Goal: Task Accomplishment & Management: Manage account settings

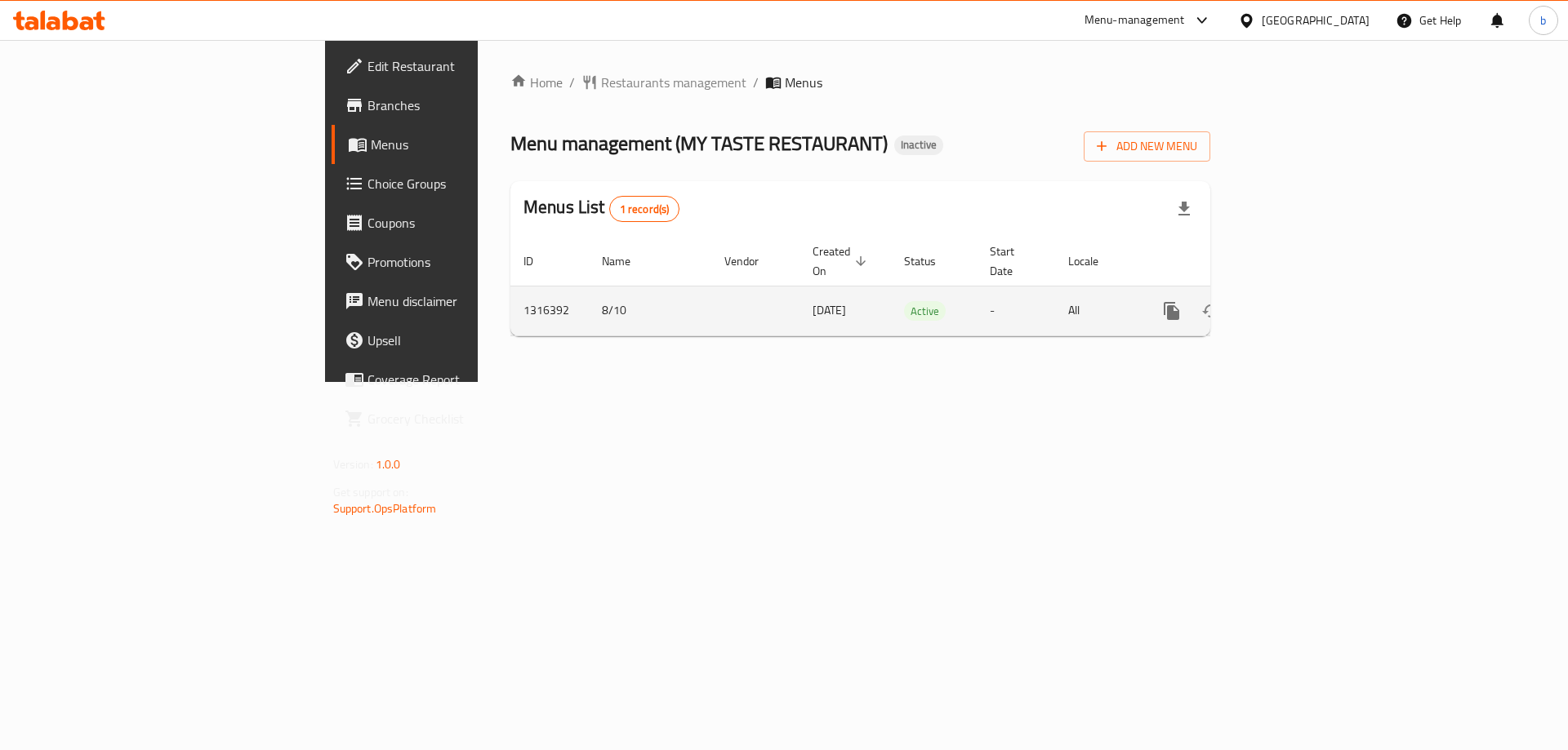
click at [1310, 292] on link "enhanced table" at bounding box center [1289, 311] width 39 height 39
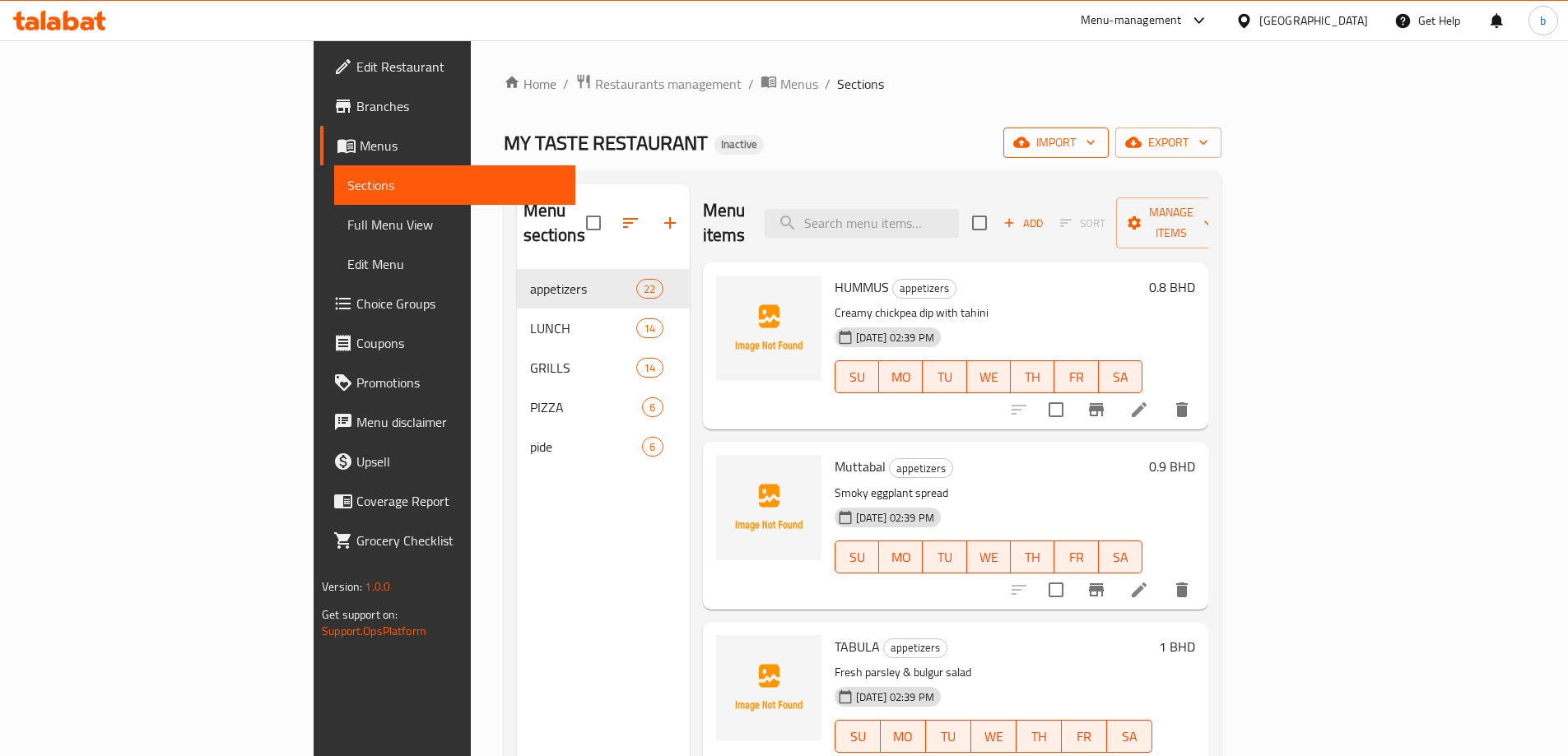
click at [1095, 146] on span "import" at bounding box center [1056, 142] width 79 height 21
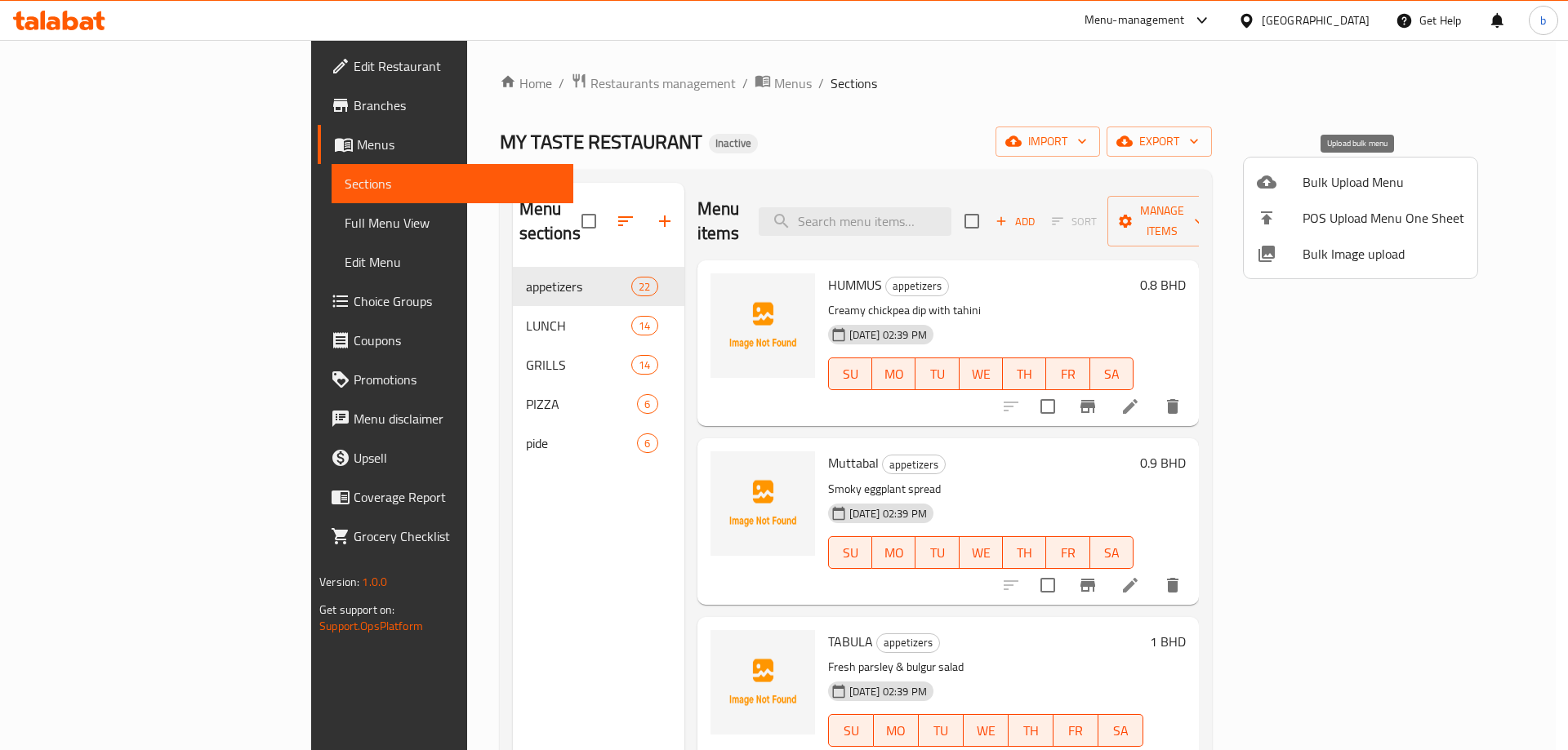
click at [1341, 190] on span "Bulk Upload Menu" at bounding box center [1384, 182] width 162 height 20
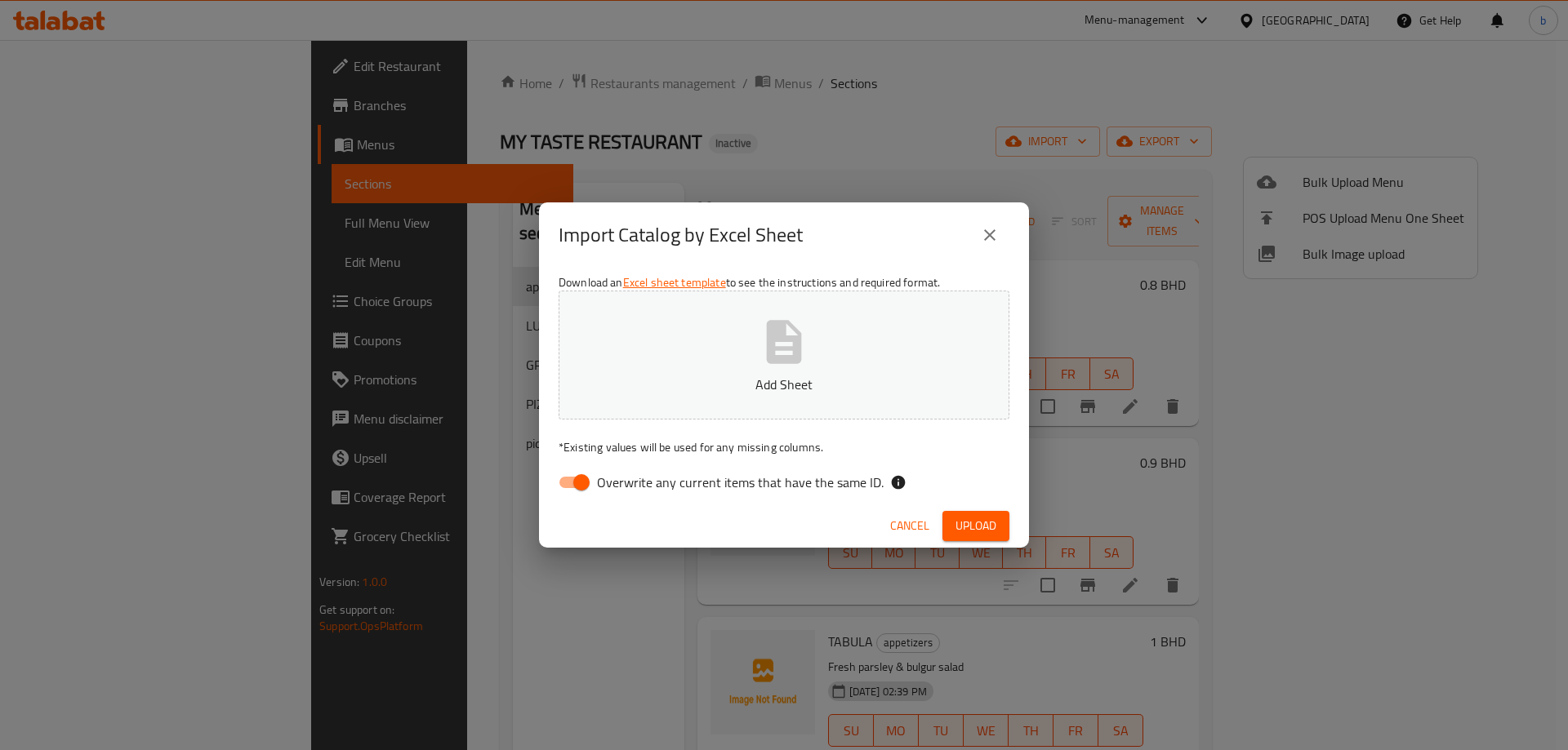
click at [573, 478] on input "Overwrite any current items that have the same ID." at bounding box center [582, 482] width 93 height 31
checkbox input "false"
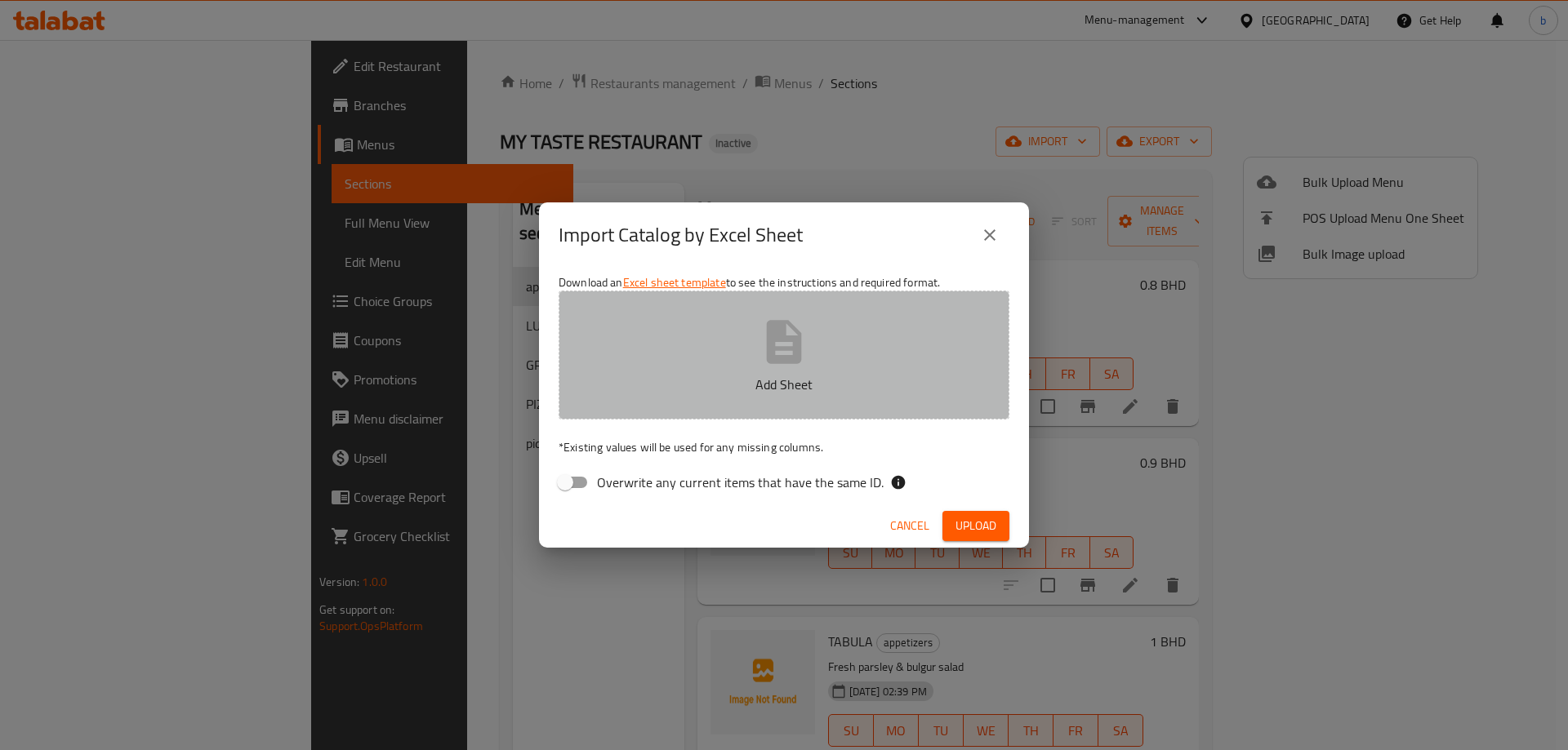
click at [765, 343] on icon "button" at bounding box center [784, 341] width 52 height 52
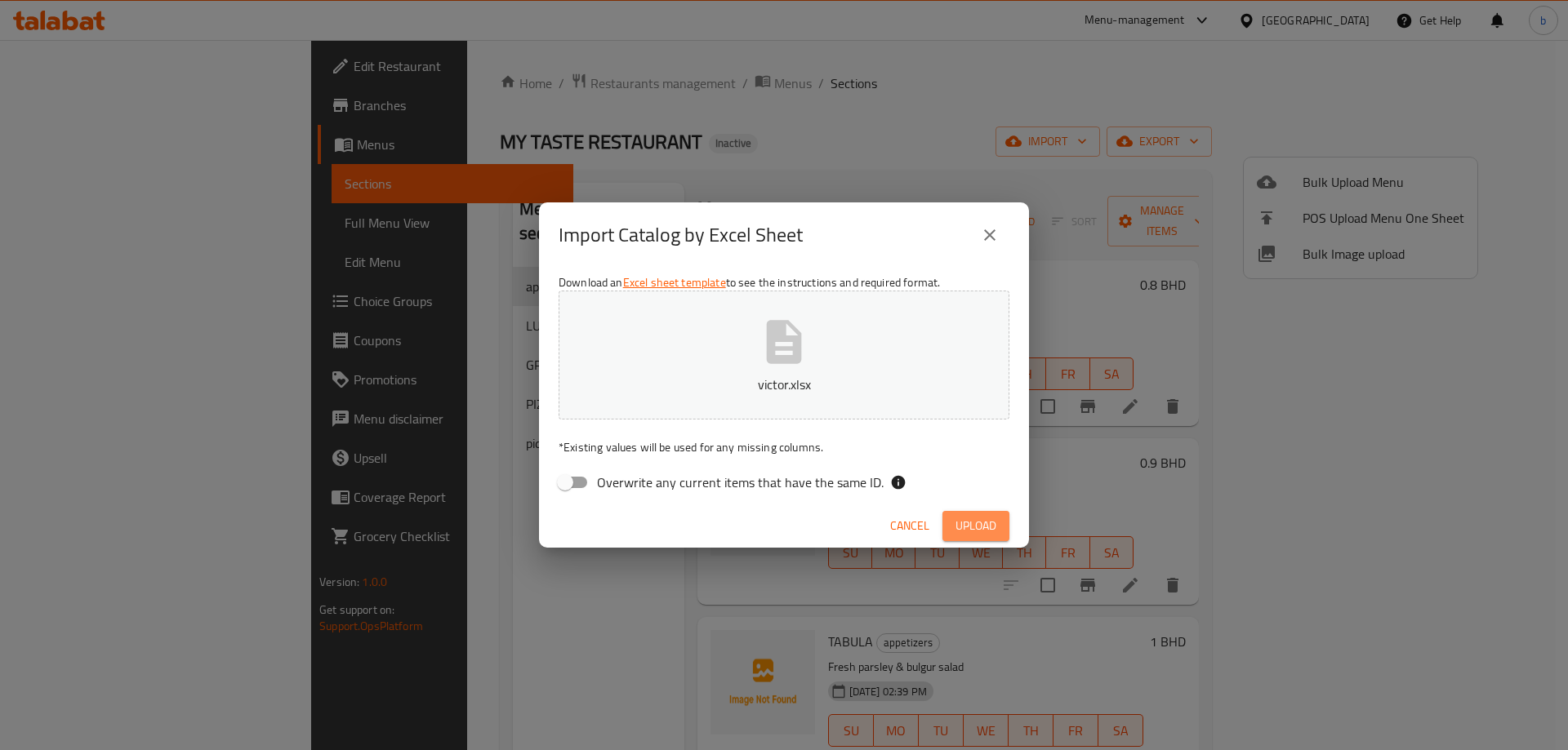
click at [981, 530] on span "Upload" at bounding box center [976, 526] width 41 height 21
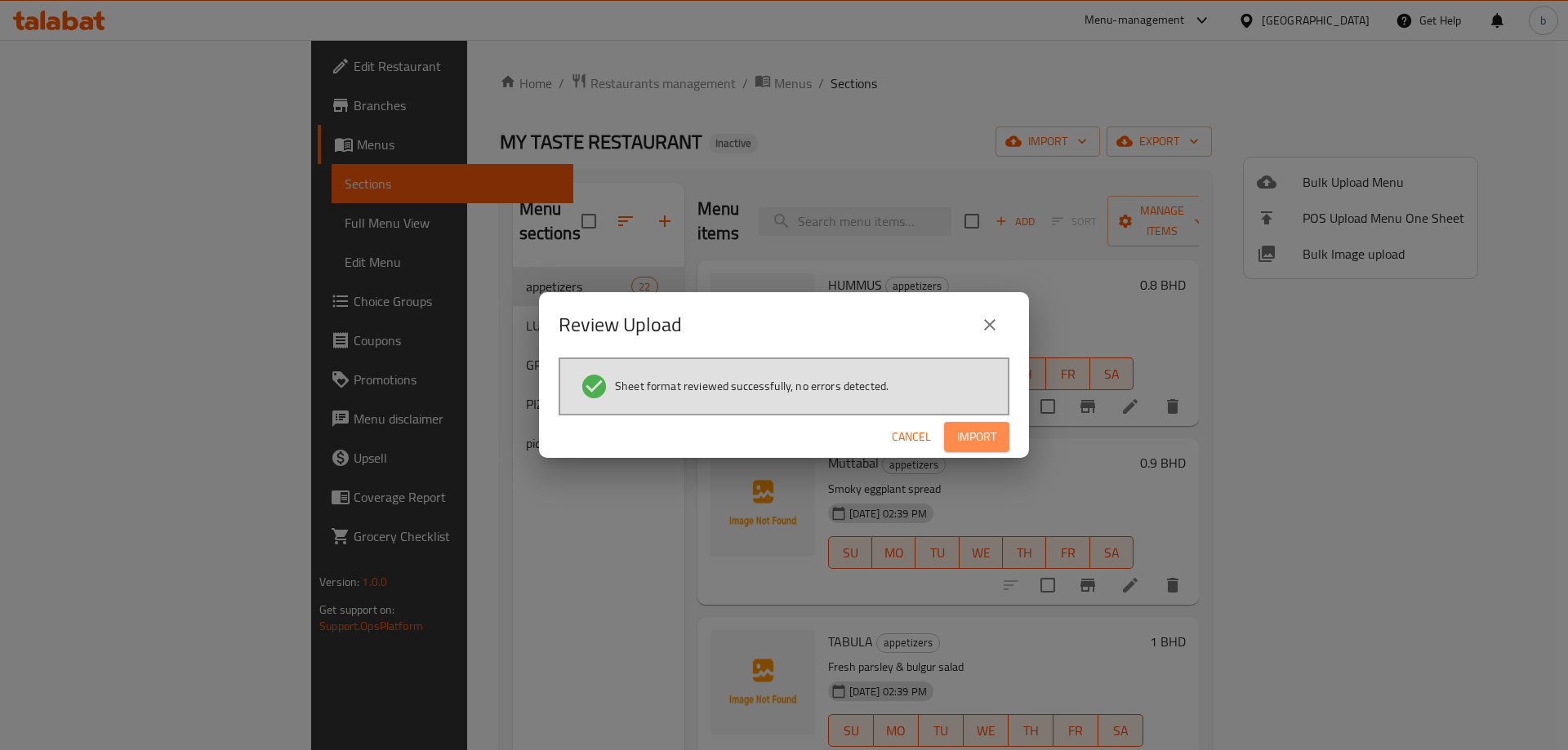
click at [990, 444] on span "Import" at bounding box center [976, 437] width 39 height 21
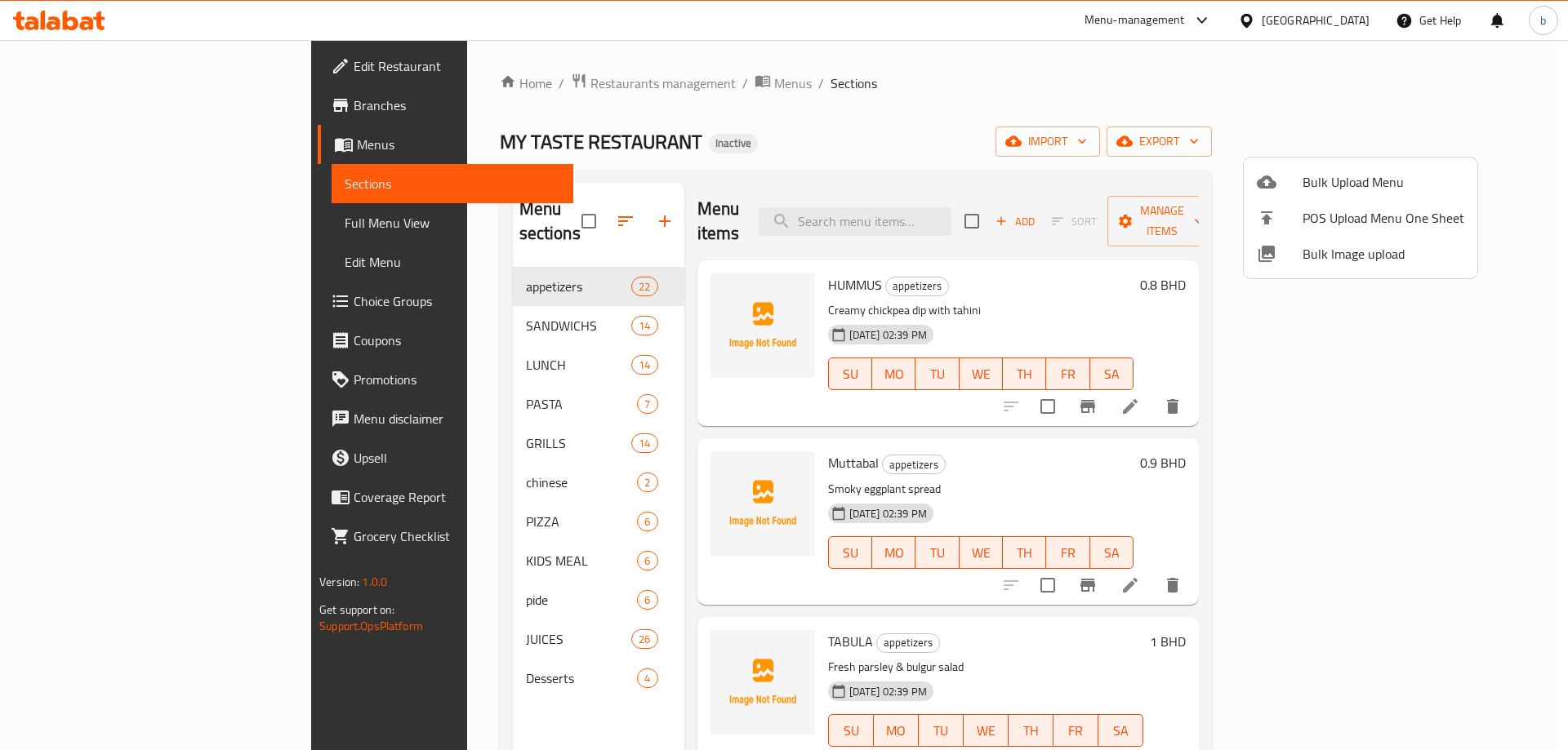
click at [94, 226] on div at bounding box center [784, 375] width 1568 height 750
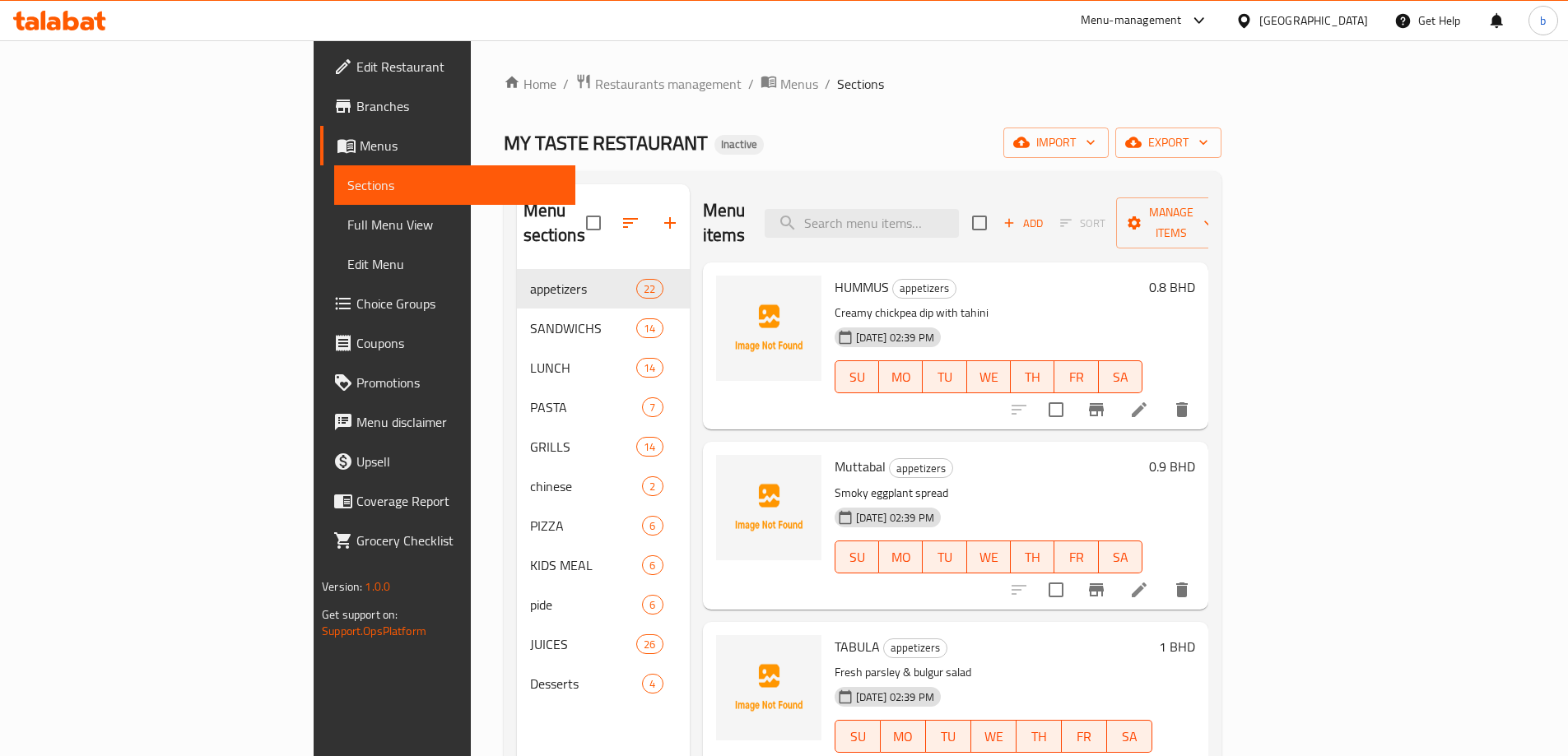
click at [347, 228] on span "Full Menu View" at bounding box center [455, 225] width 215 height 20
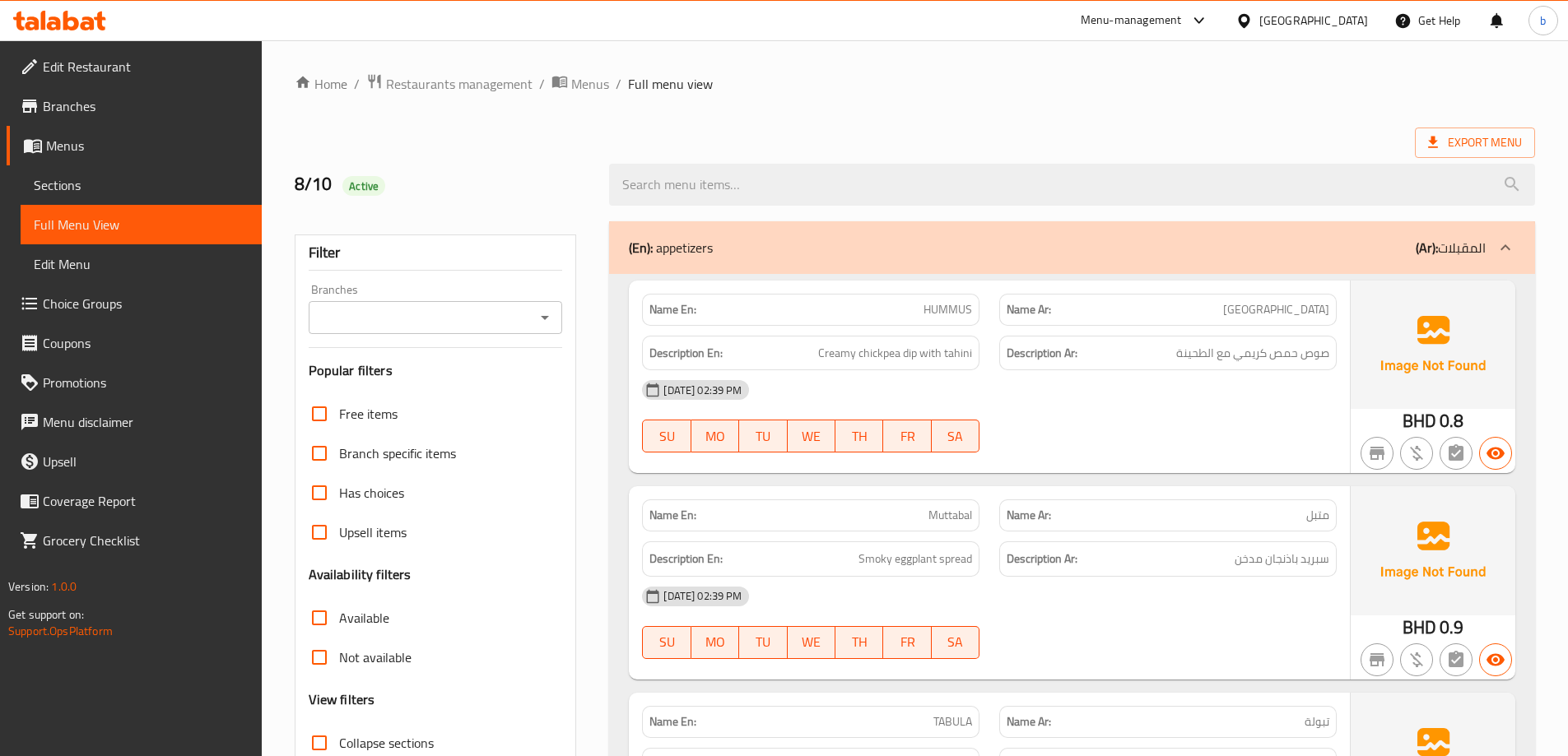
scroll to position [247, 0]
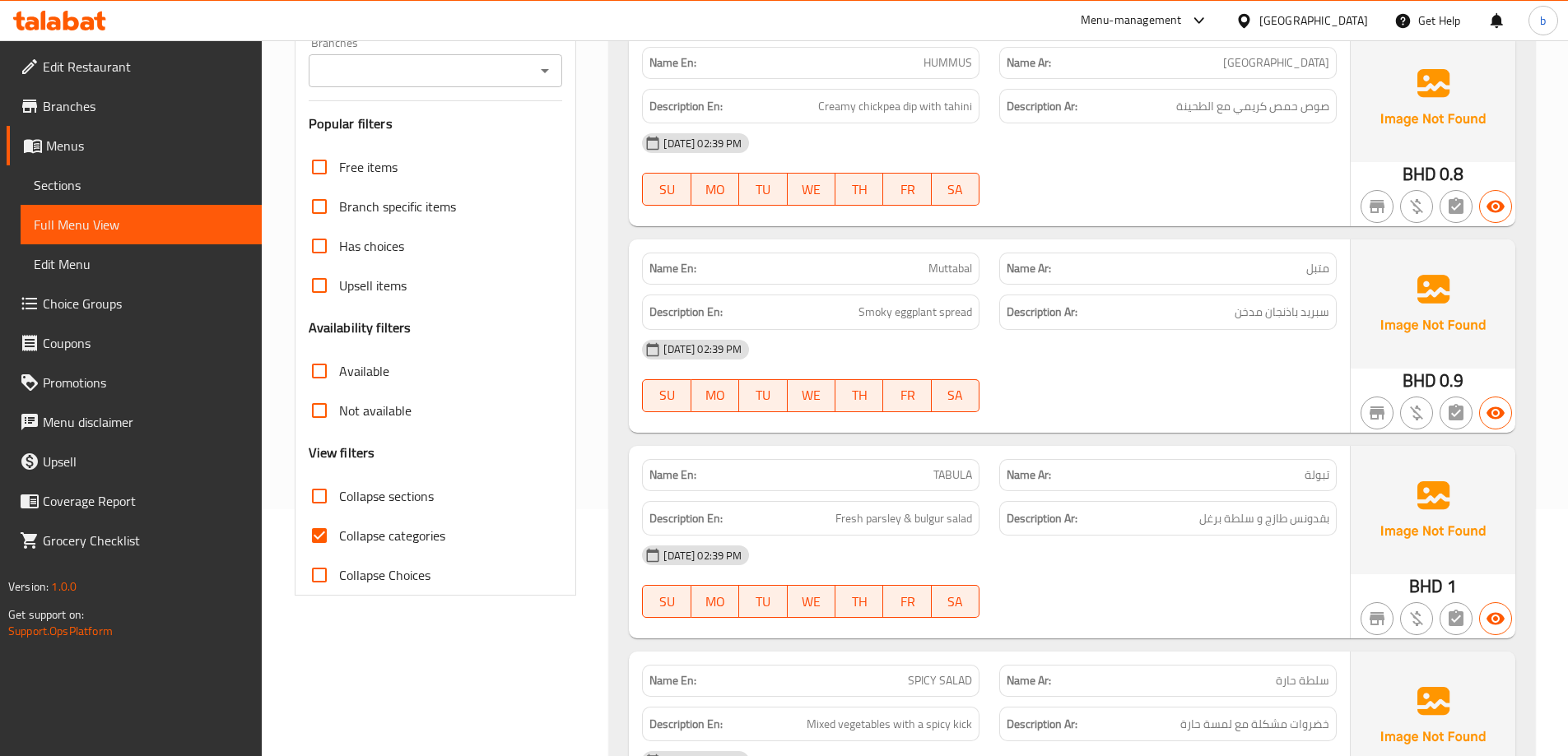
drag, startPoint x: 348, startPoint y: 532, endPoint x: 1082, endPoint y: 427, distance: 741.5
click at [347, 532] on span "Collapse categories" at bounding box center [392, 536] width 106 height 20
click at [339, 532] on input "Collapse categories" at bounding box center [319, 535] width 39 height 39
checkbox input "false"
click at [321, 503] on input "Collapse sections" at bounding box center [319, 496] width 39 height 39
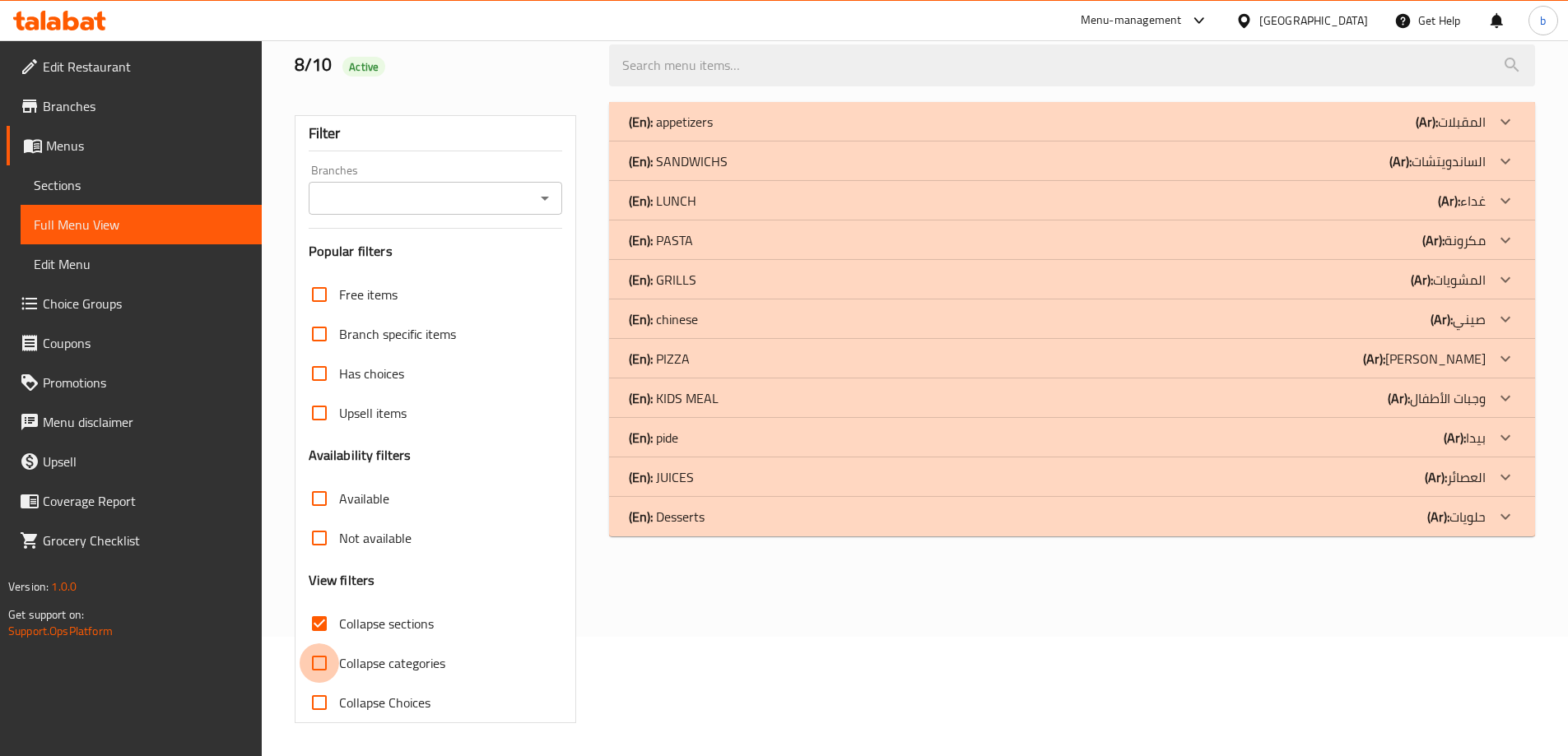
click at [326, 537] on div "Free items Branch specific items Has choices Upsell items Availability filters …" at bounding box center [436, 498] width 254 height 448
click at [325, 627] on input "Collapse sections" at bounding box center [319, 623] width 39 height 39
checkbox input "false"
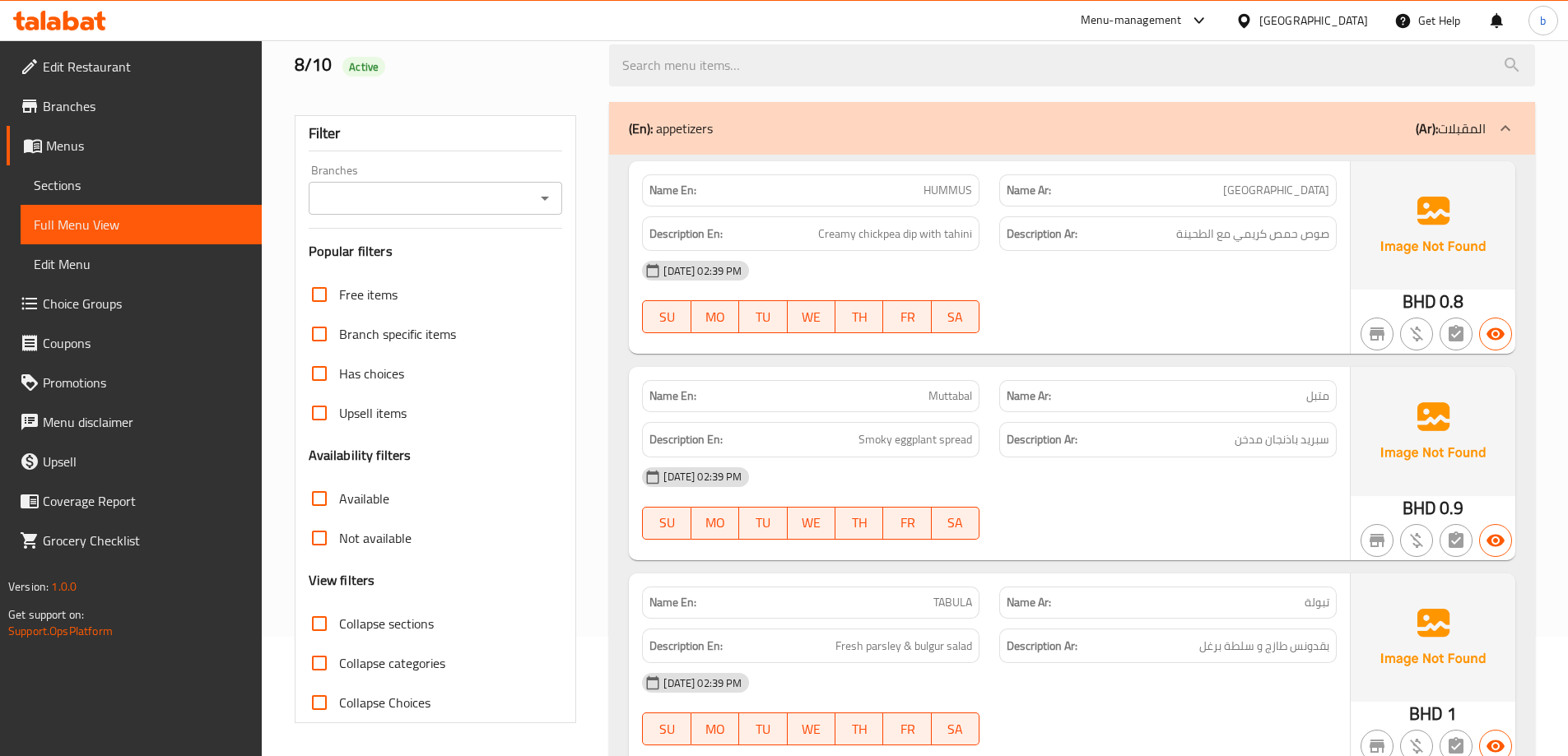
click at [321, 670] on input "Collapse categories" at bounding box center [319, 663] width 39 height 39
checkbox input "true"
click at [317, 633] on input "Collapse sections" at bounding box center [319, 623] width 39 height 39
checkbox input "true"
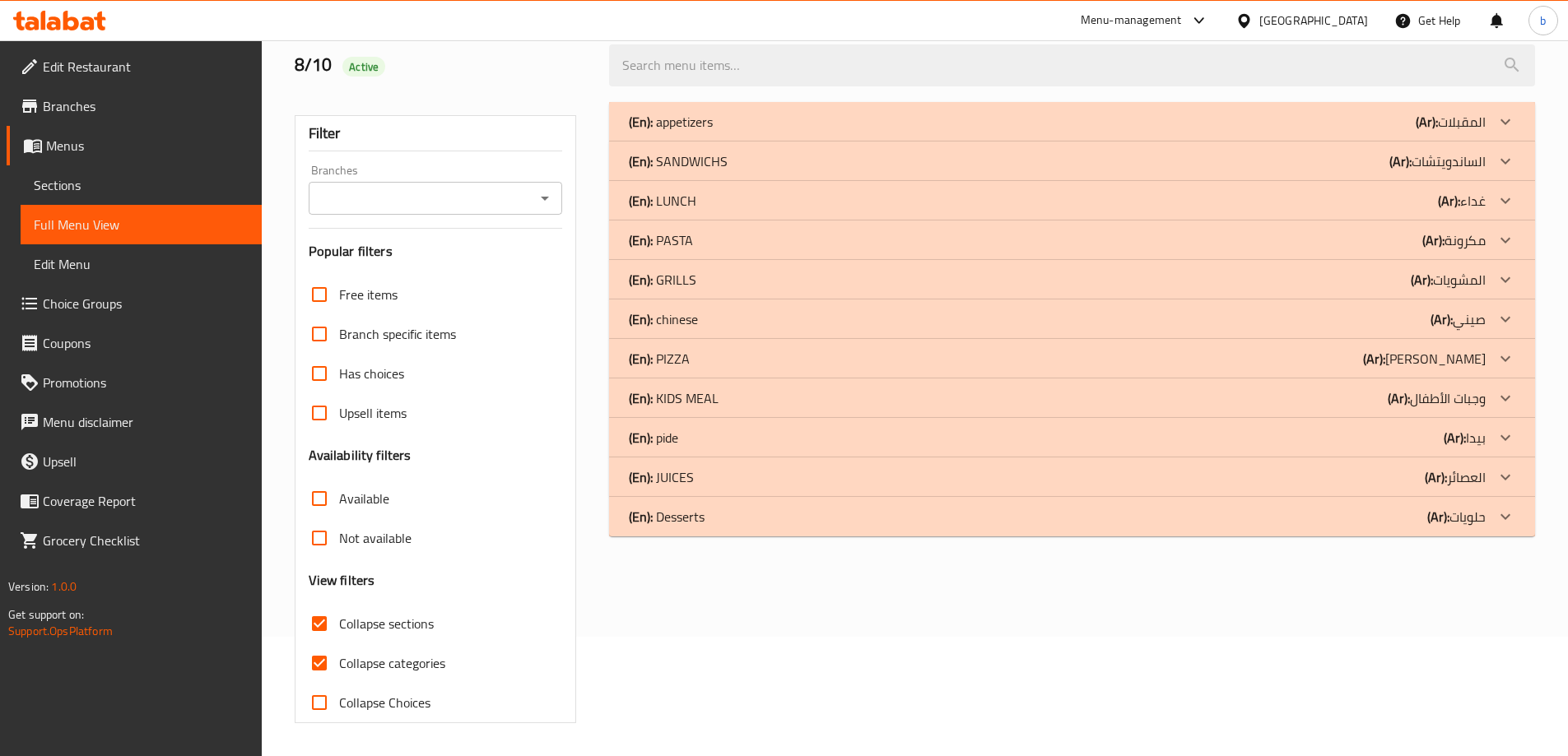
click at [320, 662] on input "Collapse categories" at bounding box center [319, 663] width 39 height 39
checkbox input "false"
click at [1496, 172] on div at bounding box center [1504, 161] width 39 height 39
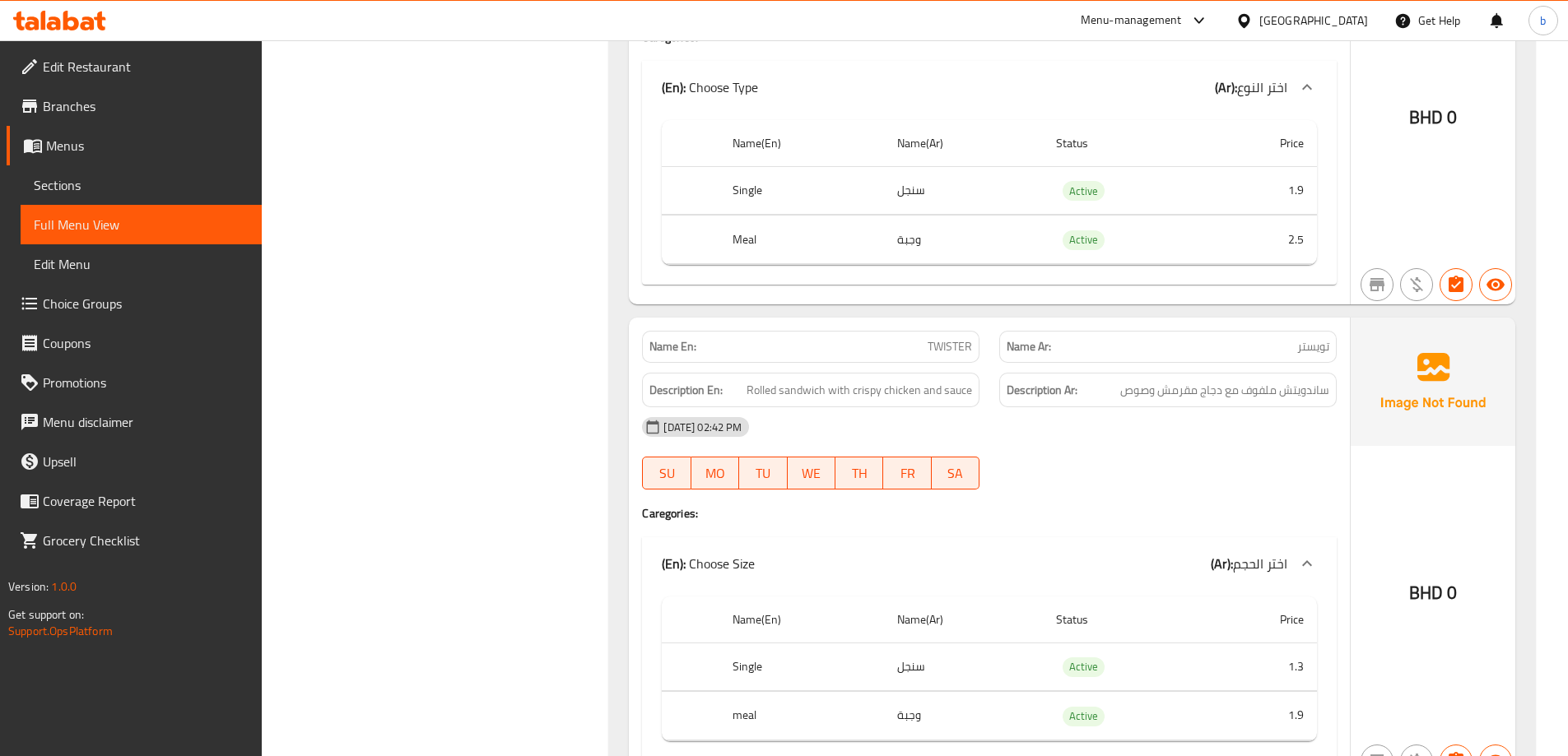
scroll to position [5584, 0]
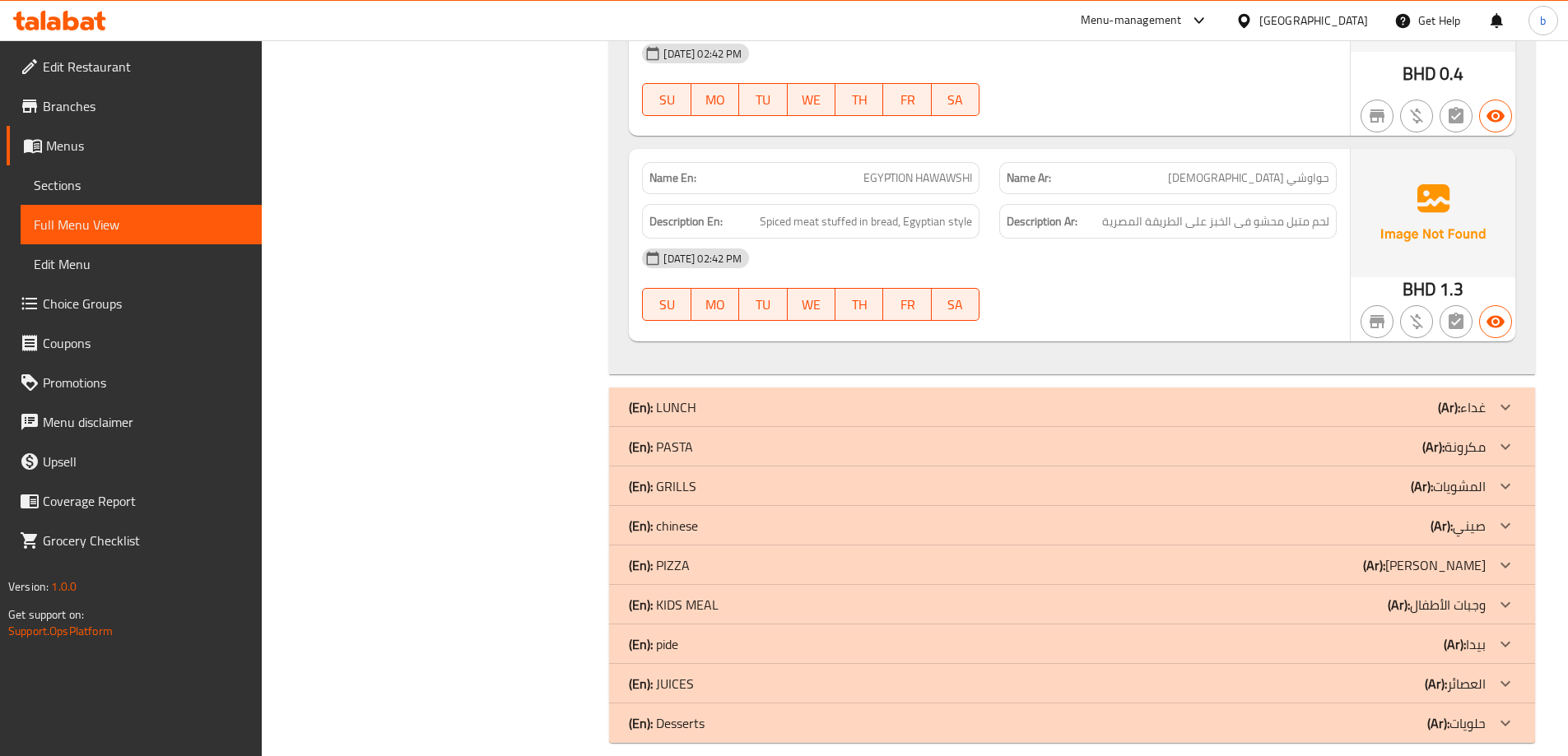
click at [1499, 713] on icon at bounding box center [1505, 723] width 20 height 20
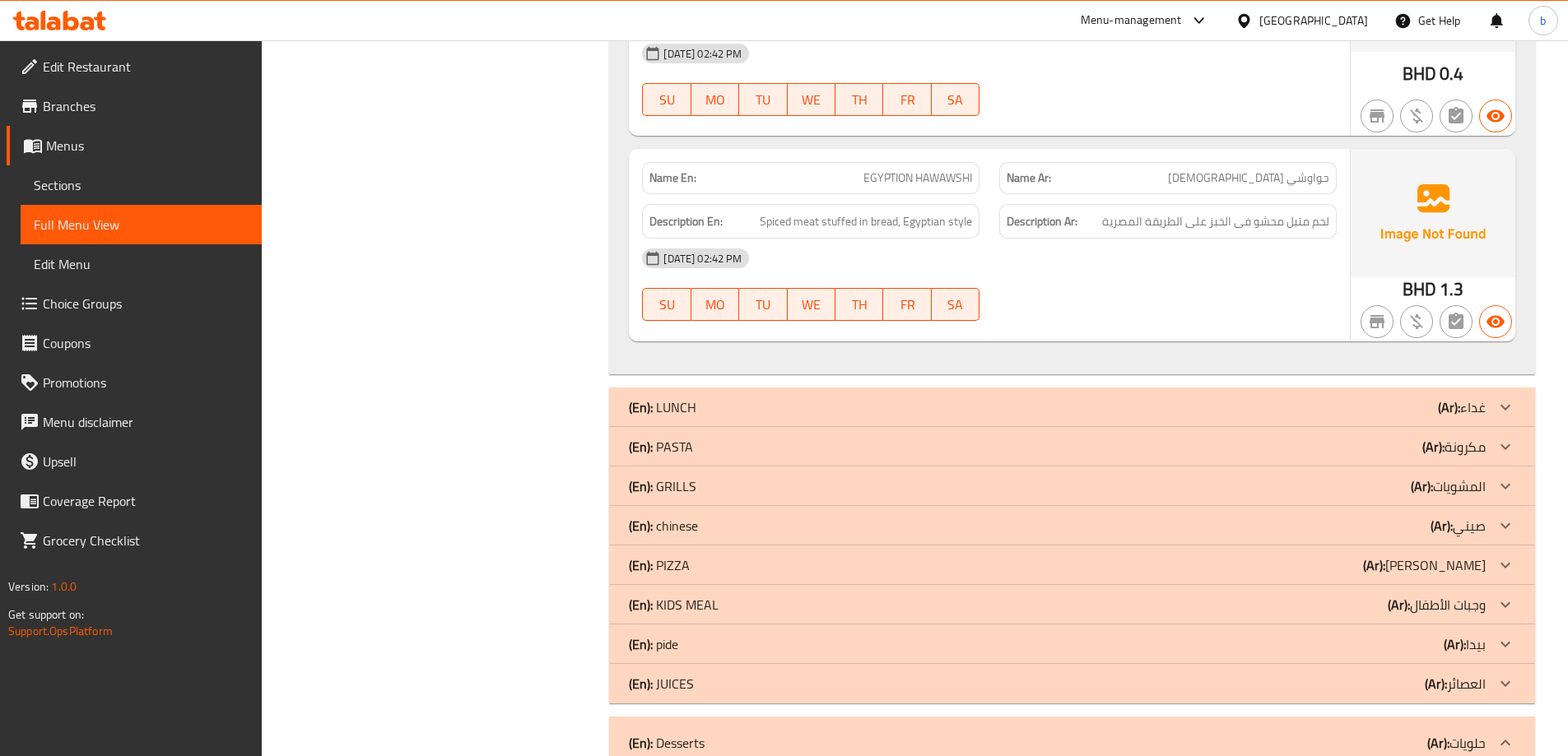
click at [1499, 674] on icon at bounding box center [1505, 684] width 20 height 20
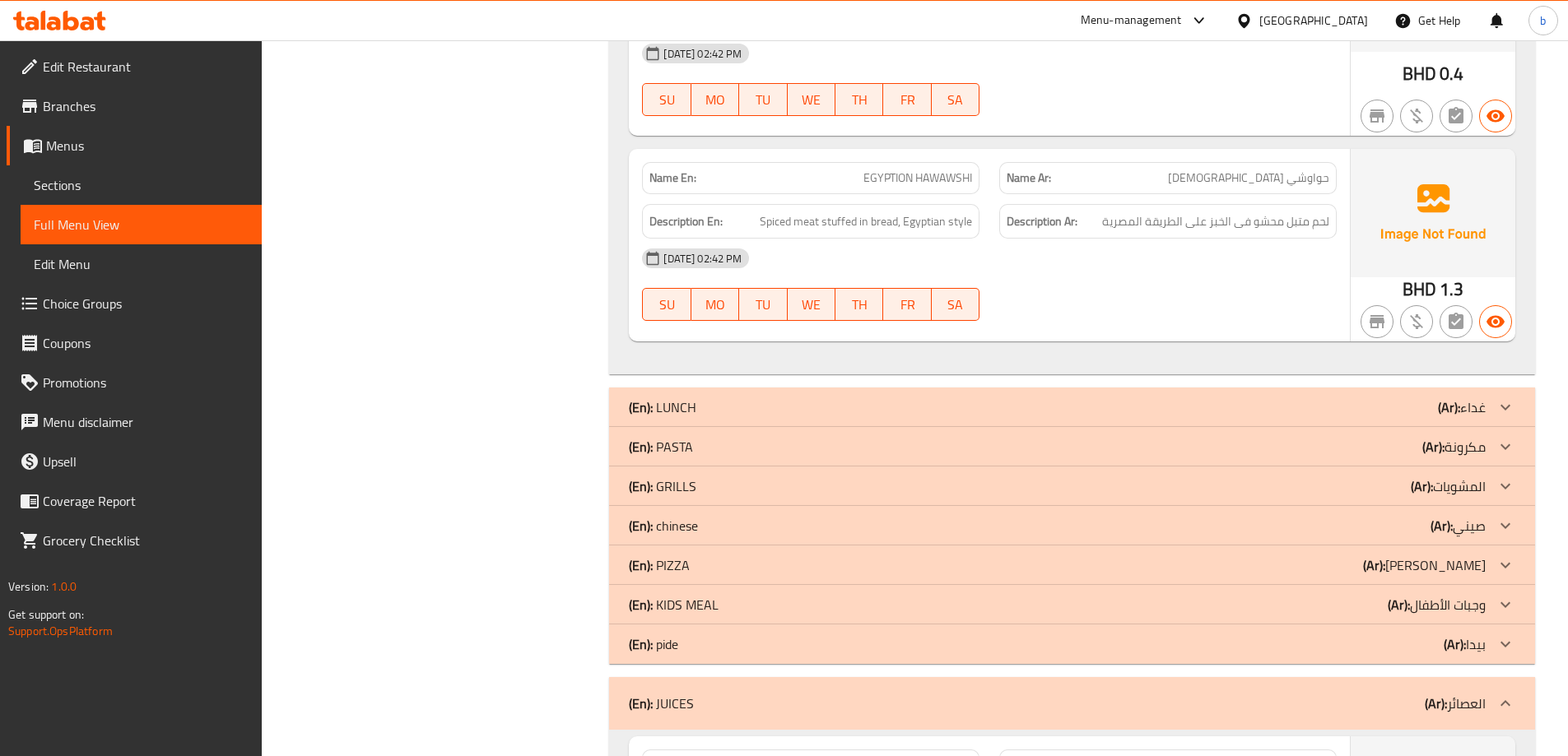
click at [1502, 595] on icon at bounding box center [1505, 605] width 20 height 20
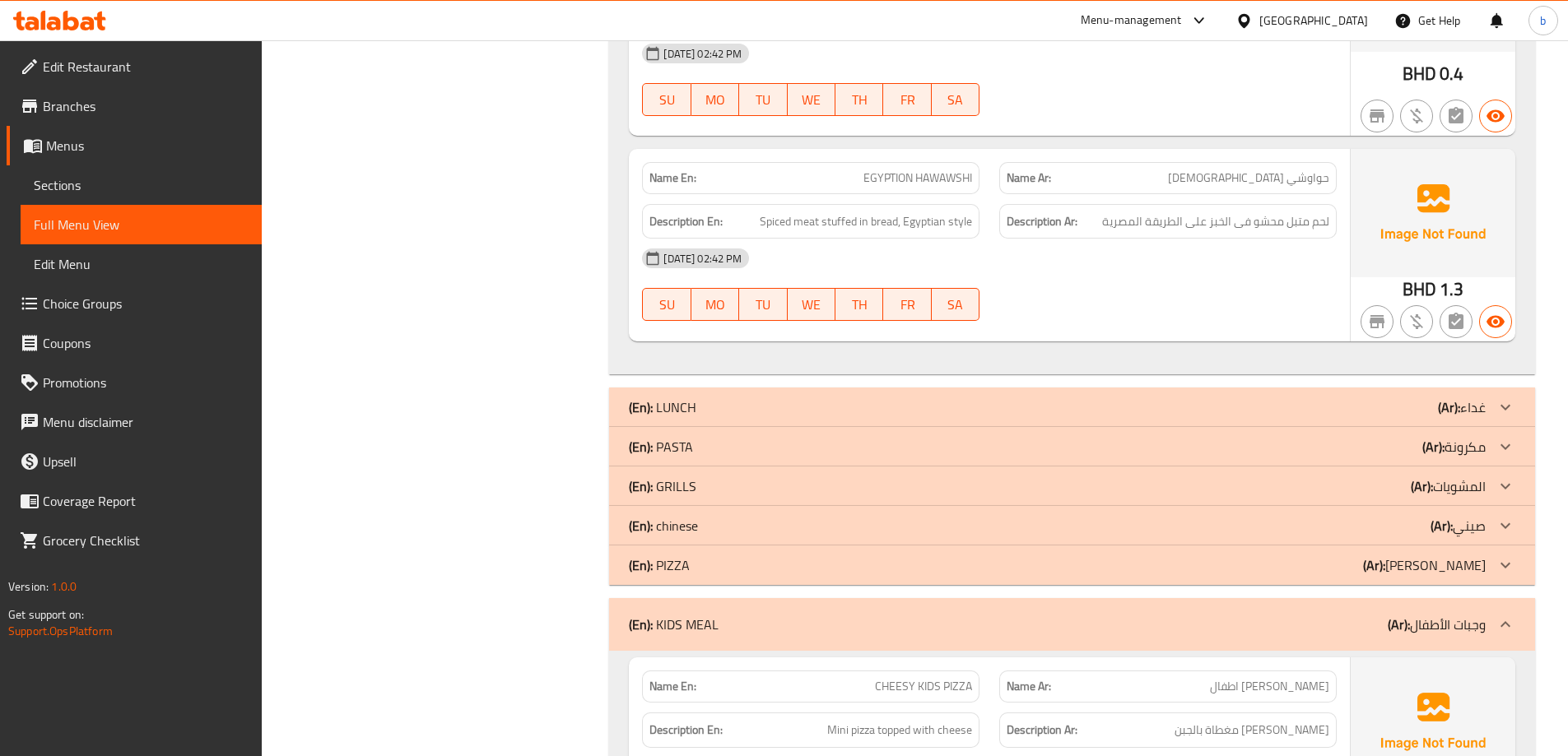
click at [1508, 516] on icon at bounding box center [1505, 526] width 20 height 20
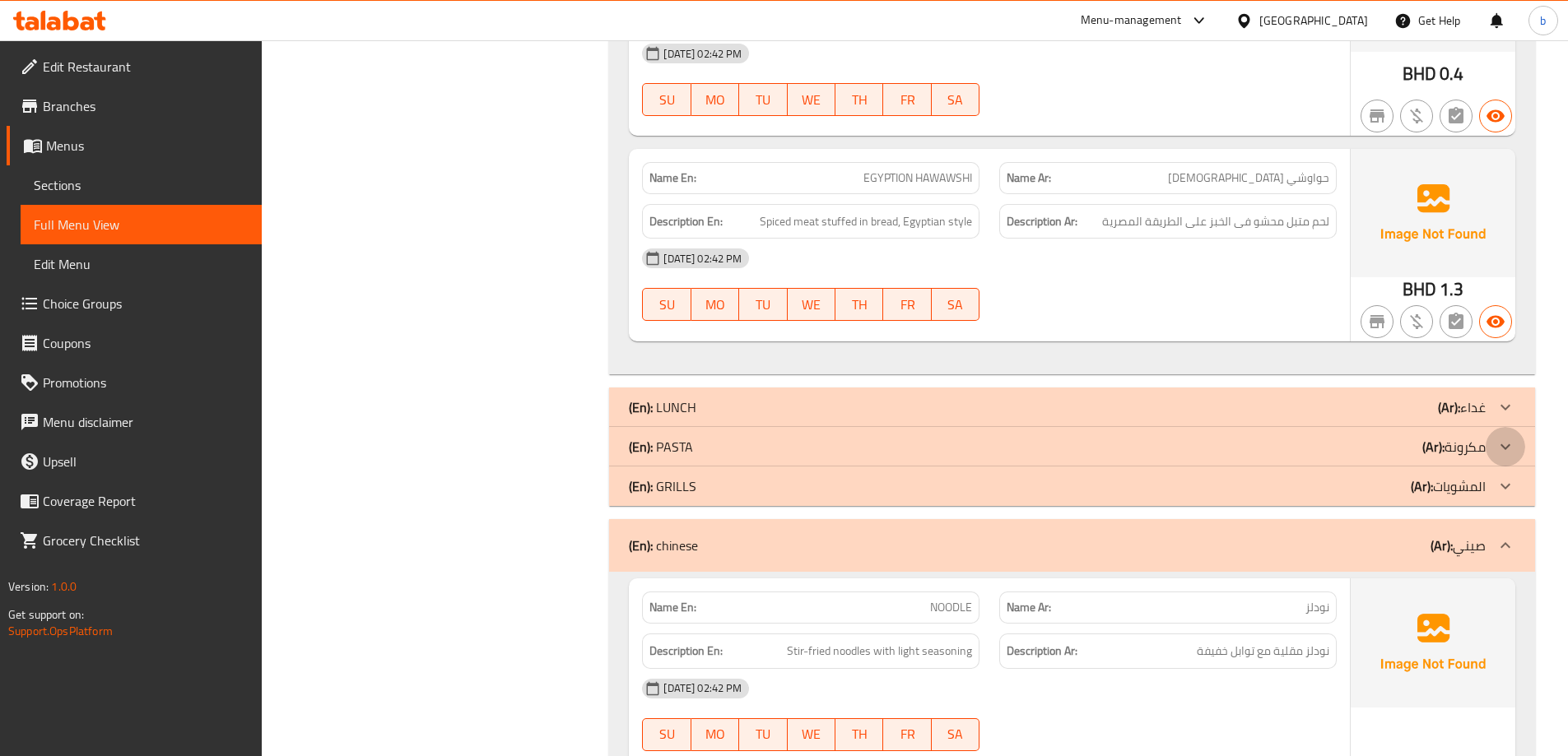
click at [1515, 427] on div at bounding box center [1504, 446] width 39 height 39
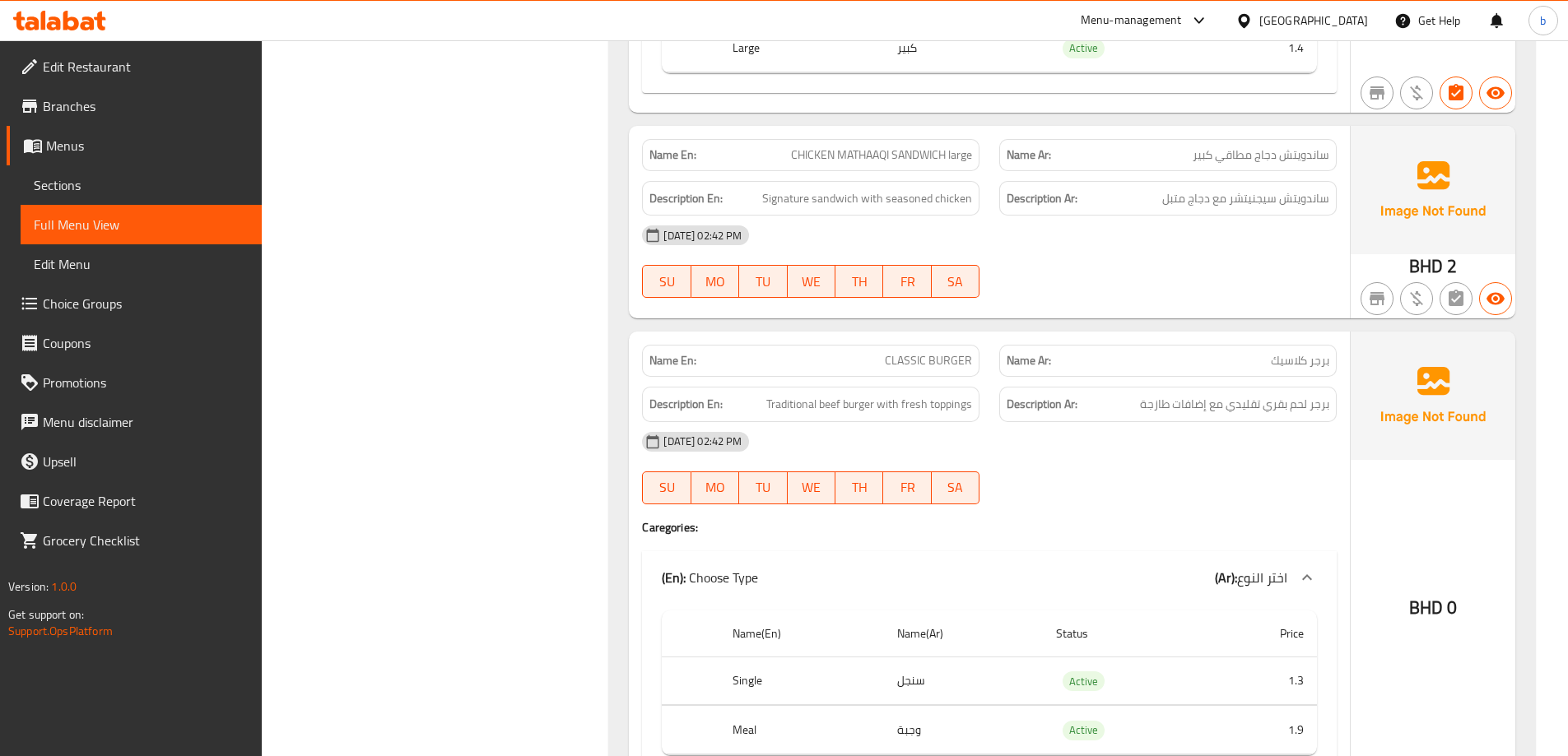
scroll to position [2140, 0]
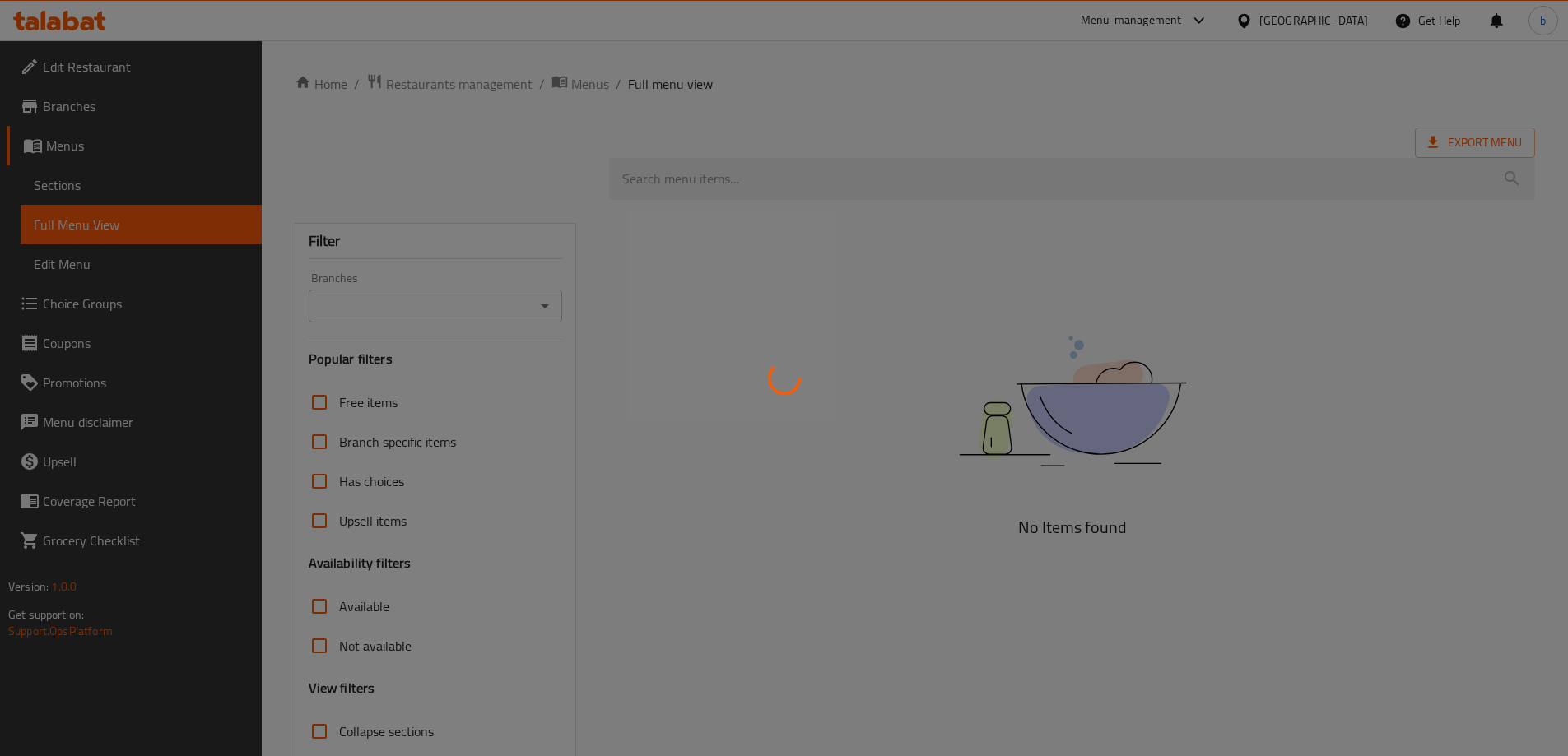
click at [609, 203] on div at bounding box center [784, 378] width 1568 height 756
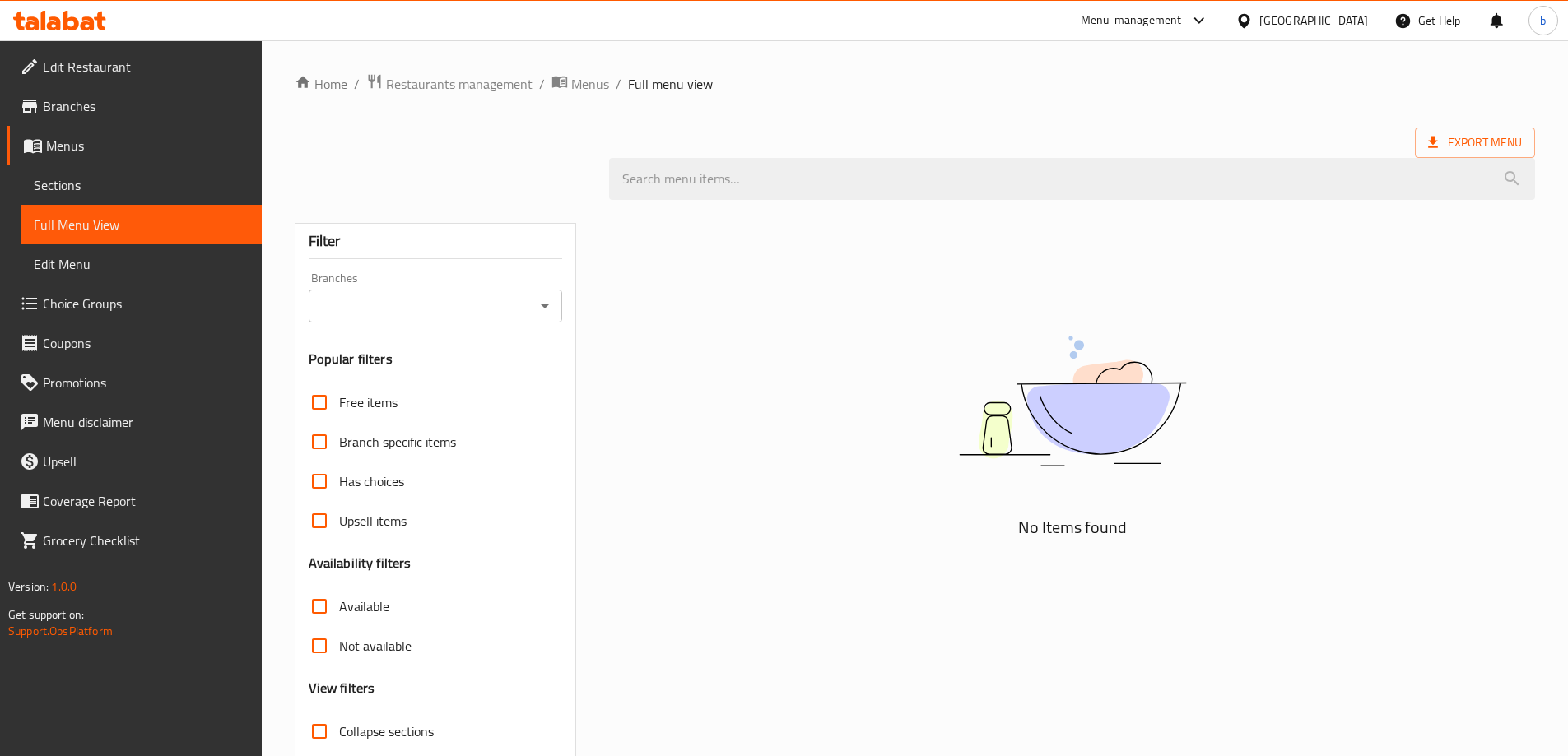
click at [571, 93] on span "Menus" at bounding box center [589, 84] width 38 height 20
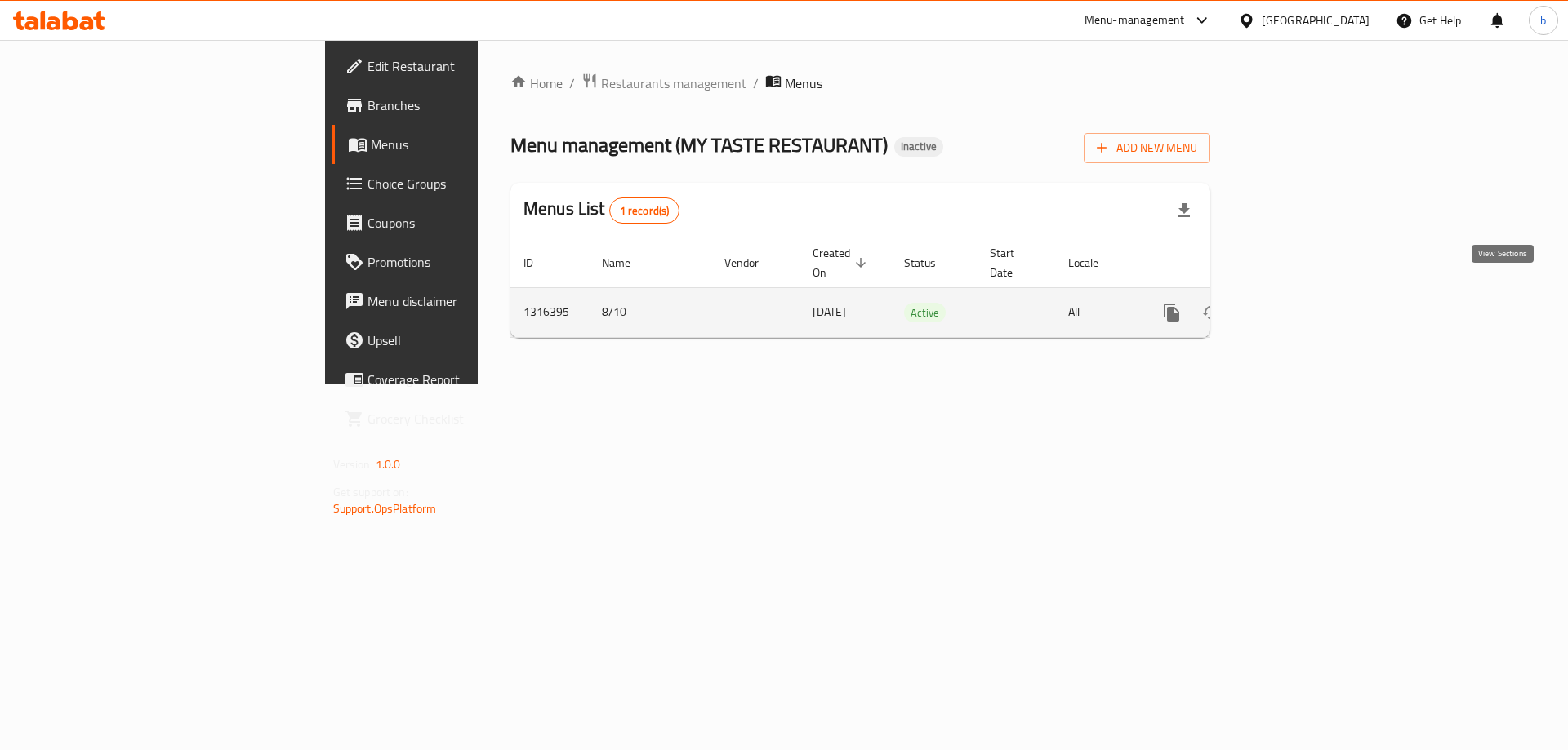
click at [1300, 303] on icon "enhanced table" at bounding box center [1290, 313] width 20 height 20
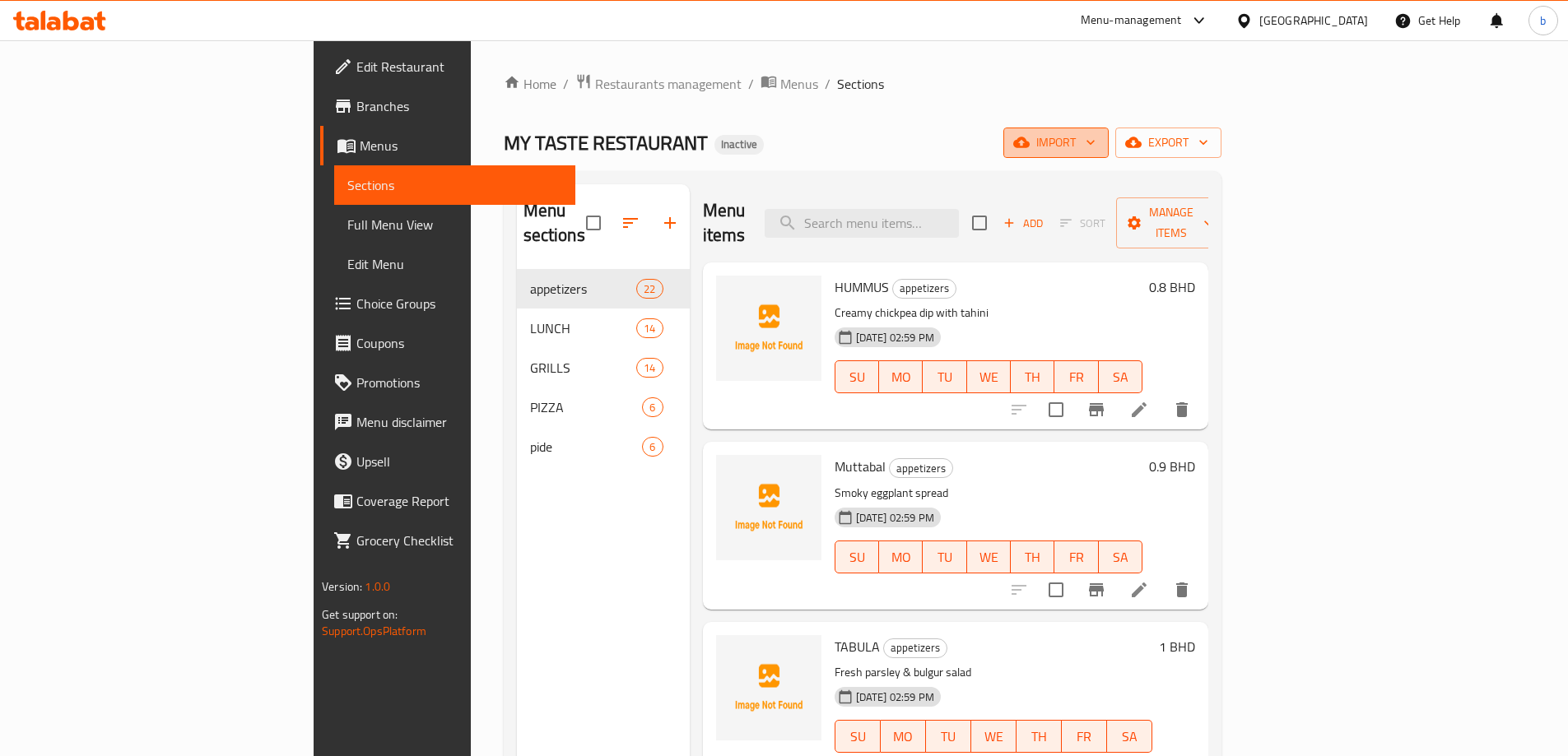
click at [1098, 142] on icon "button" at bounding box center [1091, 142] width 17 height 17
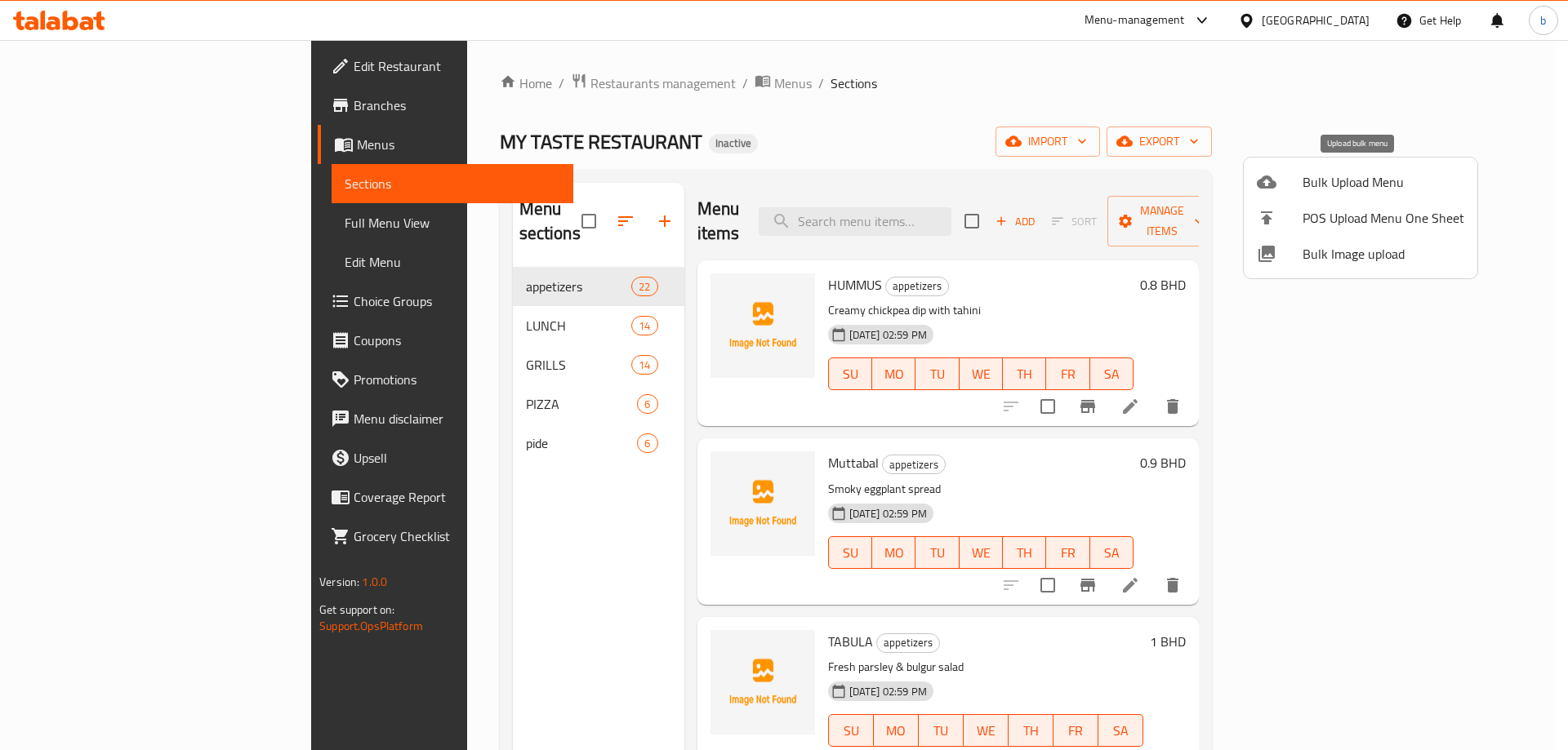
click at [1365, 172] on span "Bulk Upload Menu" at bounding box center [1384, 182] width 162 height 20
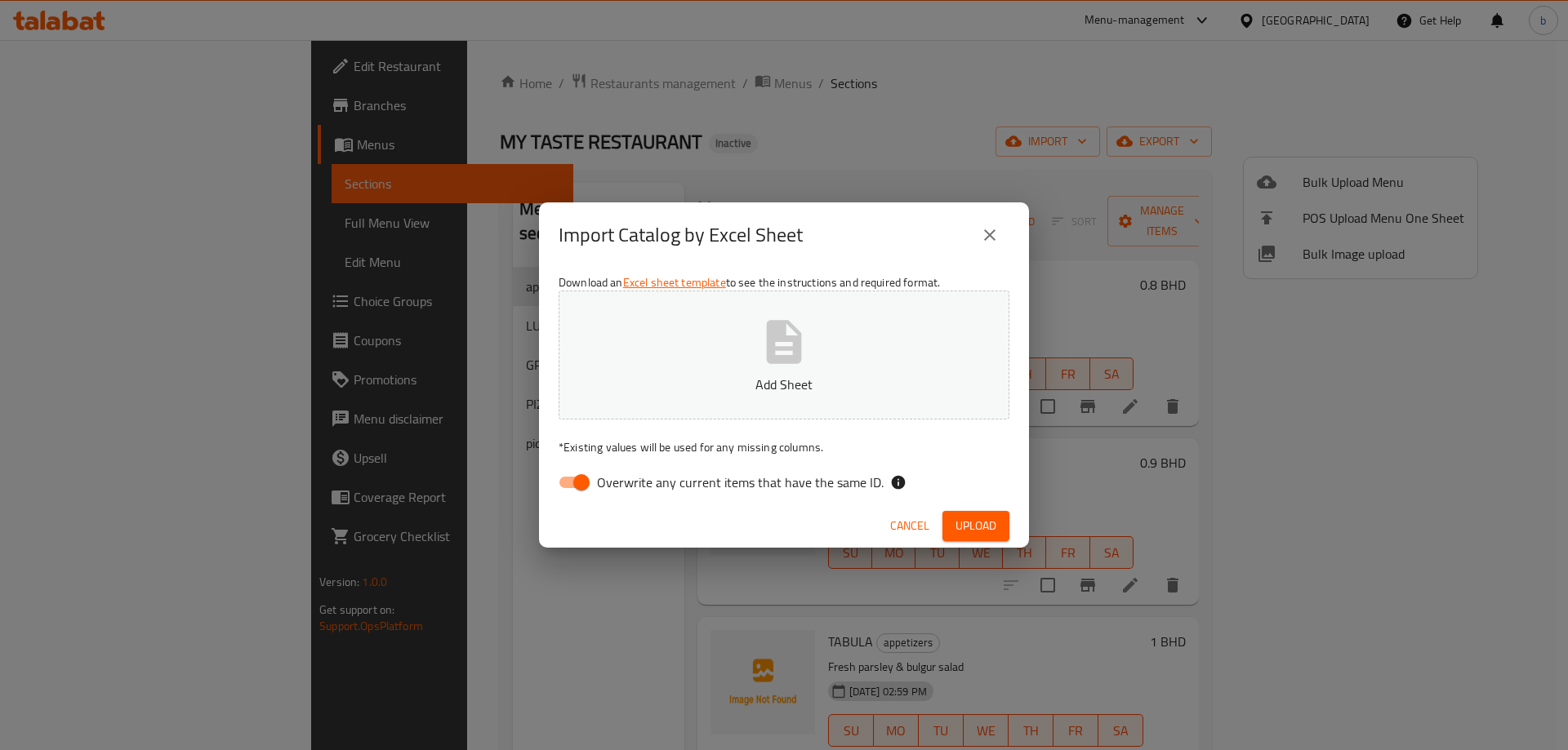
click at [574, 488] on input "Overwrite any current items that have the same ID." at bounding box center [582, 482] width 93 height 31
checkbox input "false"
click at [799, 346] on icon "button" at bounding box center [784, 341] width 35 height 43
click at [964, 516] on span "Upload" at bounding box center [976, 526] width 41 height 21
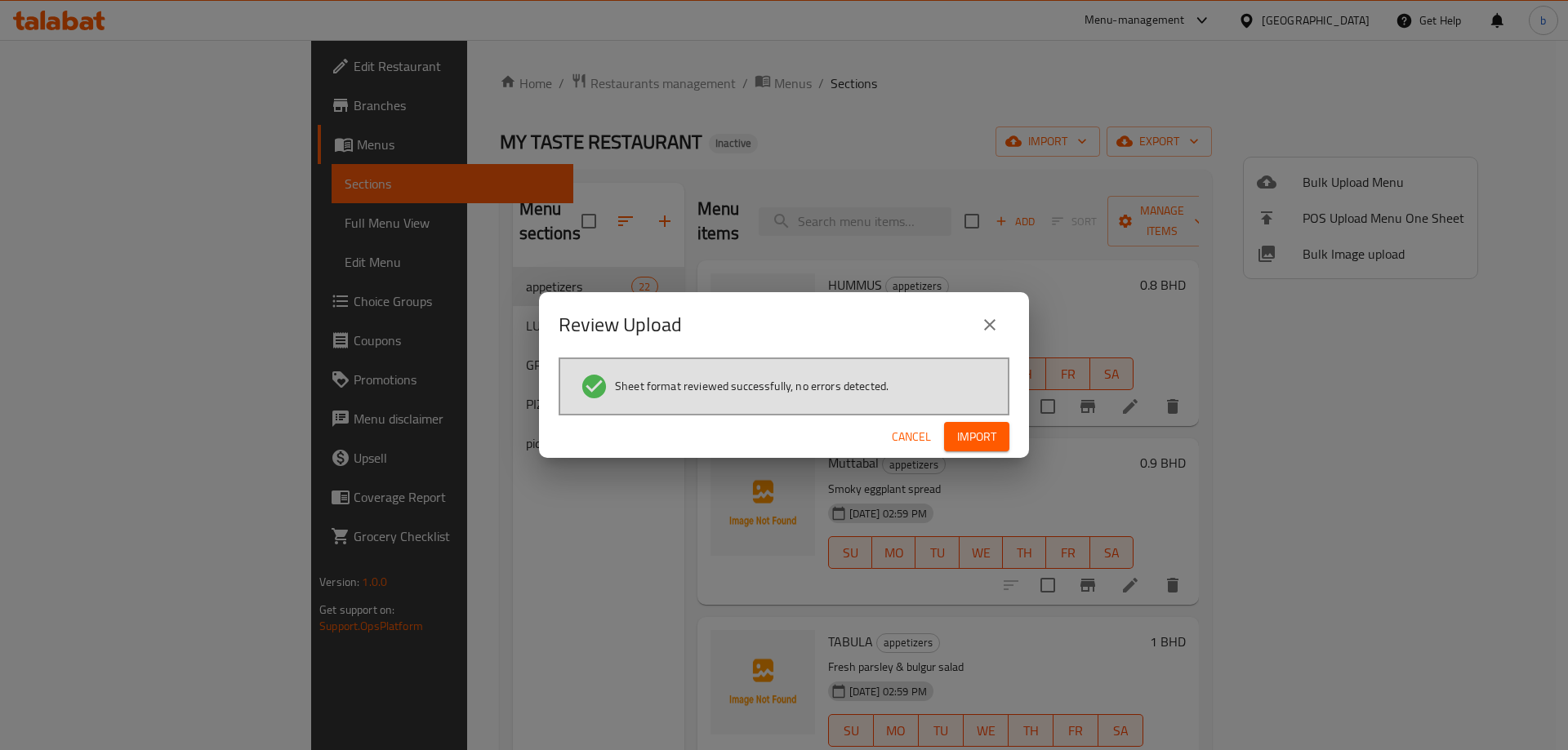
click at [981, 435] on span "Import" at bounding box center [976, 437] width 39 height 21
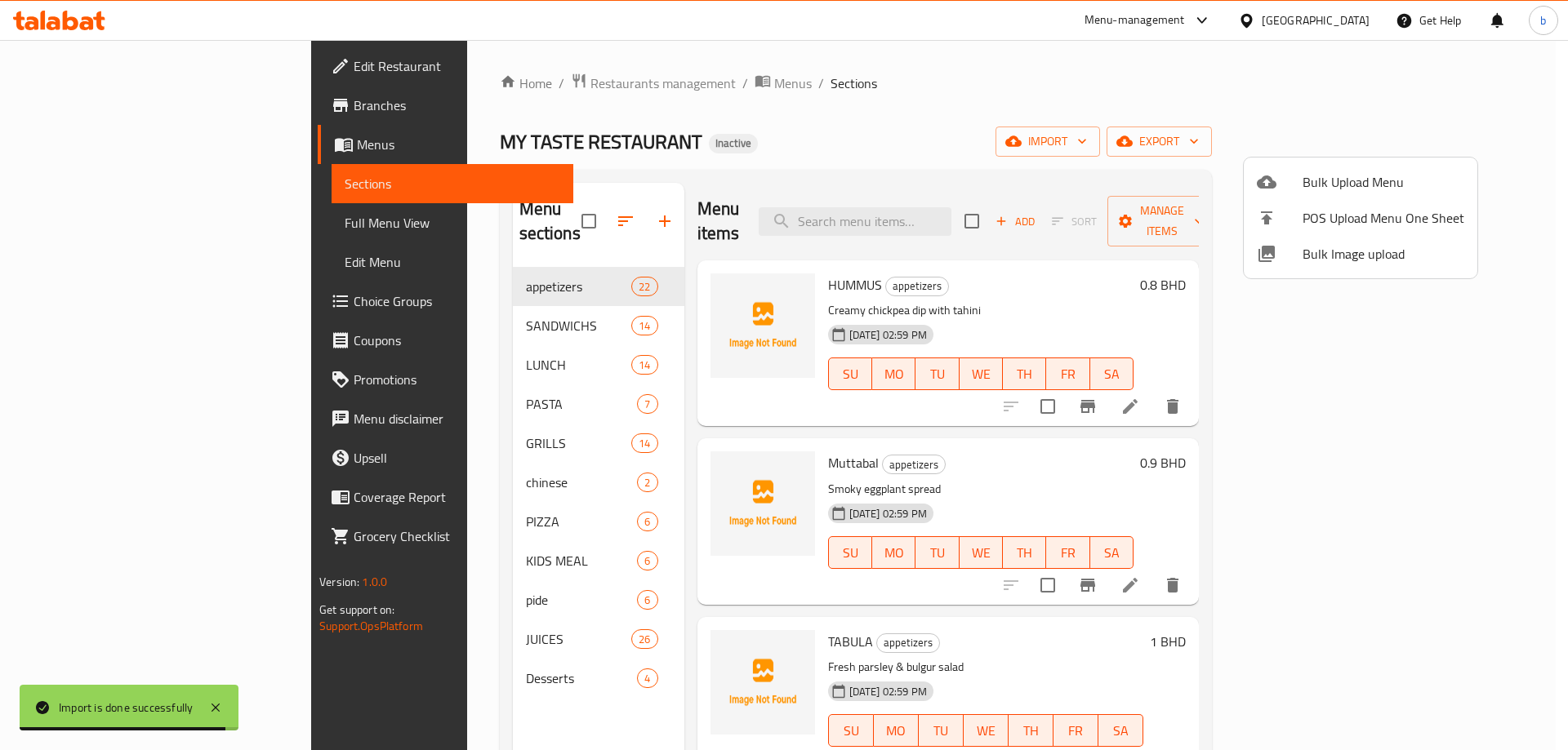
click at [109, 217] on div at bounding box center [784, 375] width 1568 height 750
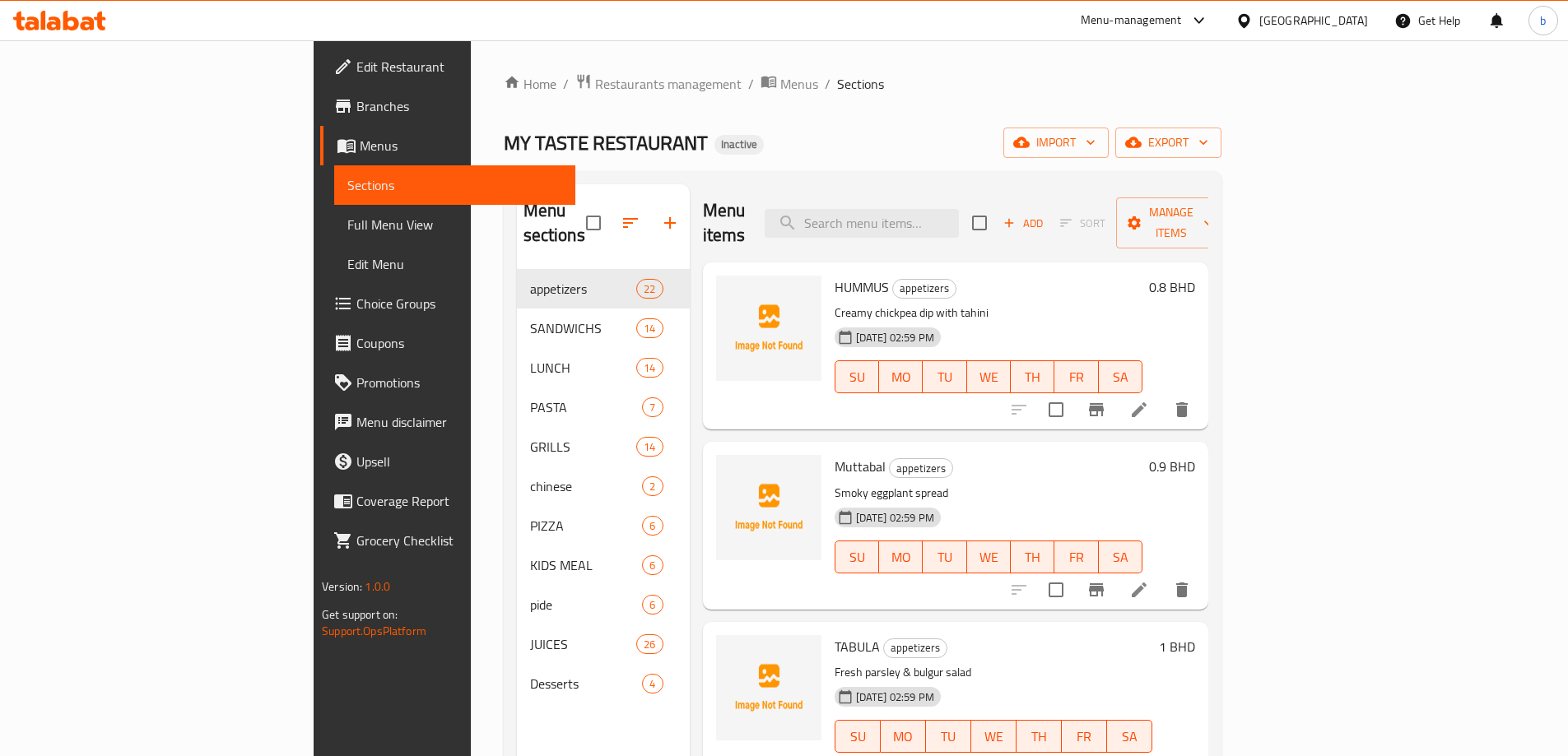
click at [347, 219] on span "Full Menu View" at bounding box center [455, 225] width 215 height 20
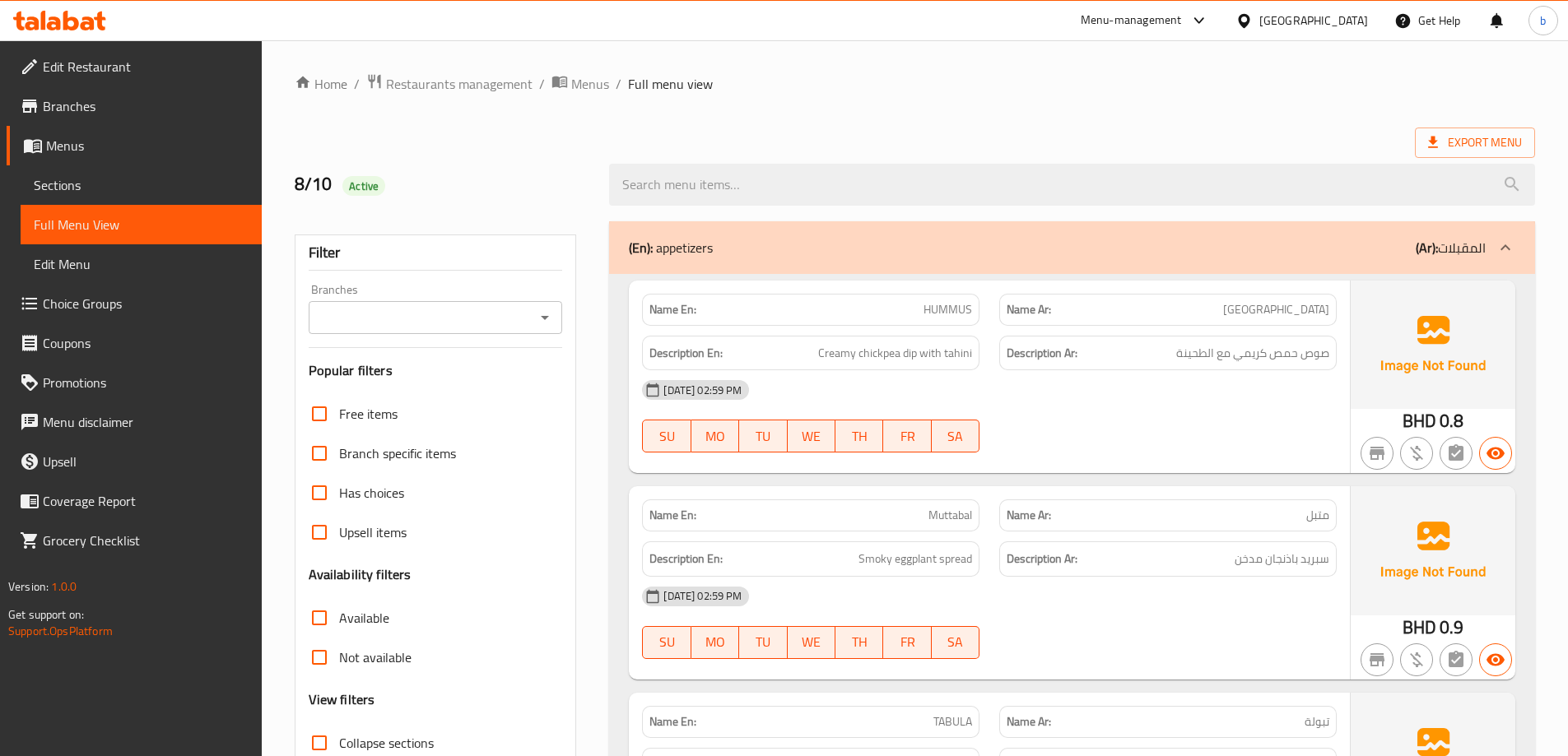
scroll to position [329, 0]
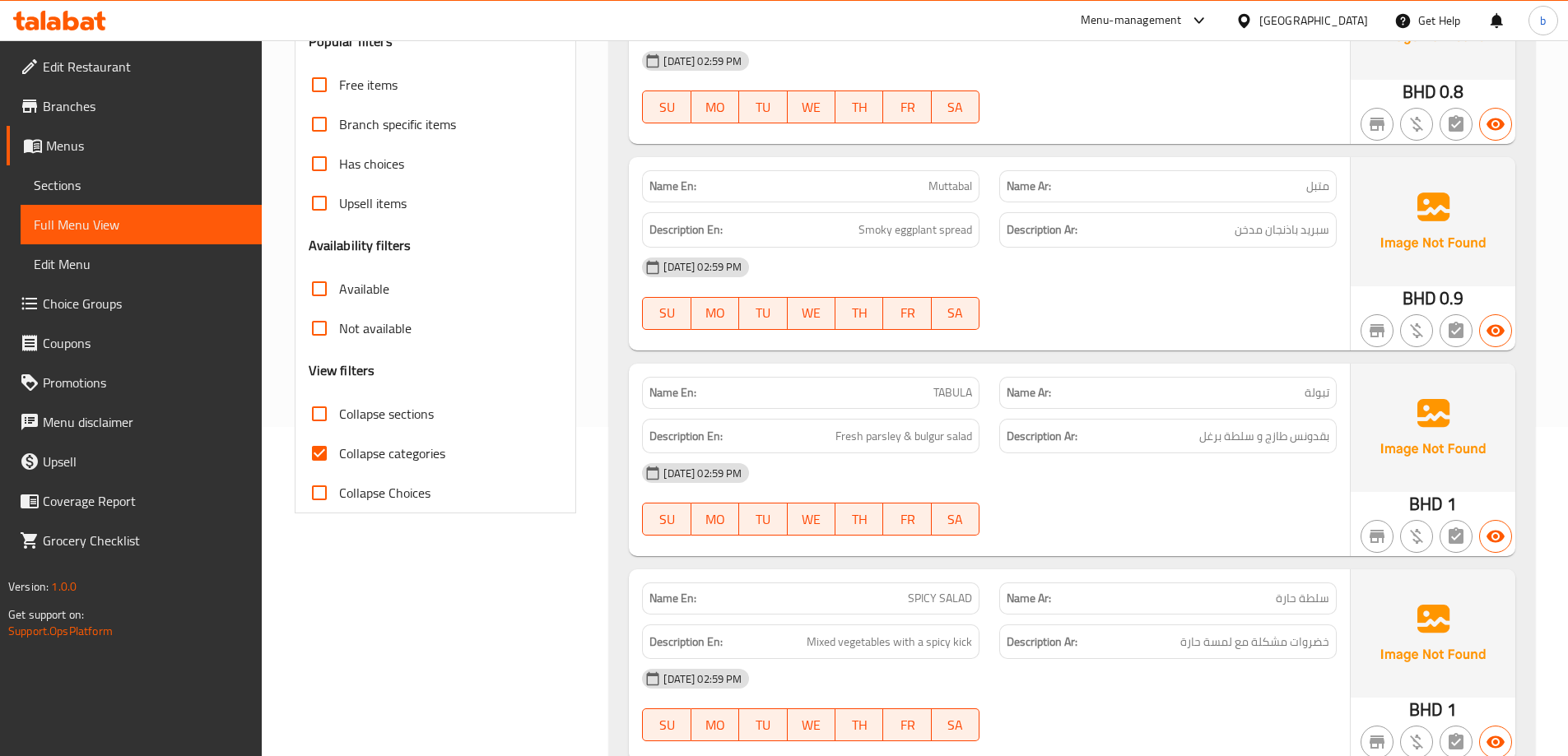
click at [325, 418] on input "Collapse sections" at bounding box center [319, 414] width 39 height 39
checkbox input "true"
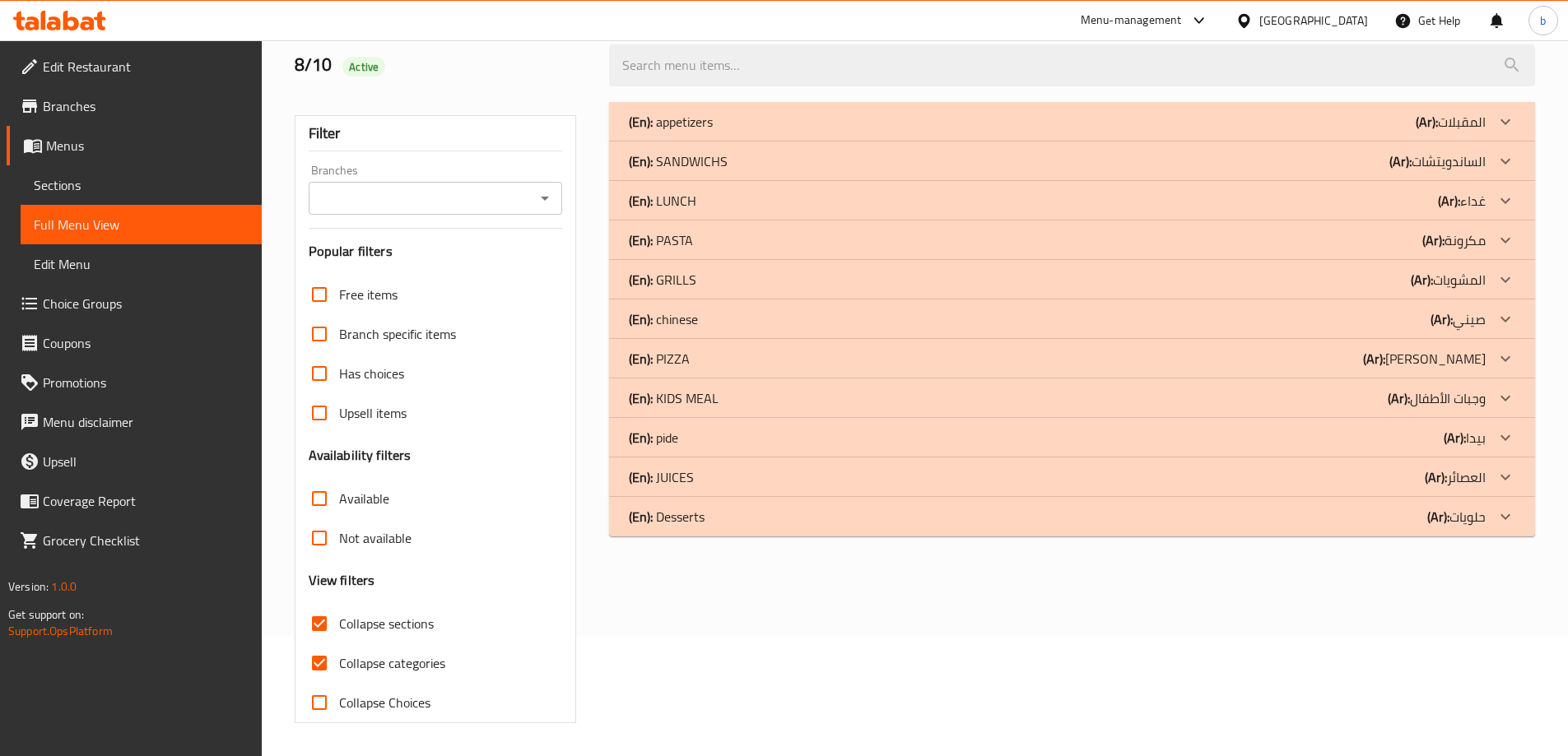
scroll to position [120, 0]
click at [1508, 524] on icon at bounding box center [1505, 517] width 20 height 20
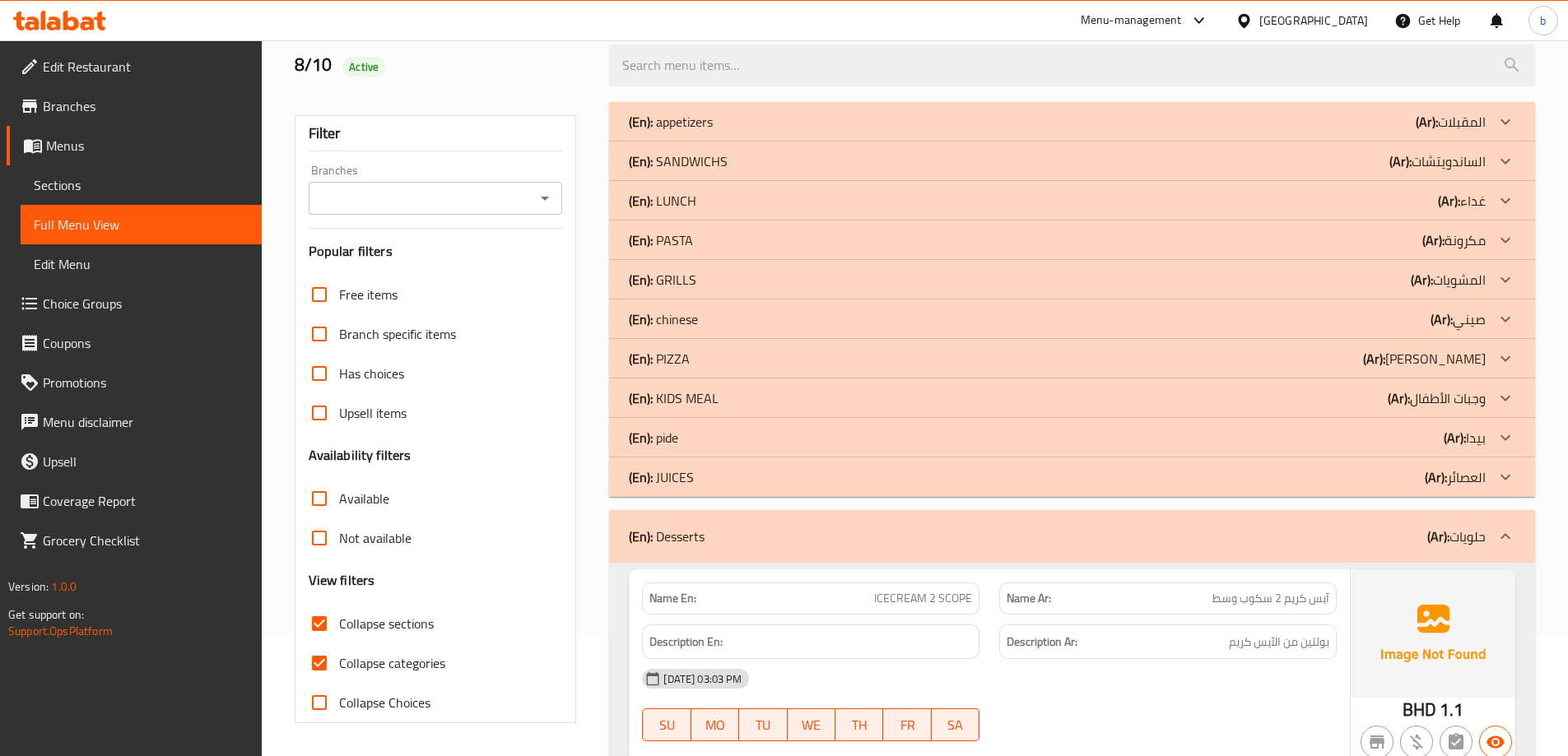
click at [1509, 481] on icon at bounding box center [1505, 477] width 20 height 20
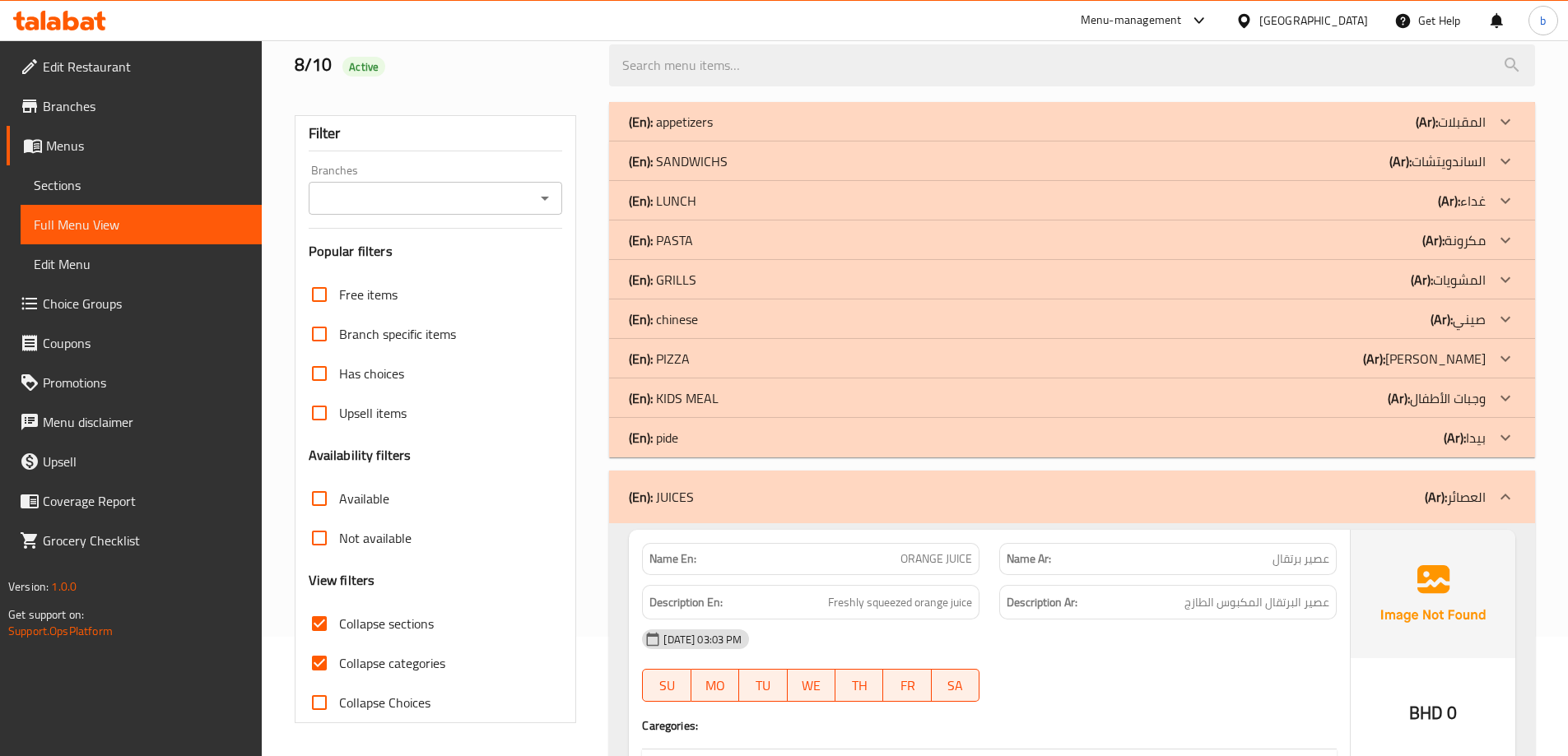
click at [1498, 399] on icon at bounding box center [1505, 399] width 20 height 20
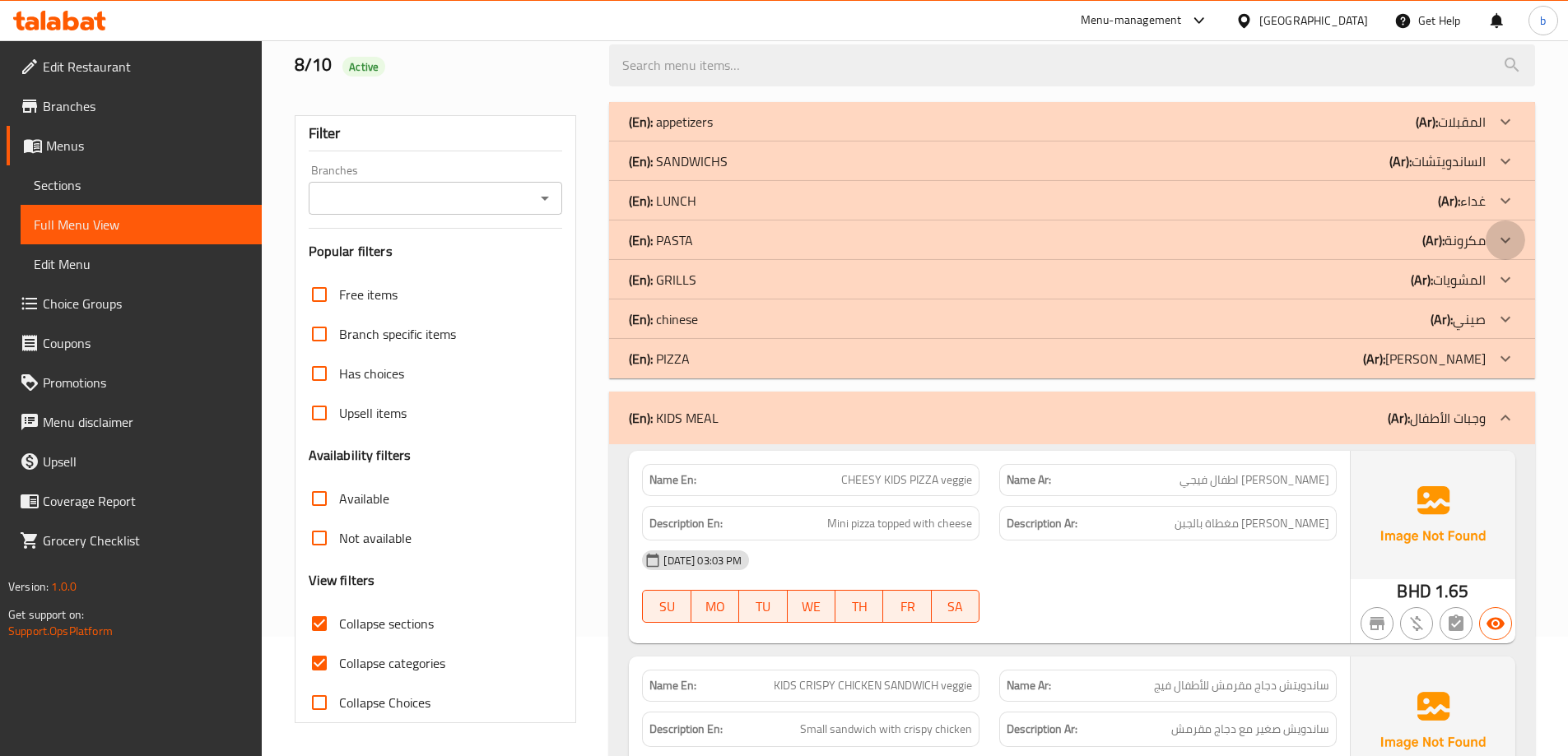
click at [1500, 243] on icon at bounding box center [1505, 240] width 20 height 20
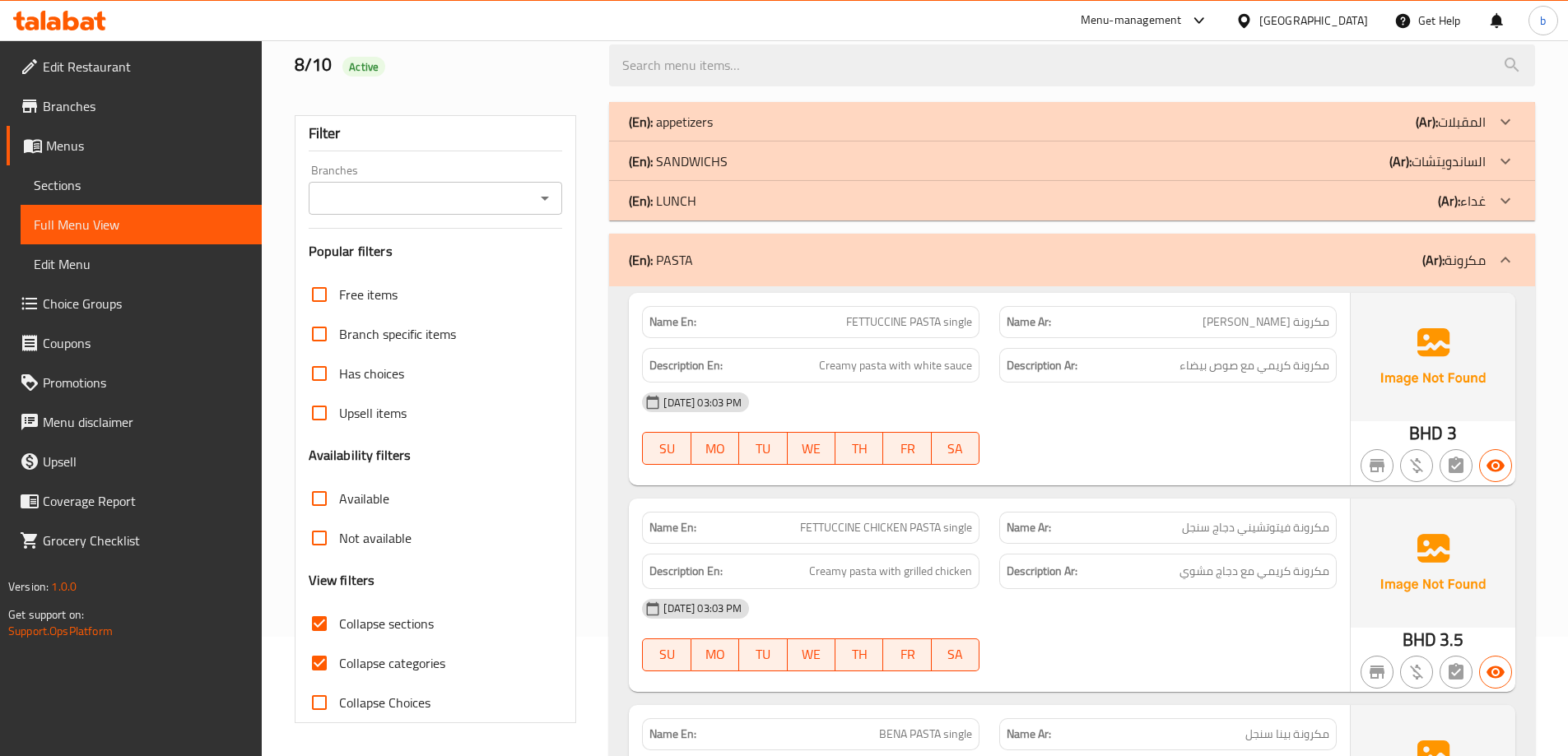
click at [1509, 162] on icon at bounding box center [1505, 162] width 20 height 20
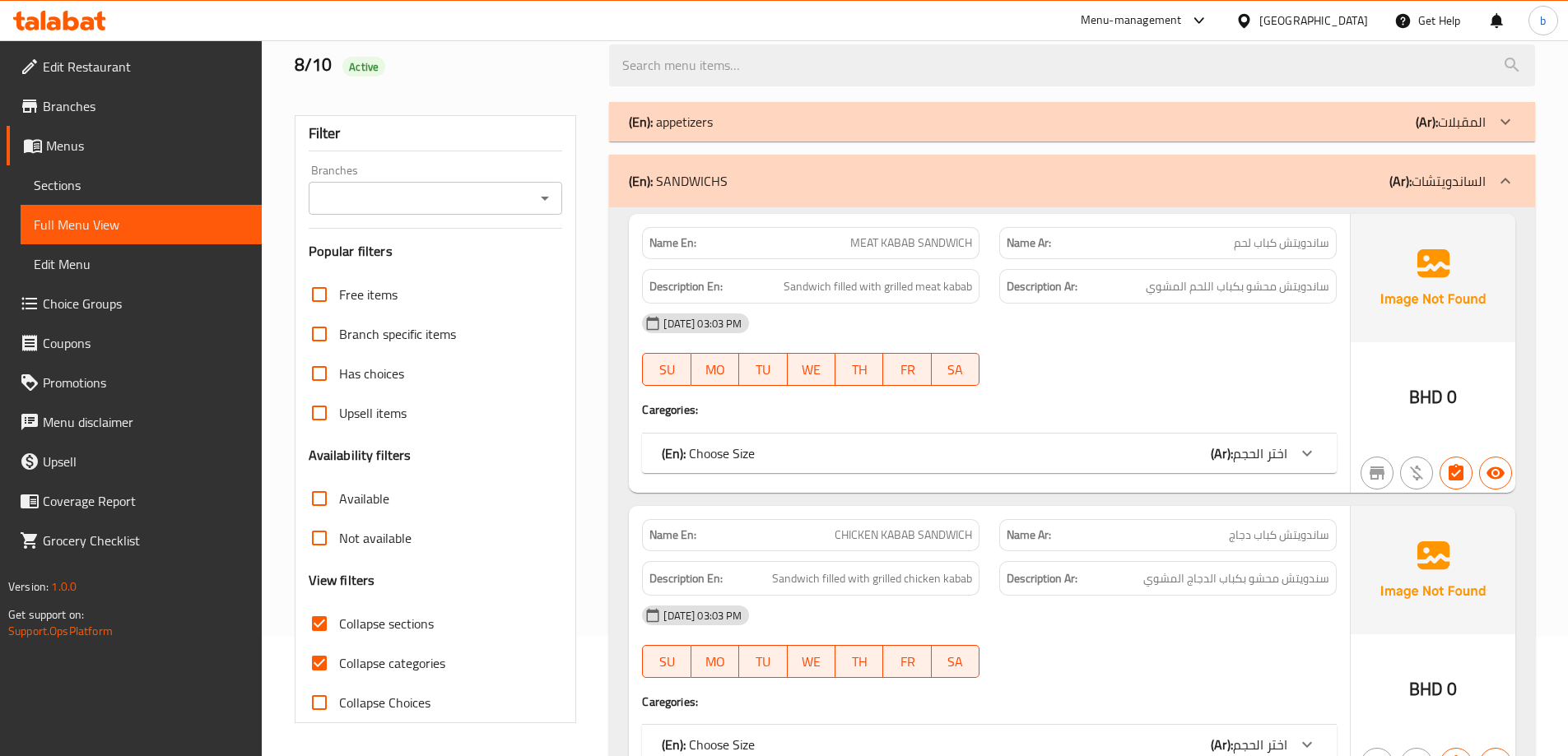
click at [1509, 176] on icon at bounding box center [1505, 181] width 20 height 20
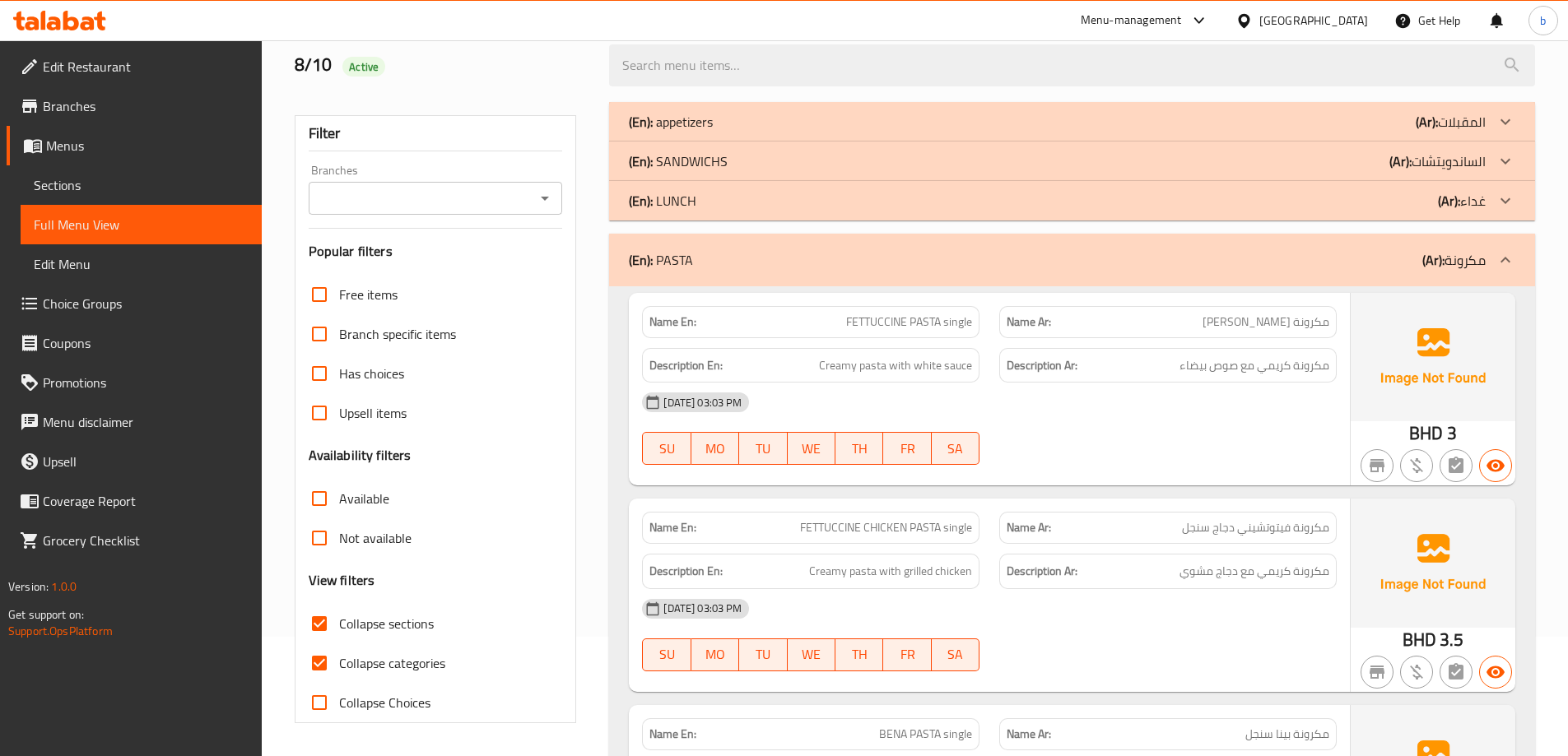
click at [1509, 255] on icon at bounding box center [1505, 260] width 20 height 20
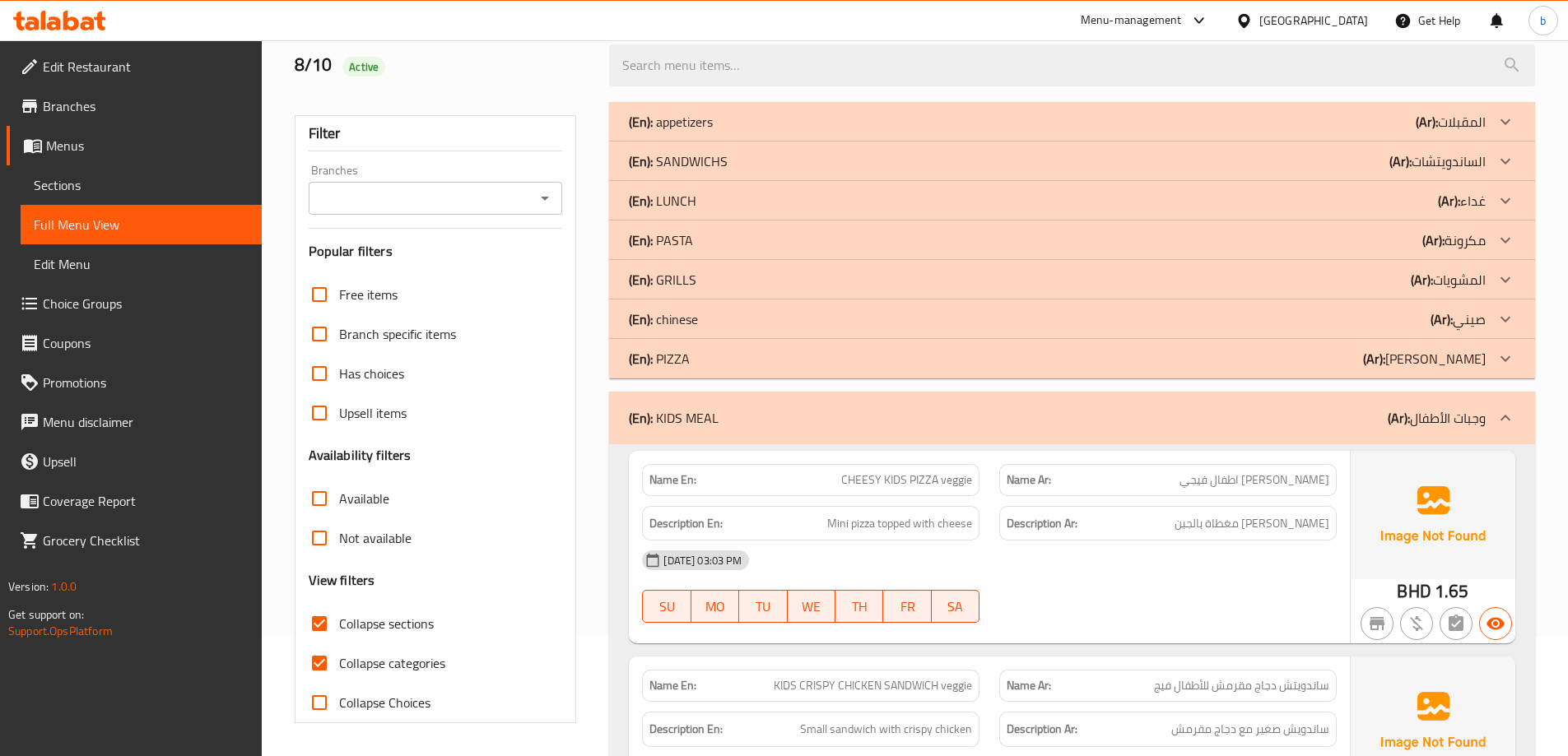
click at [1501, 412] on icon at bounding box center [1505, 419] width 20 height 20
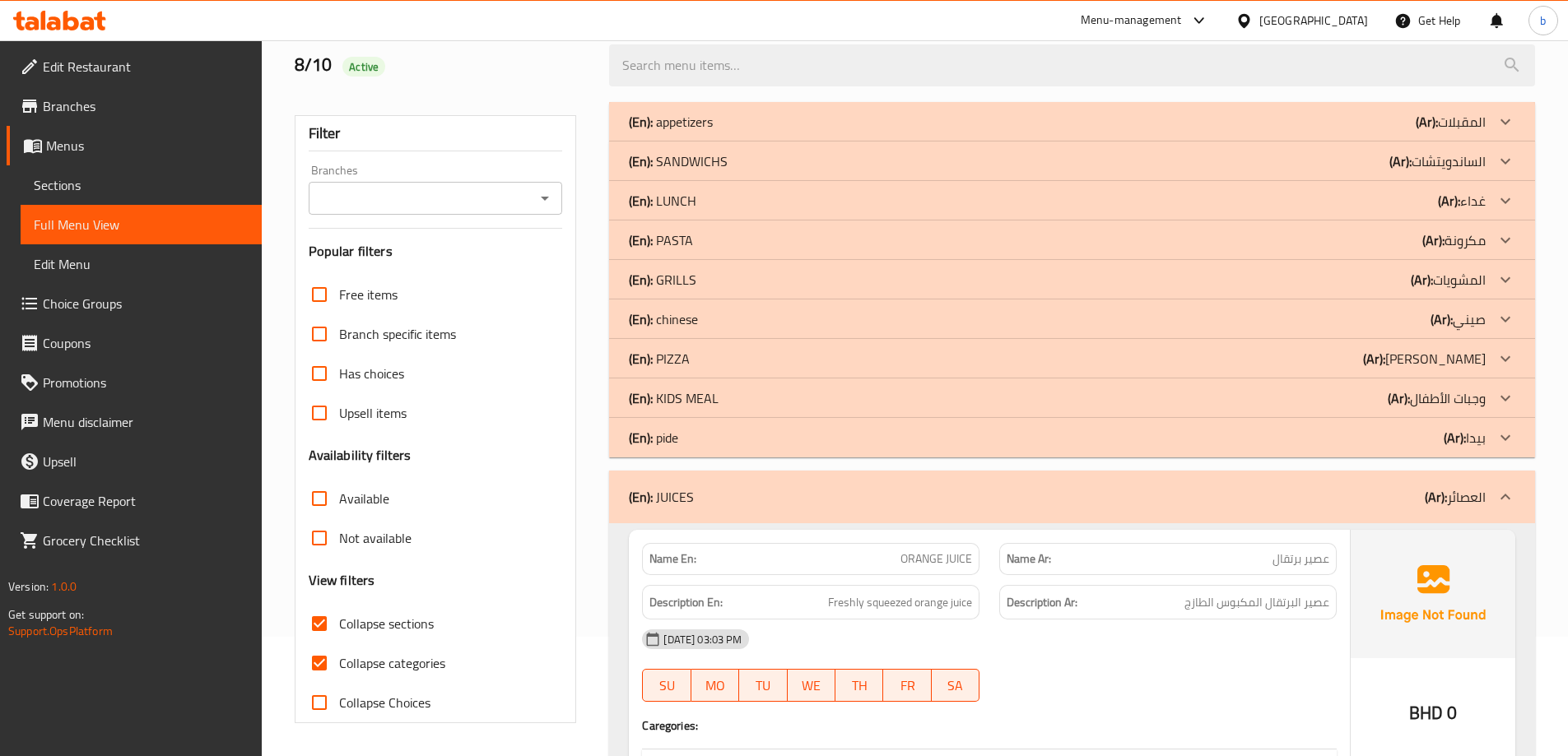
click at [1509, 491] on icon at bounding box center [1505, 497] width 20 height 20
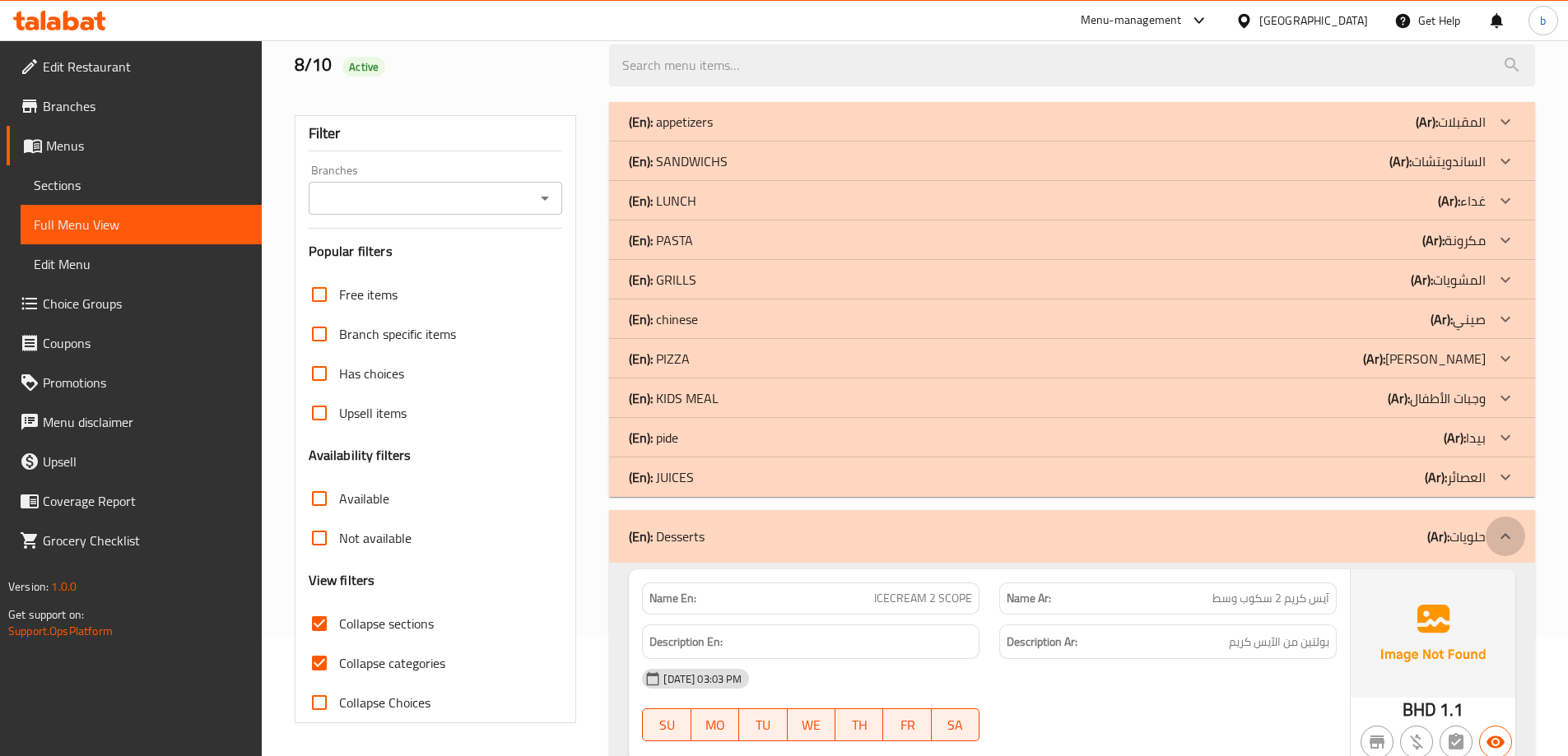
click at [1514, 542] on icon at bounding box center [1505, 537] width 20 height 20
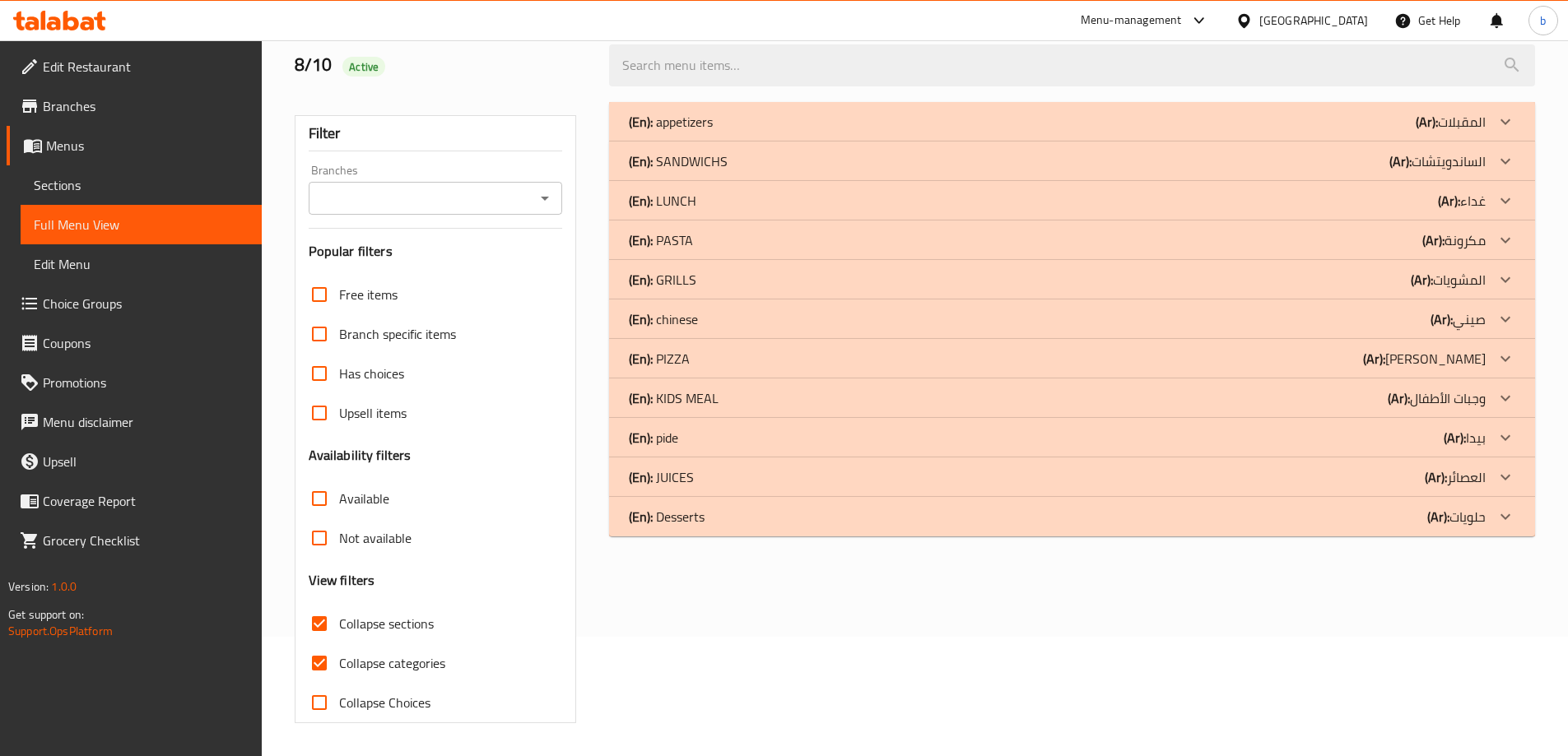
click at [1495, 524] on icon at bounding box center [1505, 517] width 20 height 20
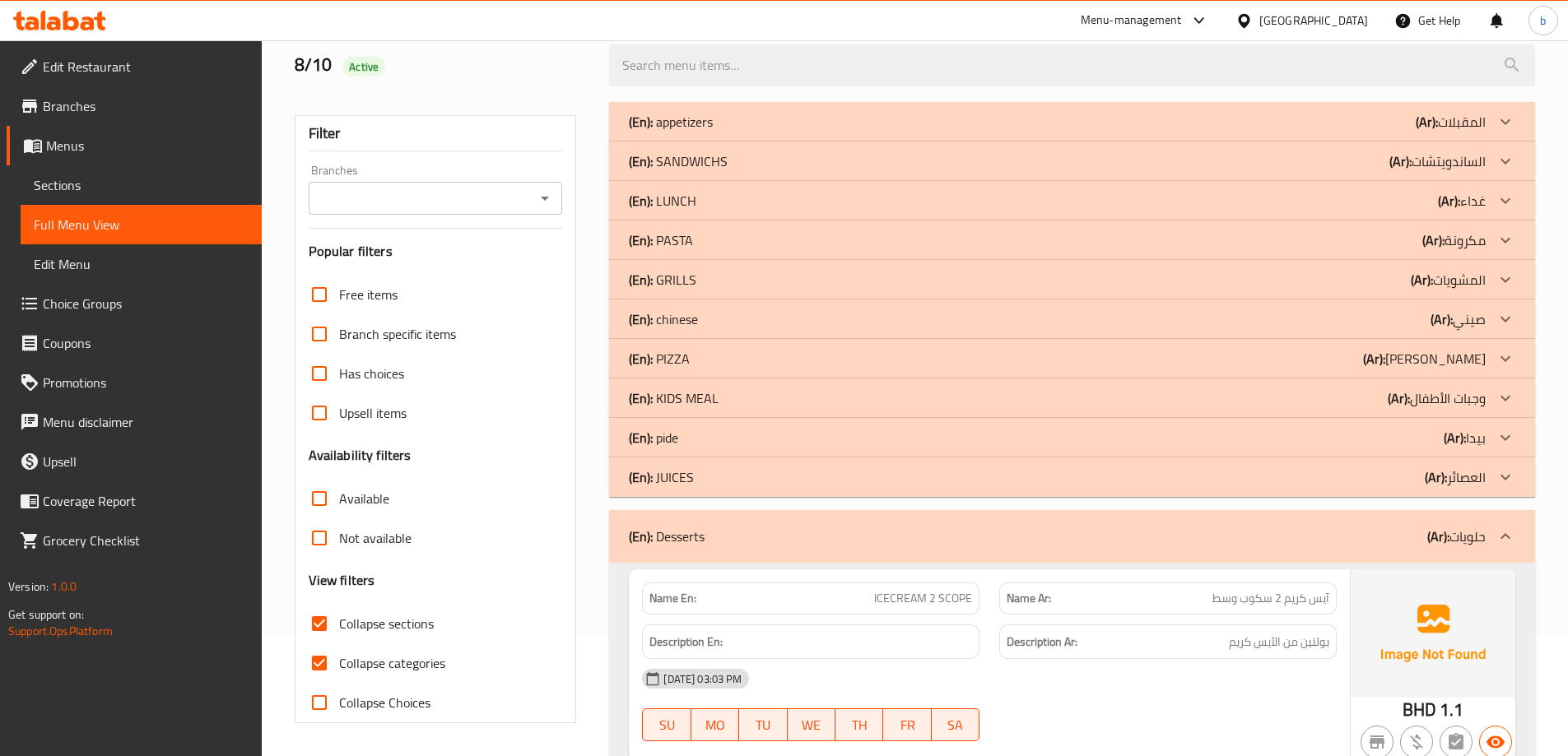
click at [1509, 476] on icon at bounding box center [1505, 477] width 20 height 20
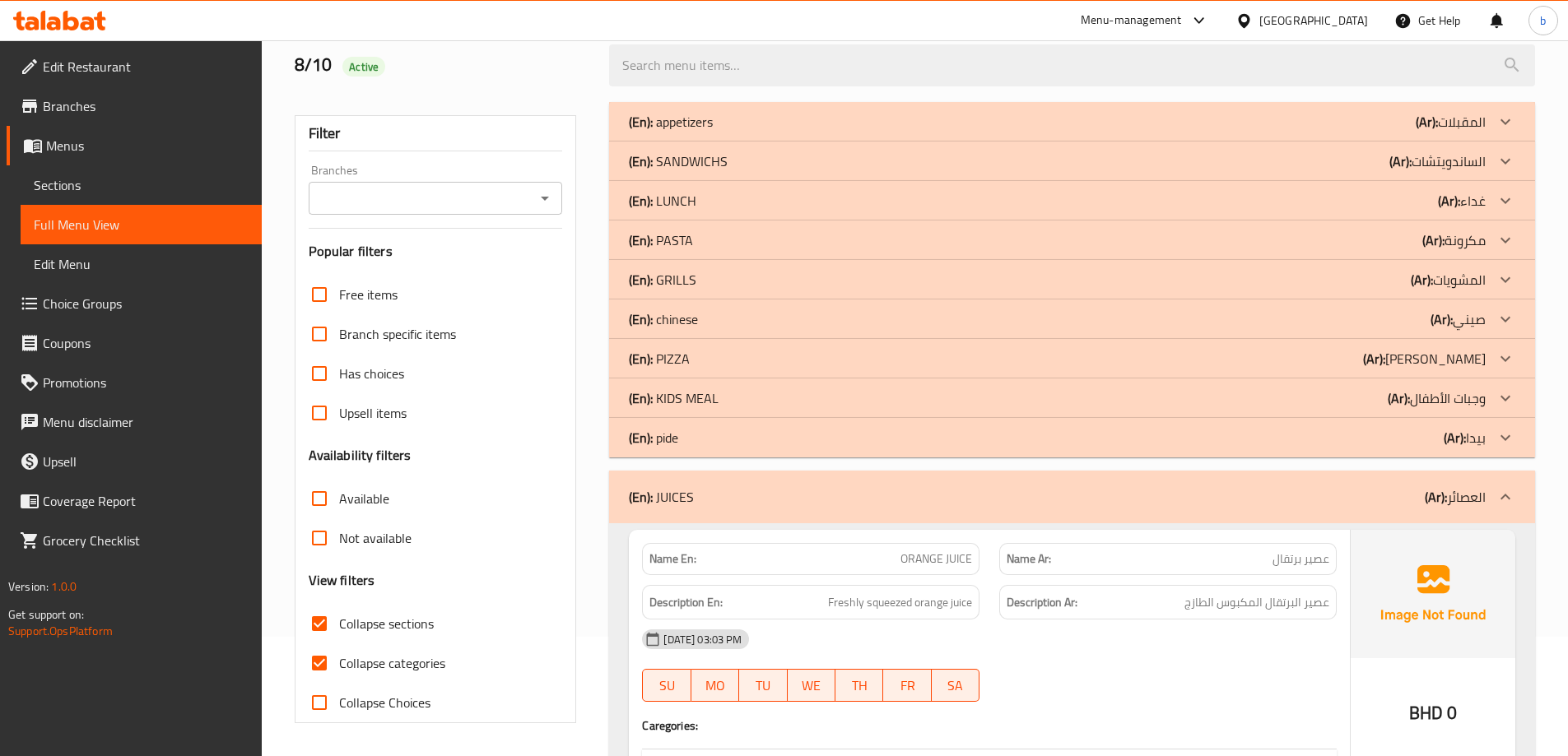
click at [1499, 393] on icon at bounding box center [1505, 399] width 20 height 20
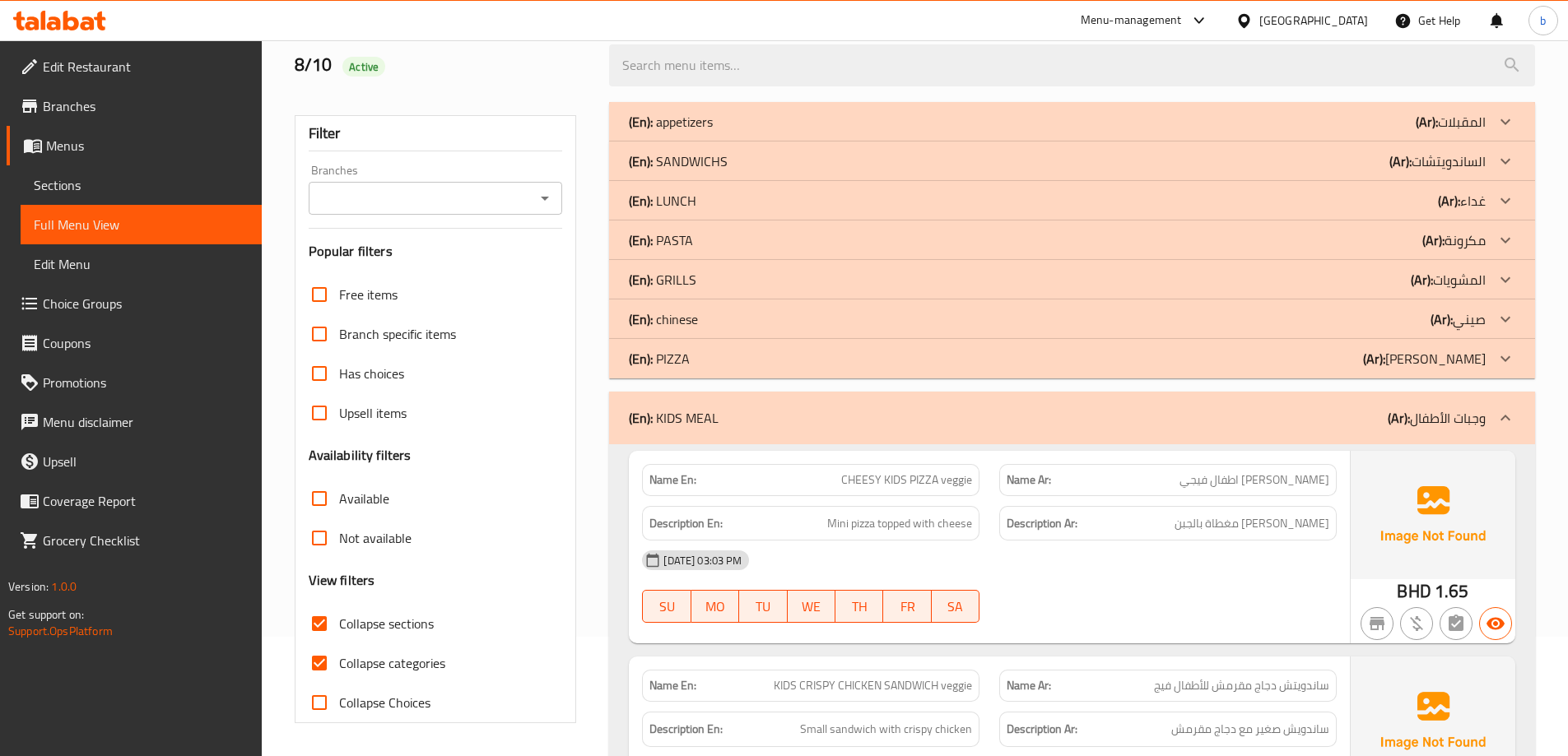
click at [1504, 316] on icon at bounding box center [1505, 320] width 20 height 20
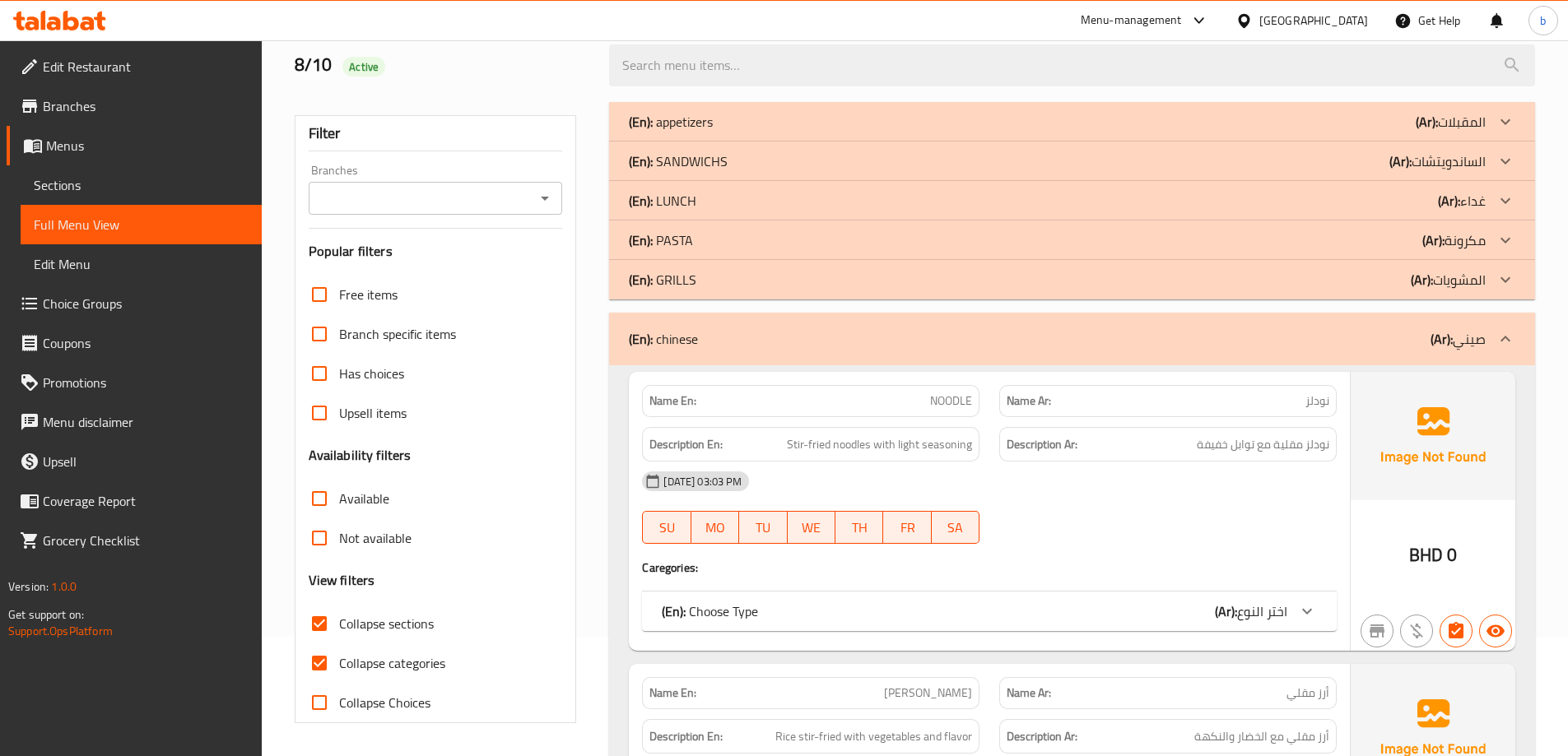
click at [1505, 231] on icon at bounding box center [1505, 240] width 20 height 20
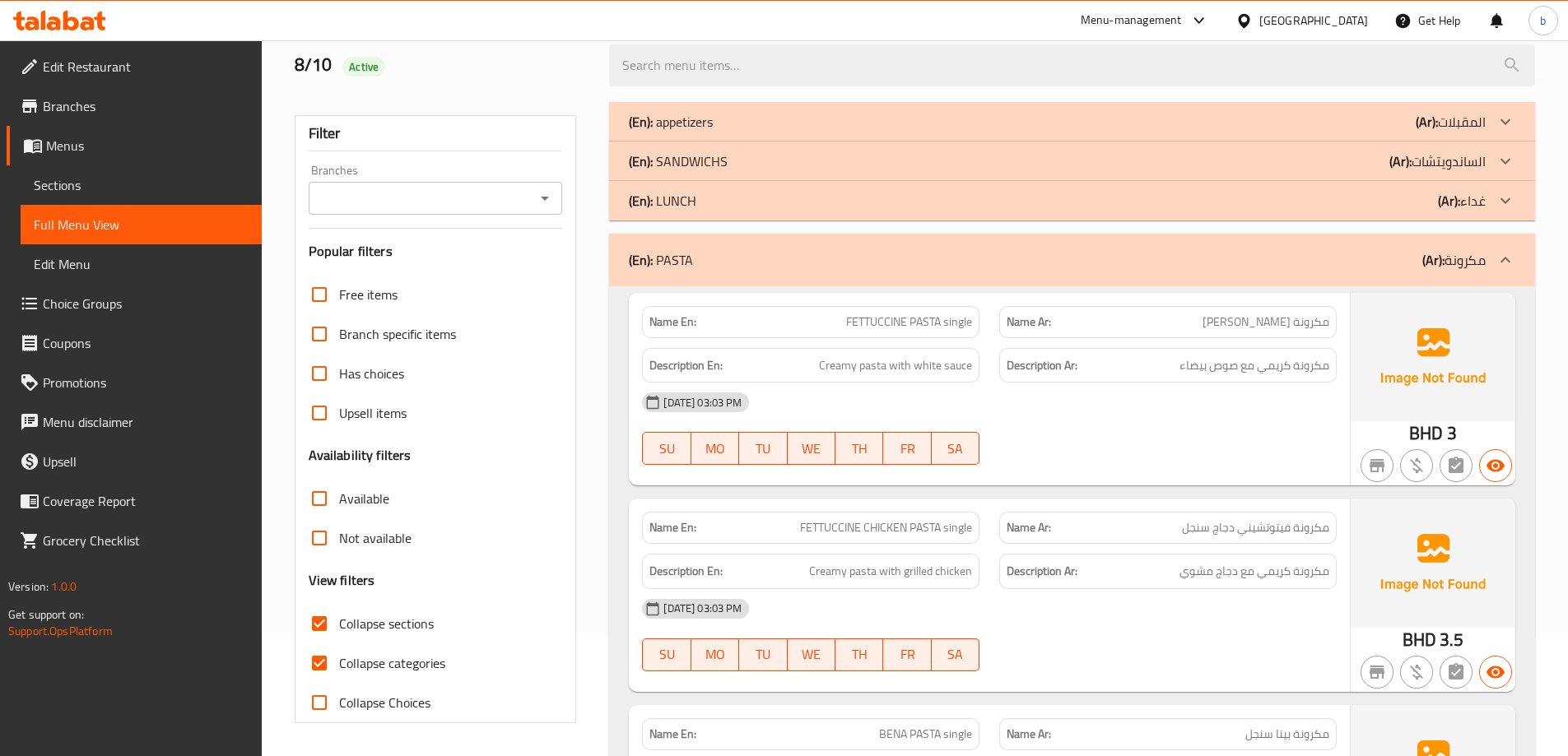
click at [1505, 167] on icon at bounding box center [1505, 162] width 20 height 20
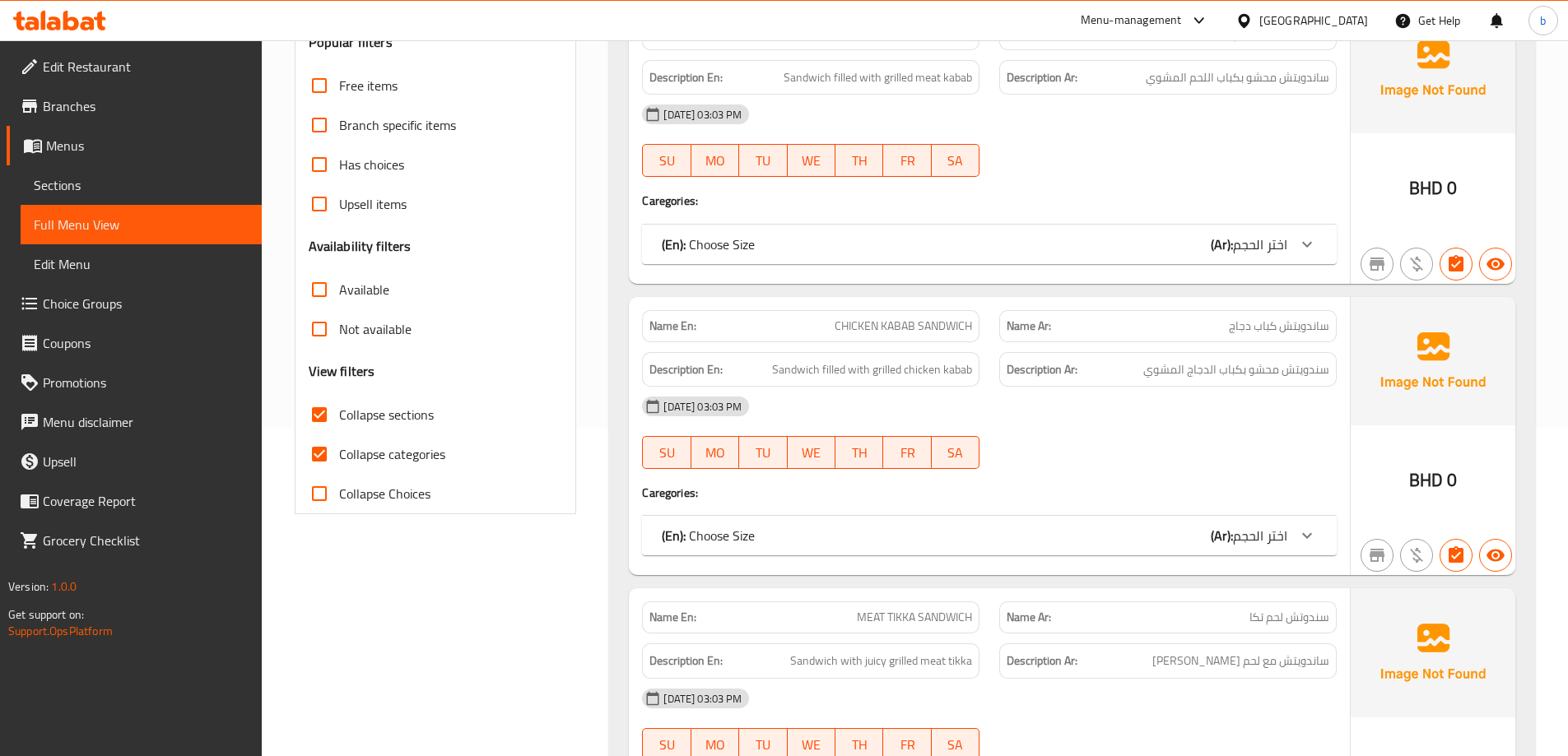
scroll to position [202, 0]
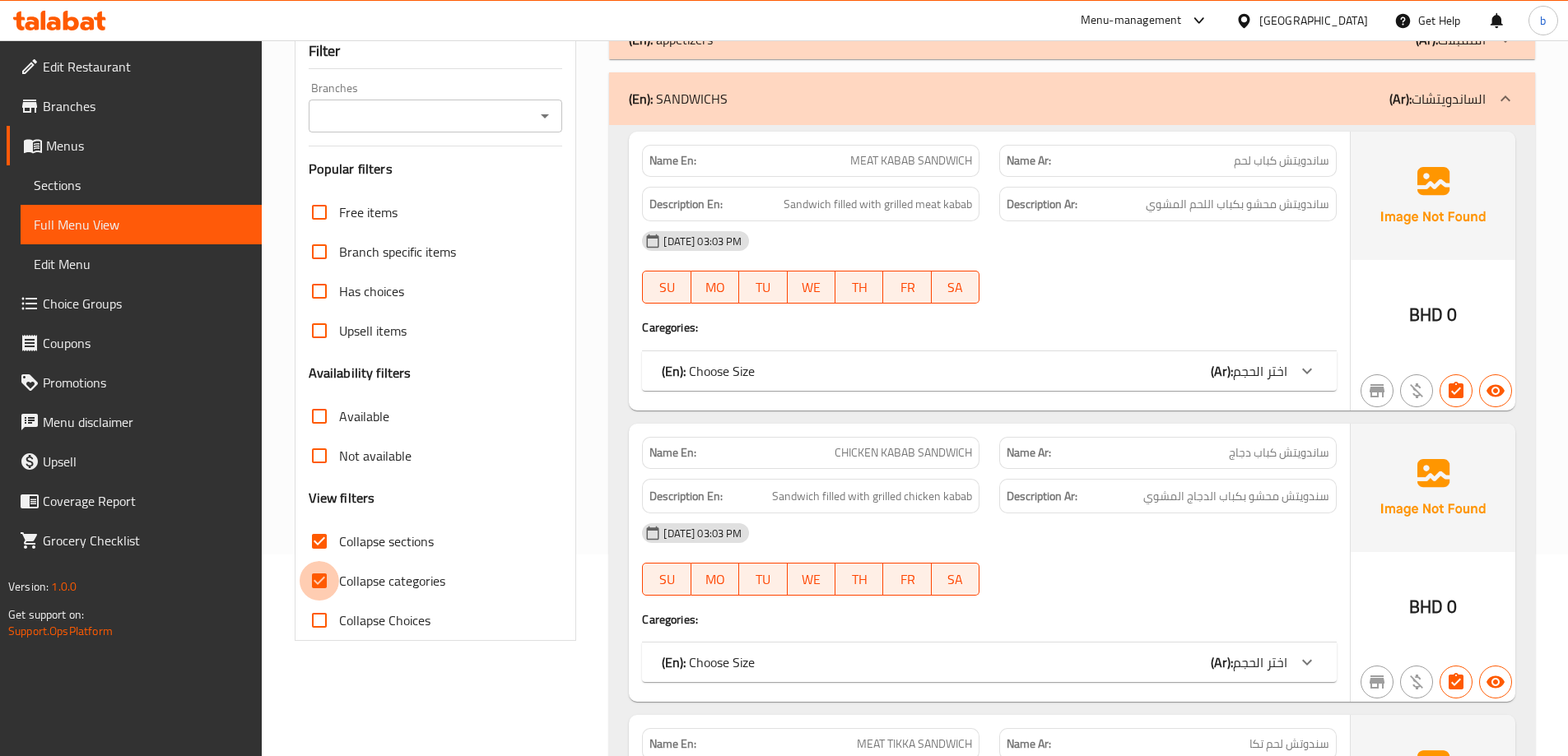
click at [321, 580] on input "Collapse categories" at bounding box center [319, 580] width 39 height 39
checkbox input "false"
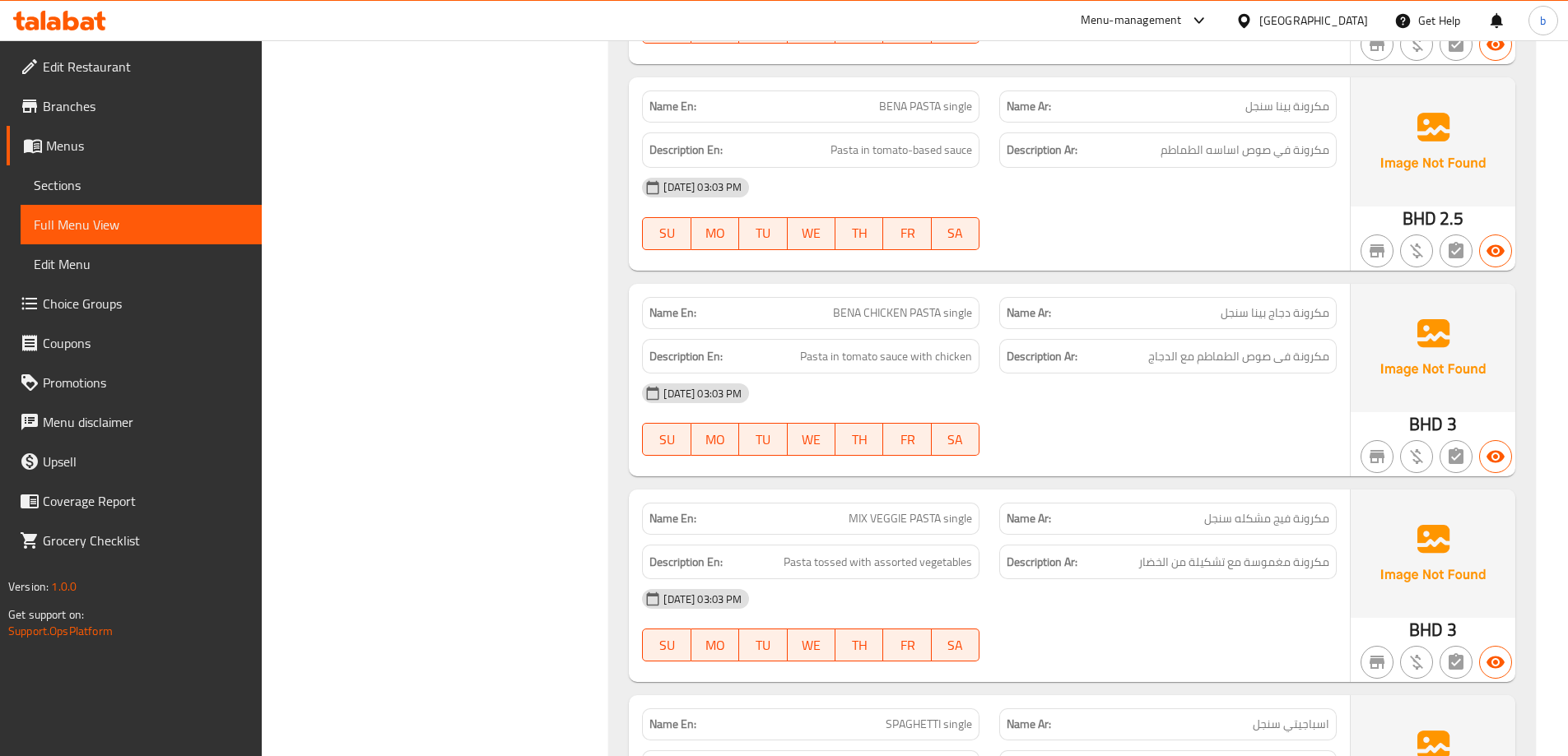
scroll to position [6539, 0]
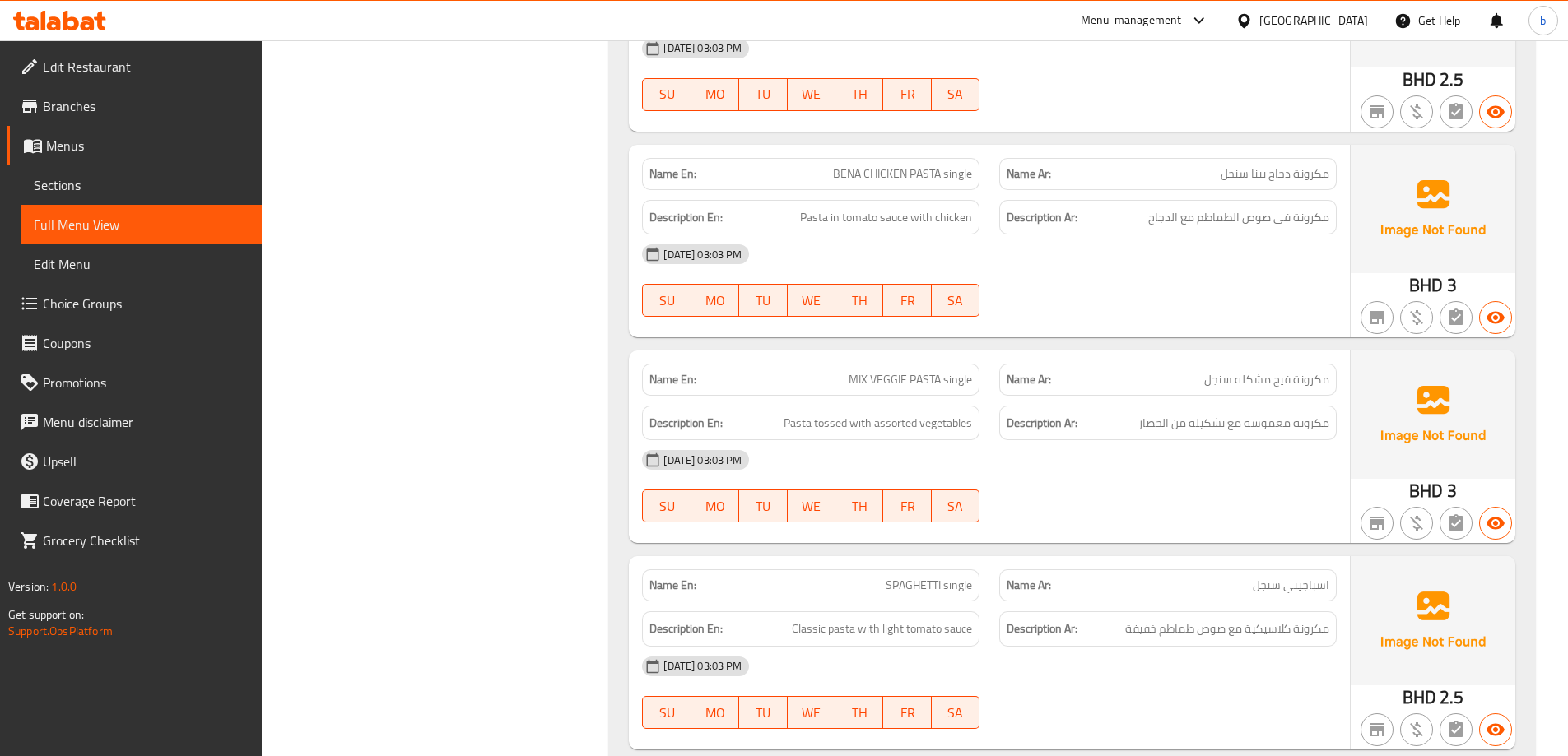
click at [886, 382] on span "MIX VEGGIE PASTA single" at bounding box center [909, 379] width 123 height 18
copy span "MIX VEGGIE PASTA single"
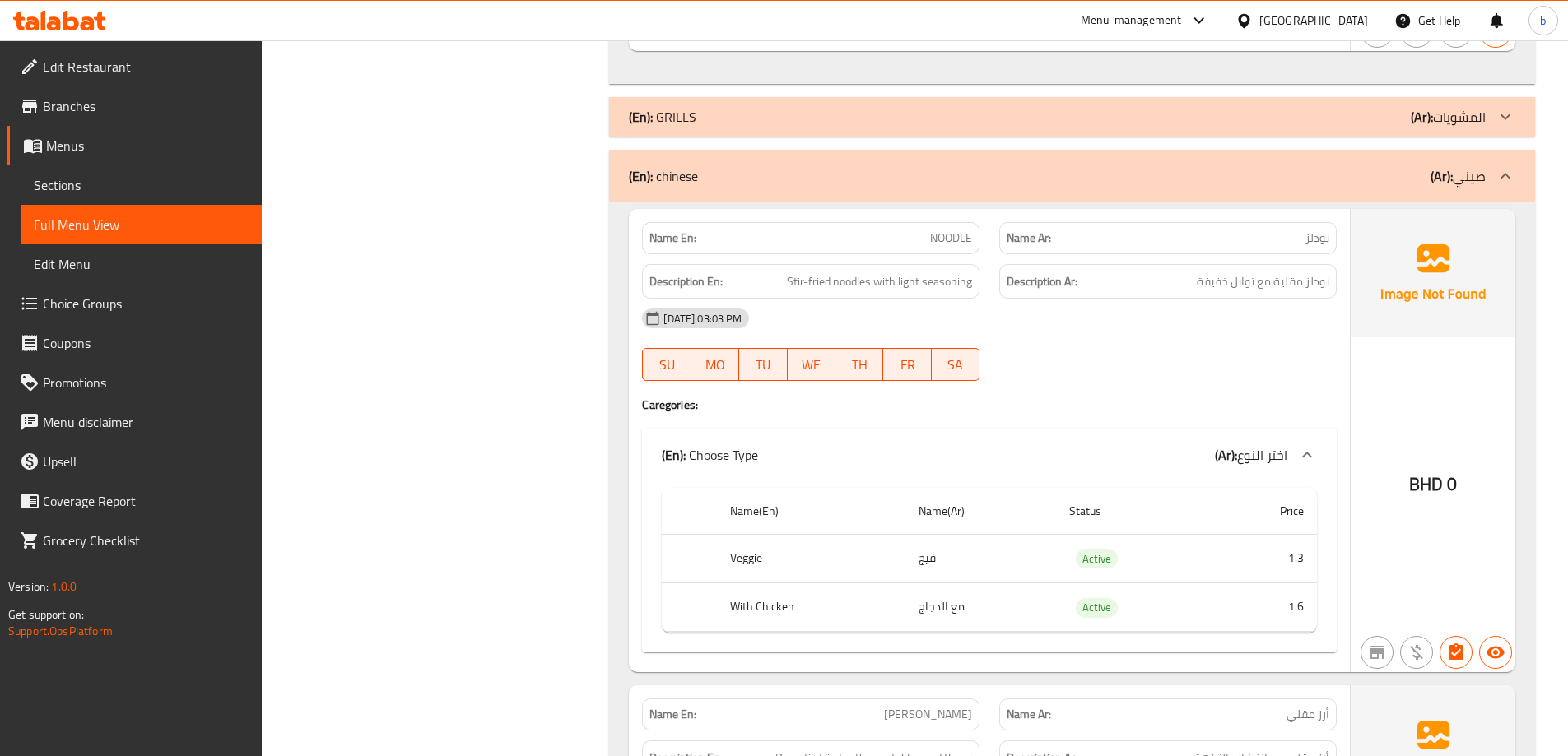
scroll to position [7444, 0]
click at [951, 242] on span "NOODLE" at bounding box center [951, 237] width 42 height 18
copy span "NOODLE"
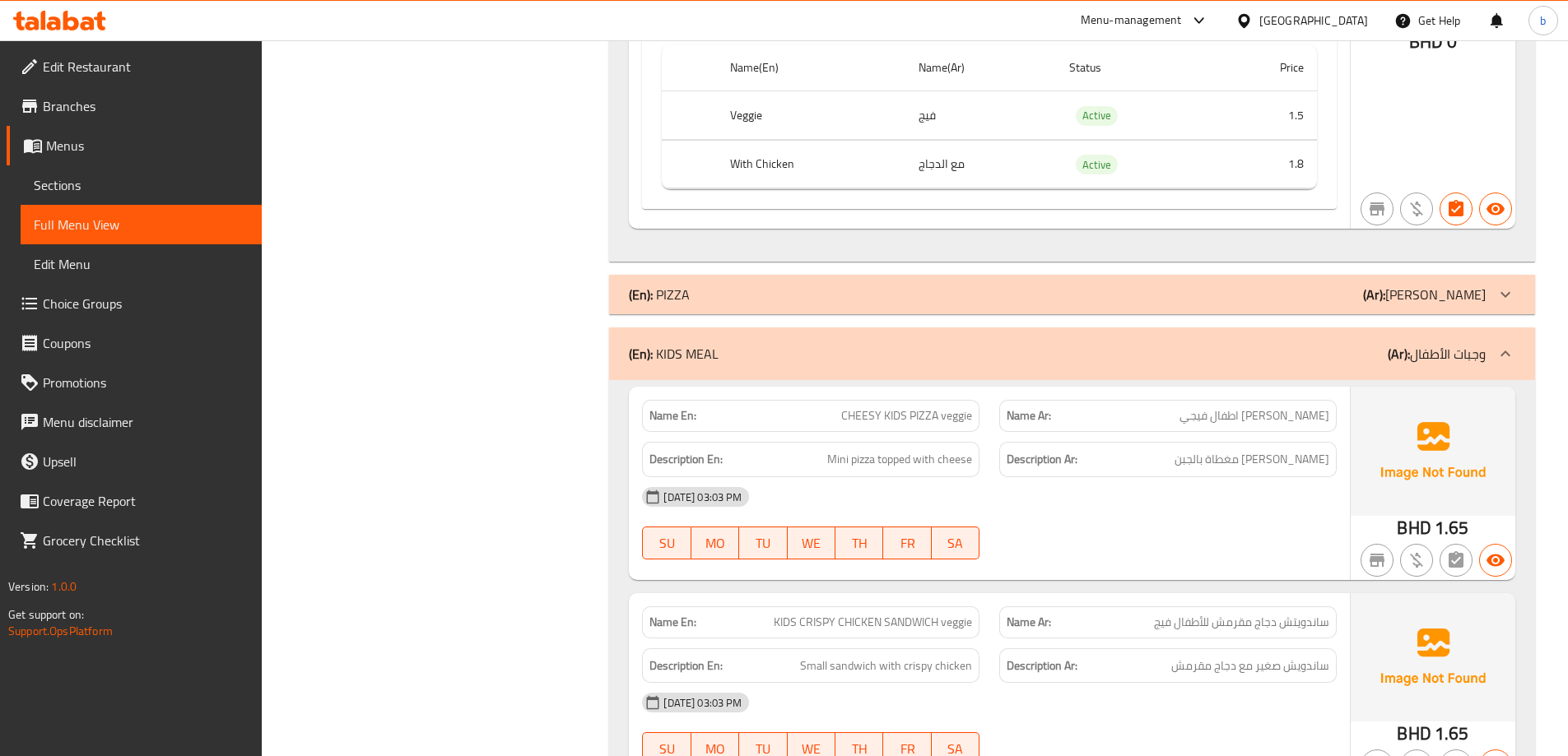
scroll to position [8514, 0]
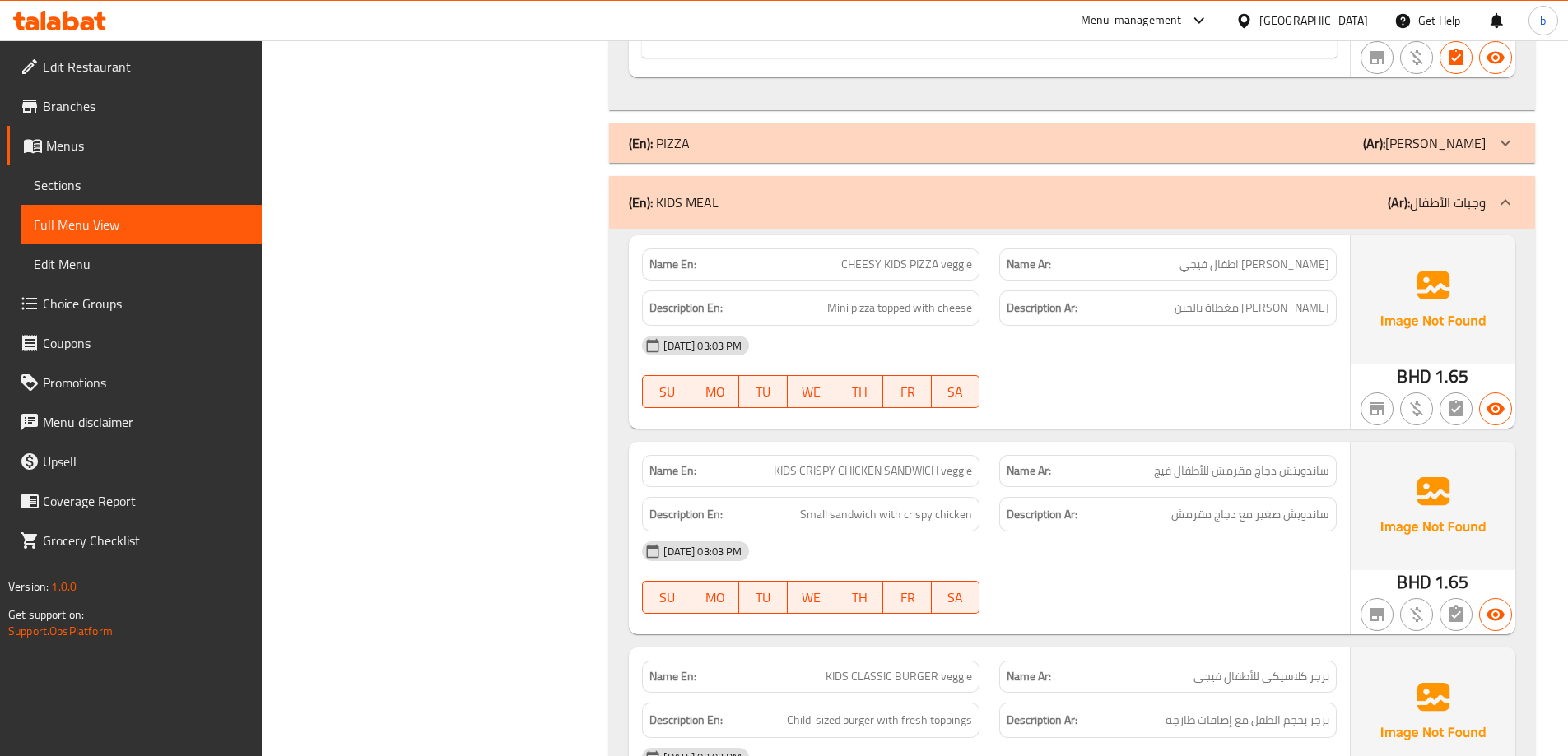
click at [820, 474] on span "KIDS CRISPY CHICKEN SANDWICH veggie" at bounding box center [872, 471] width 198 height 18
copy span "KIDS CRISPY CHICKEN SANDWICH veggie"
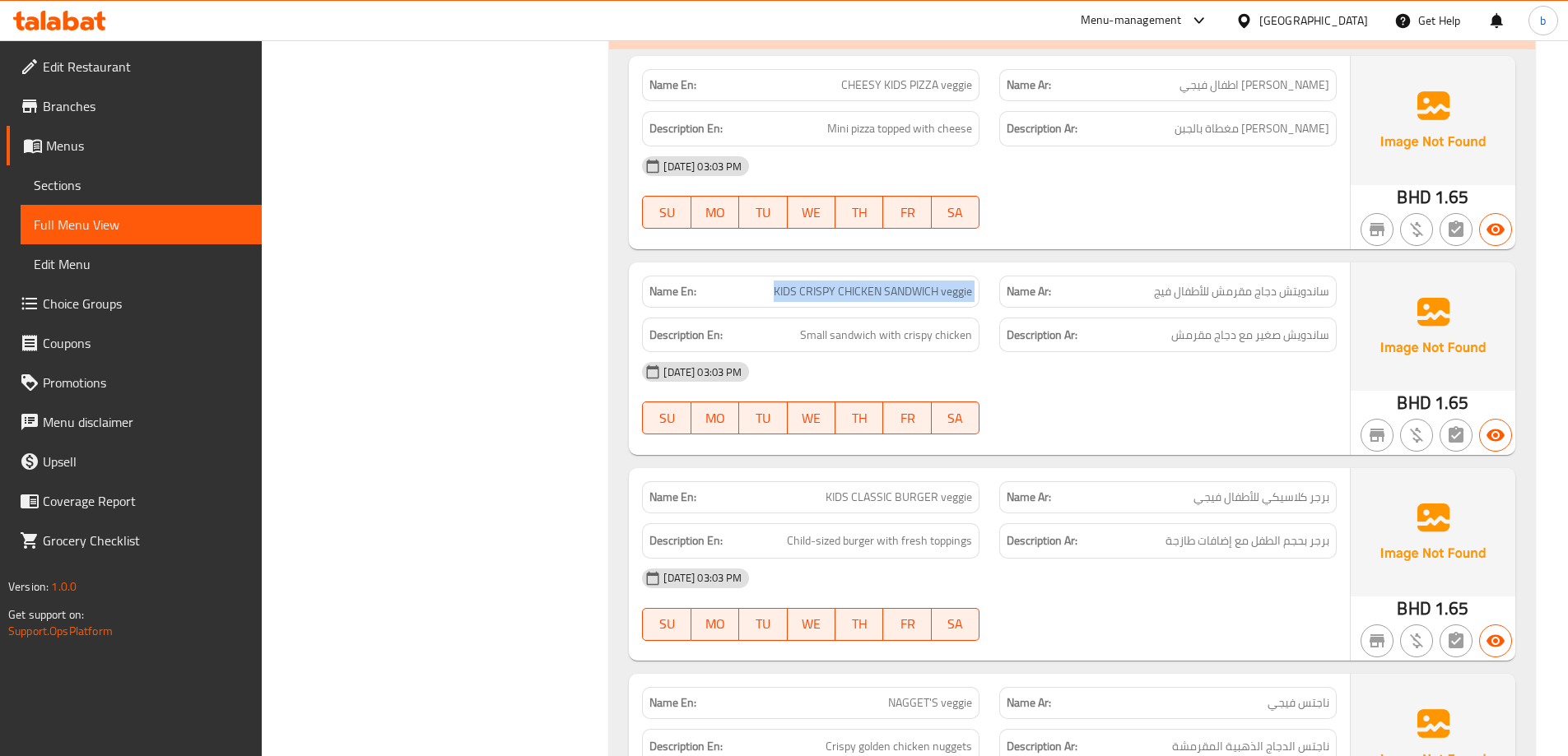
scroll to position [8760, 0]
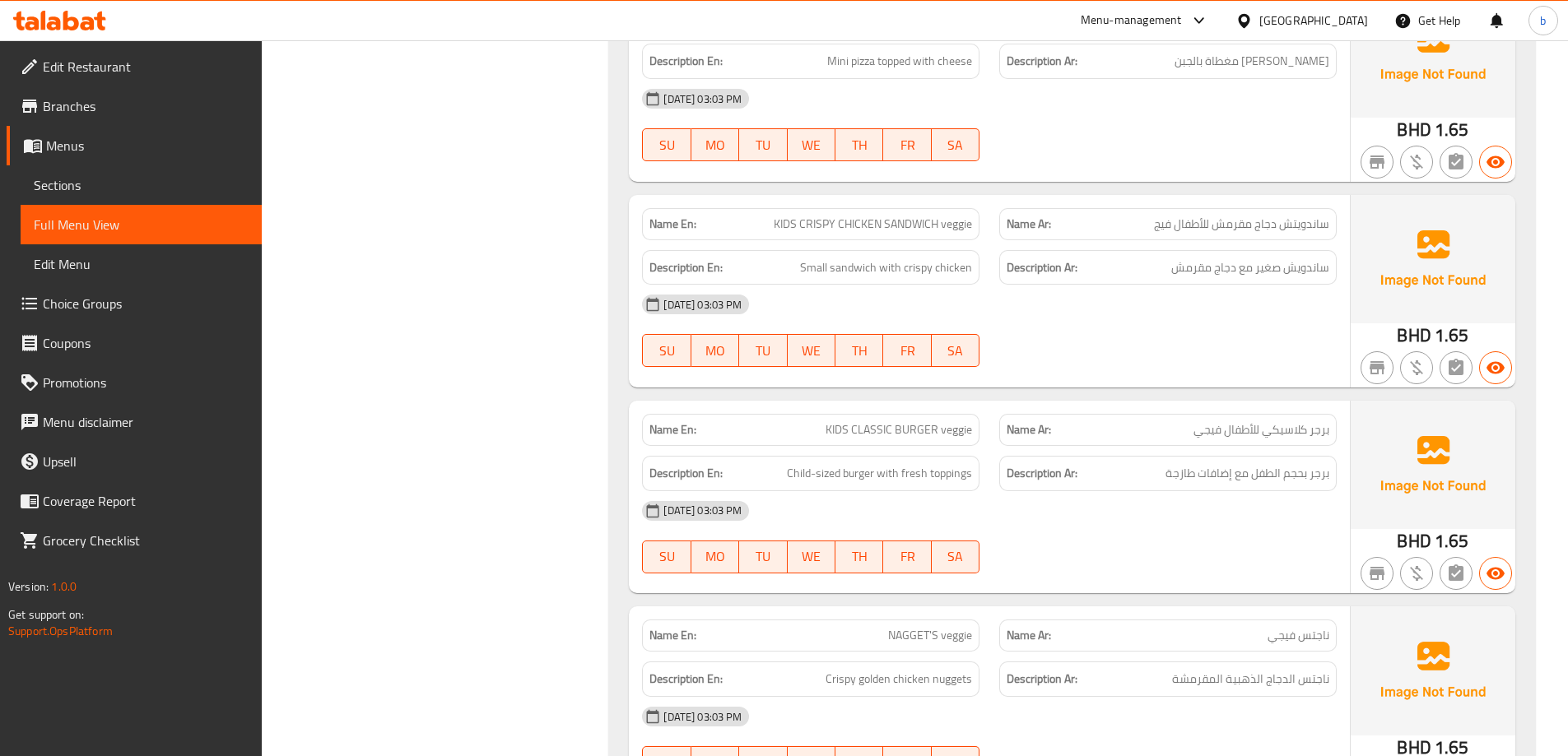
click at [1165, 327] on div "08-10-2025 03:03 PM SU MO TU WE TH FR SA" at bounding box center [989, 331] width 714 height 92
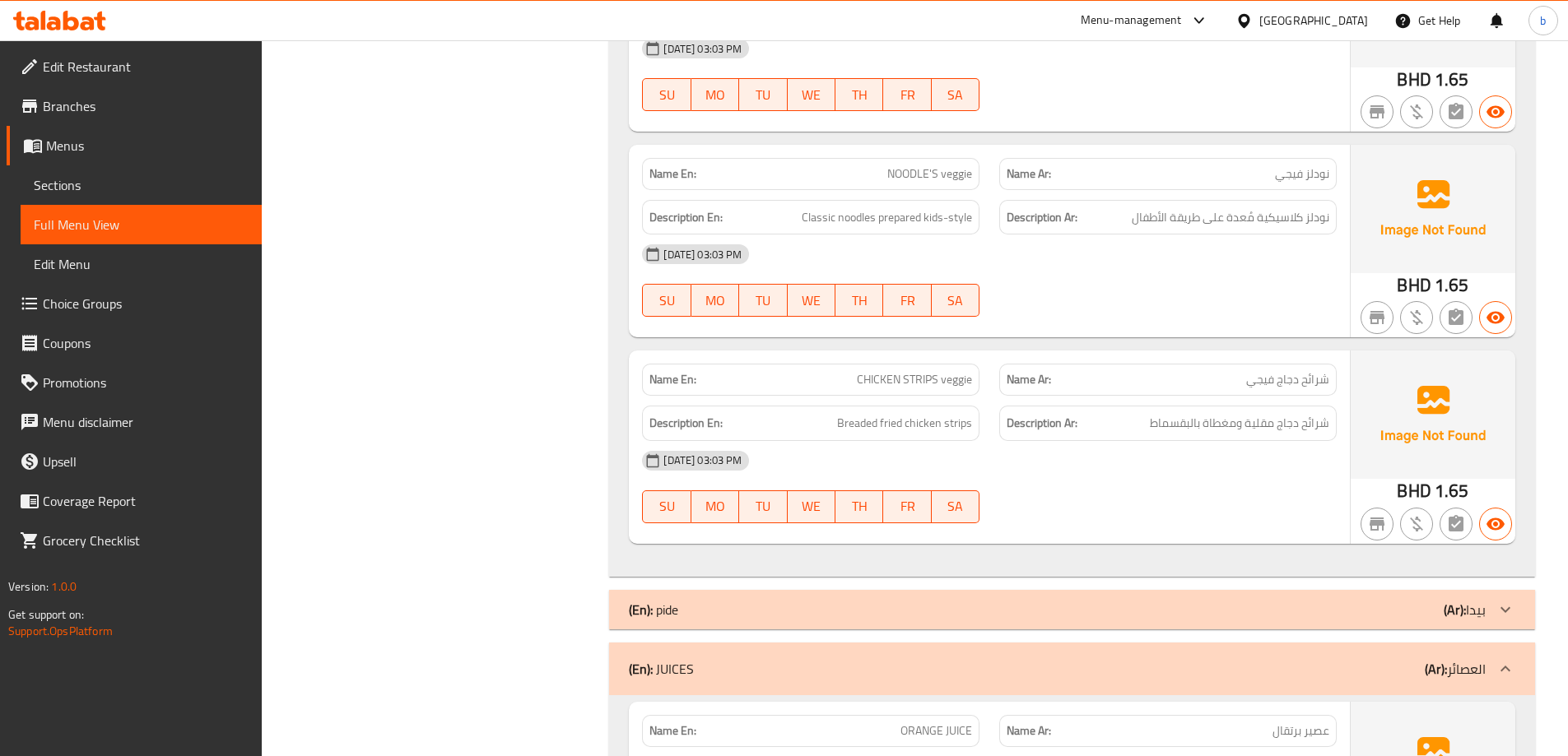
scroll to position [9583, 0]
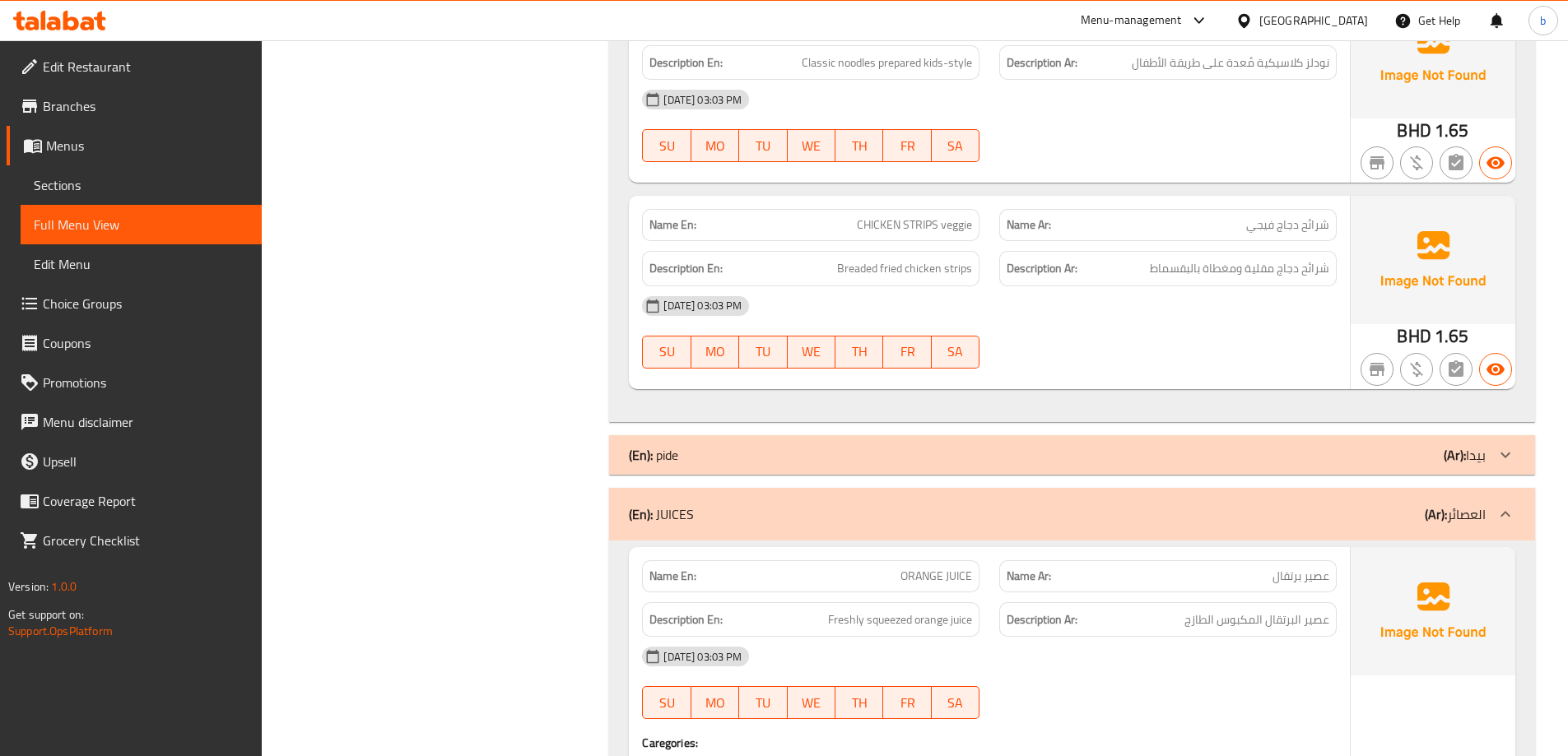
click at [907, 217] on span "CHICKEN STRIPS veggie" at bounding box center [914, 225] width 116 height 18
copy span "CHICKEN STRIPS veggie"
click at [847, 269] on span "Breaded fried chicken strips" at bounding box center [904, 269] width 135 height 21
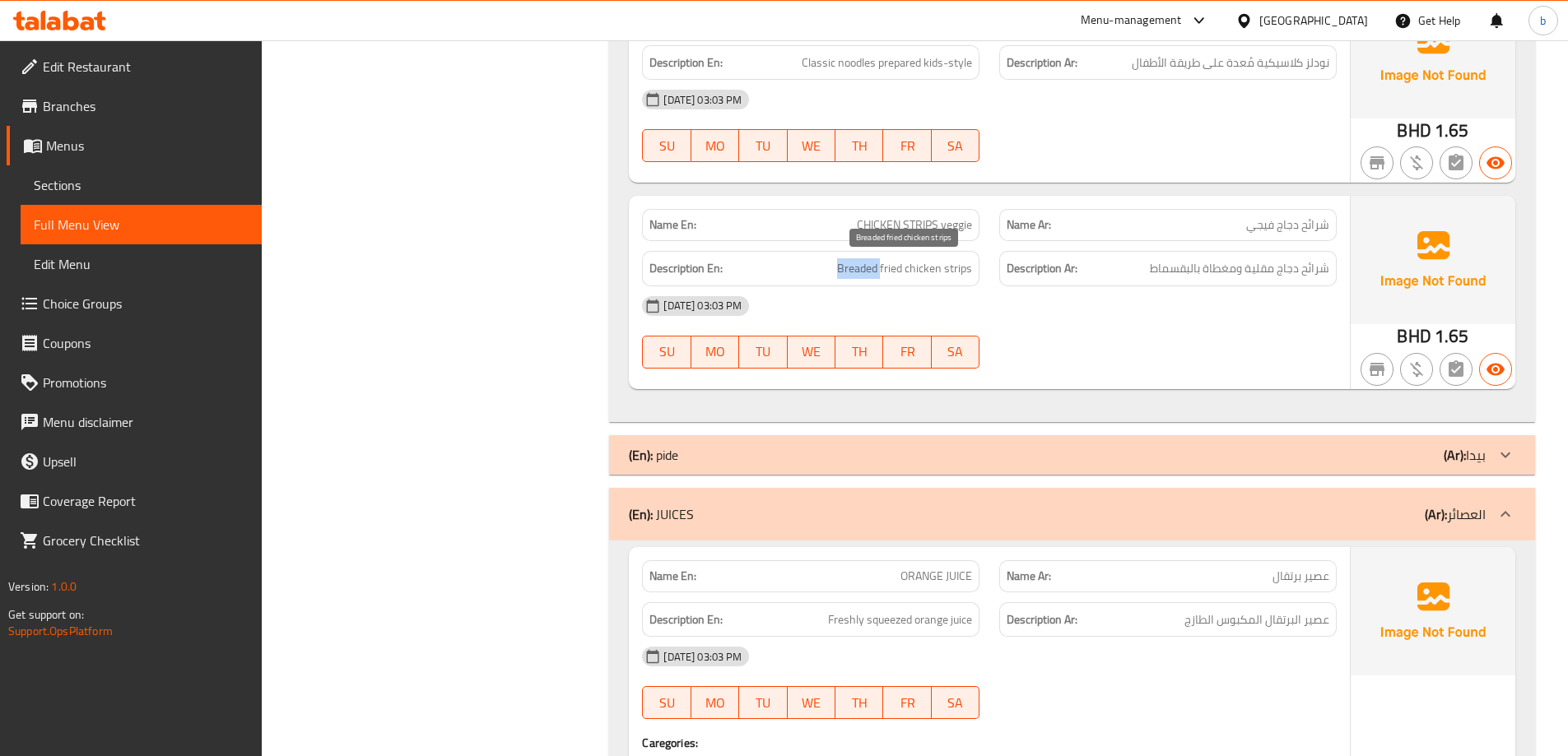
click at [847, 269] on span "Breaded fried chicken strips" at bounding box center [904, 269] width 135 height 21
copy span "Breaded"
click at [905, 226] on span "CHICKEN STRIPS veggie" at bounding box center [914, 225] width 116 height 18
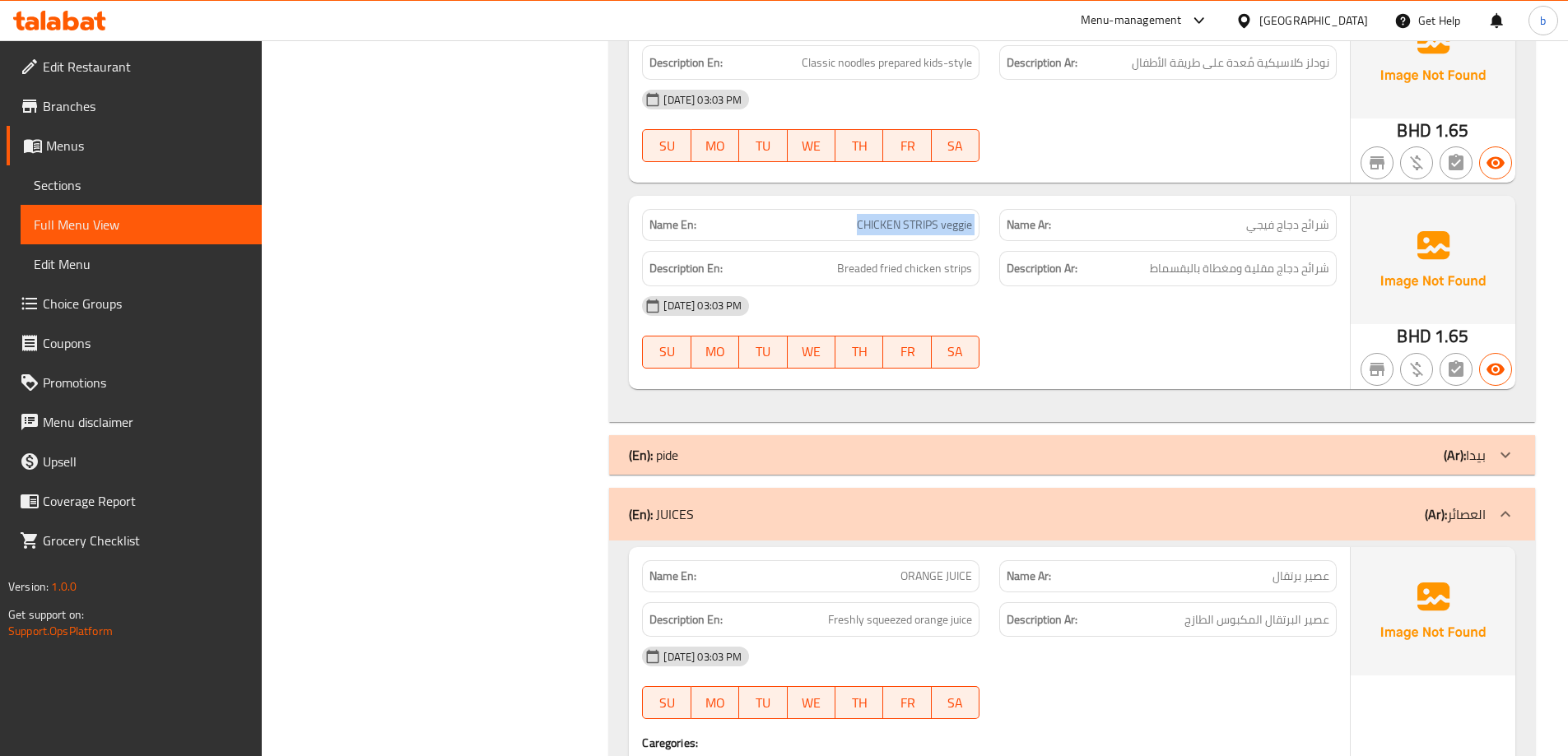
copy span "CHICKEN STRIPS veggie"
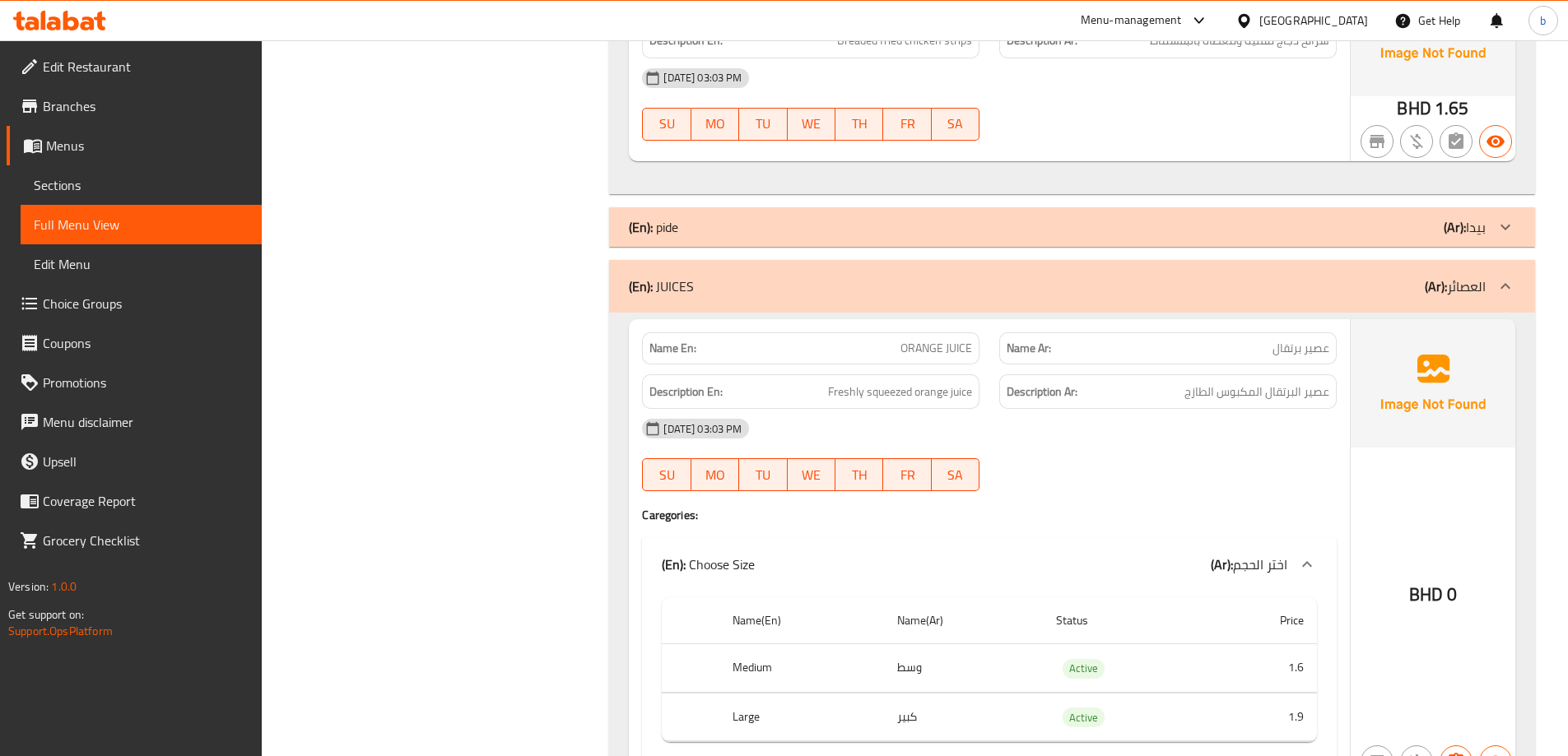
scroll to position [9748, 0]
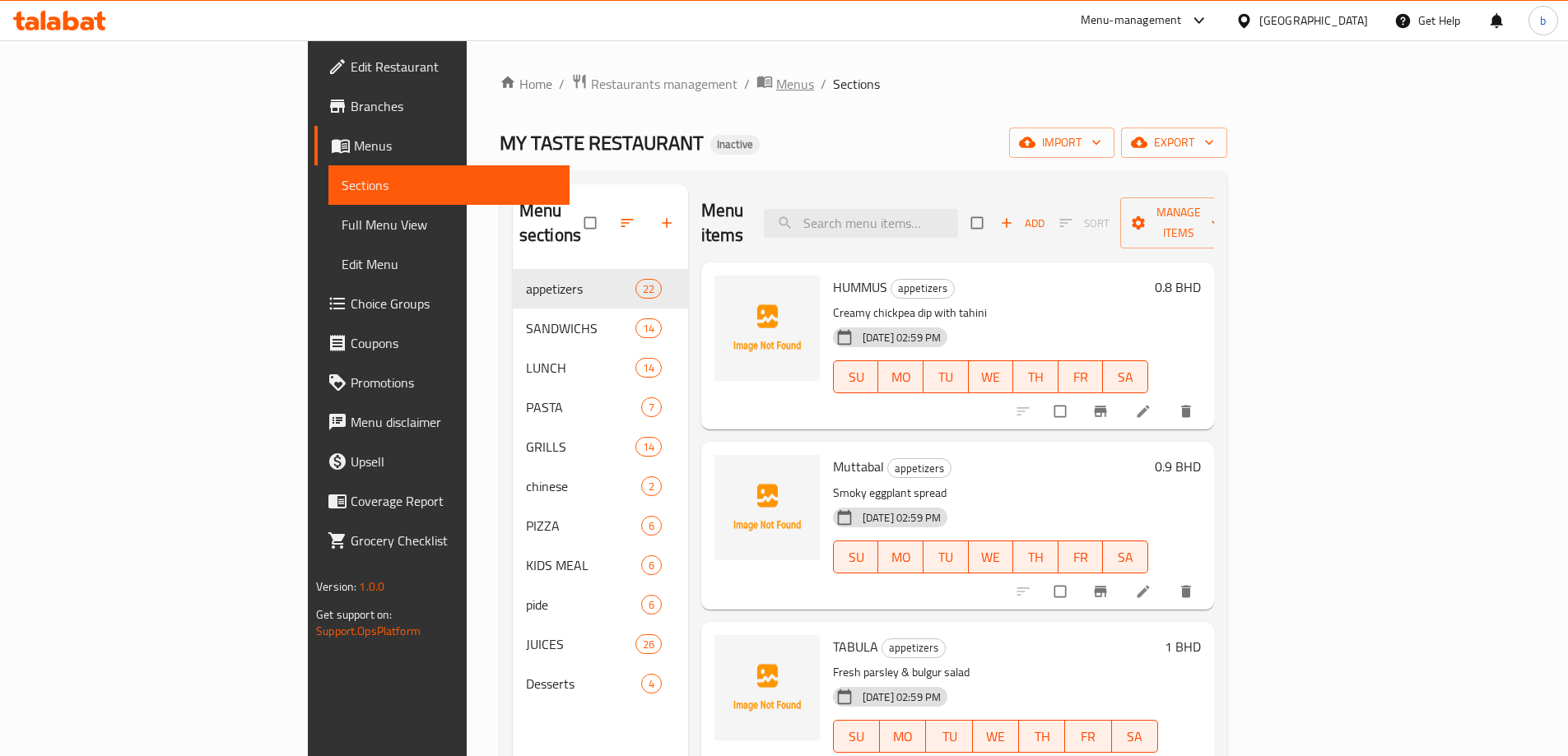
click at [776, 84] on span "Menus" at bounding box center [794, 84] width 38 height 20
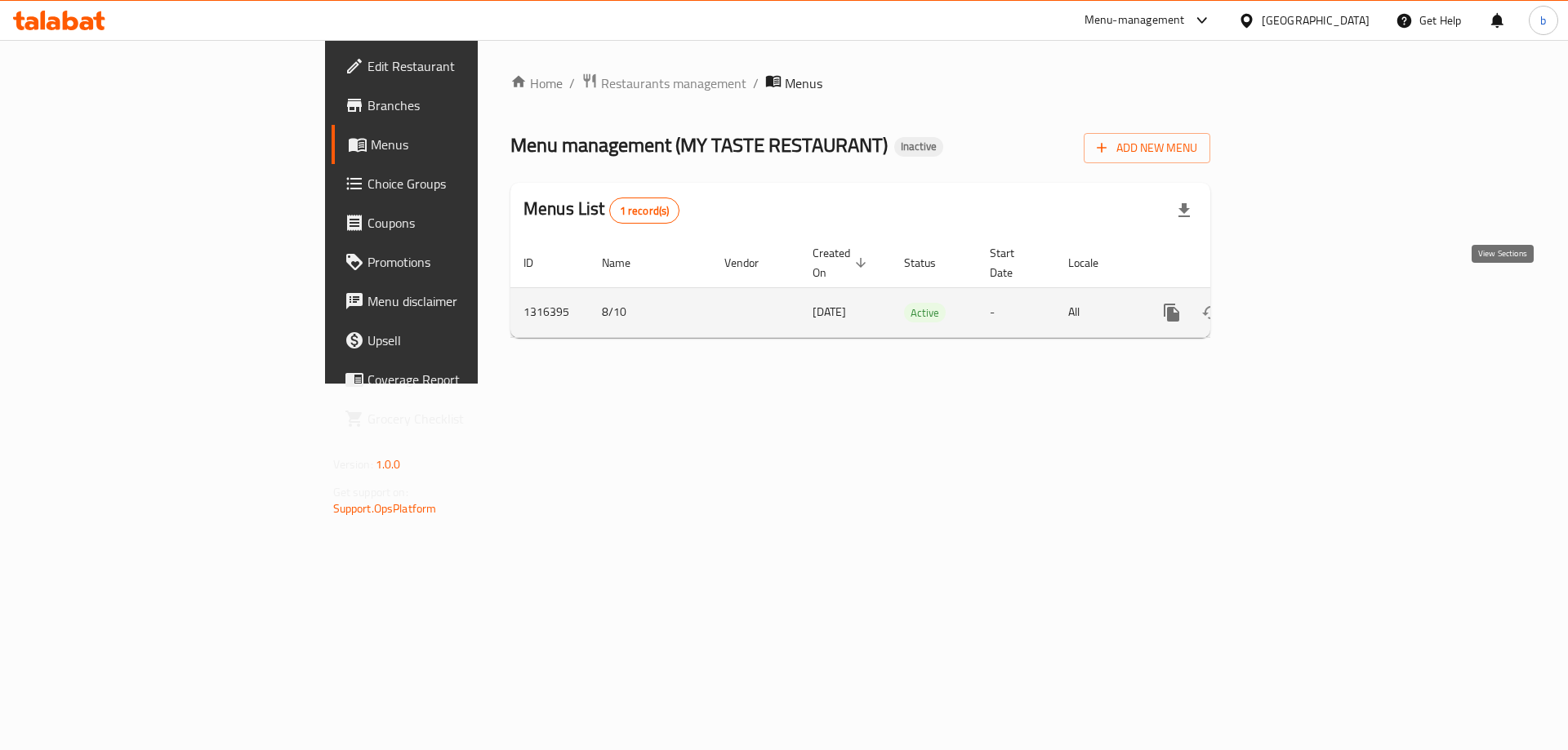
click at [1300, 304] on icon "enhanced table" at bounding box center [1290, 313] width 20 height 20
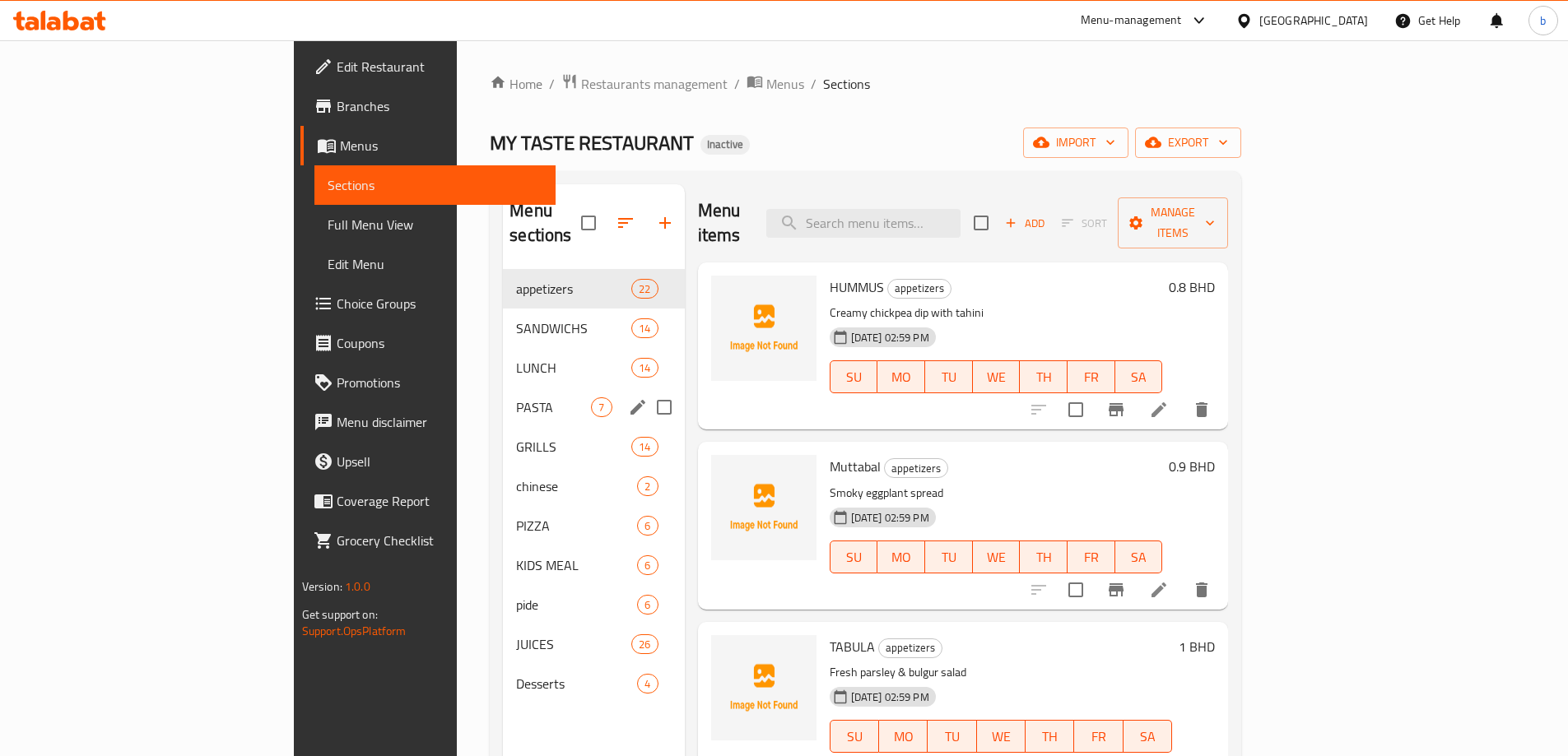
click at [503, 393] on div "PASTA 7" at bounding box center [594, 407] width 181 height 39
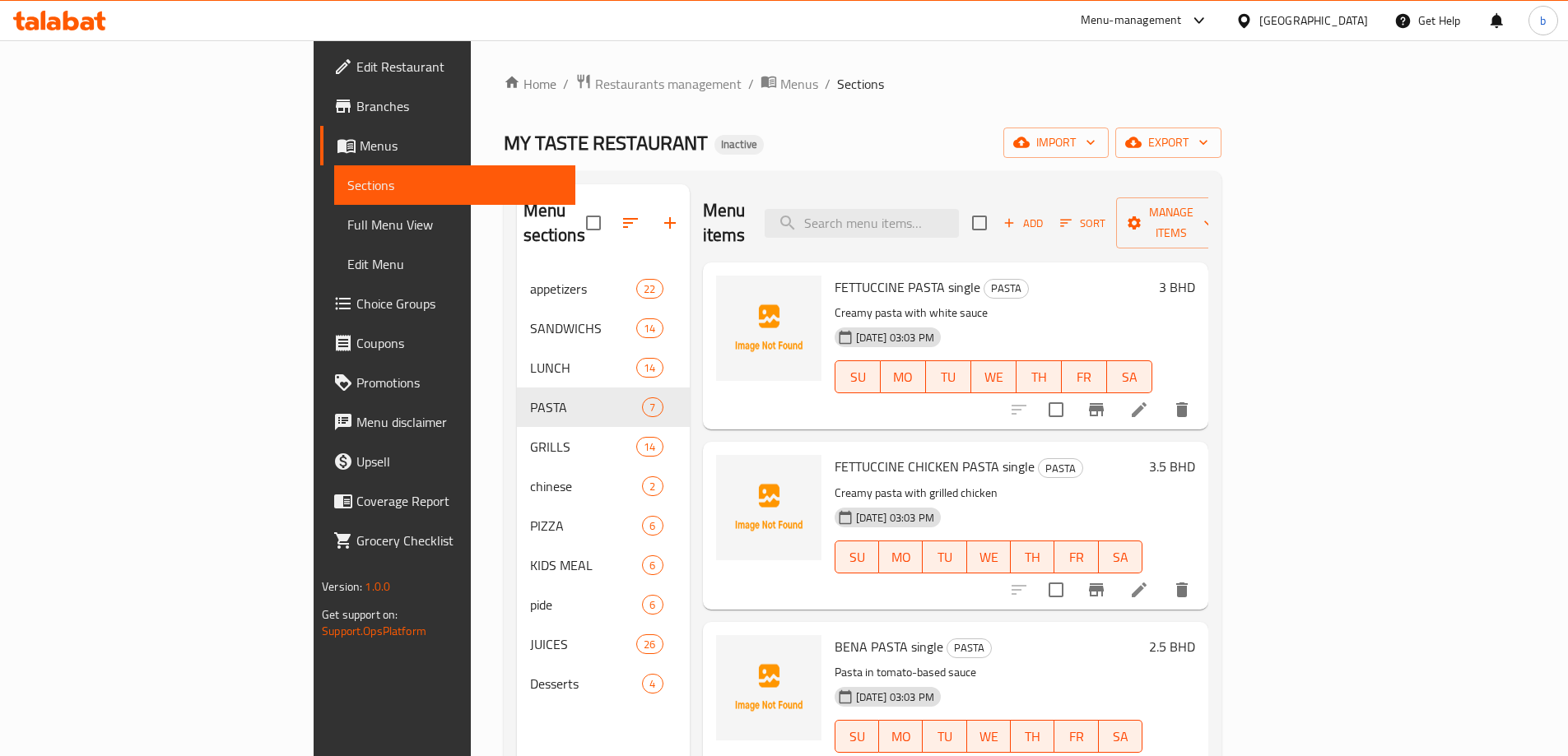
scroll to position [419, 0]
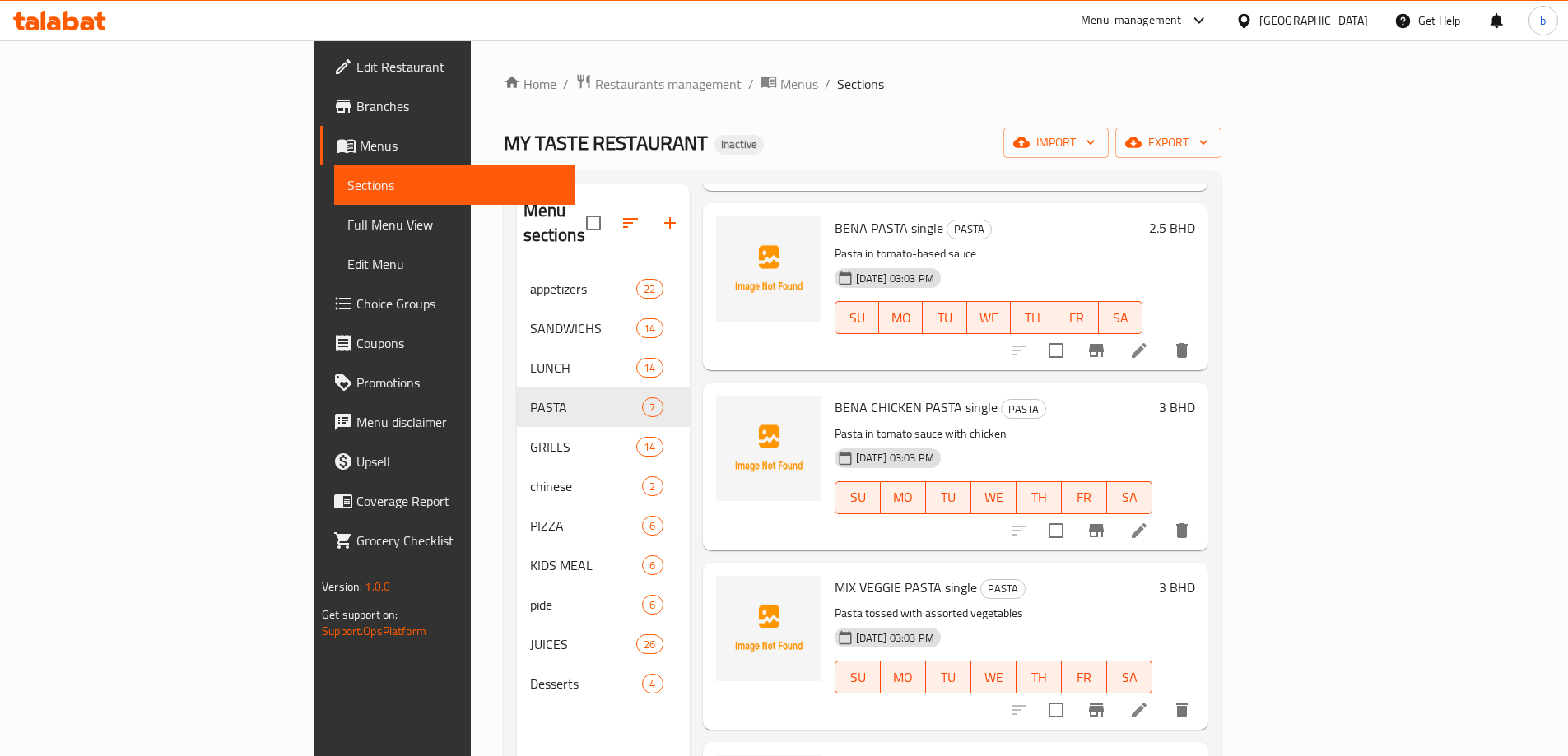
click at [1149, 700] on icon at bounding box center [1139, 710] width 20 height 20
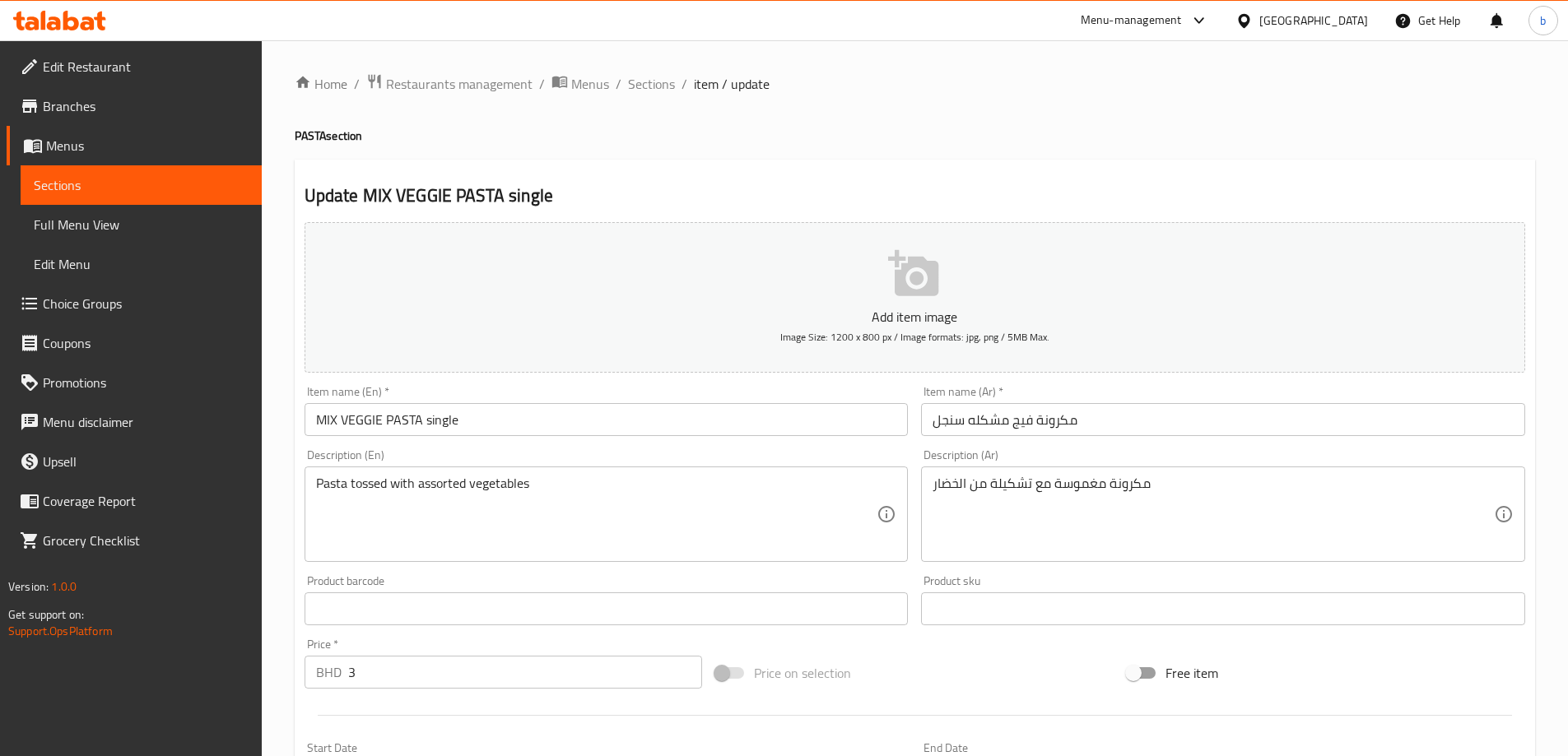
click at [1013, 424] on input "مكرونة فيج مشكله سنجل" at bounding box center [1222, 419] width 604 height 33
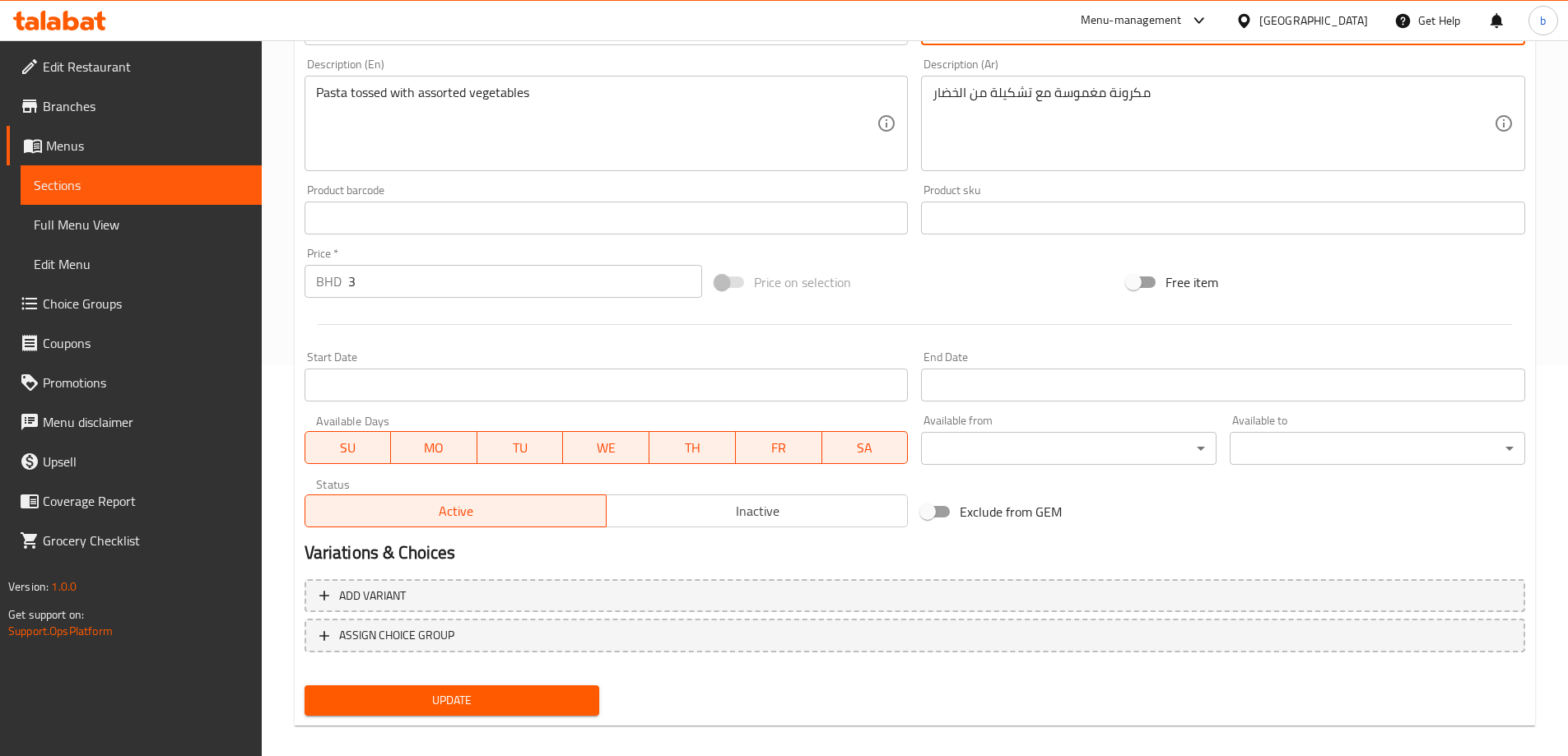
scroll to position [407, 0]
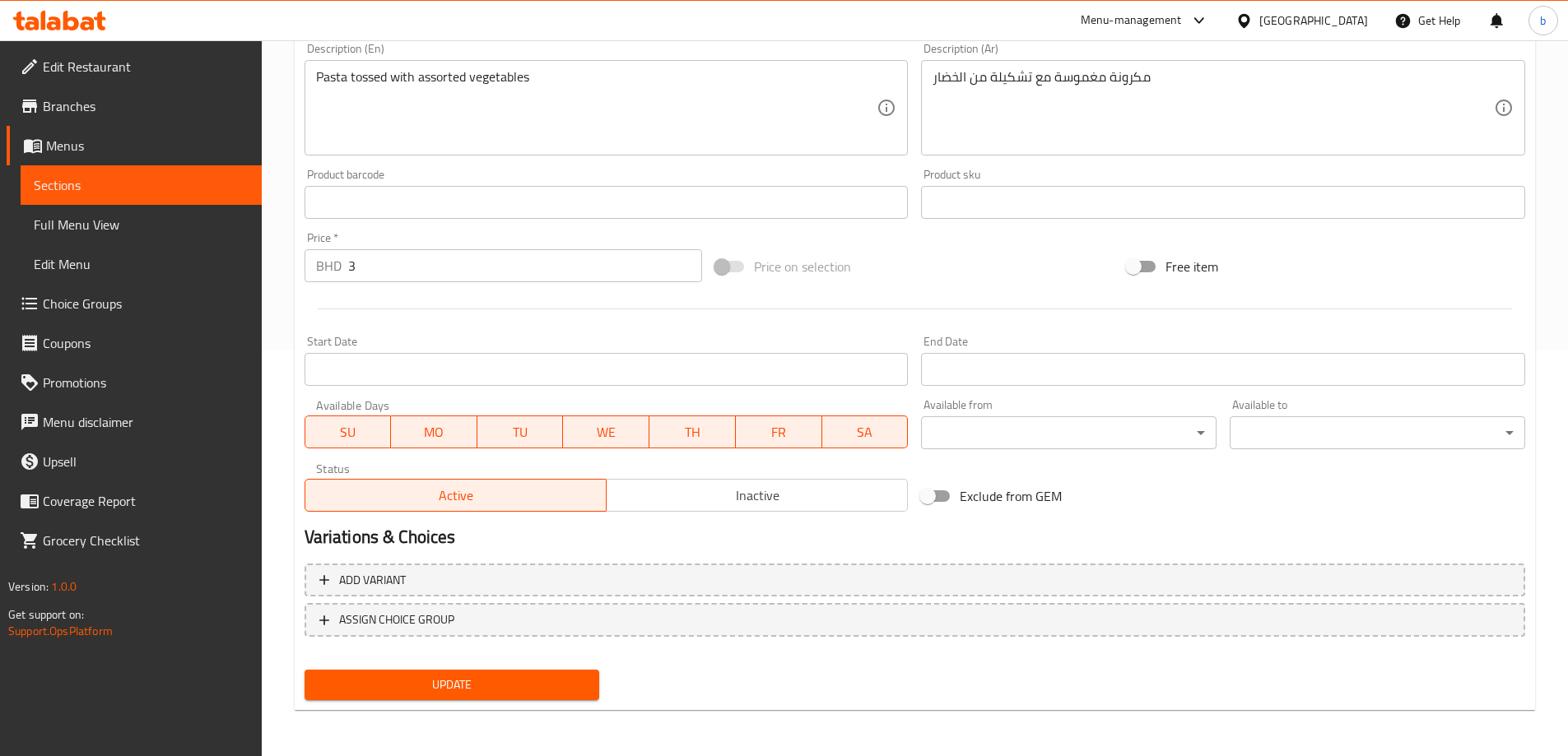
type input "مكرونة فيجي مشكله سنجل"
click at [441, 690] on span "Update" at bounding box center [451, 685] width 269 height 21
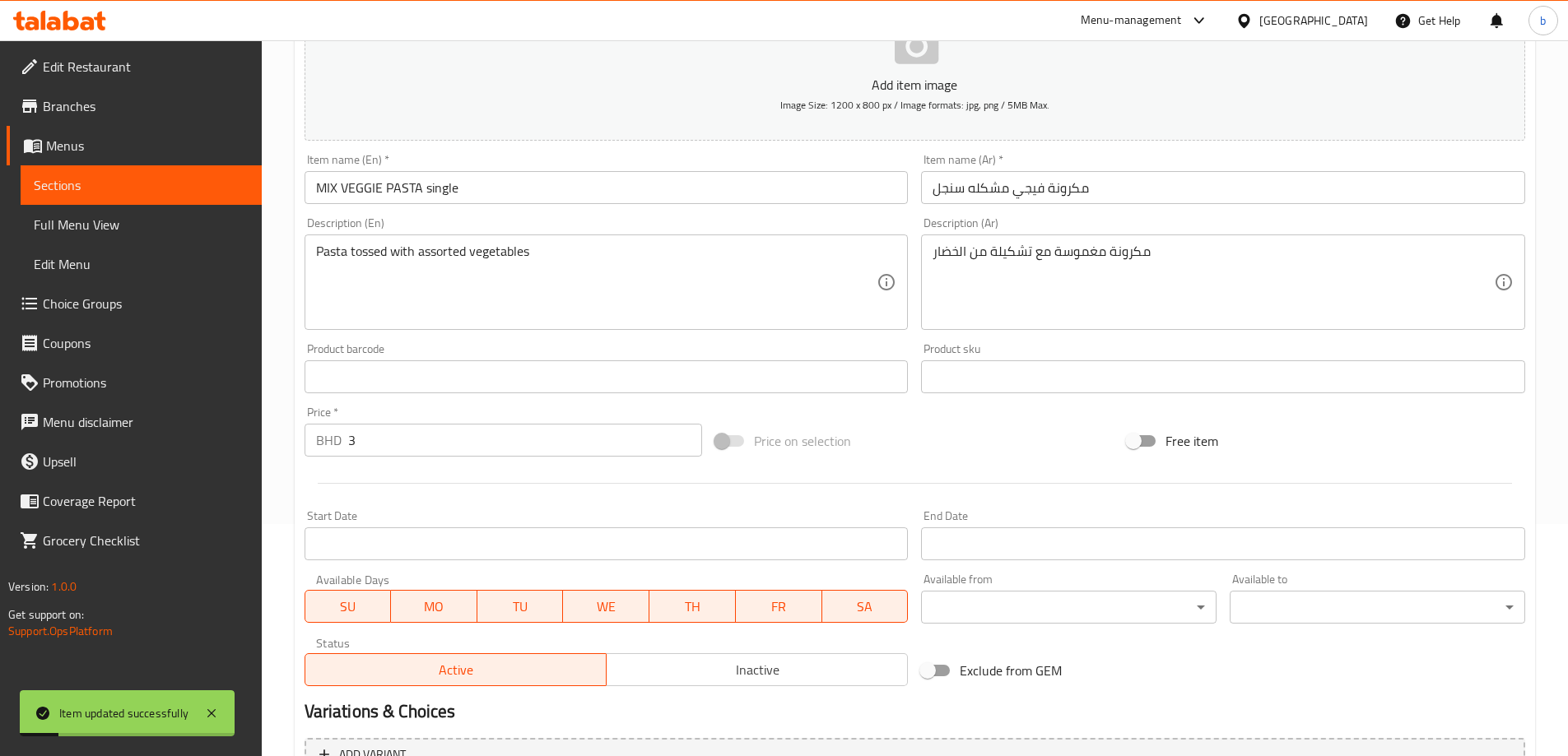
scroll to position [0, 0]
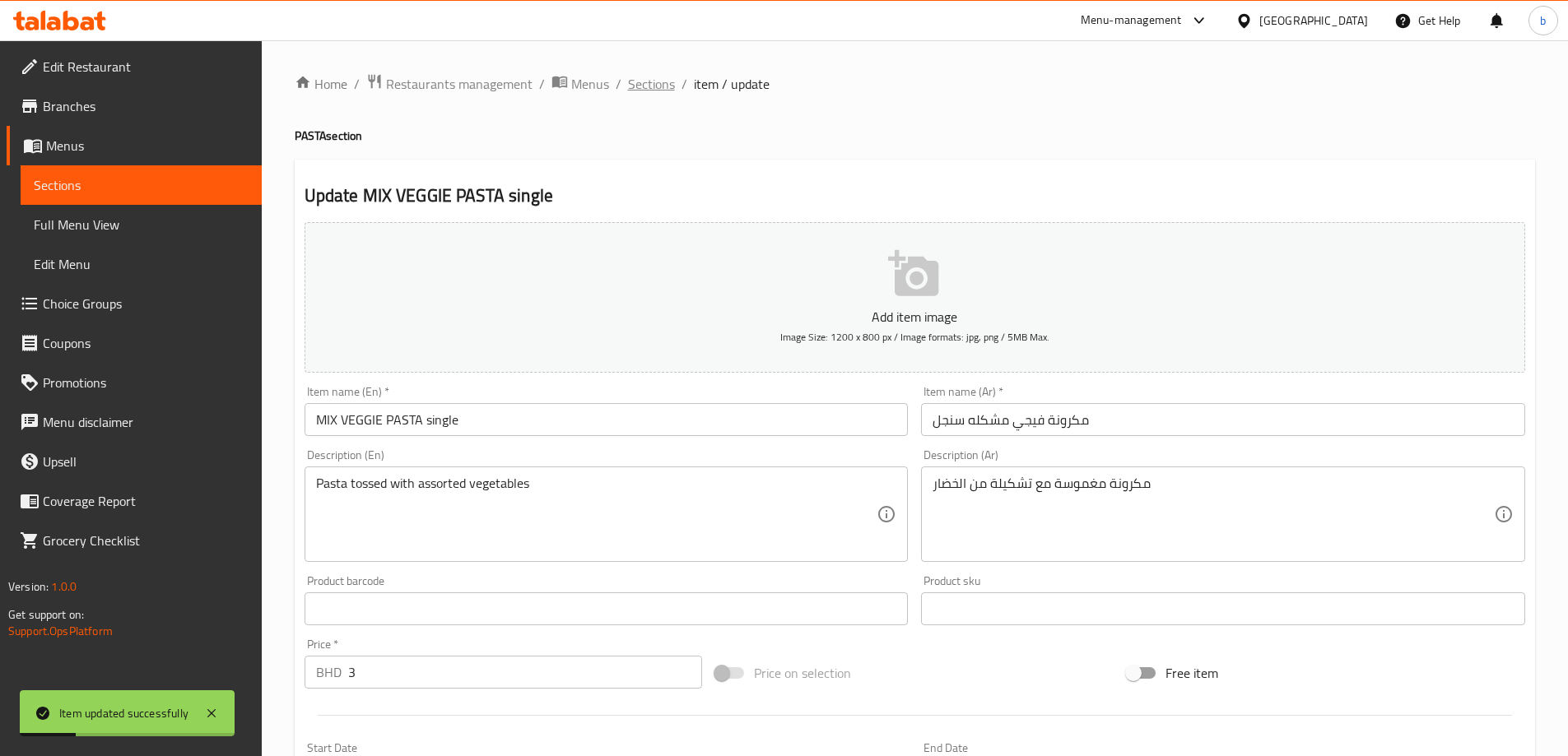
click at [651, 78] on span "Sections" at bounding box center [651, 84] width 47 height 20
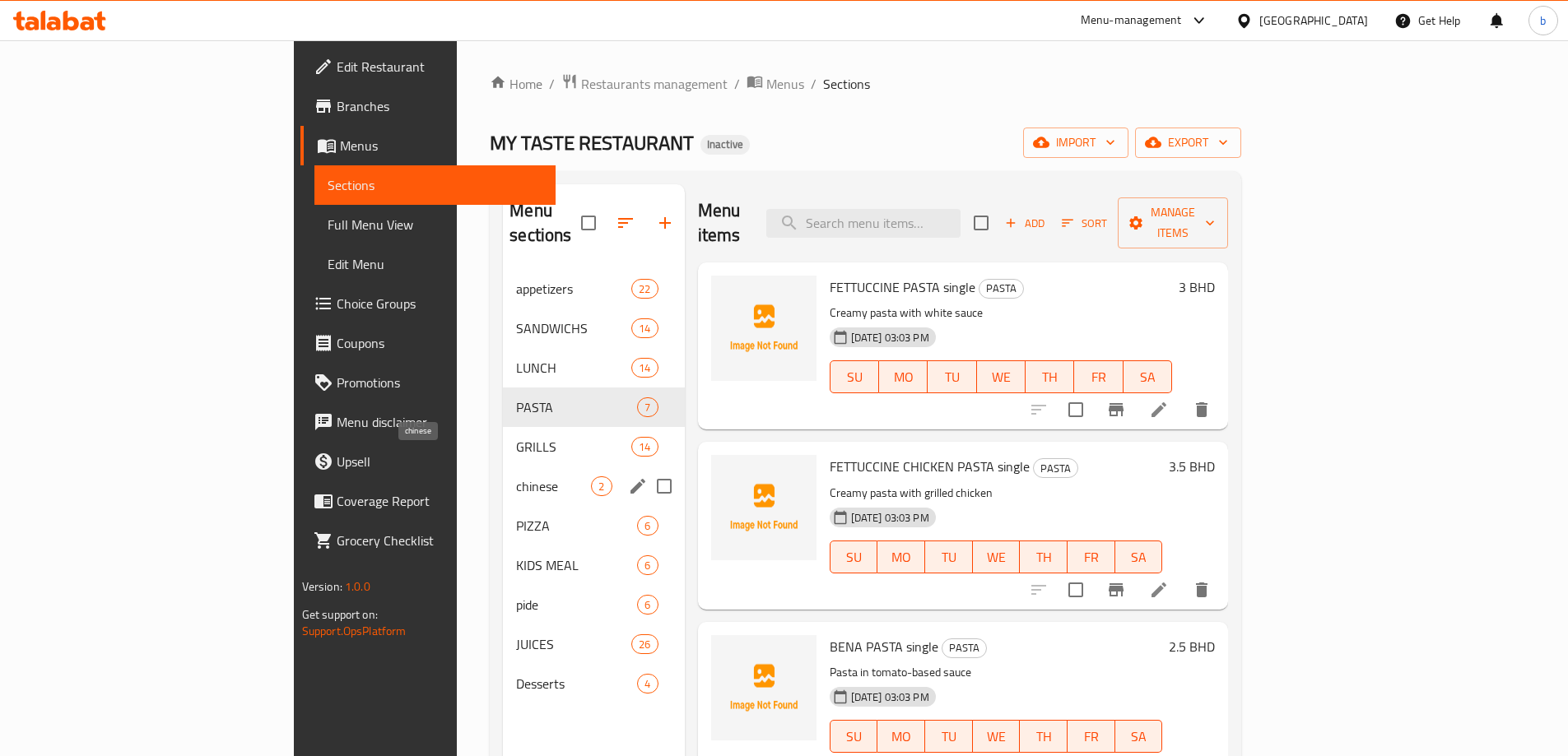
click at [516, 476] on span "chinese" at bounding box center [553, 486] width 75 height 20
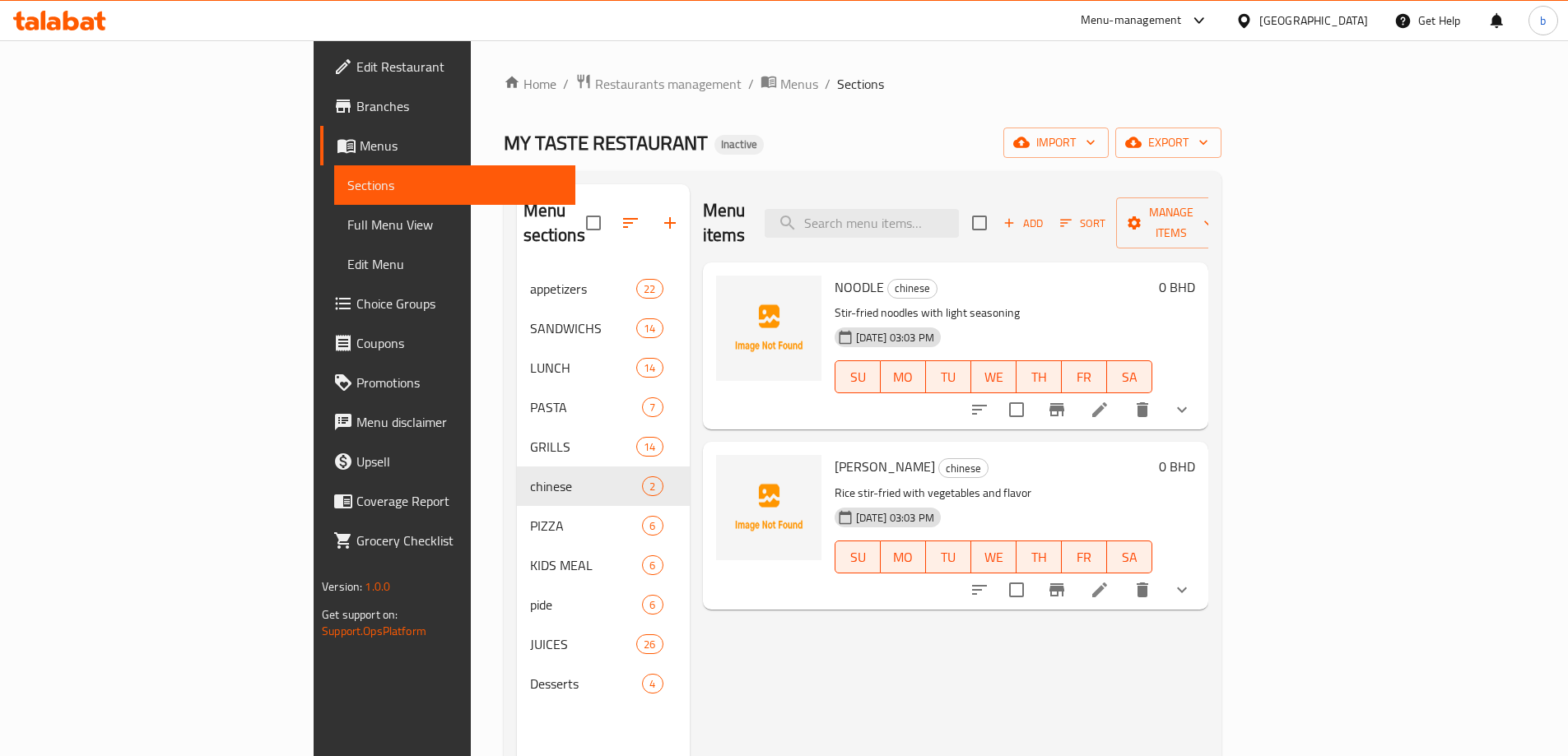
click at [1123, 397] on li at bounding box center [1099, 409] width 46 height 29
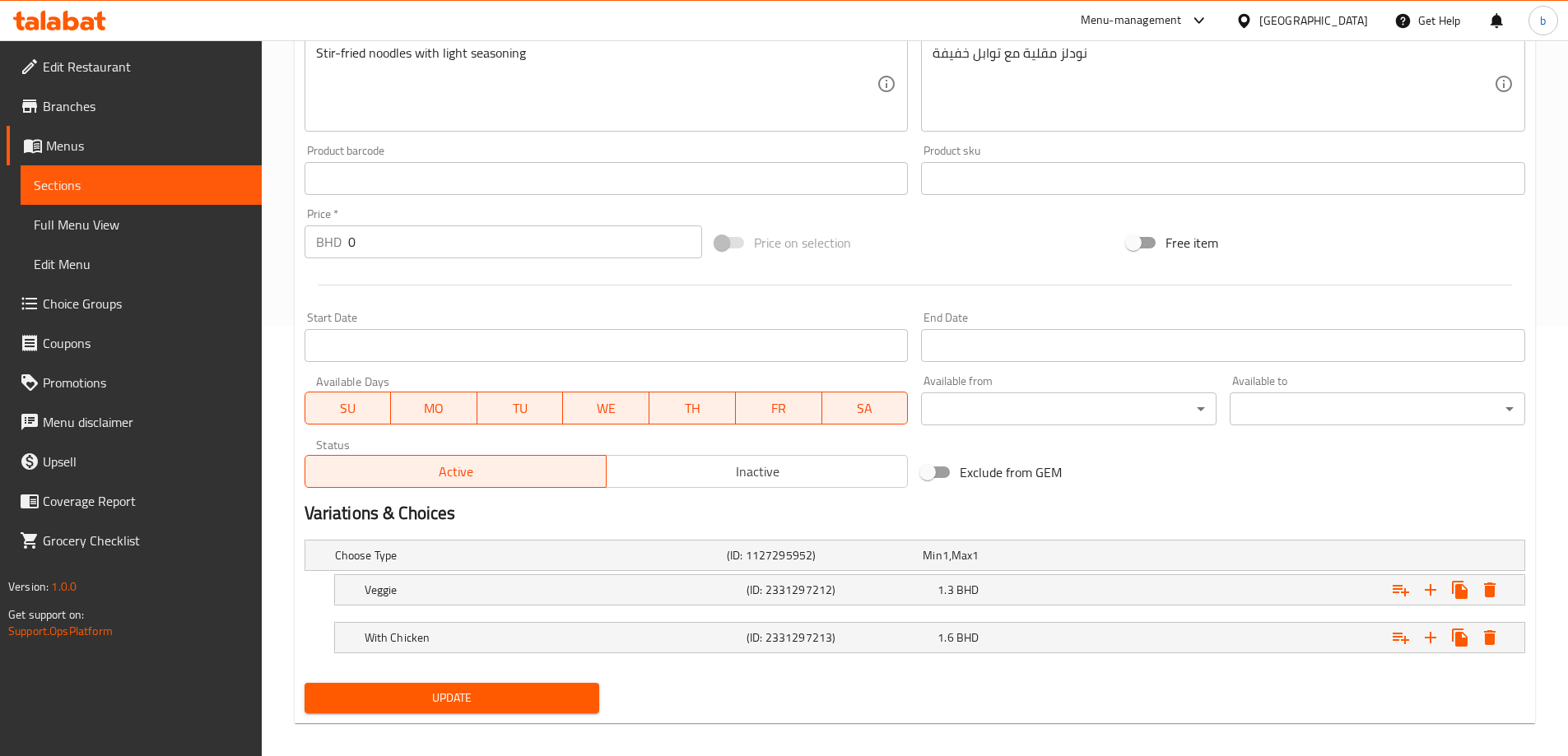
scroll to position [444, 0]
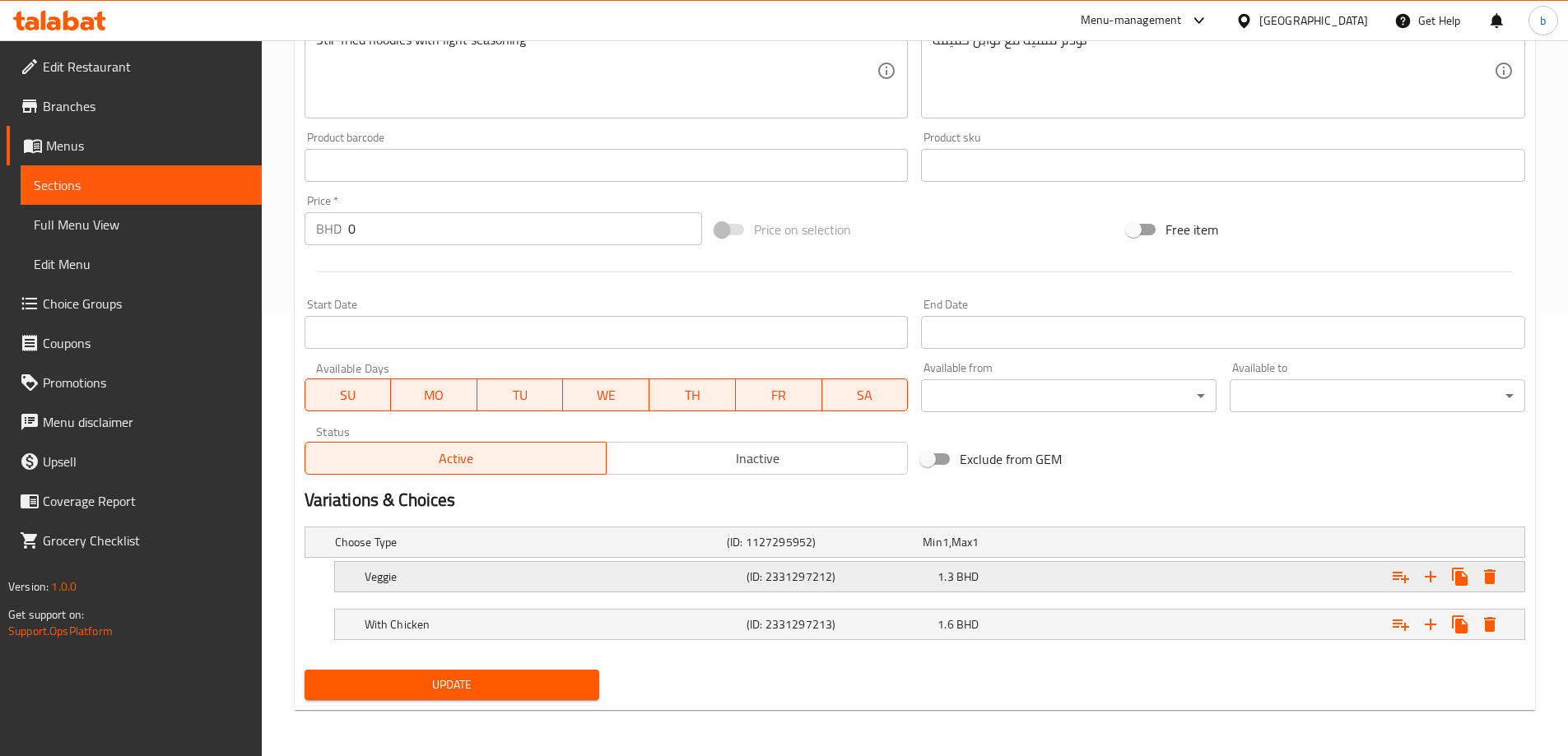
click at [935, 576] on div "1.3 BHD" at bounding box center [1030, 577] width 191 height 23
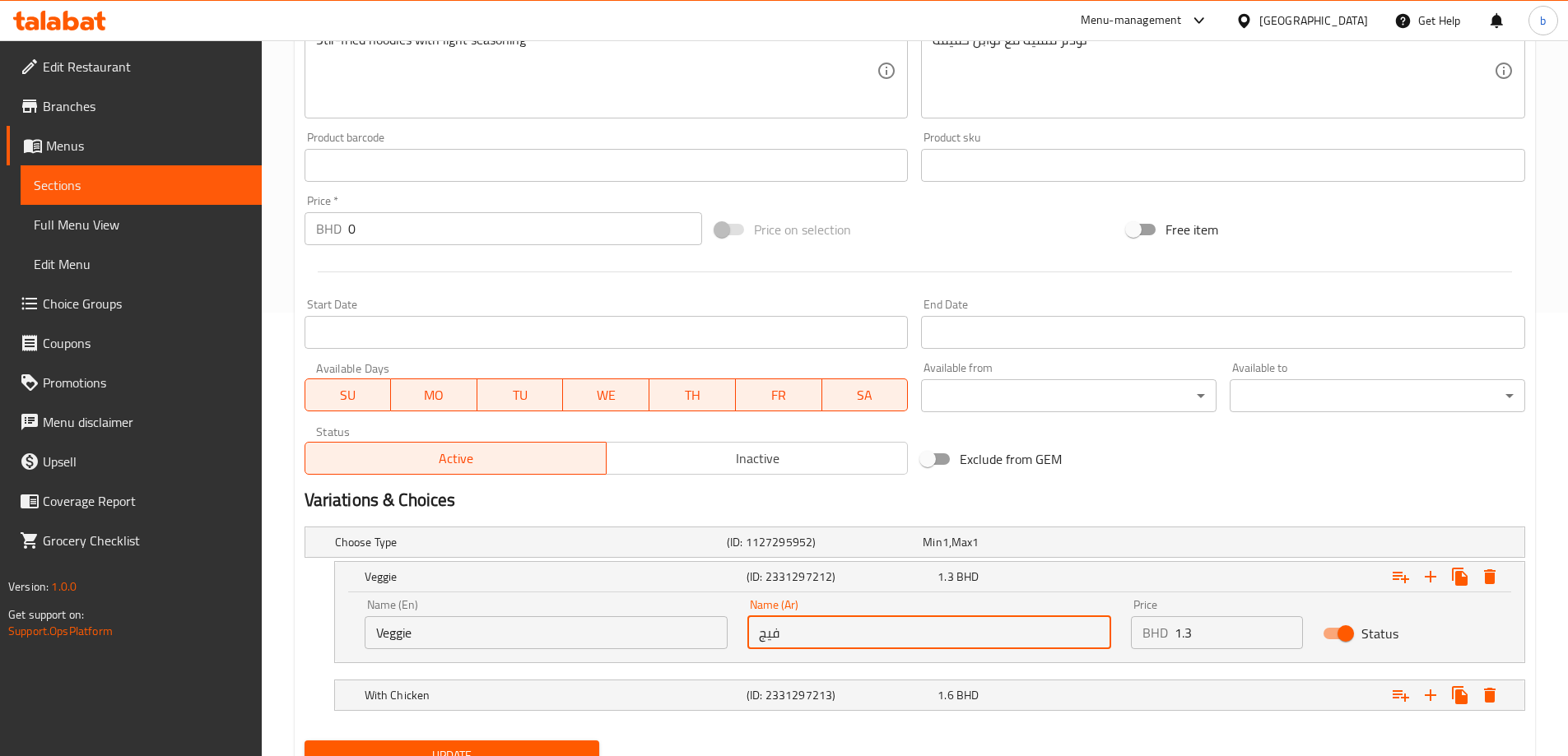
click at [763, 635] on input "فيج" at bounding box center [929, 632] width 363 height 33
type input "فيجي"
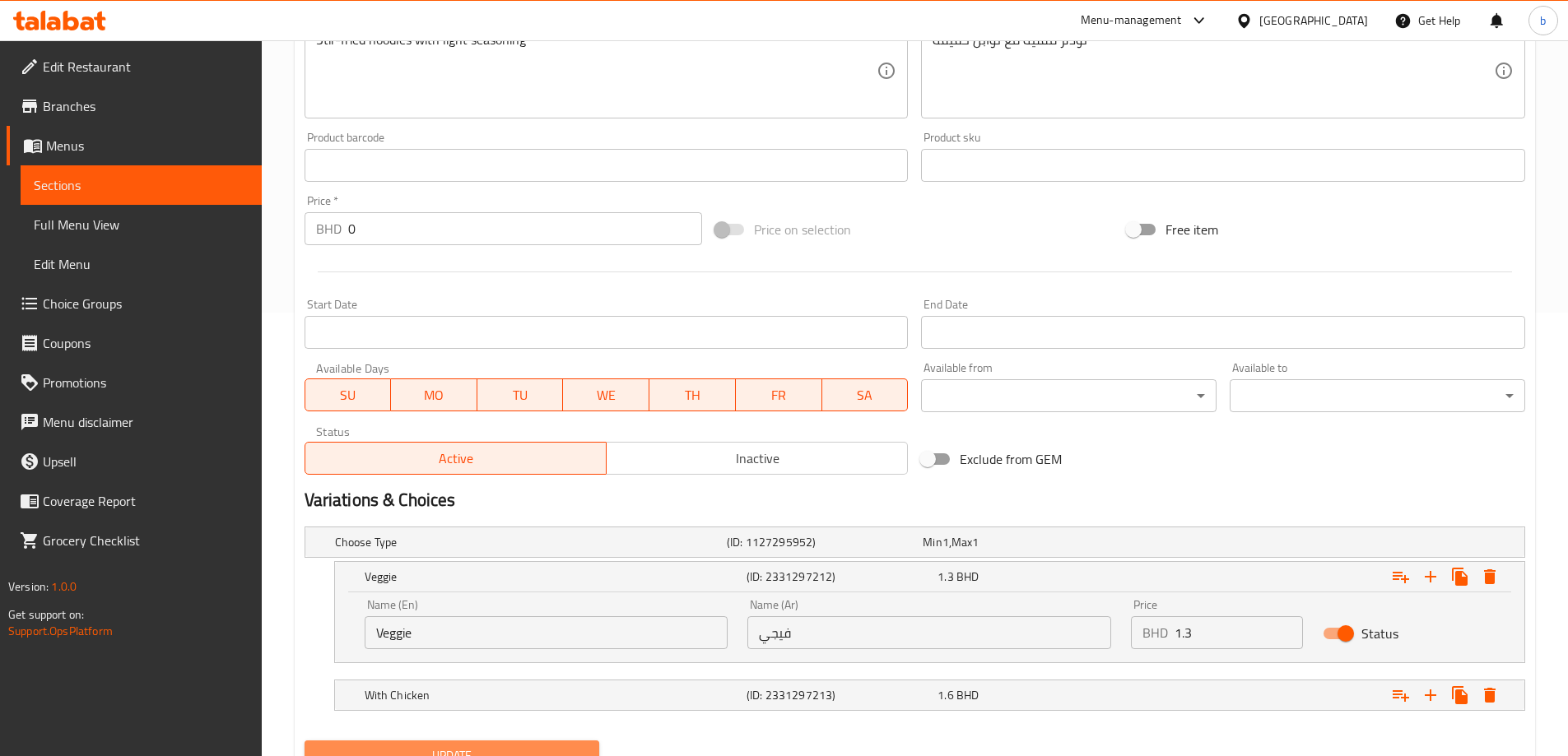
click at [461, 755] on span "Update" at bounding box center [451, 756] width 269 height 21
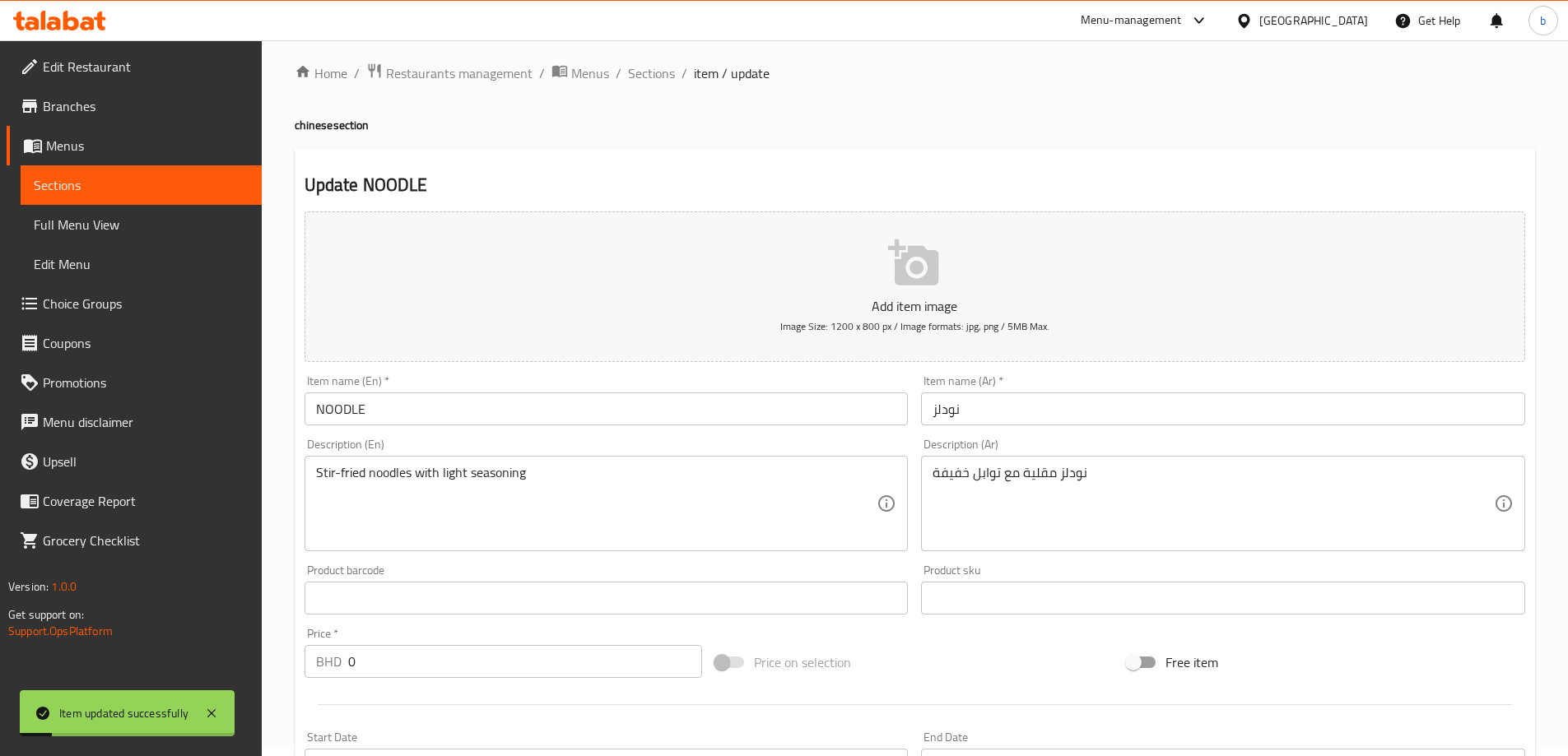
scroll to position [0, 0]
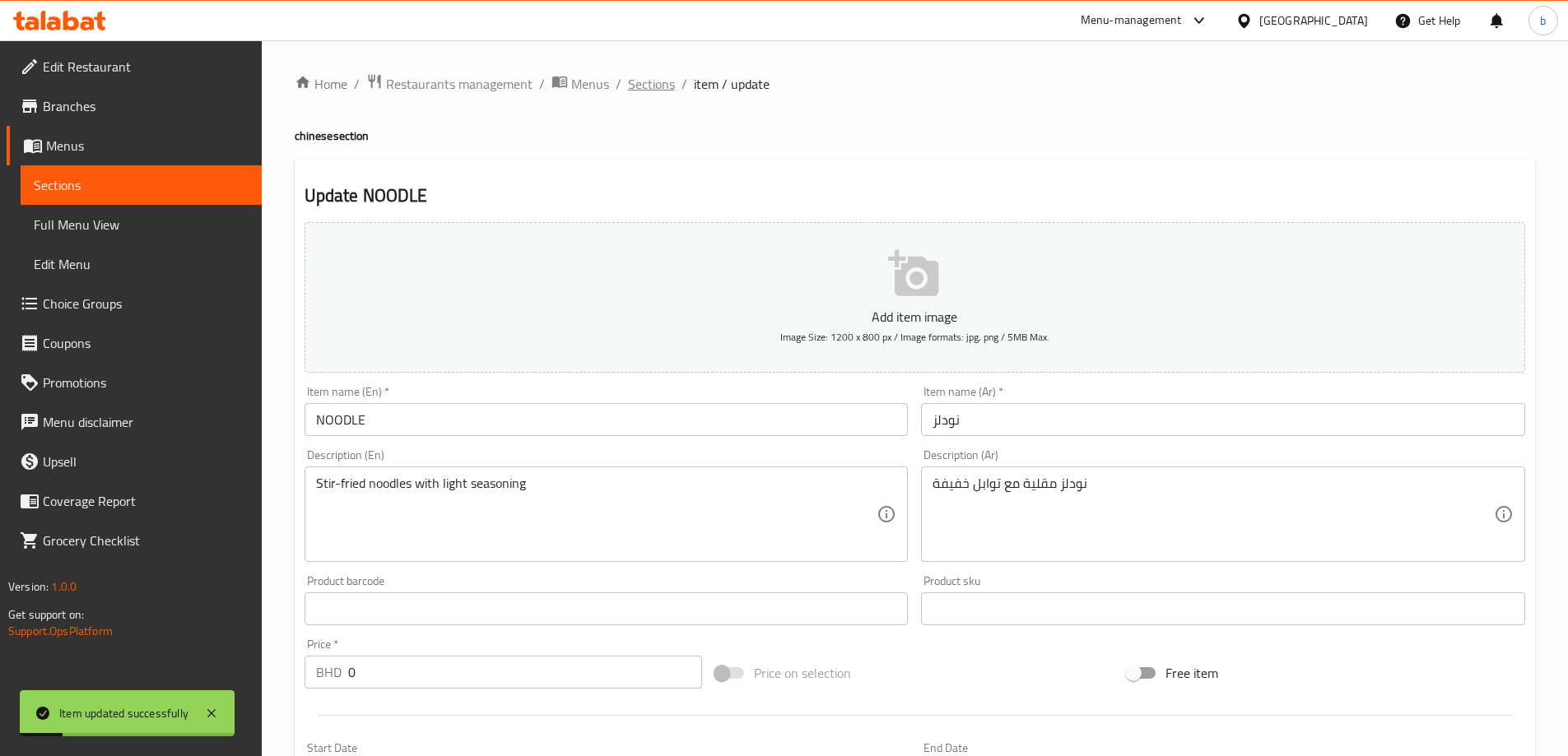
click at [643, 82] on span "Sections" at bounding box center [651, 84] width 47 height 20
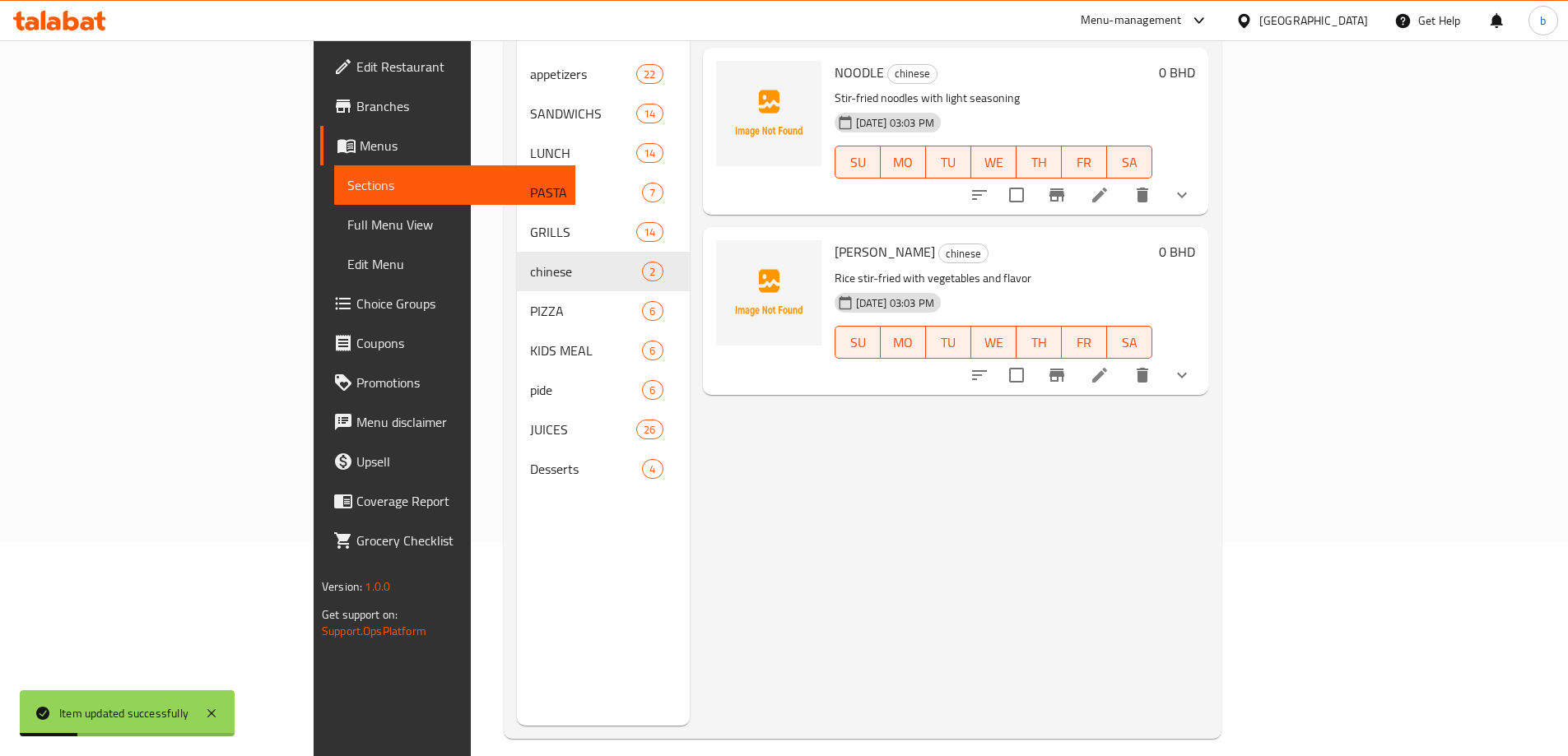
scroll to position [230, 0]
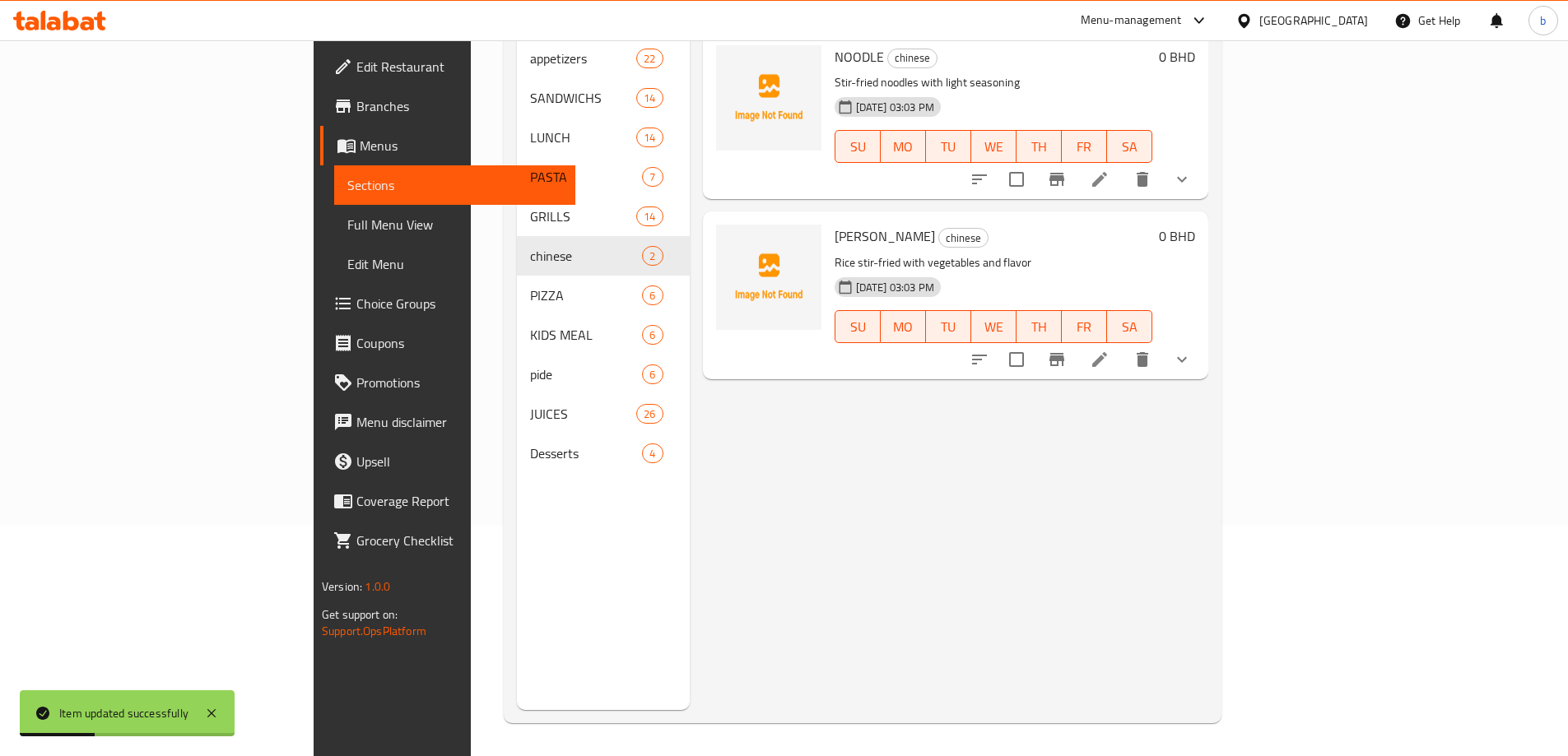
click at [1109, 350] on icon at bounding box center [1099, 360] width 20 height 20
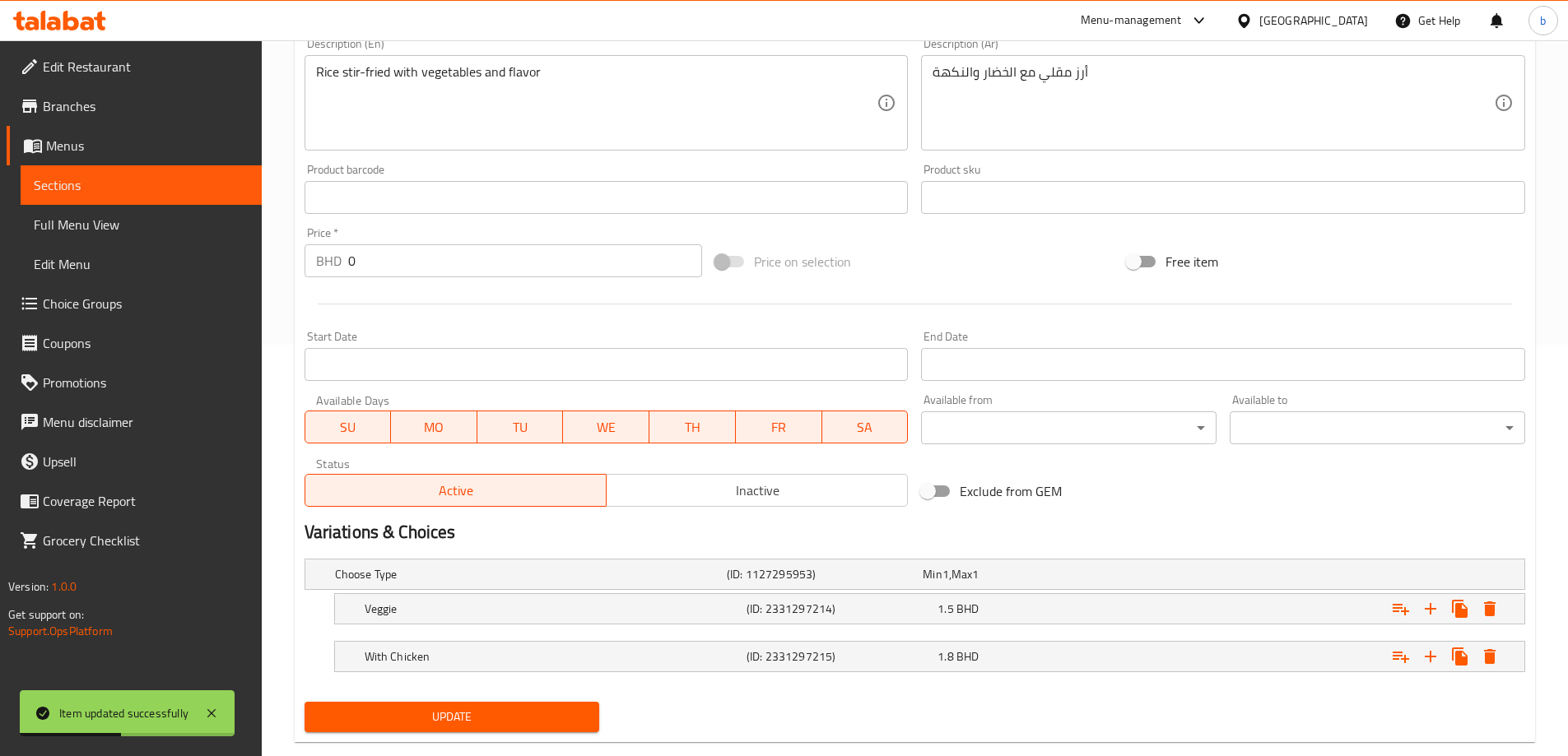
scroll to position [444, 0]
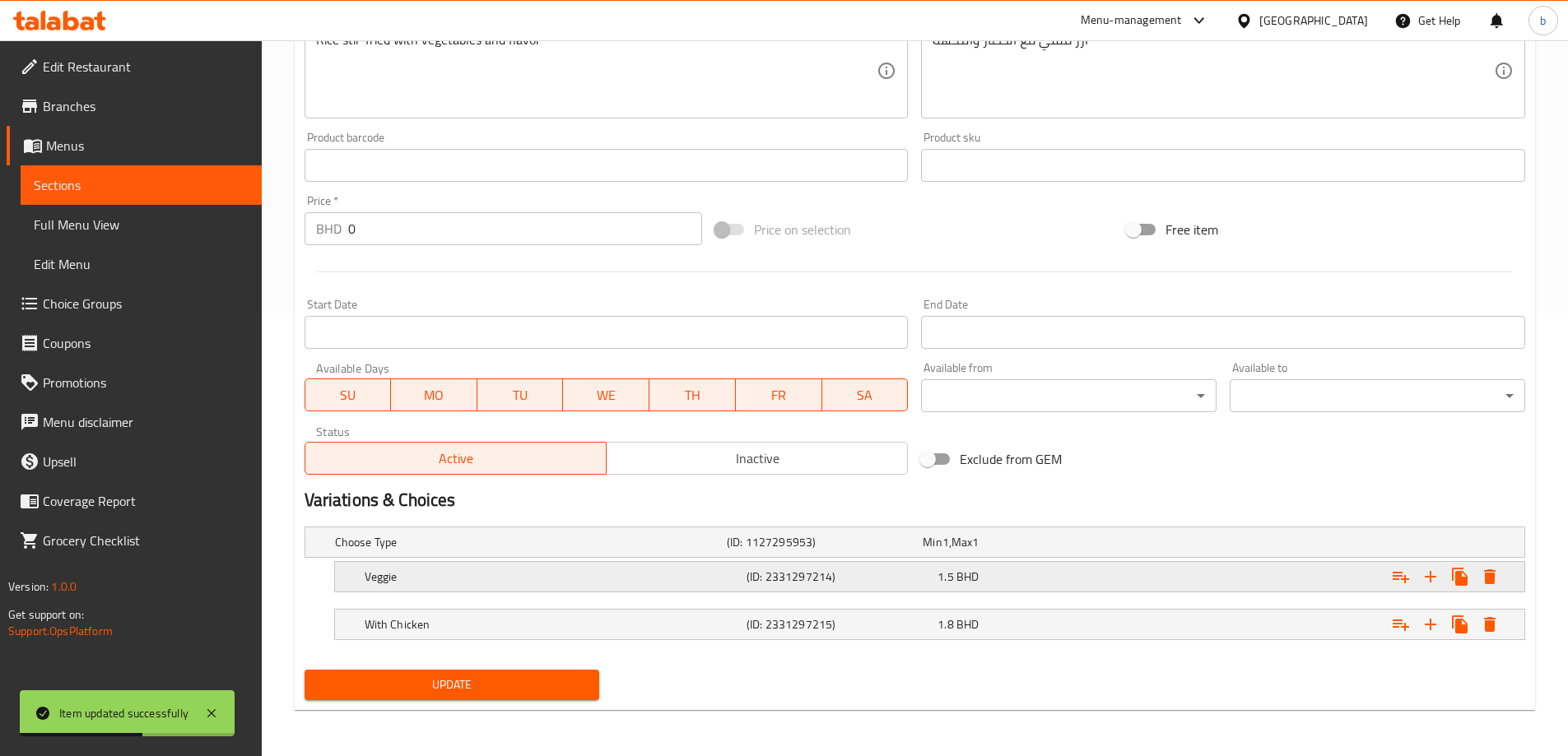
click at [873, 589] on div "Veggie (ID: 2331297214) 1.5 BHD" at bounding box center [934, 576] width 1146 height 36
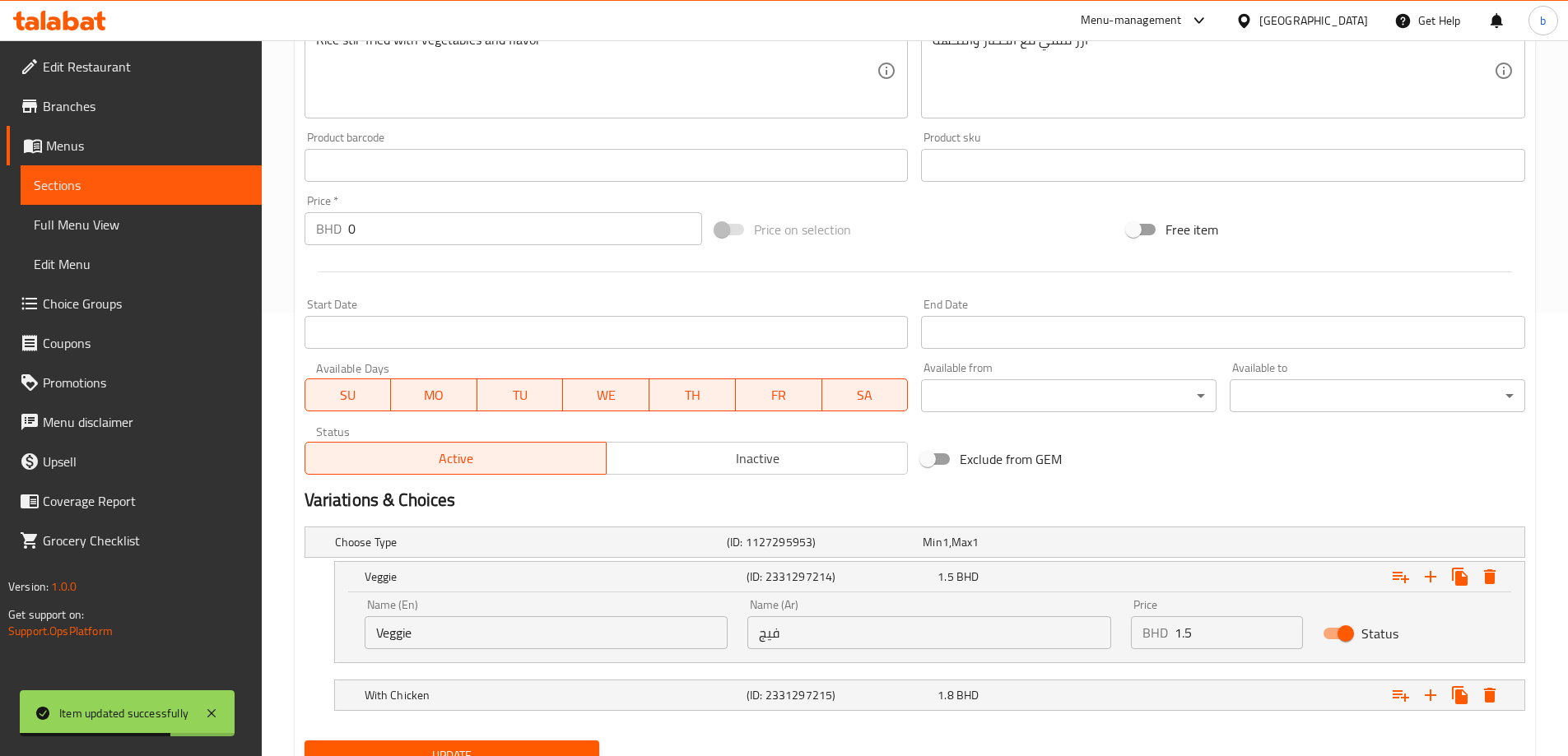
drag, startPoint x: 754, startPoint y: 633, endPoint x: 820, endPoint y: 658, distance: 70.6
click at [754, 633] on input "فيج" at bounding box center [929, 632] width 363 height 33
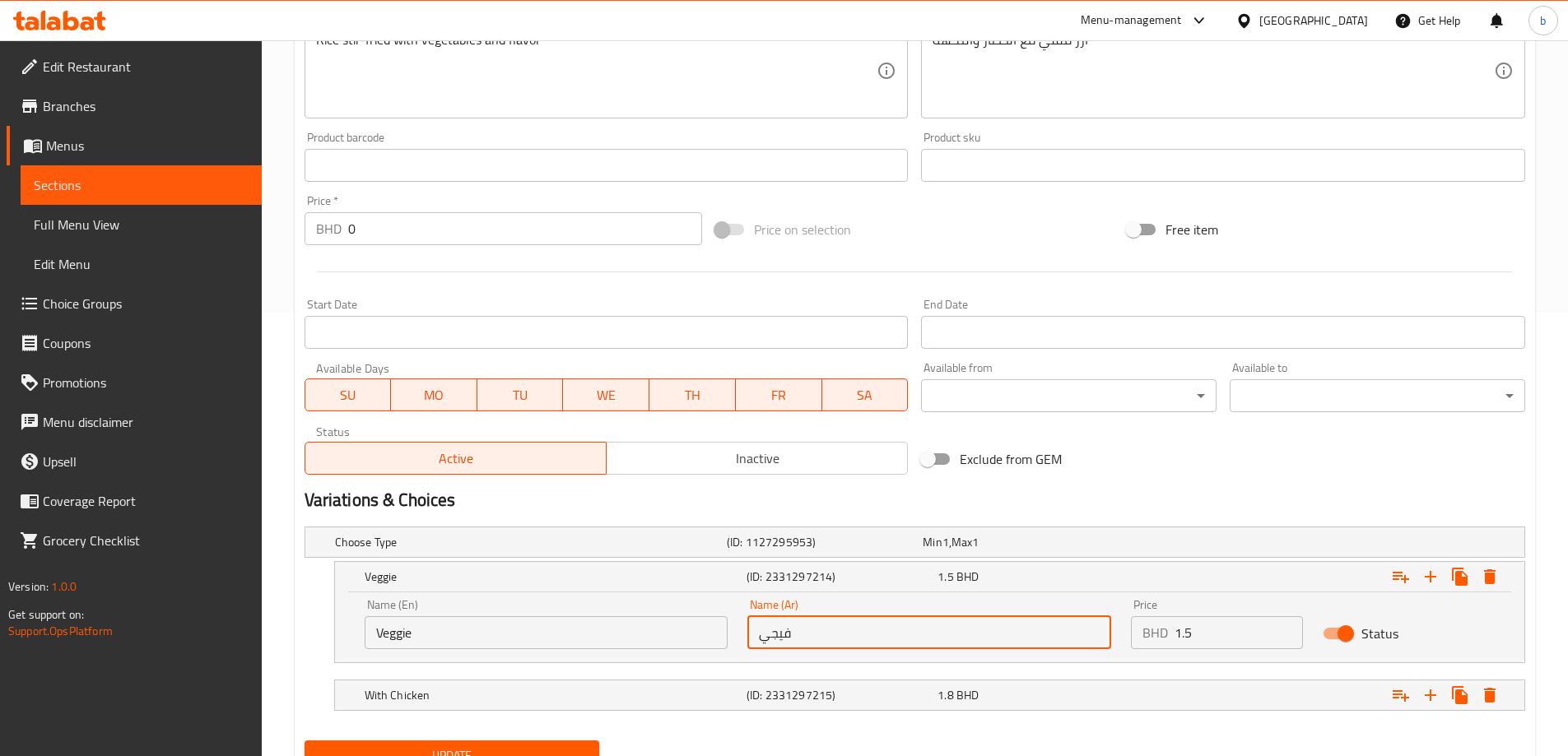
type input "فيجي"
drag, startPoint x: 439, startPoint y: 743, endPoint x: 450, endPoint y: 743, distance: 11.0
click at [440, 744] on button "Update" at bounding box center [452, 756] width 296 height 30
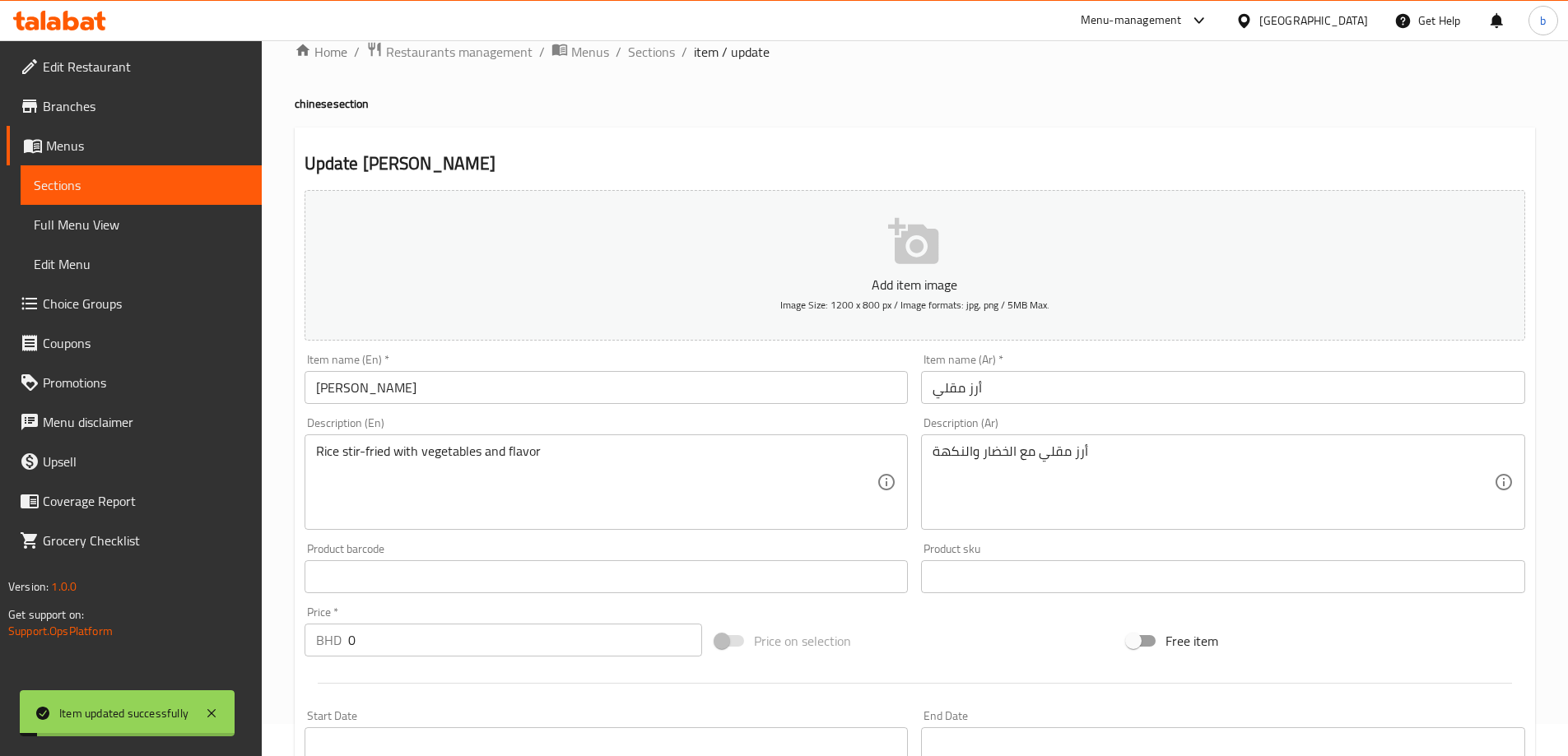
scroll to position [0, 0]
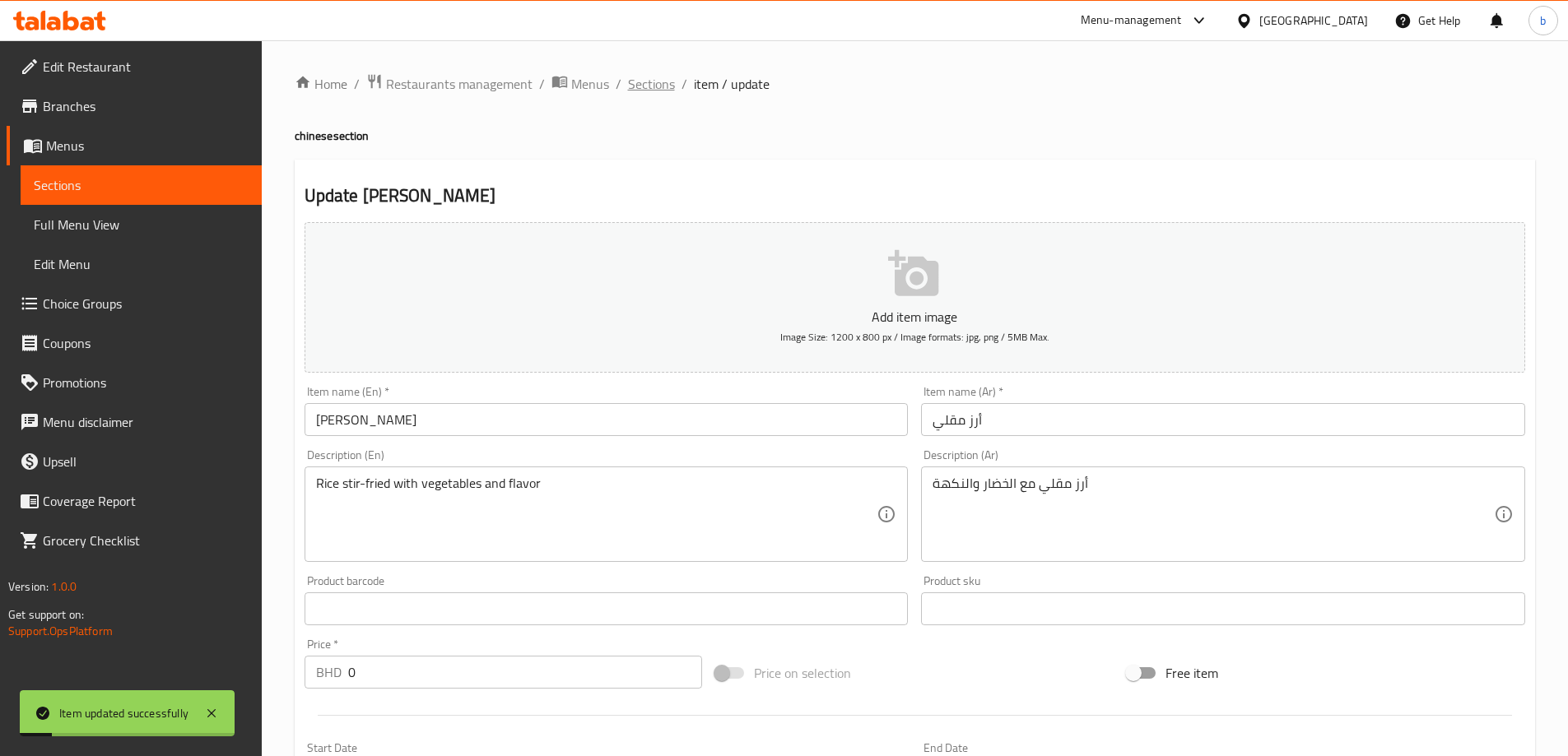
click at [666, 85] on span "Sections" at bounding box center [651, 84] width 47 height 20
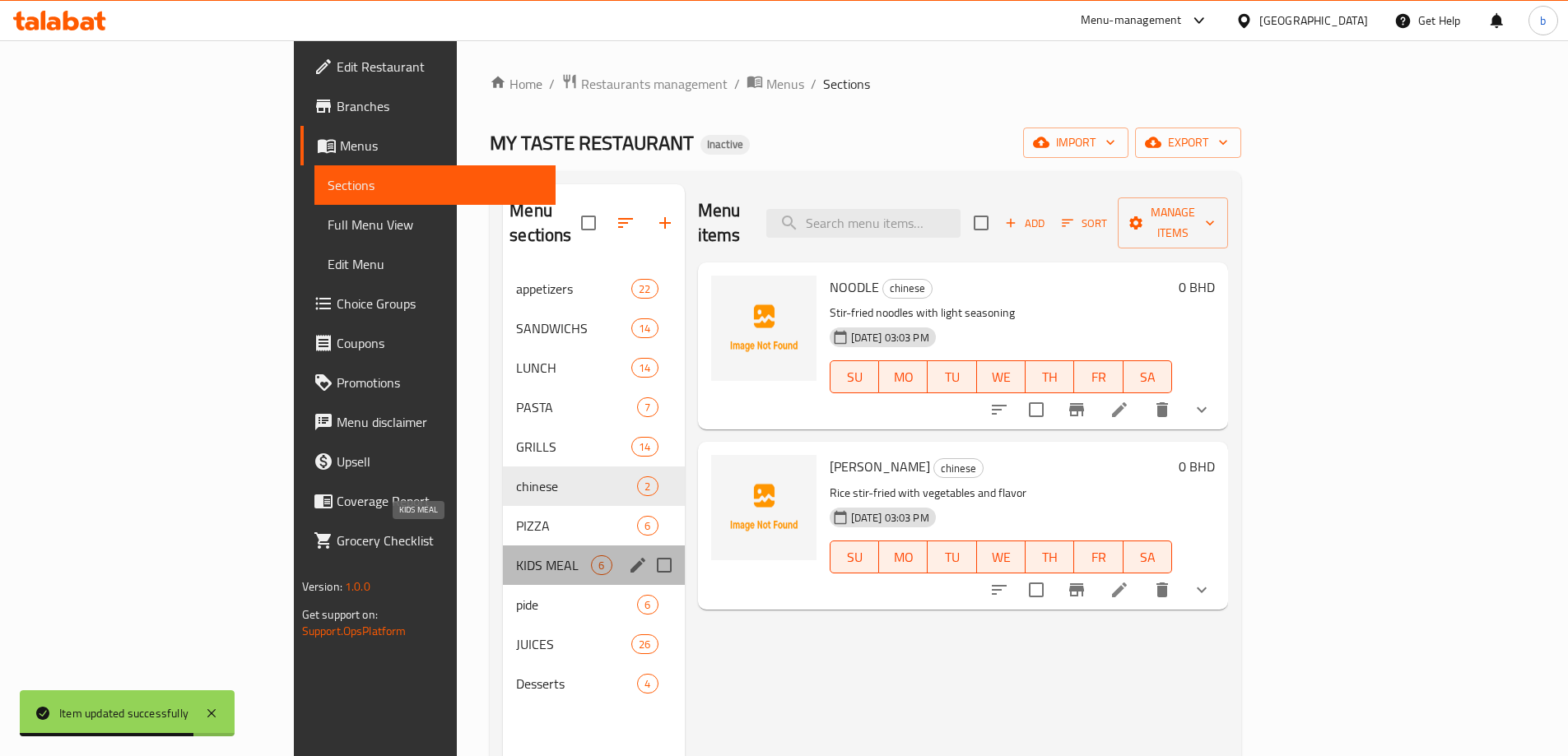
click at [516, 555] on span "KIDS MEAL" at bounding box center [553, 565] width 75 height 20
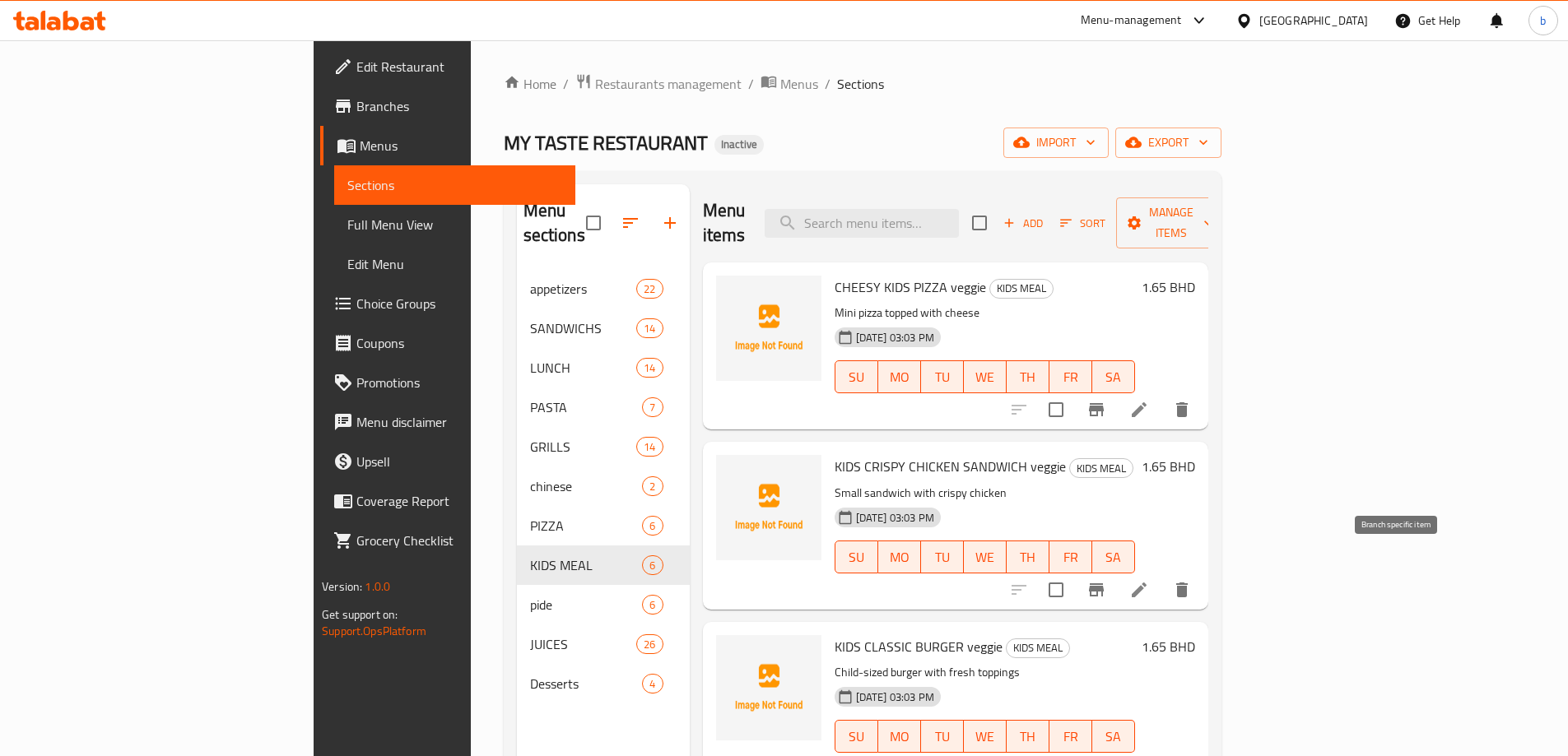
click at [1149, 580] on icon at bounding box center [1139, 590] width 20 height 20
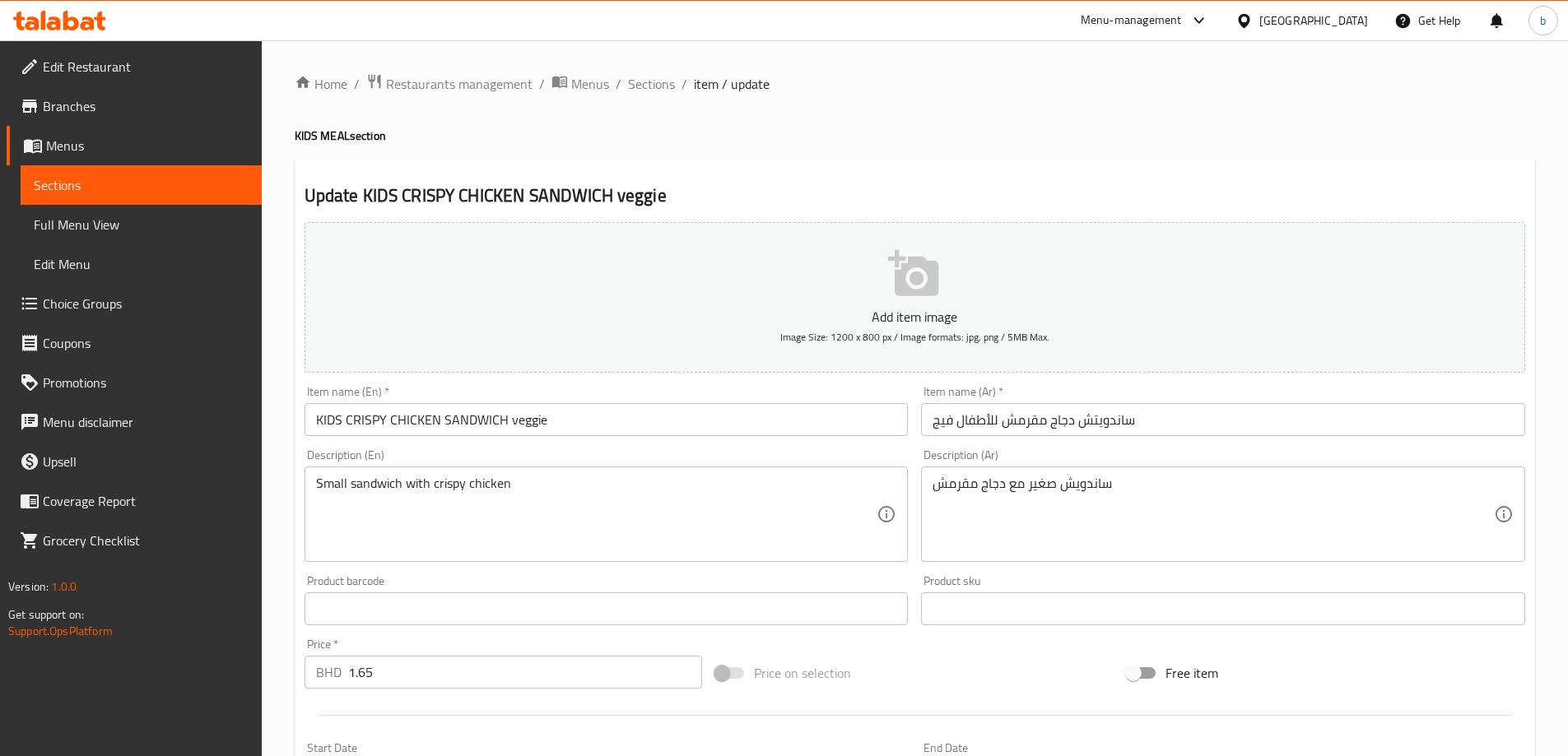
click at [933, 424] on input "ساندويتش دجاج مقرمش للأطفال فيج" at bounding box center [1222, 419] width 604 height 33
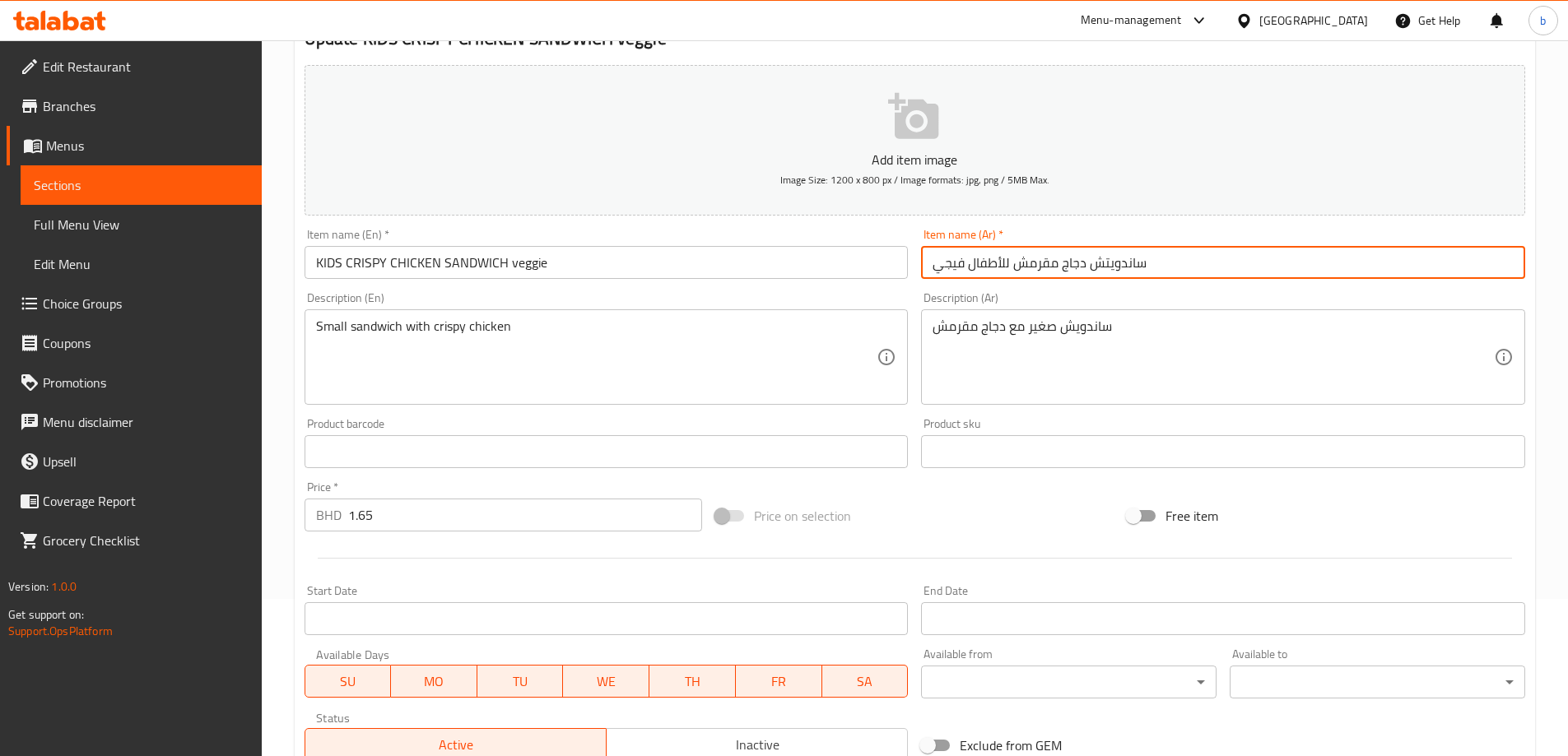
scroll to position [407, 0]
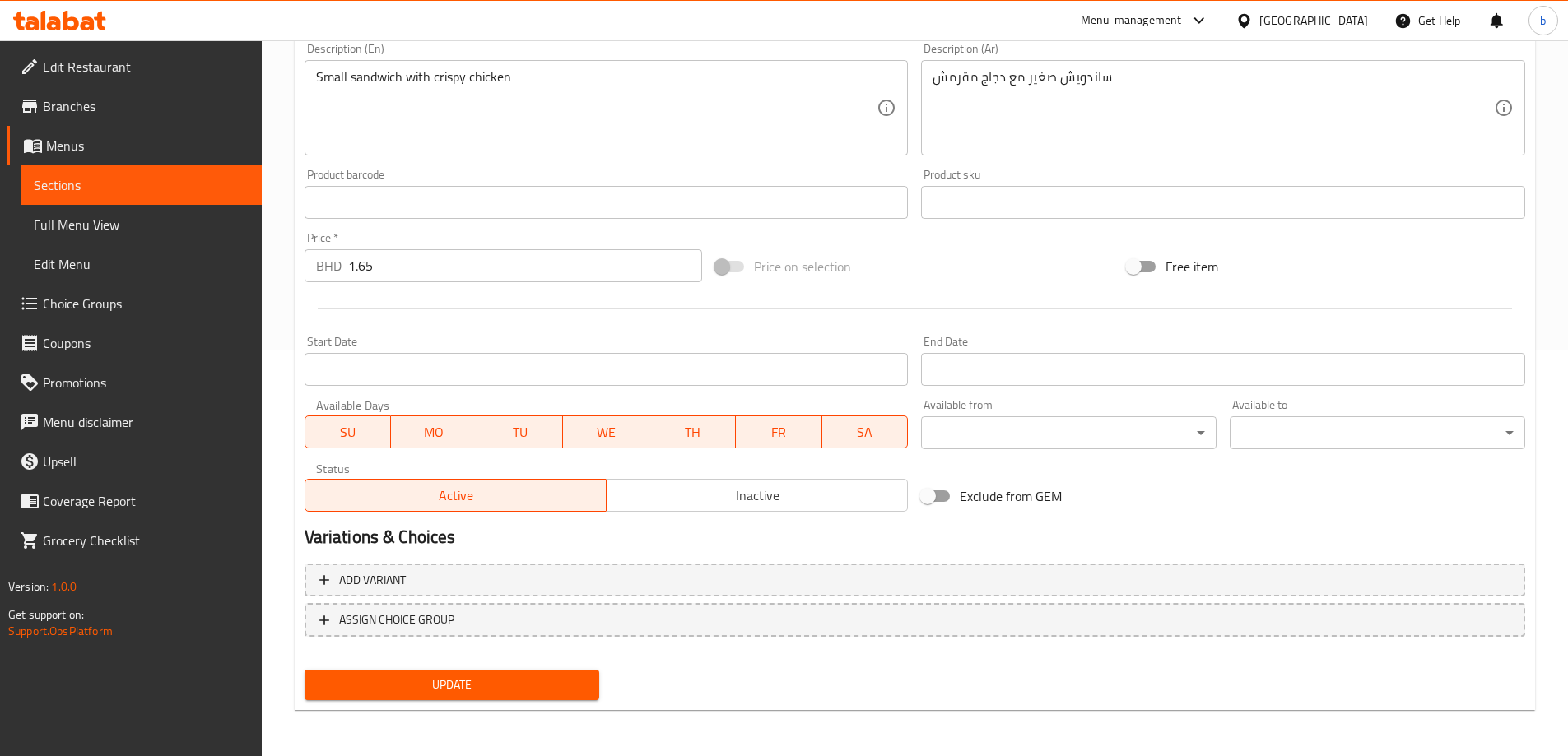
type input "ساندويتش دجاج مقرمش للأطفال فيجي"
click at [532, 677] on span "Update" at bounding box center [451, 685] width 269 height 21
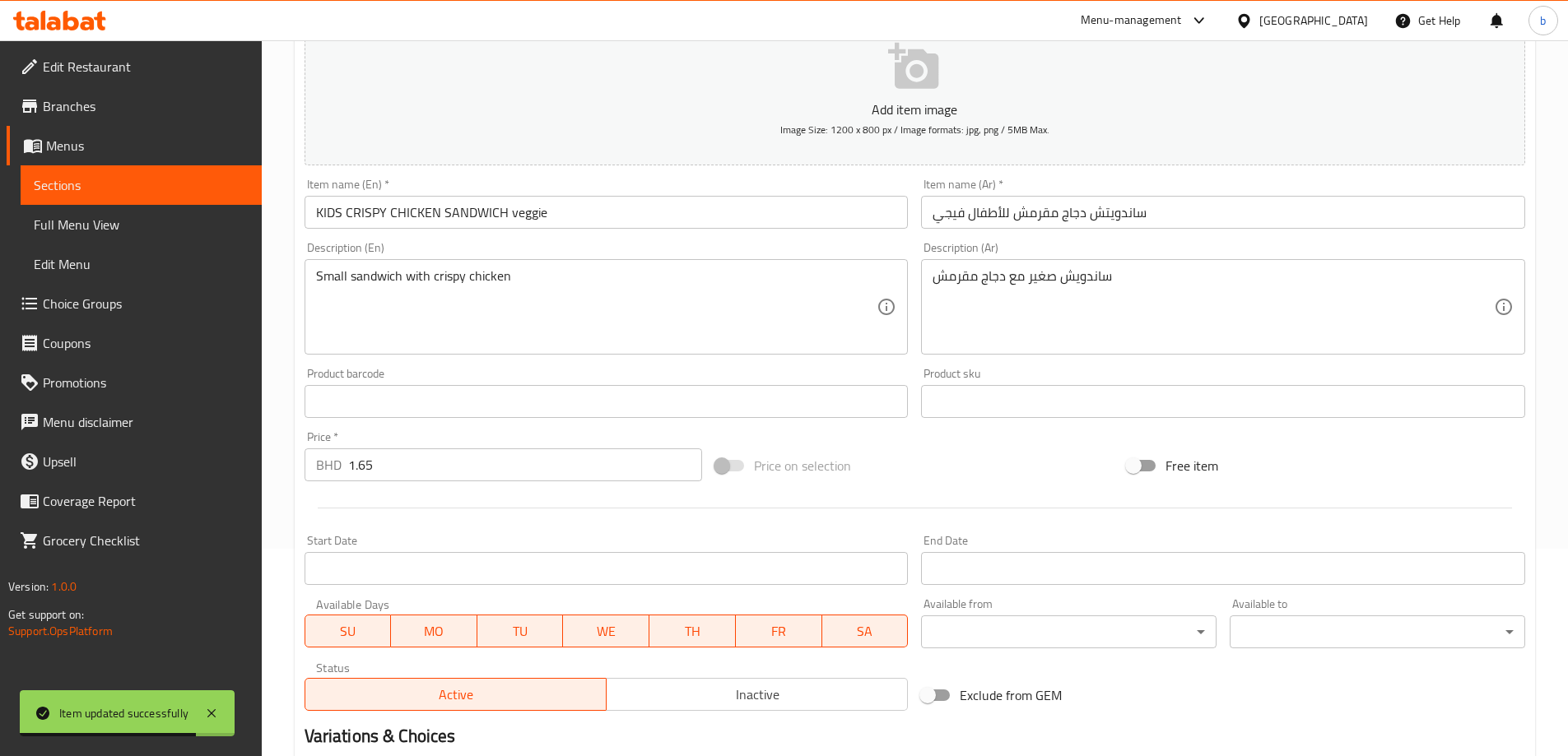
scroll to position [0, 0]
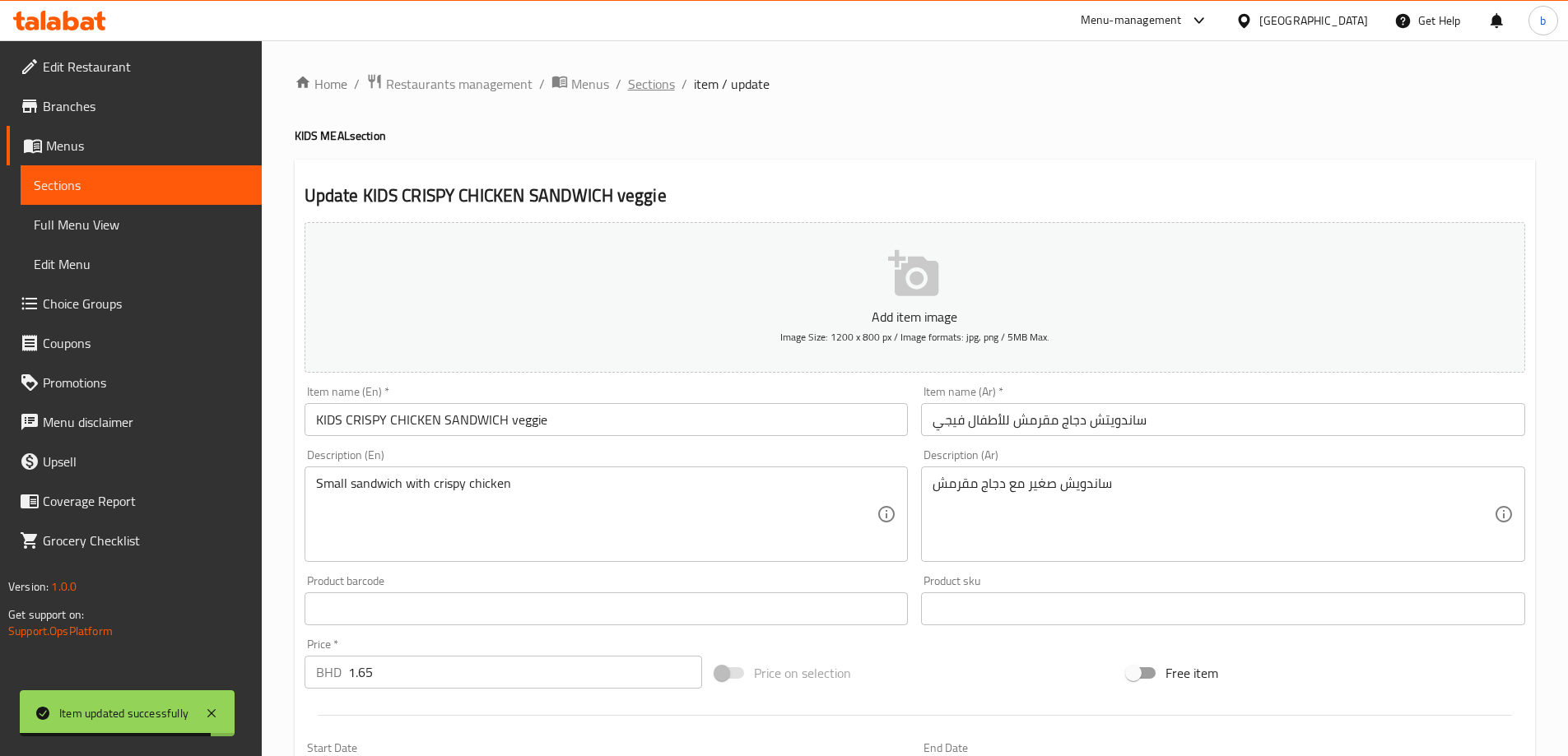
click at [657, 83] on span "Sections" at bounding box center [651, 84] width 47 height 20
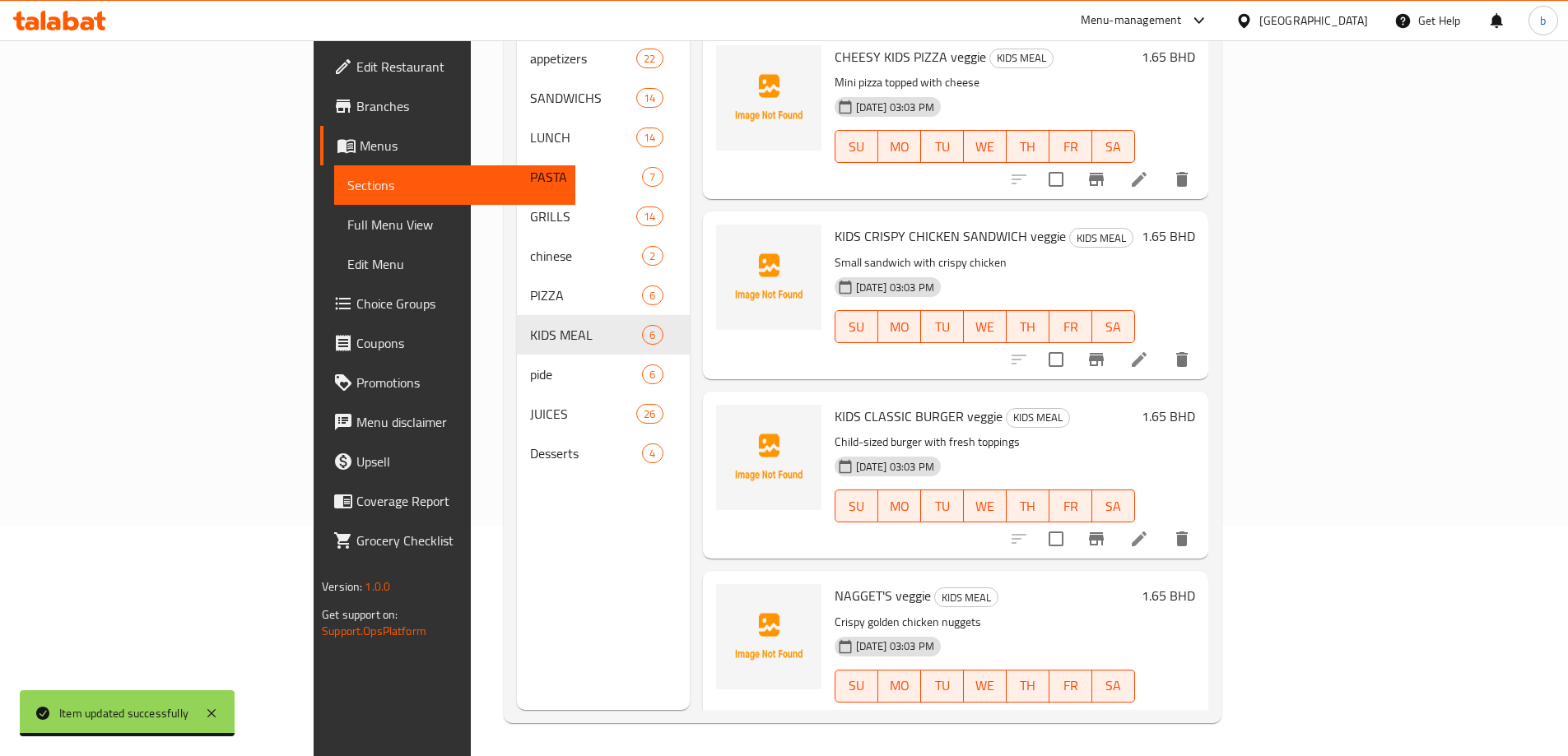
scroll to position [363, 0]
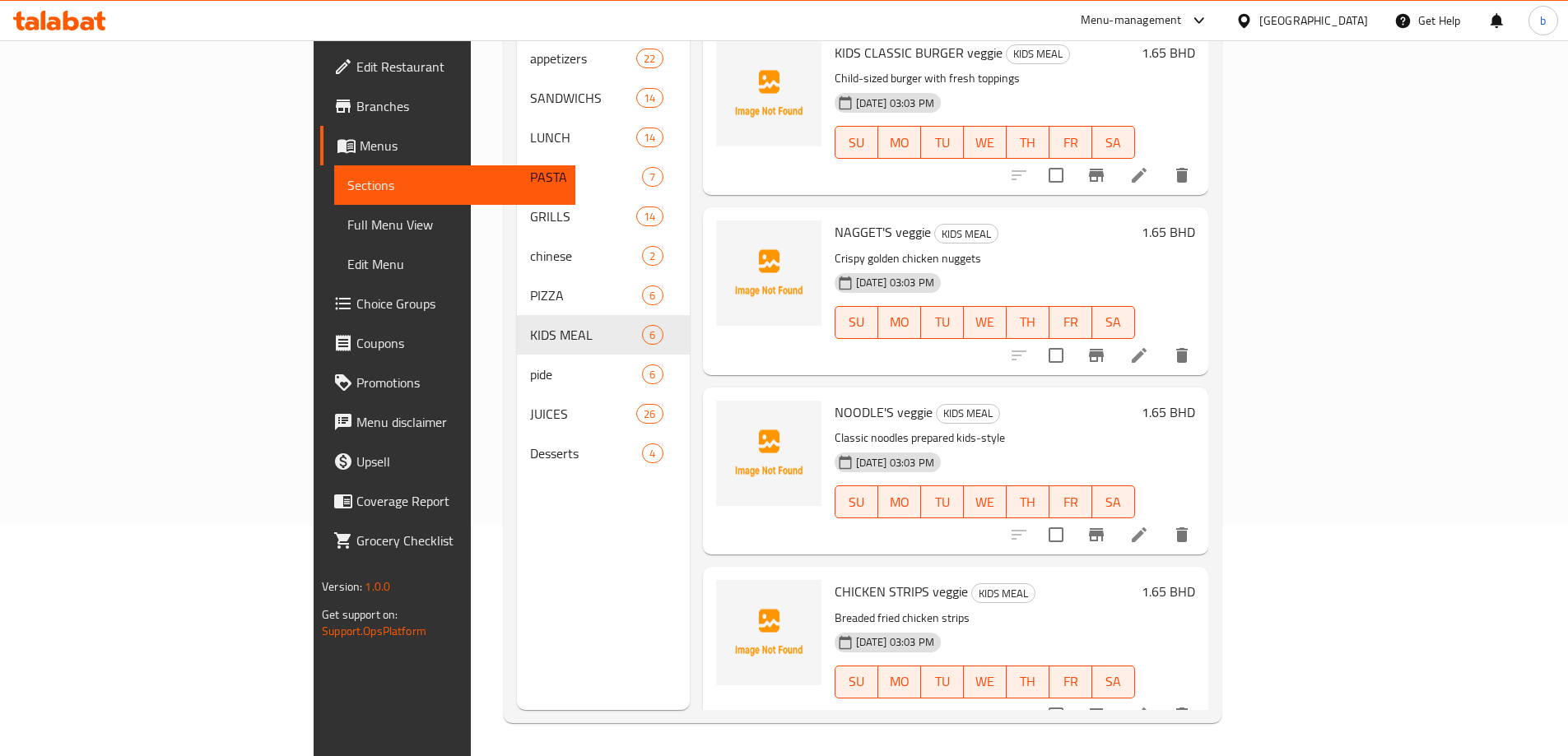
click at [1146, 707] on icon at bounding box center [1139, 715] width 15 height 15
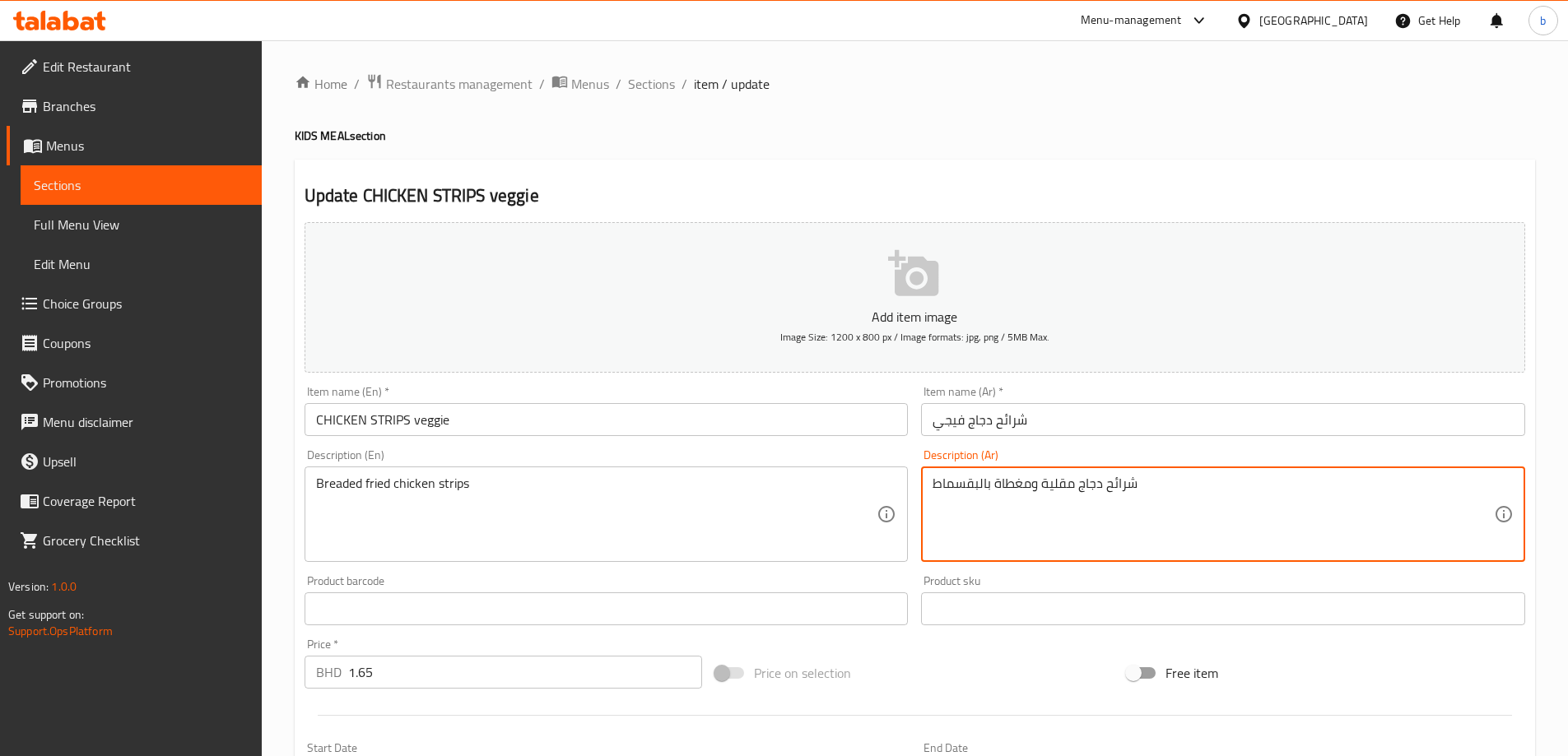
drag, startPoint x: 1037, startPoint y: 486, endPoint x: 995, endPoint y: 490, distance: 42.2
drag, startPoint x: 1056, startPoint y: 488, endPoint x: 1100, endPoint y: 491, distance: 44.1
click at [1100, 491] on textarea "شرائح دجاج مقلية بالبقسماط" at bounding box center [1213, 514] width 561 height 78
drag, startPoint x: 1115, startPoint y: 490, endPoint x: 927, endPoint y: 494, distance: 188.0
click at [927, 494] on div "شرائح دجاج مقلية بالبقسماط Description (Ar)" at bounding box center [1222, 514] width 604 height 95
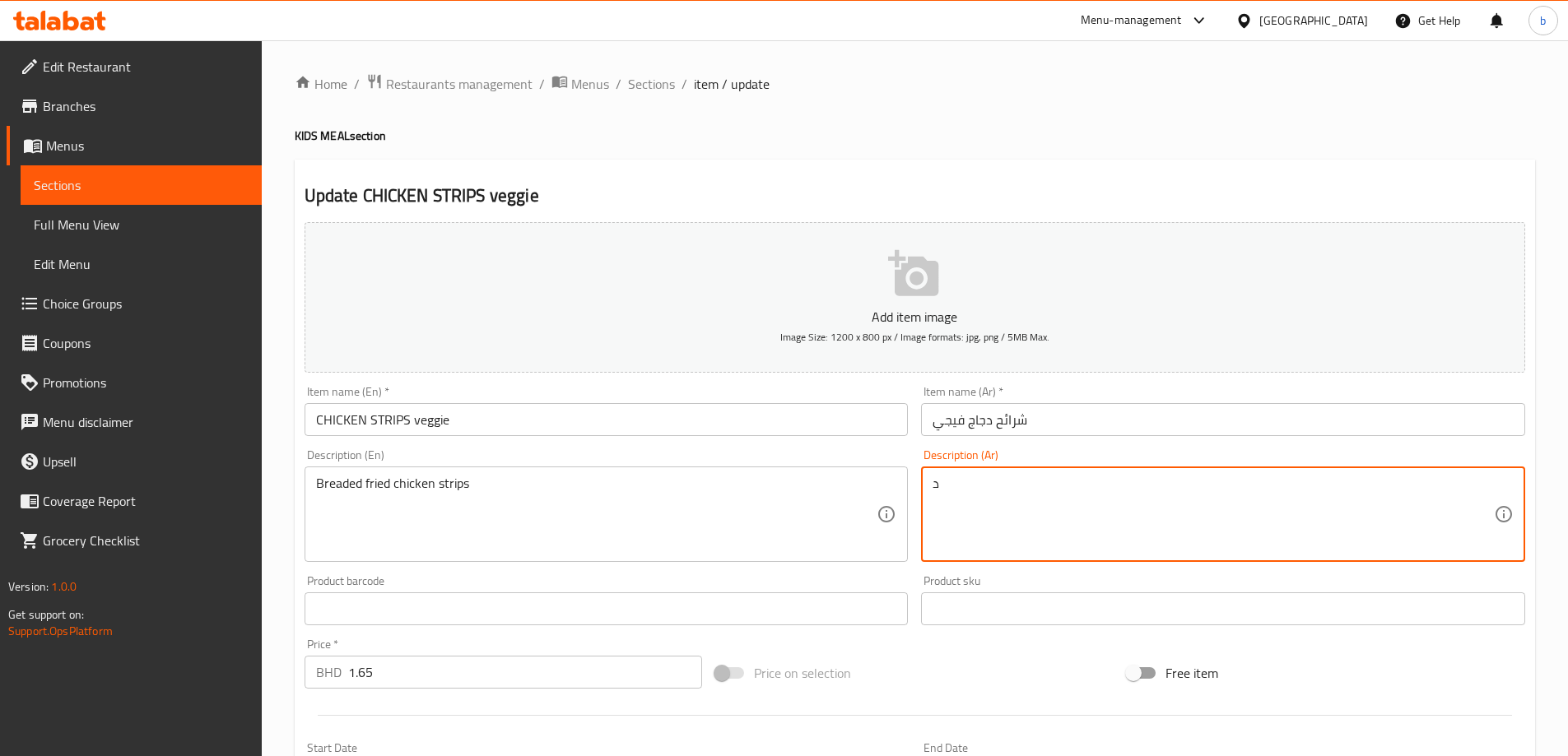
type textarea "د"
click at [383, 422] on input "CHICKEN STRIPS veggie" at bounding box center [606, 419] width 604 height 33
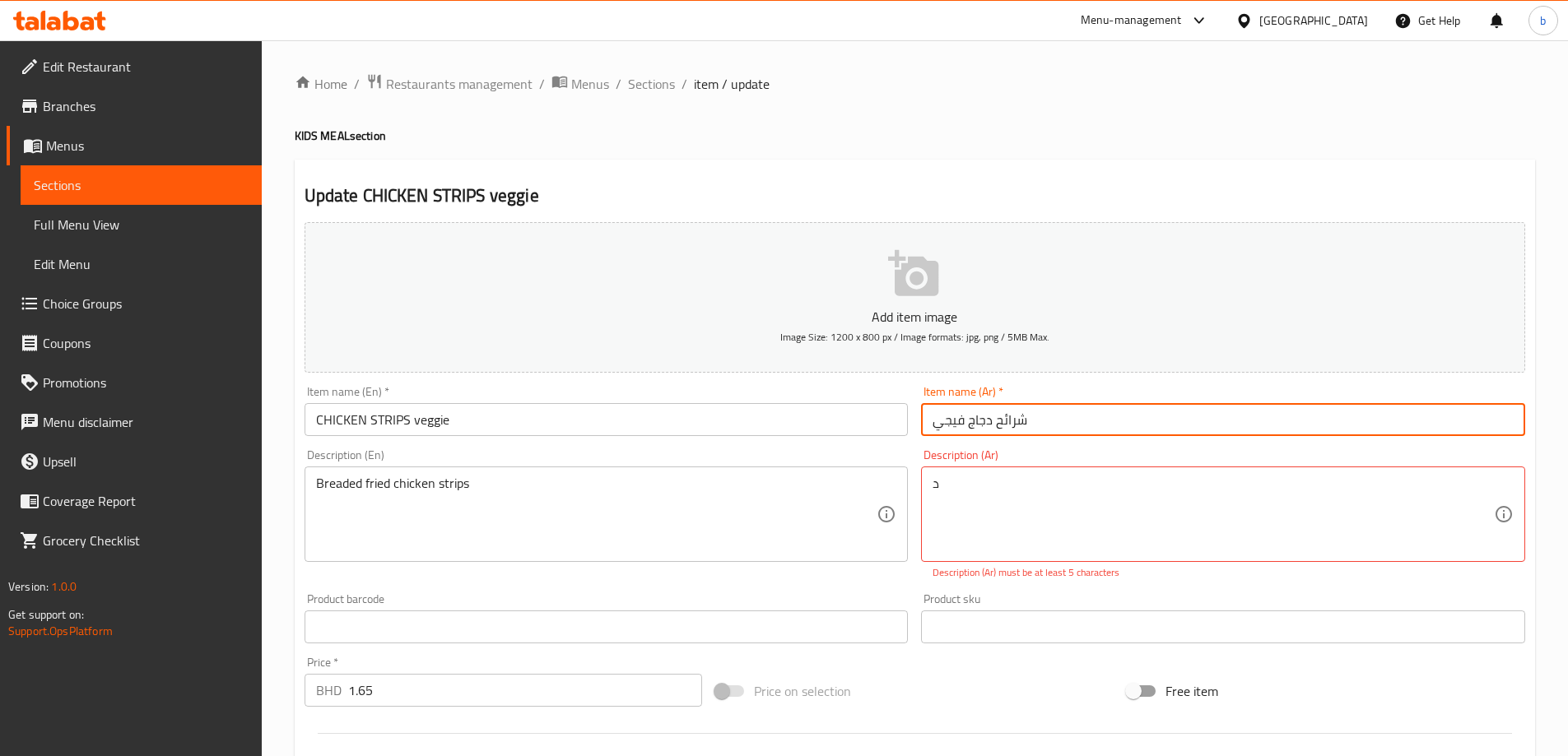
drag, startPoint x: 998, startPoint y: 419, endPoint x: 1073, endPoint y: 435, distance: 76.7
click at [1055, 424] on input "شرائح دجاج فيجي" at bounding box center [1222, 419] width 604 height 33
type input "استريبس دجاج فيجي"
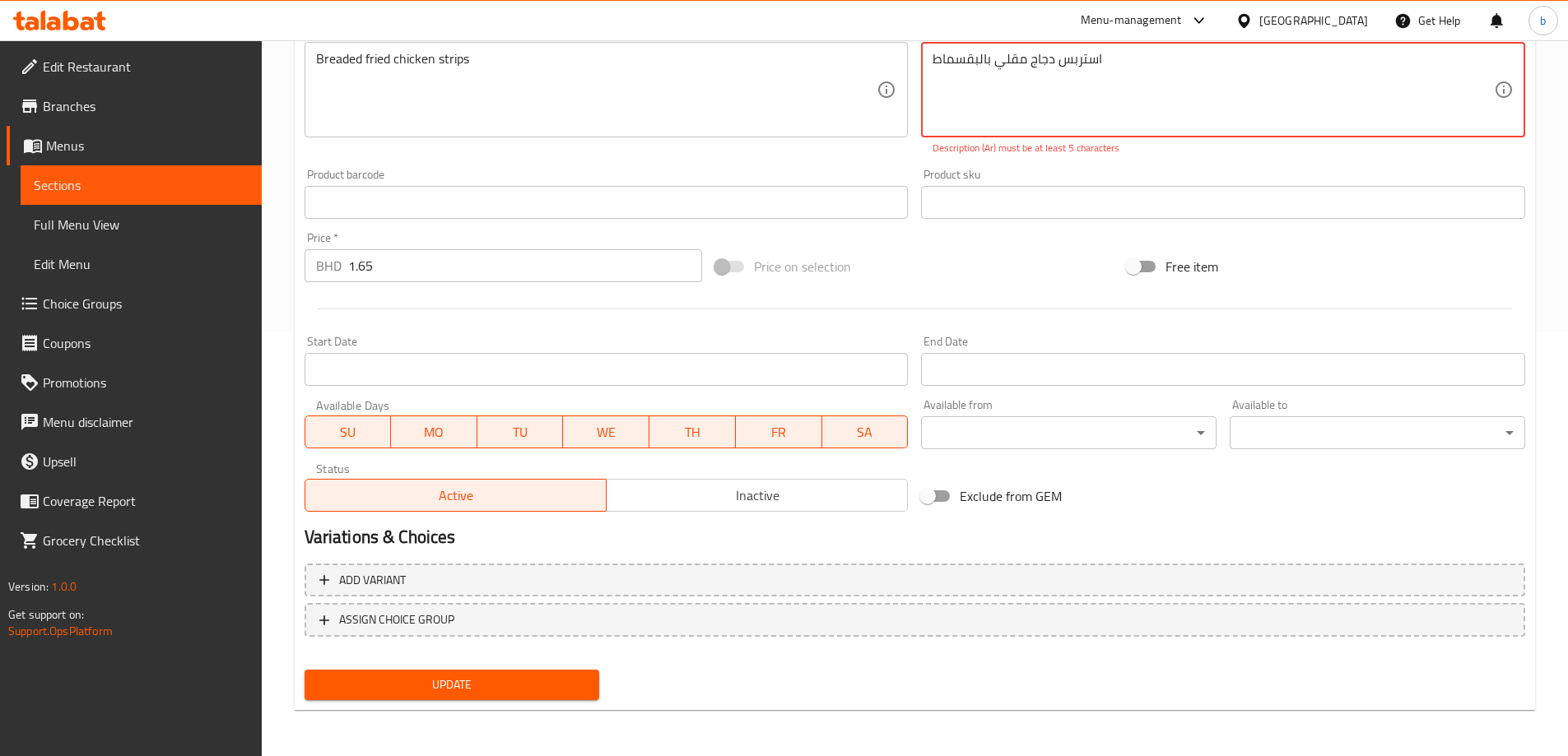
type textarea "استربس دجاج مقلي بالبقسماط"
click at [495, 666] on div "Update" at bounding box center [452, 685] width 309 height 44
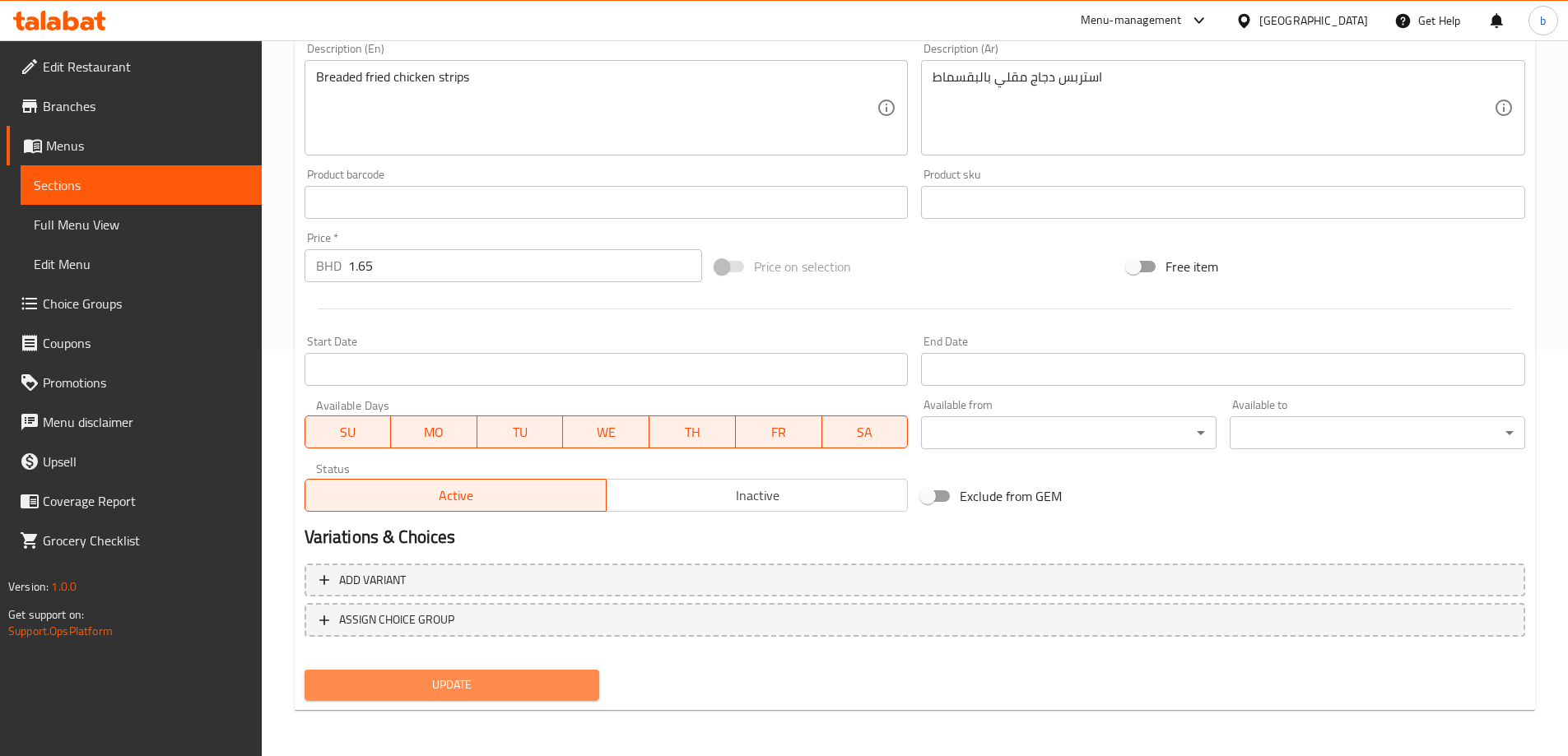
click at [501, 676] on span "Update" at bounding box center [451, 685] width 269 height 21
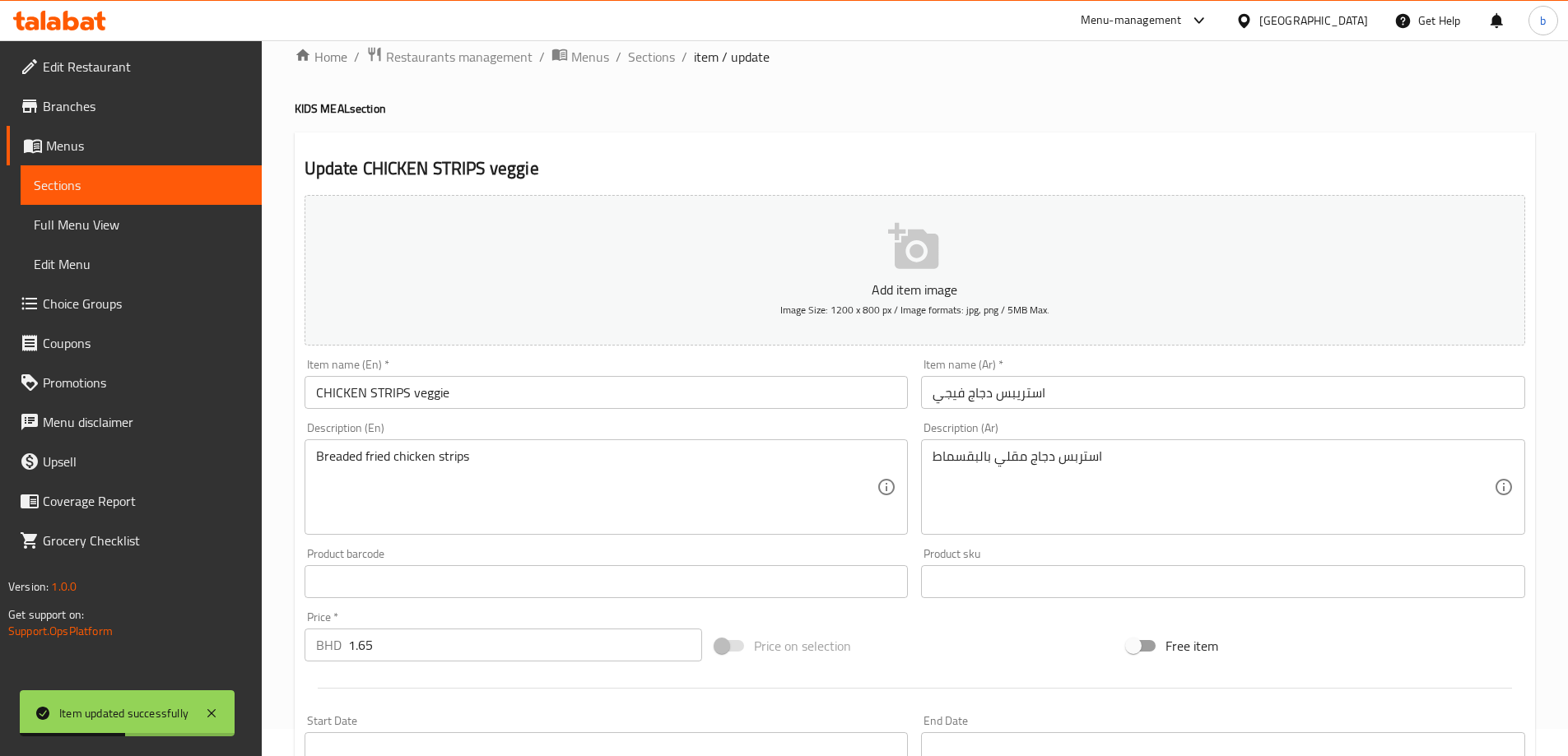
scroll to position [0, 0]
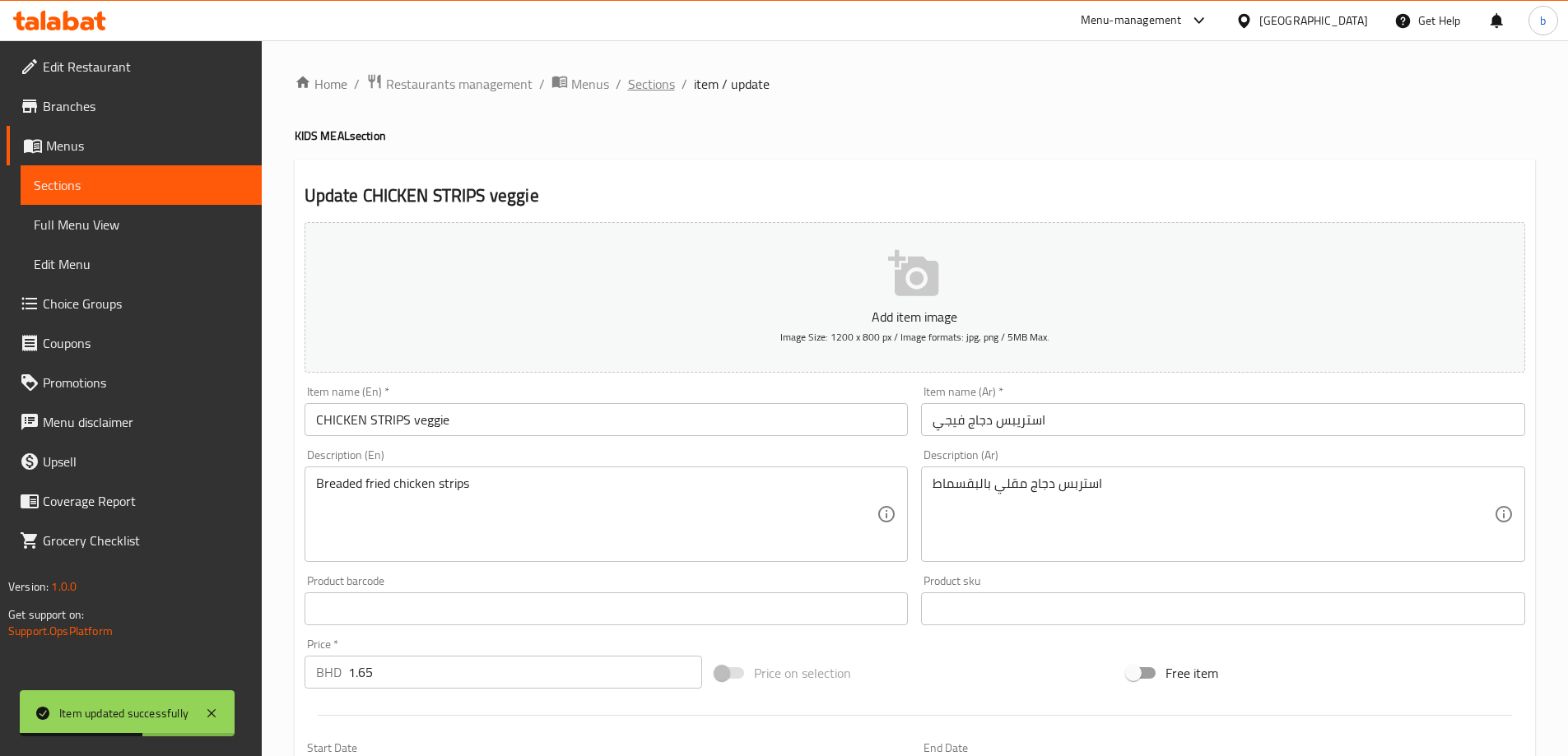
click at [635, 90] on span "Sections" at bounding box center [651, 84] width 47 height 20
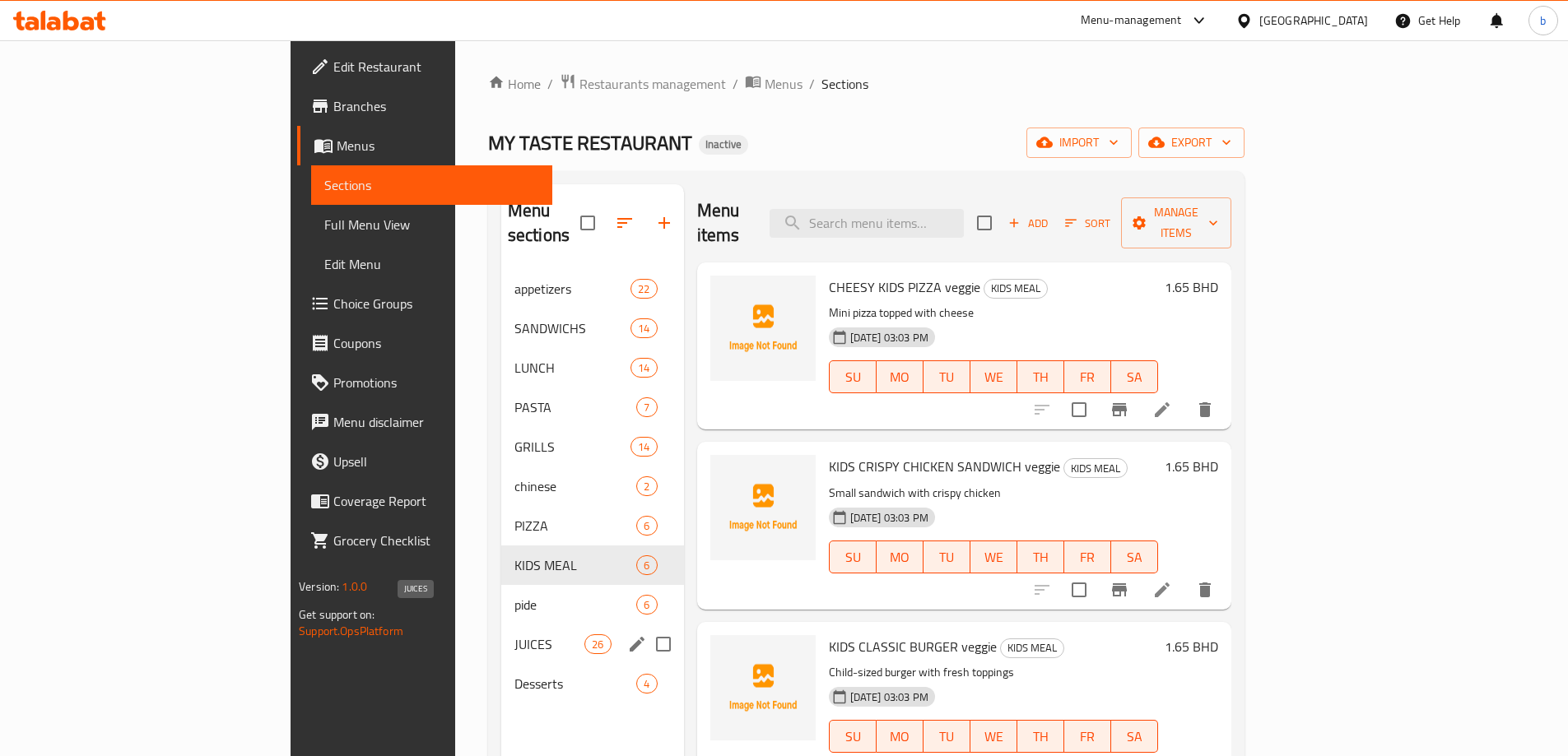
click at [514, 635] on span "JUICES" at bounding box center [549, 645] width 70 height 20
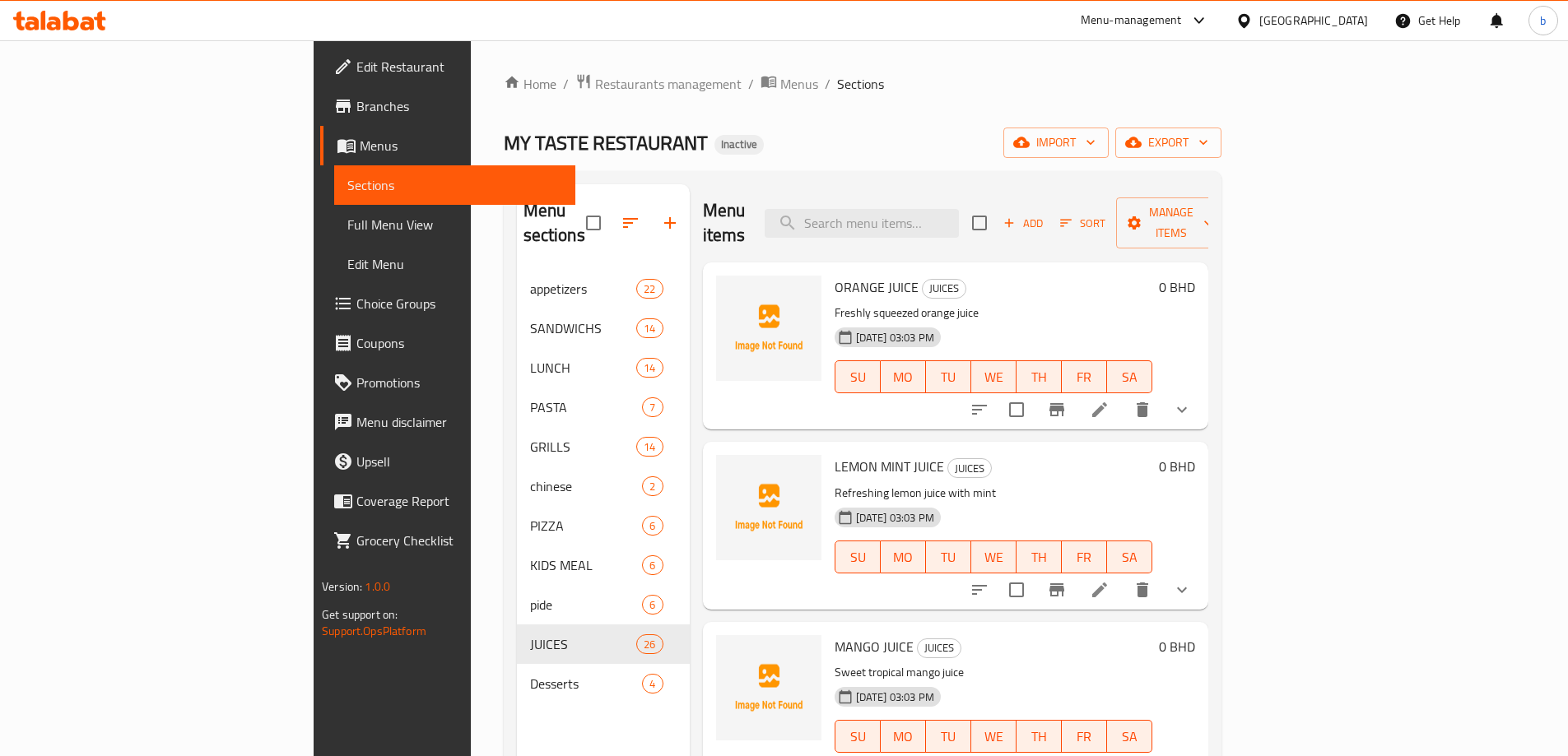
scroll to position [3296, 0]
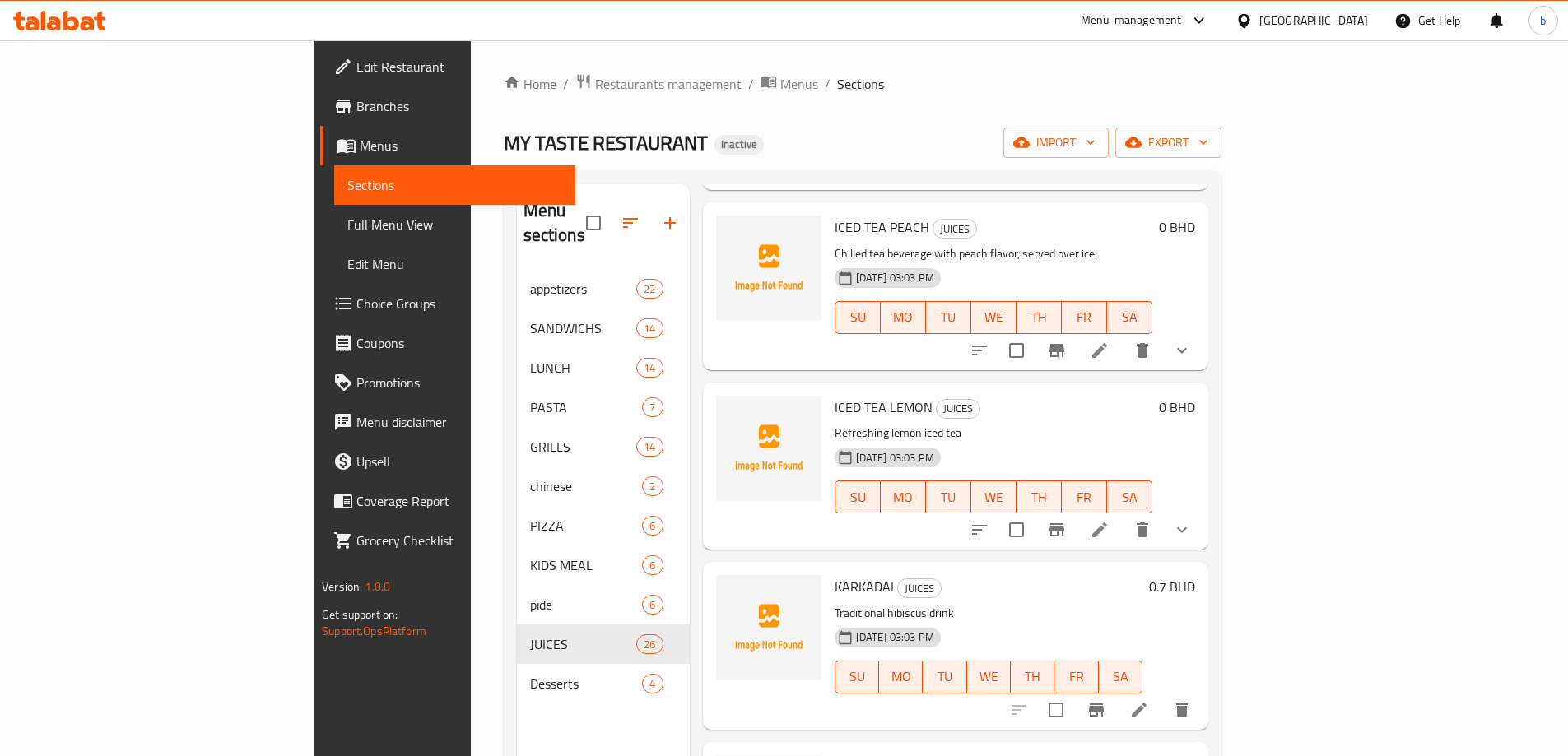
click at [1146, 702] on icon at bounding box center [1139, 710] width 15 height 15
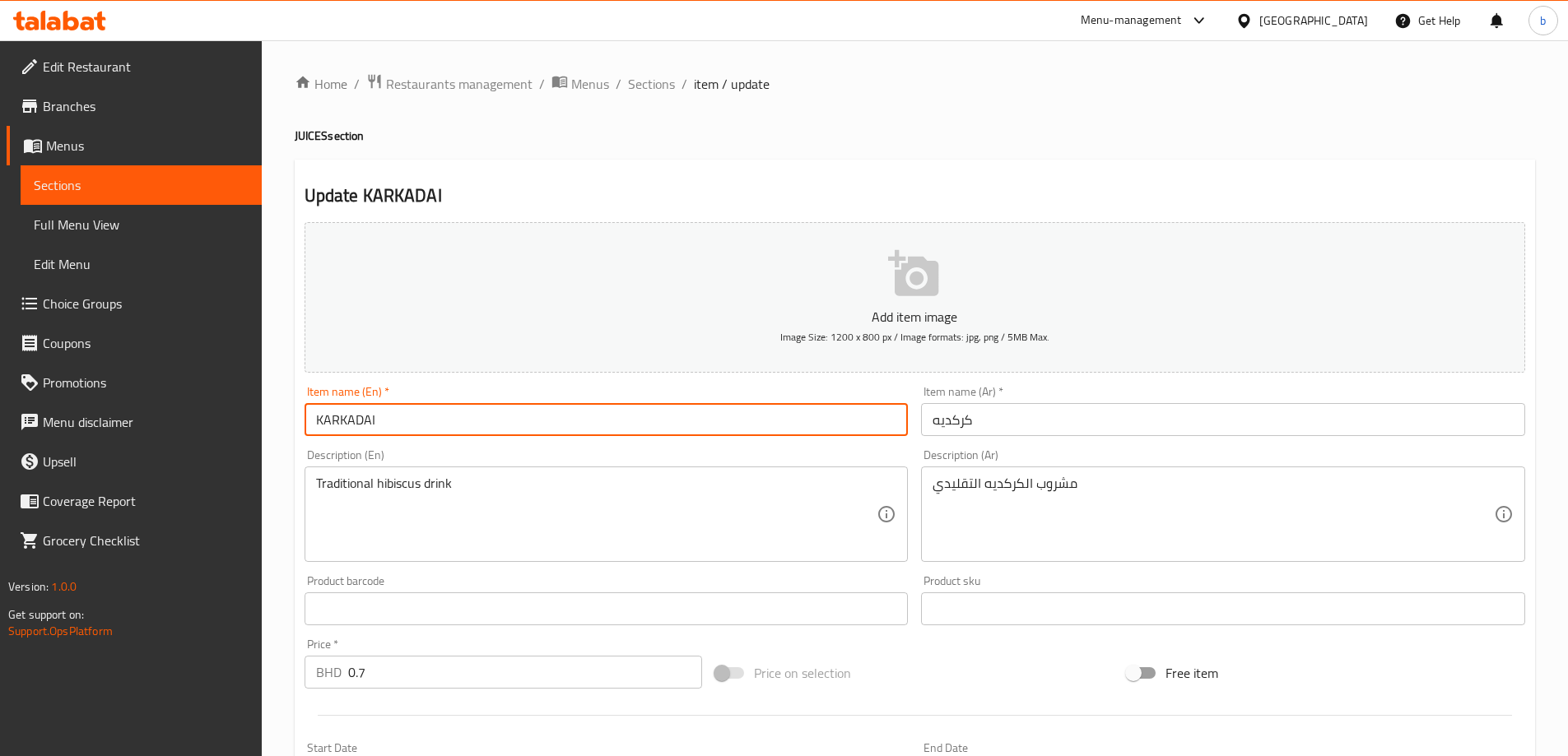
click at [448, 415] on input "KARKADAI" at bounding box center [606, 419] width 604 height 33
type input "KARKADAI Meduim"
click at [1004, 417] on input "كركديه" at bounding box center [1222, 419] width 604 height 33
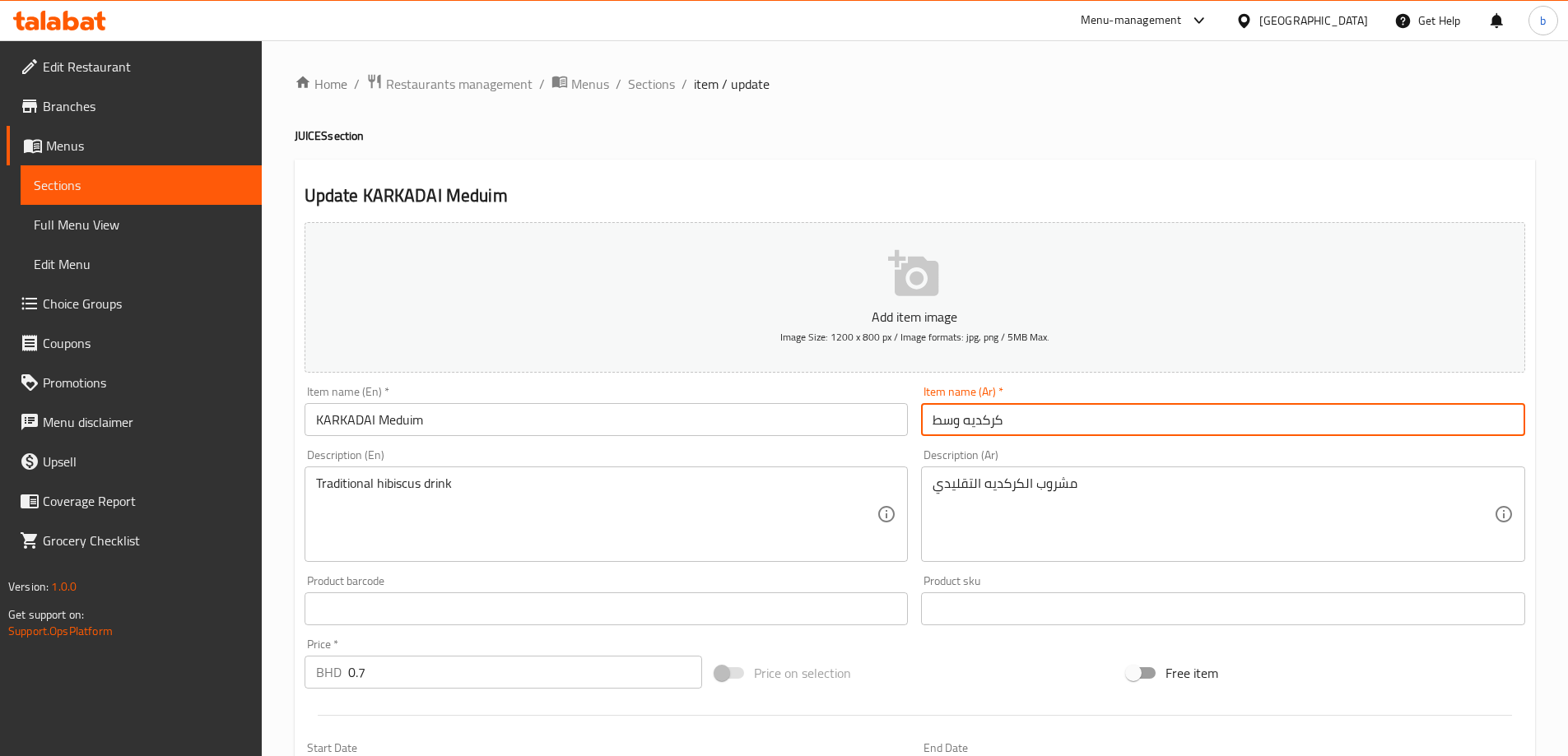
type input "كركديه وسط"
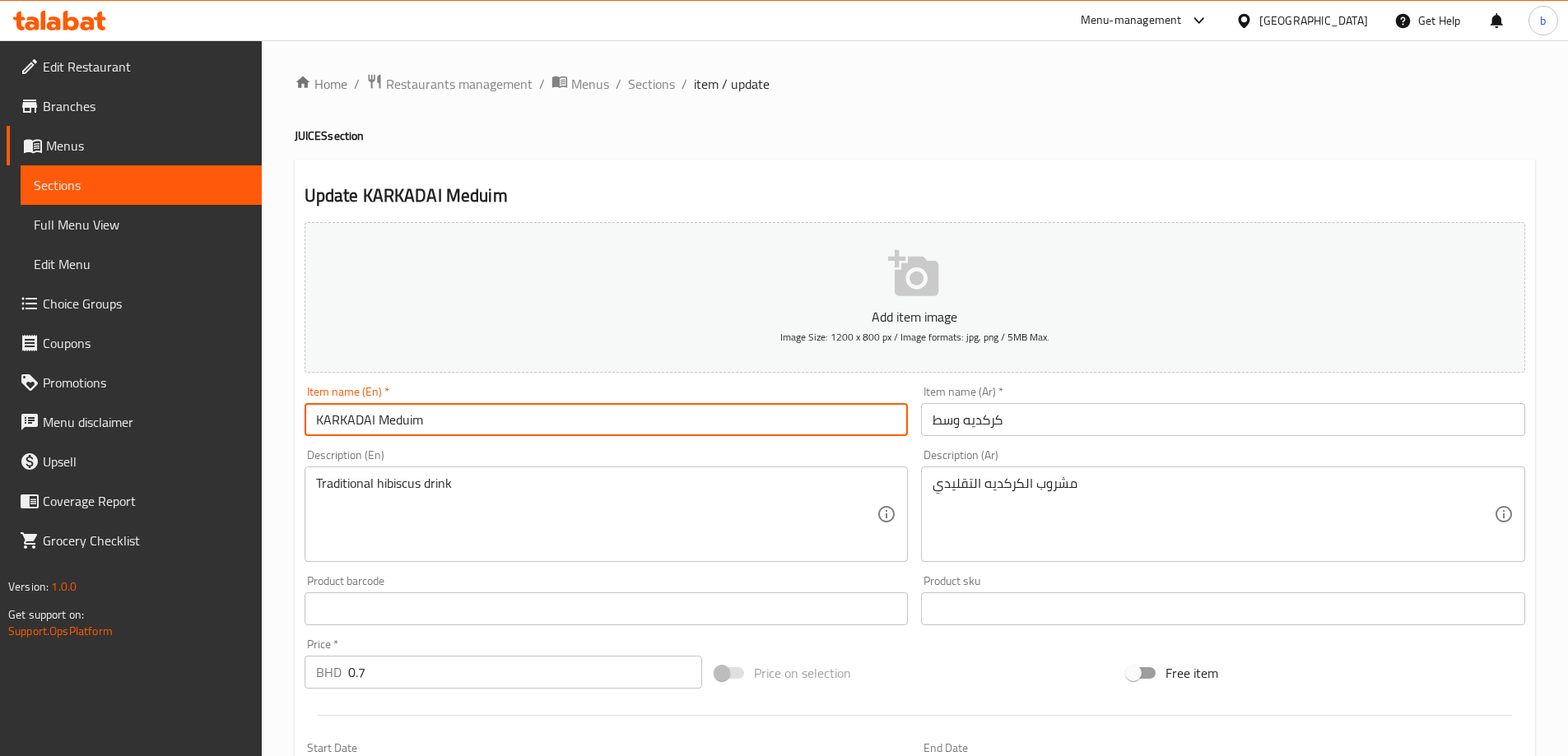
click at [405, 419] on input "KARKADAI Meduim" at bounding box center [606, 419] width 604 height 33
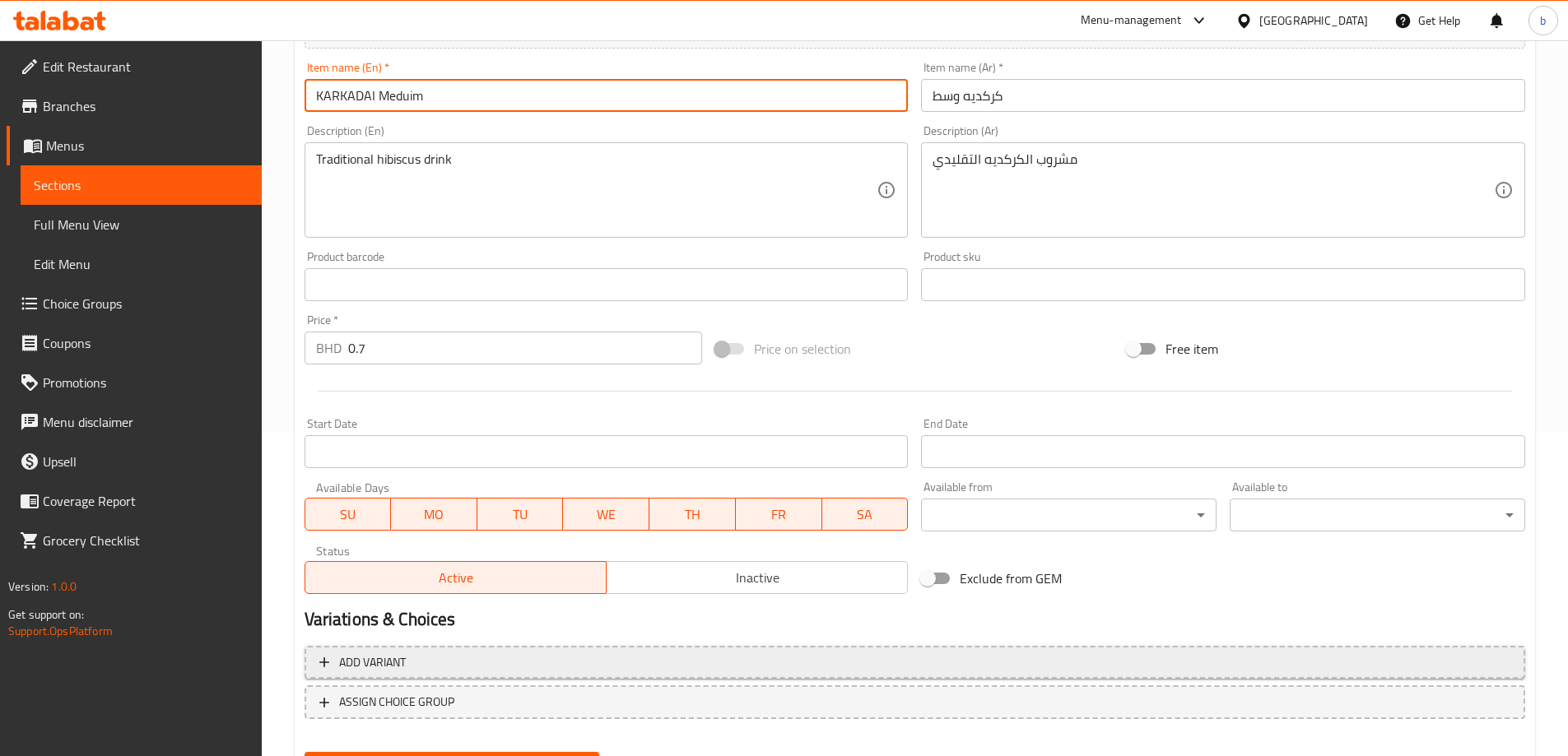
scroll to position [407, 0]
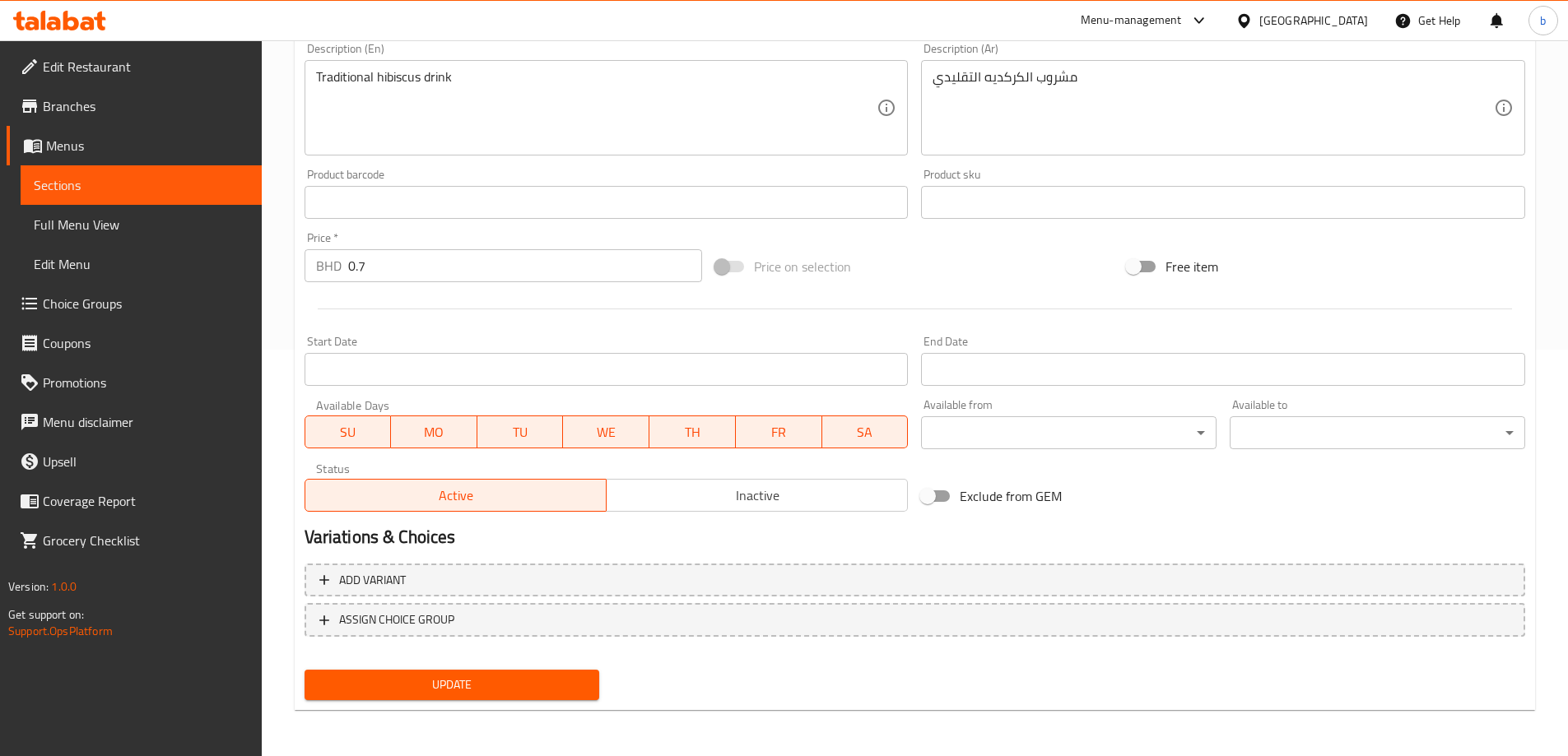
click at [553, 685] on span "Update" at bounding box center [451, 685] width 269 height 21
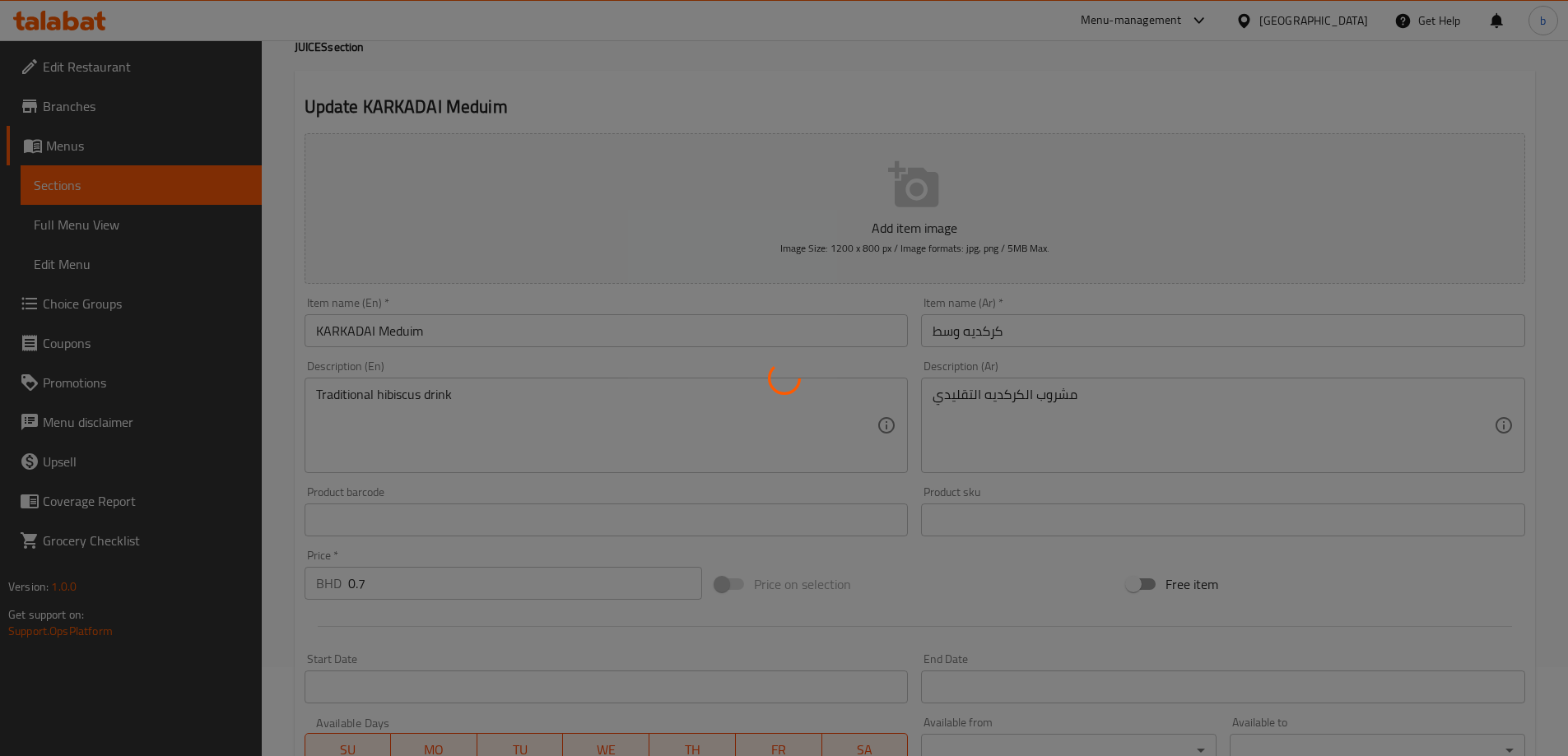
scroll to position [0, 0]
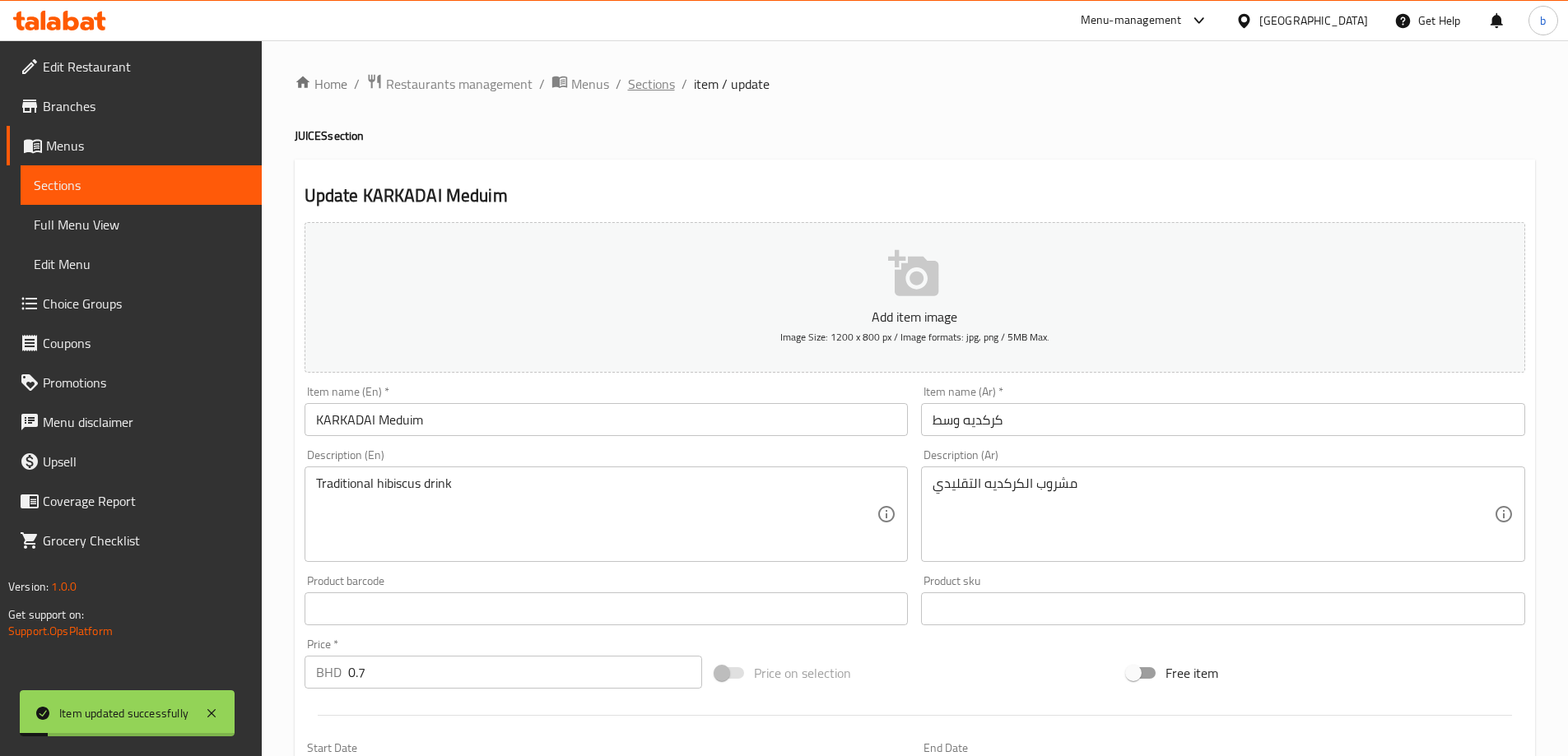
click at [646, 83] on span "Sections" at bounding box center [651, 84] width 47 height 20
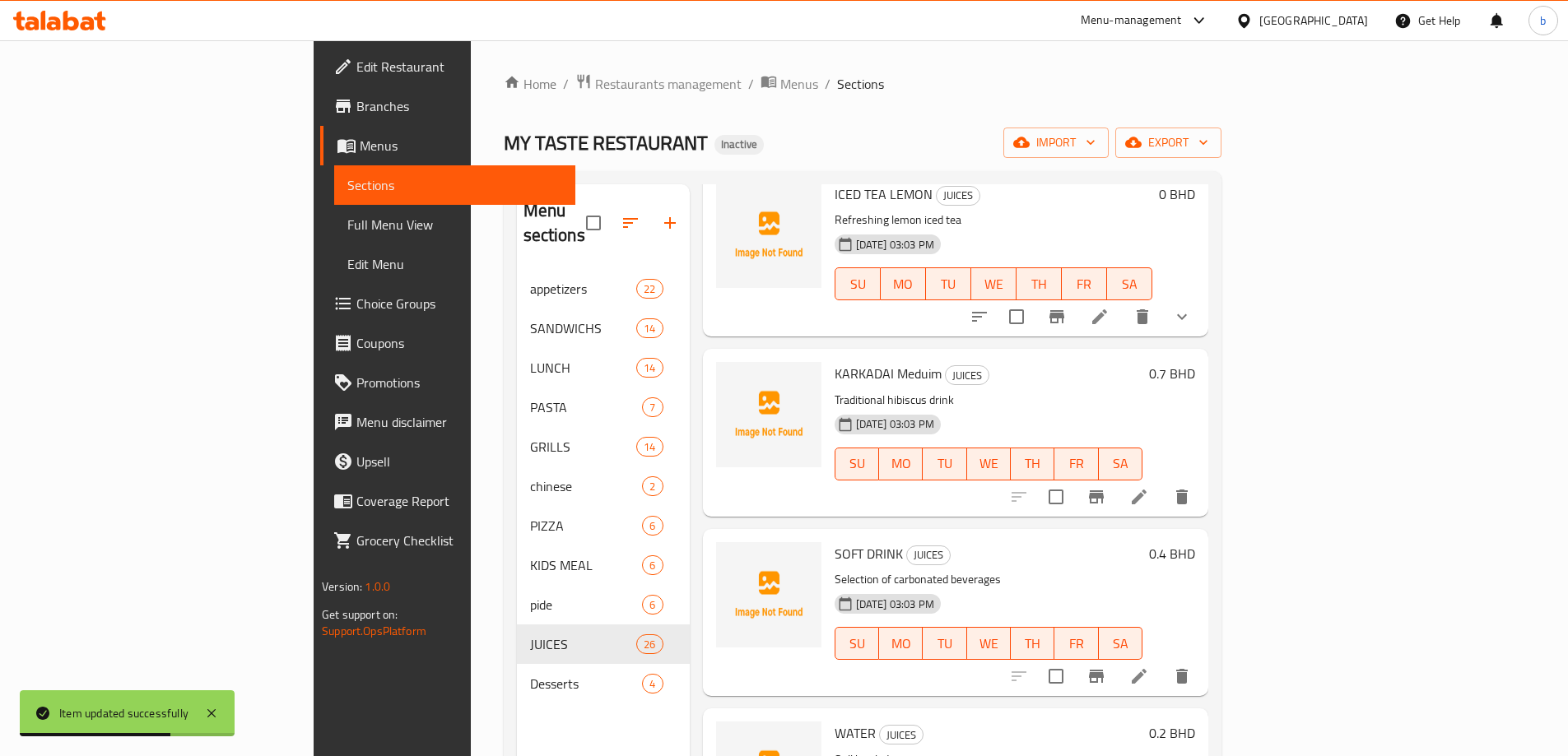
scroll to position [3539, 0]
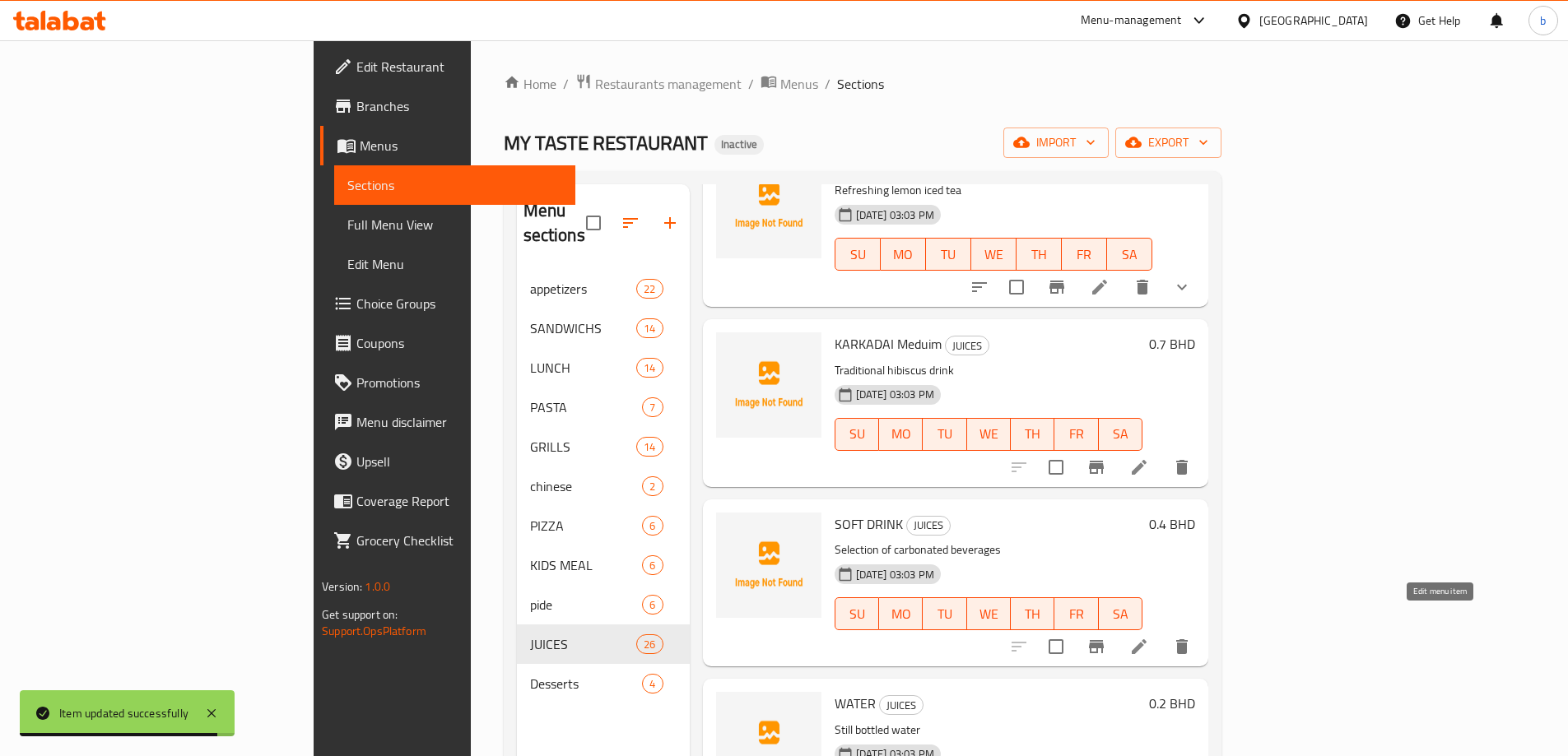
click at [1149, 637] on icon at bounding box center [1139, 647] width 20 height 20
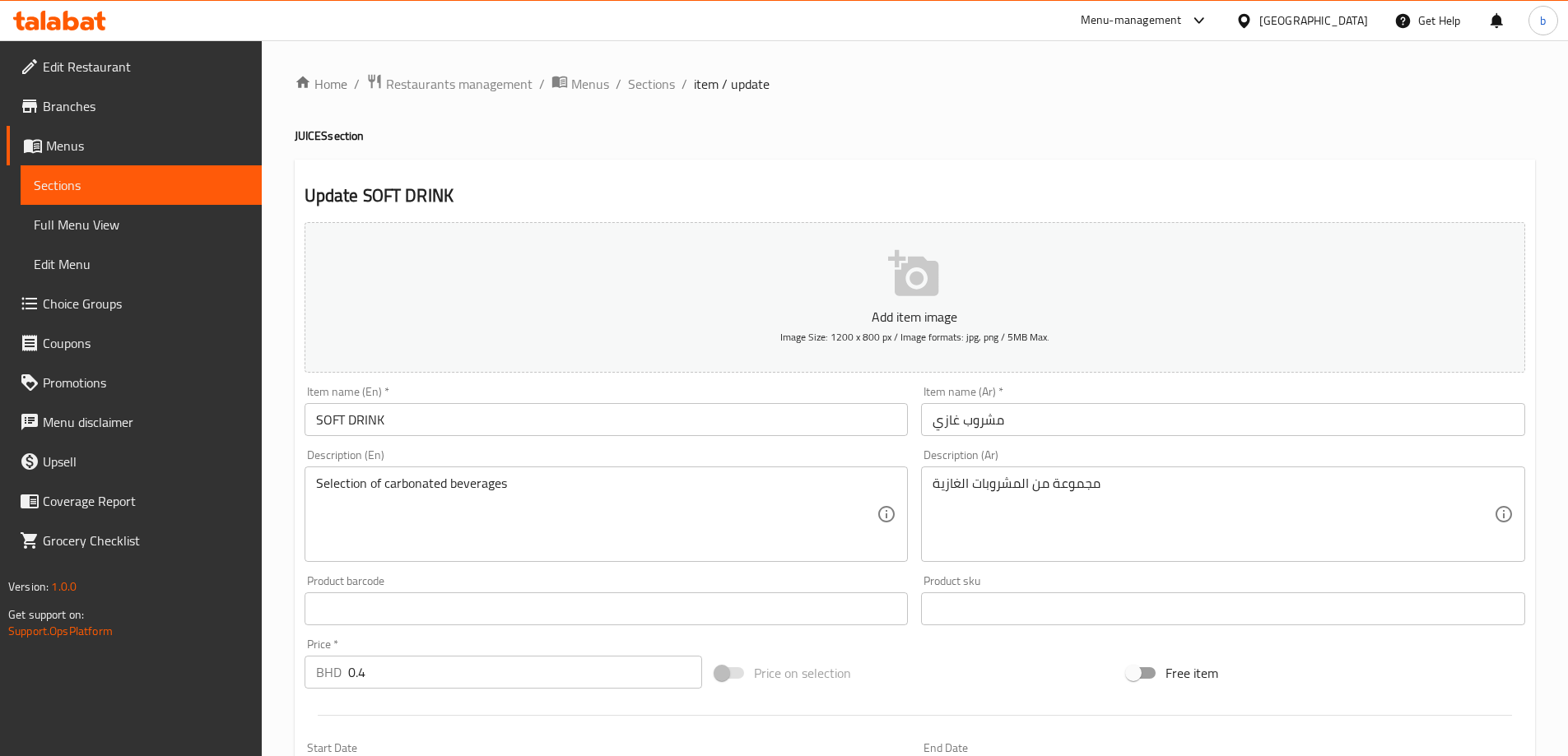
click at [507, 423] on input "SOFT DRINK" at bounding box center [606, 419] width 604 height 33
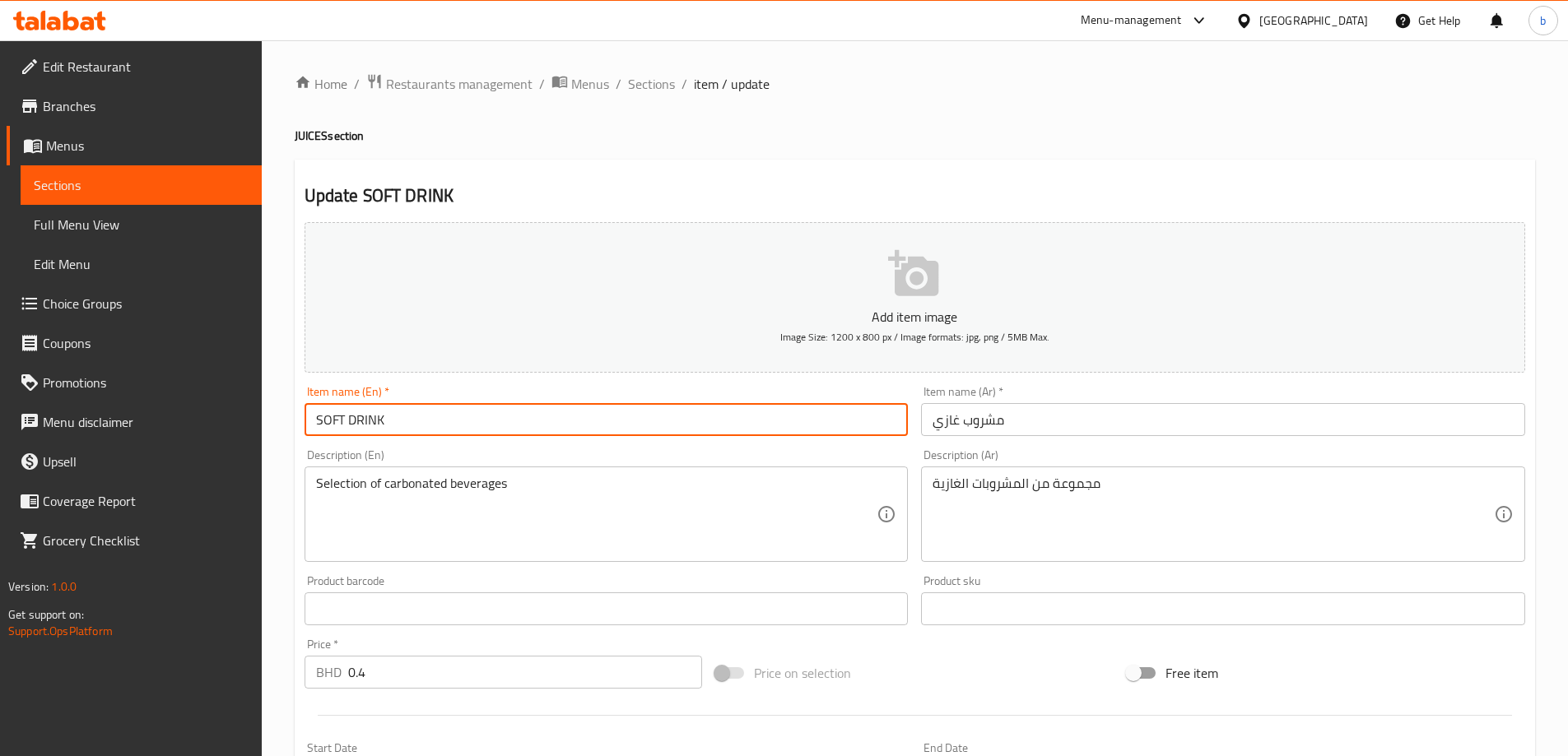
paste input "Meduim"
type input "SOFT DRINK Meduim"
click at [1039, 429] on input "مشروب غازي" at bounding box center [1222, 419] width 604 height 33
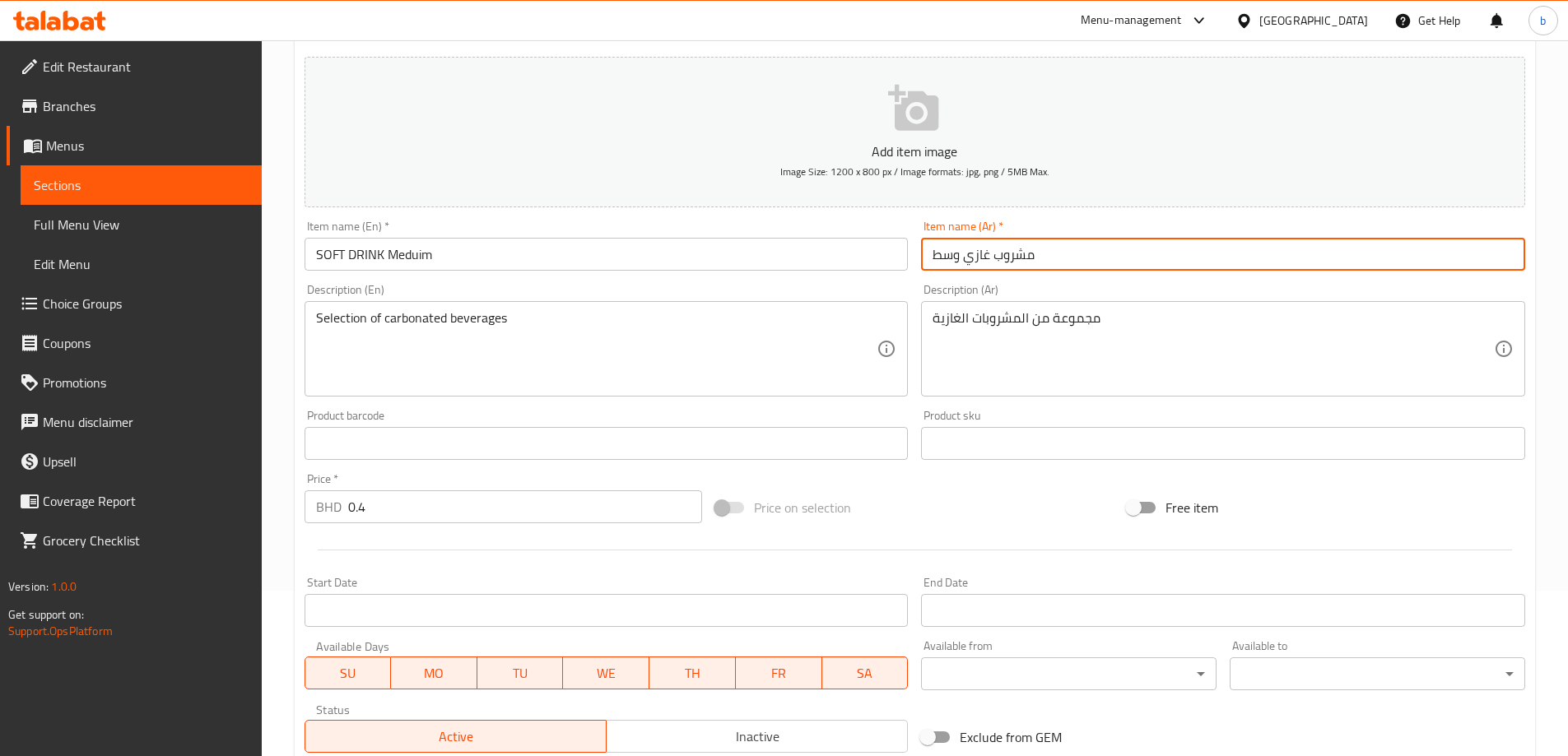
scroll to position [407, 0]
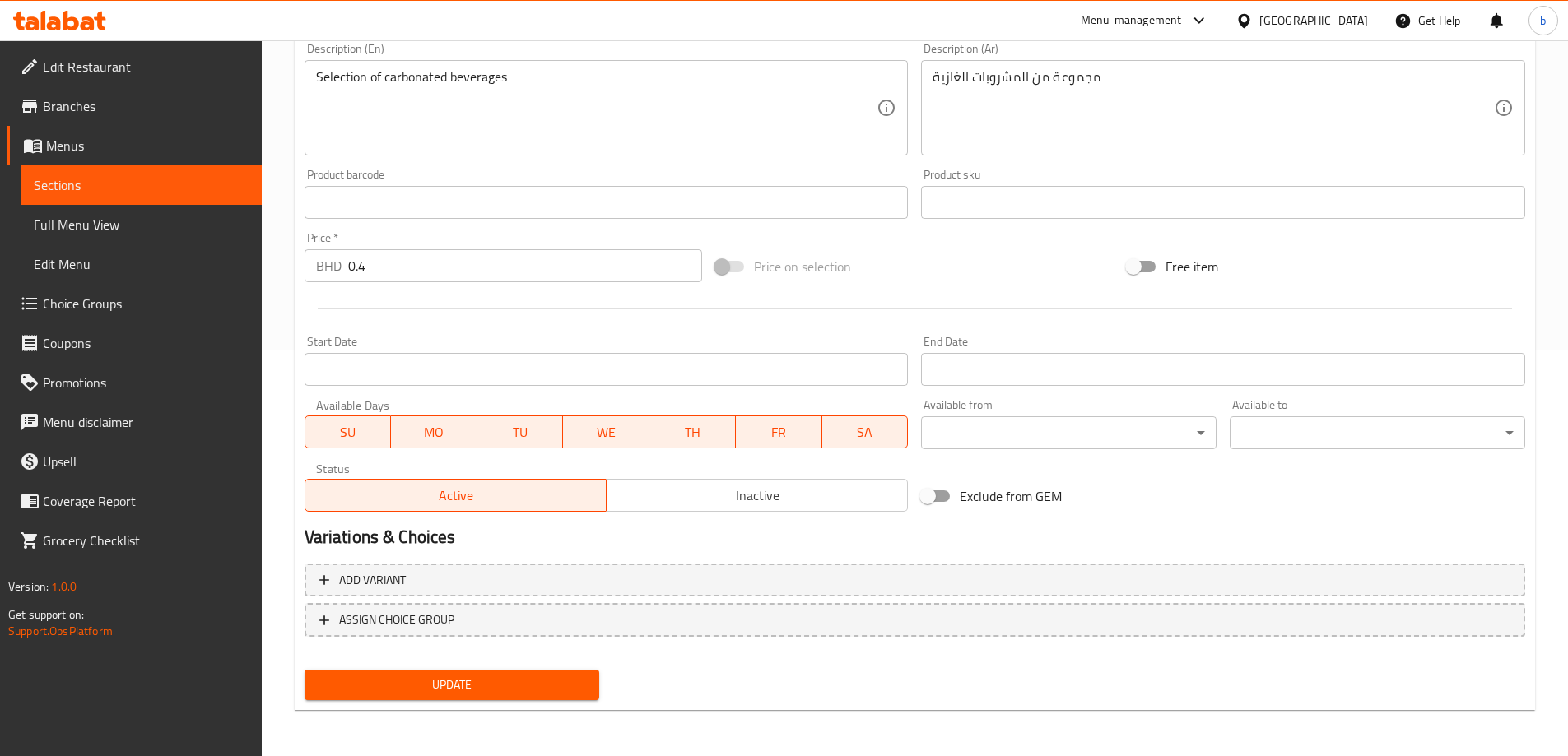
type input "مشروب غازي وسط"
click at [575, 687] on span "Update" at bounding box center [451, 685] width 269 height 21
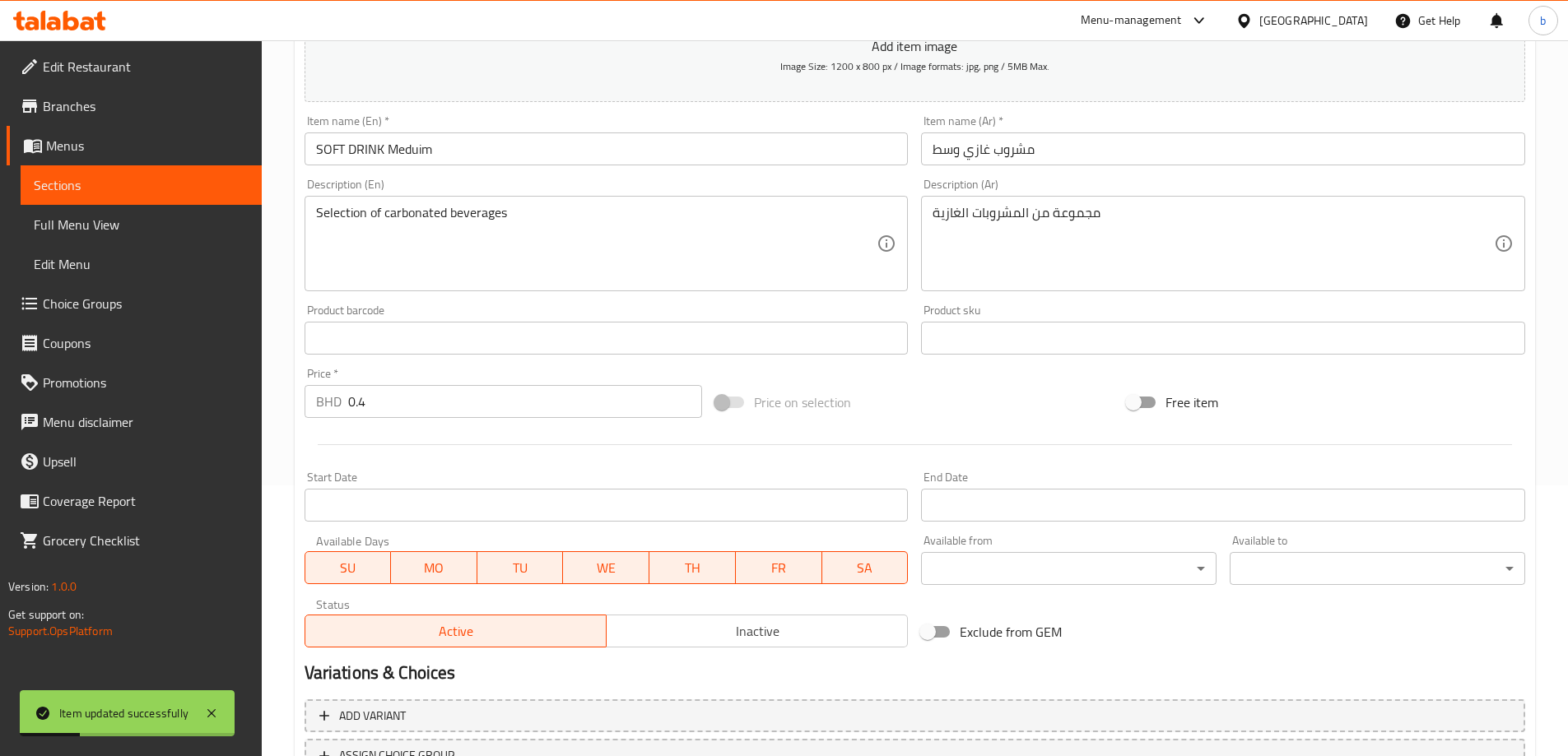
scroll to position [0, 0]
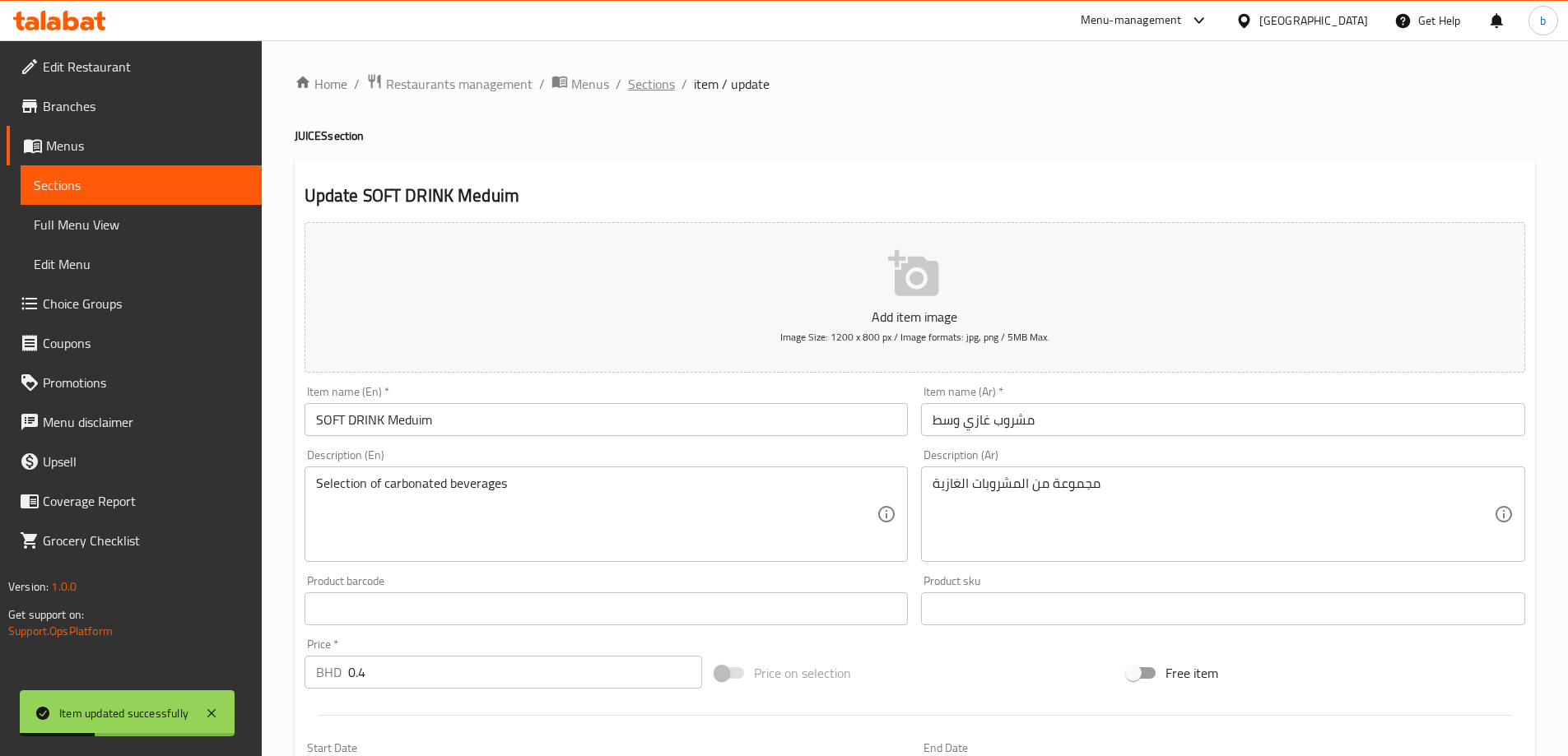
click at [651, 87] on span "Sections" at bounding box center [651, 84] width 47 height 20
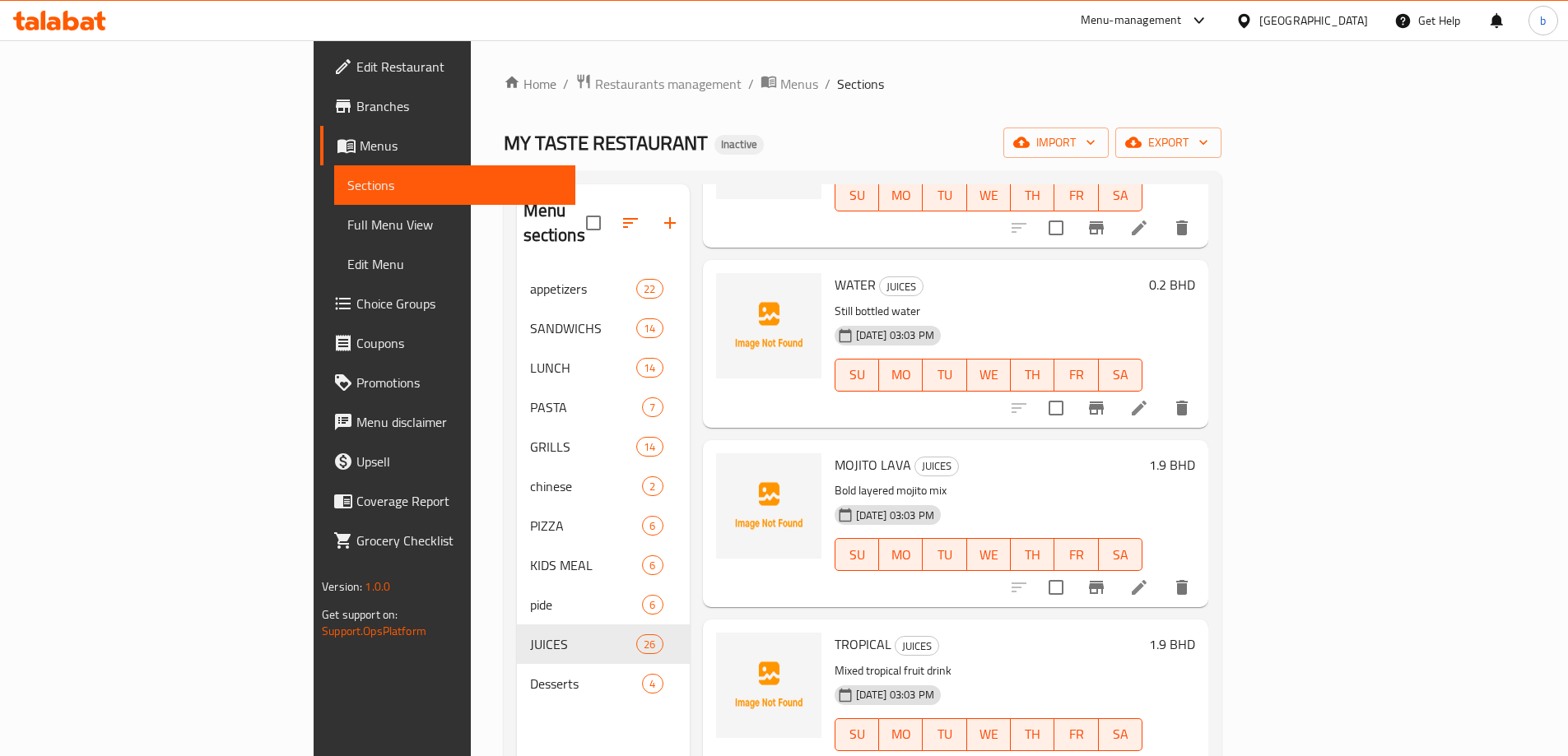
scroll to position [3959, 0]
click at [1149, 397] on icon at bounding box center [1139, 407] width 20 height 20
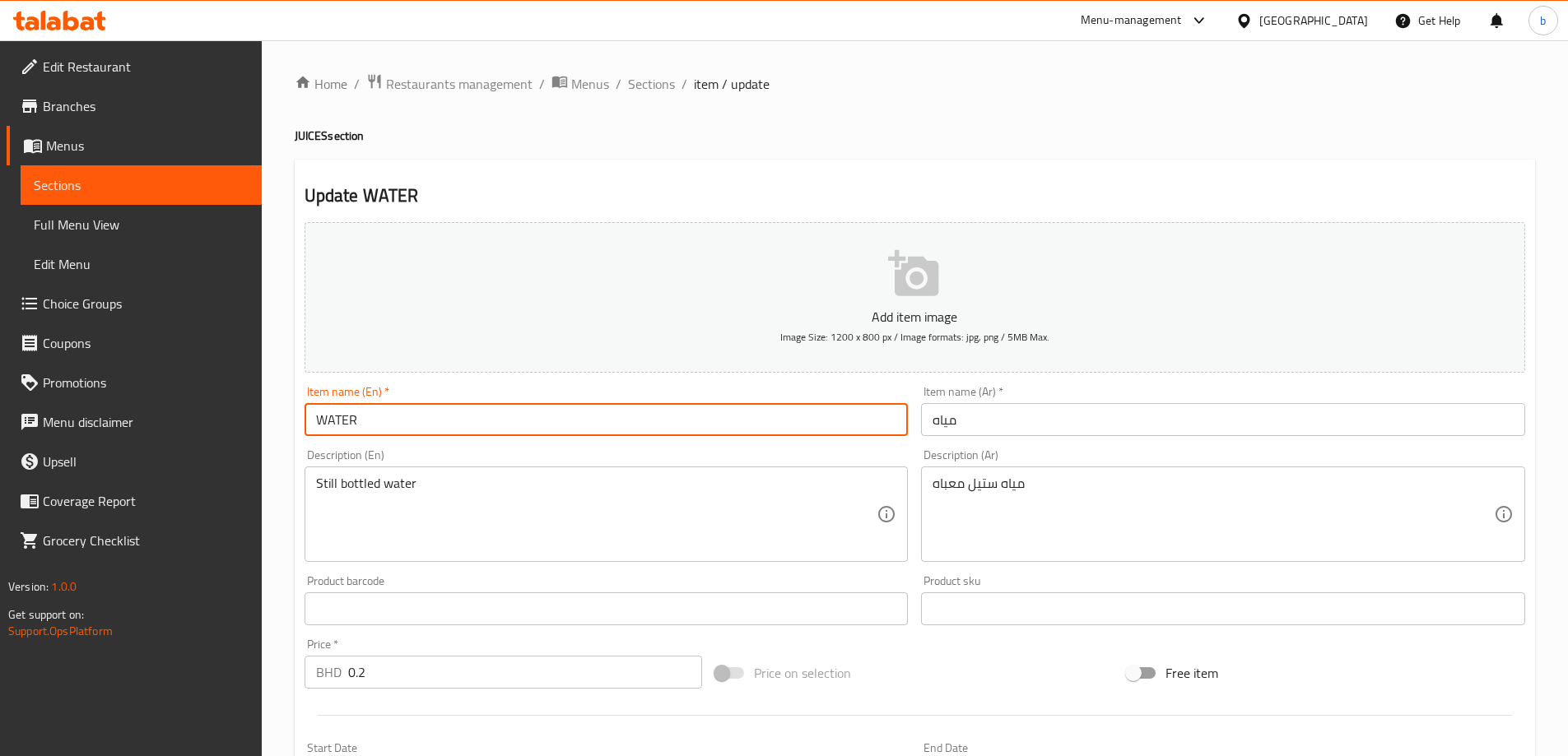
click at [473, 419] on input "WATER" at bounding box center [606, 419] width 604 height 33
paste input "Meduim"
type input "WATER Meduim"
drag, startPoint x: 931, startPoint y: 421, endPoint x: 970, endPoint y: 445, distance: 45.8
click at [931, 420] on input "مياه" at bounding box center [1222, 419] width 604 height 33
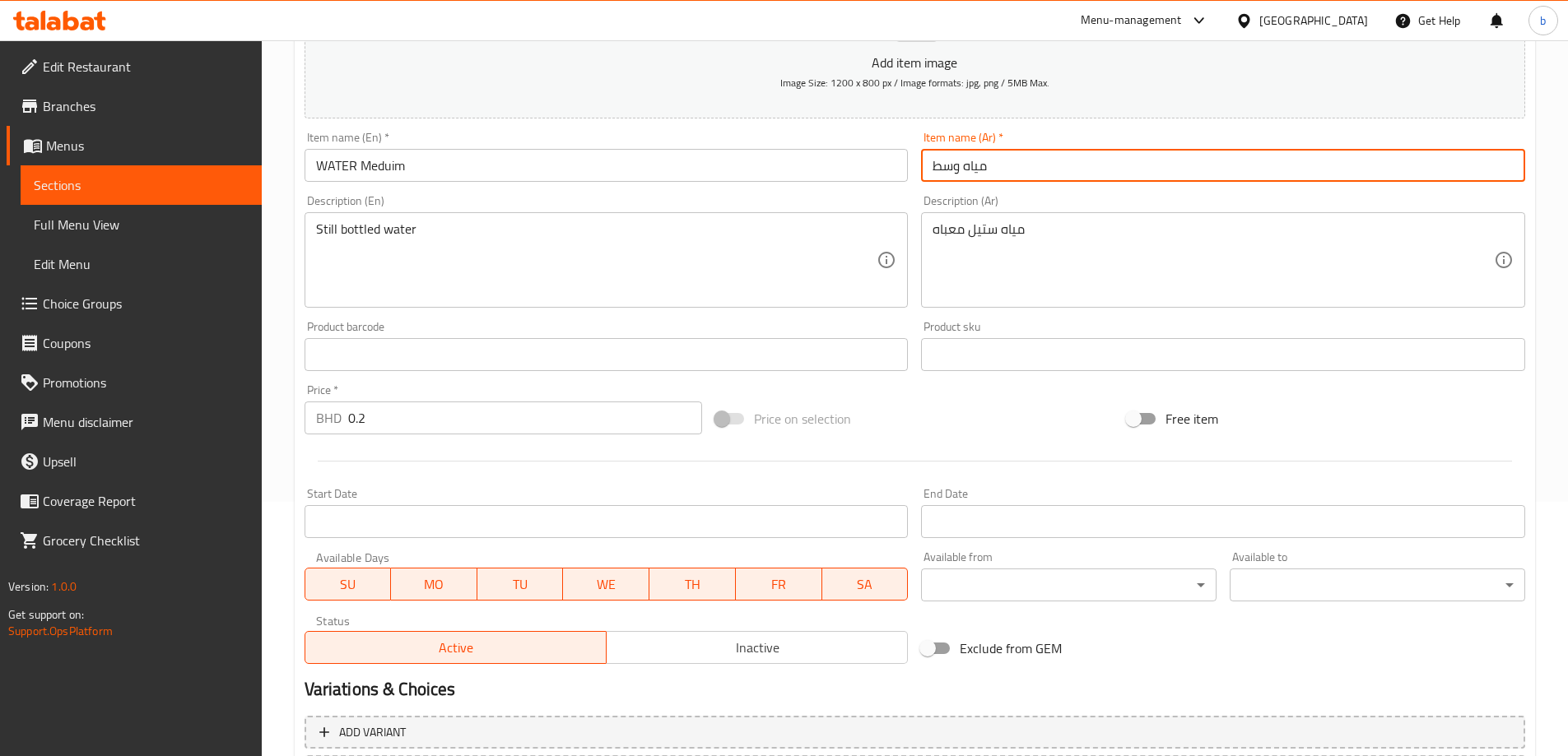
scroll to position [407, 0]
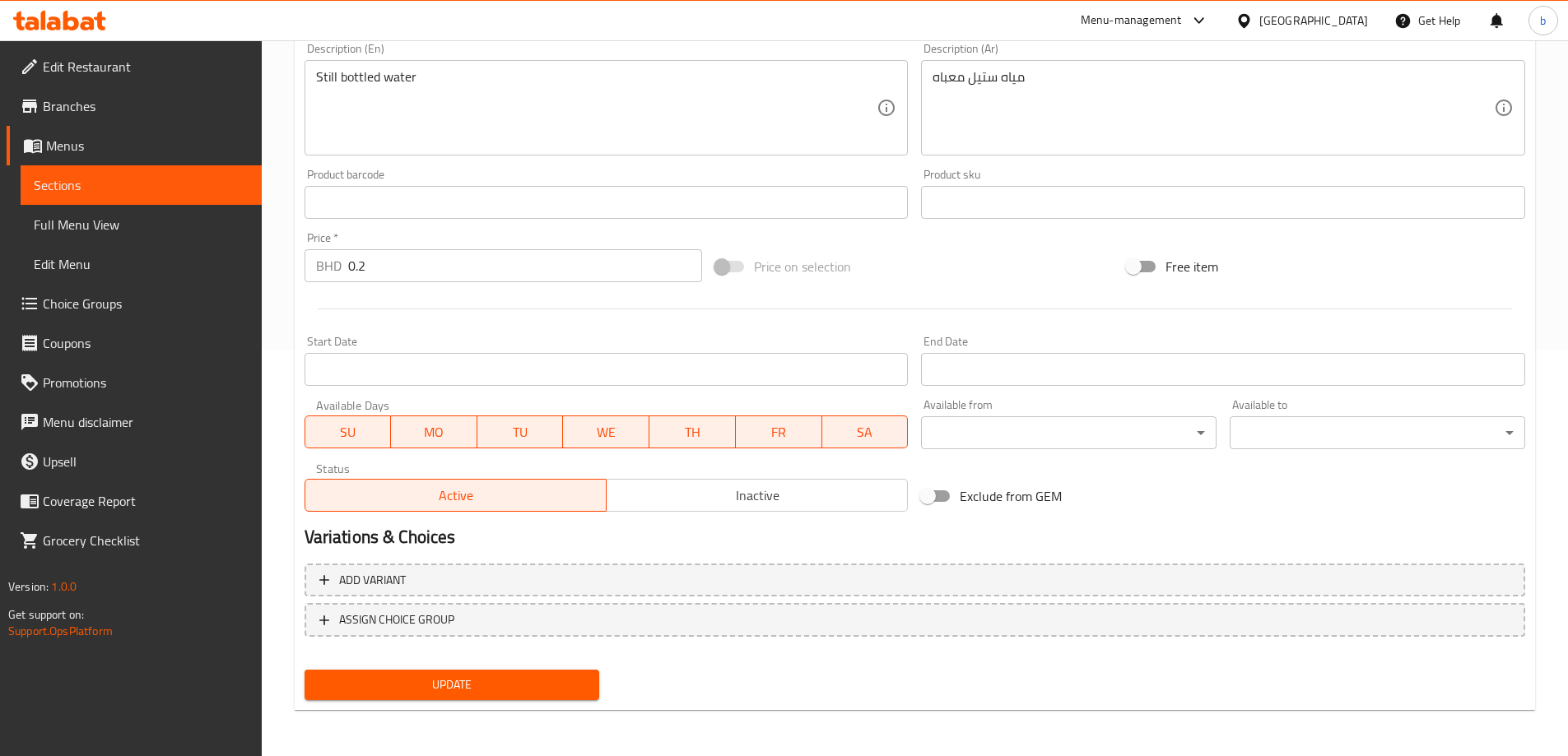
type input "مياه وسط"
click at [554, 685] on span "Update" at bounding box center [451, 685] width 269 height 21
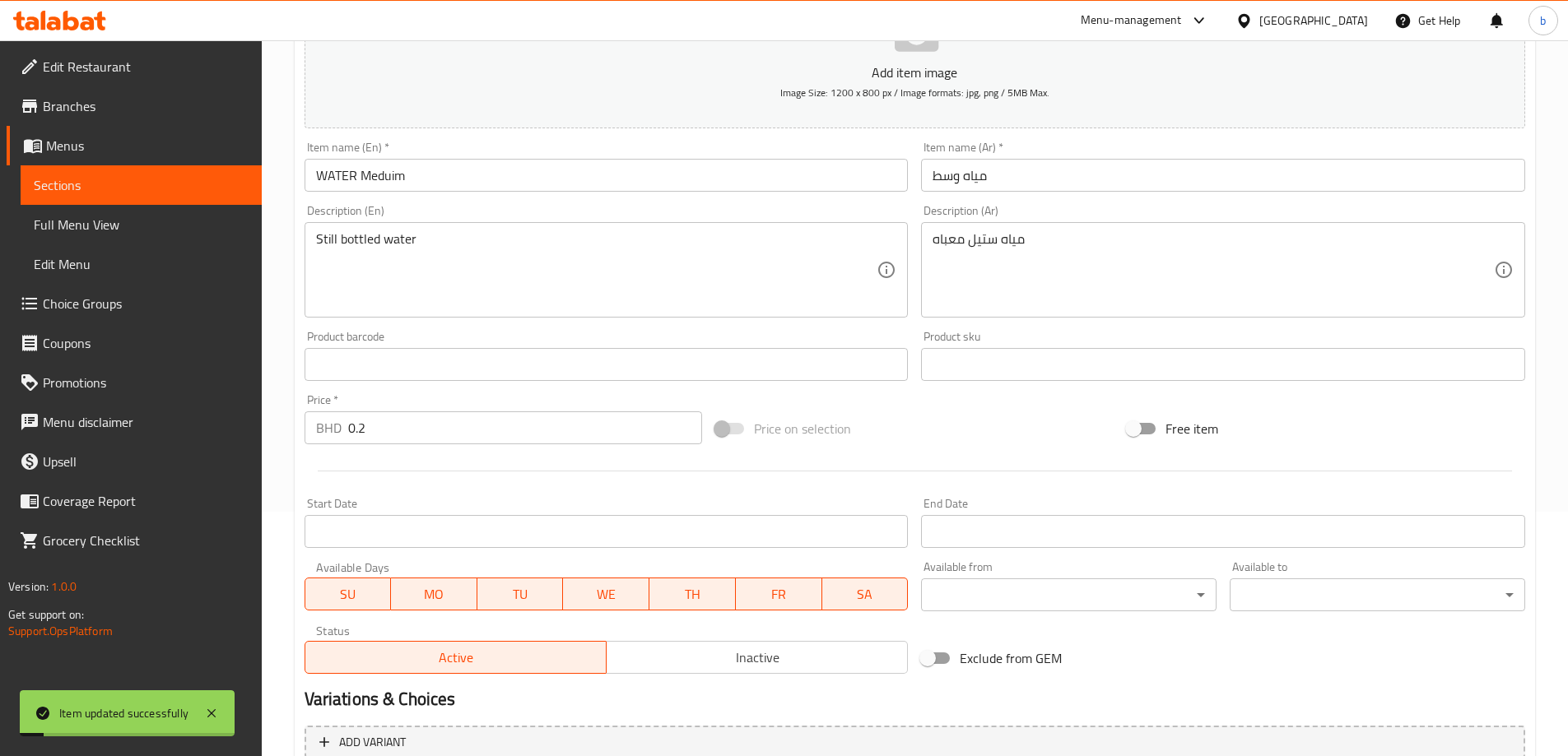
scroll to position [0, 0]
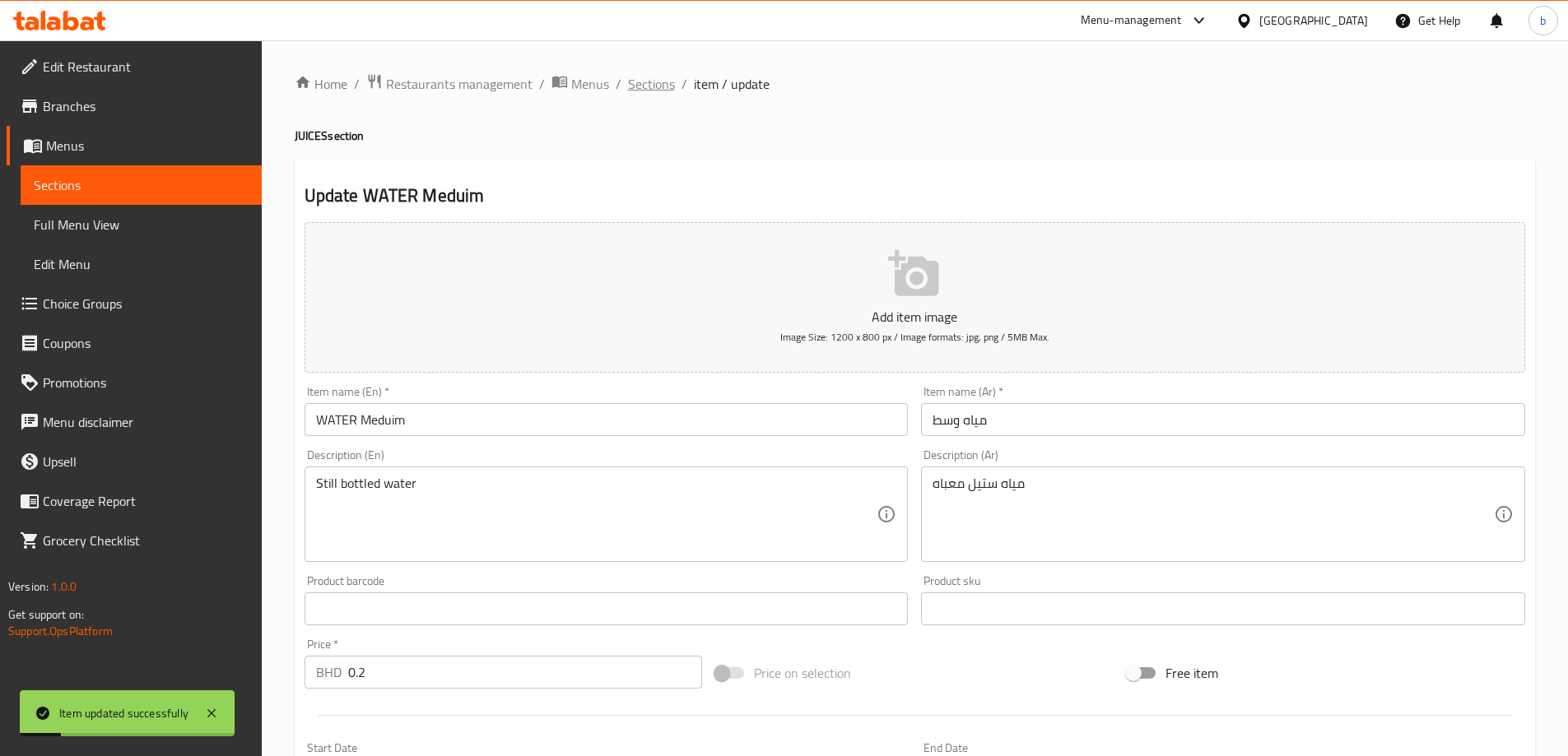
click at [662, 75] on span "Sections" at bounding box center [651, 84] width 47 height 20
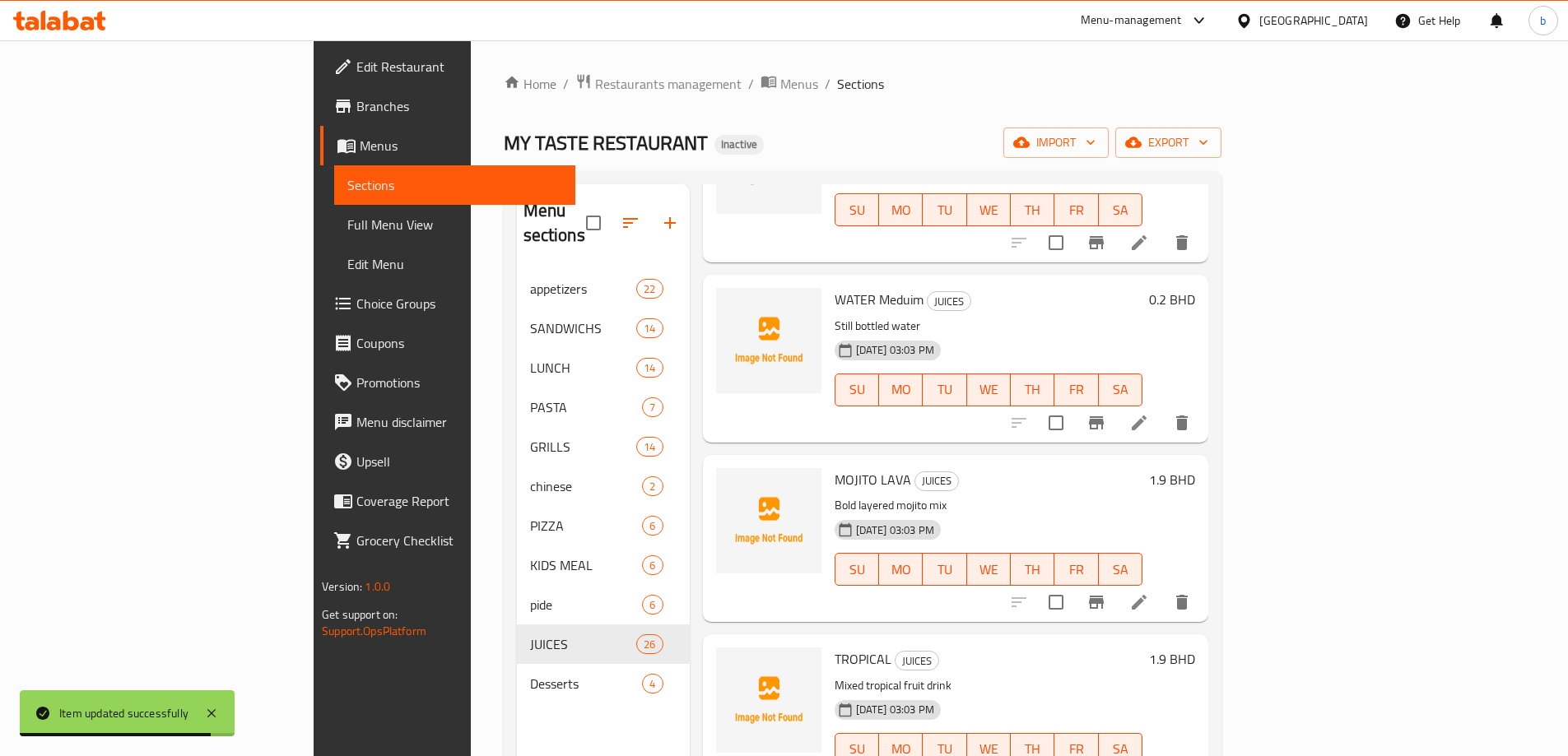
scroll to position [3950, 0]
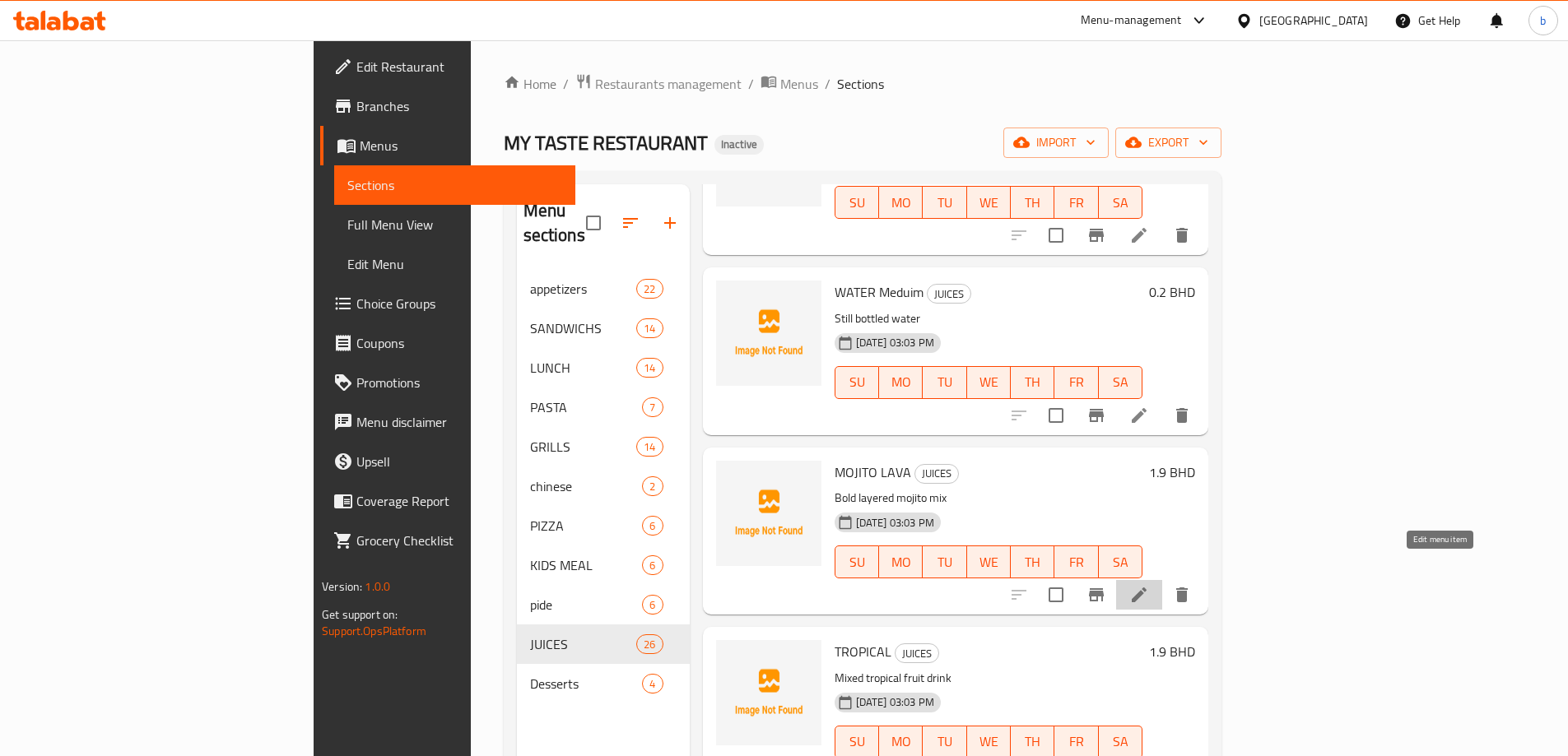
click at [1146, 588] on icon at bounding box center [1139, 595] width 15 height 15
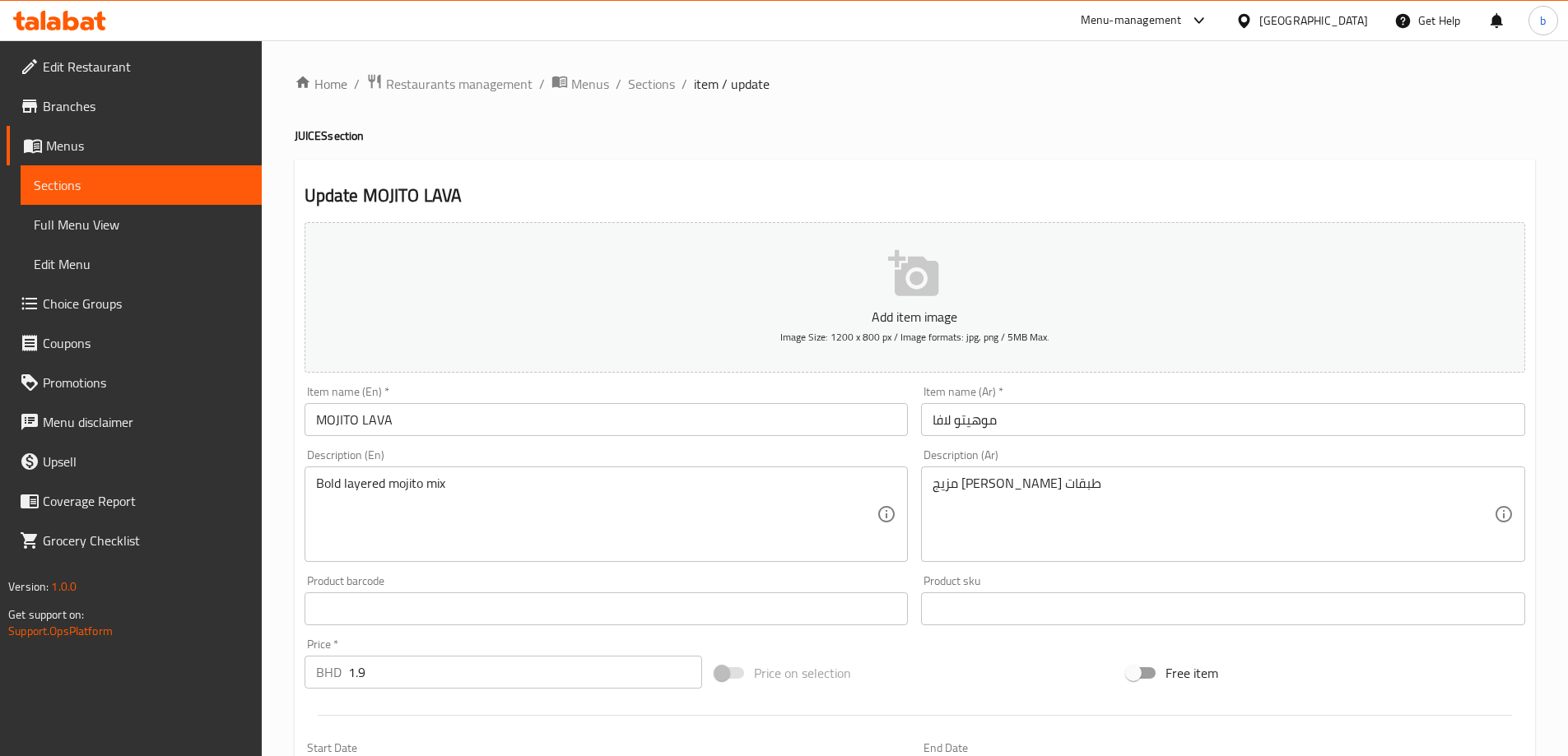
click at [510, 410] on input "MOJITO LAVA" at bounding box center [606, 419] width 604 height 33
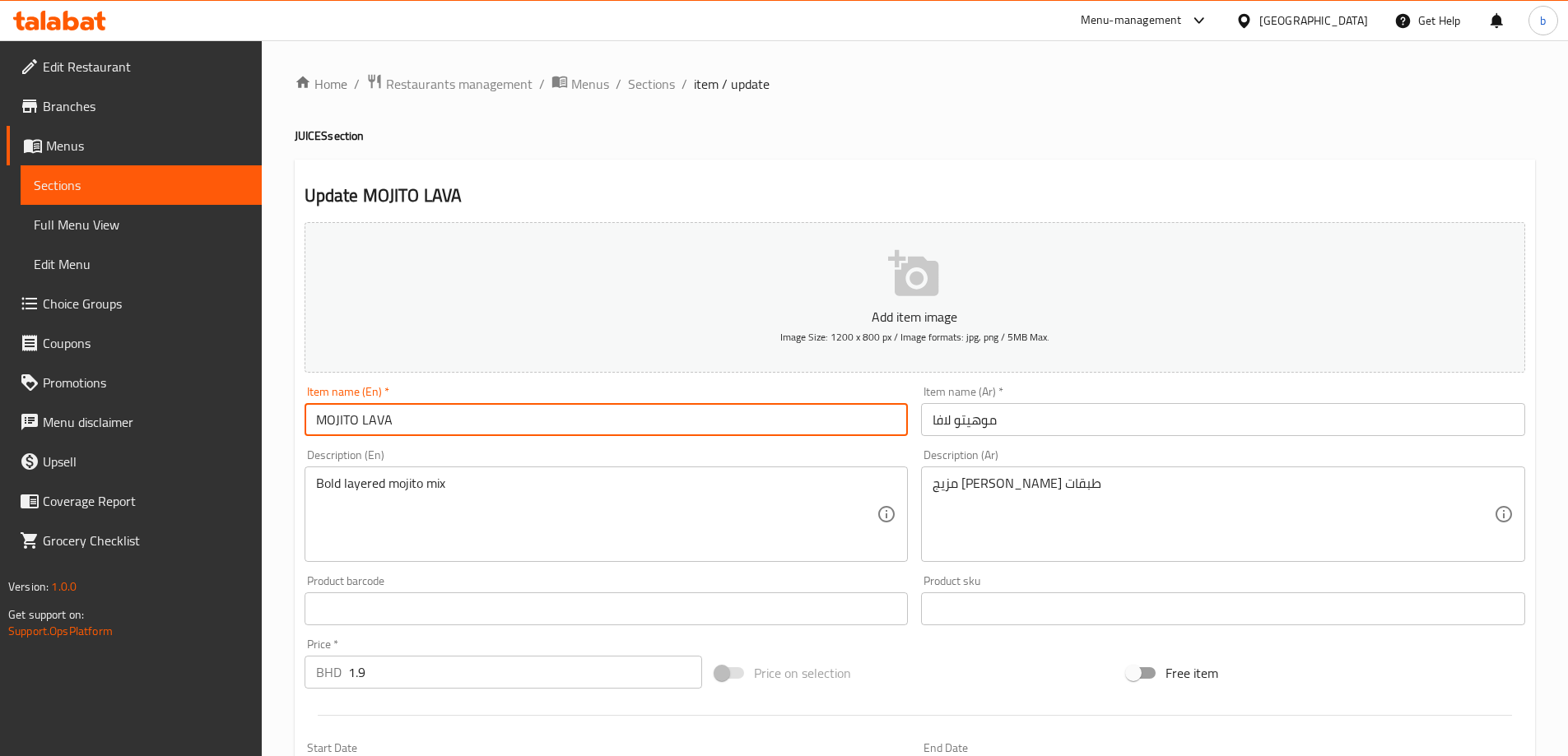
paste input "Meduim"
type input "MOJITO LAVA Meduim"
click at [1021, 428] on input "موهيتو لافا" at bounding box center [1222, 419] width 604 height 33
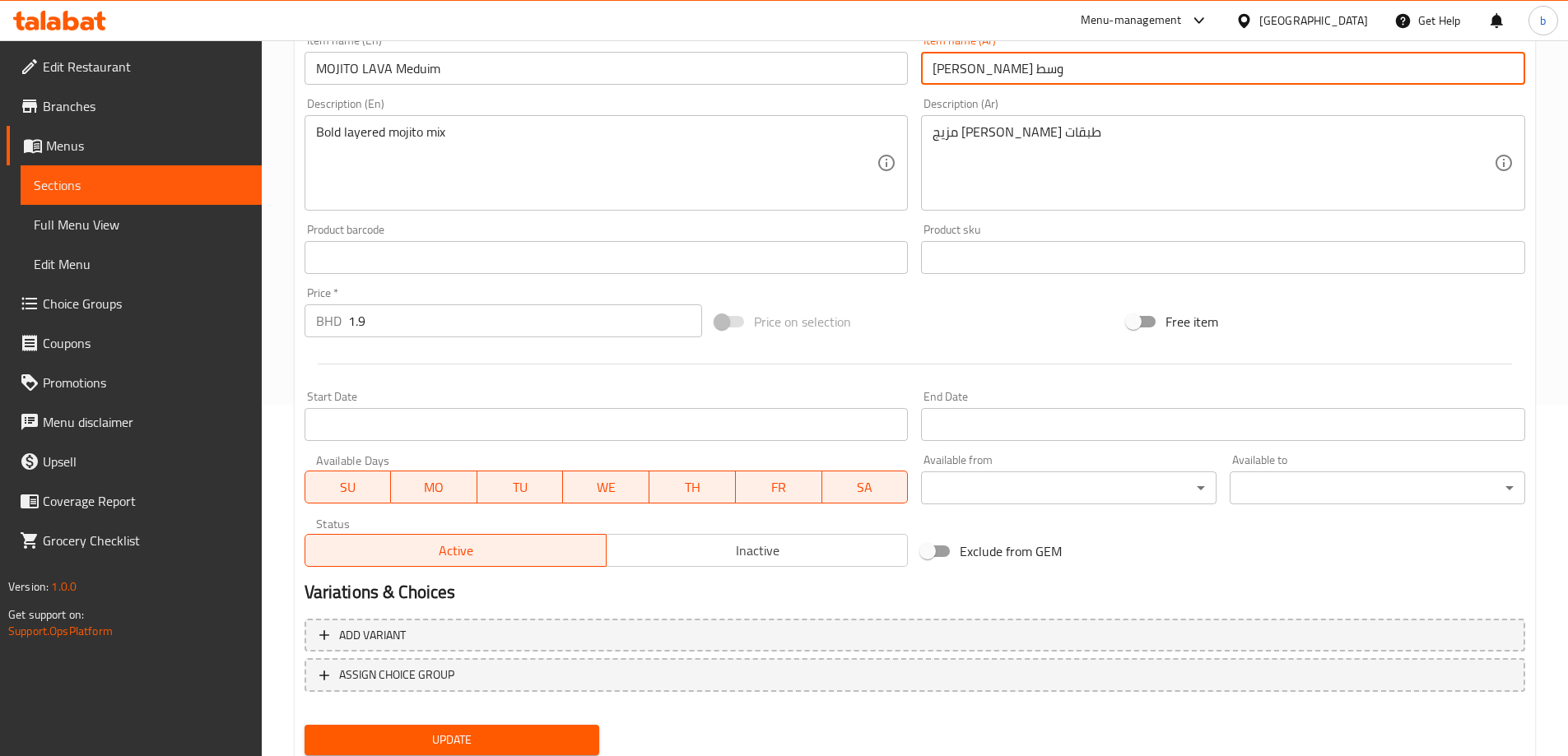
scroll to position [407, 0]
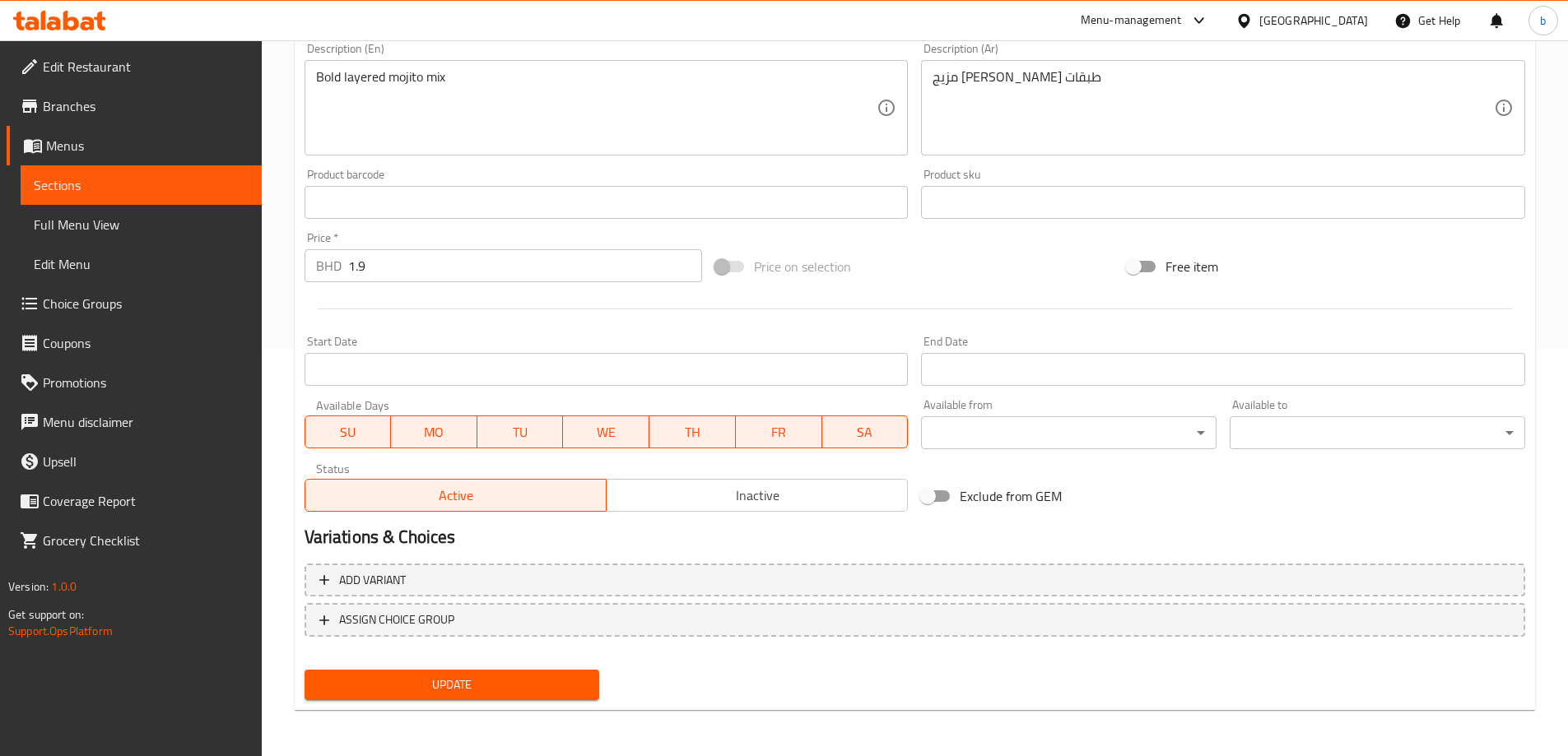
type input "موهيتو لافا وسط"
click at [500, 673] on button "Update" at bounding box center [452, 685] width 296 height 30
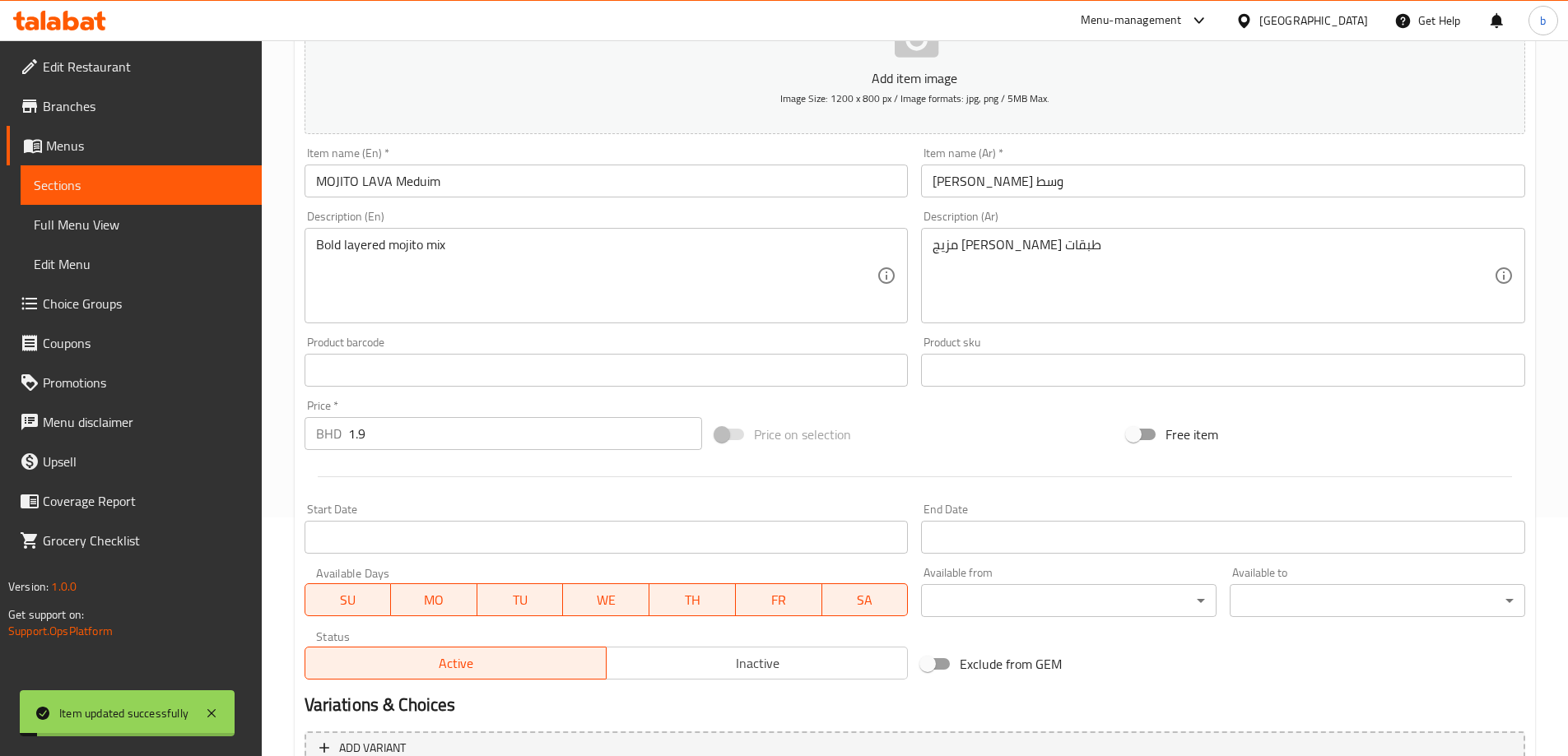
scroll to position [0, 0]
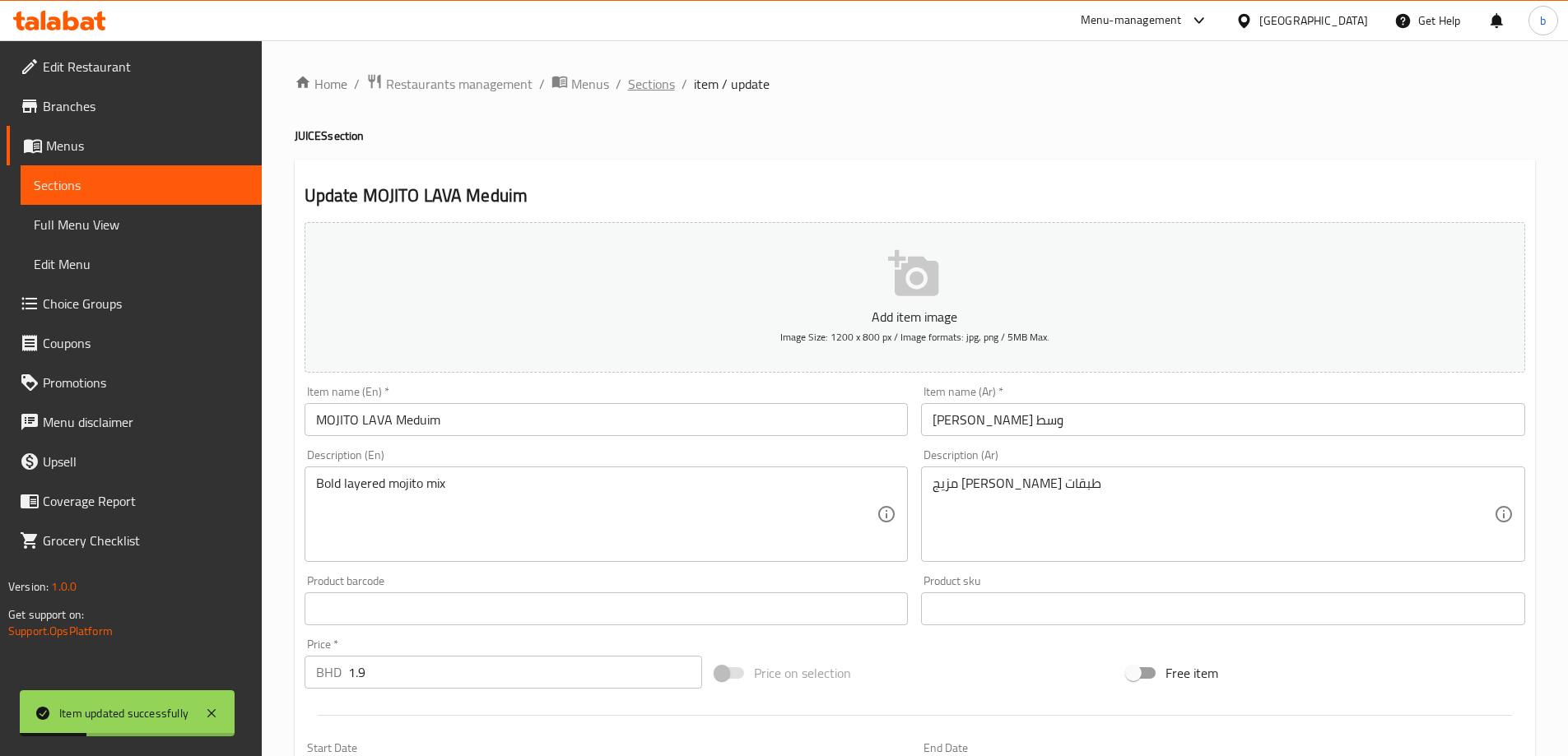
click at [649, 86] on span "Sections" at bounding box center [651, 84] width 47 height 20
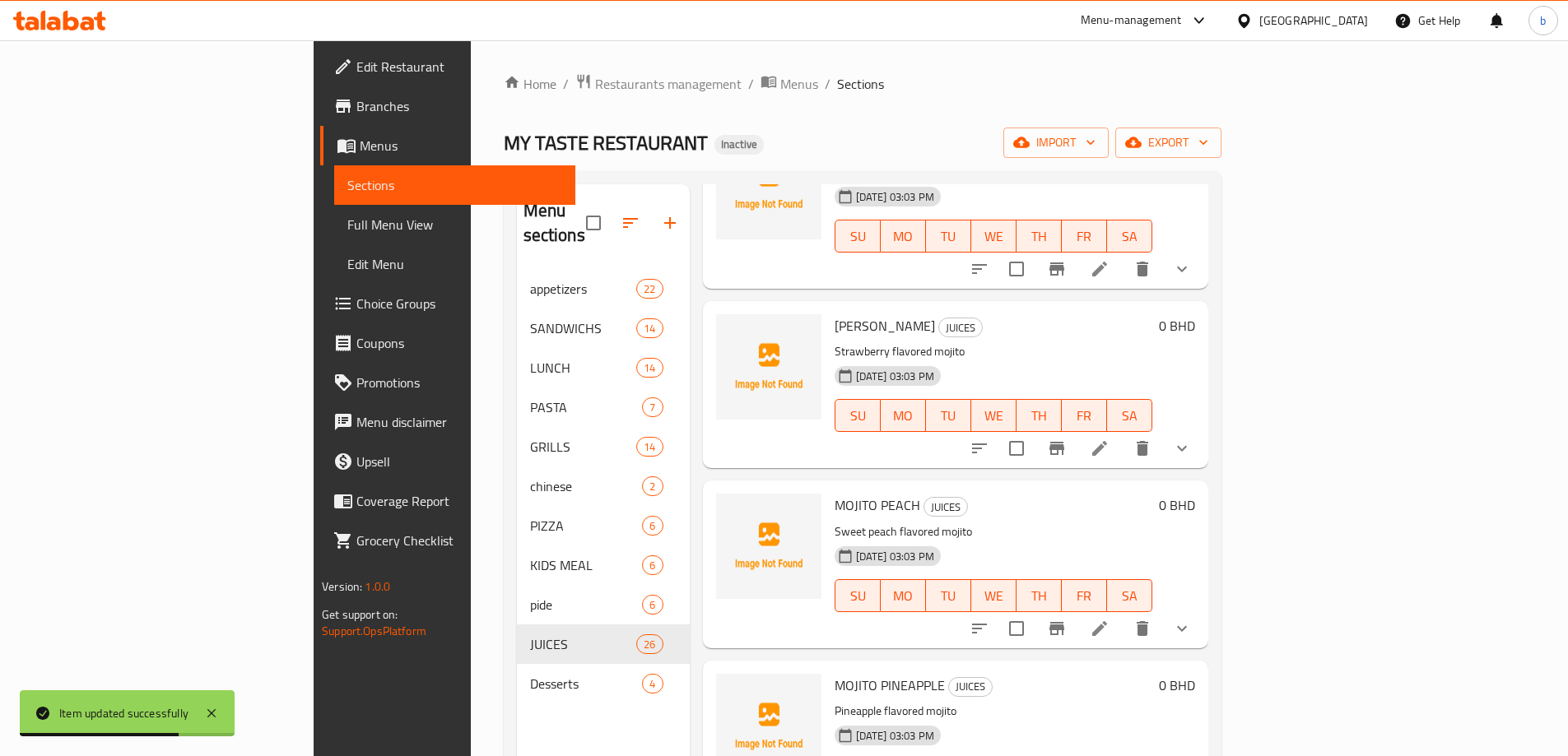
scroll to position [2657, 0]
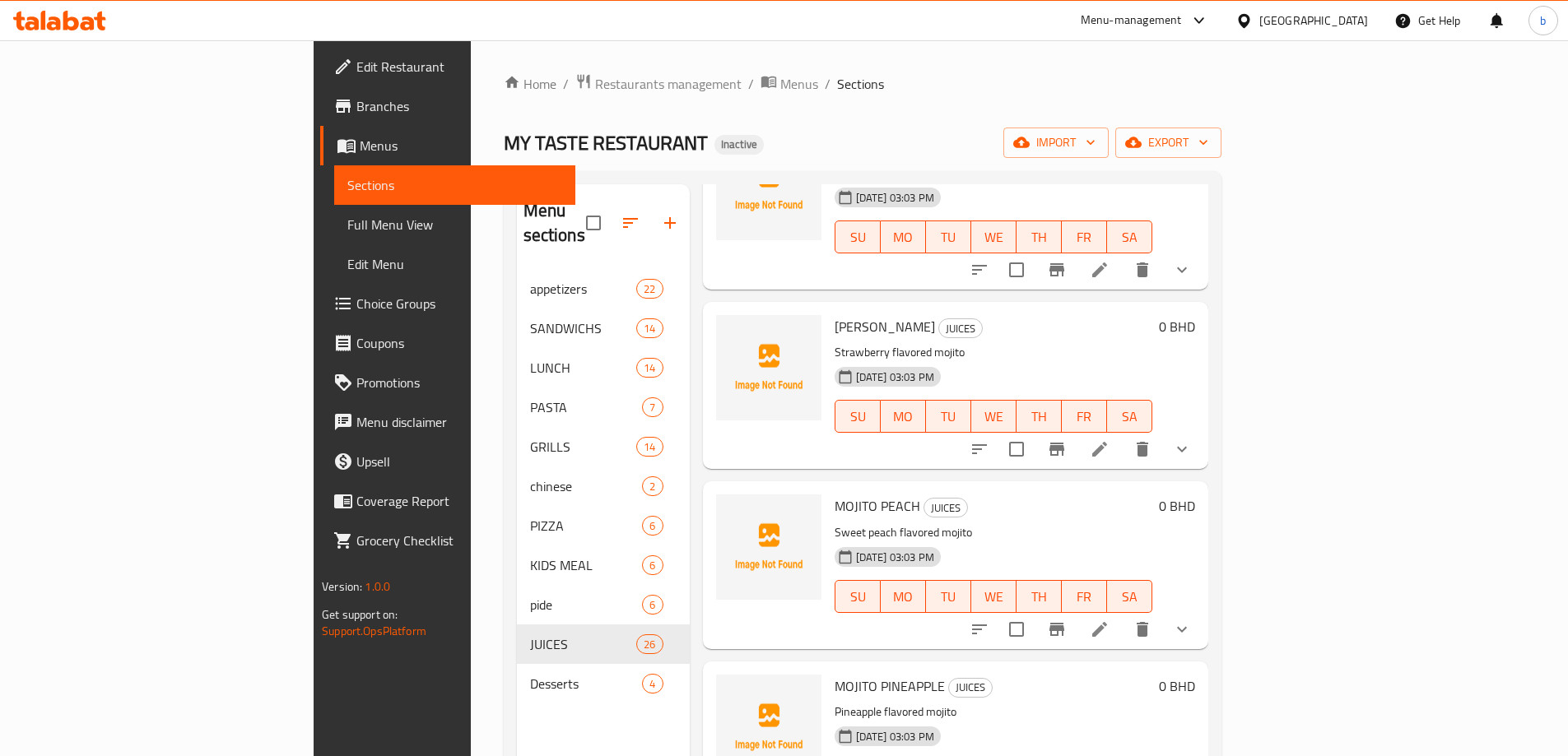
click at [1005, 522] on p "Sweet peach flavored mojito" at bounding box center [993, 532] width 317 height 21
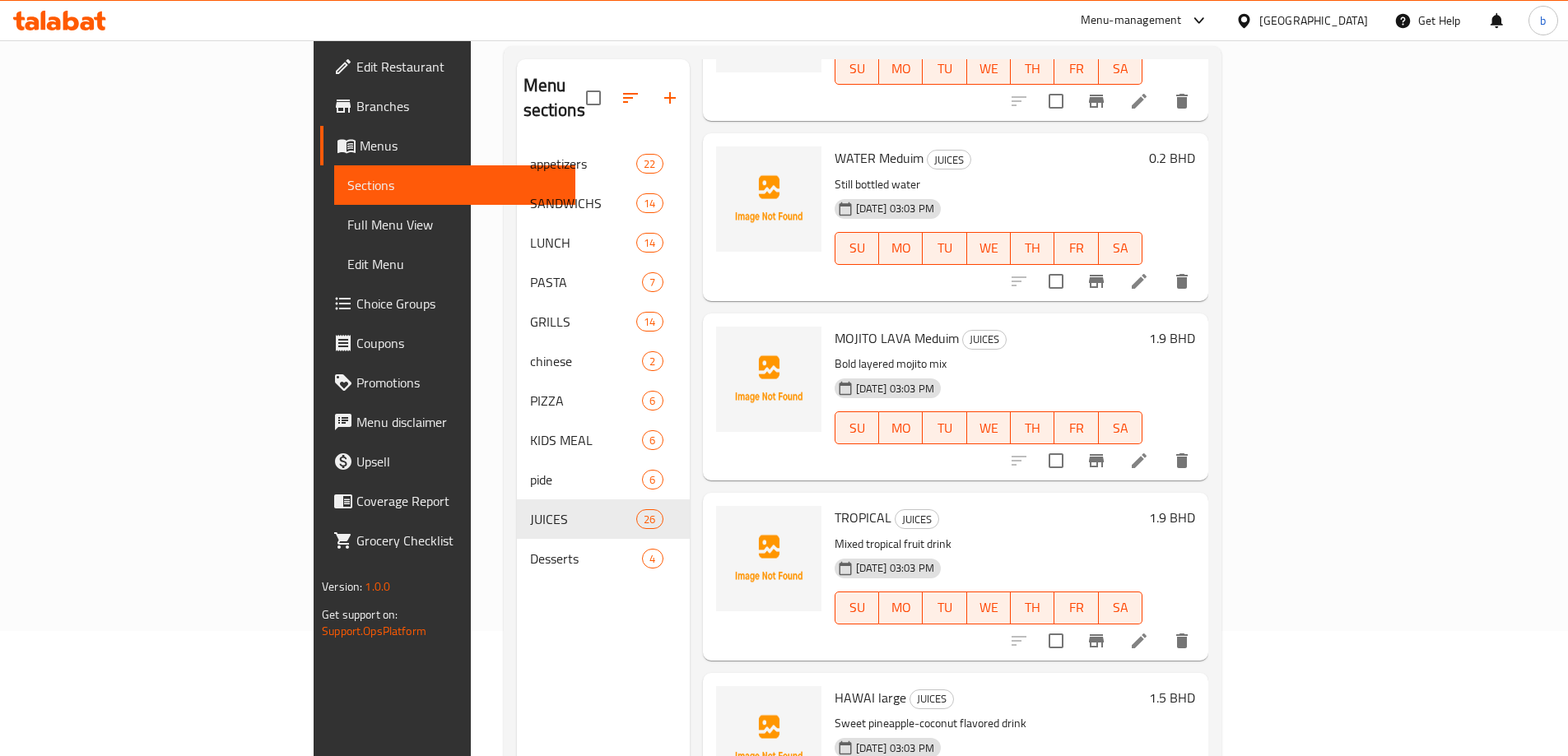
scroll to position [165, 0]
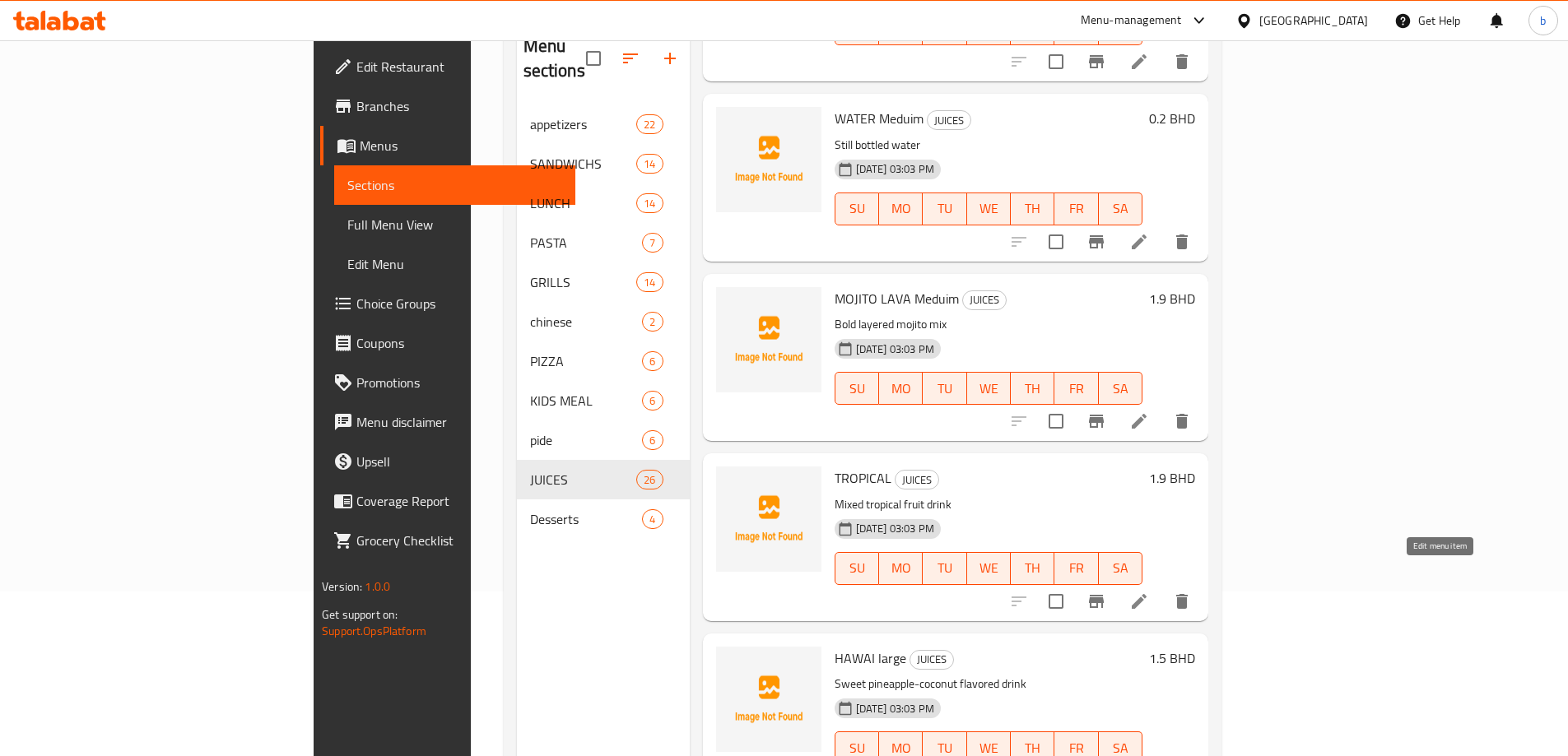
click at [1149, 592] on icon at bounding box center [1139, 602] width 20 height 20
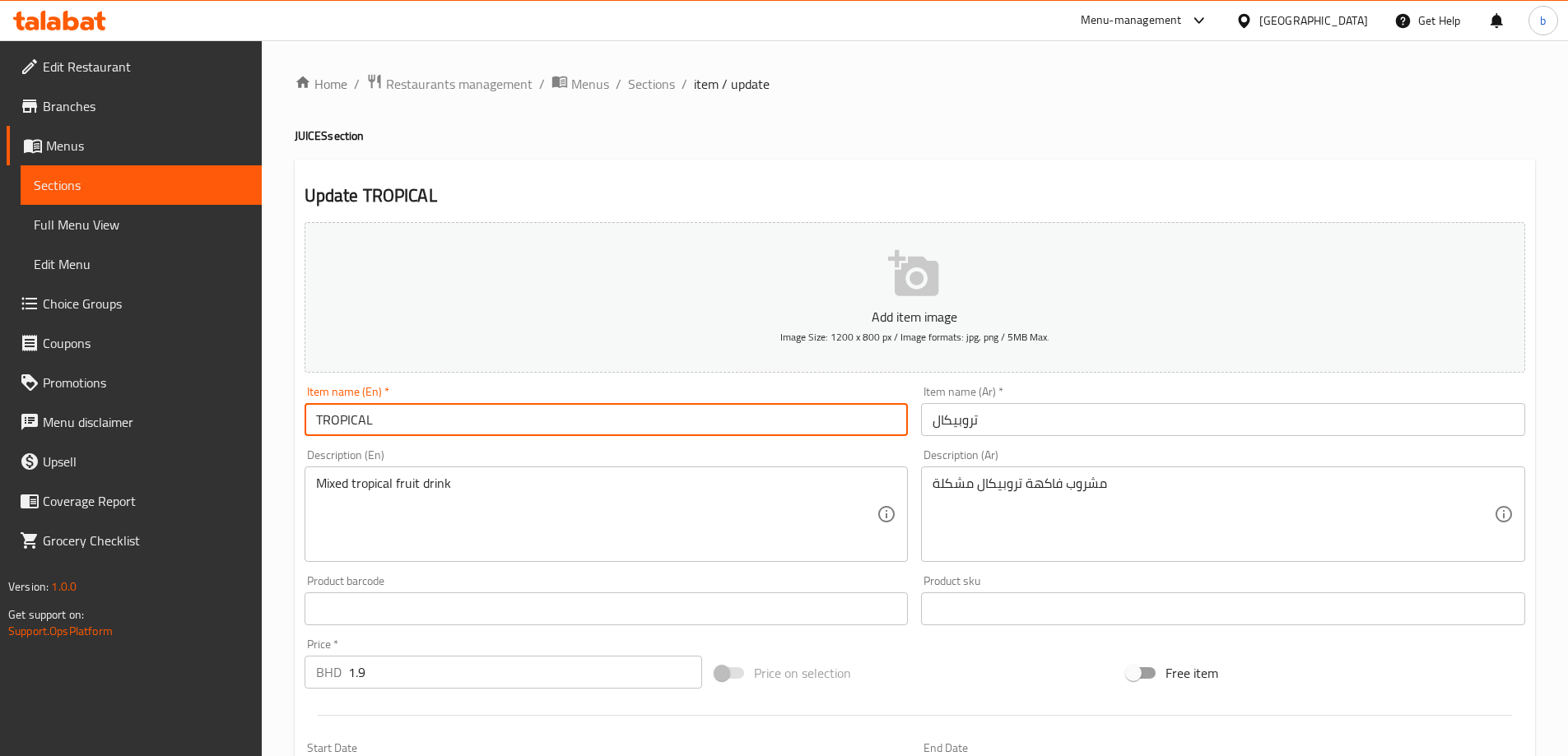
click at [454, 424] on input "TROPICAL" at bounding box center [606, 419] width 604 height 33
paste input "Meduim"
type input "TROPICAL Meduim"
click at [1035, 418] on input "تروبيكال" at bounding box center [1222, 419] width 604 height 33
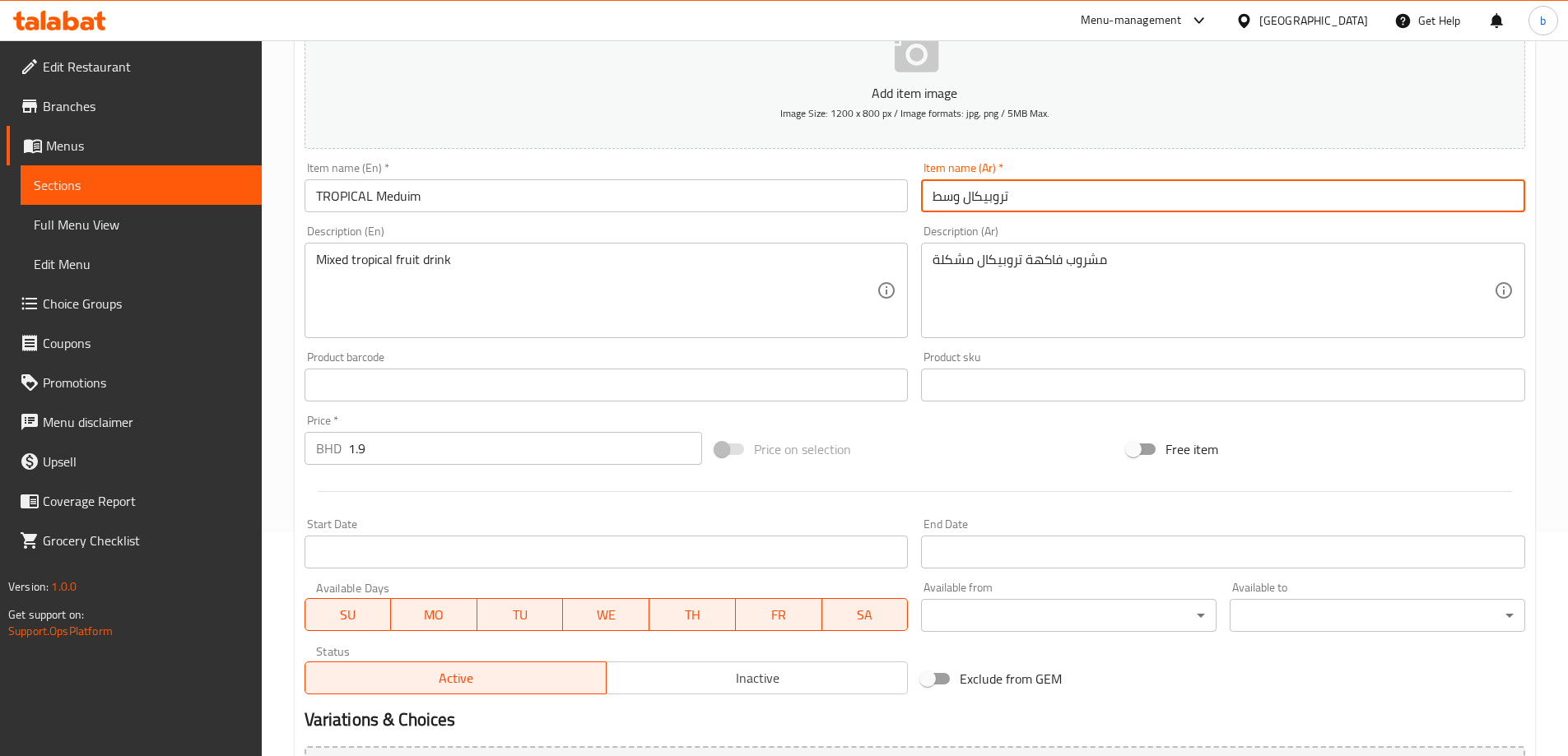
scroll to position [407, 0]
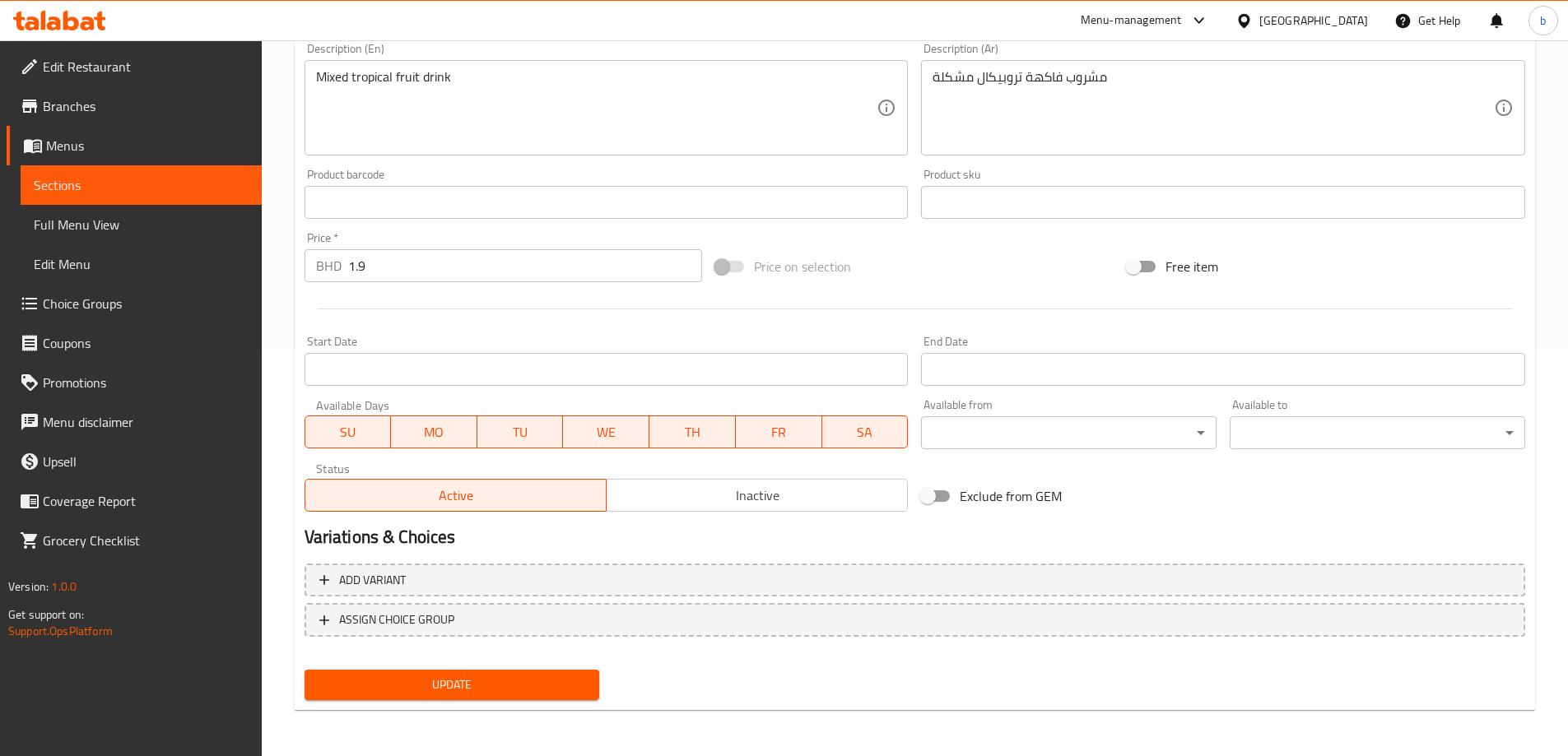
type input "تروبيكال وسط"
click at [491, 697] on button "Update" at bounding box center [452, 685] width 296 height 30
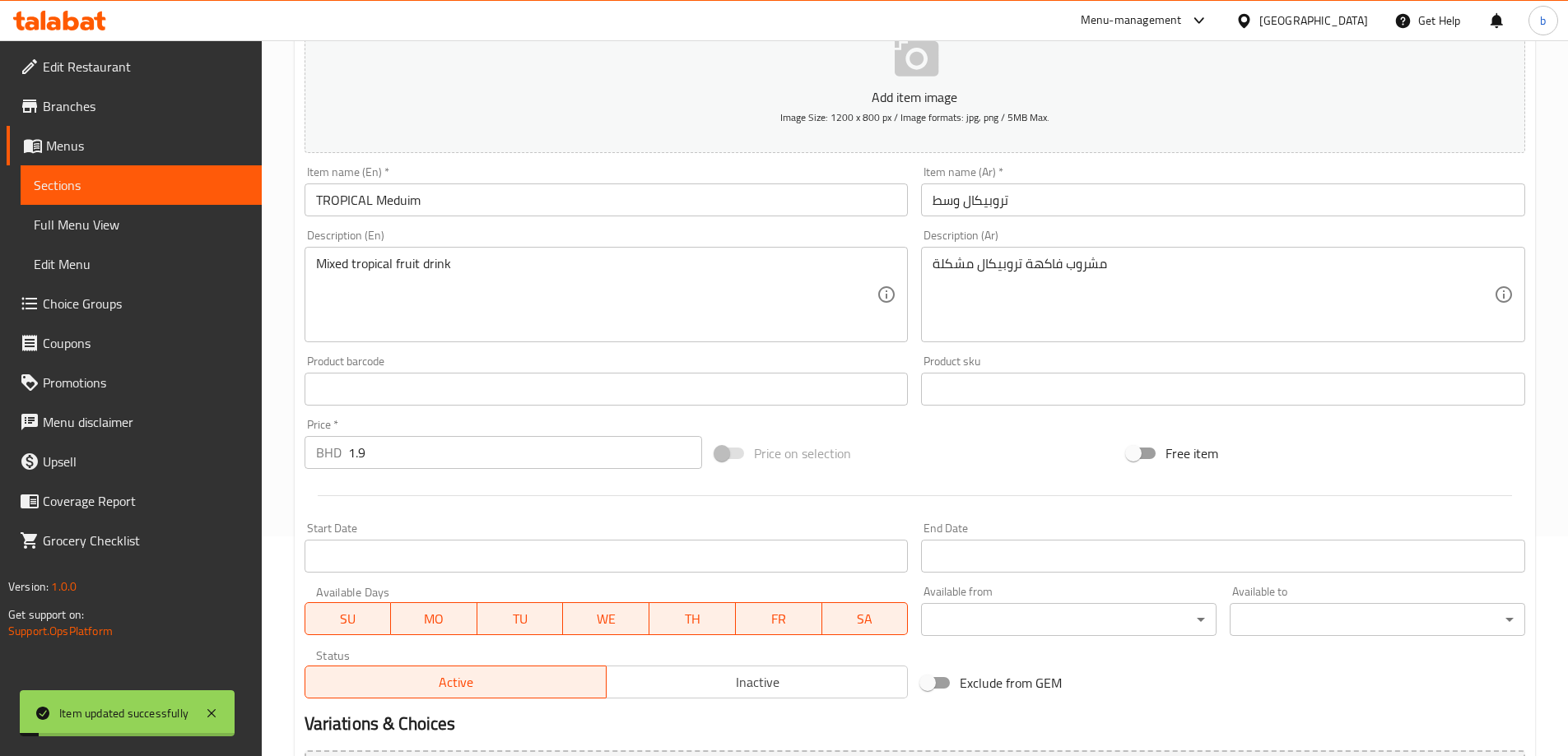
scroll to position [0, 0]
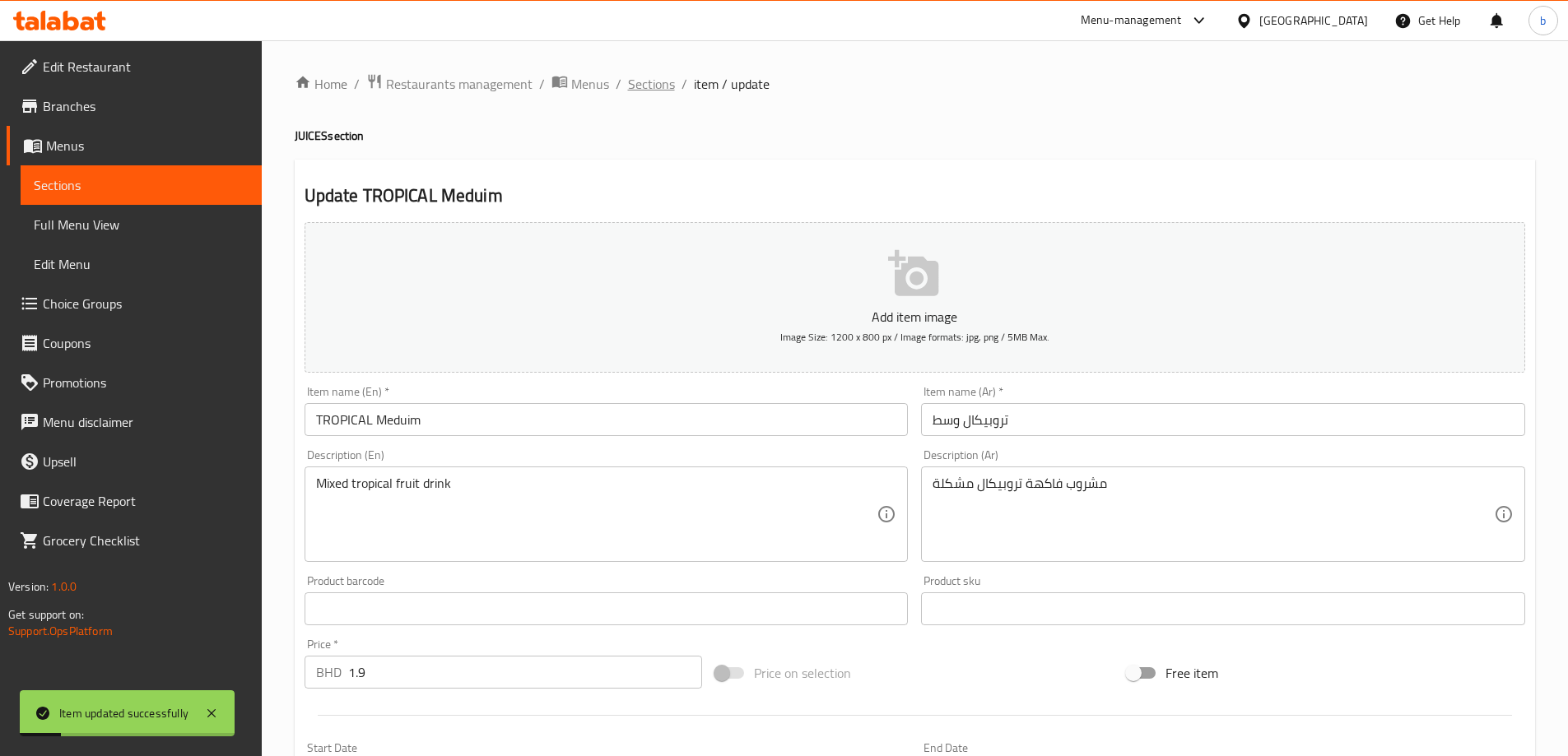
click at [645, 86] on span "Sections" at bounding box center [651, 84] width 47 height 20
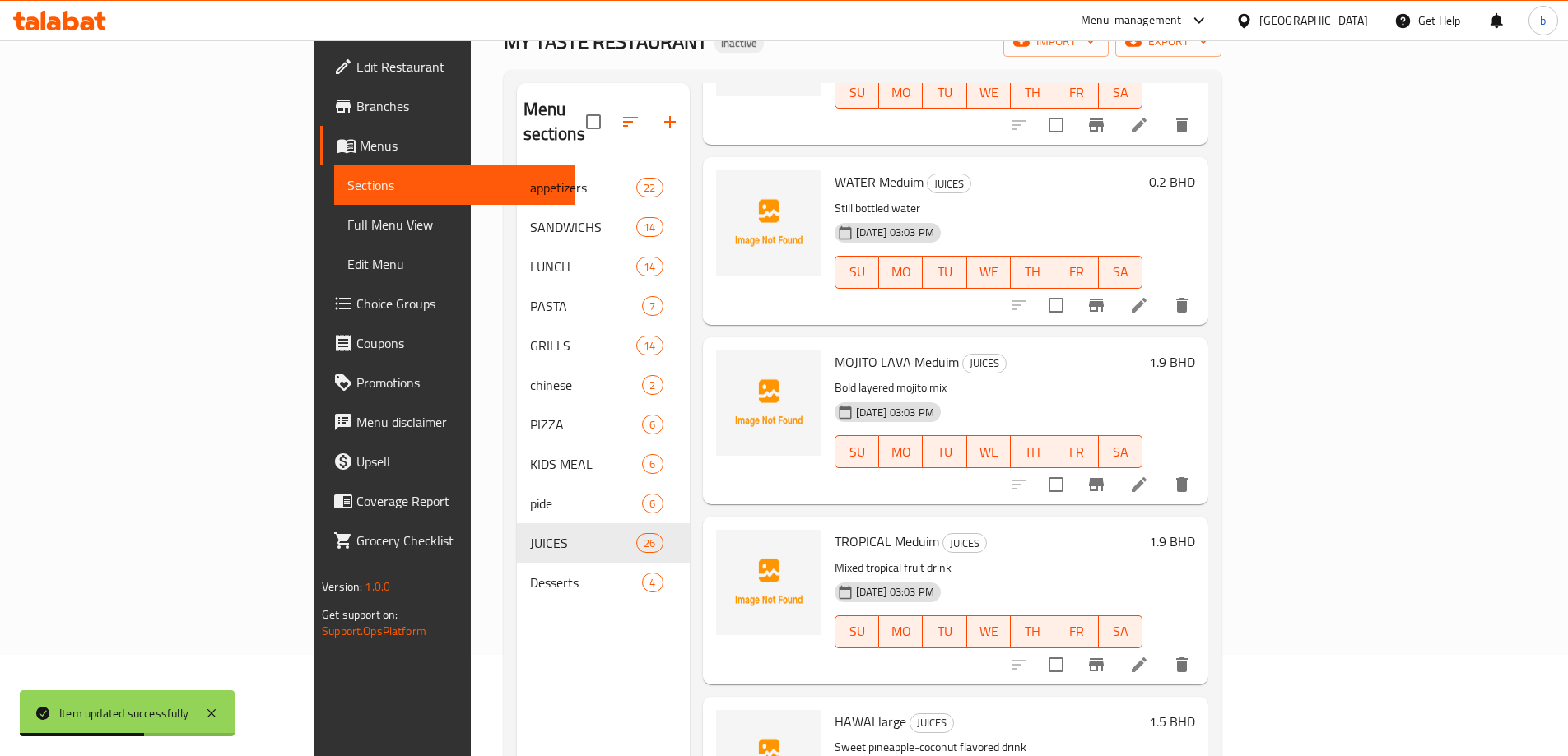
scroll to position [230, 0]
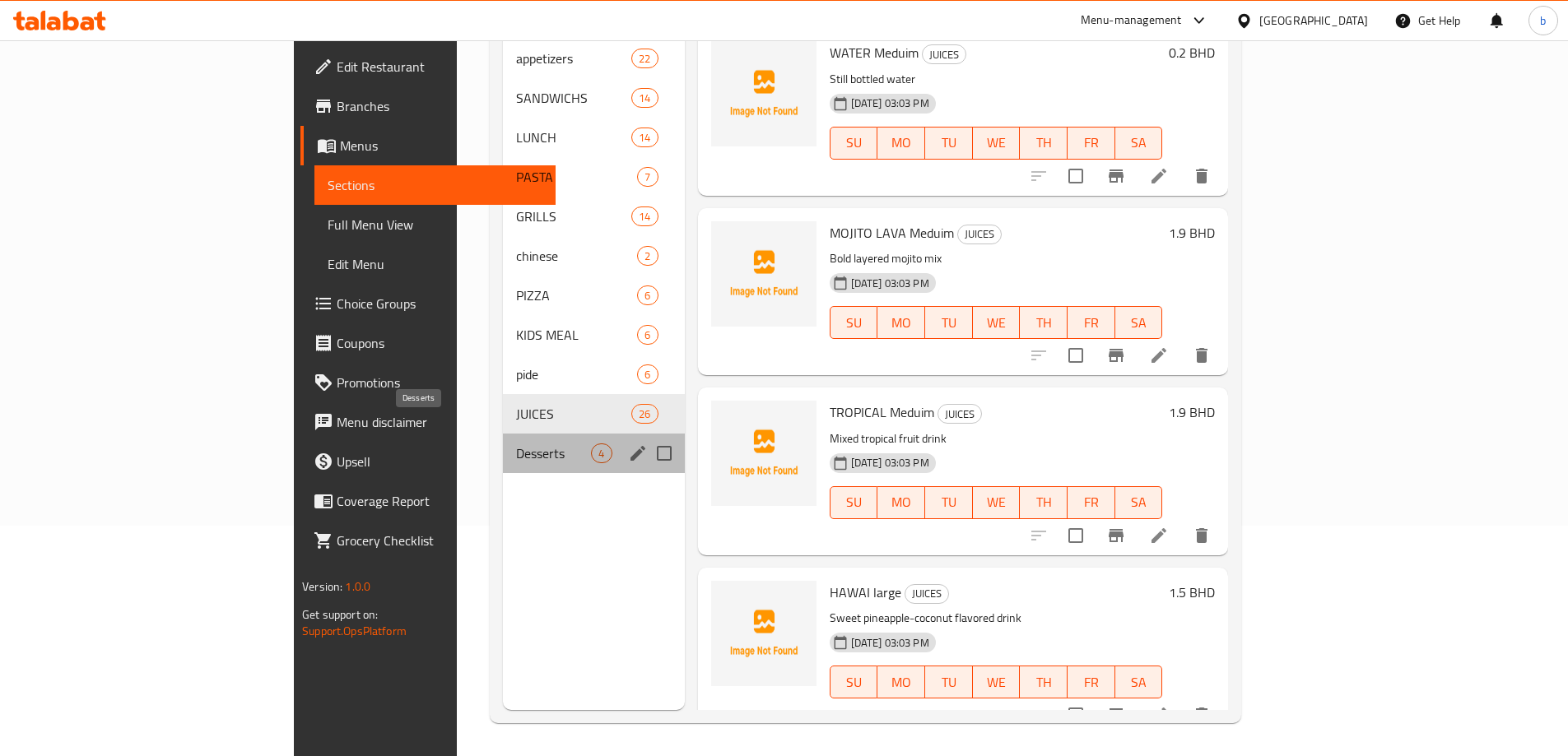
click at [516, 444] on span "Desserts" at bounding box center [553, 454] width 75 height 20
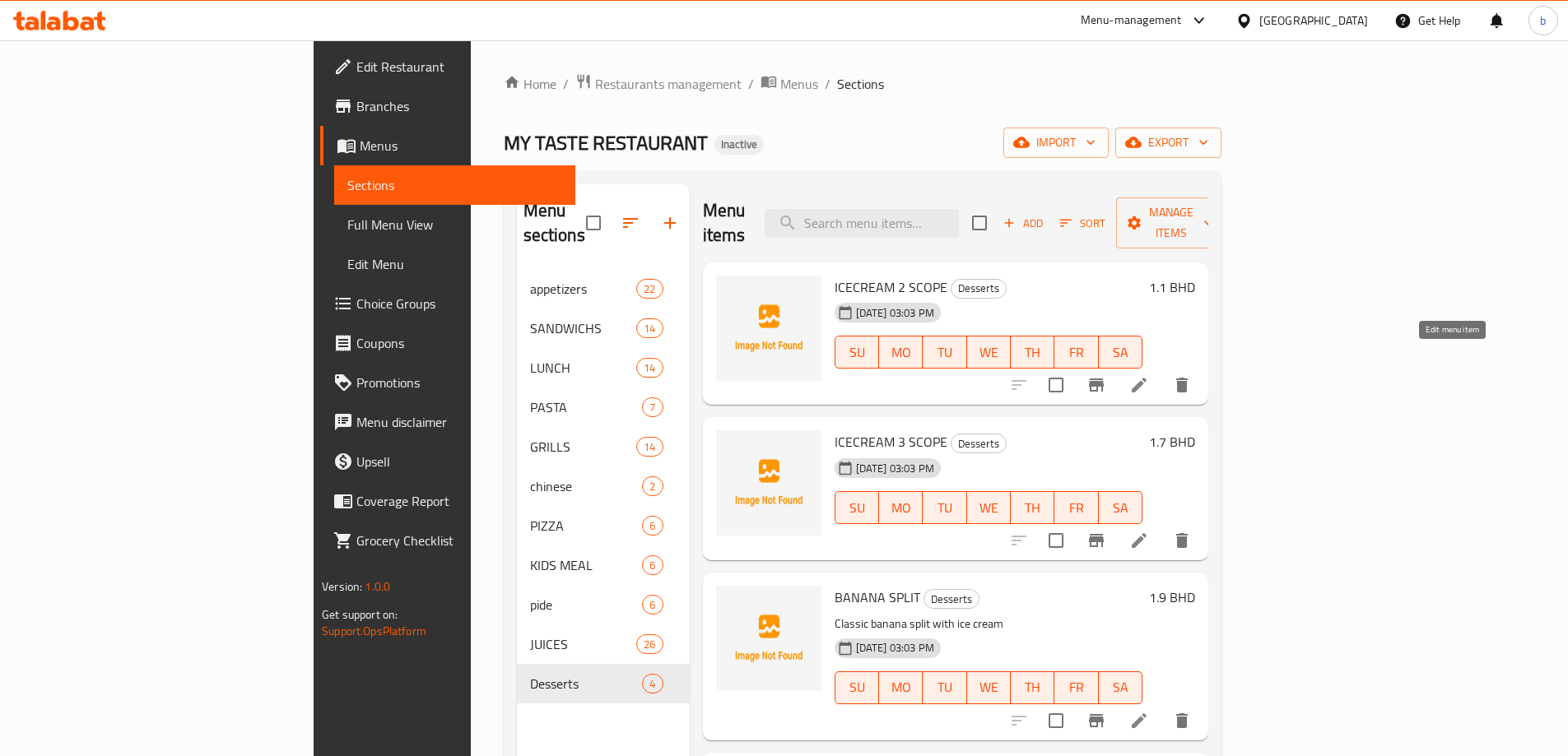
click at [1146, 378] on icon at bounding box center [1139, 385] width 15 height 15
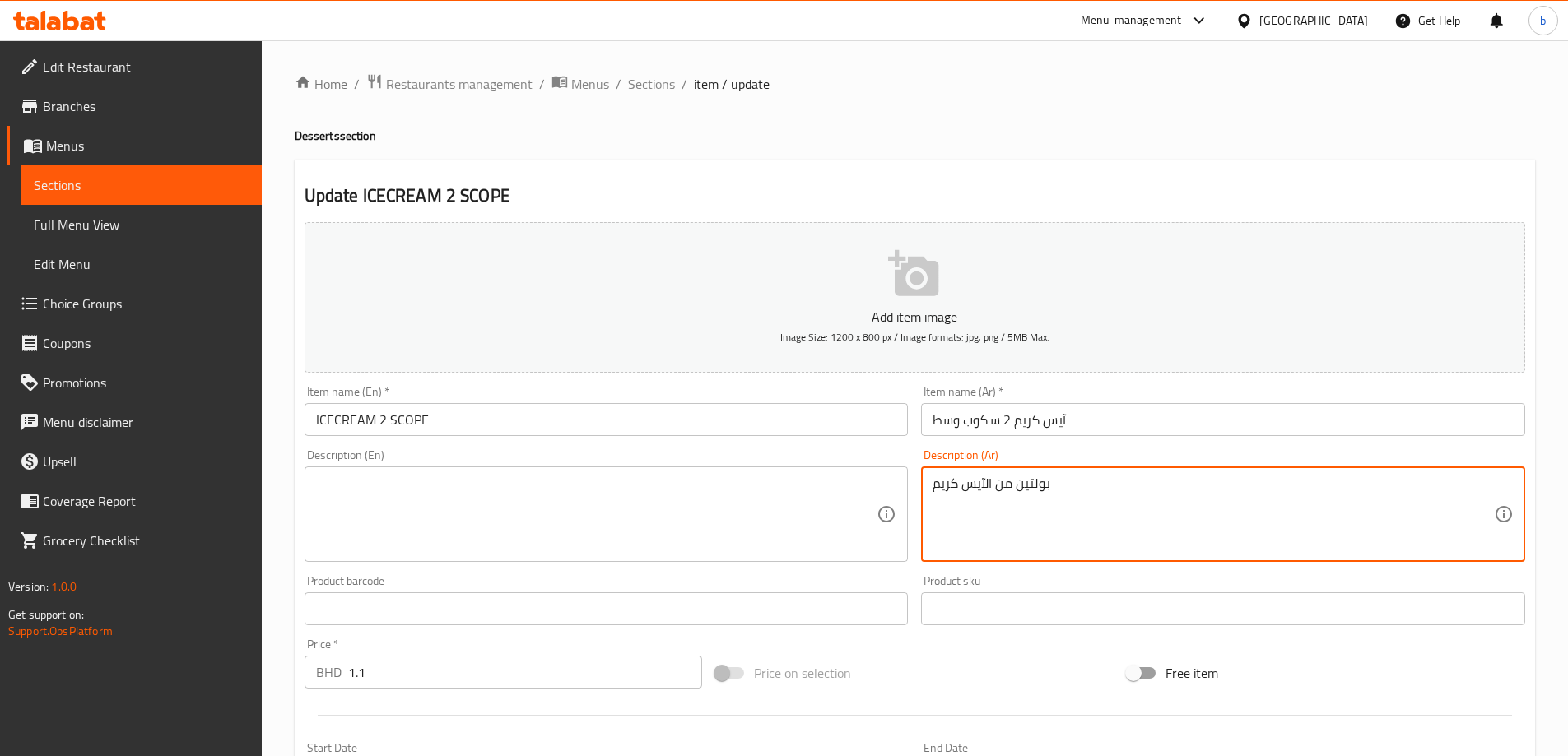
drag, startPoint x: 1083, startPoint y: 481, endPoint x: 809, endPoint y: 482, distance: 274.0
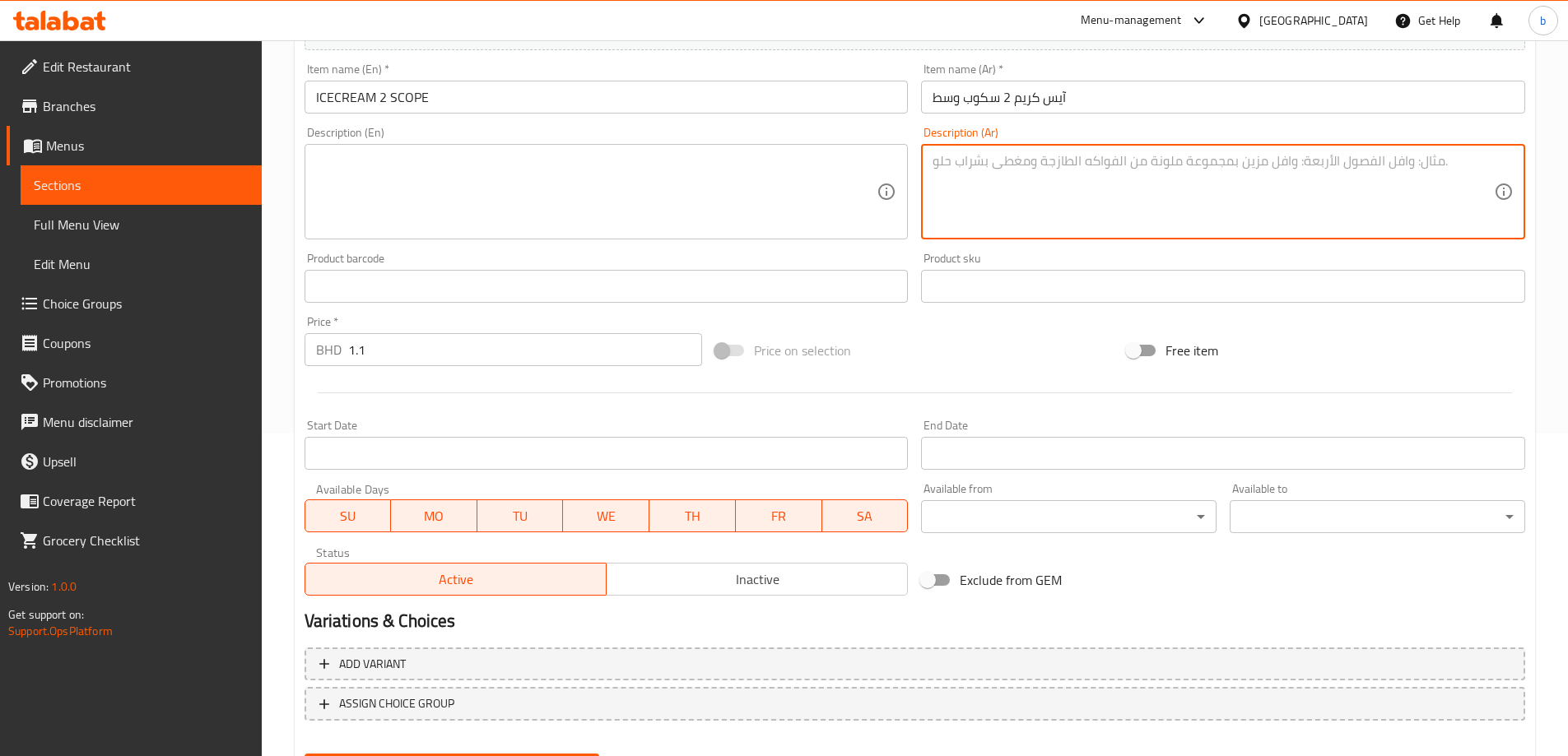
scroll to position [407, 0]
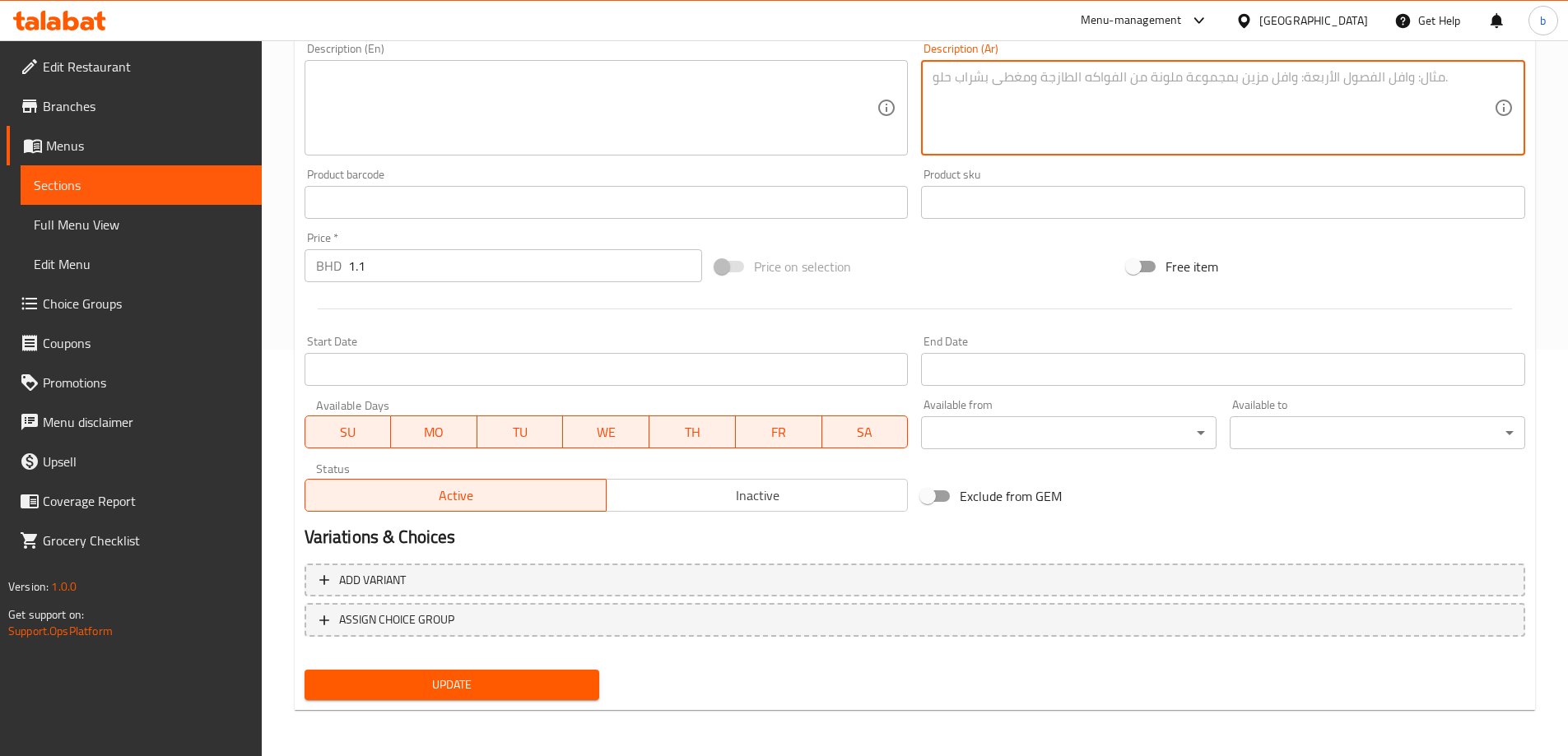
click at [518, 681] on span "Update" at bounding box center [451, 685] width 269 height 21
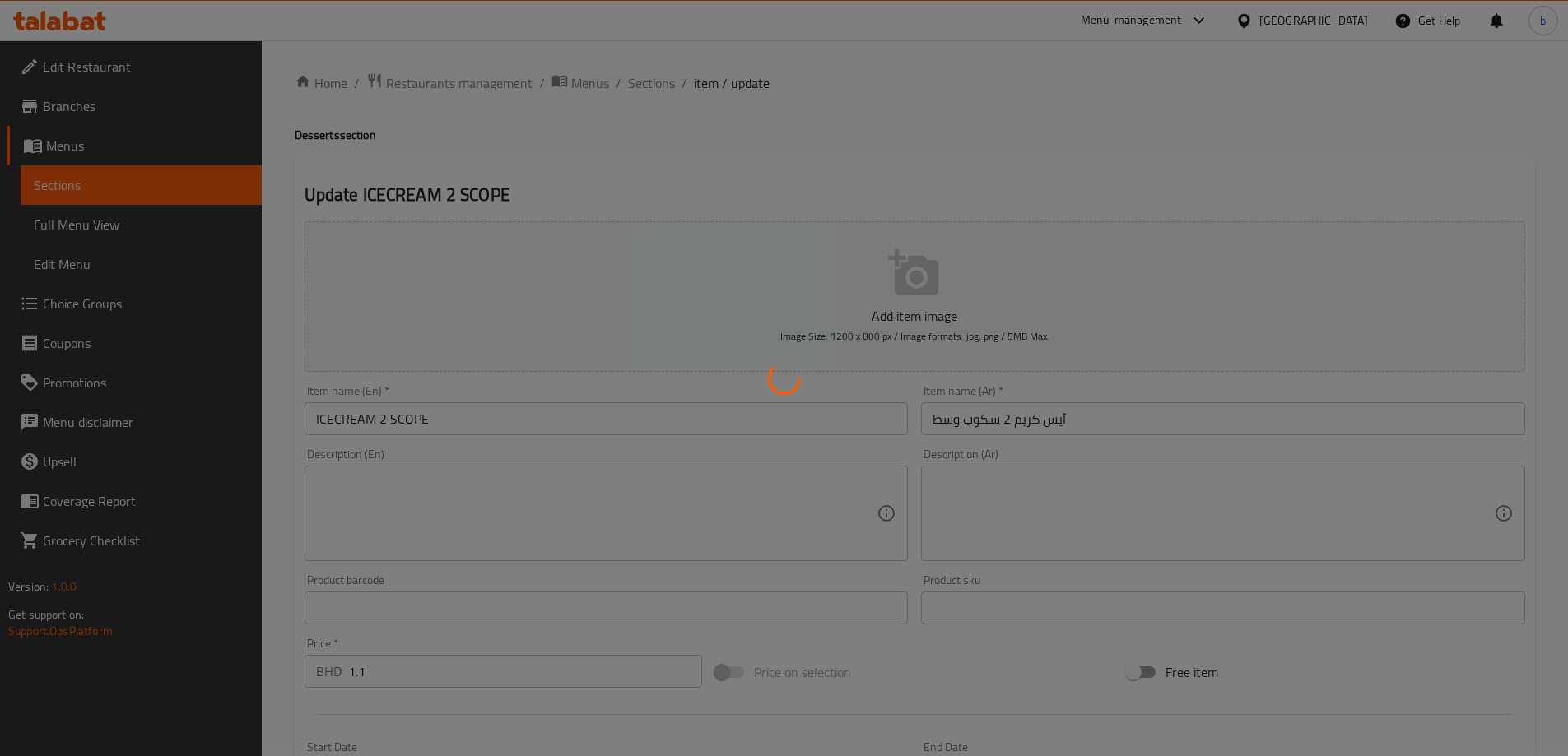
scroll to position [0, 0]
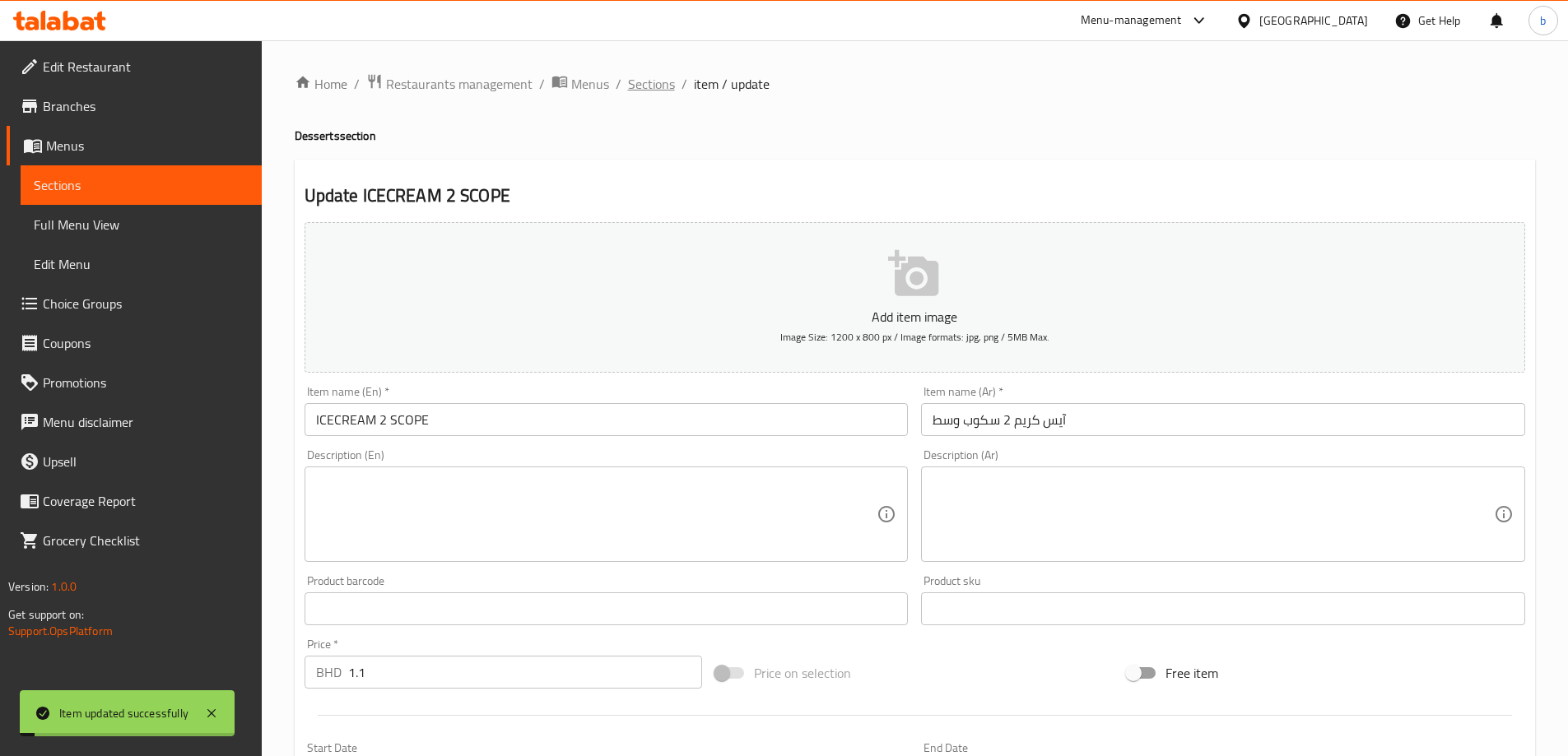
click at [650, 91] on span "Sections" at bounding box center [651, 84] width 47 height 20
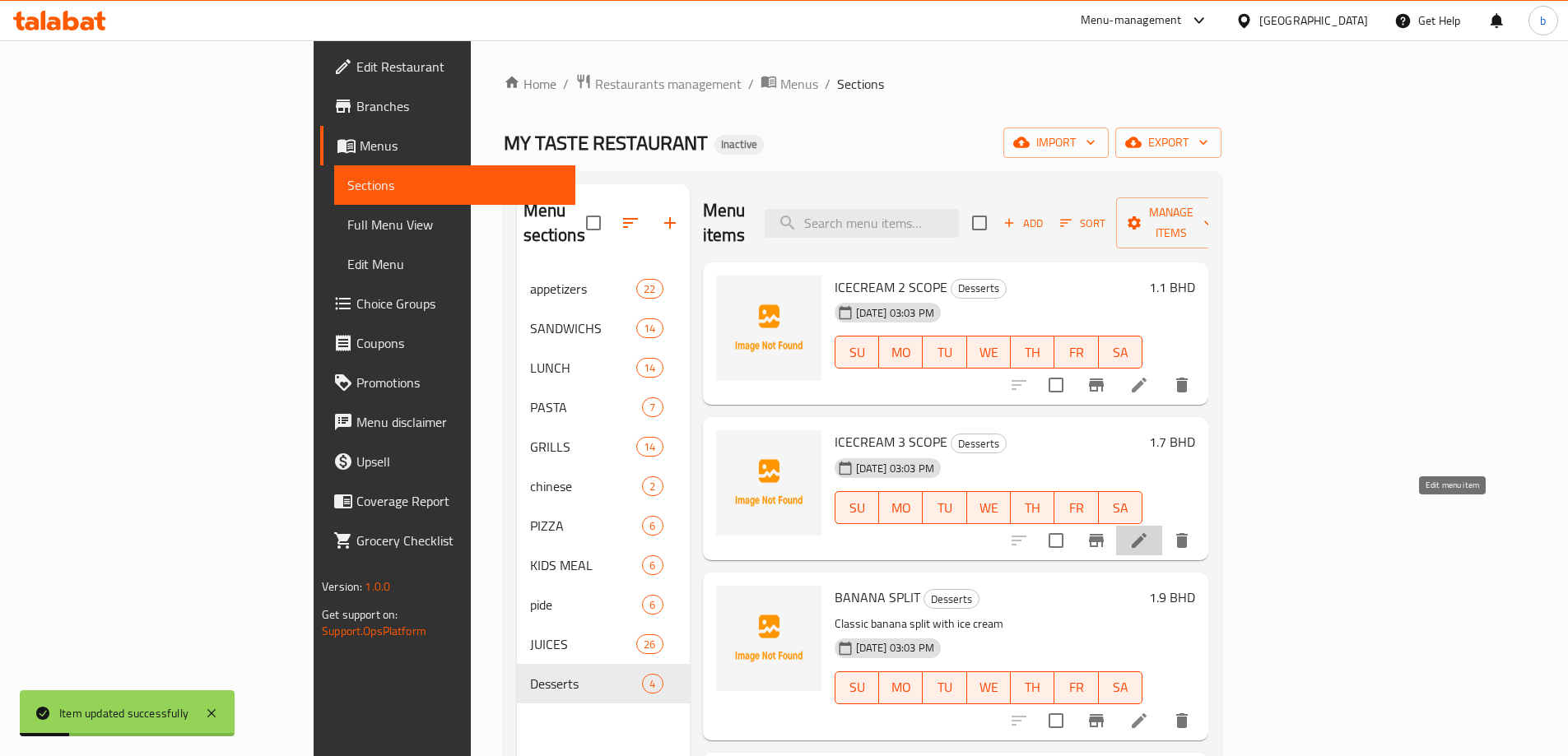
click at [1146, 533] on icon at bounding box center [1139, 541] width 15 height 15
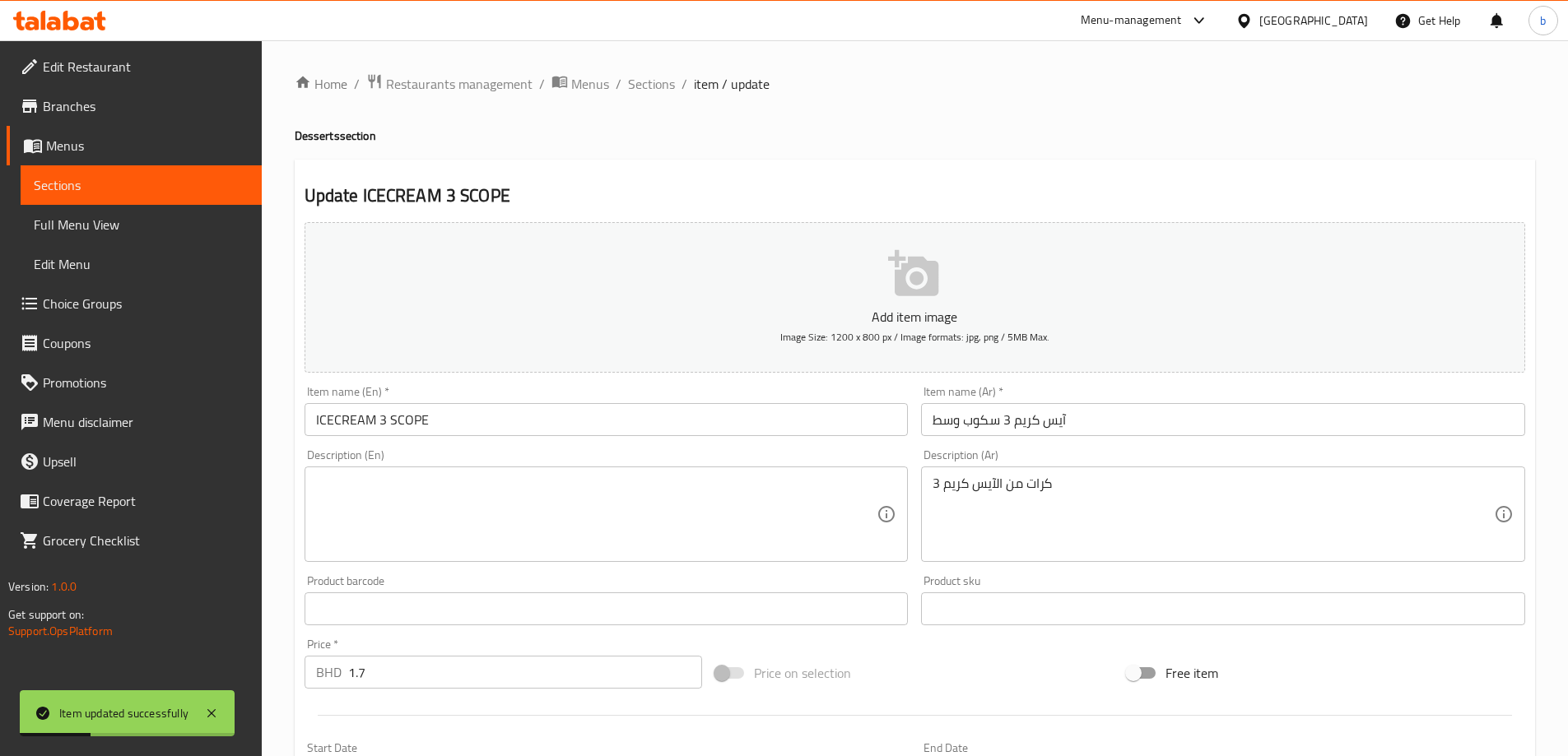
drag, startPoint x: 1123, startPoint y: 501, endPoint x: 611, endPoint y: 511, distance: 512.1
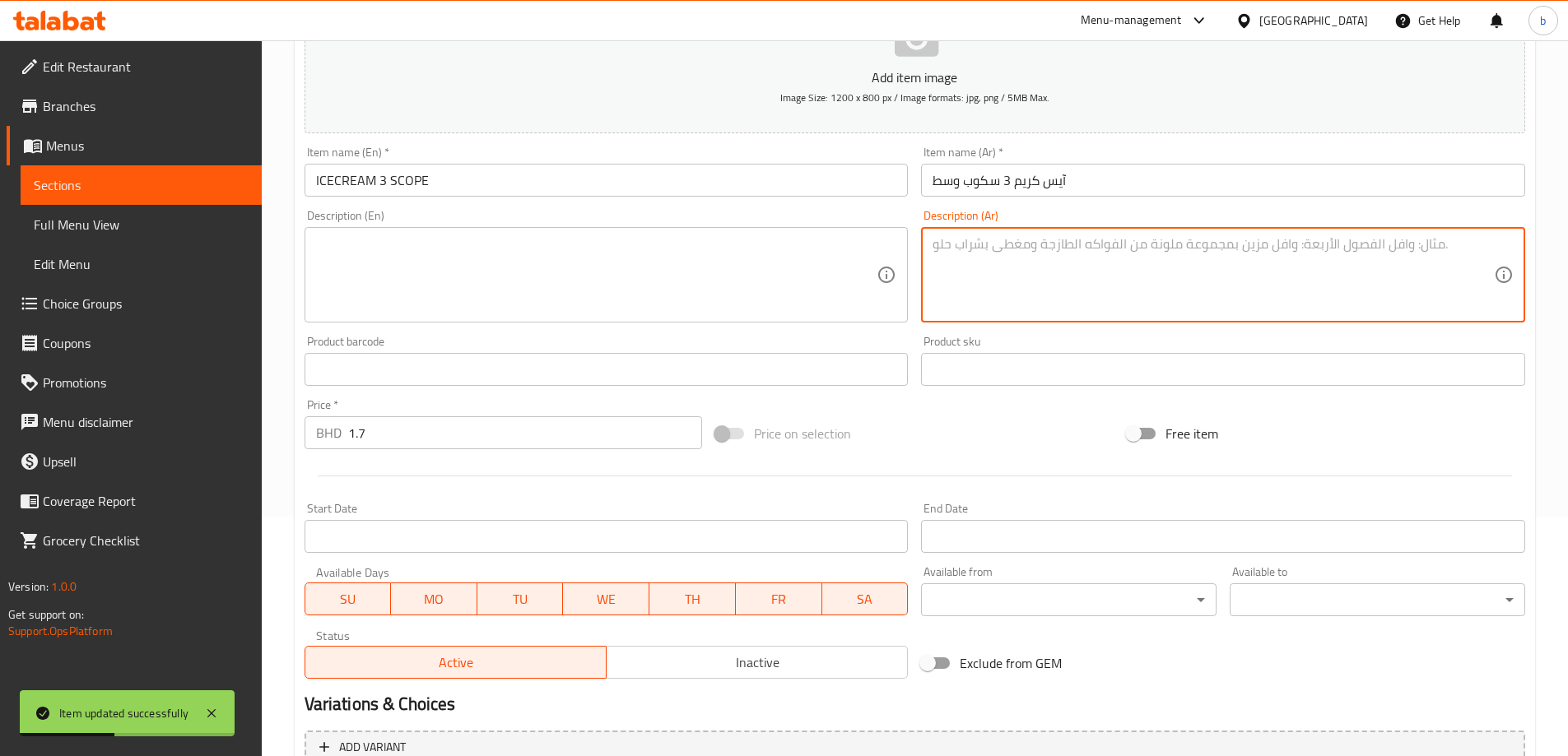
scroll to position [407, 0]
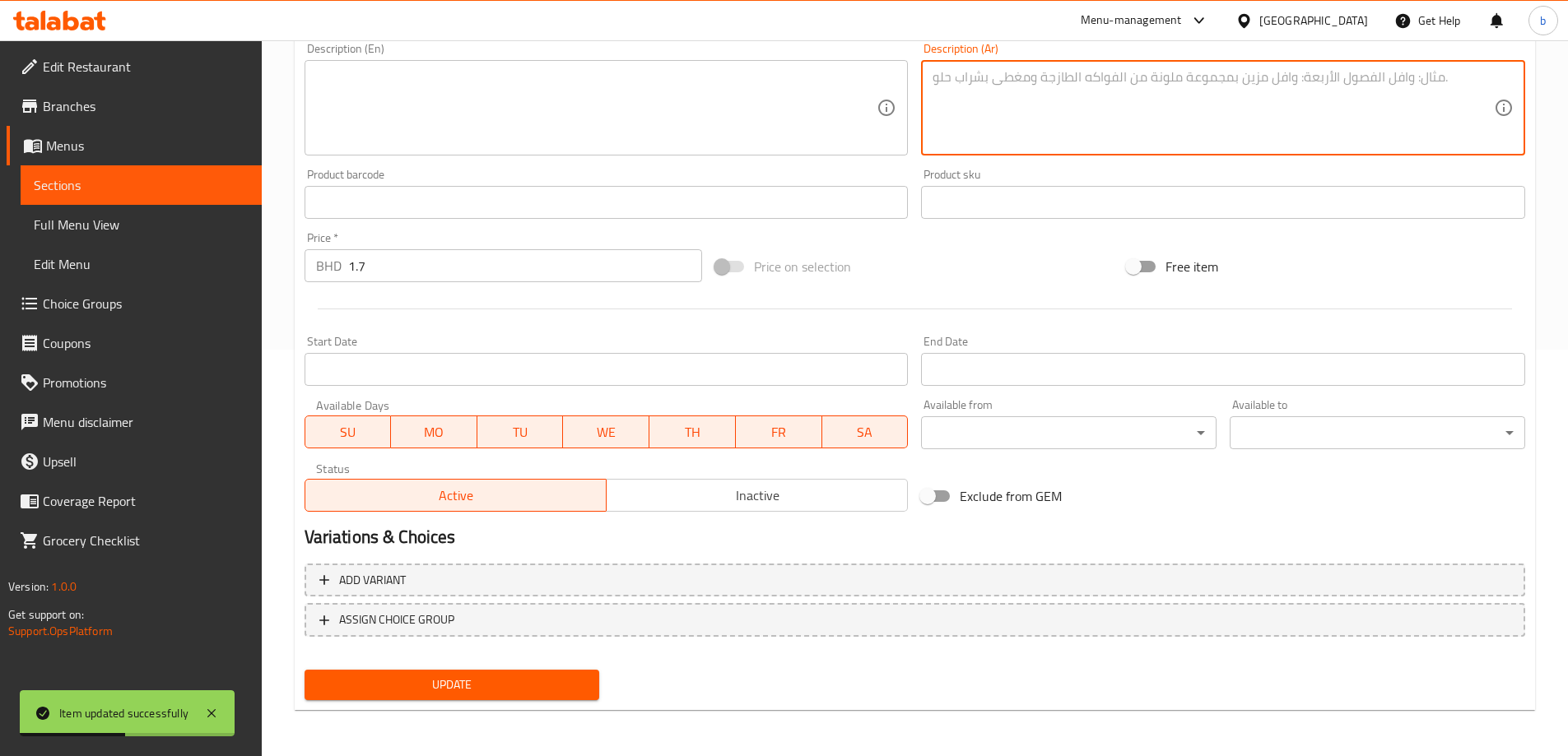
click at [506, 692] on span "Update" at bounding box center [451, 685] width 269 height 21
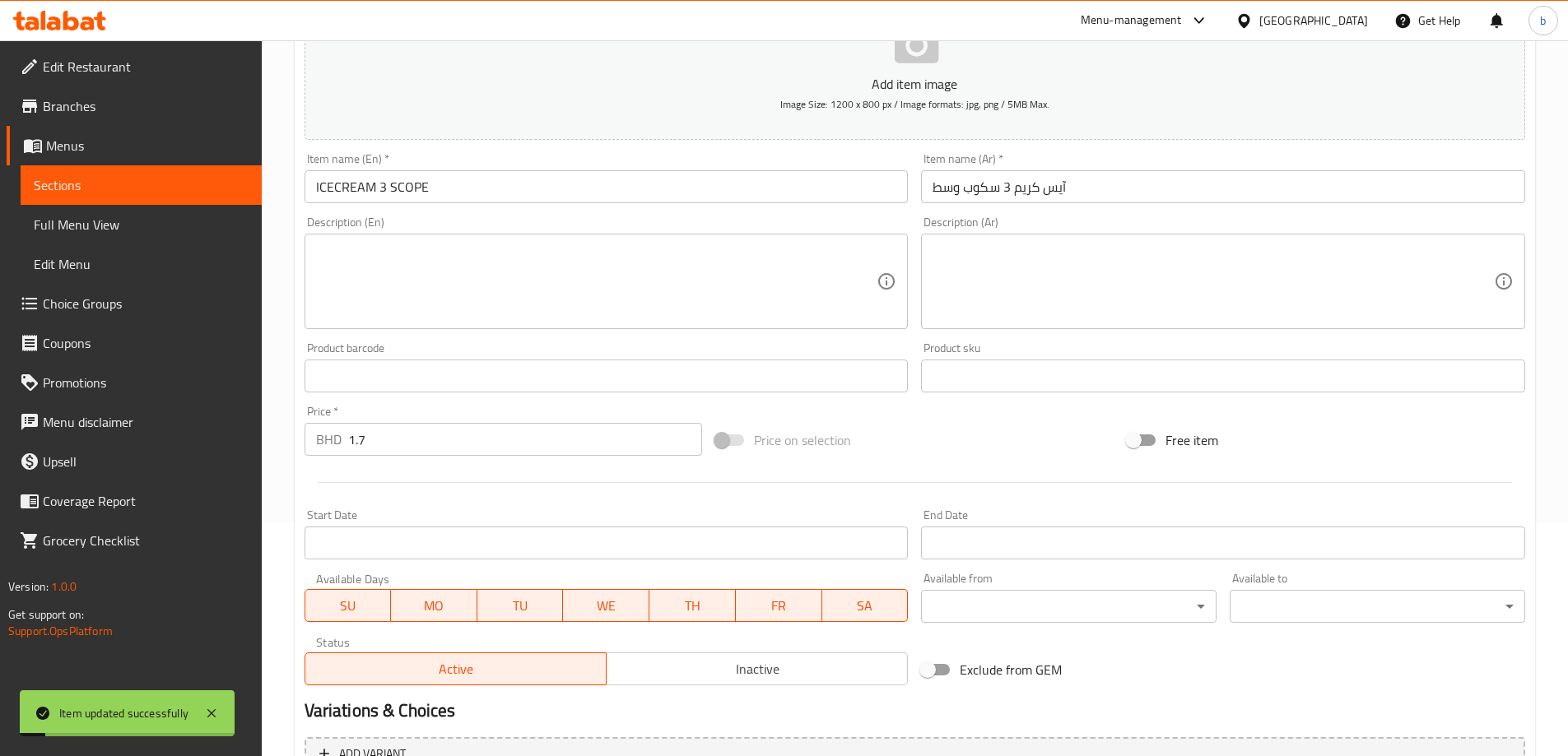
scroll to position [0, 0]
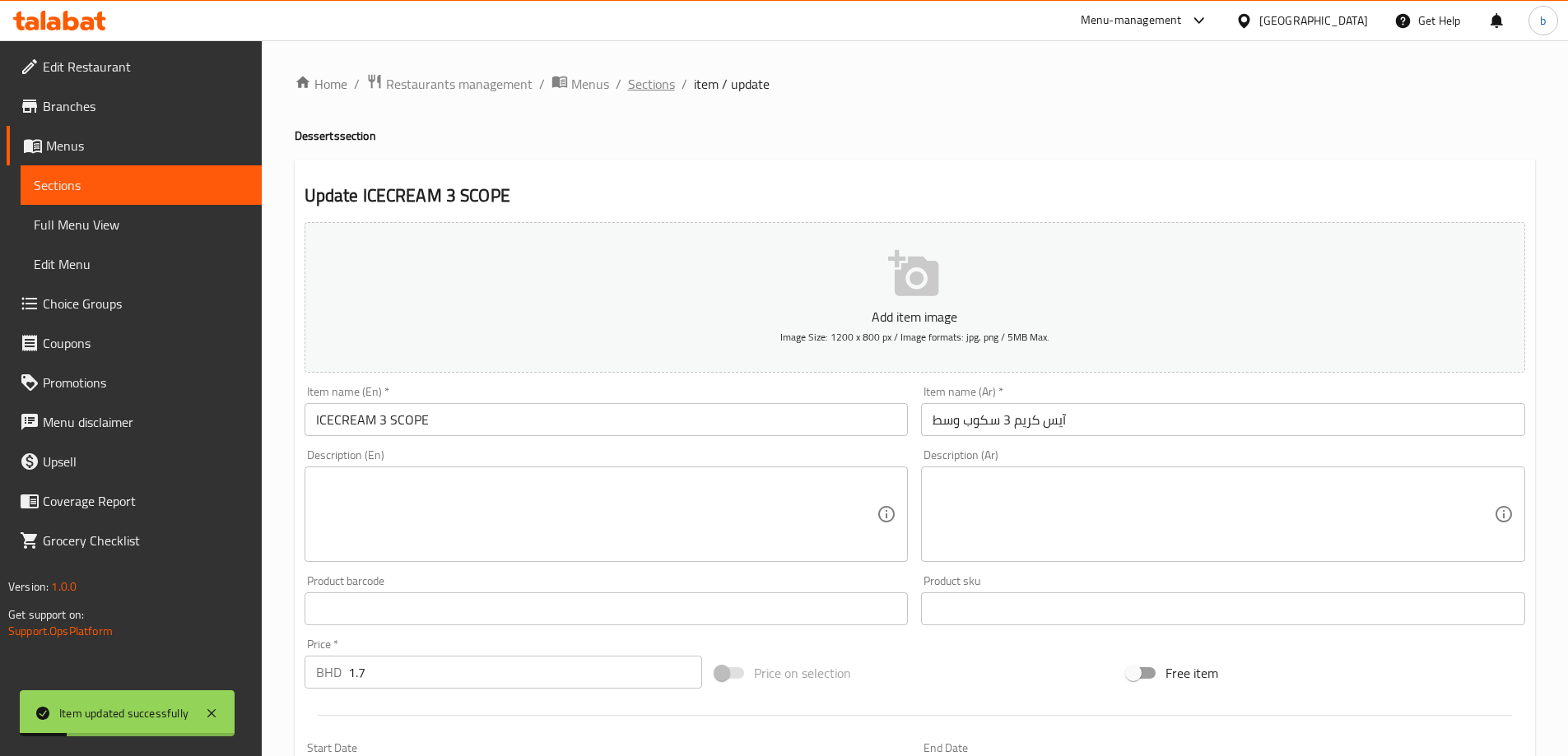
click at [653, 85] on span "Sections" at bounding box center [651, 84] width 47 height 20
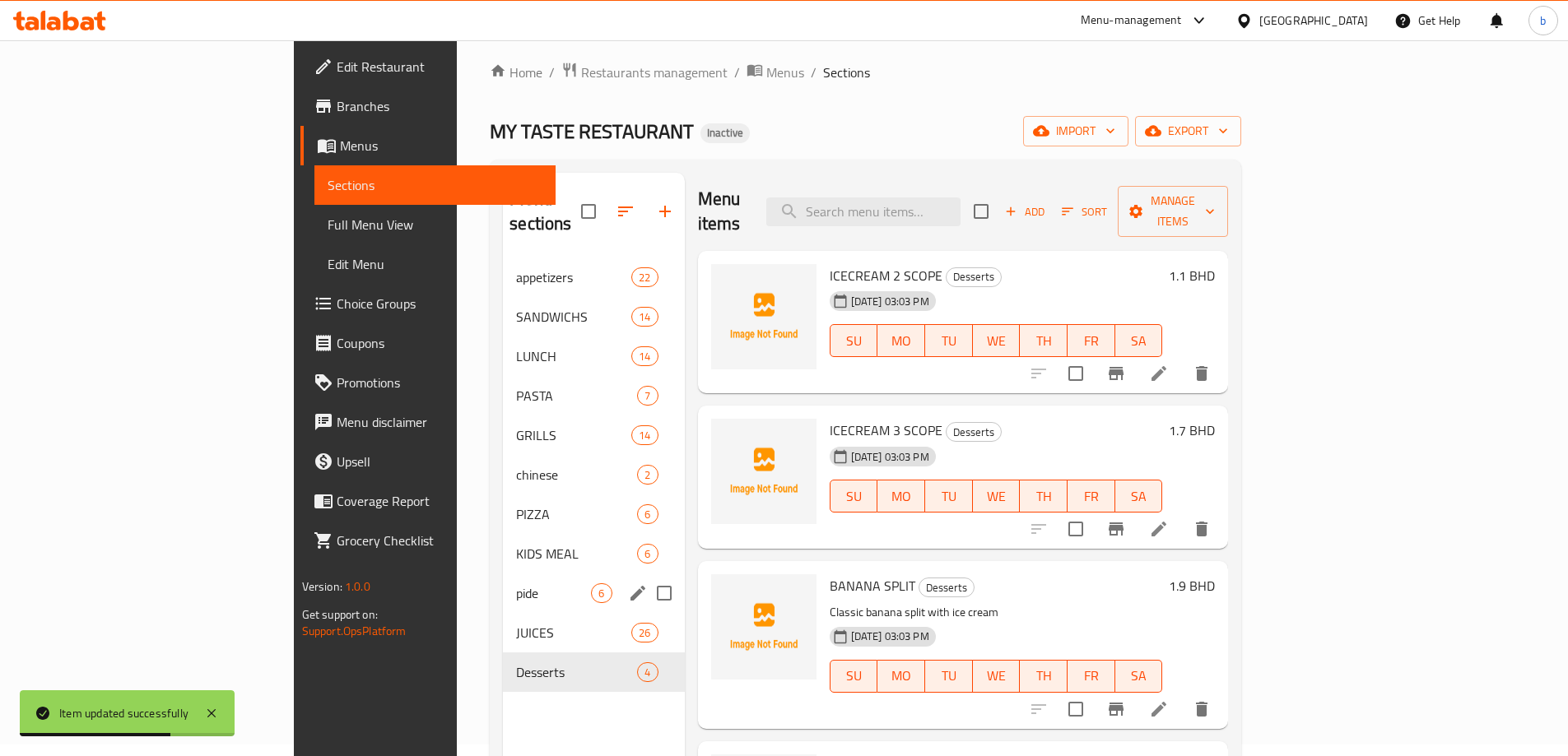
scroll to position [230, 0]
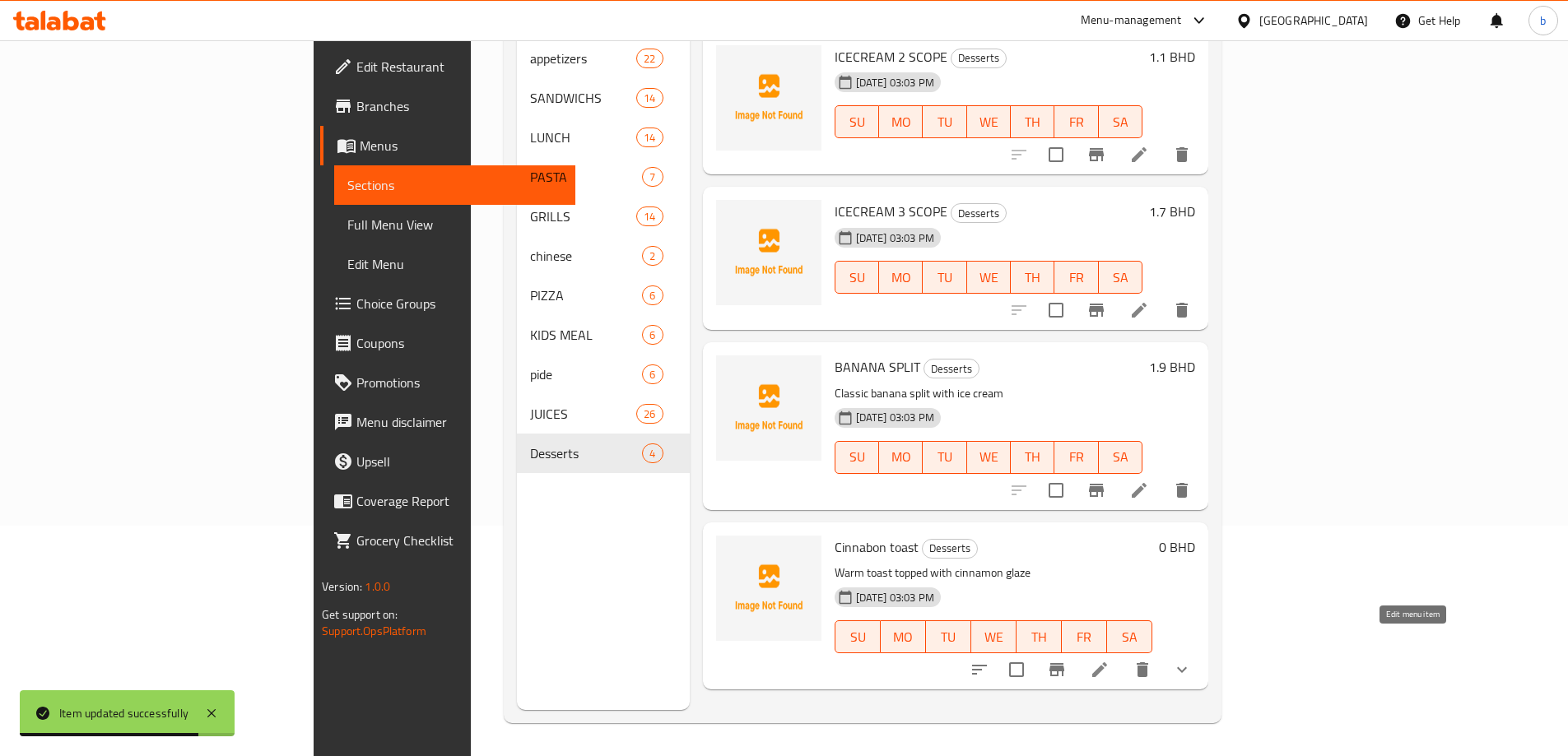
click at [1109, 660] on icon at bounding box center [1099, 670] width 20 height 20
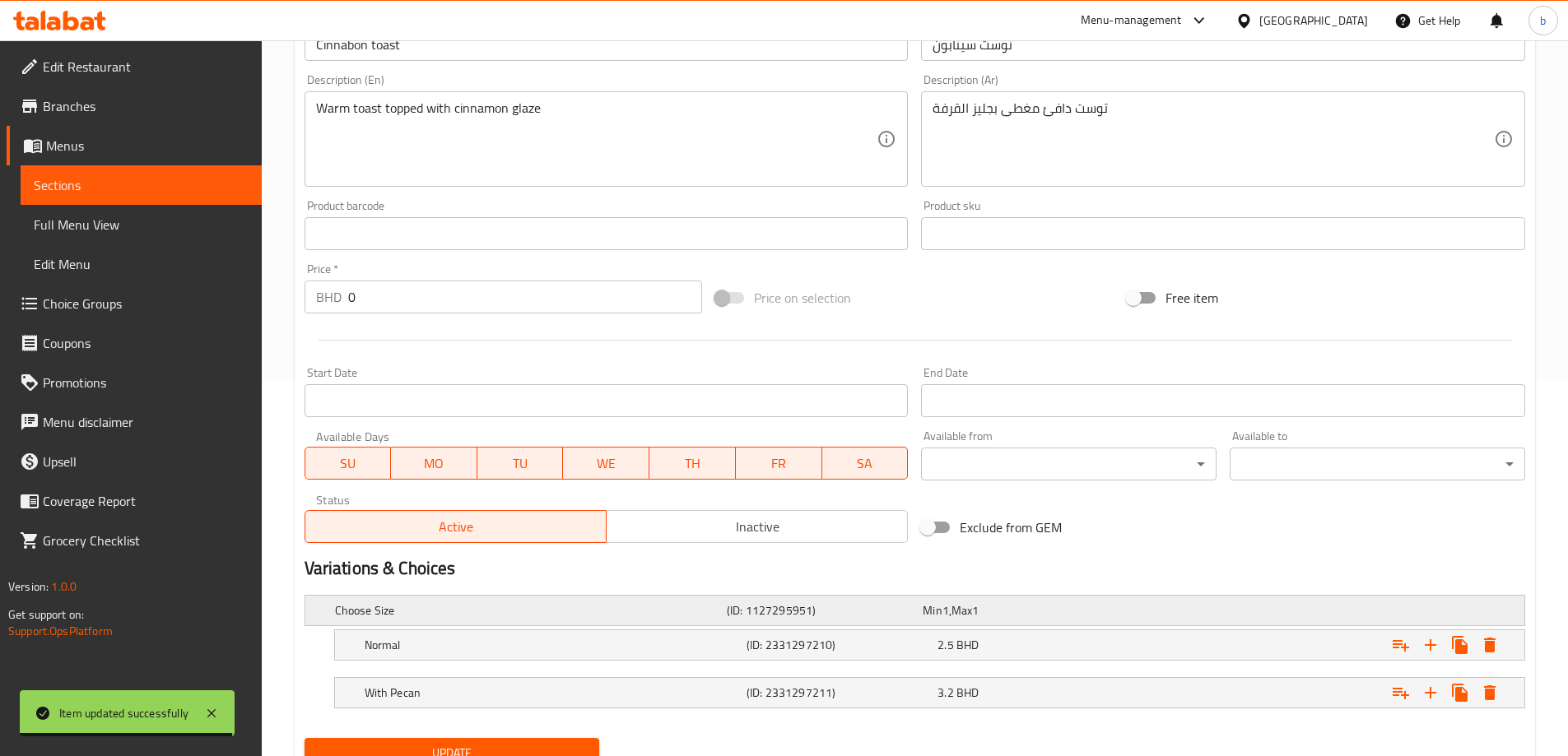
scroll to position [444, 0]
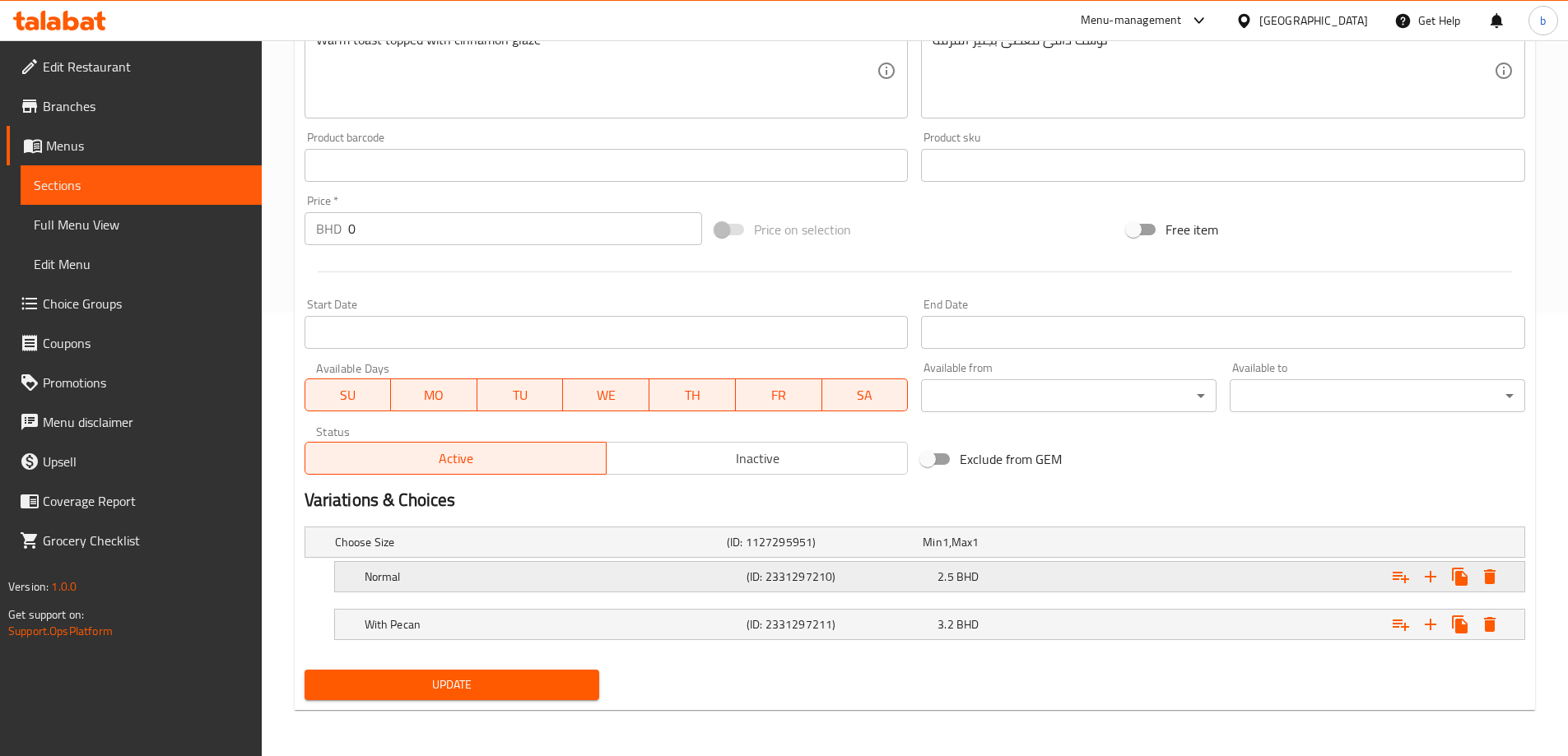
click at [892, 580] on h5 "(ID: 2331297210)" at bounding box center [839, 577] width 184 height 17
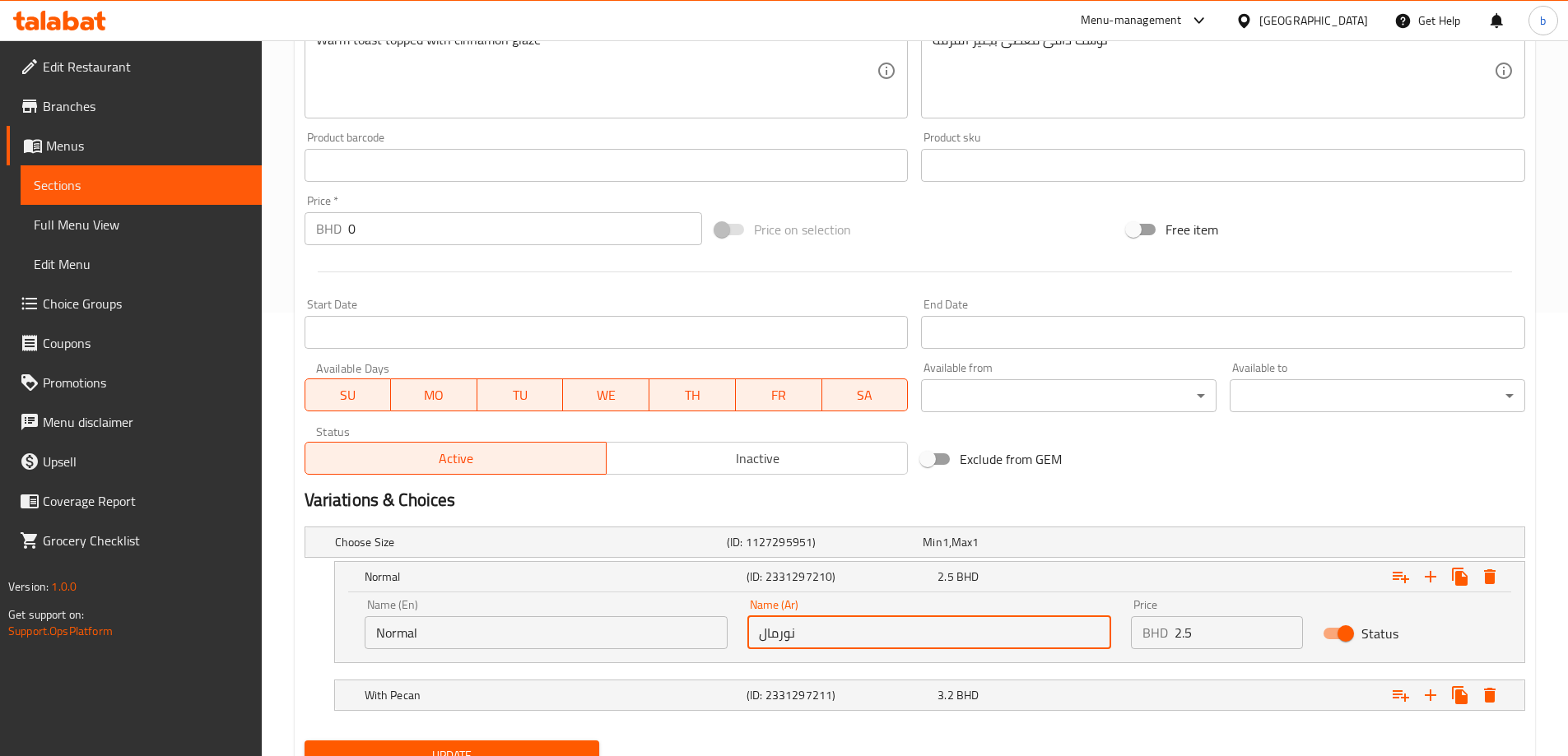
click at [770, 636] on input "نورمال" at bounding box center [929, 632] width 363 height 33
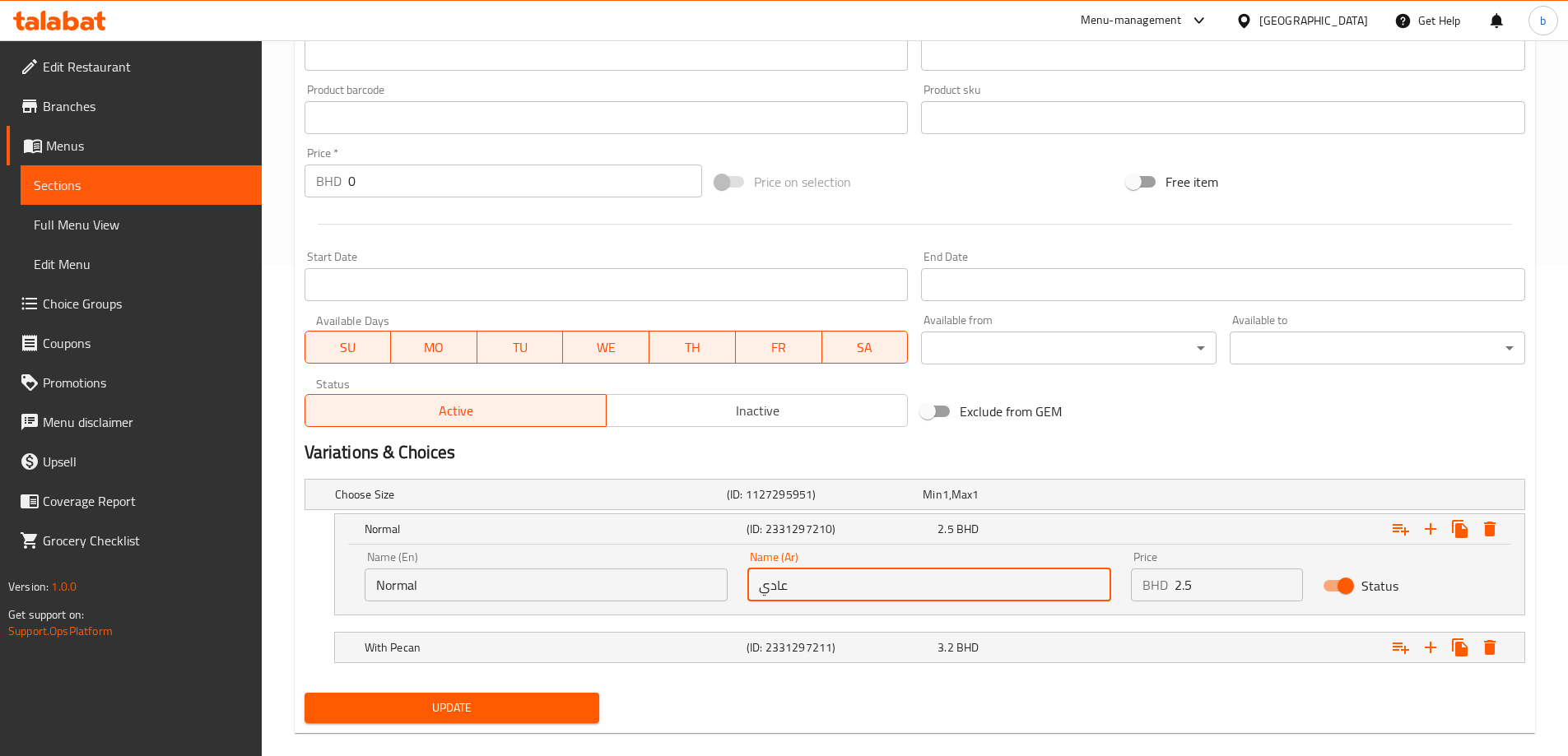
scroll to position [514, 0]
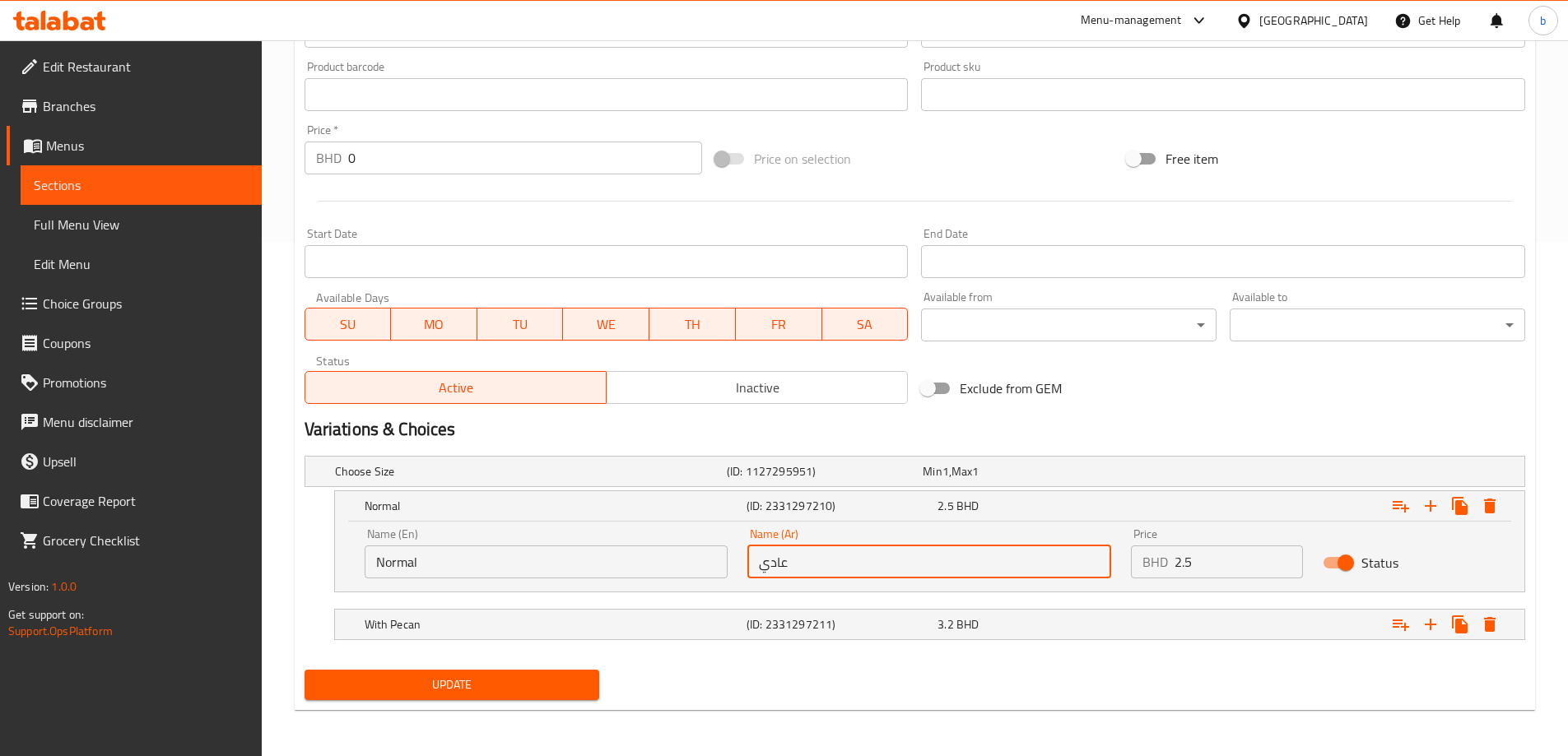
type input "عادي"
click at [506, 681] on span "Update" at bounding box center [451, 685] width 269 height 21
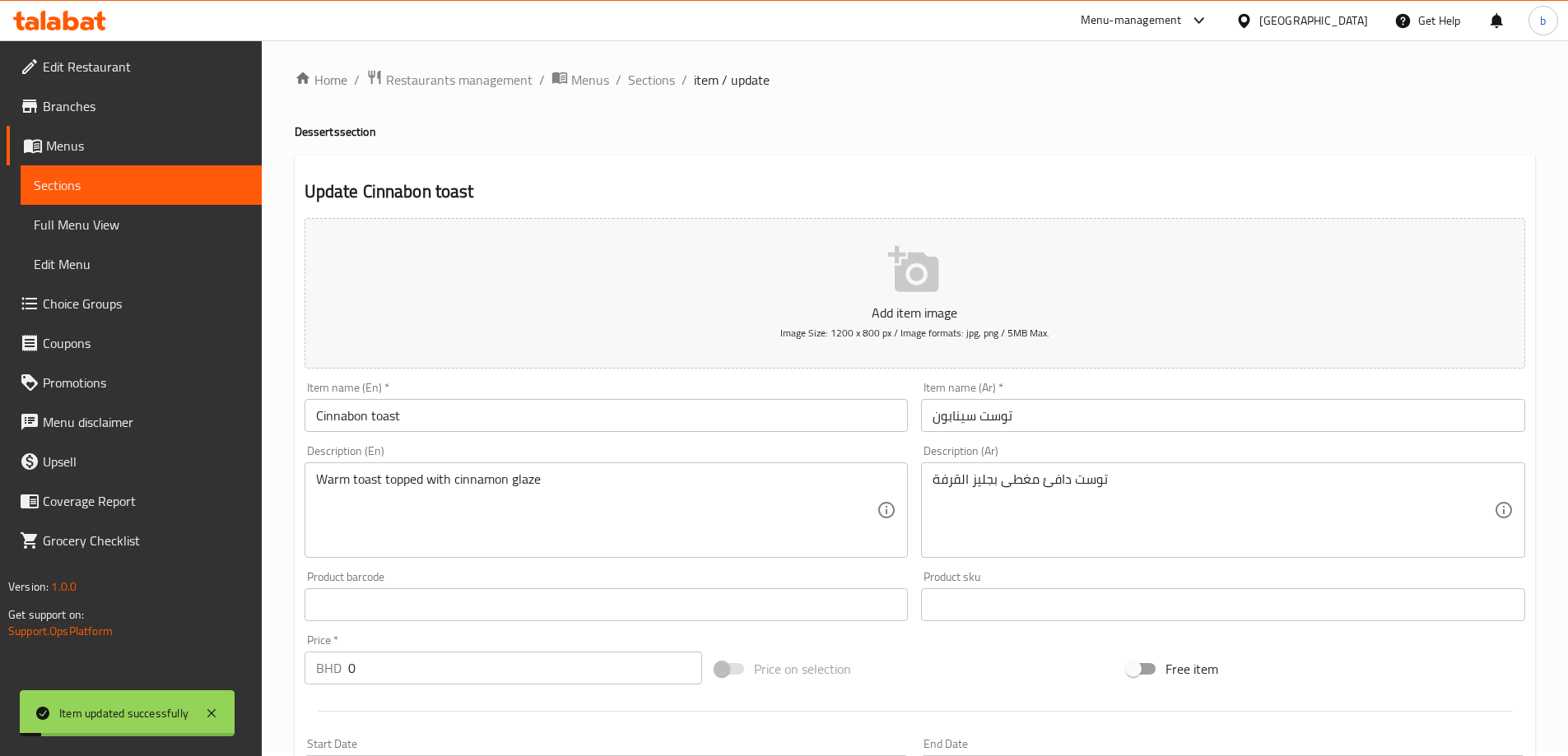
scroll to position [0, 0]
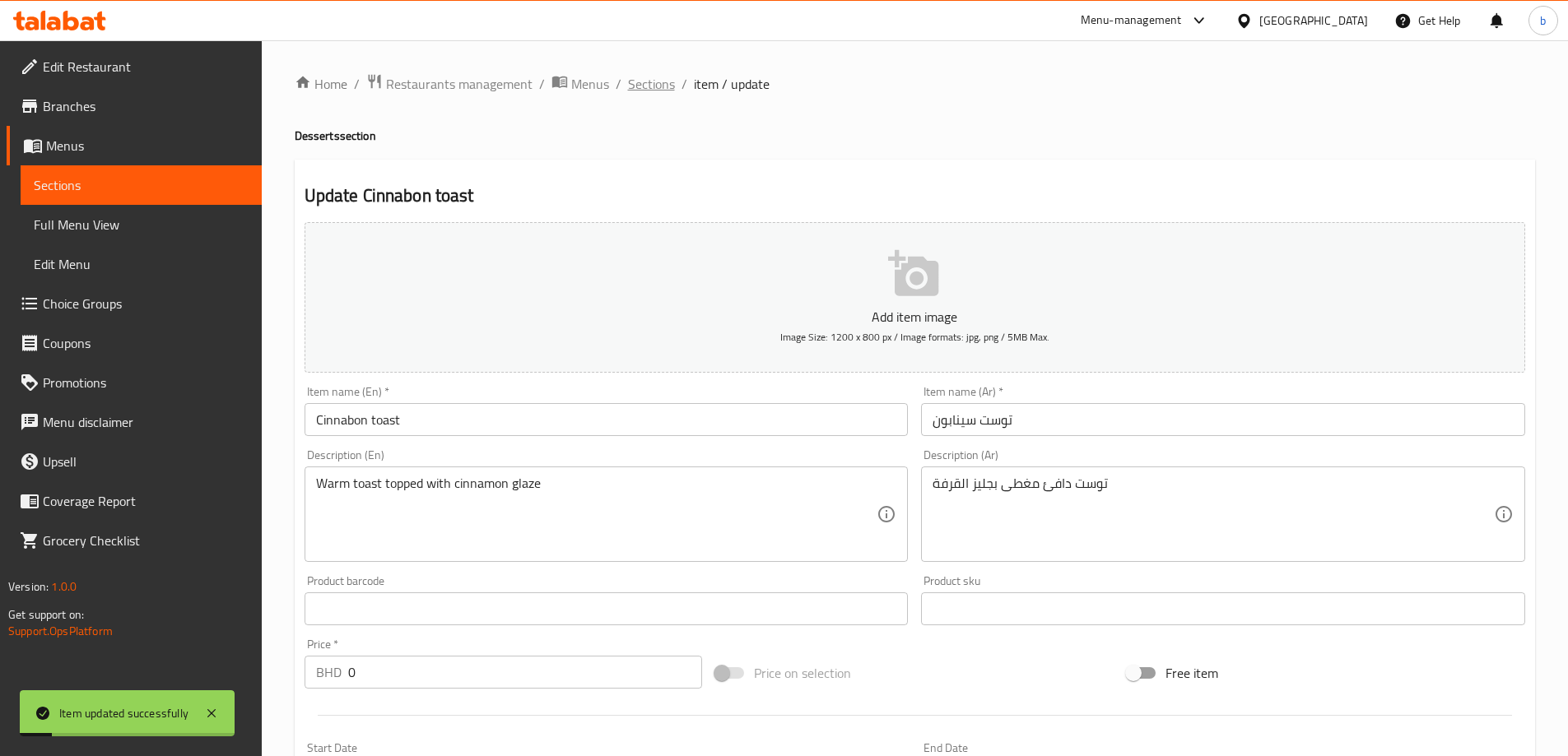
click at [659, 84] on span "Sections" at bounding box center [651, 84] width 47 height 20
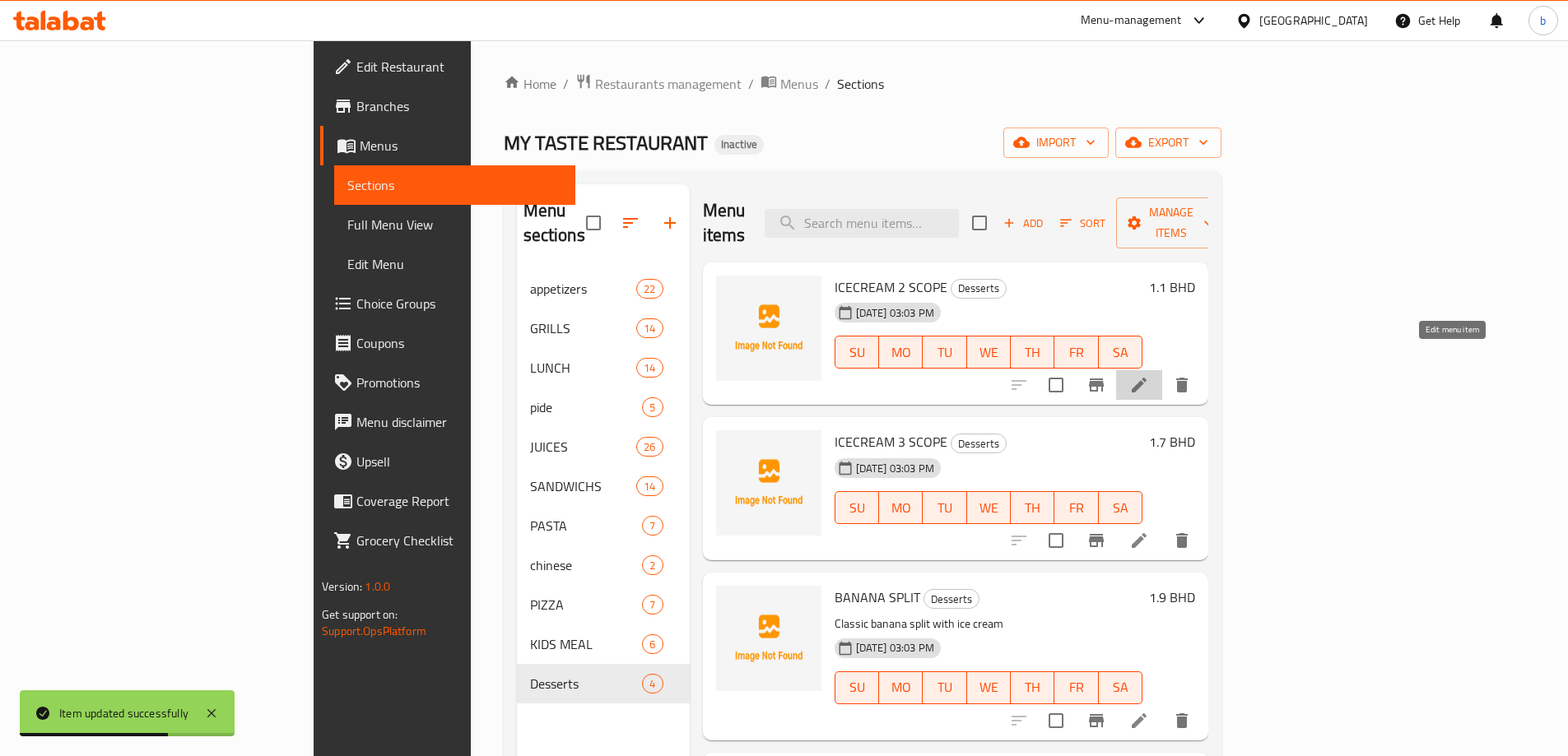
click at [1149, 375] on icon at bounding box center [1139, 385] width 20 height 20
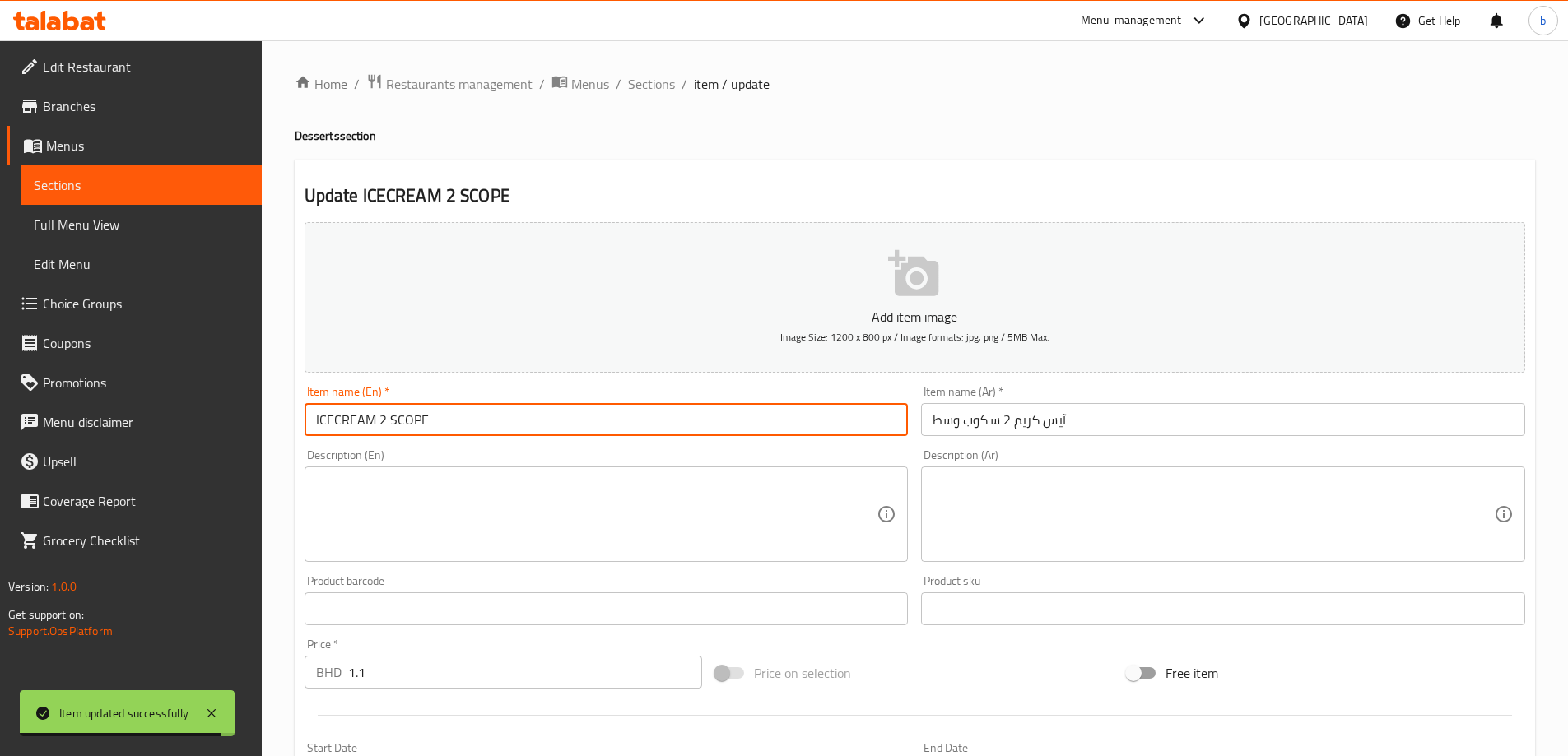
click at [511, 424] on input "ICECREAM 2 SCOPE" at bounding box center [606, 419] width 604 height 33
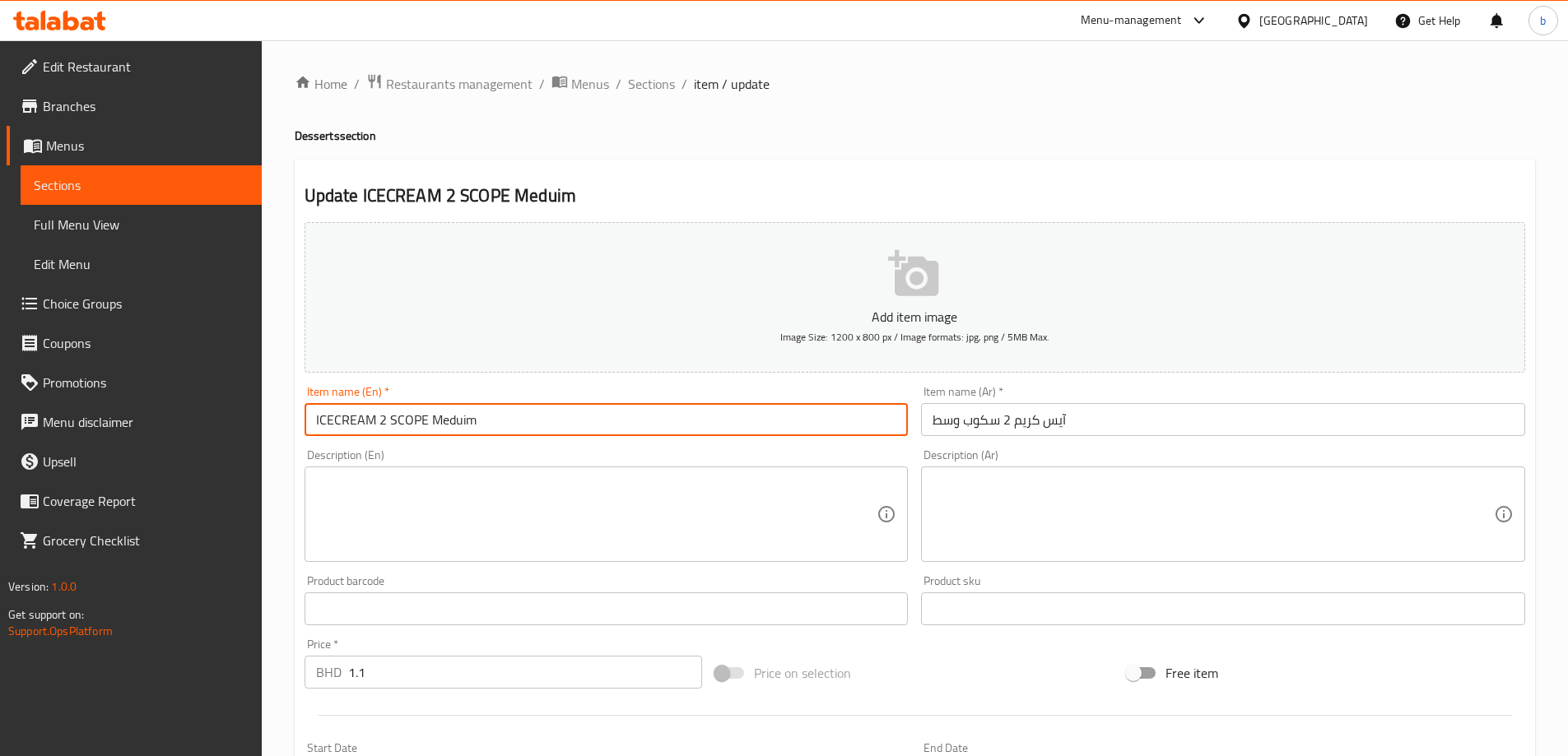
click at [470, 417] on input "ICECREAM 2 SCOPE Meduim" at bounding box center [606, 419] width 604 height 33
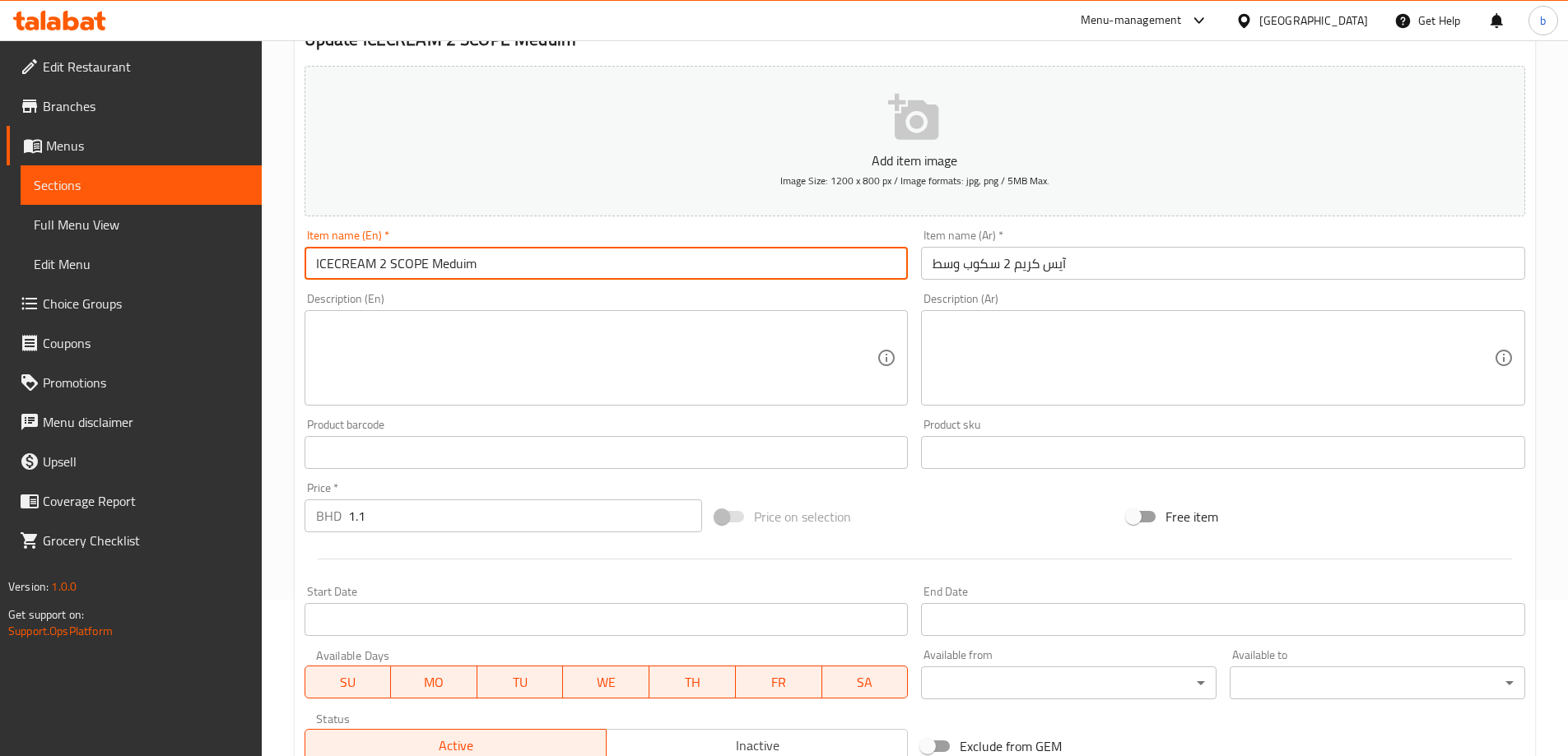
scroll to position [407, 0]
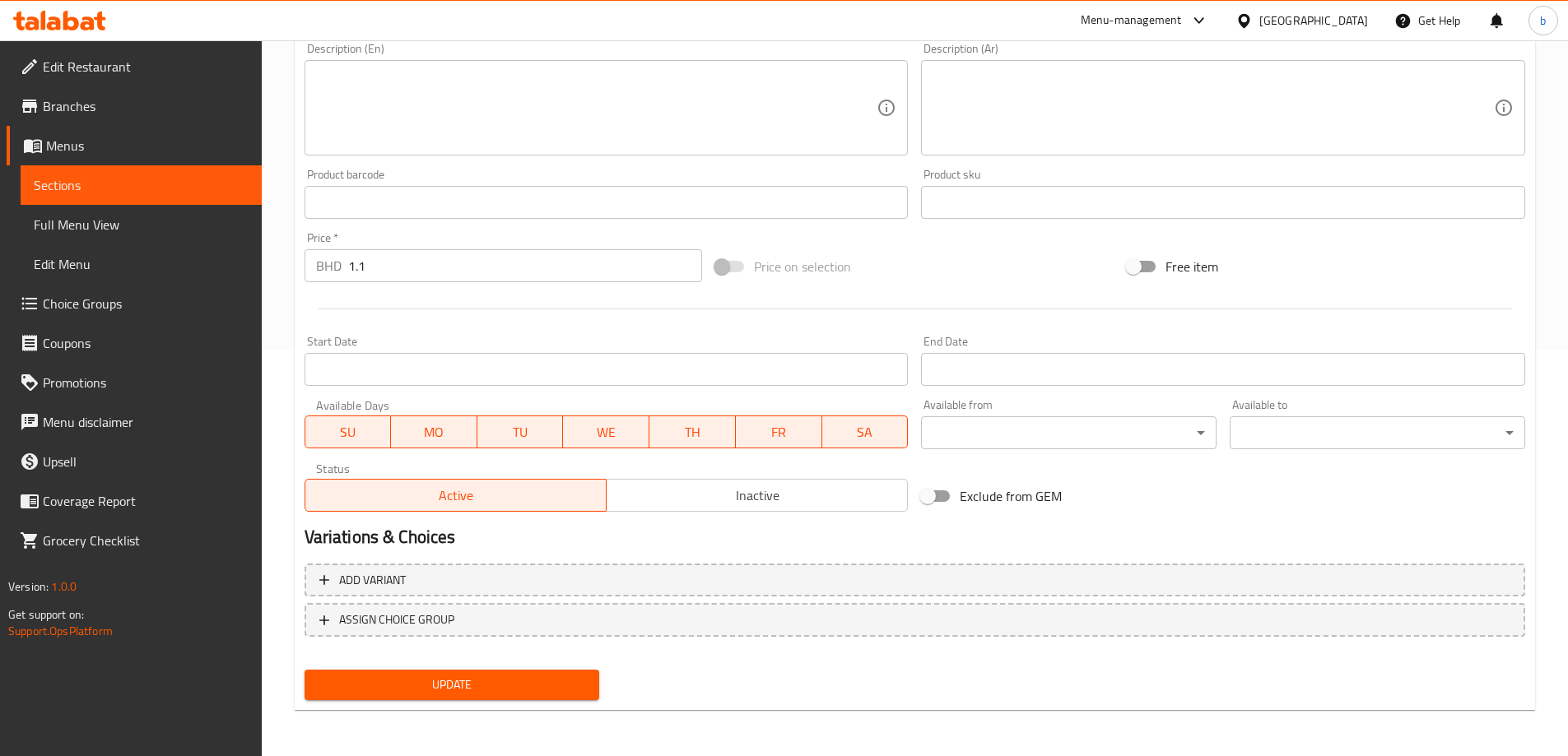
type input "ICECREAM 2 SCOPE Meduim"
click at [529, 676] on span "Update" at bounding box center [451, 685] width 269 height 21
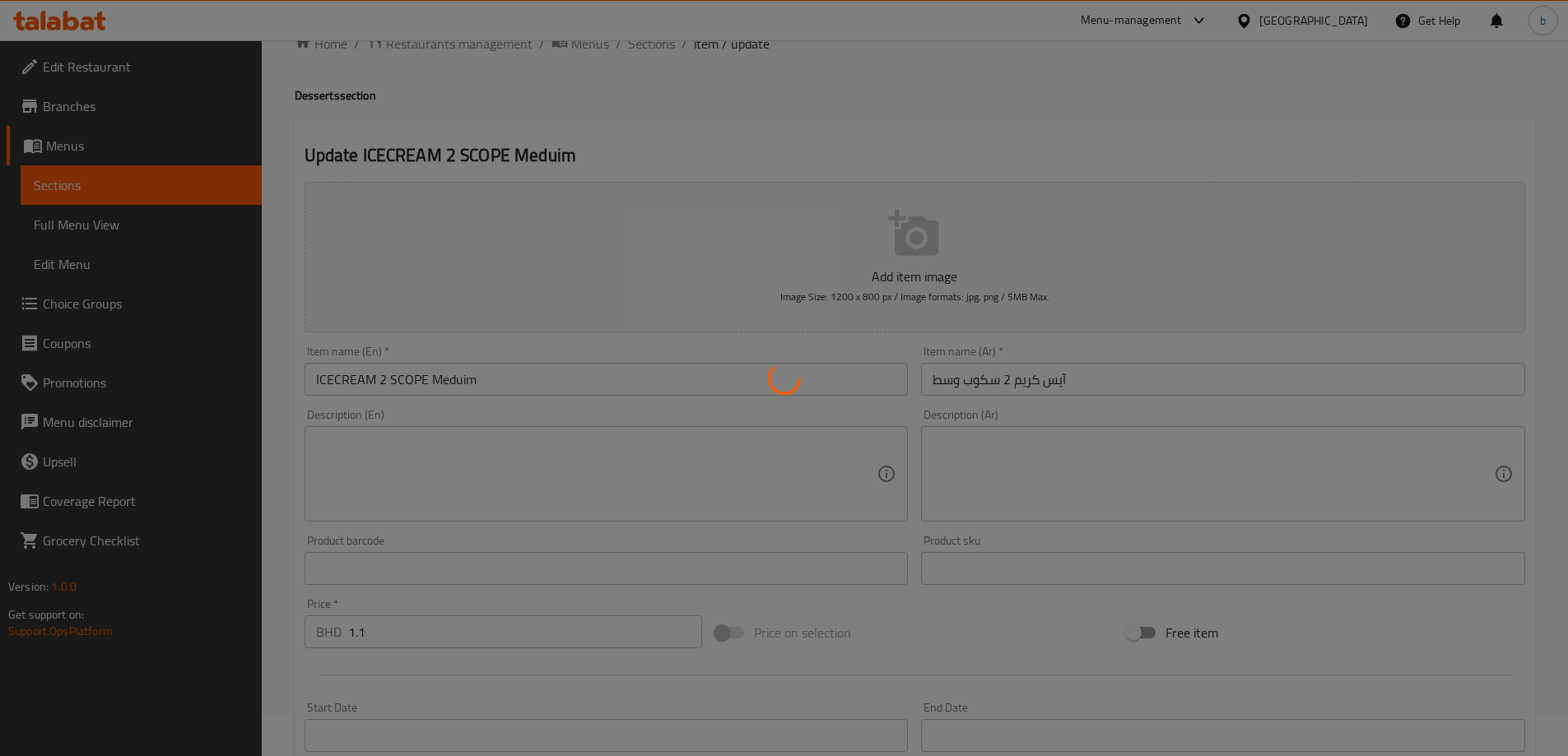
scroll to position [0, 0]
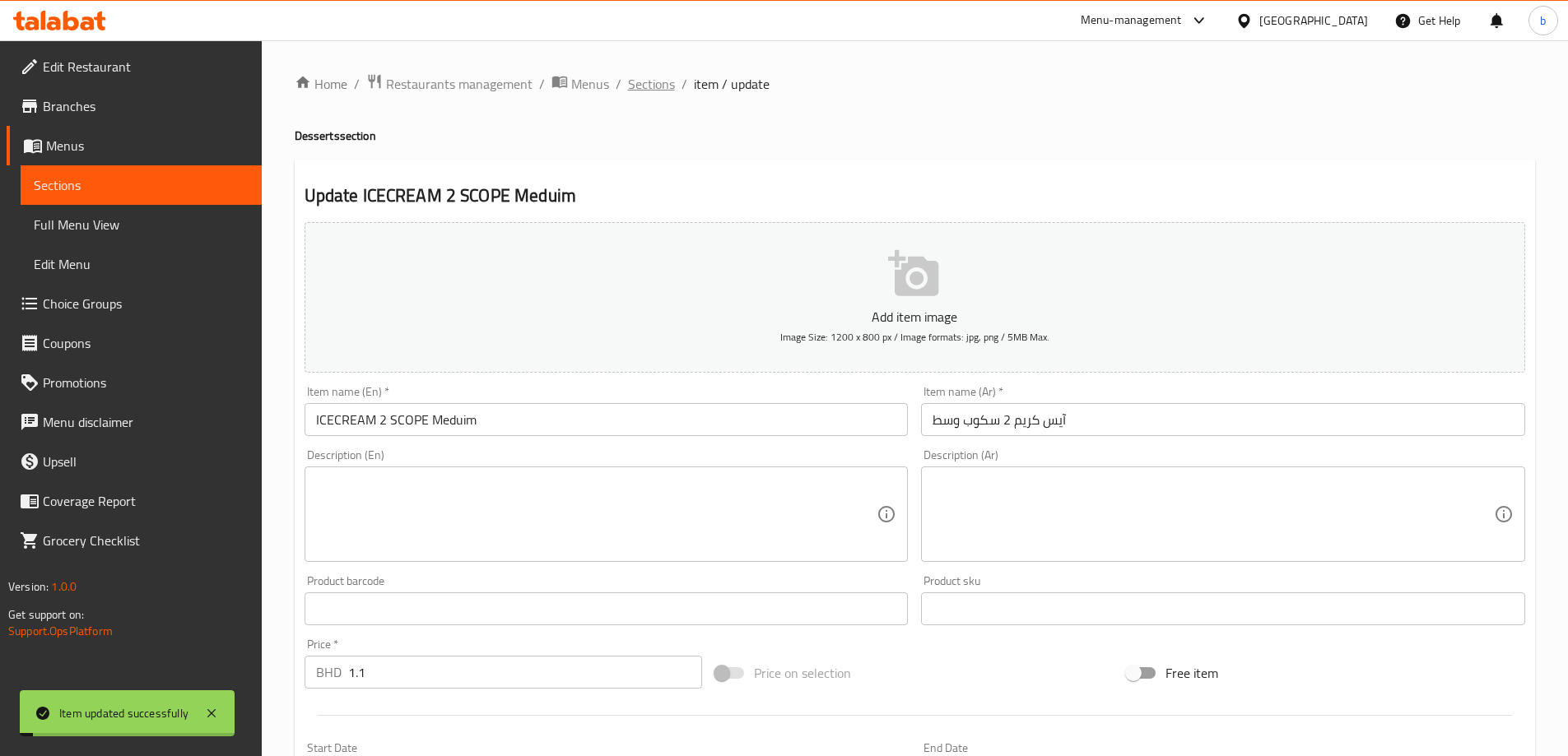
click at [650, 87] on span "Sections" at bounding box center [651, 84] width 47 height 20
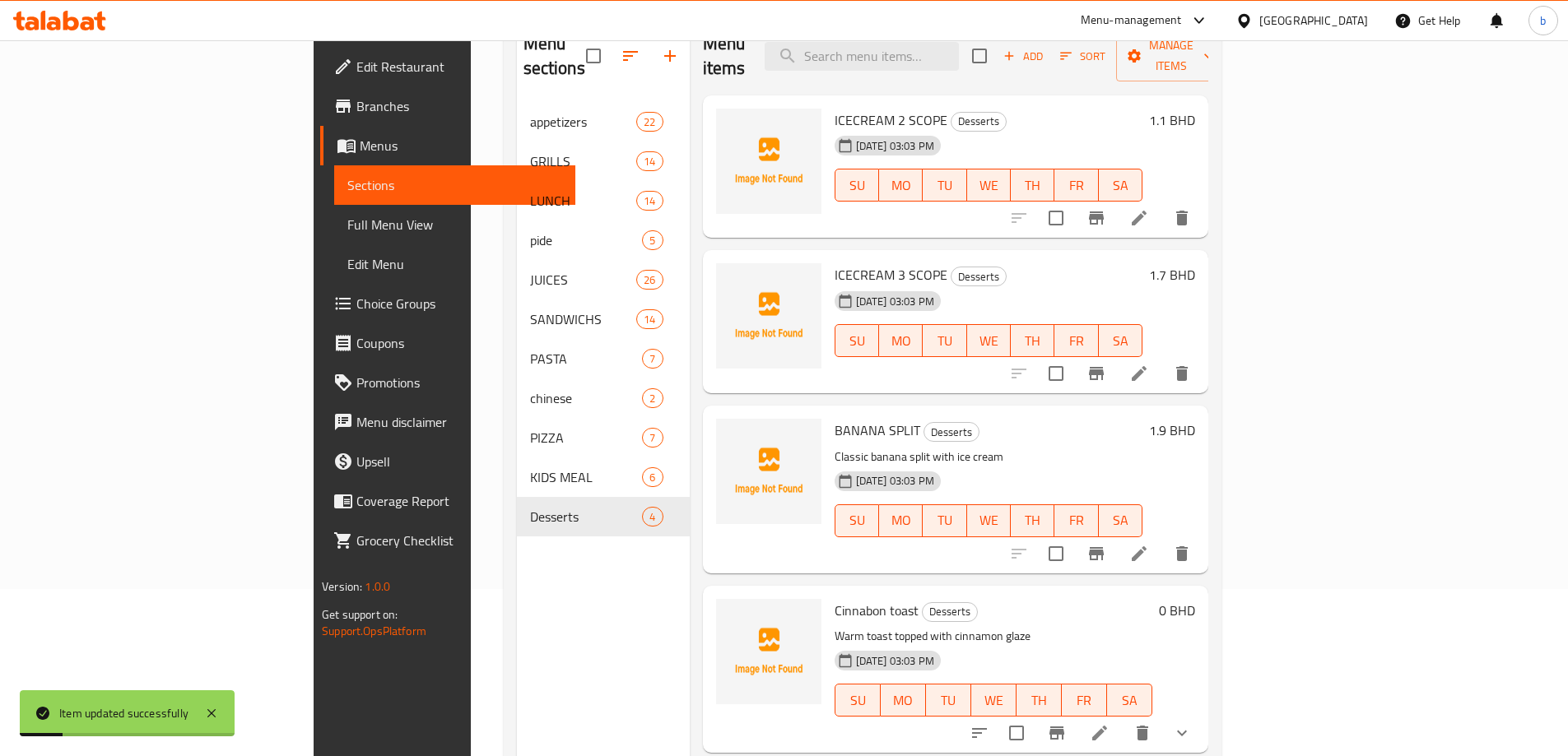
scroll to position [148, 0]
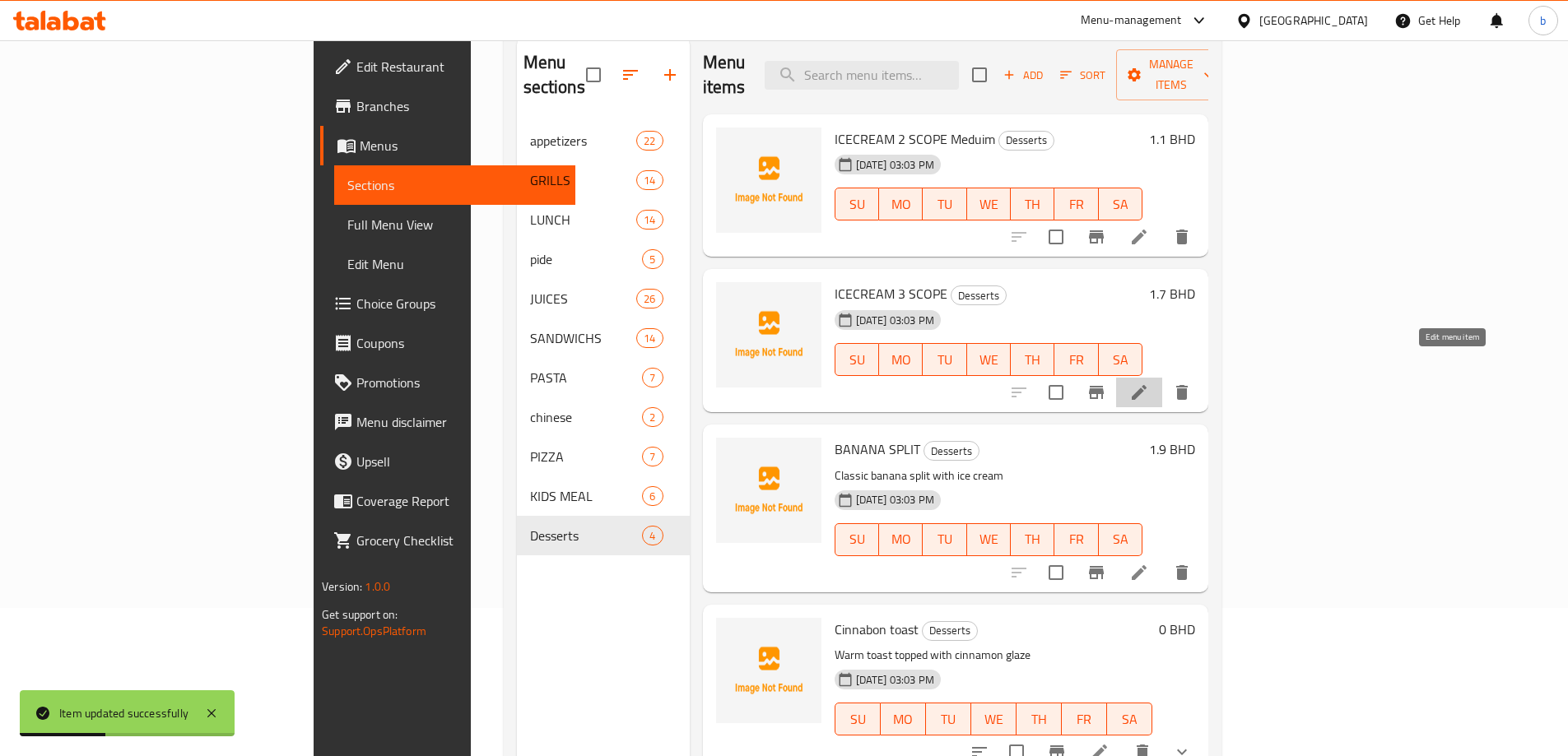
click at [1146, 385] on icon at bounding box center [1139, 393] width 15 height 15
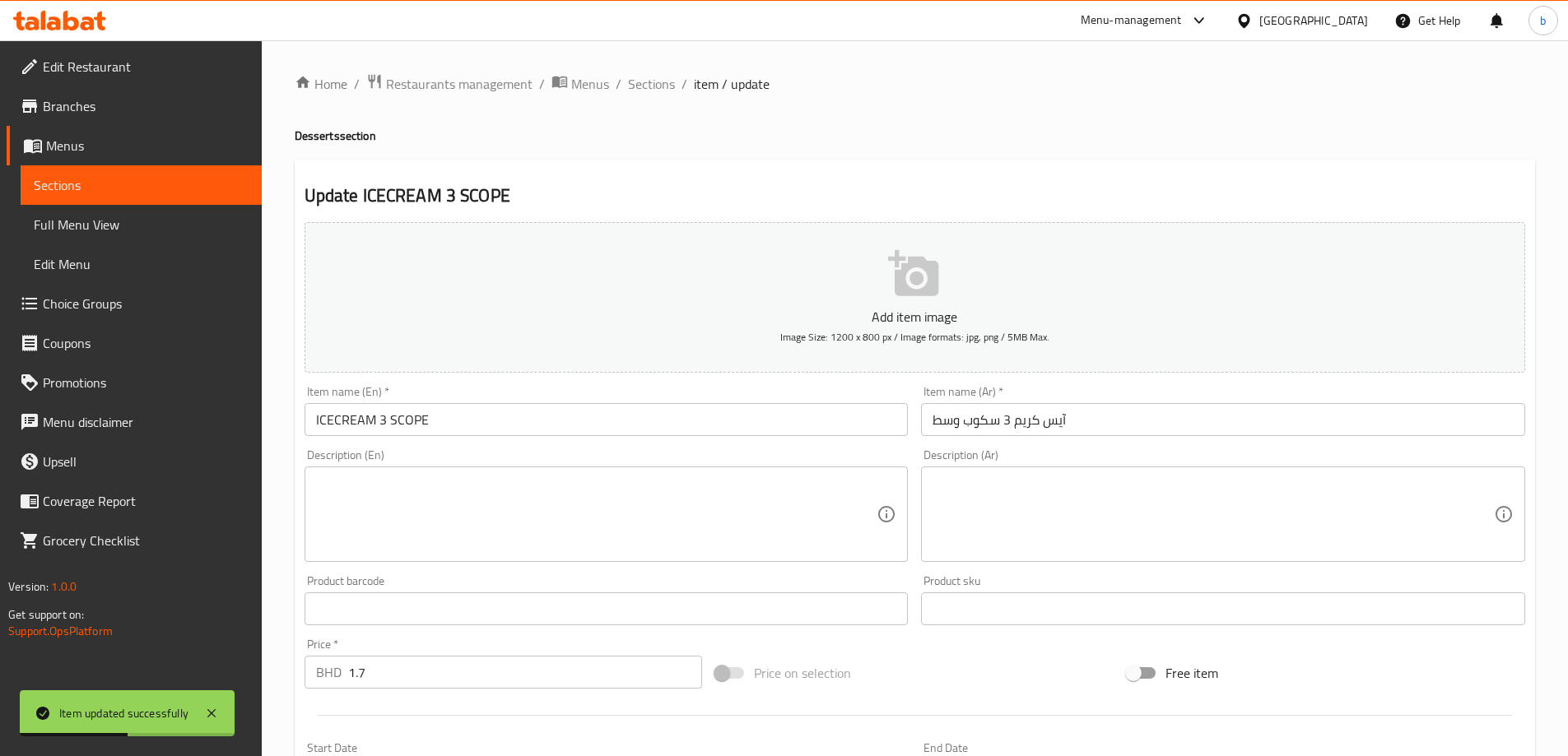
click at [480, 412] on input "ICECREAM 3 SCOPE" at bounding box center [606, 419] width 604 height 33
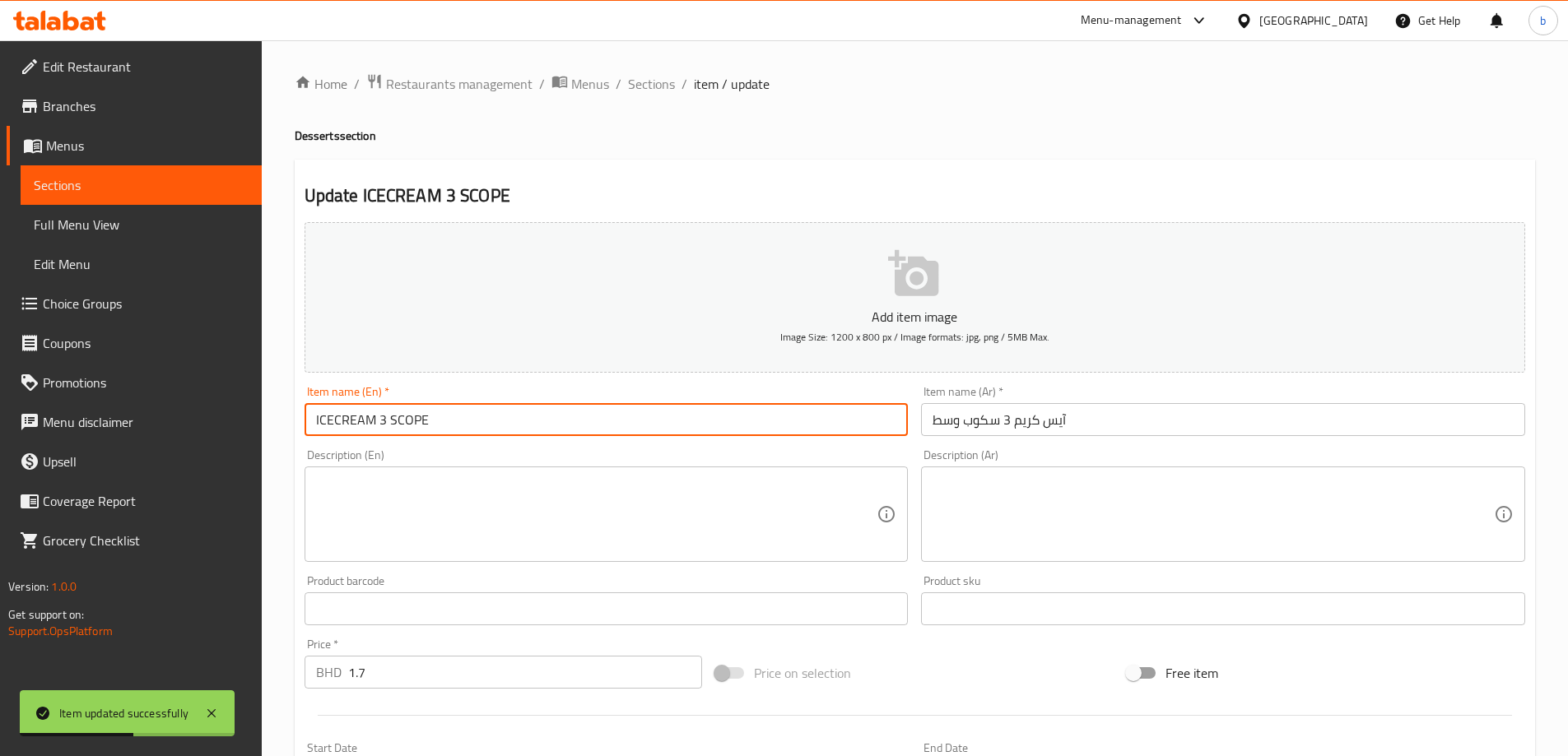
paste input "Meduim"
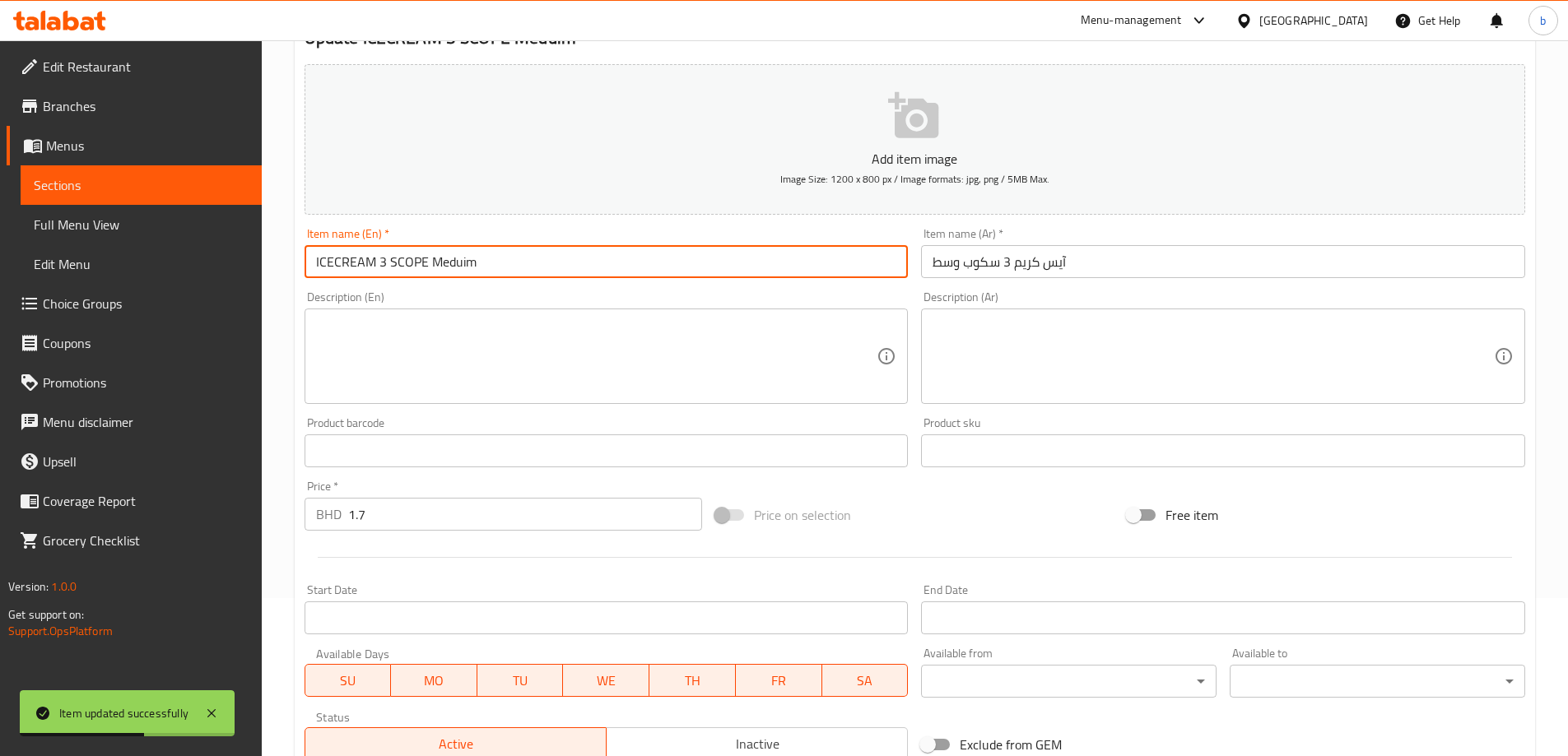
scroll to position [407, 0]
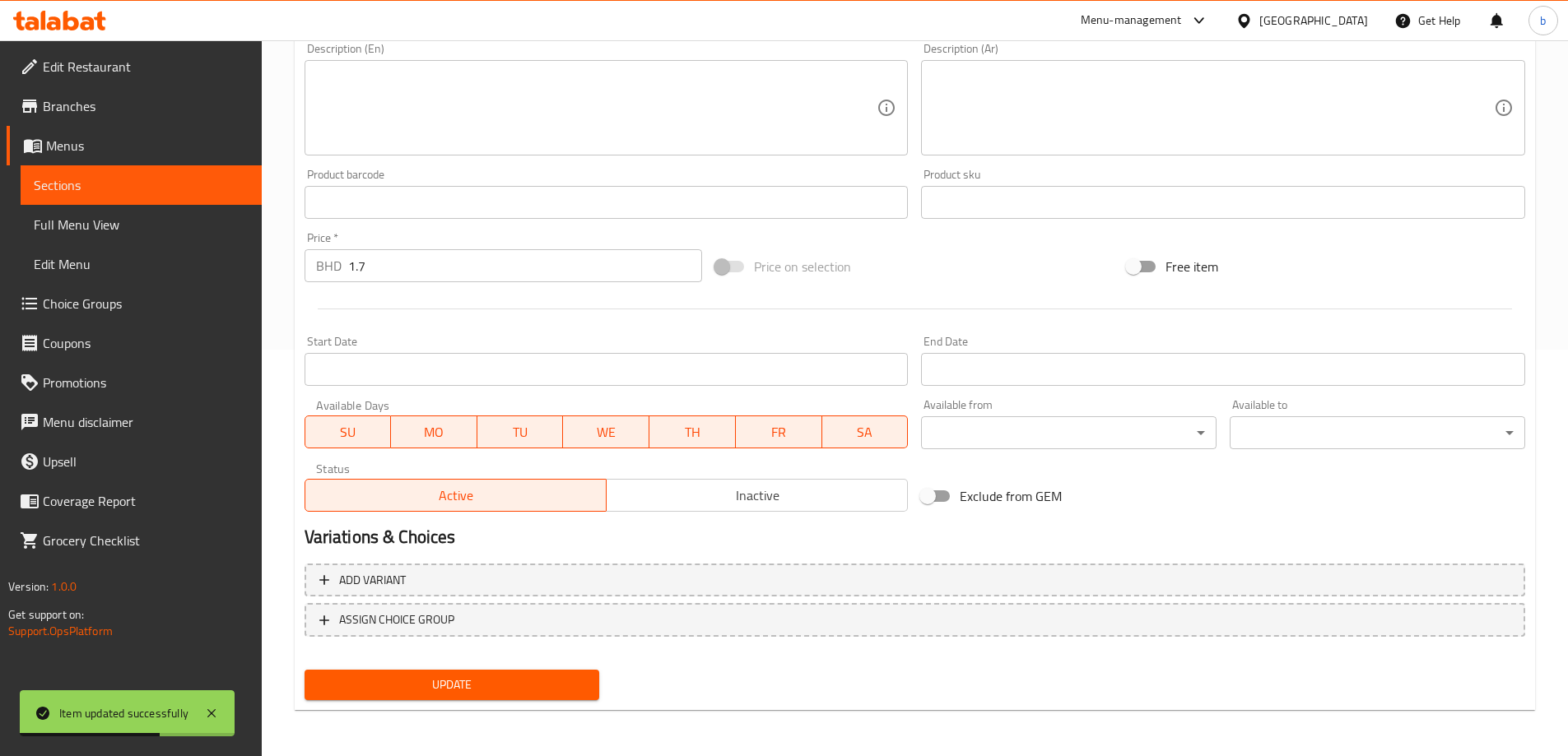
type input "ICECREAM 3 SCOPE Meduim"
click at [505, 679] on span "Update" at bounding box center [451, 685] width 269 height 21
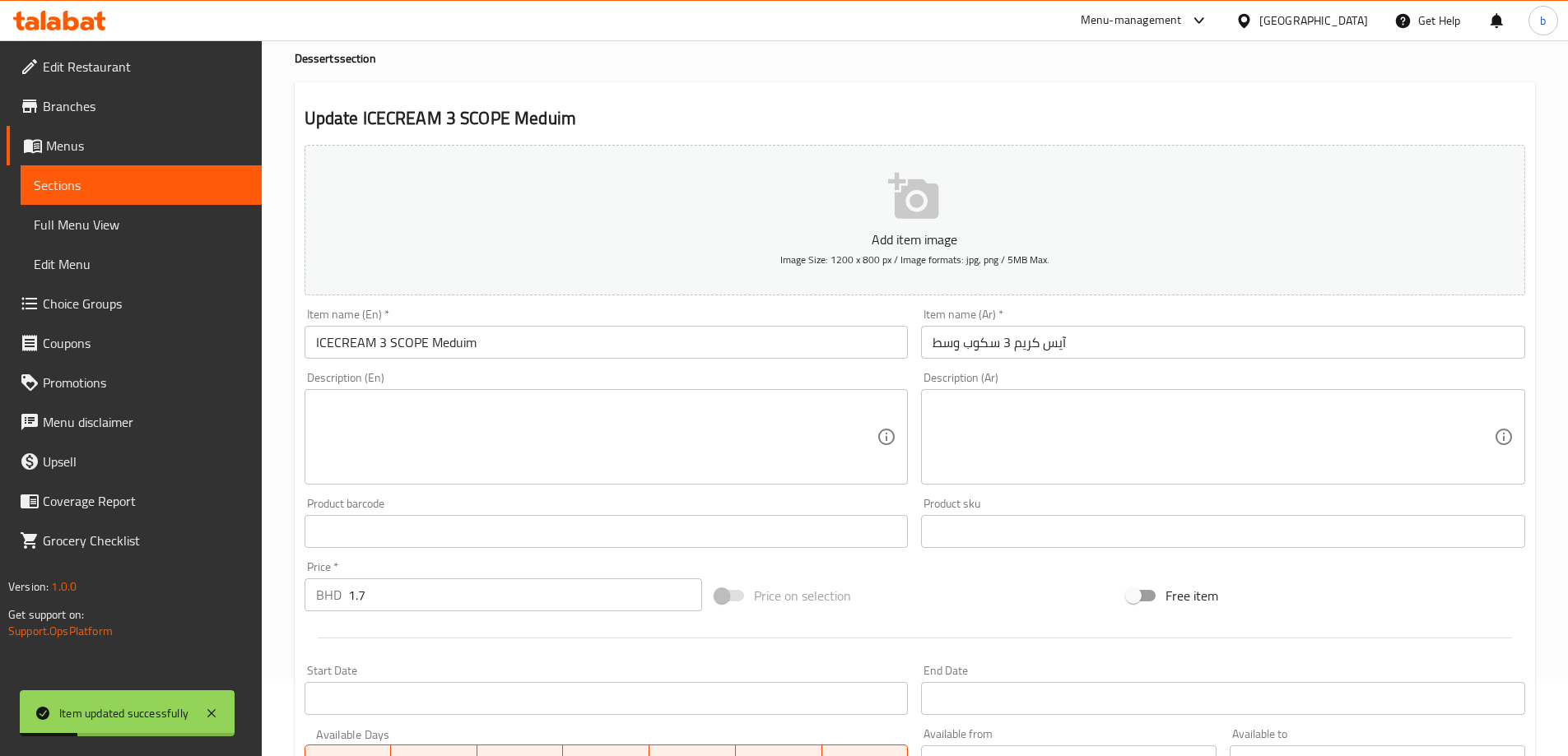
scroll to position [0, 0]
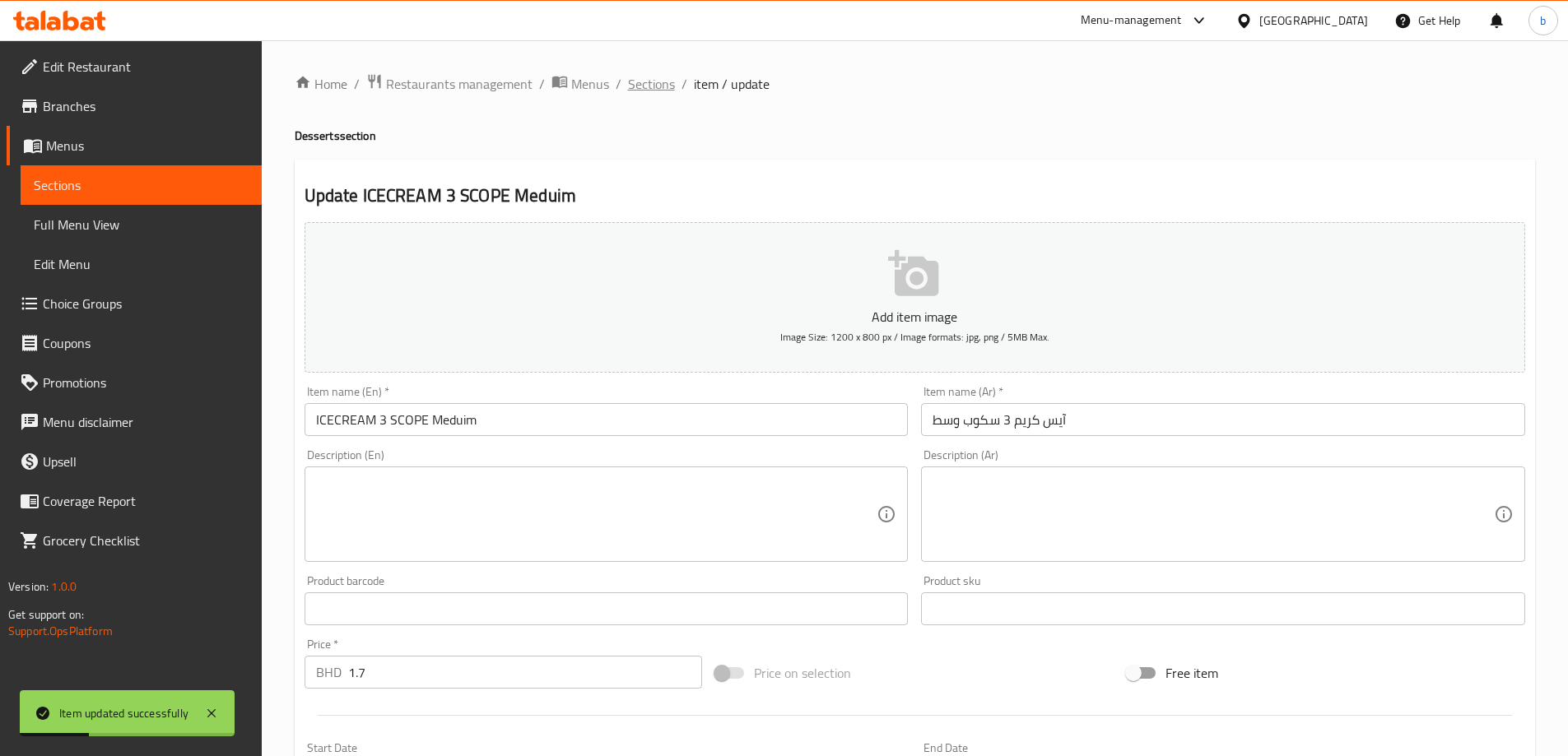
click at [640, 90] on span "Sections" at bounding box center [651, 84] width 47 height 20
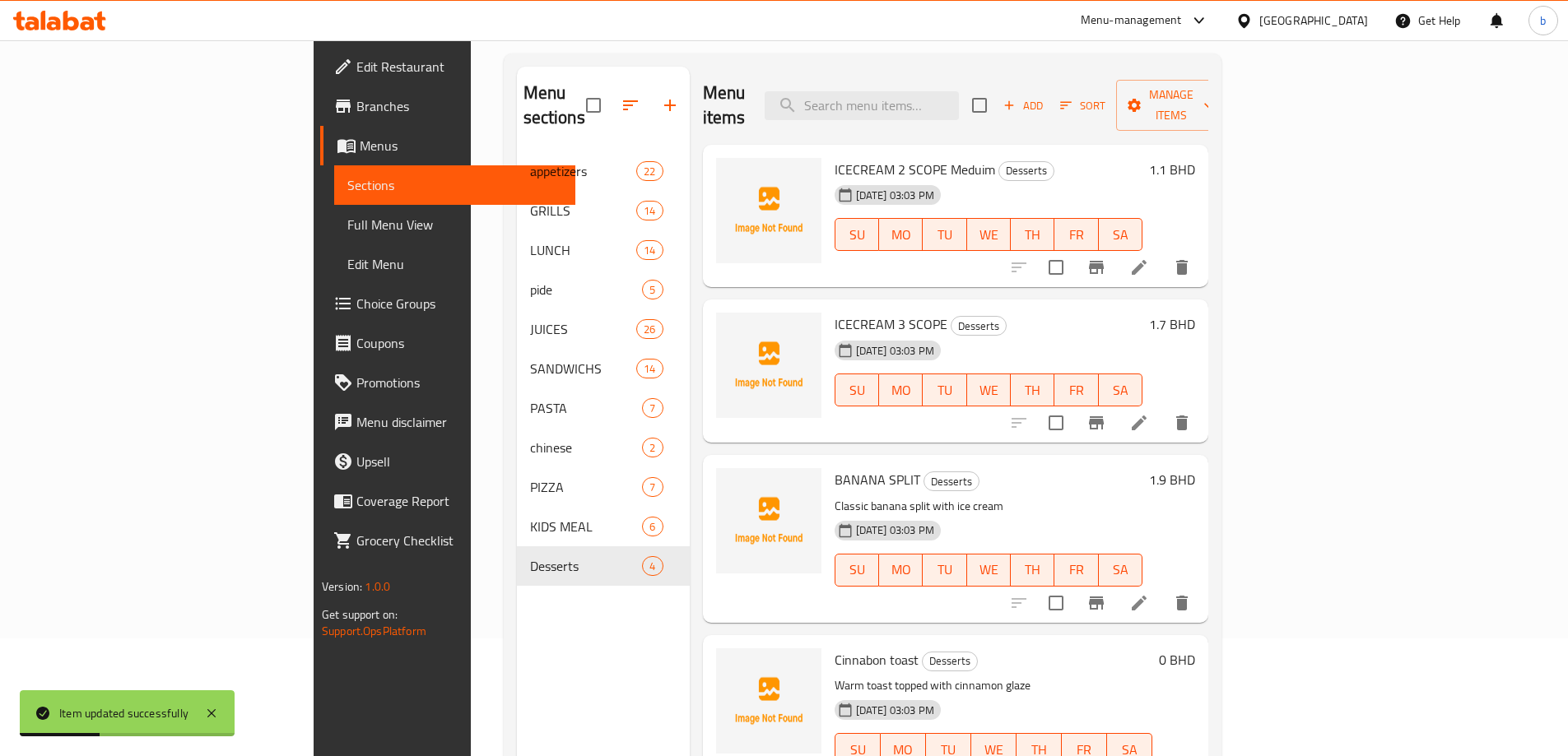
scroll to position [230, 0]
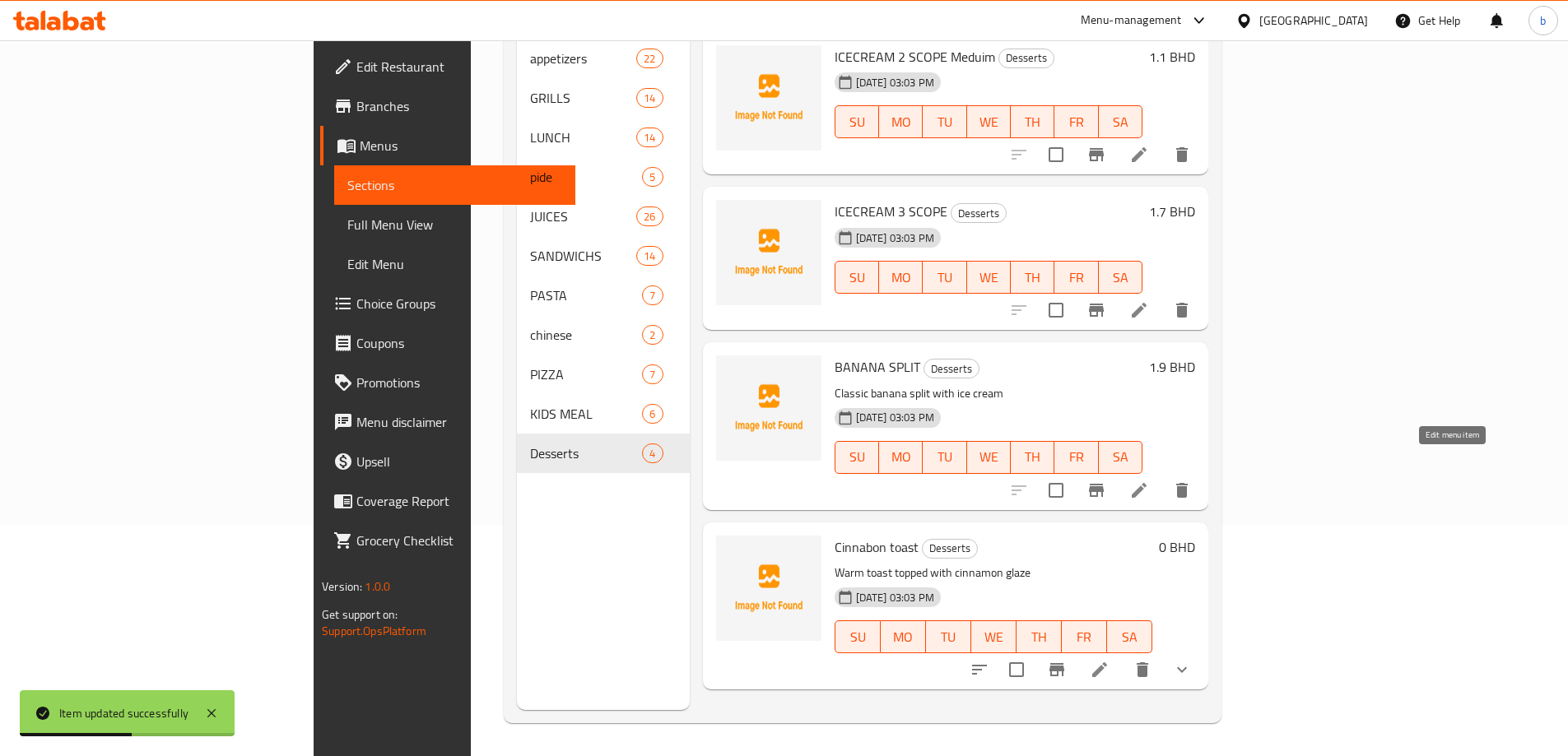
click at [1146, 483] on icon at bounding box center [1139, 491] width 15 height 15
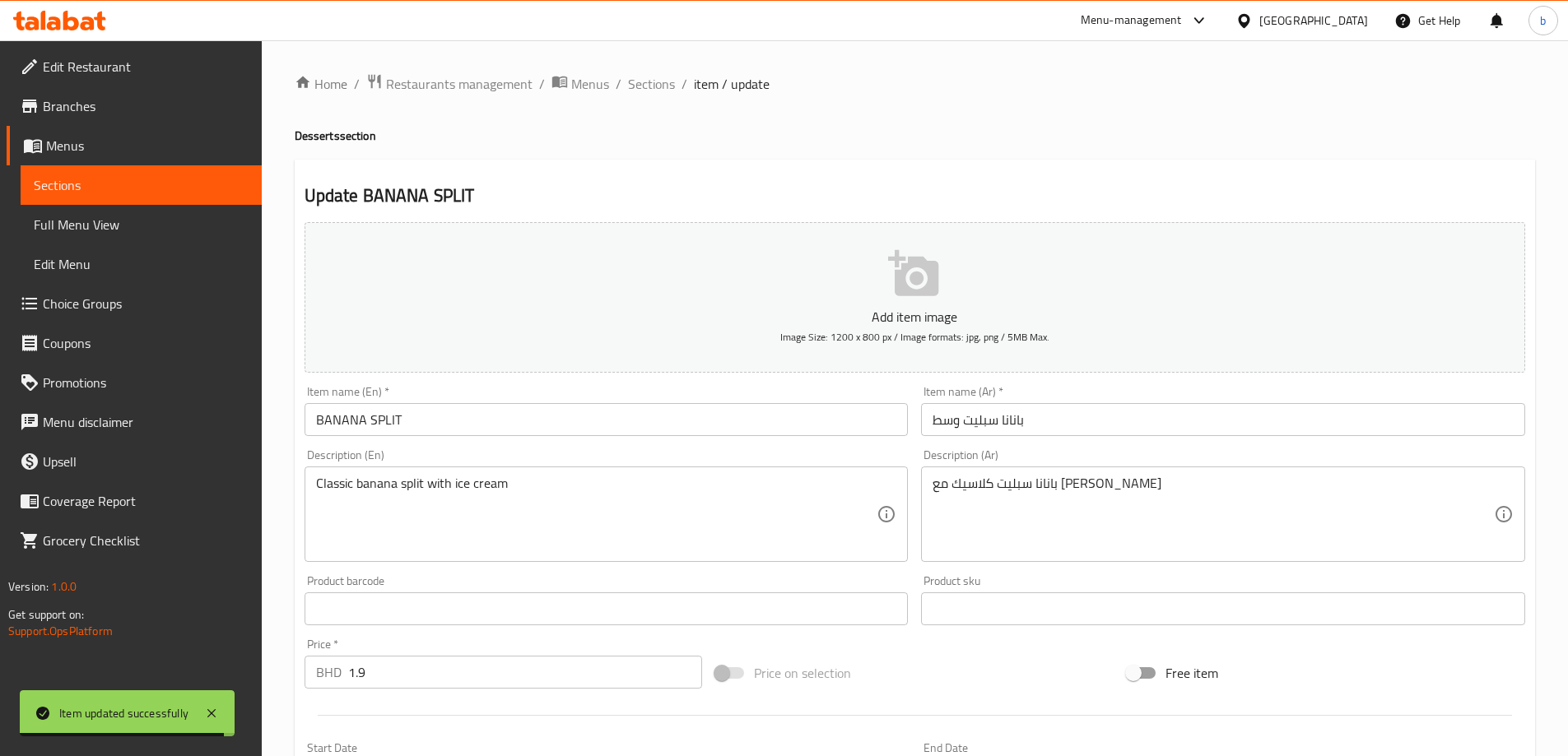
click at [441, 424] on input "BANANA SPLIT" at bounding box center [606, 419] width 604 height 33
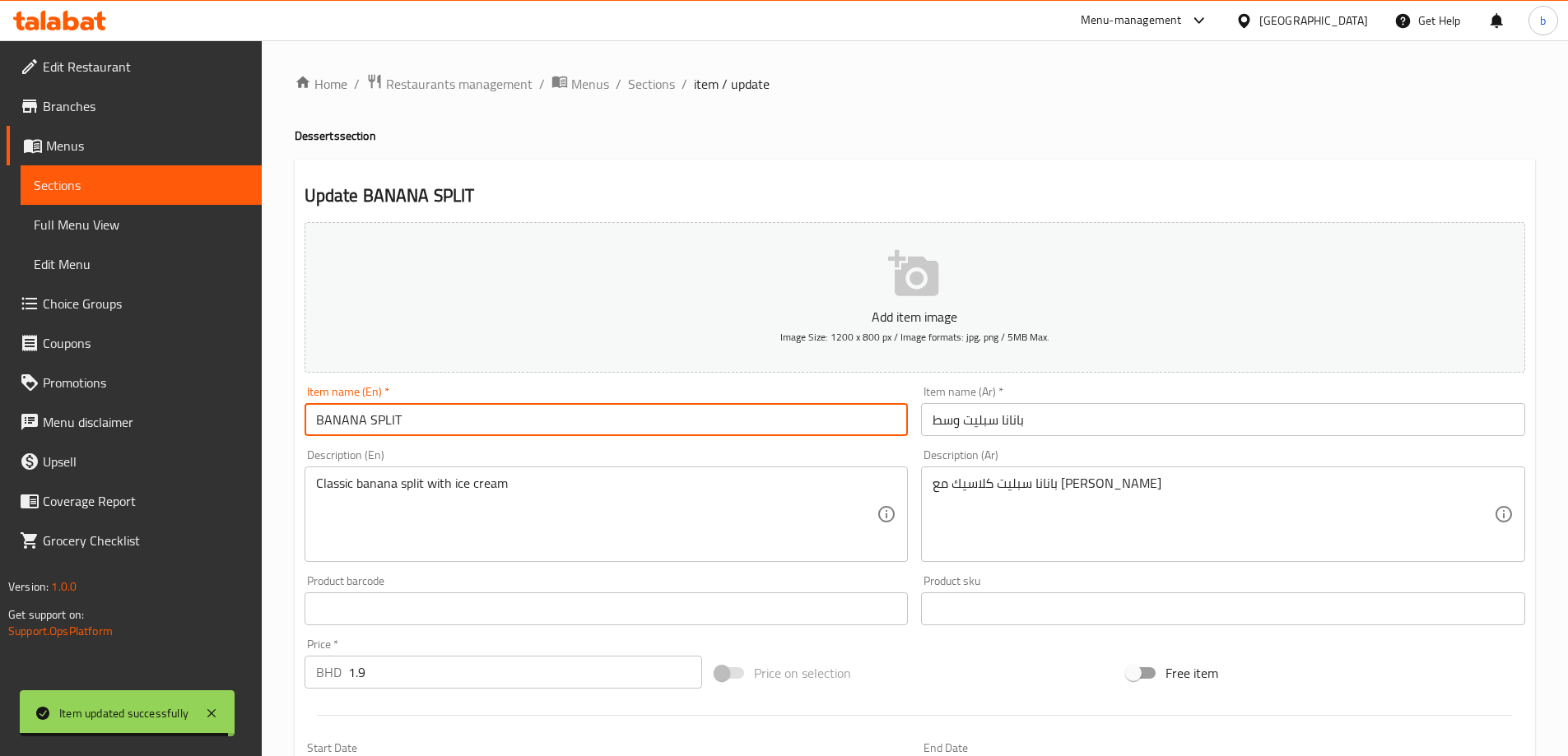
paste input "Meduim"
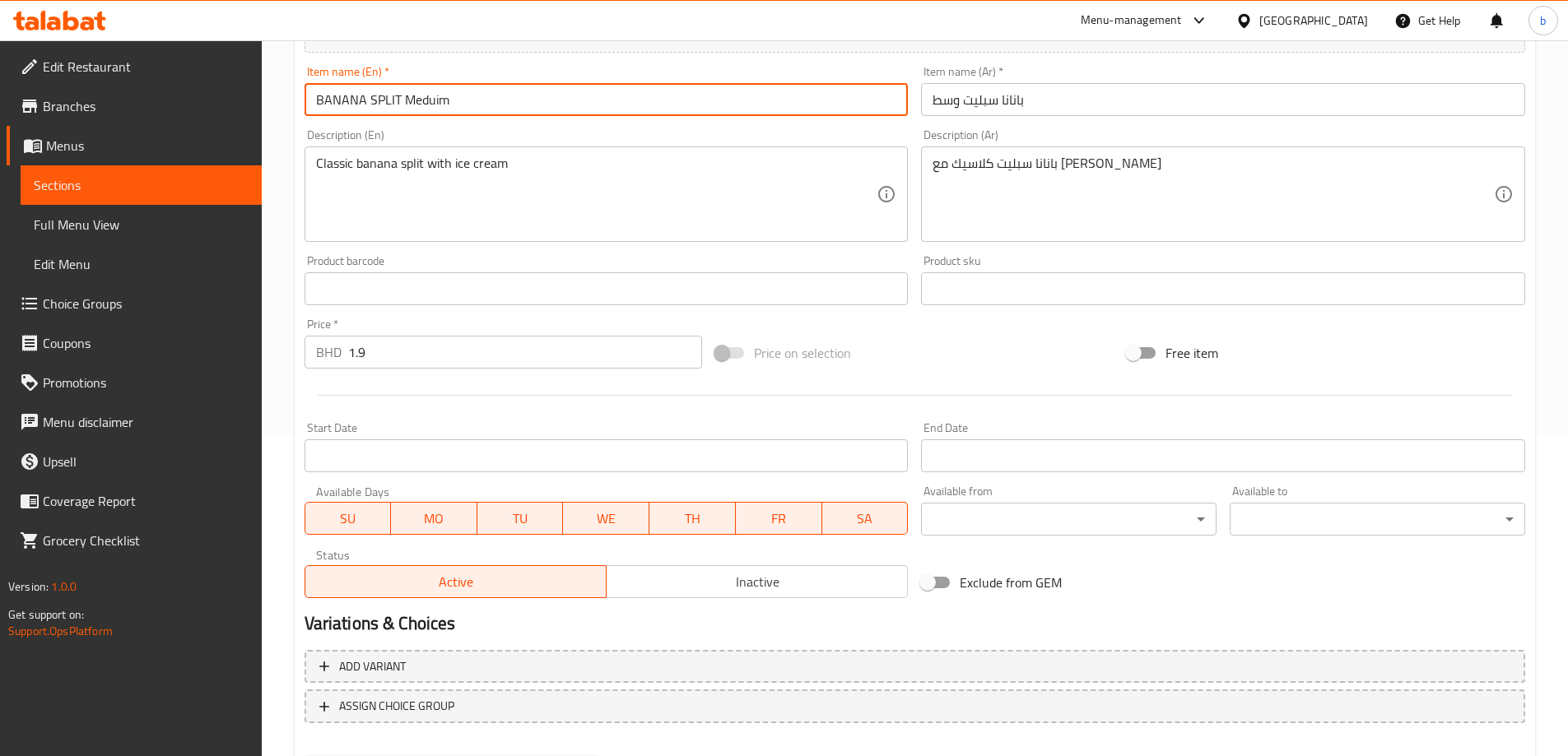
scroll to position [407, 0]
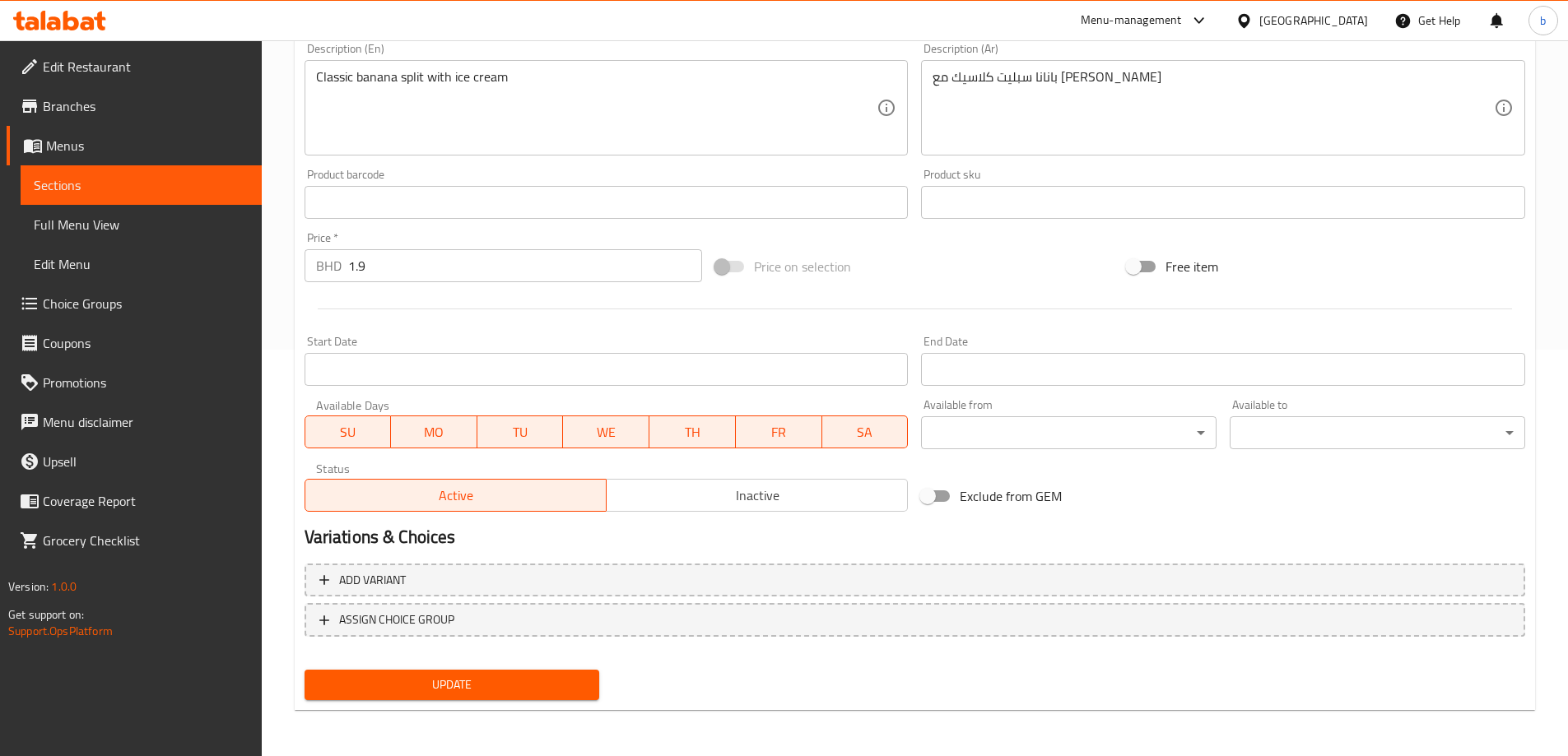
type input "BANANA SPLIT Meduim"
click at [546, 683] on span "Update" at bounding box center [451, 685] width 269 height 21
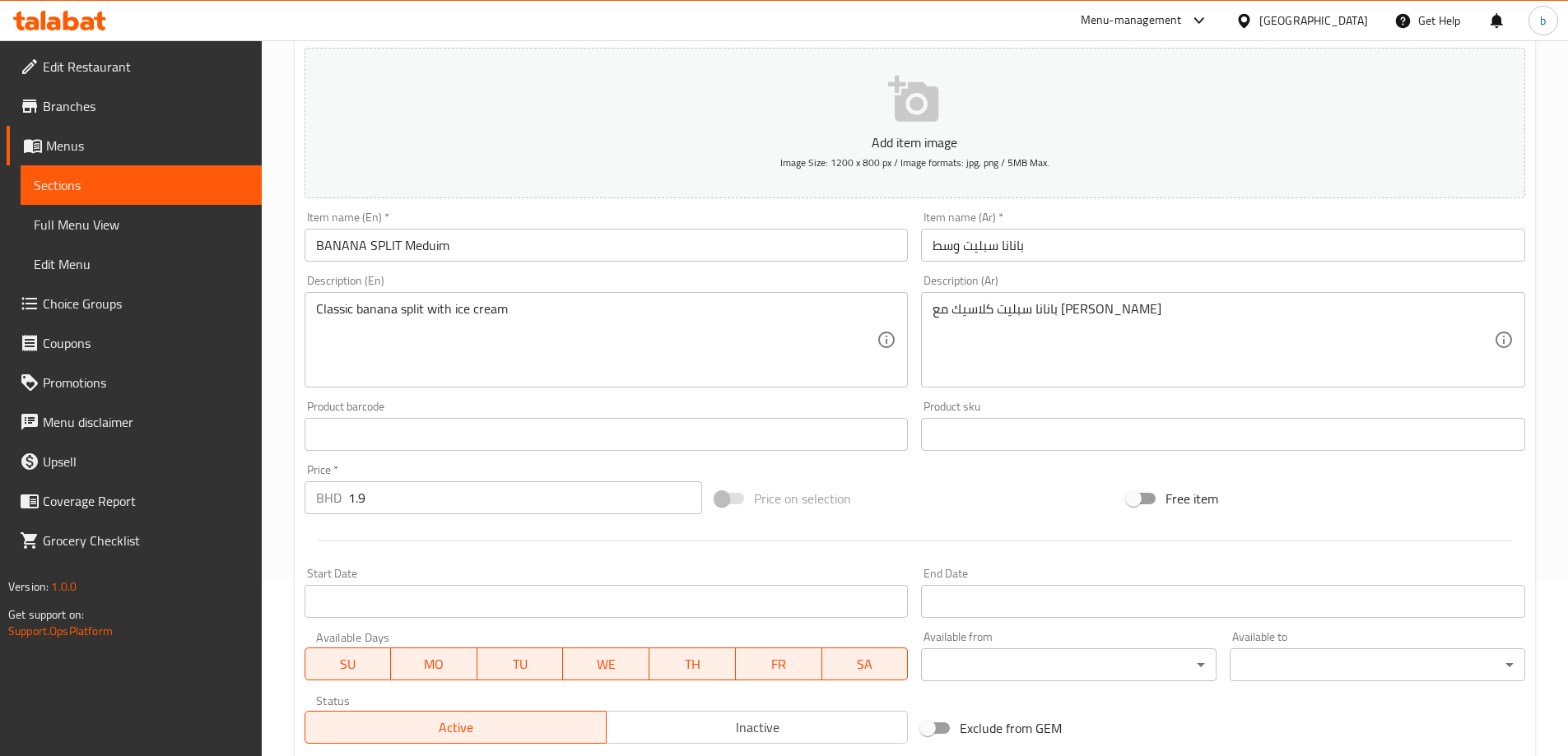
scroll to position [0, 0]
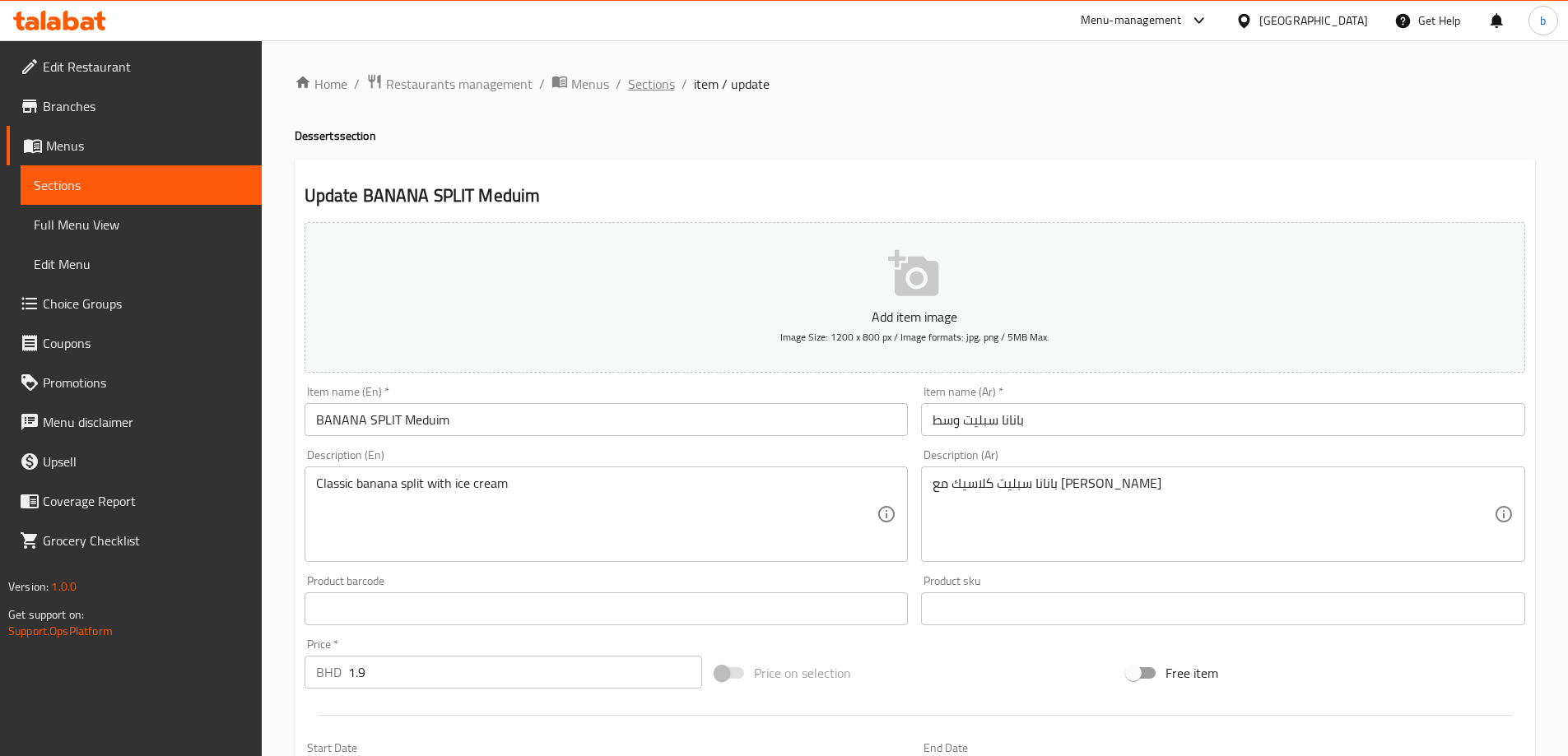
click at [655, 74] on span "Sections" at bounding box center [651, 84] width 47 height 20
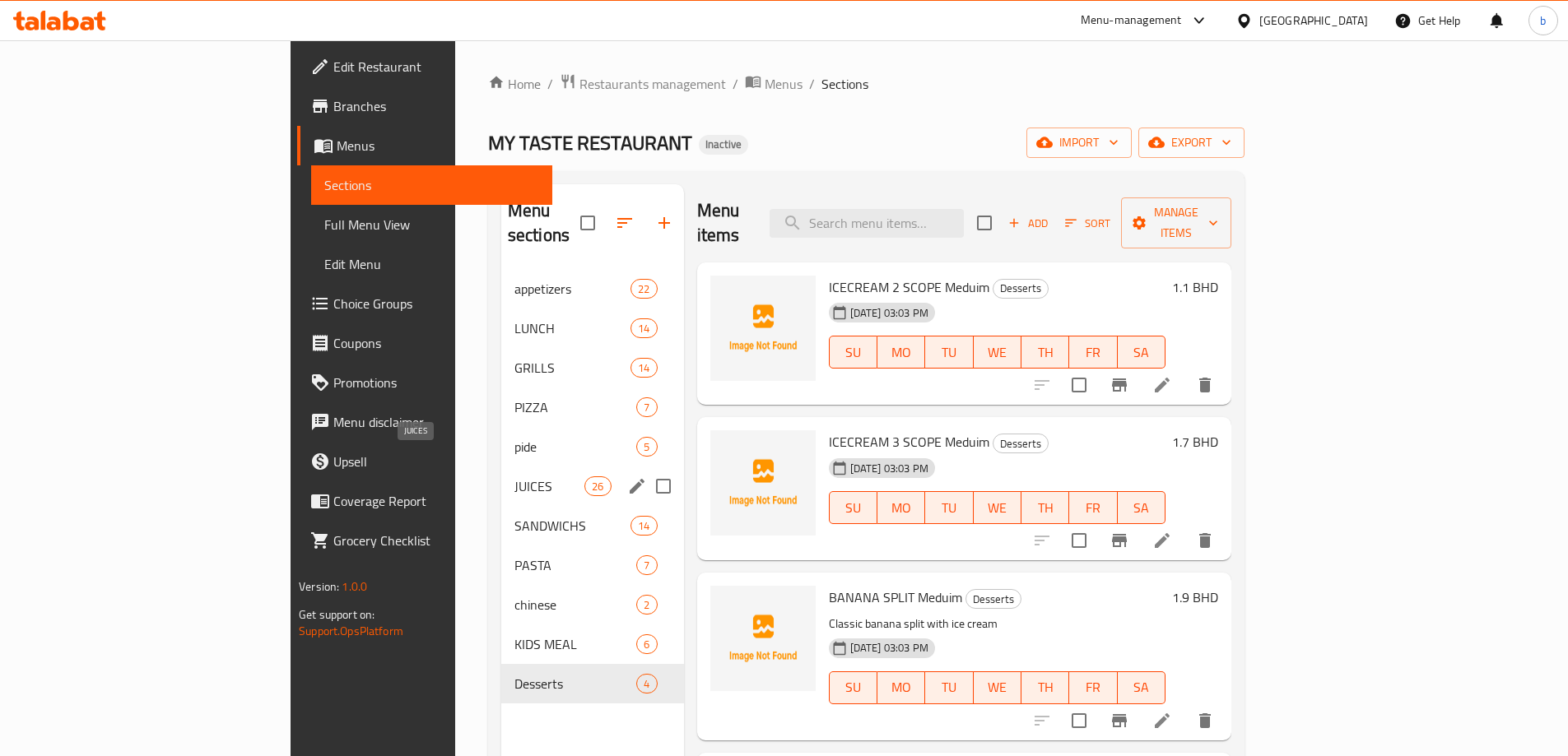
click at [514, 476] on span "JUICES" at bounding box center [549, 486] width 70 height 20
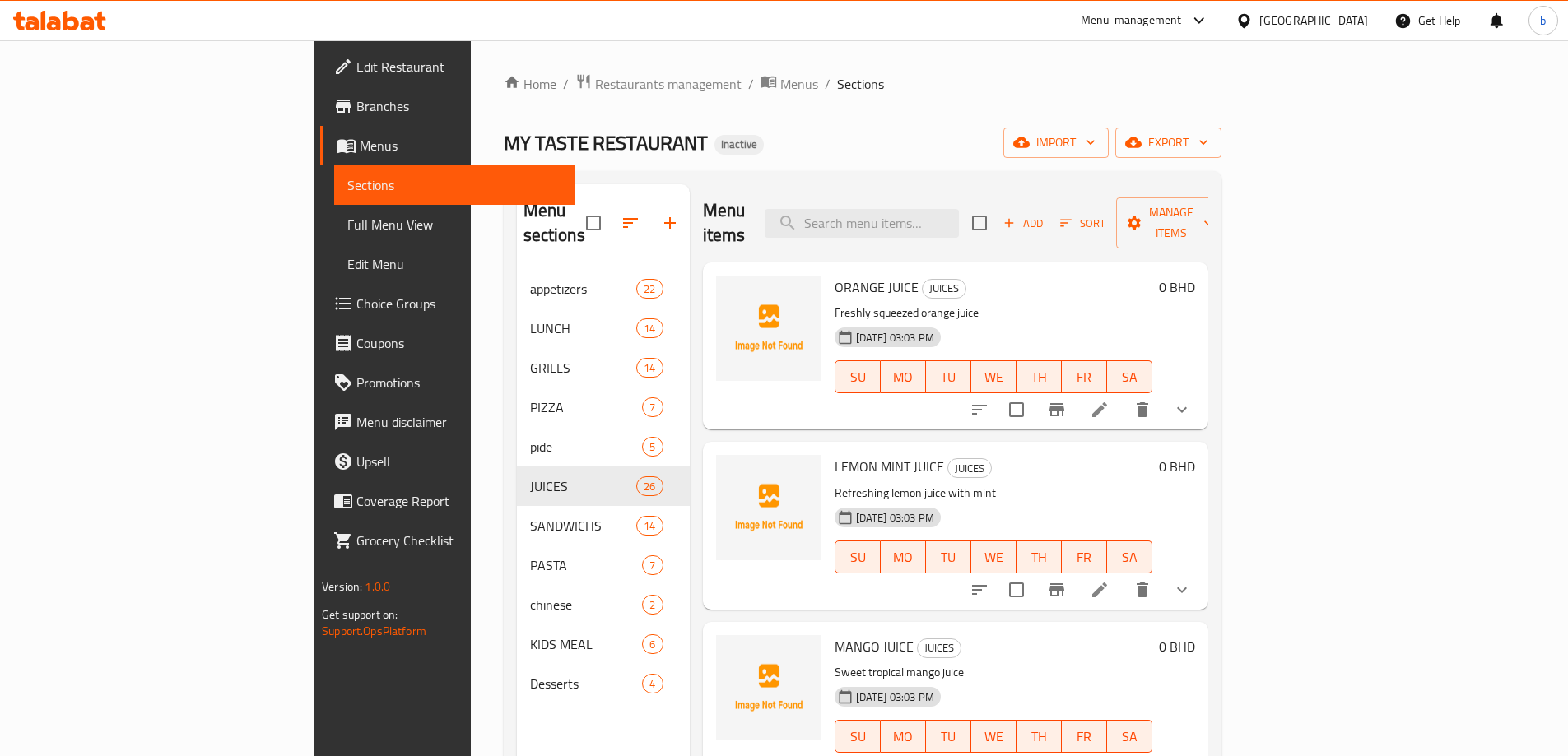
scroll to position [3296, 0]
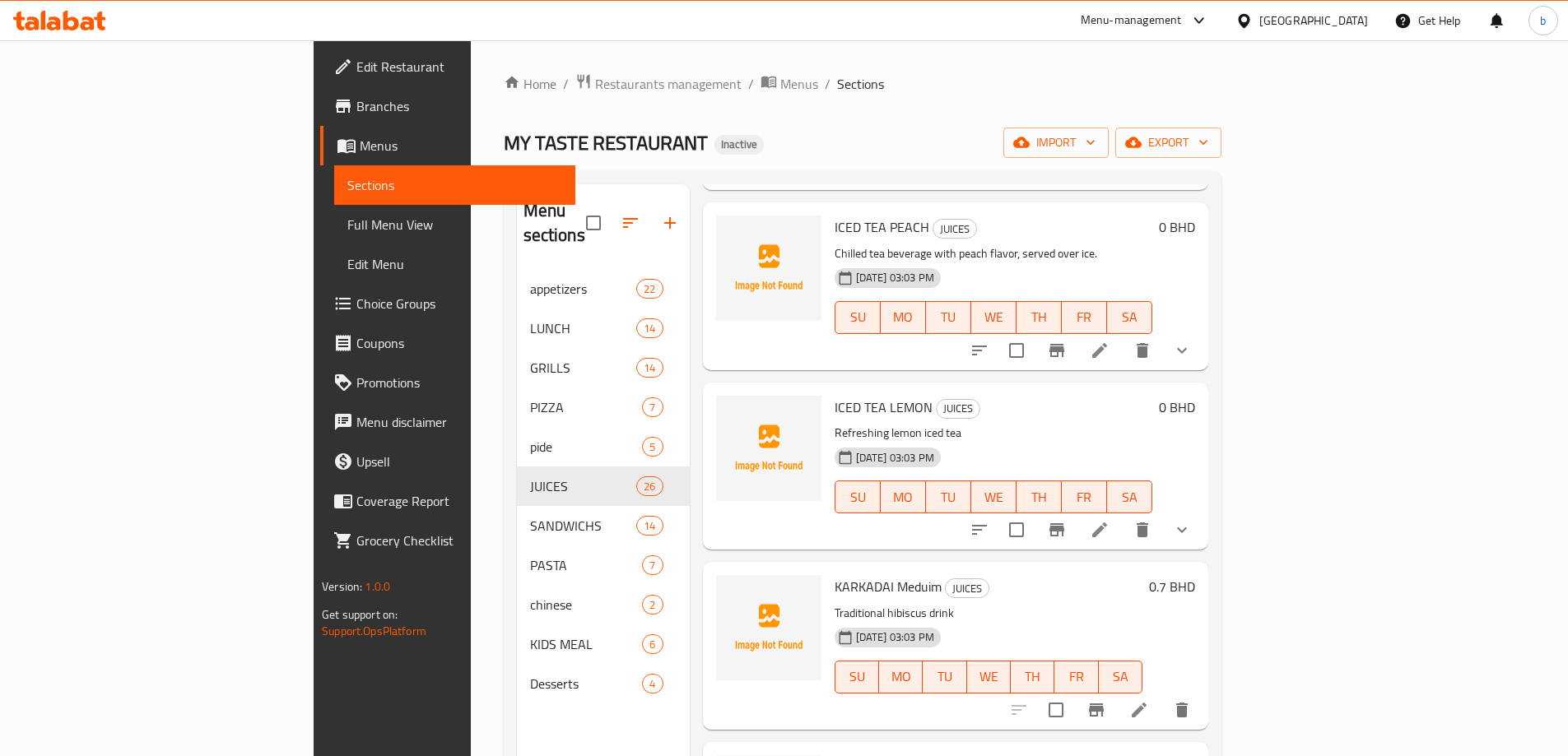
click at [1149, 700] on icon at bounding box center [1139, 710] width 20 height 20
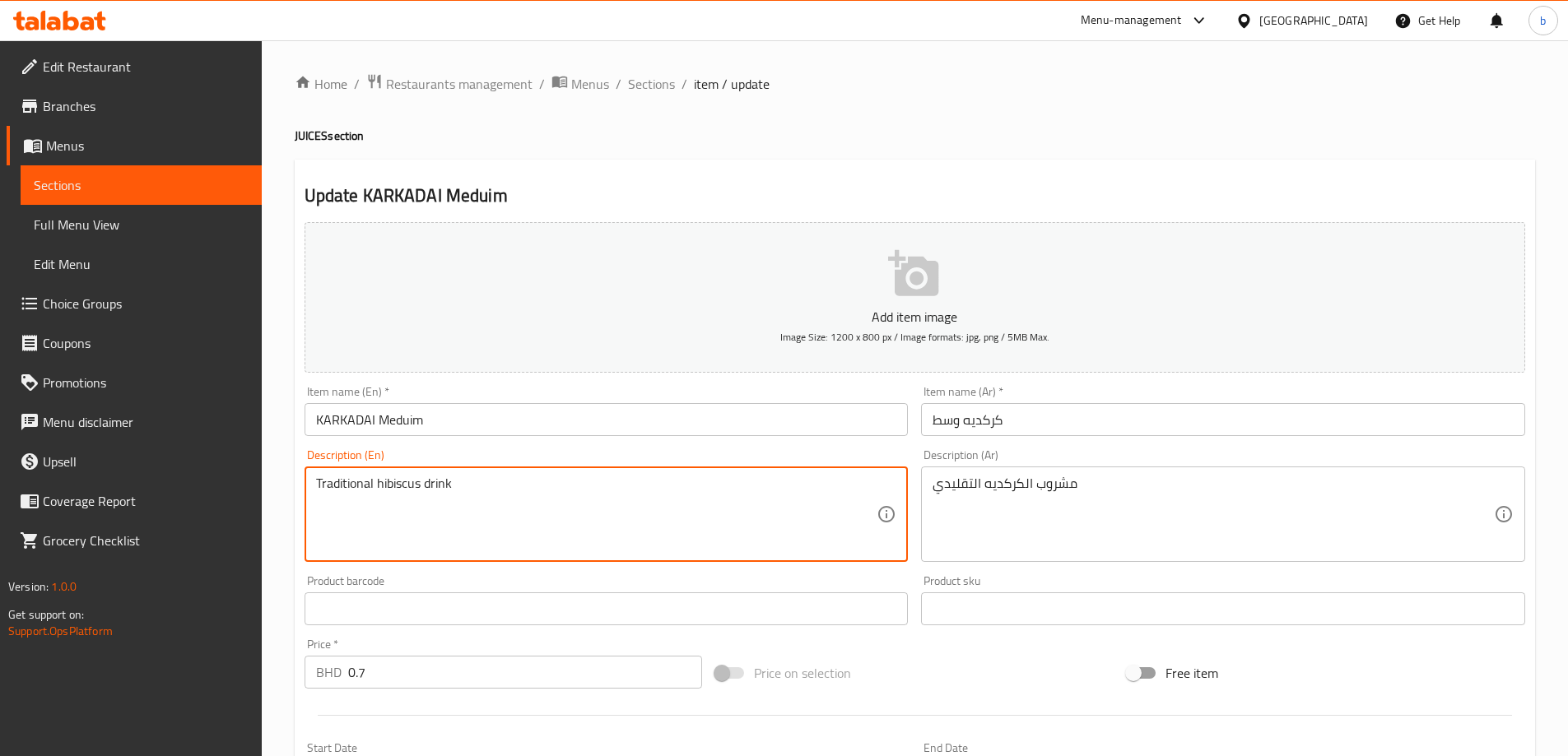
drag, startPoint x: 421, startPoint y: 486, endPoint x: 375, endPoint y: 488, distance: 46.0
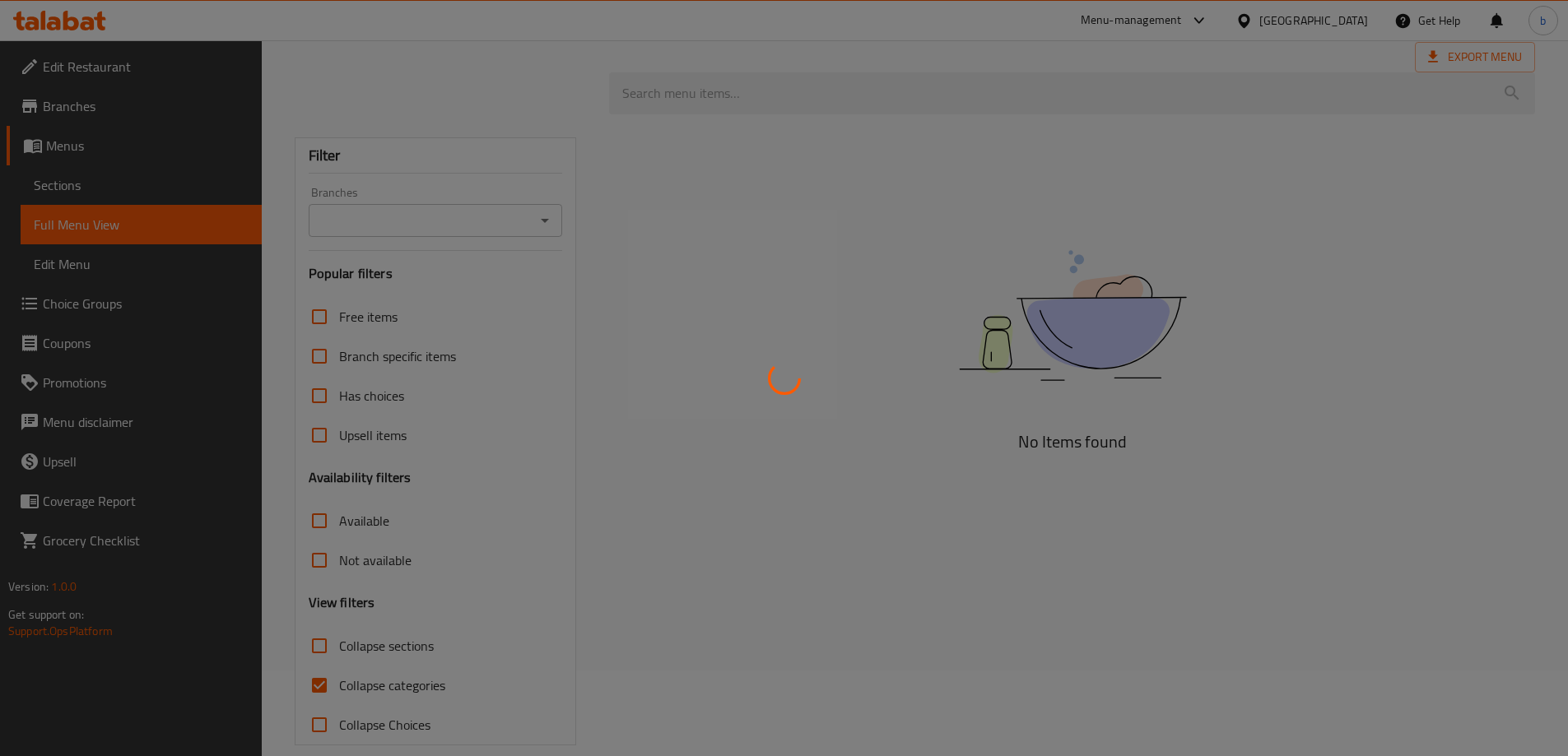
scroll to position [108, 0]
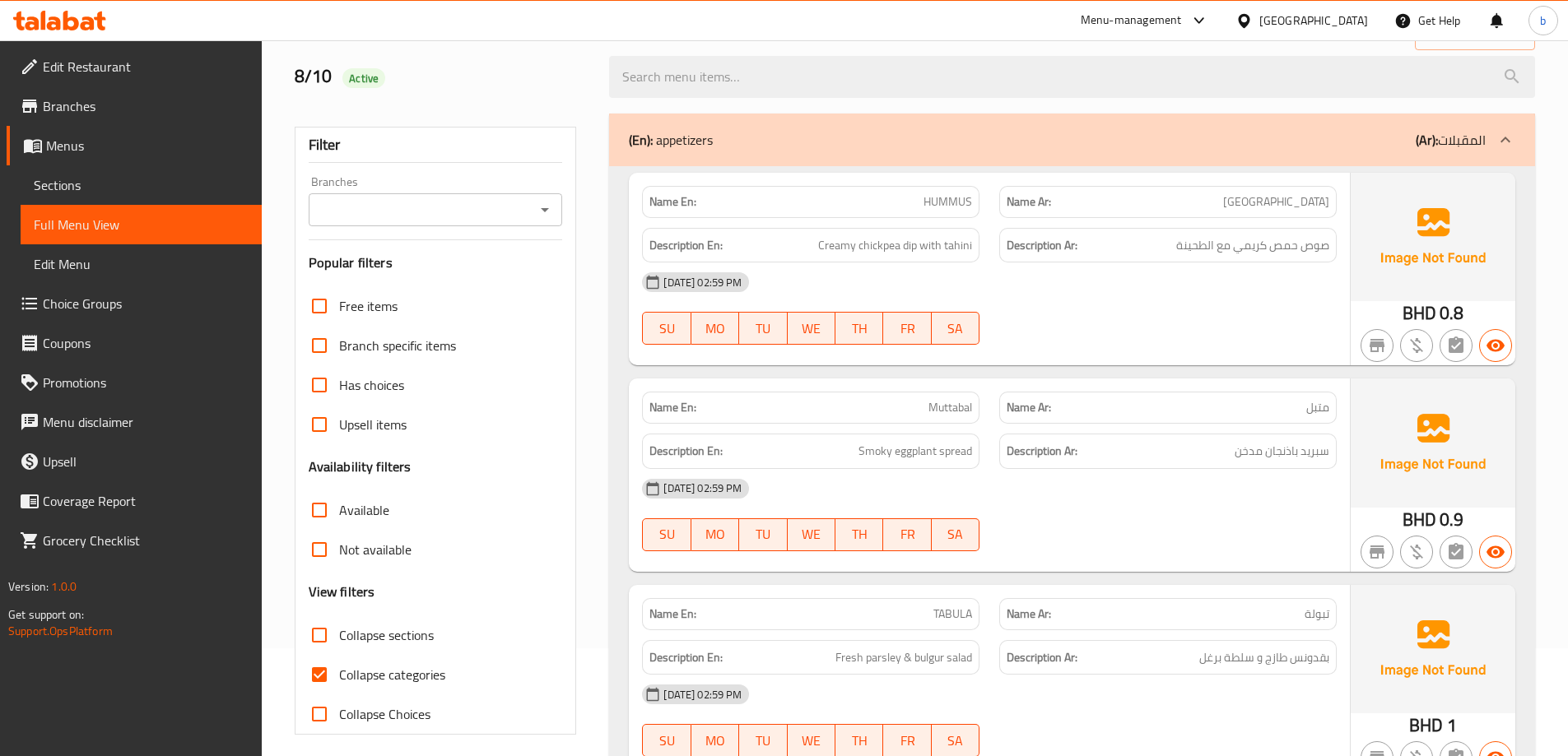
click at [325, 640] on input "Collapse sections" at bounding box center [319, 635] width 39 height 39
checkbox input "true"
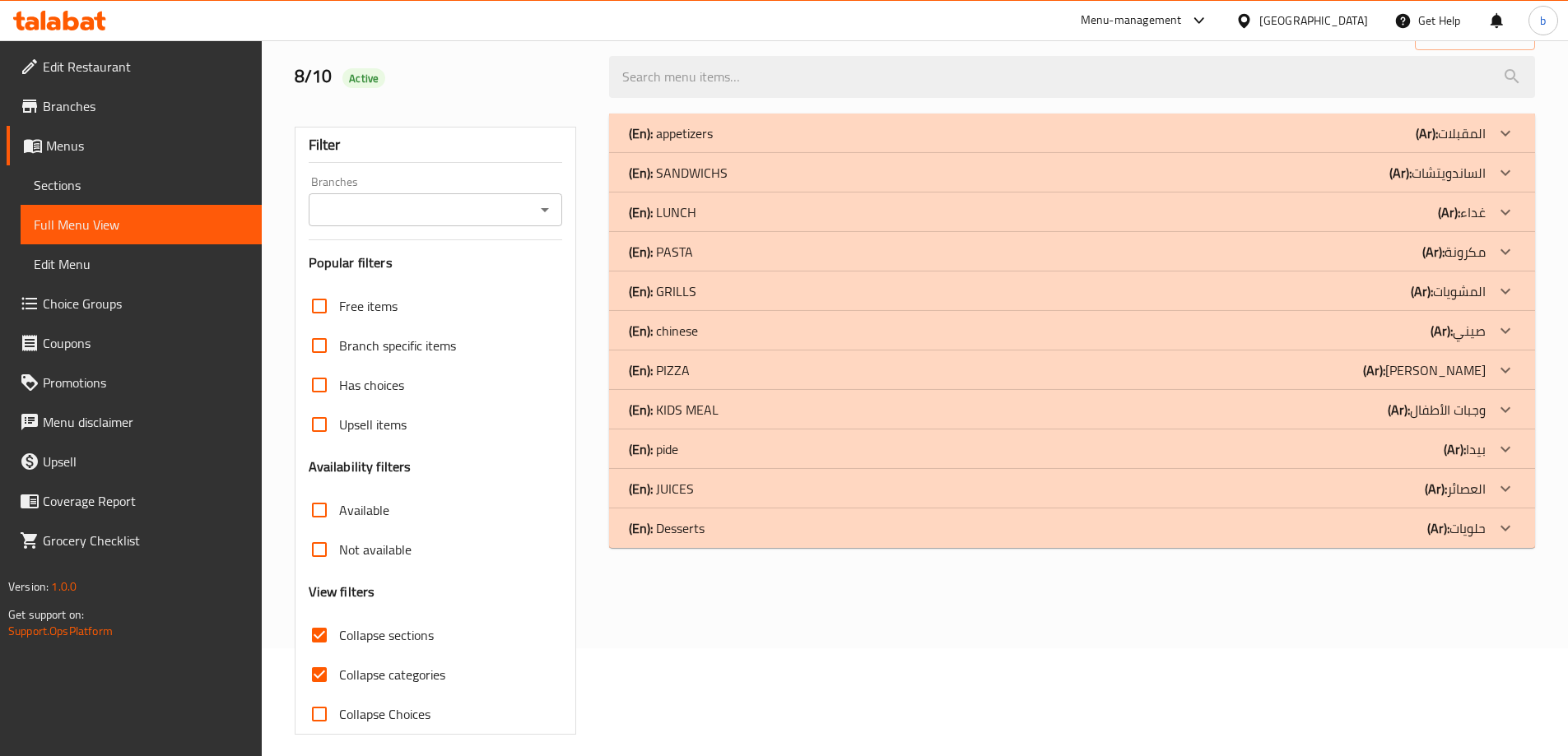
click at [1490, 411] on div at bounding box center [1504, 409] width 39 height 39
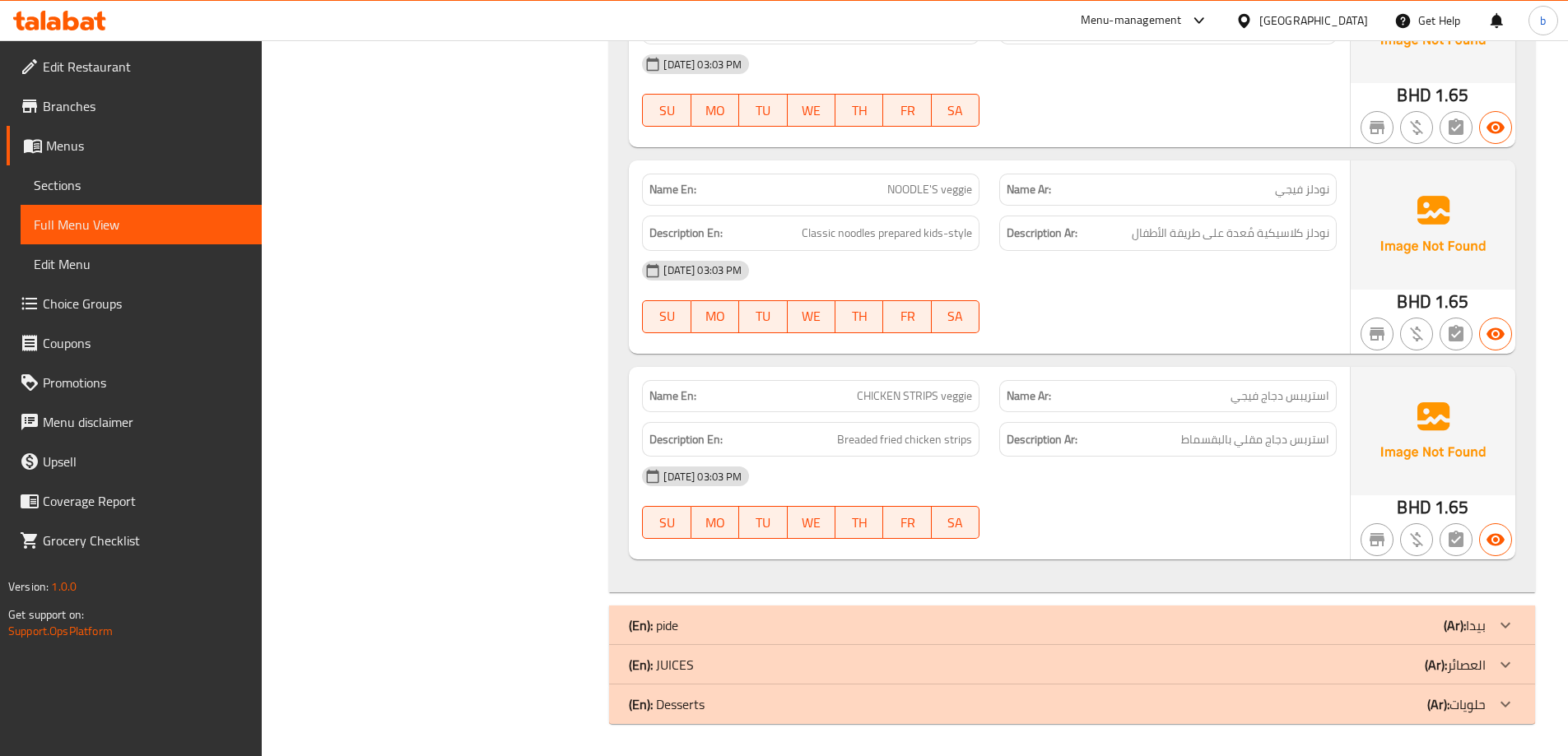
scroll to position [1234, 0]
click at [1411, 664] on div "(En): JUICES (Ar): العصائر" at bounding box center [1056, 664] width 856 height 20
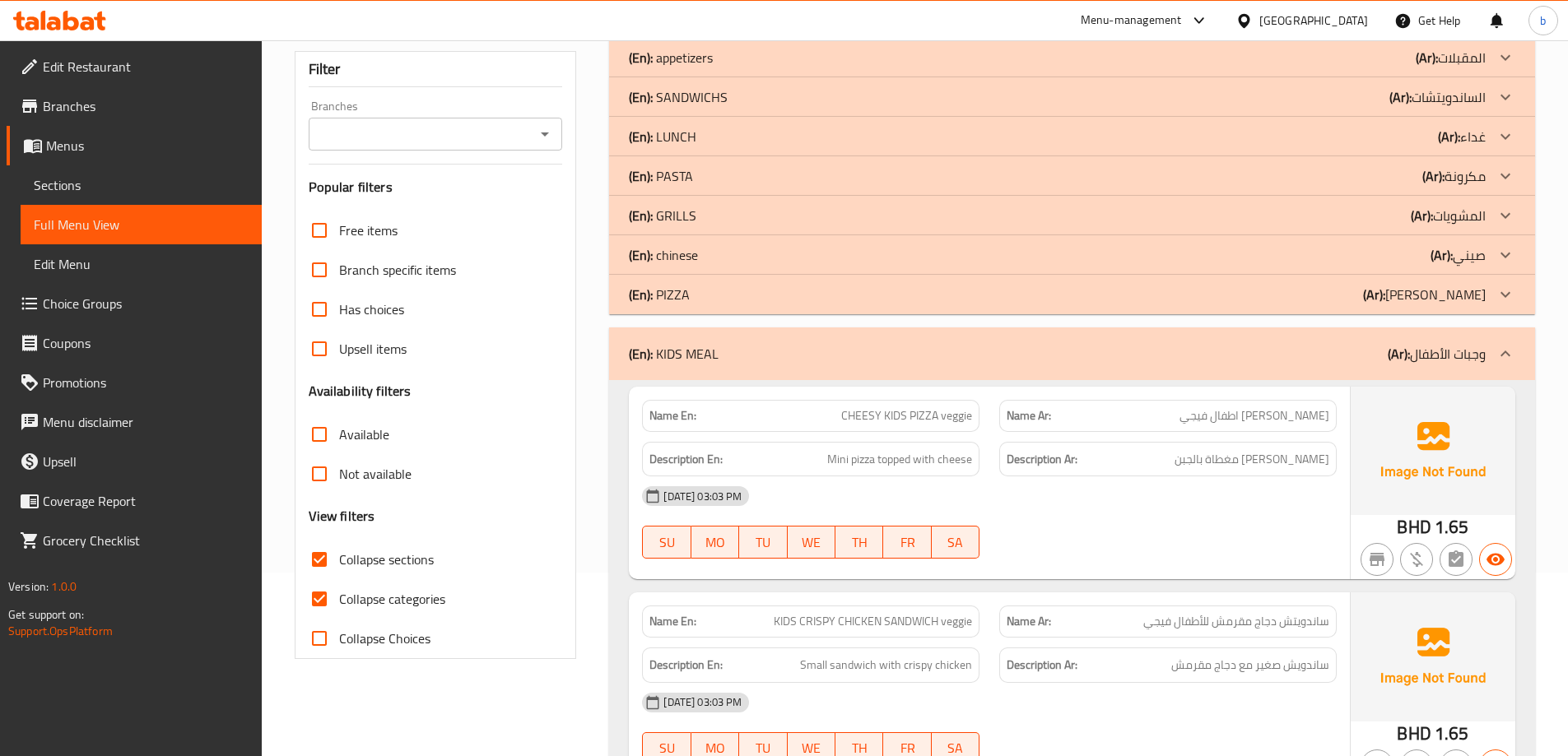
scroll to position [165, 0]
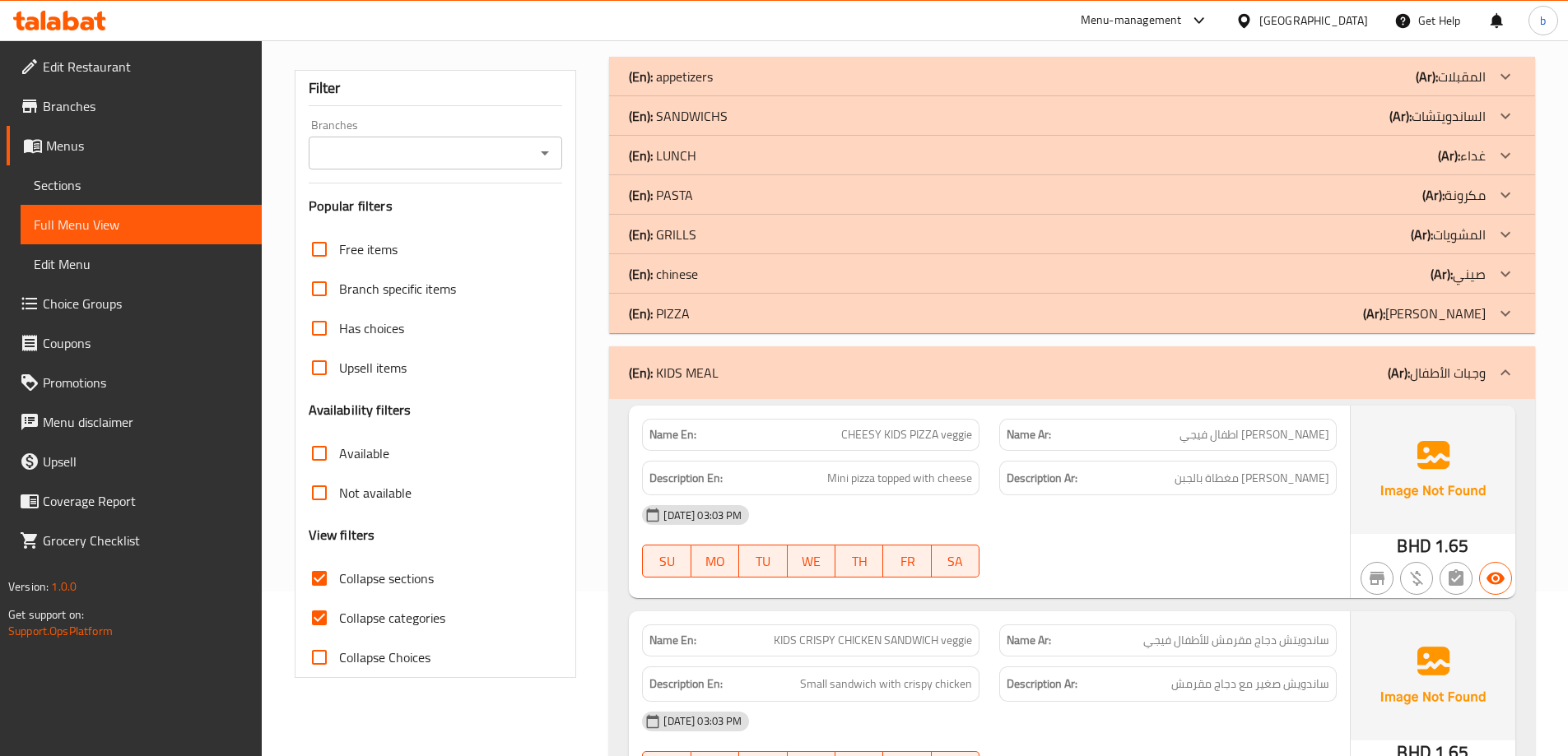
click at [1499, 369] on icon at bounding box center [1505, 373] width 20 height 20
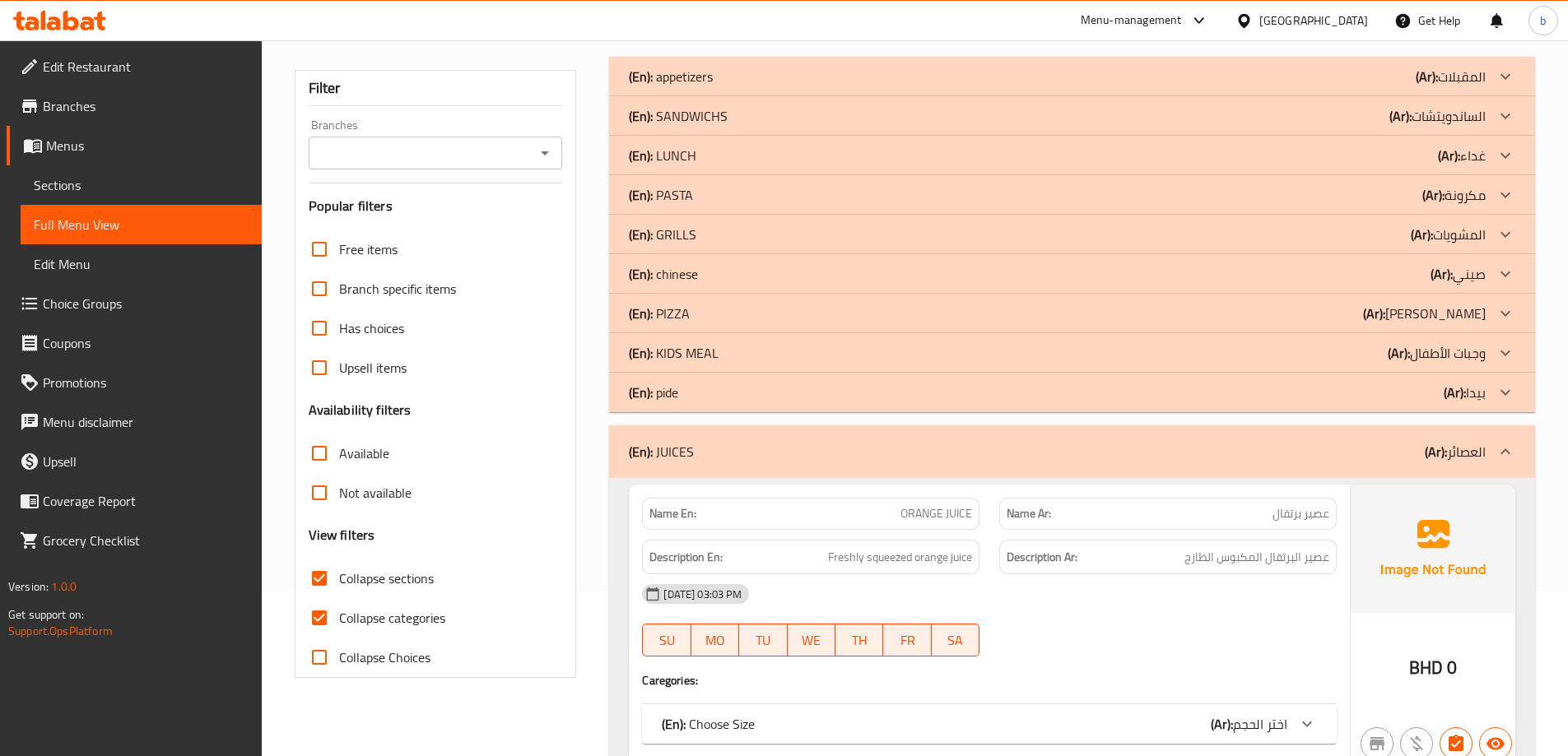
click at [314, 621] on input "Collapse categories" at bounding box center [319, 618] width 39 height 39
checkbox input "false"
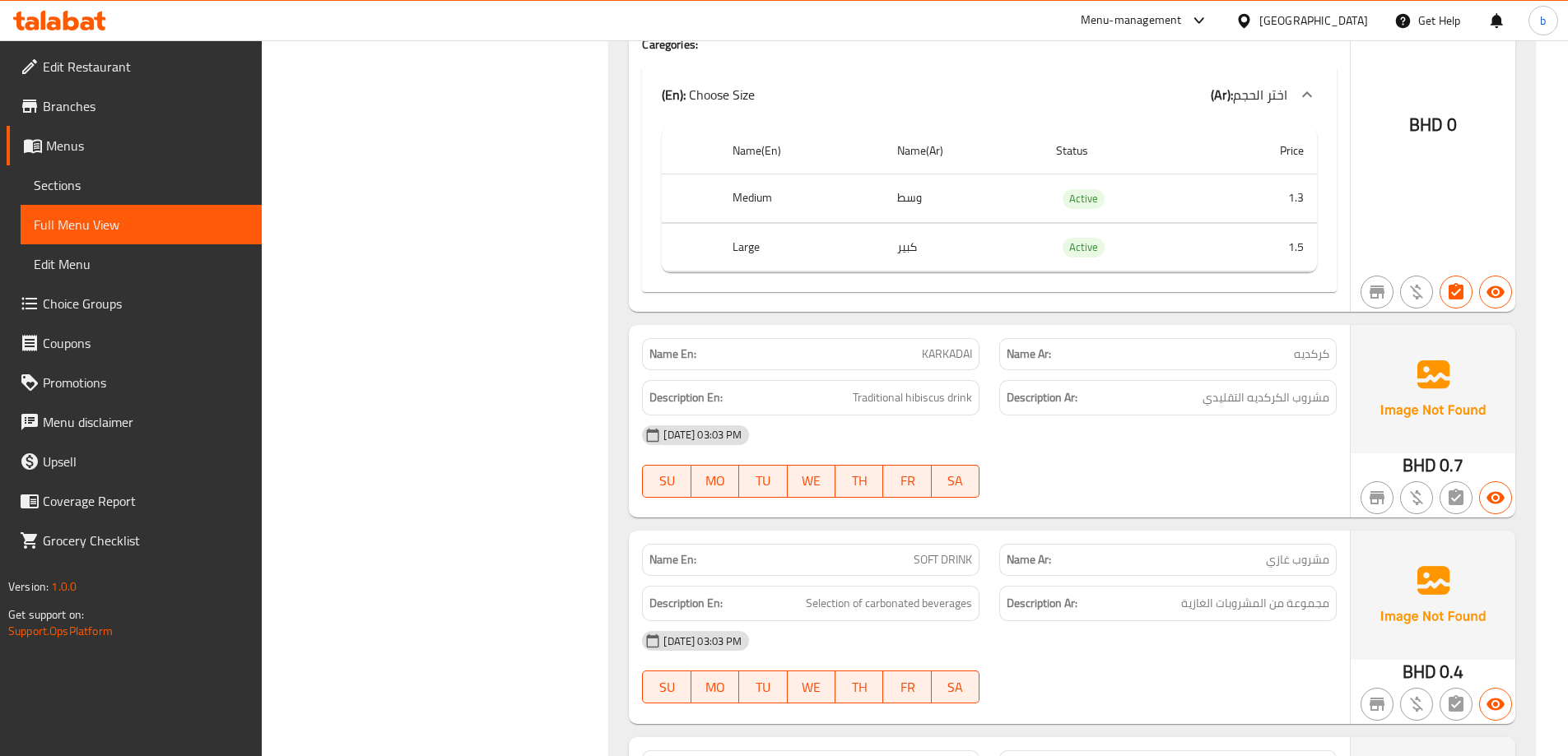
scroll to position [9875, 0]
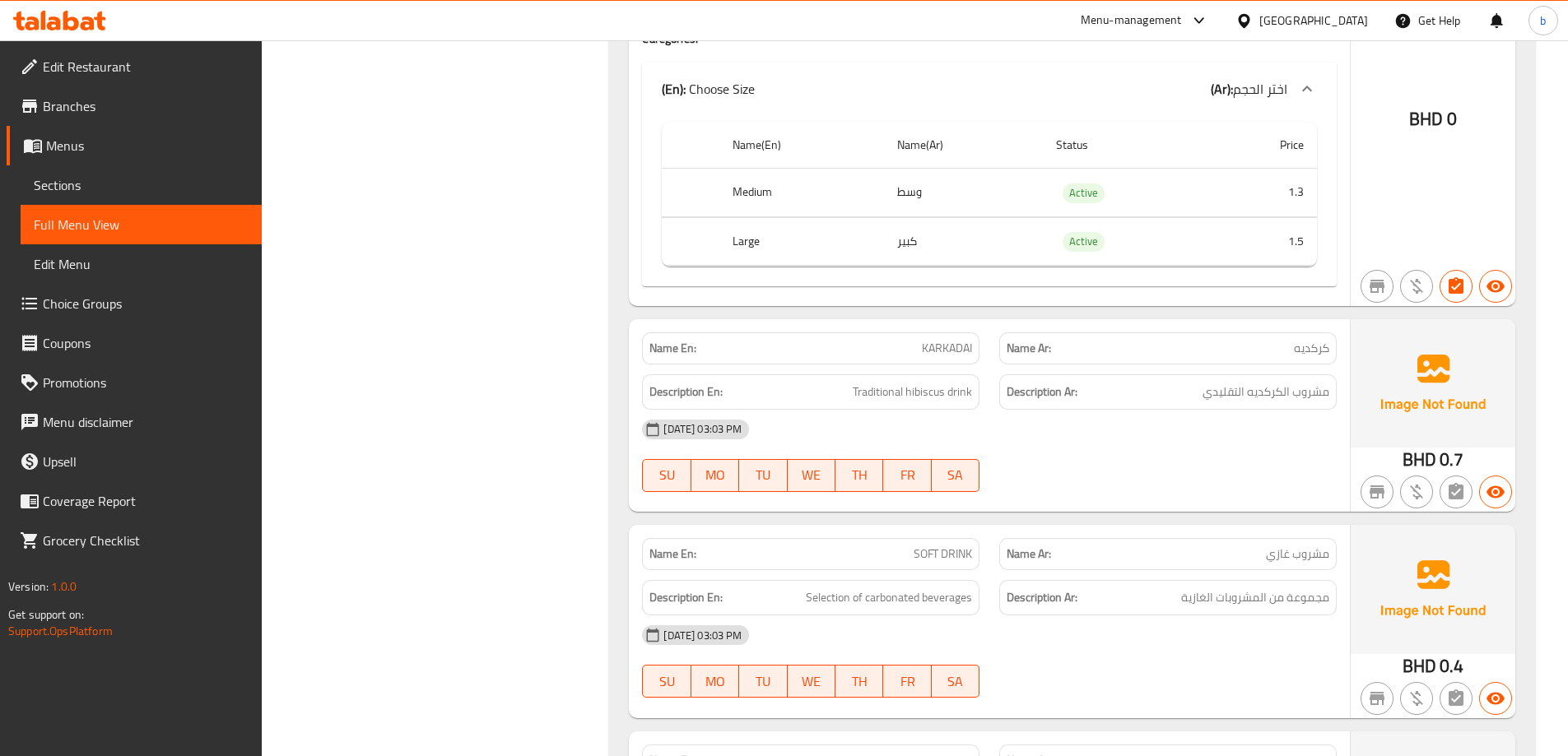
click at [958, 342] on span "KARKADAI" at bounding box center [947, 348] width 50 height 18
copy span "KARKADAI"
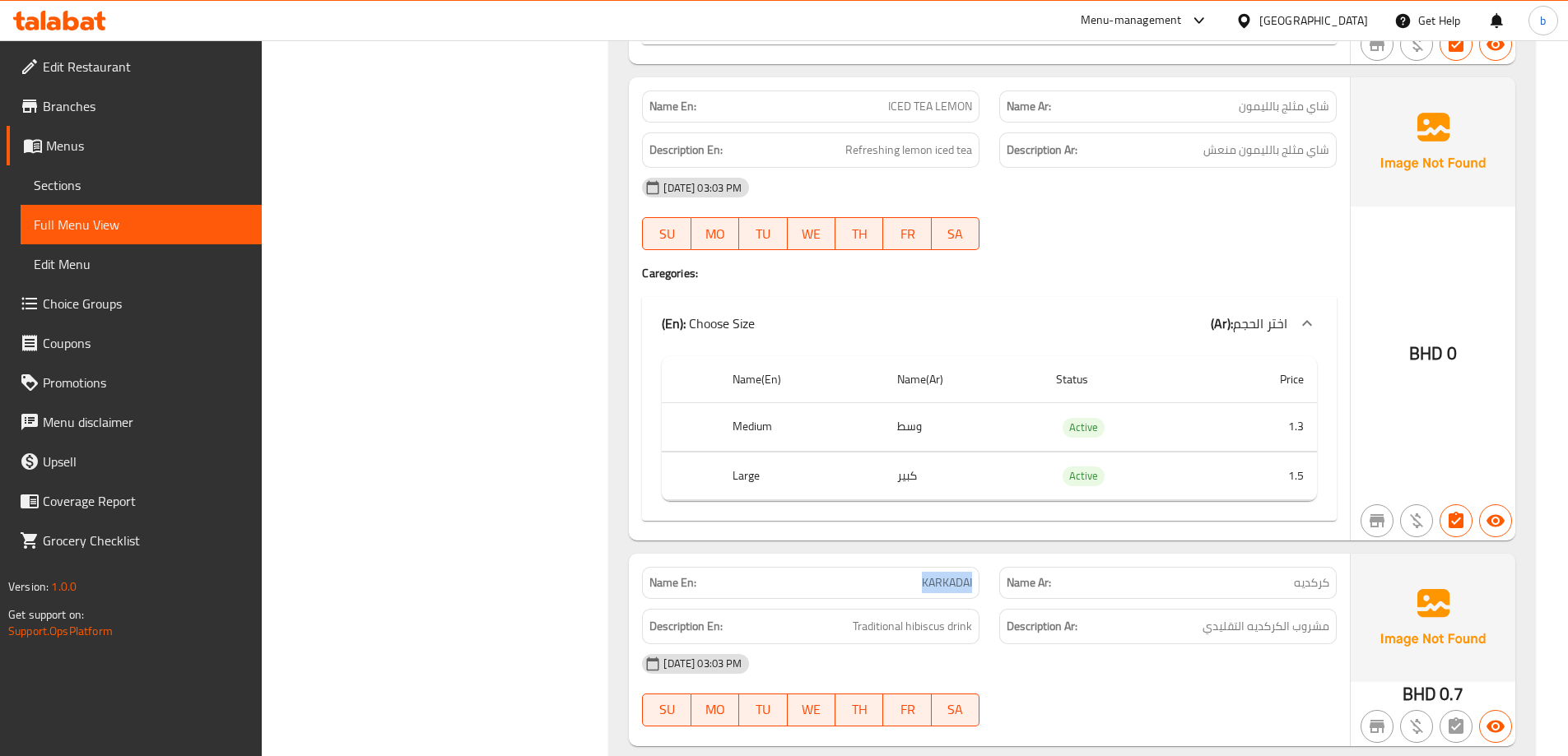
scroll to position [9299, 0]
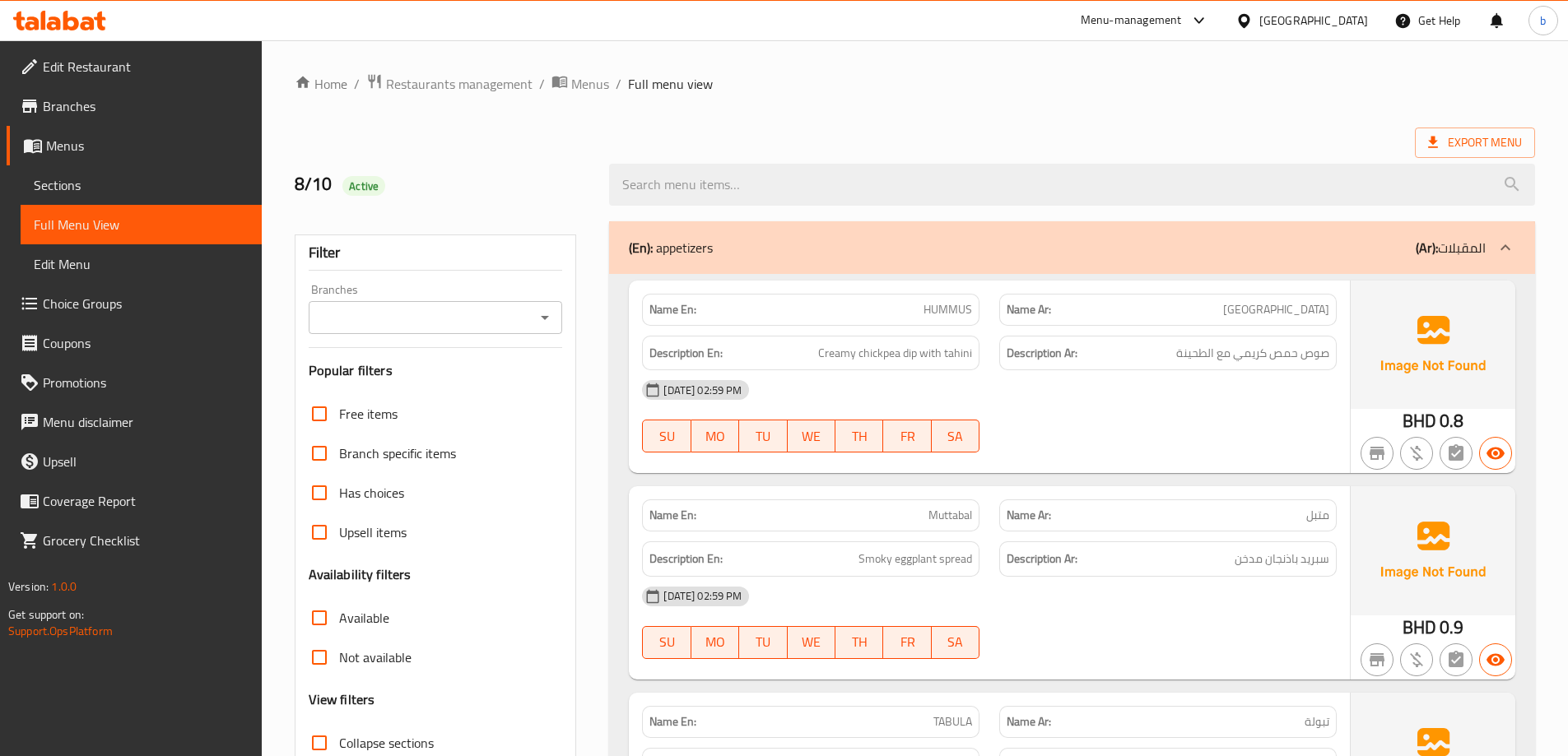
scroll to position [411, 0]
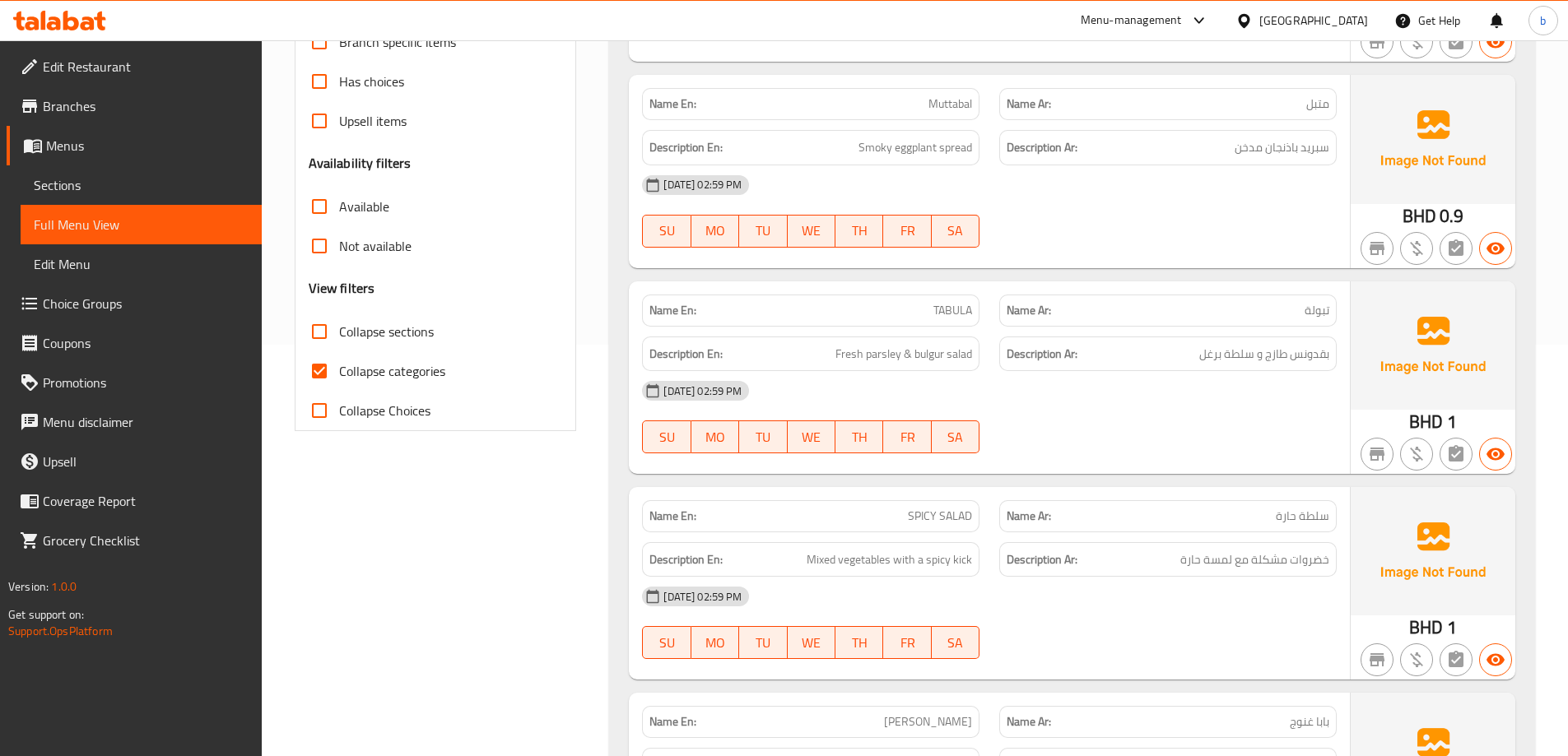
click at [314, 332] on input "Collapse sections" at bounding box center [319, 332] width 39 height 39
checkbox input "true"
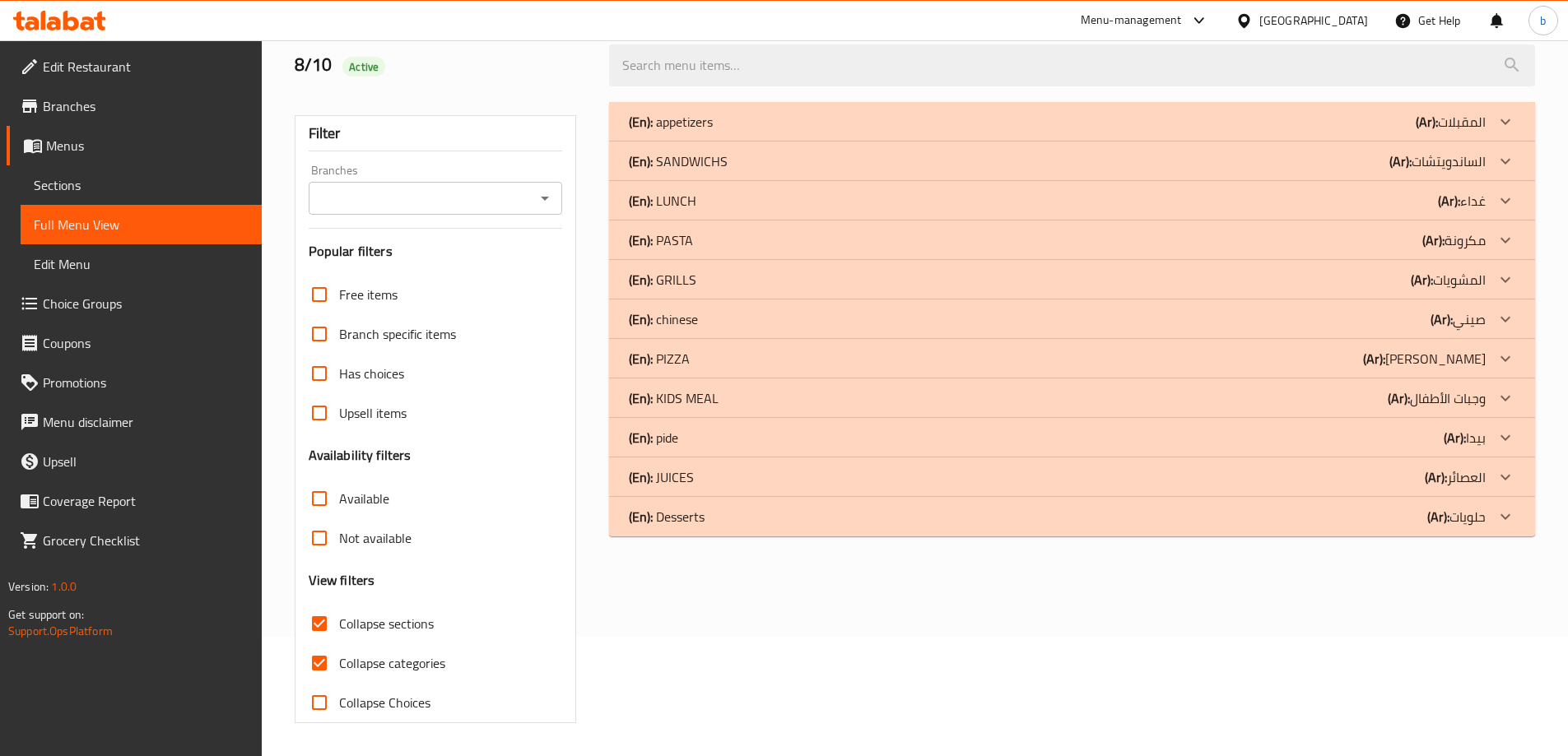
scroll to position [120, 0]
click at [1488, 520] on div at bounding box center [1504, 517] width 39 height 39
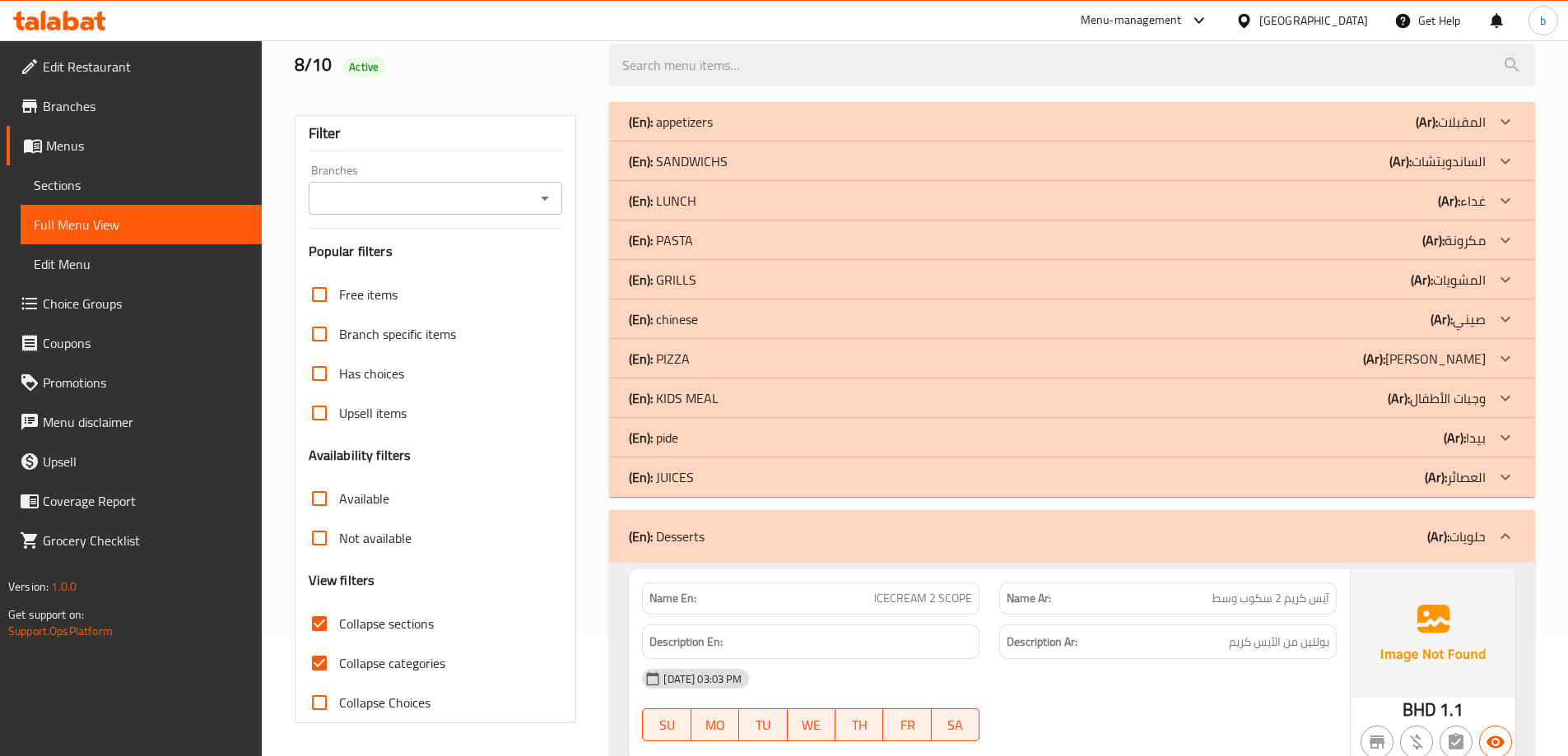
click at [310, 656] on input "Collapse categories" at bounding box center [319, 663] width 39 height 39
checkbox input "false"
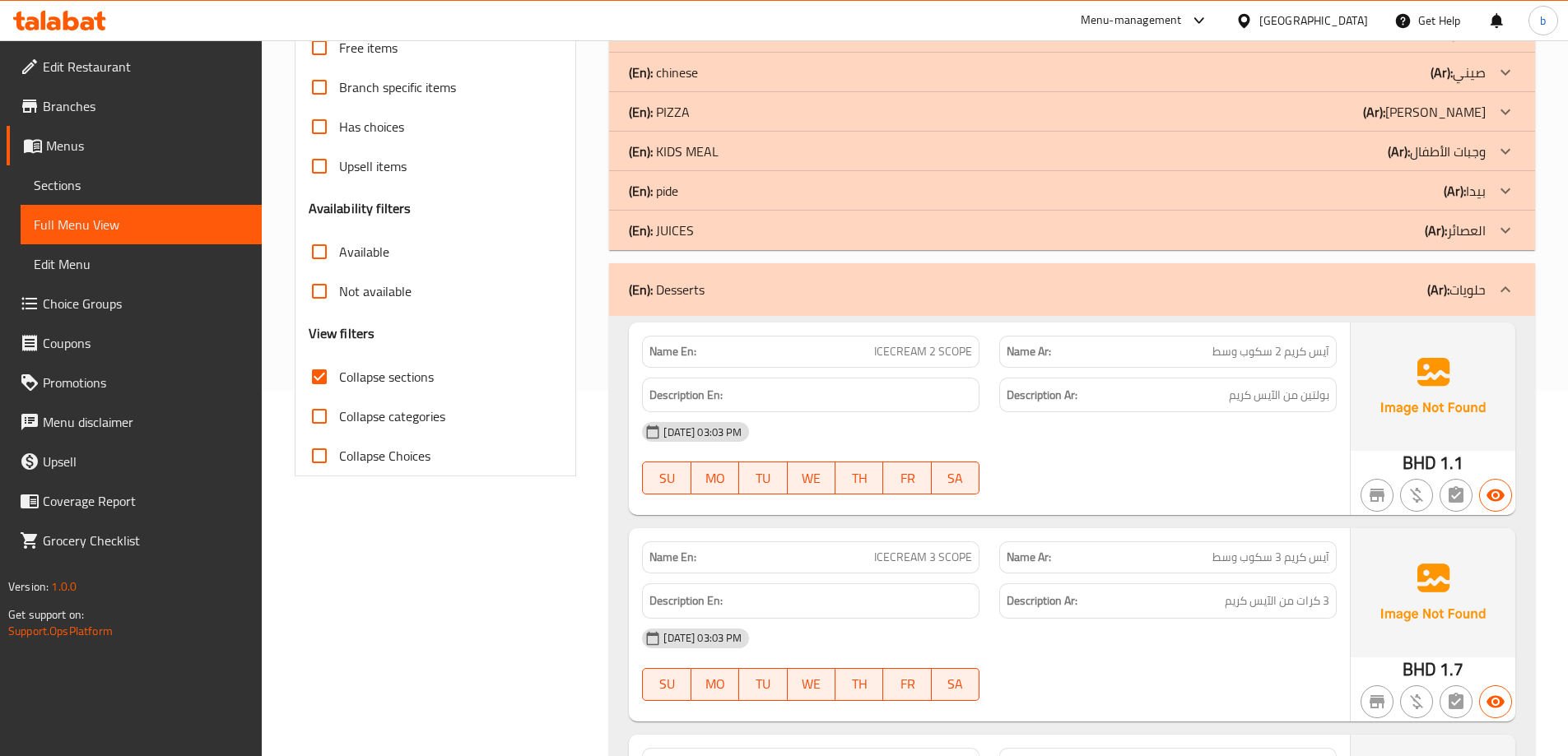
scroll to position [449, 0]
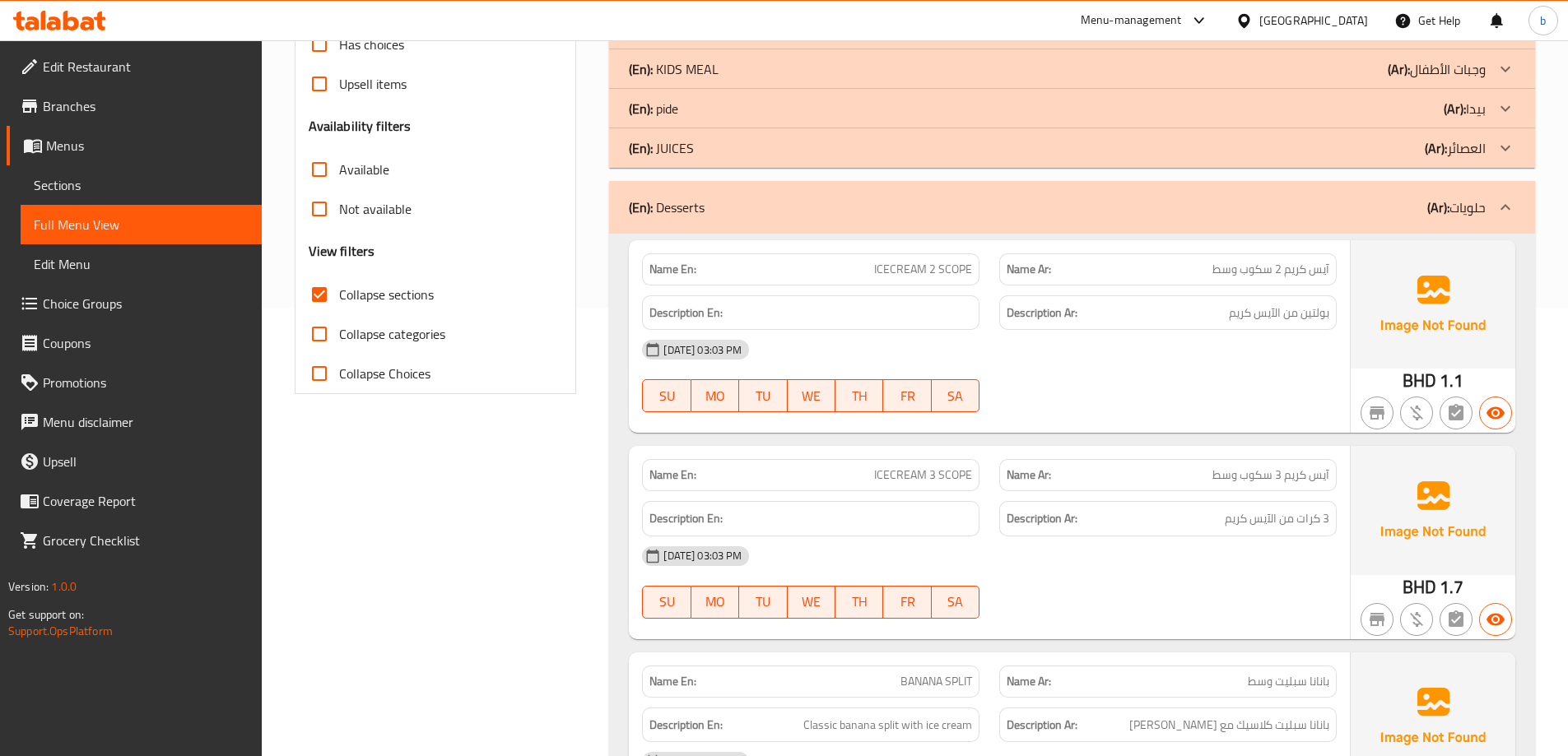
click at [938, 272] on span "ICECREAM 2 SCOPE" at bounding box center [923, 270] width 98 height 18
click at [921, 268] on span "ICECREAM 2 SCOPE" at bounding box center [923, 270] width 98 height 18
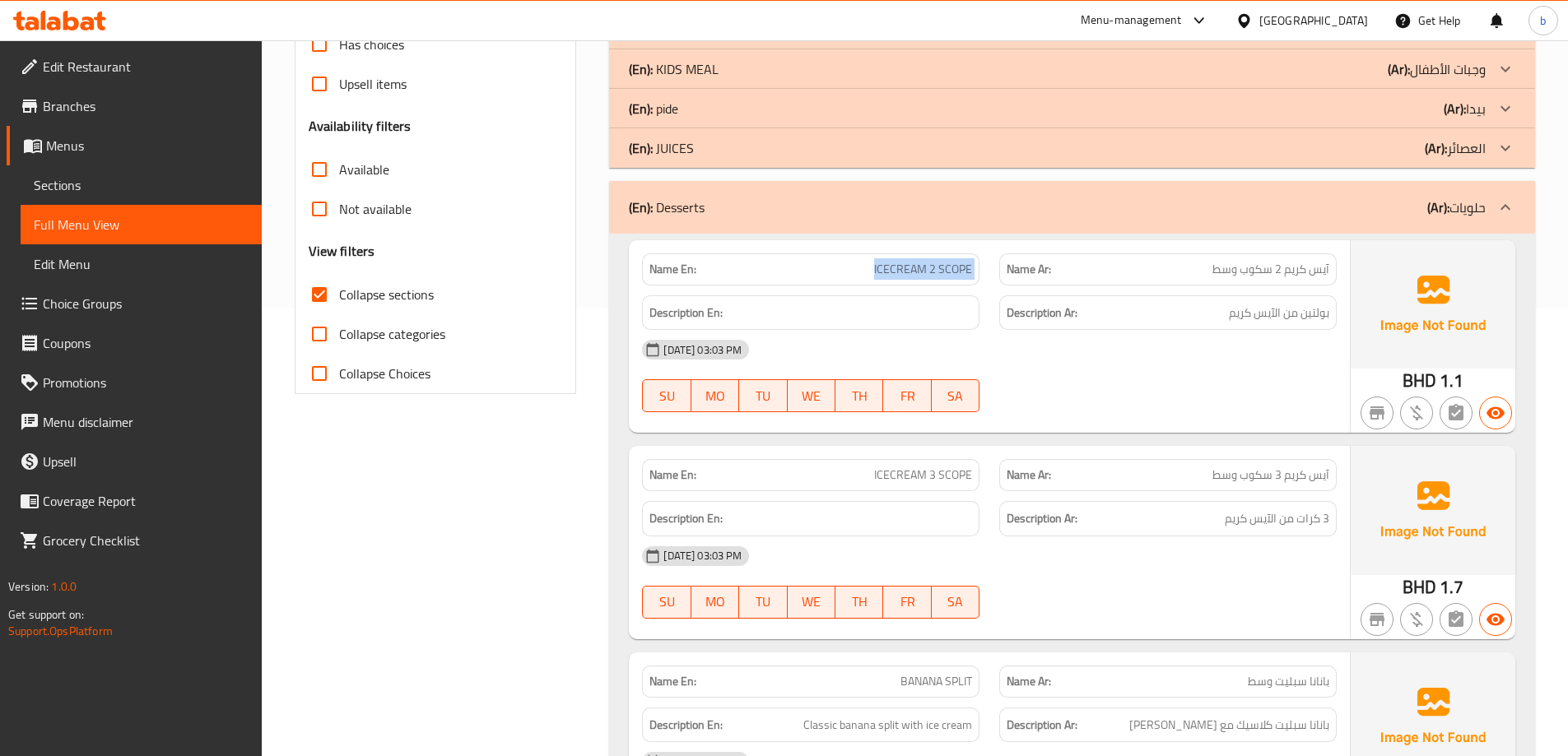
copy span "ICECREAM 2 SCOPE"
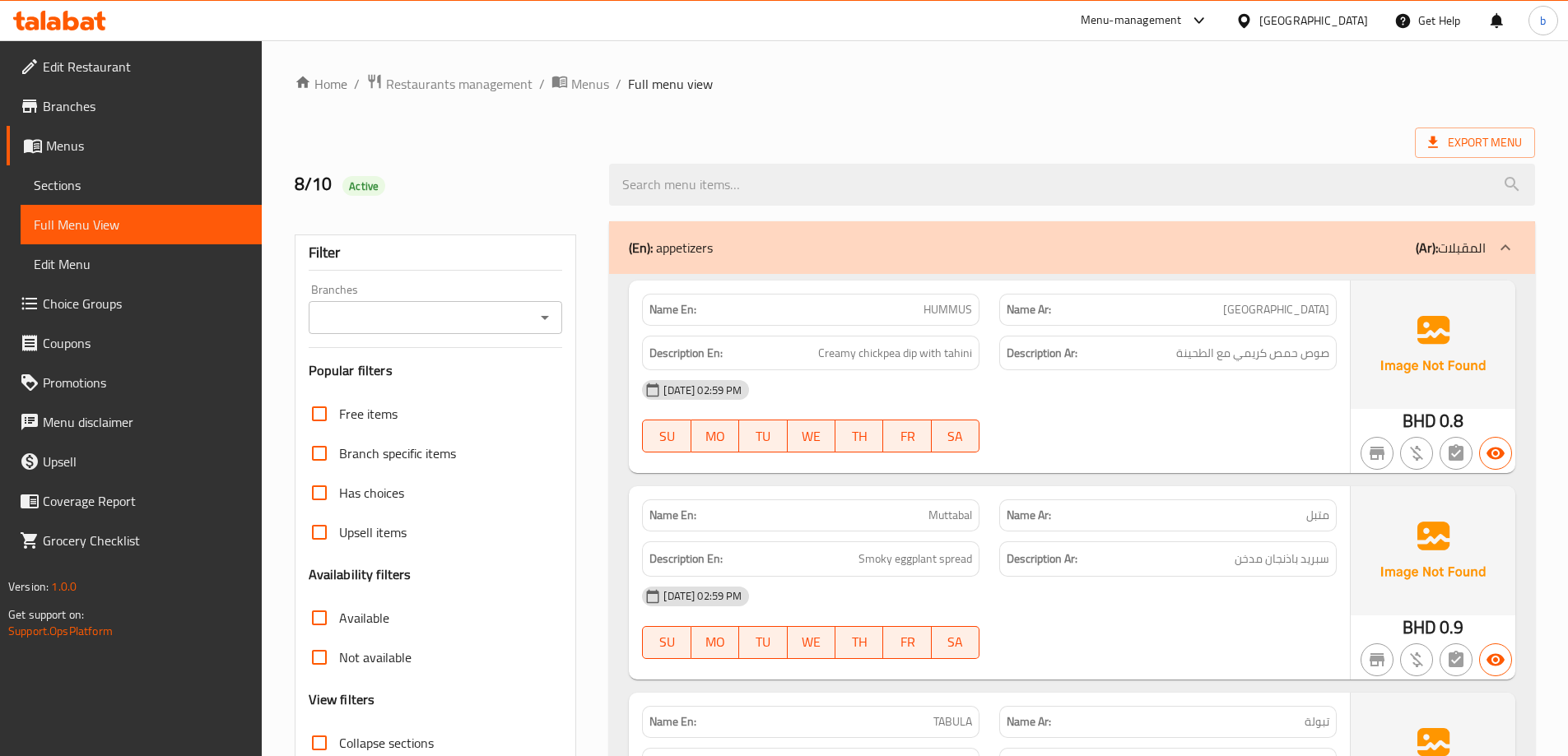
scroll to position [411, 0]
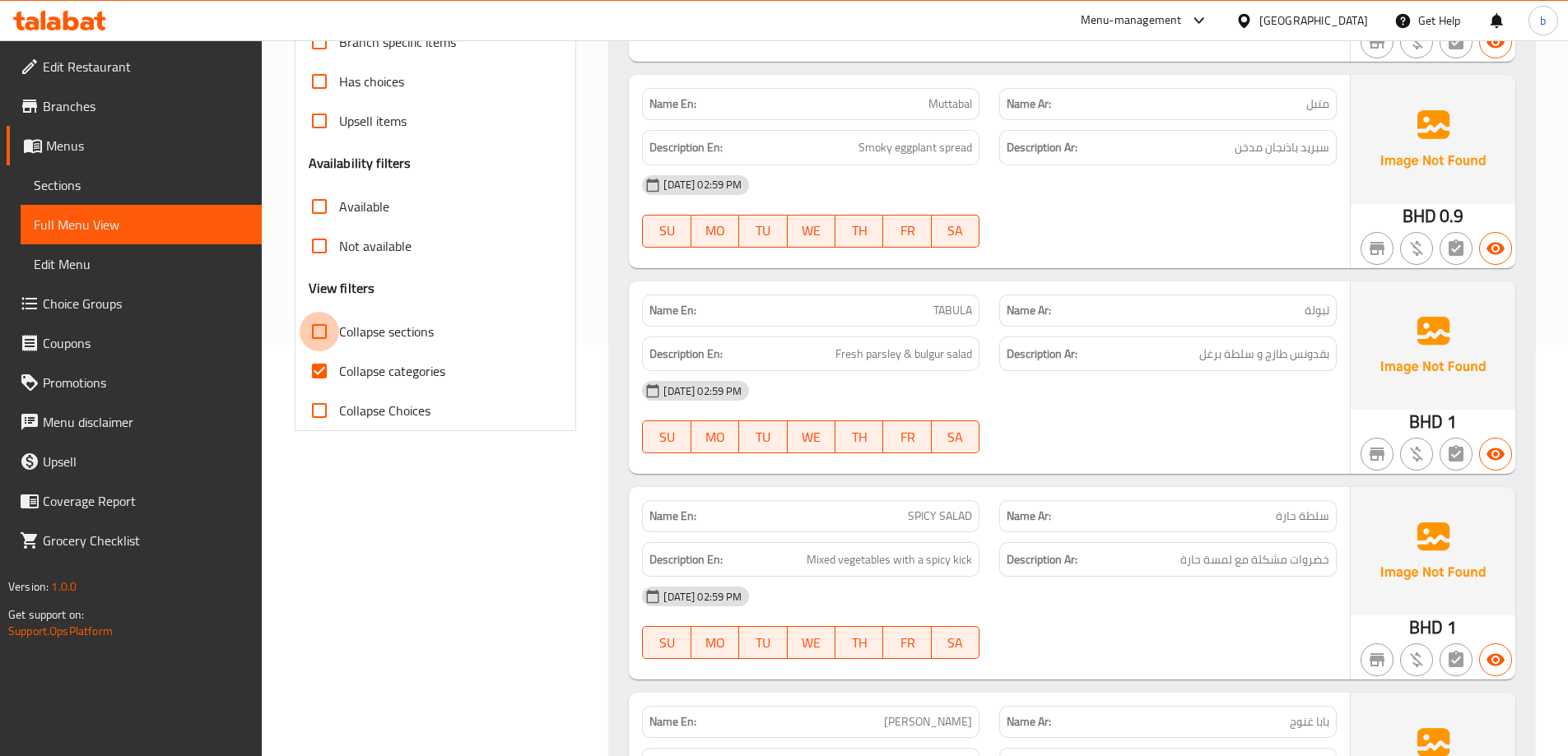
click at [330, 337] on input "Collapse sections" at bounding box center [319, 332] width 39 height 39
checkbox input "true"
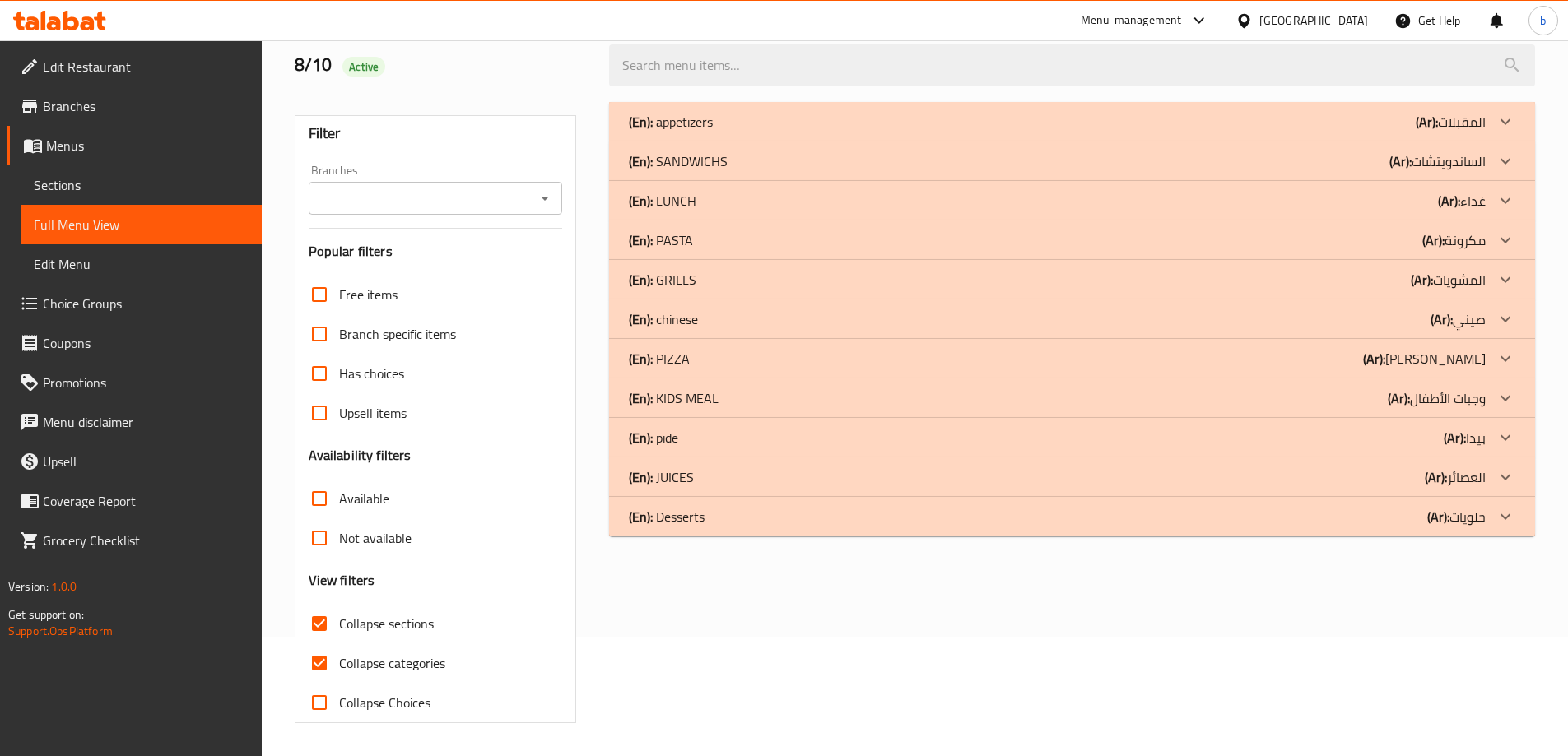
scroll to position [120, 0]
click at [1526, 527] on div "(En): Desserts (Ar): حلويات" at bounding box center [1072, 517] width 926 height 39
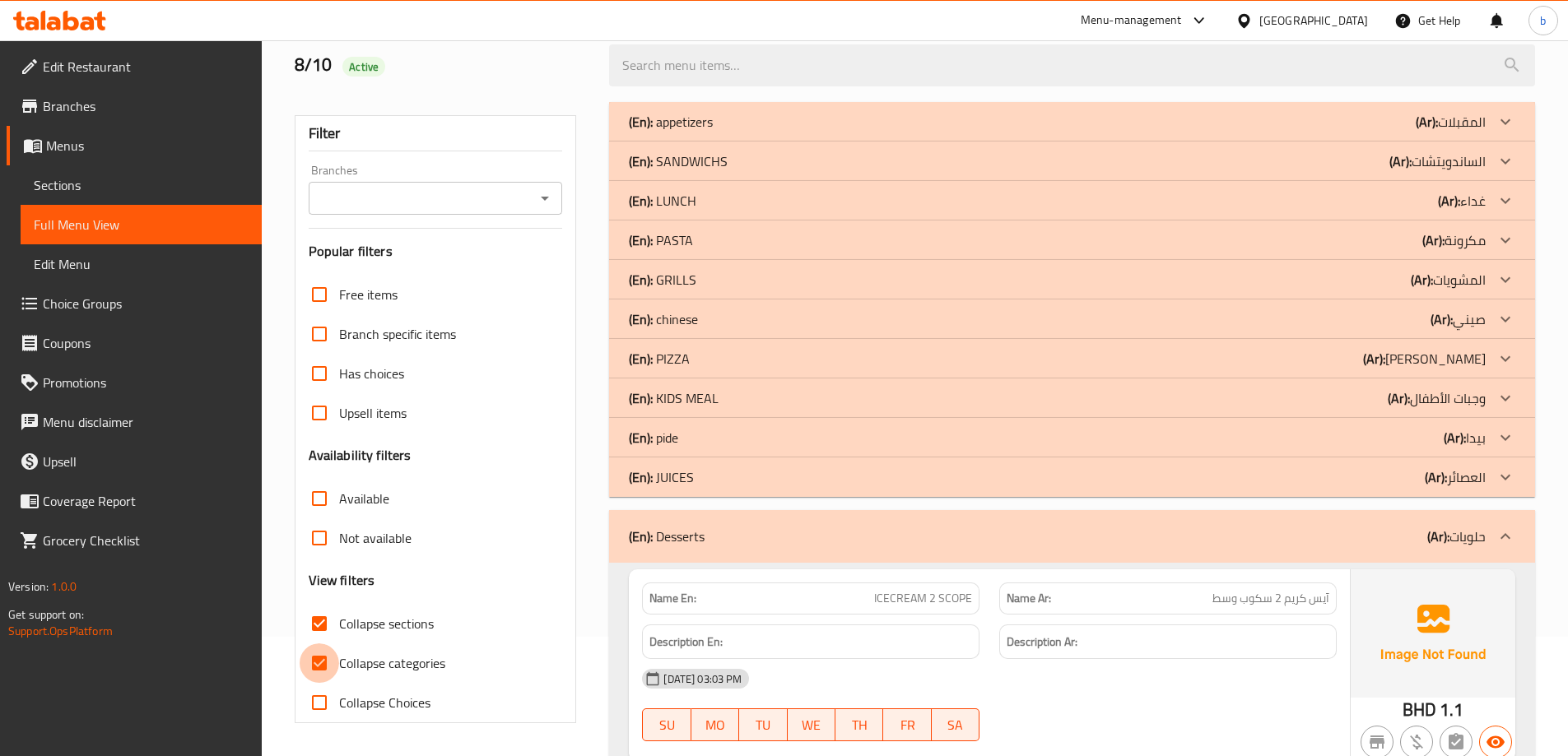
click at [317, 671] on input "Collapse categories" at bounding box center [319, 663] width 39 height 39
checkbox input "false"
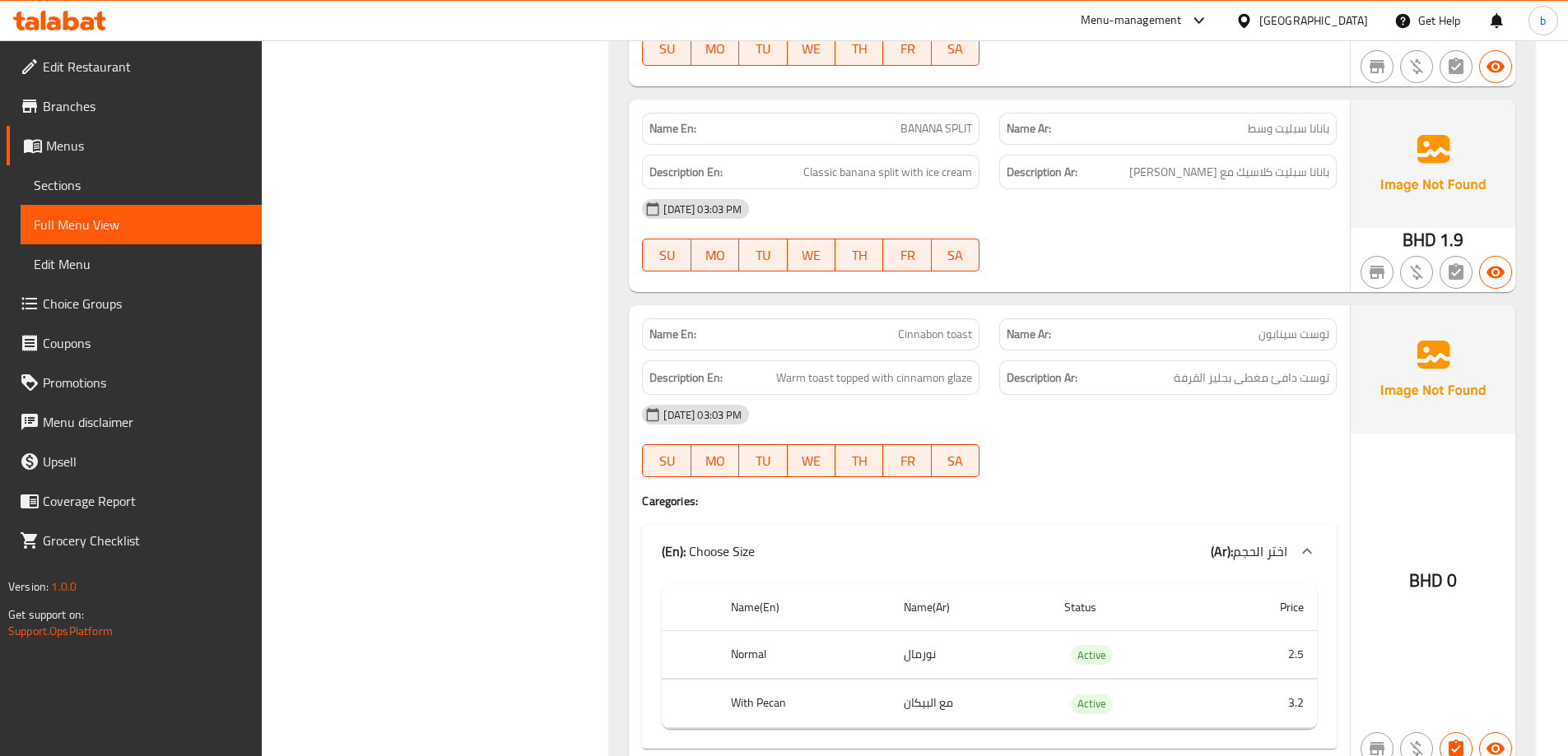
scroll to position [1080, 0]
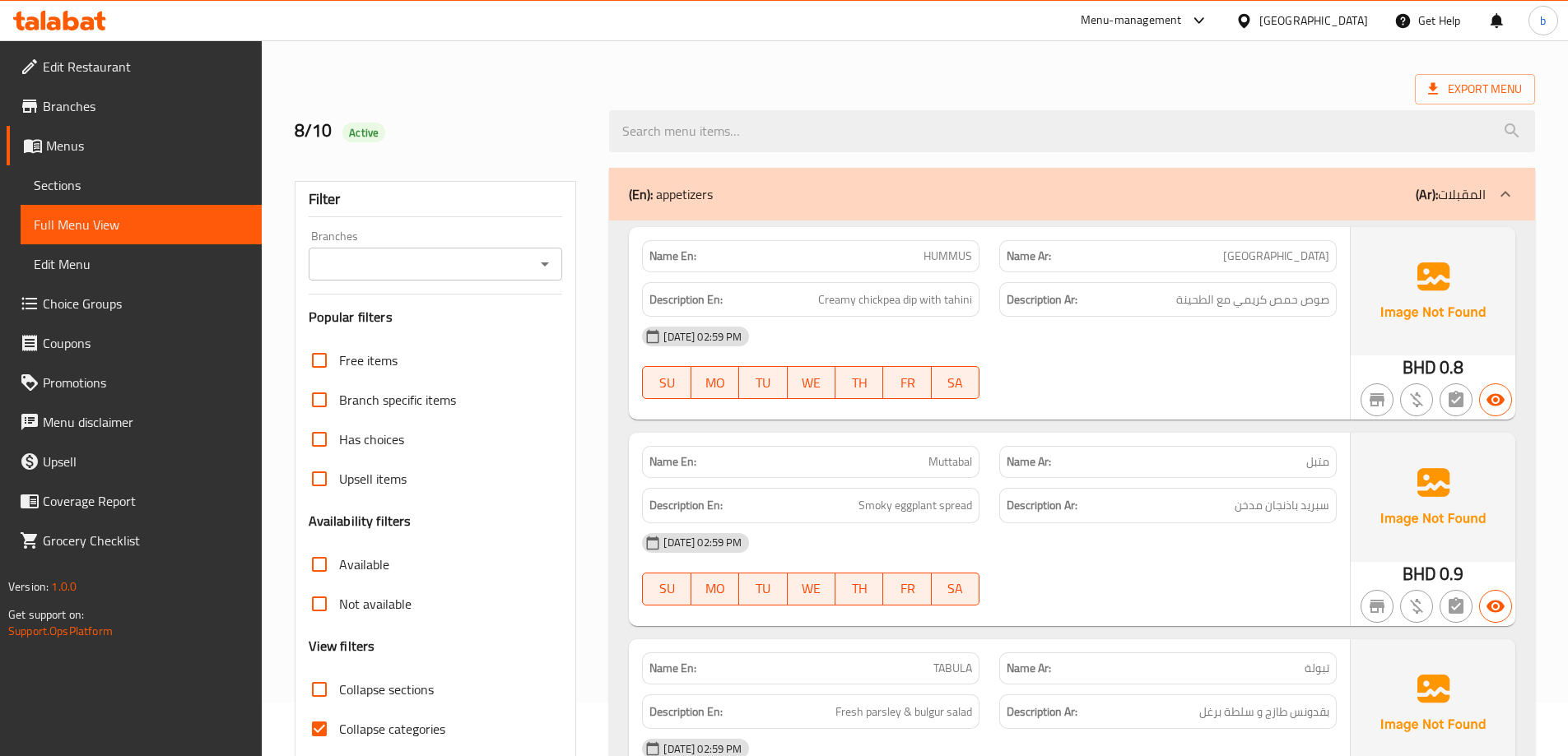
scroll to position [247, 0]
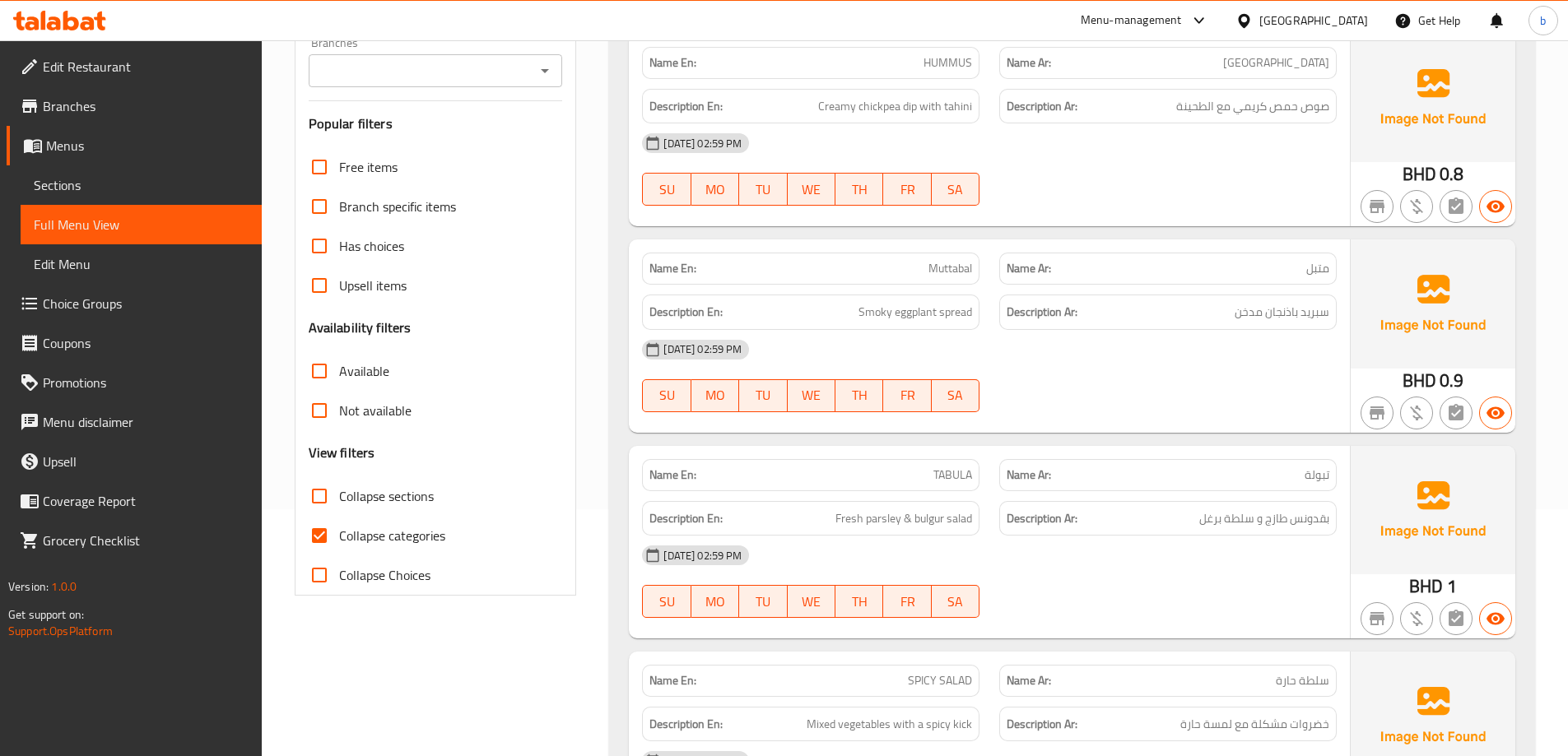
click at [362, 496] on span "Collapse sections" at bounding box center [386, 496] width 95 height 20
click at [339, 496] on input "Collapse sections" at bounding box center [319, 496] width 39 height 39
checkbox input "true"
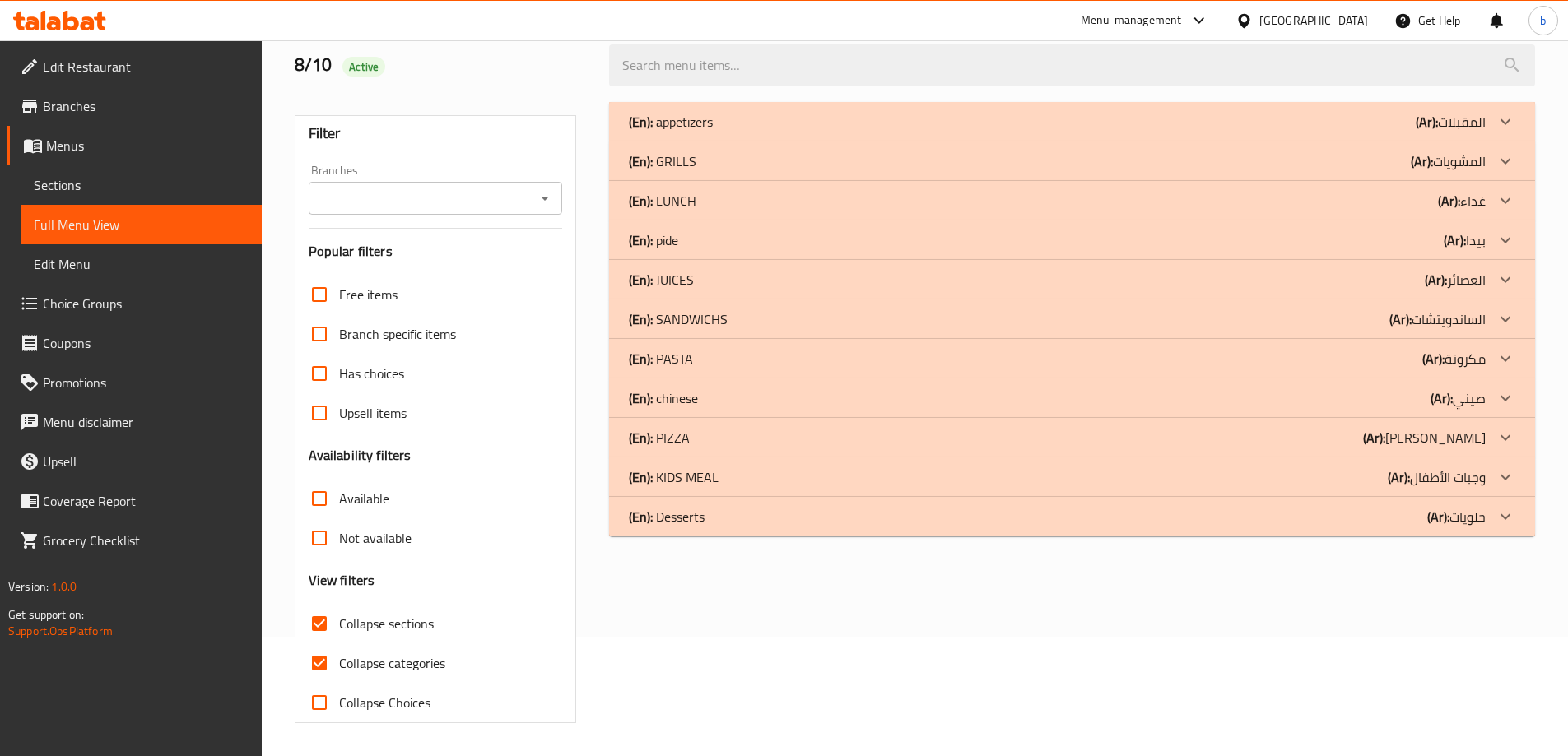
scroll to position [120, 0]
click at [1509, 516] on icon at bounding box center [1505, 516] width 10 height 6
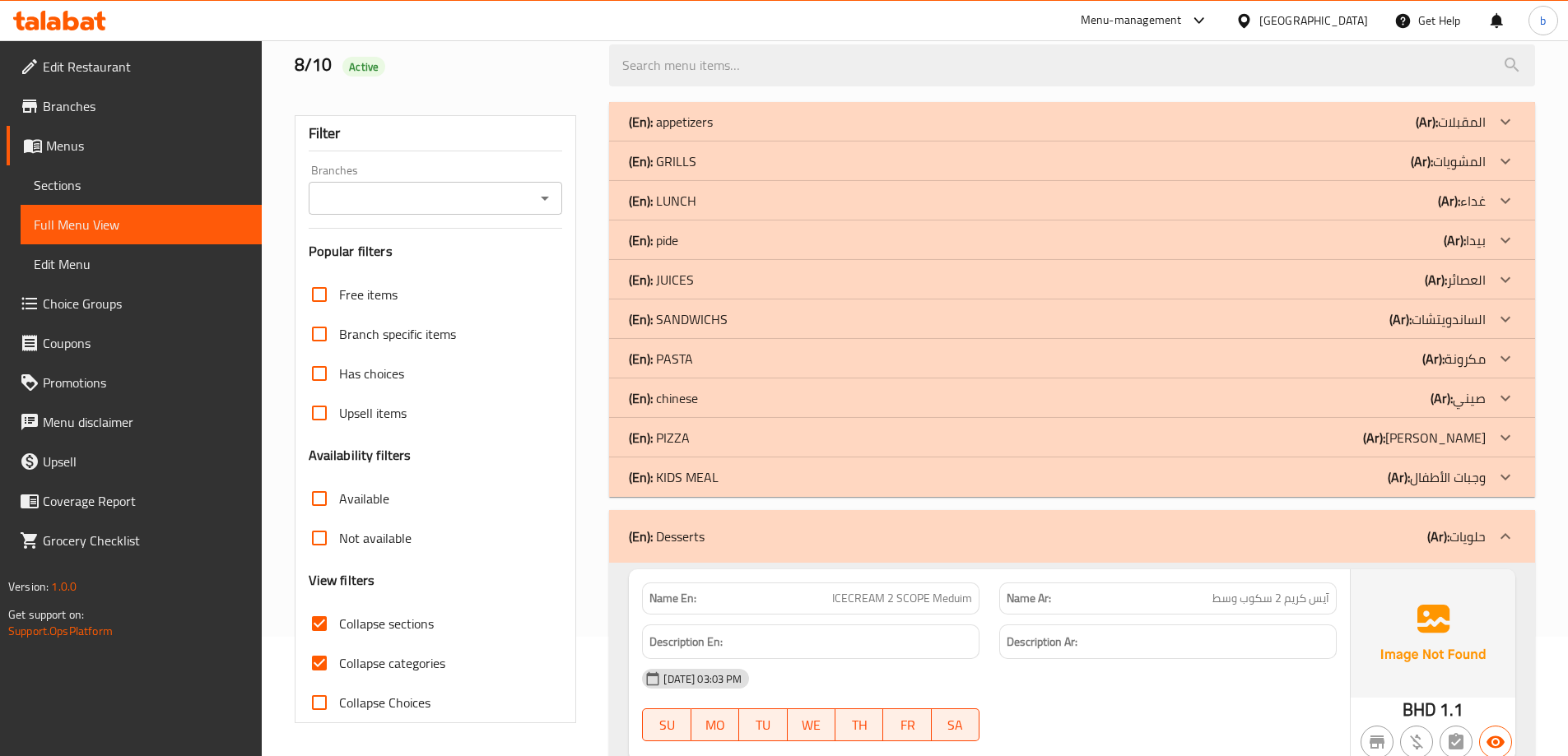
click at [332, 673] on input "Collapse categories" at bounding box center [319, 663] width 39 height 39
checkbox input "false"
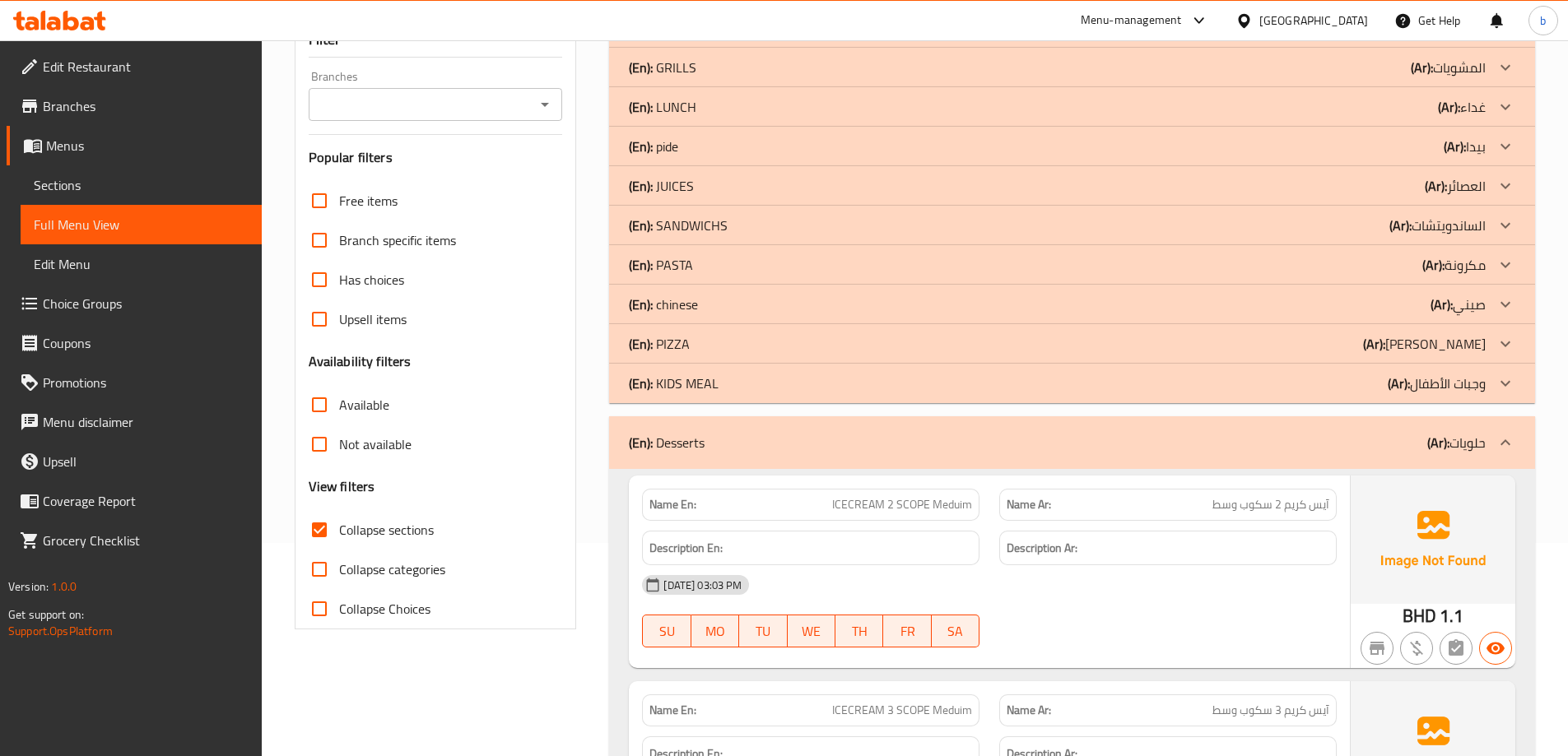
scroll to position [202, 0]
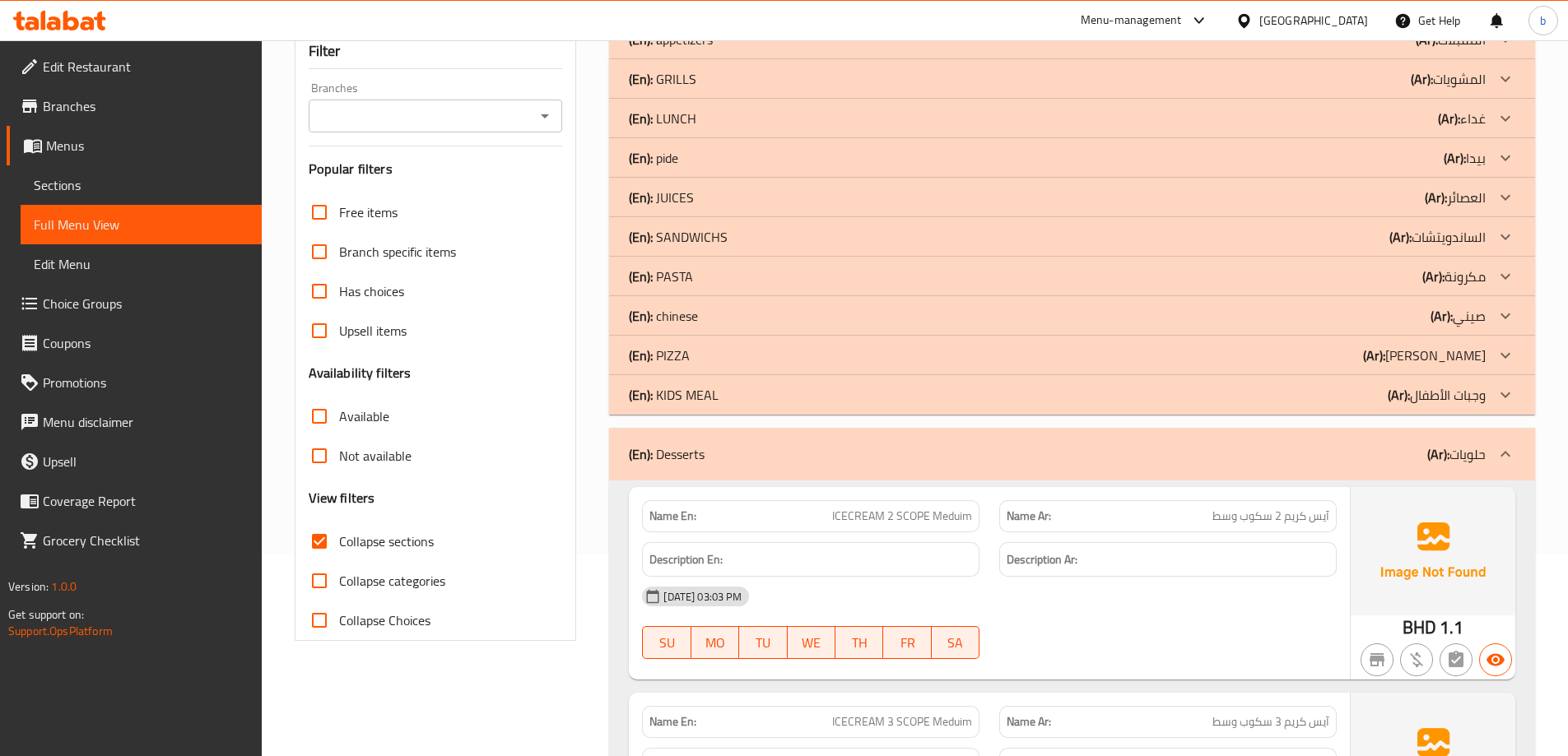
drag, startPoint x: 1491, startPoint y: 462, endPoint x: 1505, endPoint y: 394, distance: 69.4
click at [1491, 462] on div at bounding box center [1504, 454] width 39 height 39
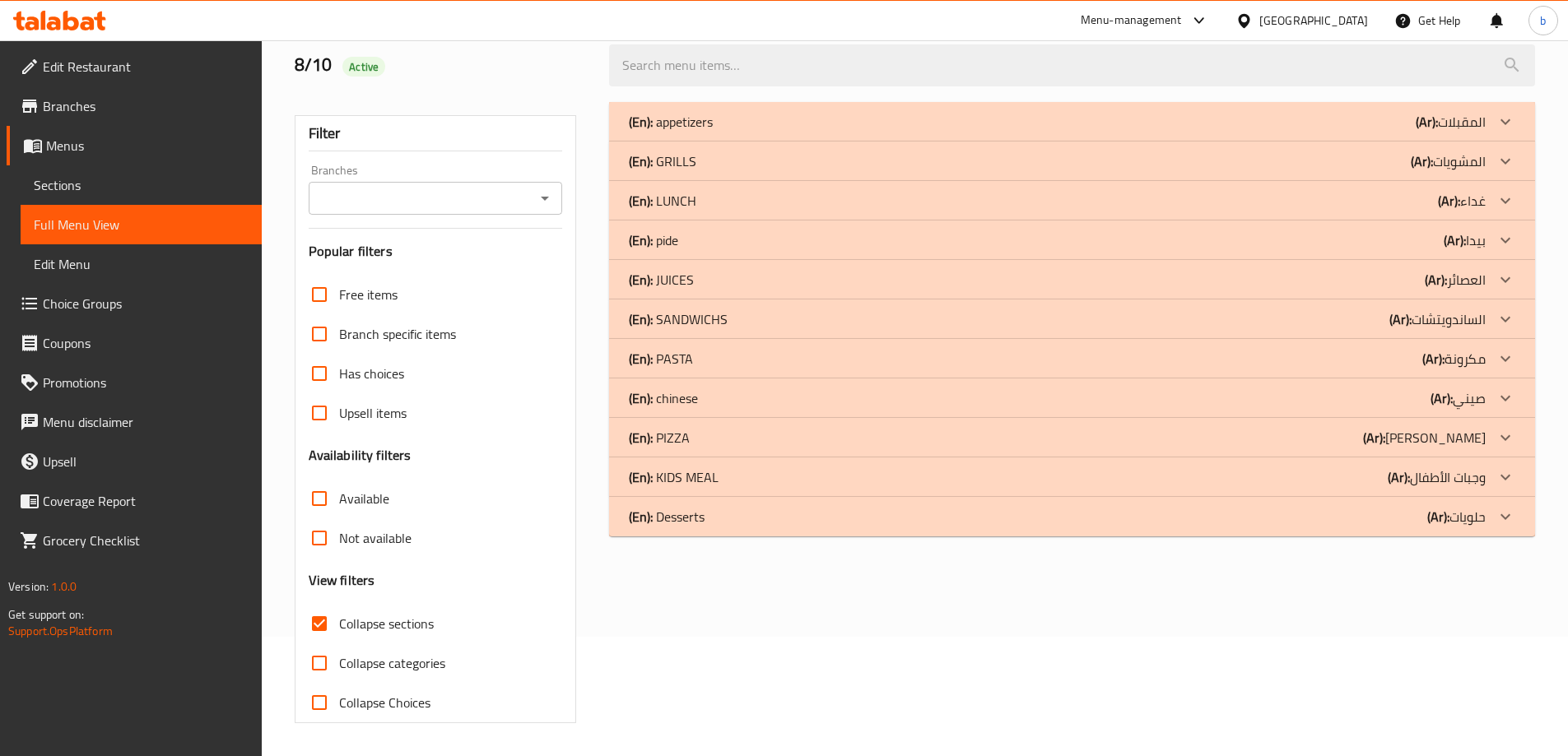
scroll to position [120, 0]
click at [1506, 436] on icon at bounding box center [1505, 438] width 20 height 20
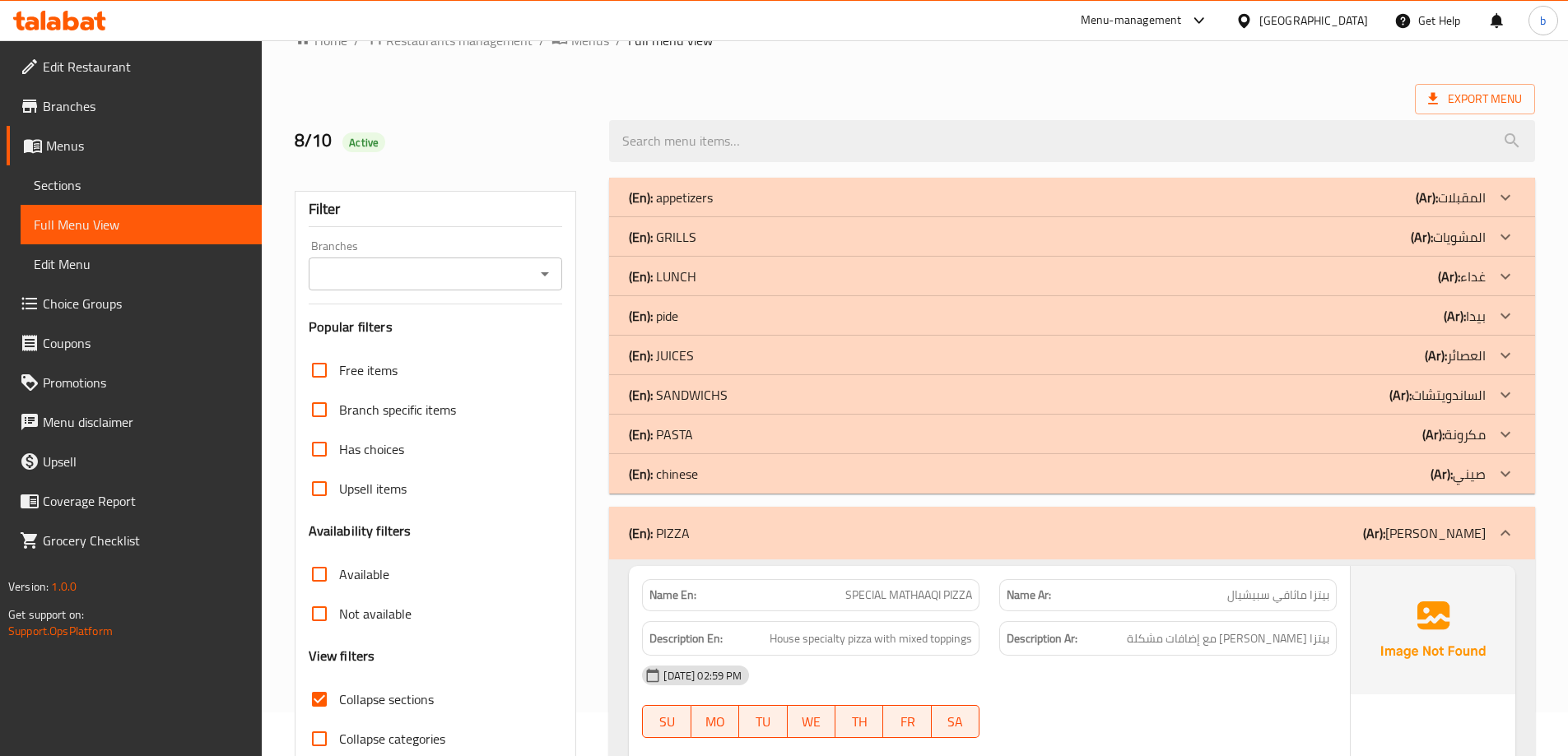
scroll to position [29, 0]
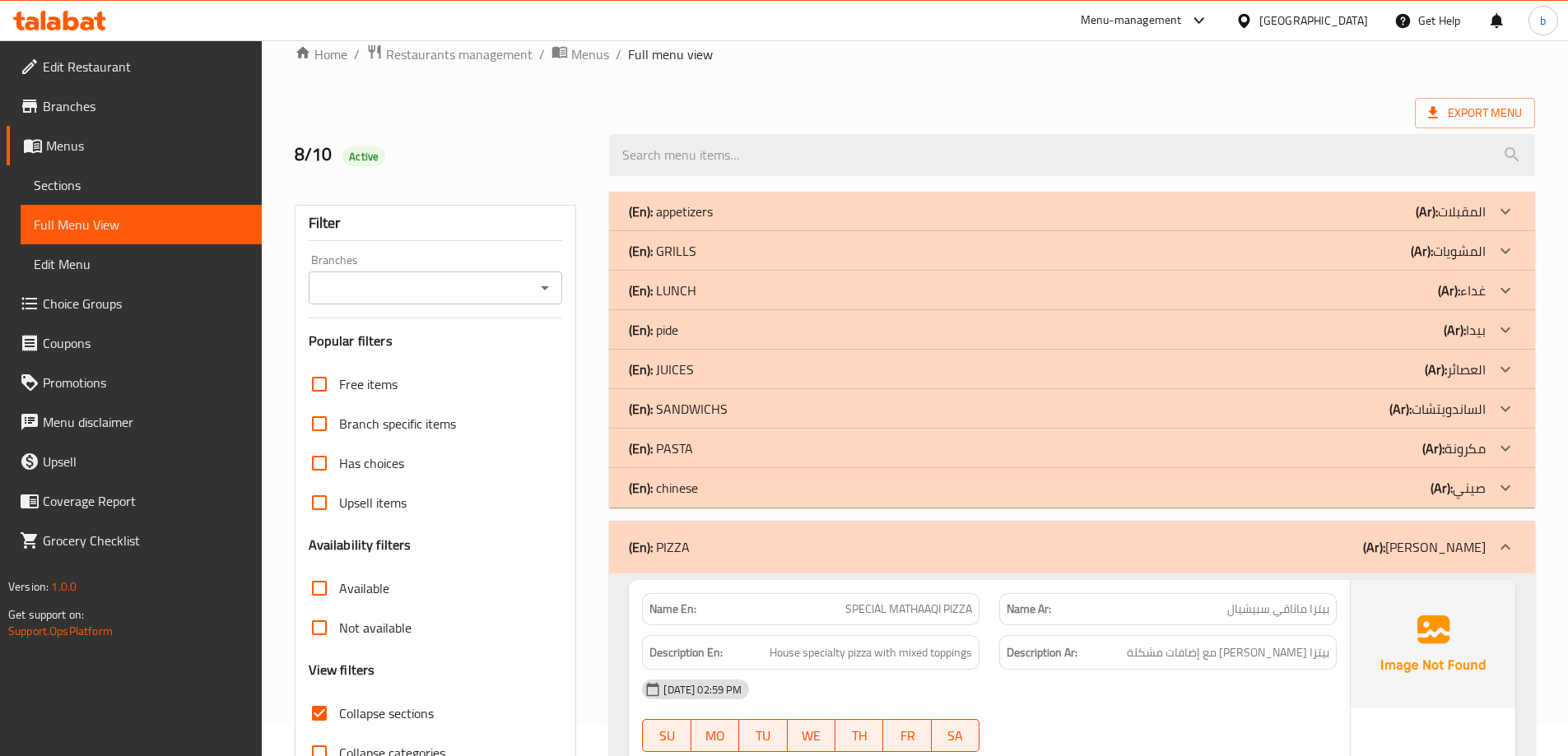
click at [1498, 543] on icon at bounding box center [1505, 548] width 20 height 20
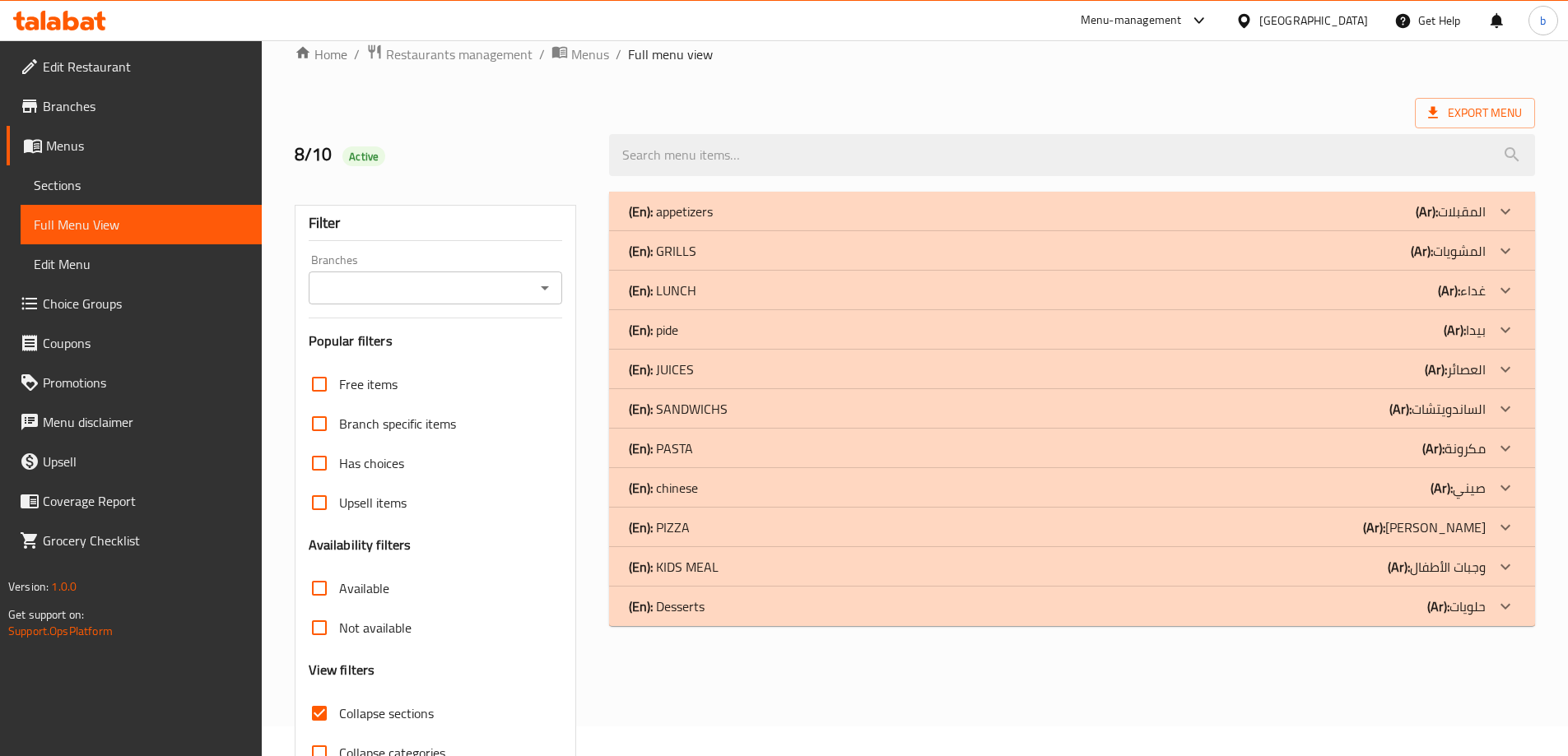
click at [1499, 373] on icon at bounding box center [1505, 370] width 20 height 20
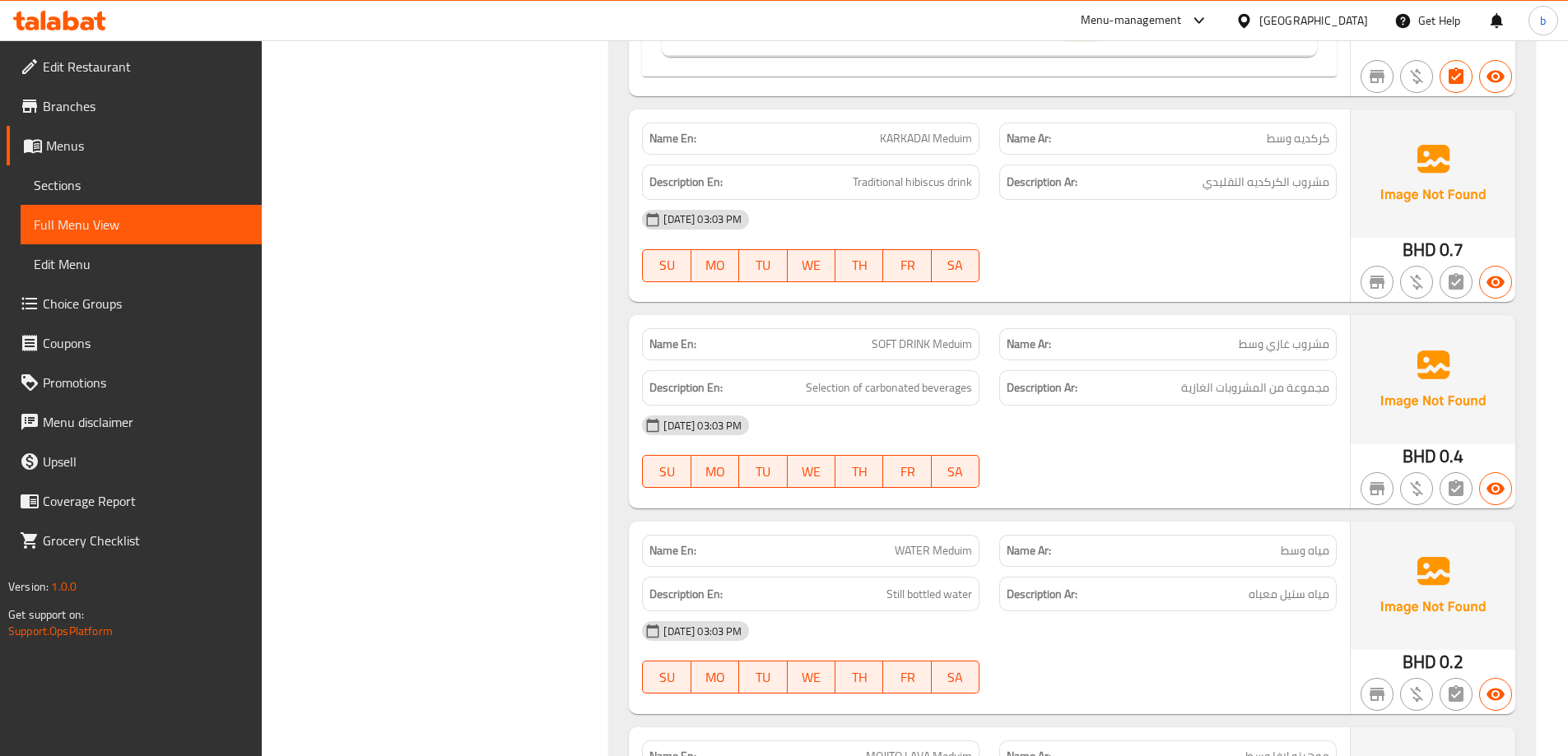
scroll to position [9870, 0]
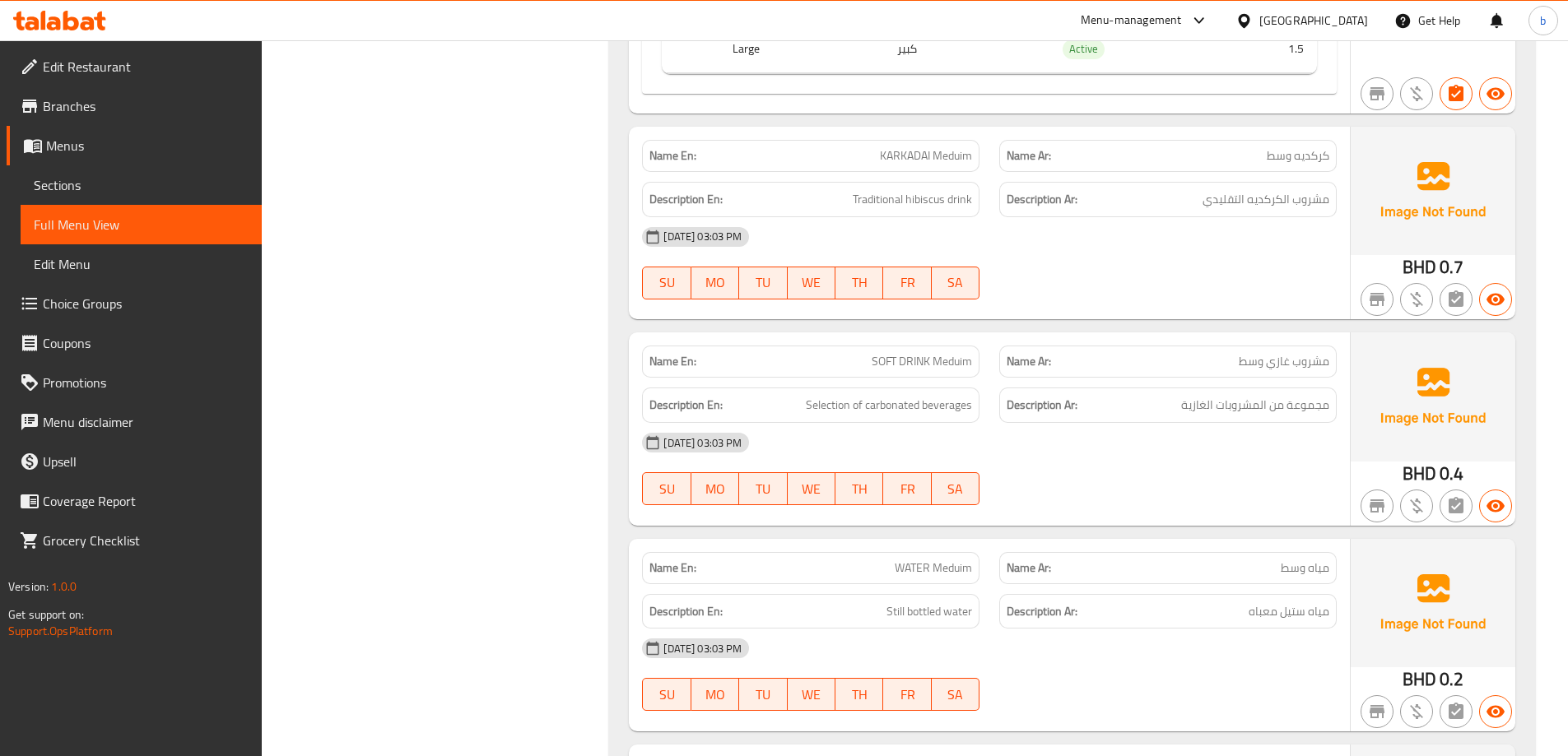
click at [913, 155] on span "KARKADAI Meduim" at bounding box center [926, 156] width 92 height 18
copy span "KARKADAI Meduim"
click at [79, 184] on span "Sections" at bounding box center [141, 185] width 215 height 20
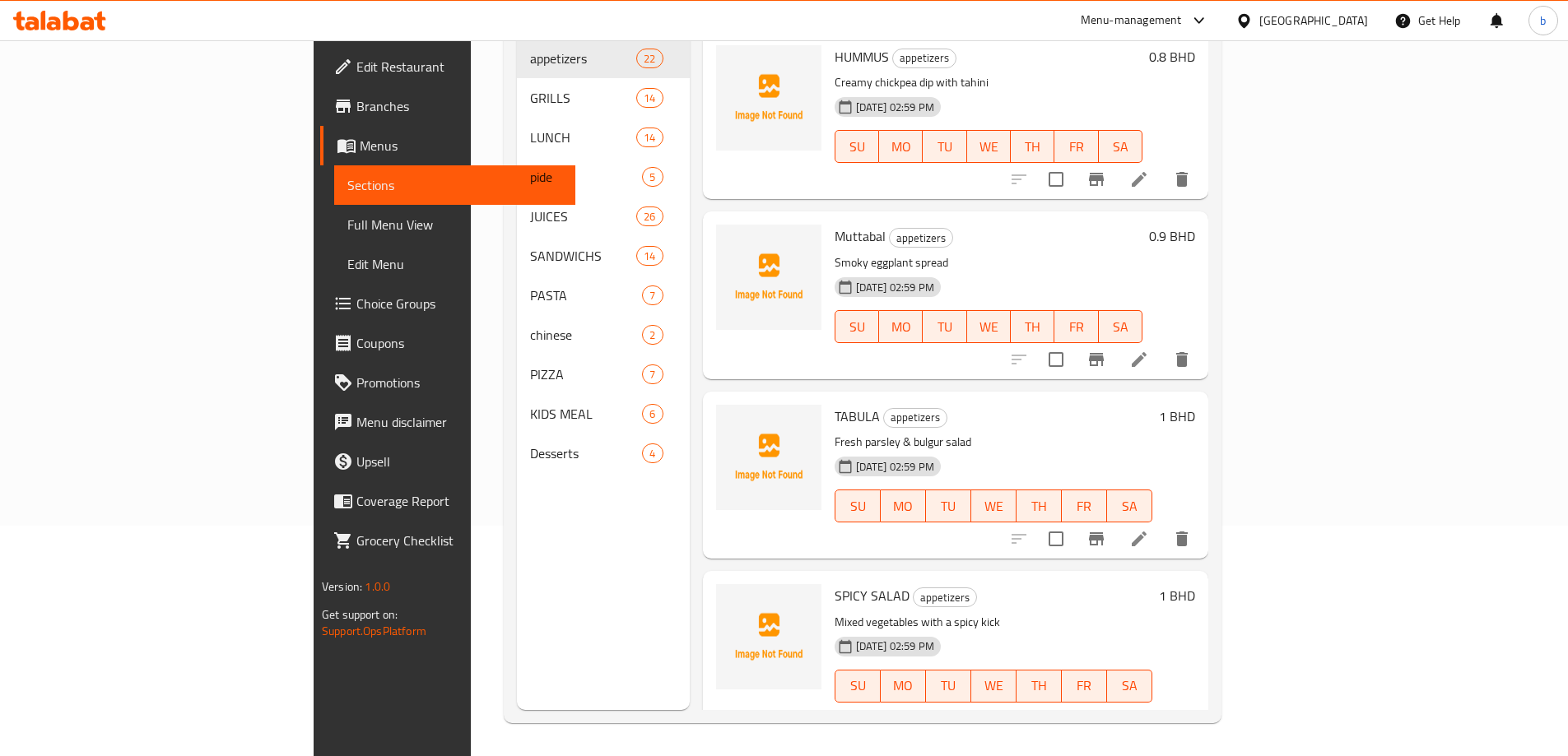
scroll to position [230, 0]
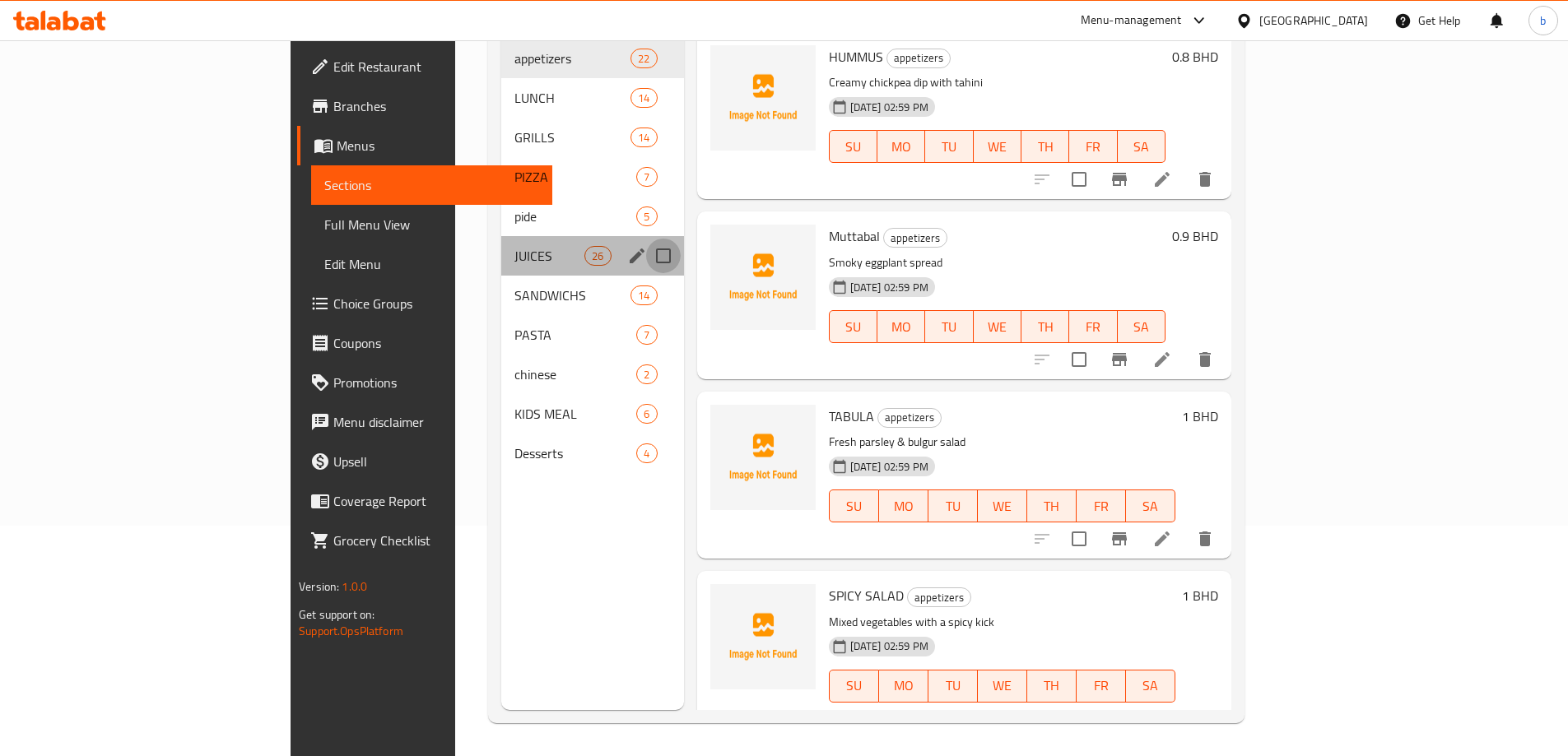
click at [646, 239] on input "Menu sections" at bounding box center [663, 255] width 34 height 34
checkbox input "true"
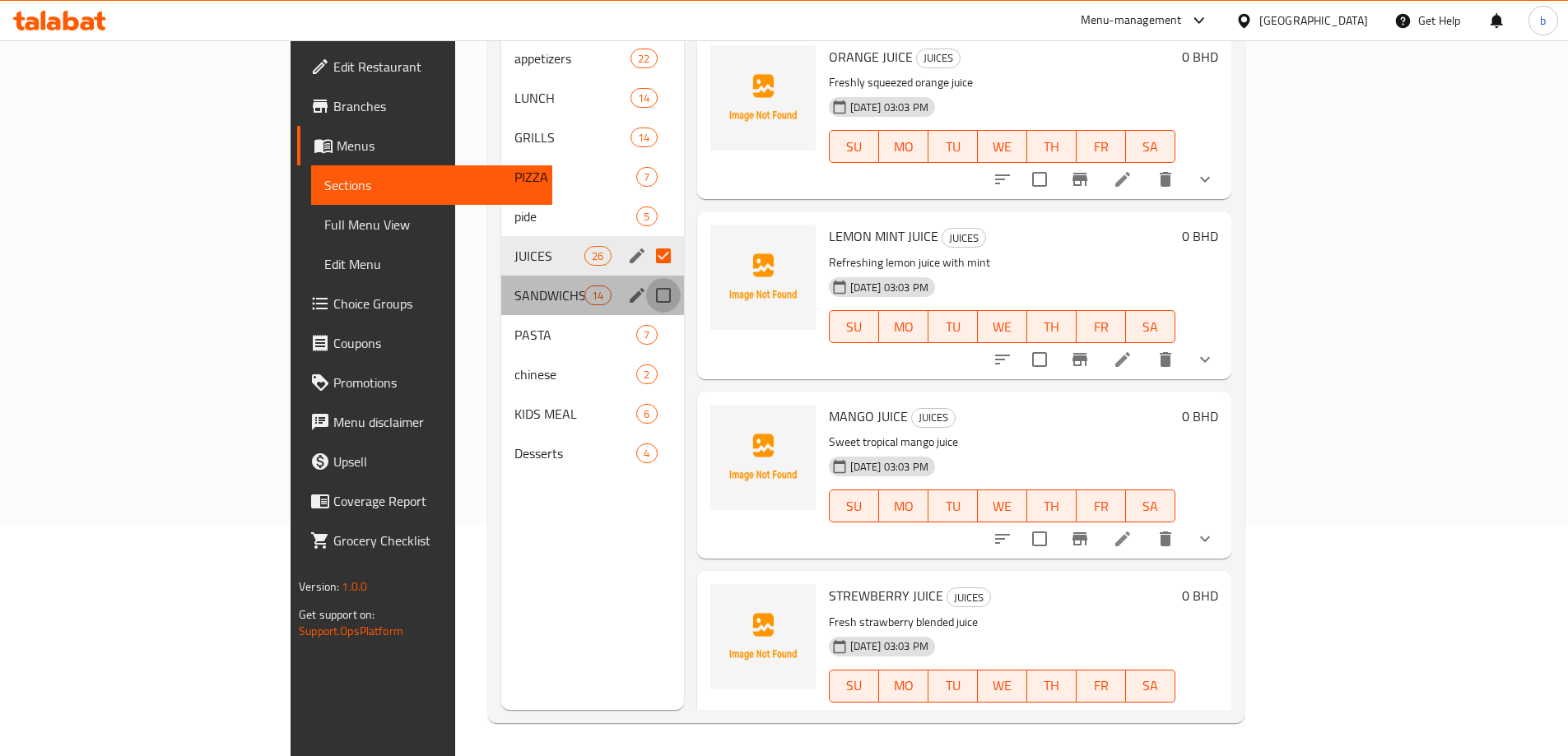
click at [646, 278] on input "Menu sections" at bounding box center [663, 295] width 34 height 34
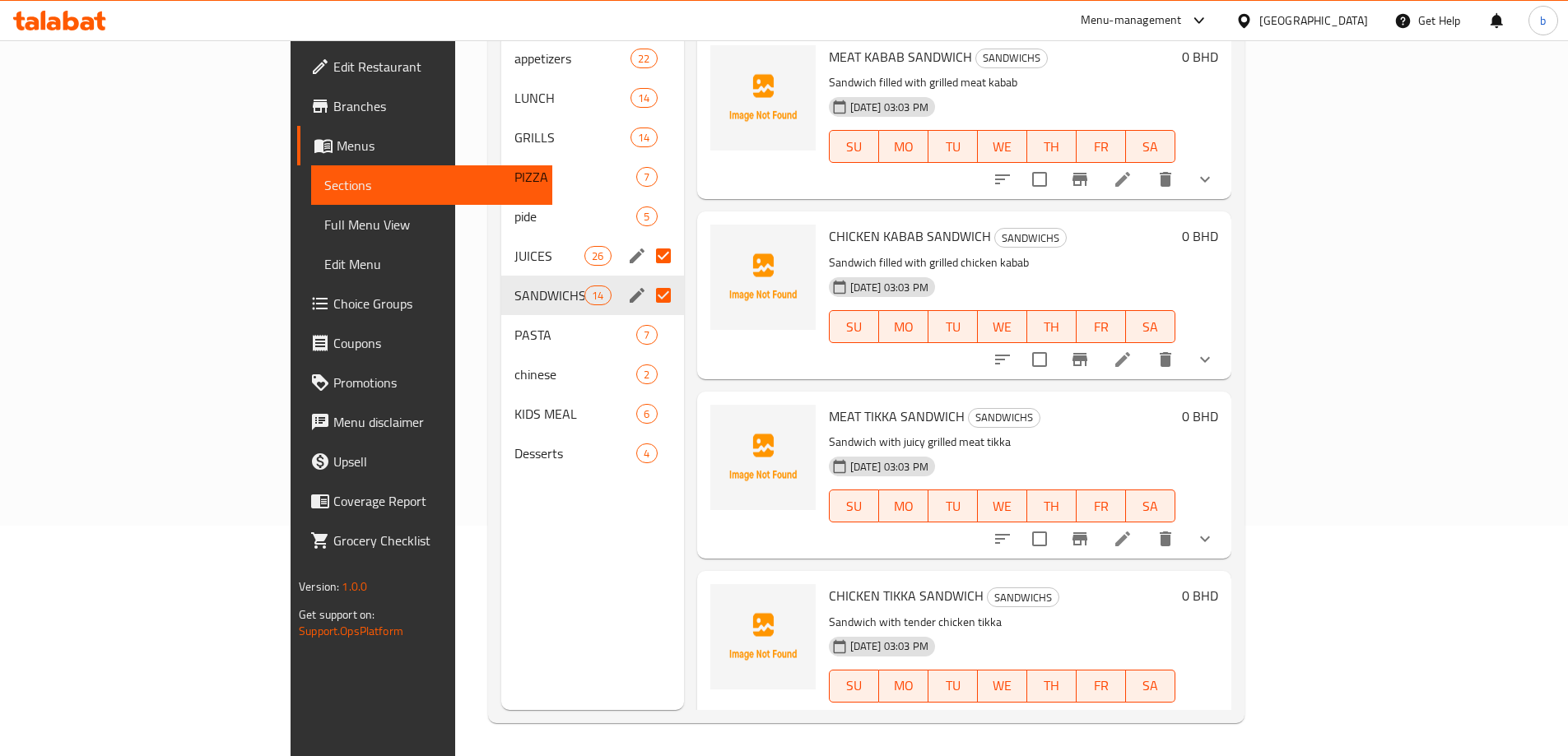
click at [646, 278] on input "Menu sections" at bounding box center [663, 295] width 34 height 34
checkbox input "false"
click at [646, 239] on input "Menu sections" at bounding box center [663, 255] width 34 height 34
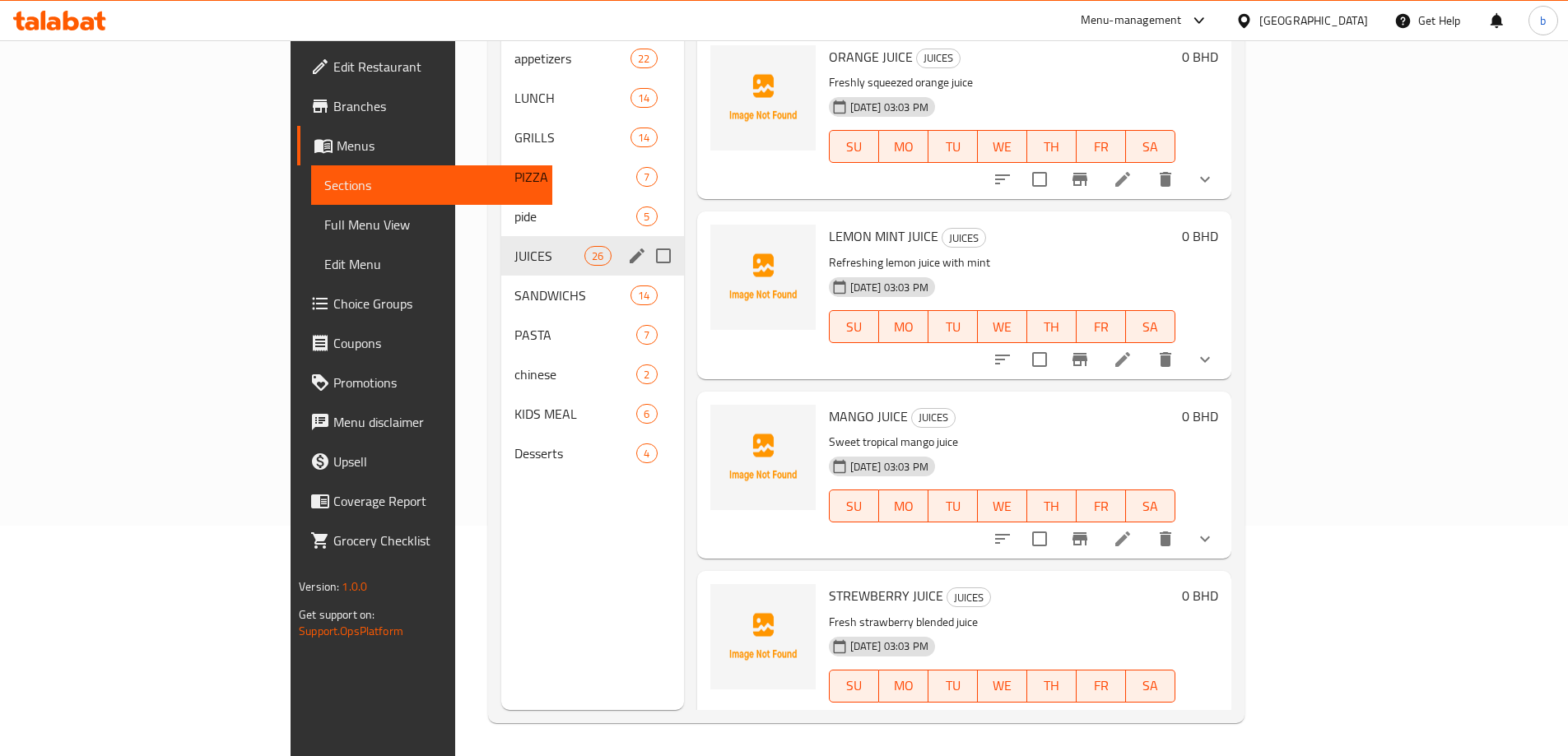
click at [646, 239] on input "Menu sections" at bounding box center [663, 255] width 34 height 34
checkbox input "false"
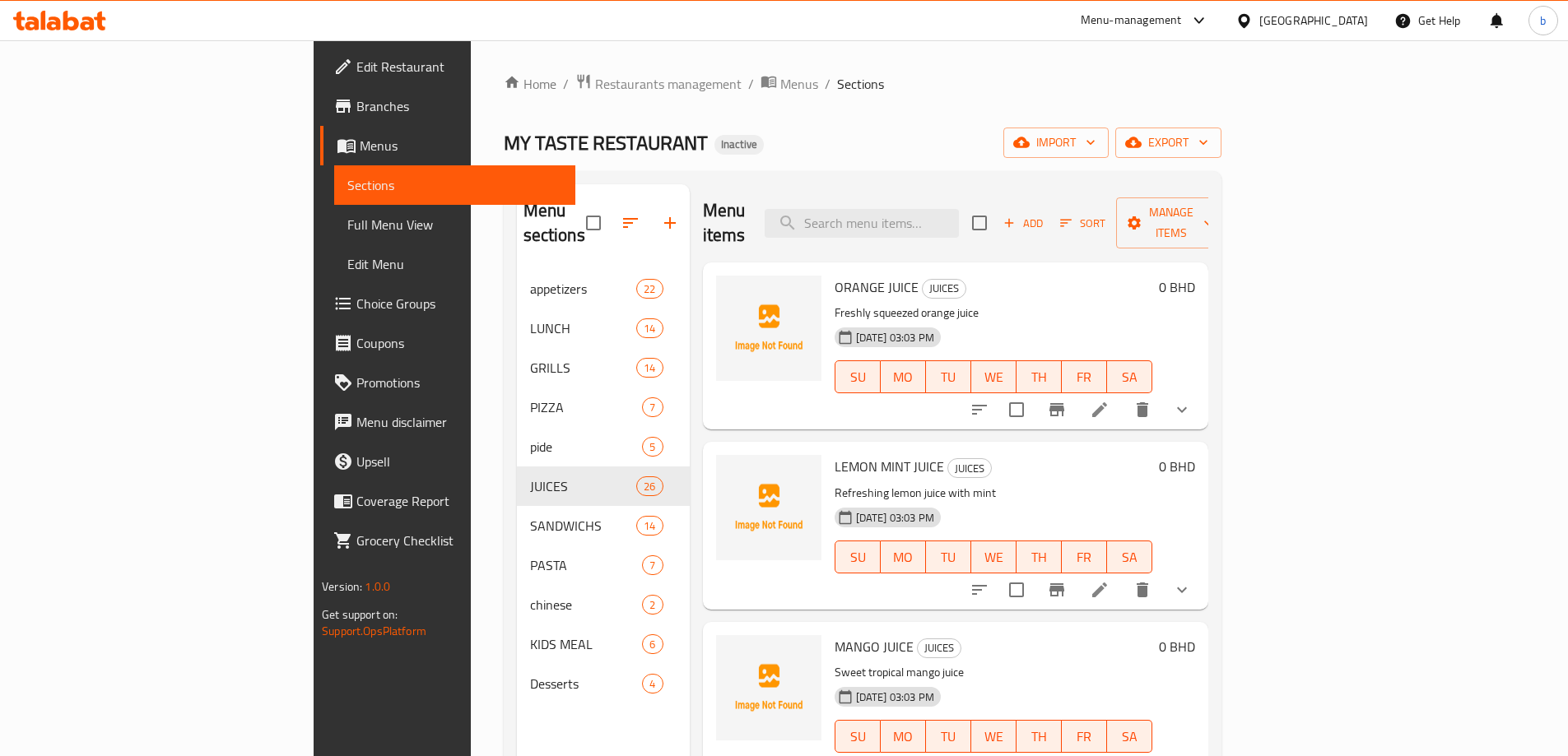
click at [1146, 275] on h6 "ORANGE JUICE JUICES" at bounding box center [993, 287] width 317 height 23
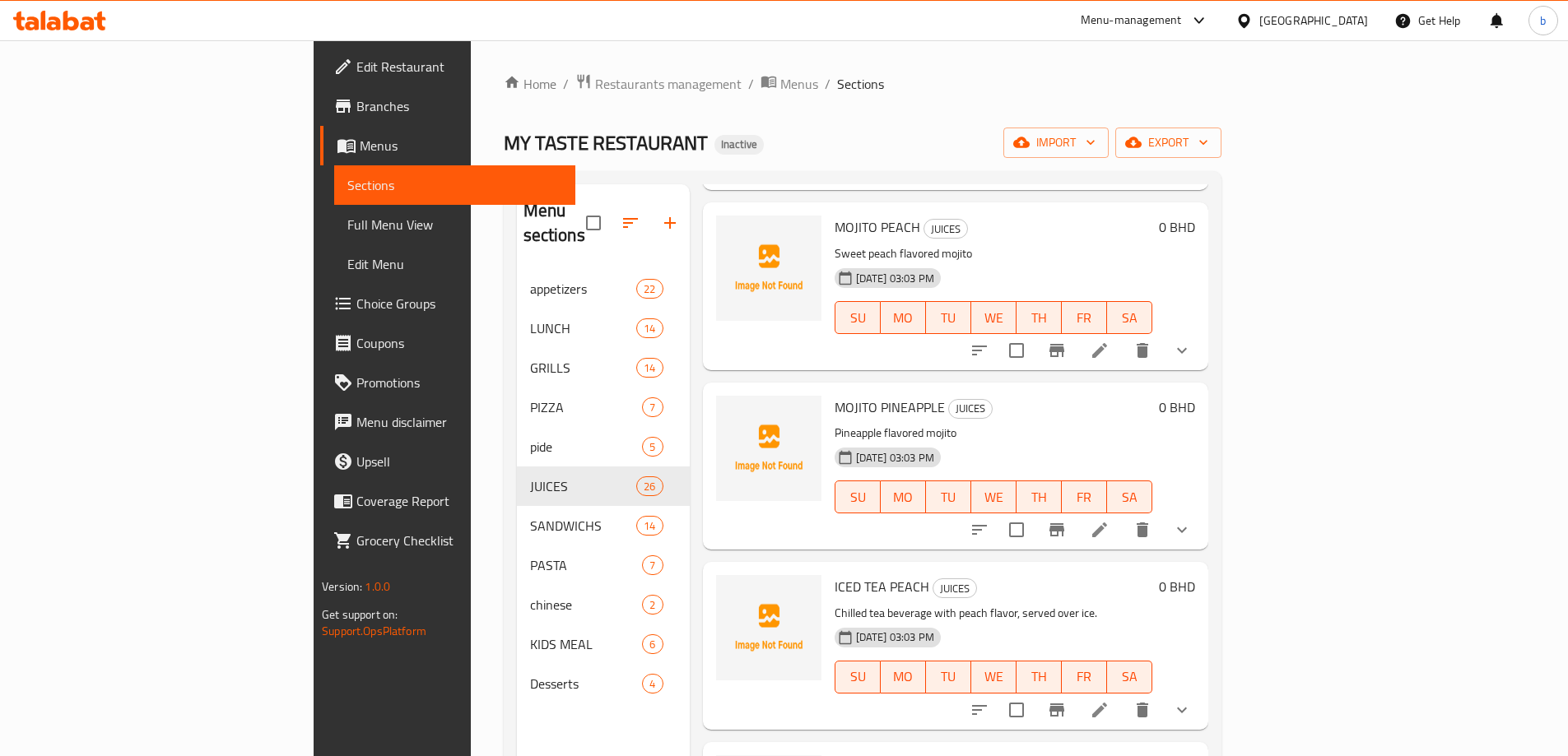
click at [1109, 700] on icon at bounding box center [1099, 710] width 20 height 20
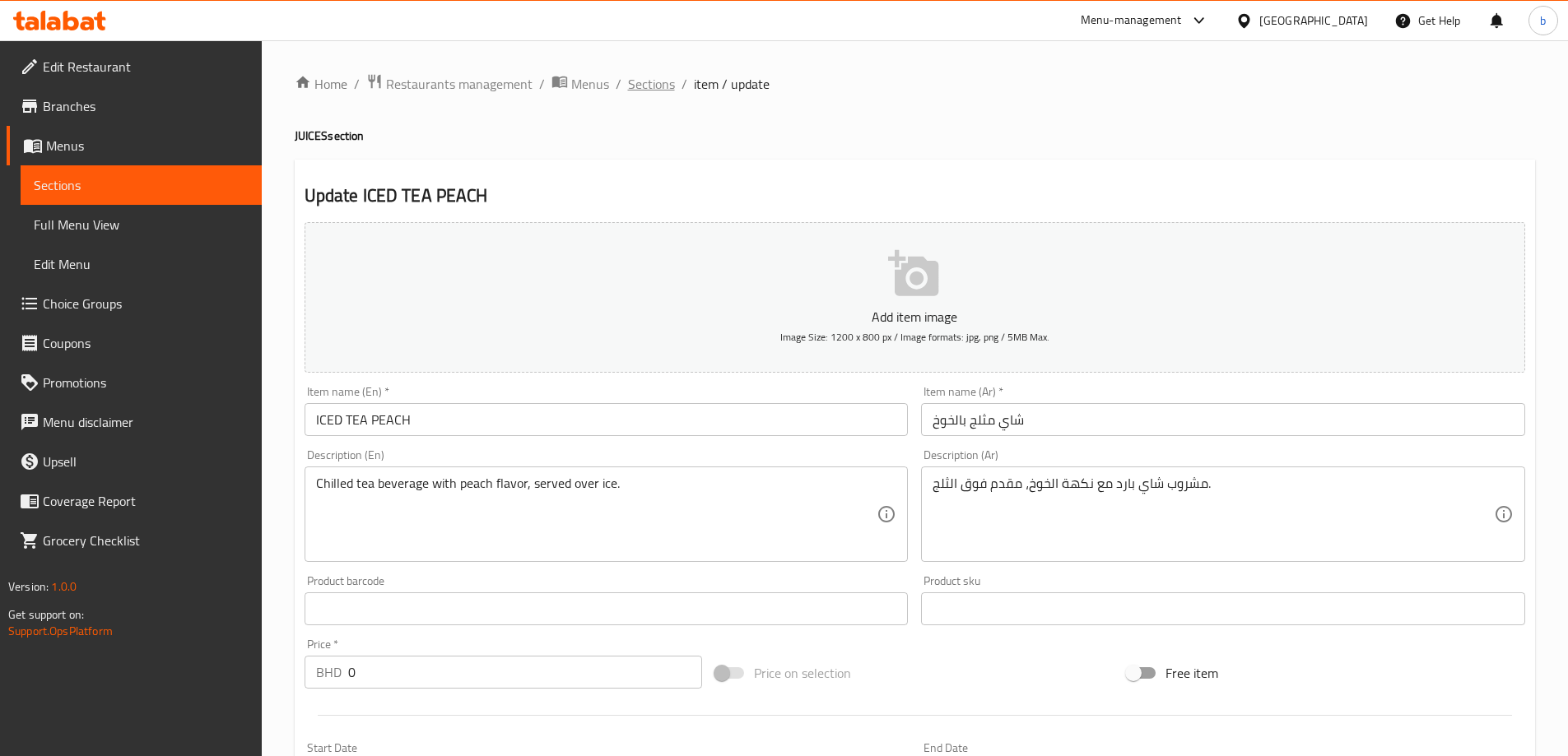
click at [653, 77] on span "Sections" at bounding box center [651, 84] width 47 height 20
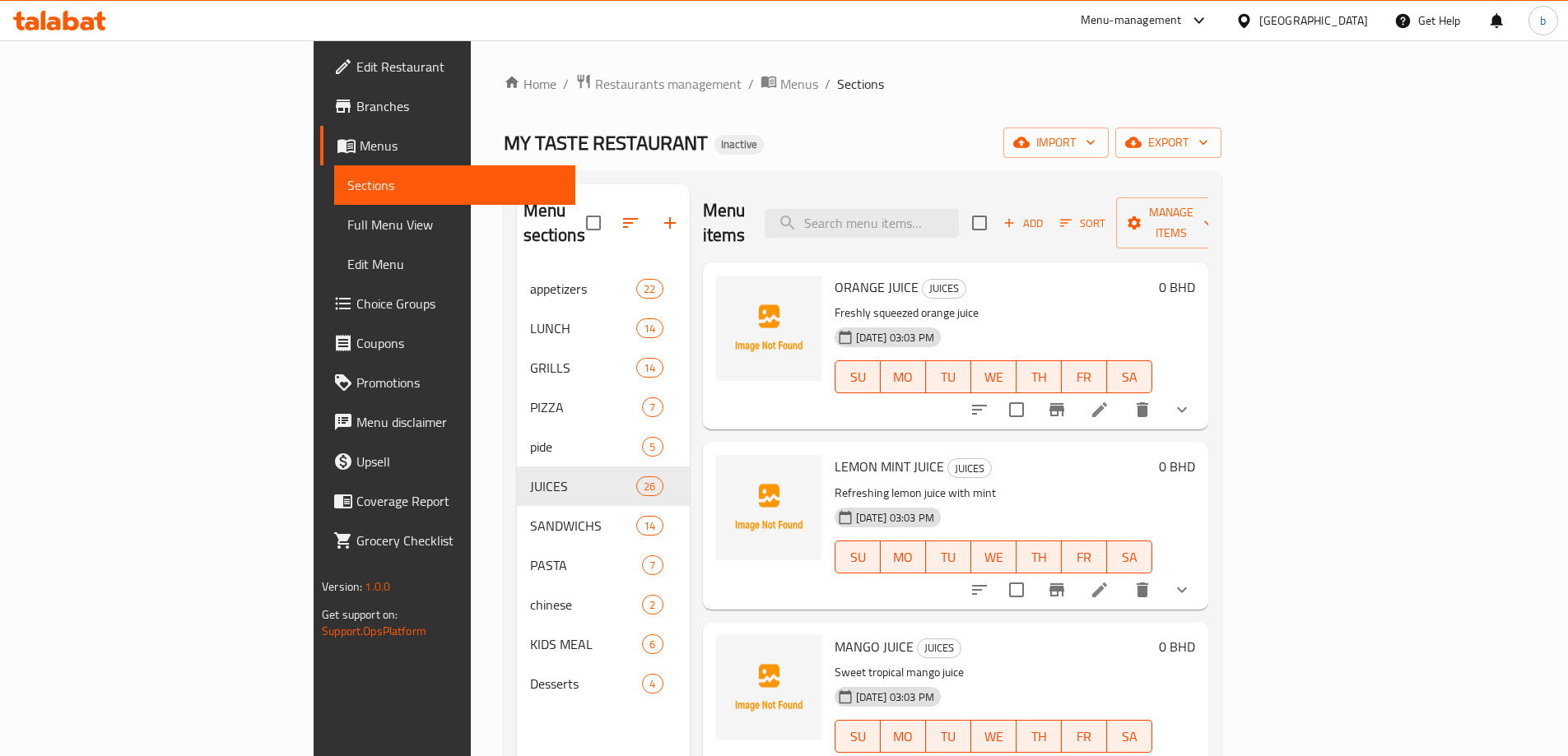
click at [1068, 483] on p "Refreshing lemon juice with mint" at bounding box center [993, 493] width 317 height 21
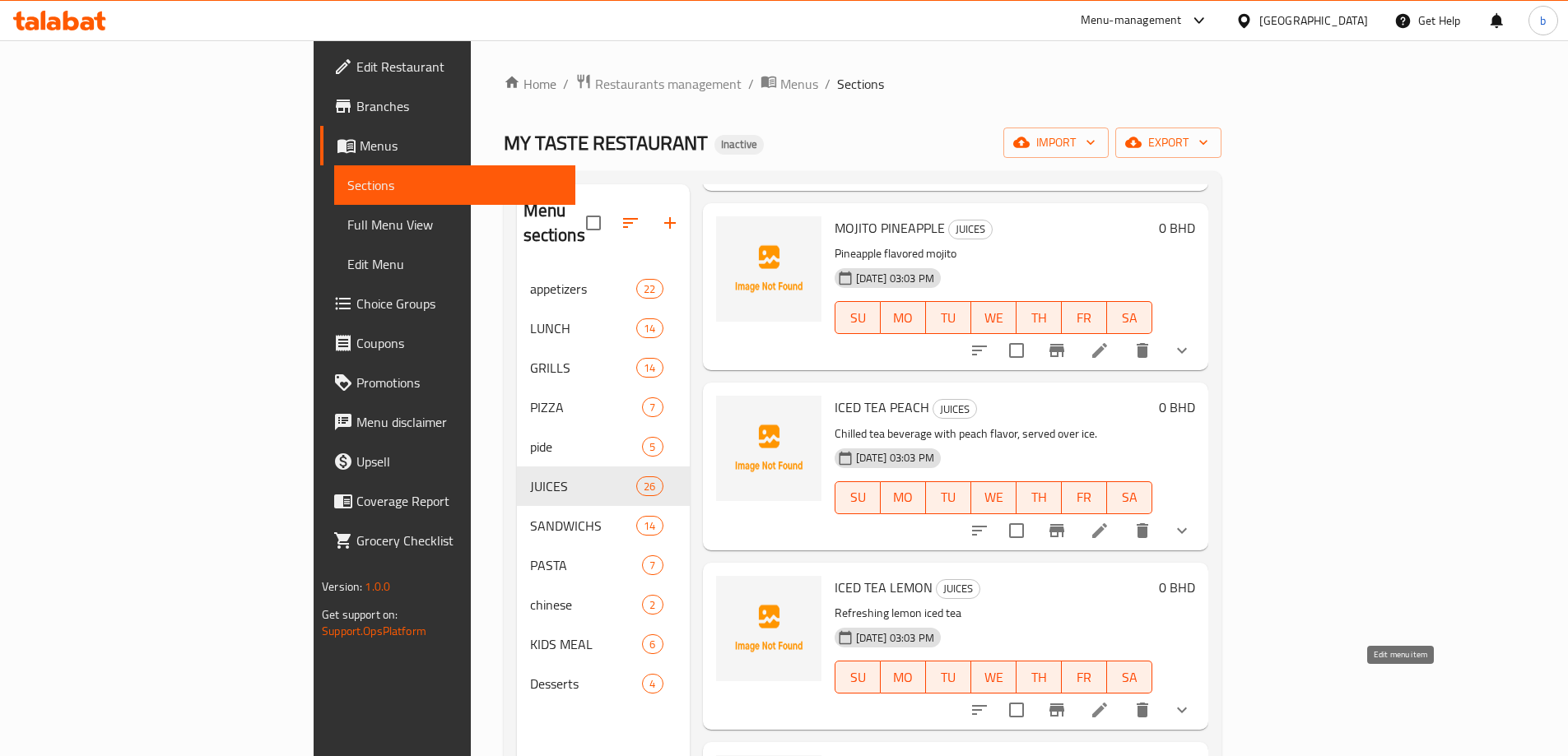
click at [1109, 700] on icon at bounding box center [1099, 710] width 20 height 20
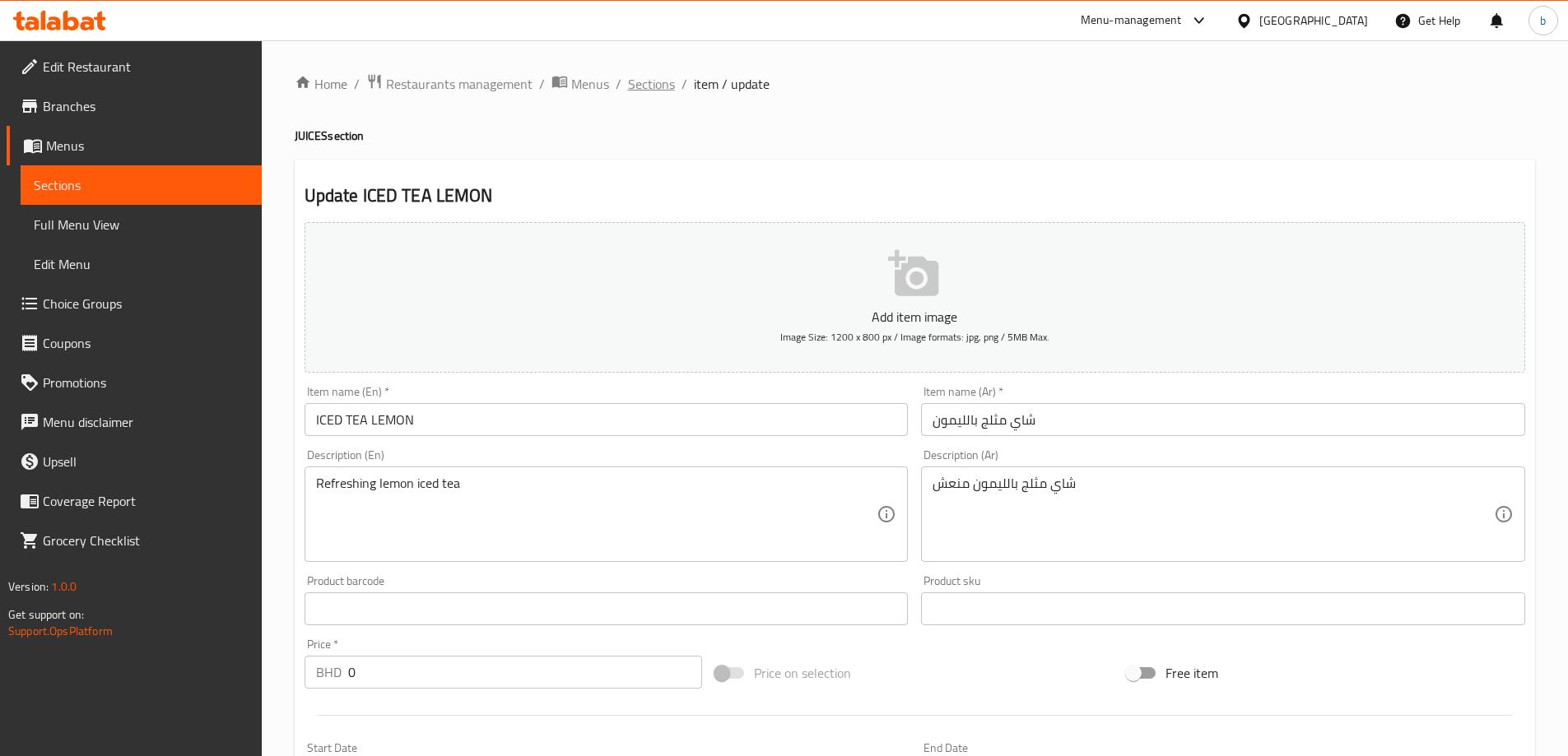
click at [662, 80] on span "Sections" at bounding box center [651, 84] width 47 height 20
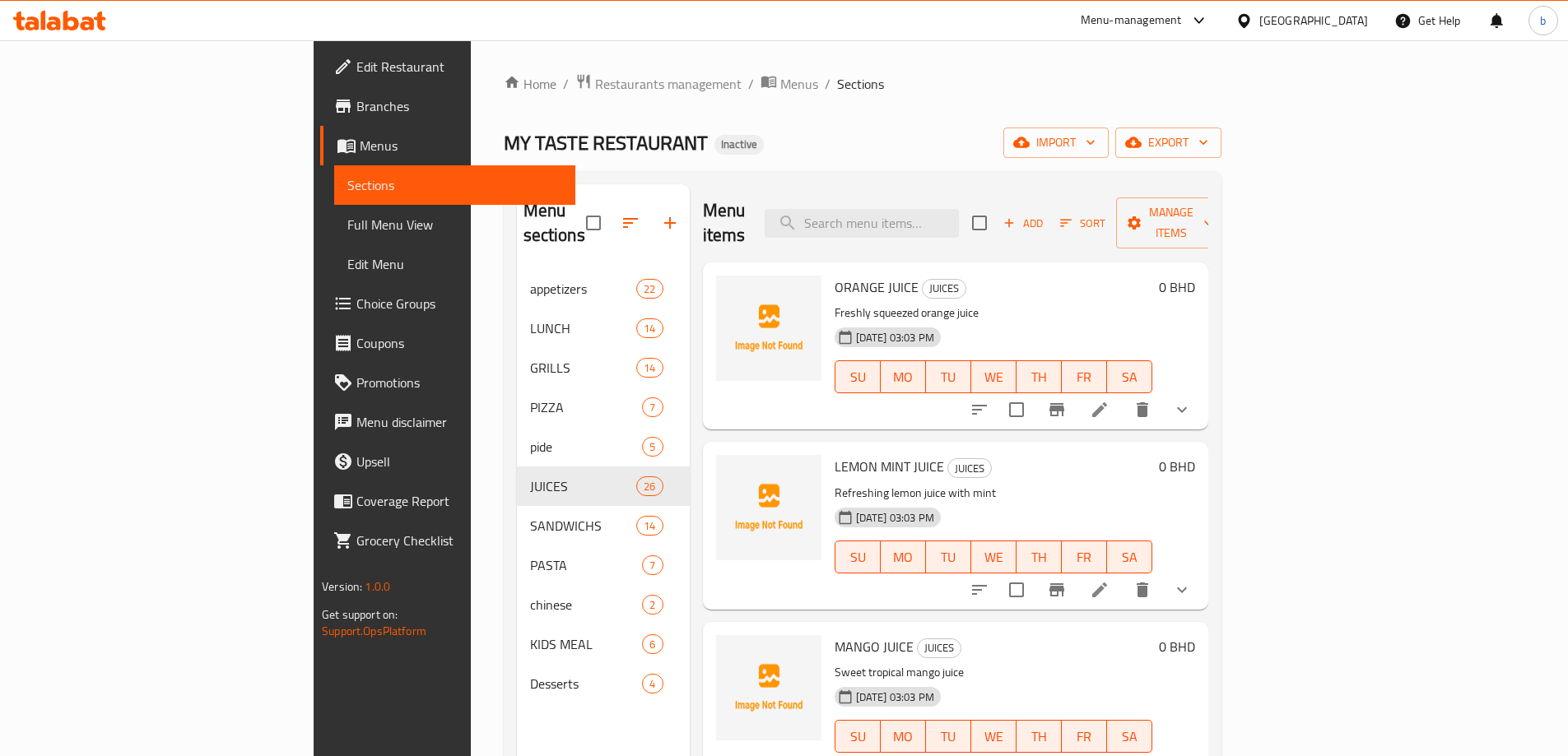
click at [1159, 321] on div "08-10-2025 03:03 PM SU MO TU WE TH FR SA" at bounding box center [993, 365] width 331 height 89
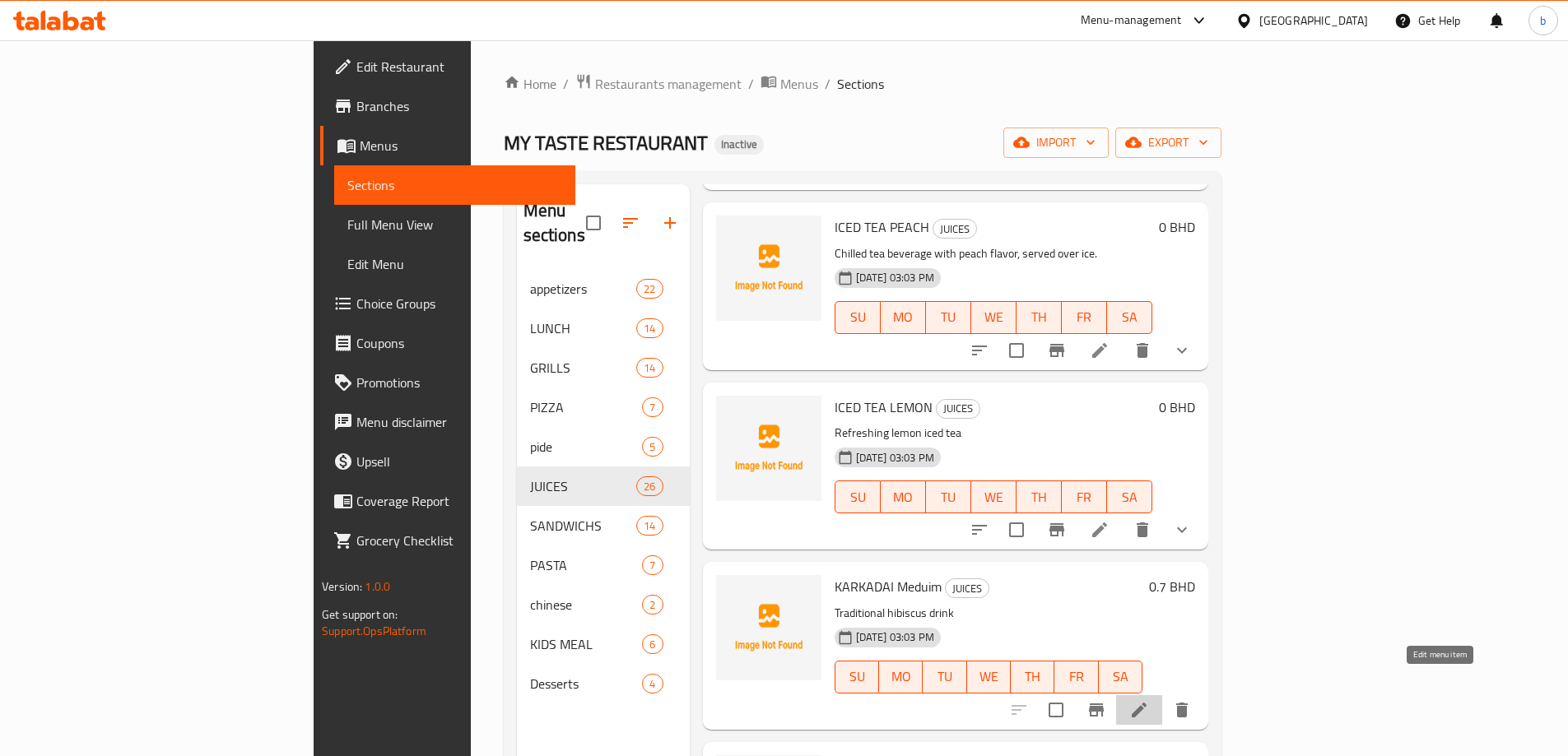
click at [1146, 702] on icon at bounding box center [1139, 710] width 15 height 15
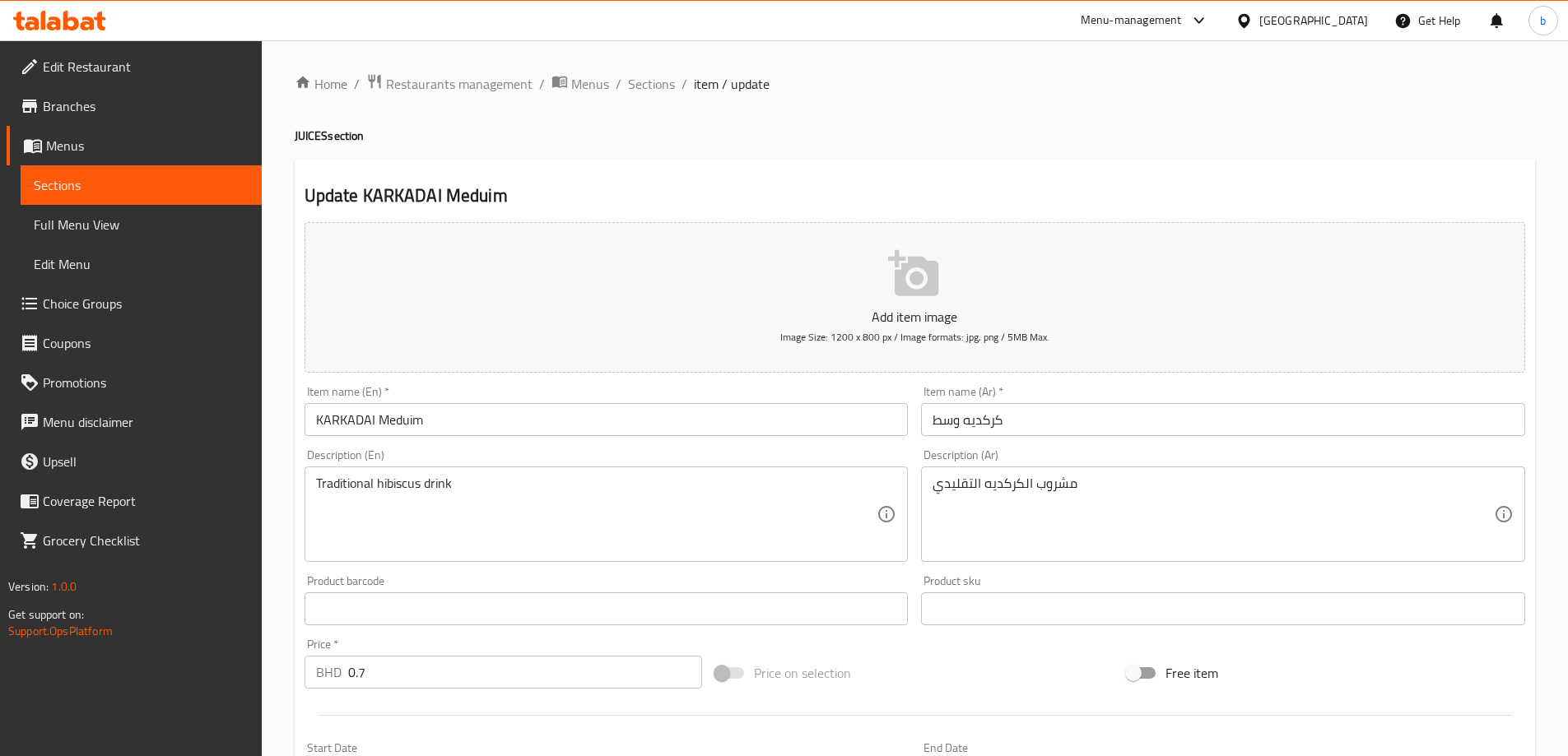
click at [965, 184] on h2 "Update KARKADAI Meduim" at bounding box center [915, 195] width 1221 height 24
click at [660, 86] on span "Sections" at bounding box center [651, 84] width 47 height 20
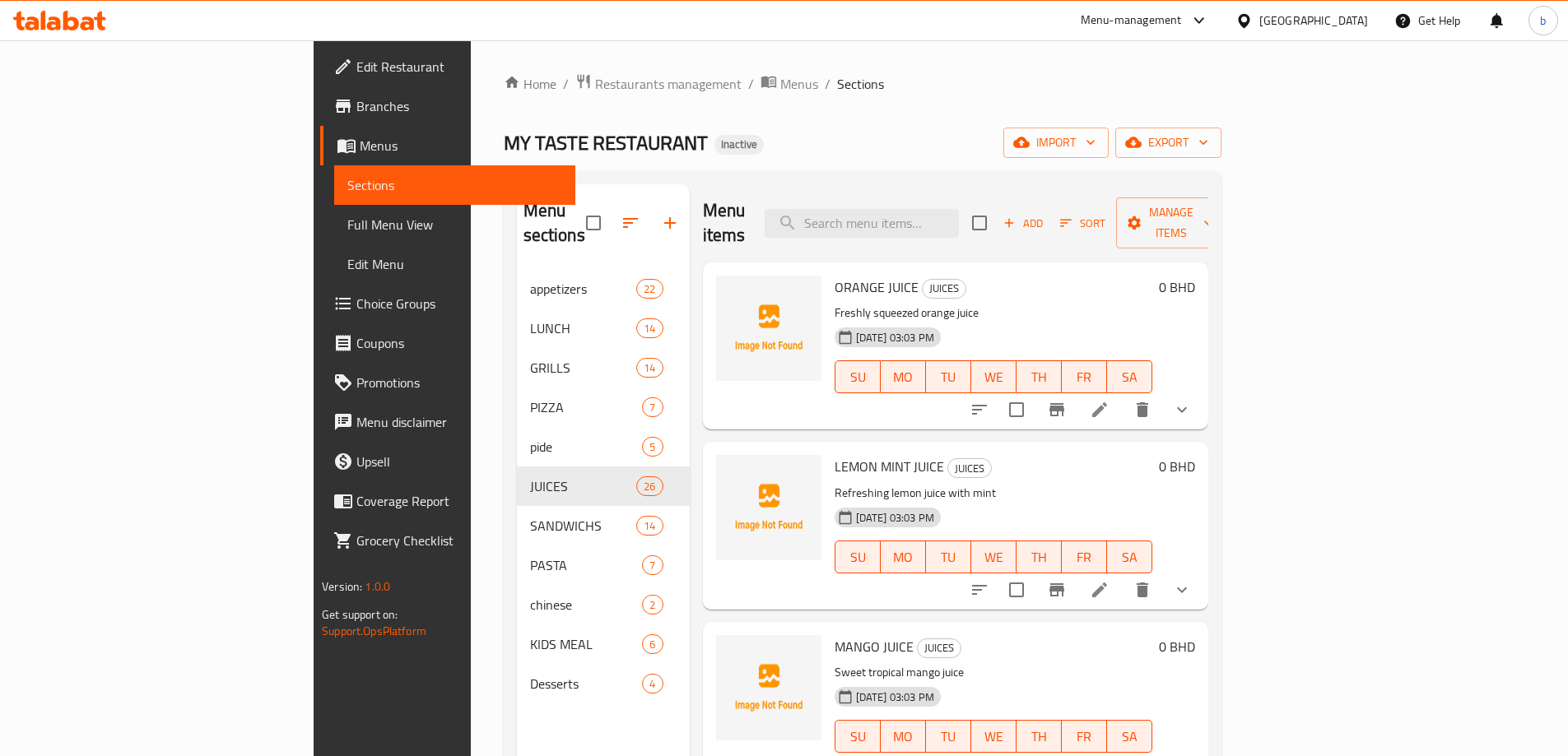
click at [936, 275] on h6 "ORANGE JUICE JUICES" at bounding box center [993, 287] width 317 height 23
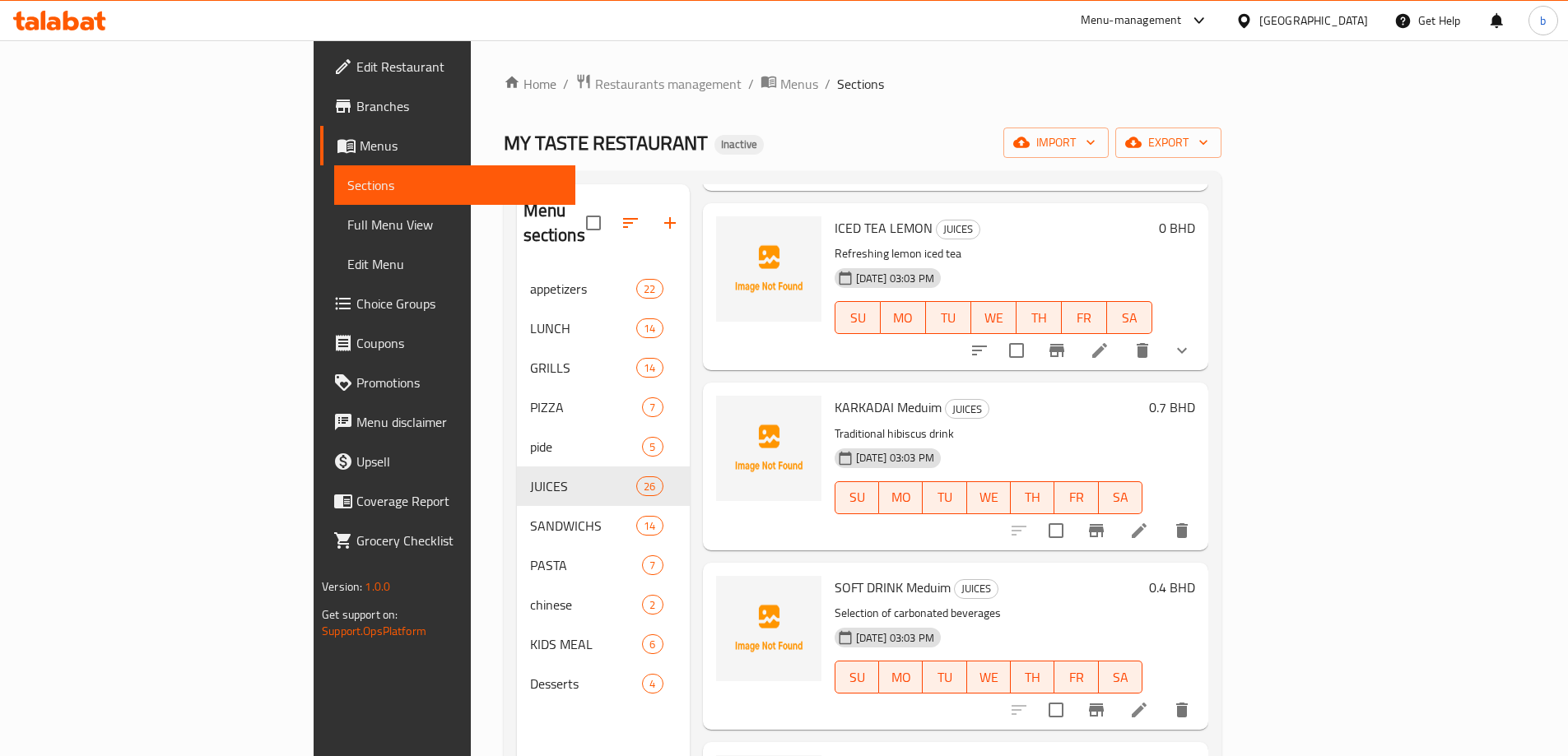
click at [1149, 700] on icon at bounding box center [1139, 710] width 20 height 20
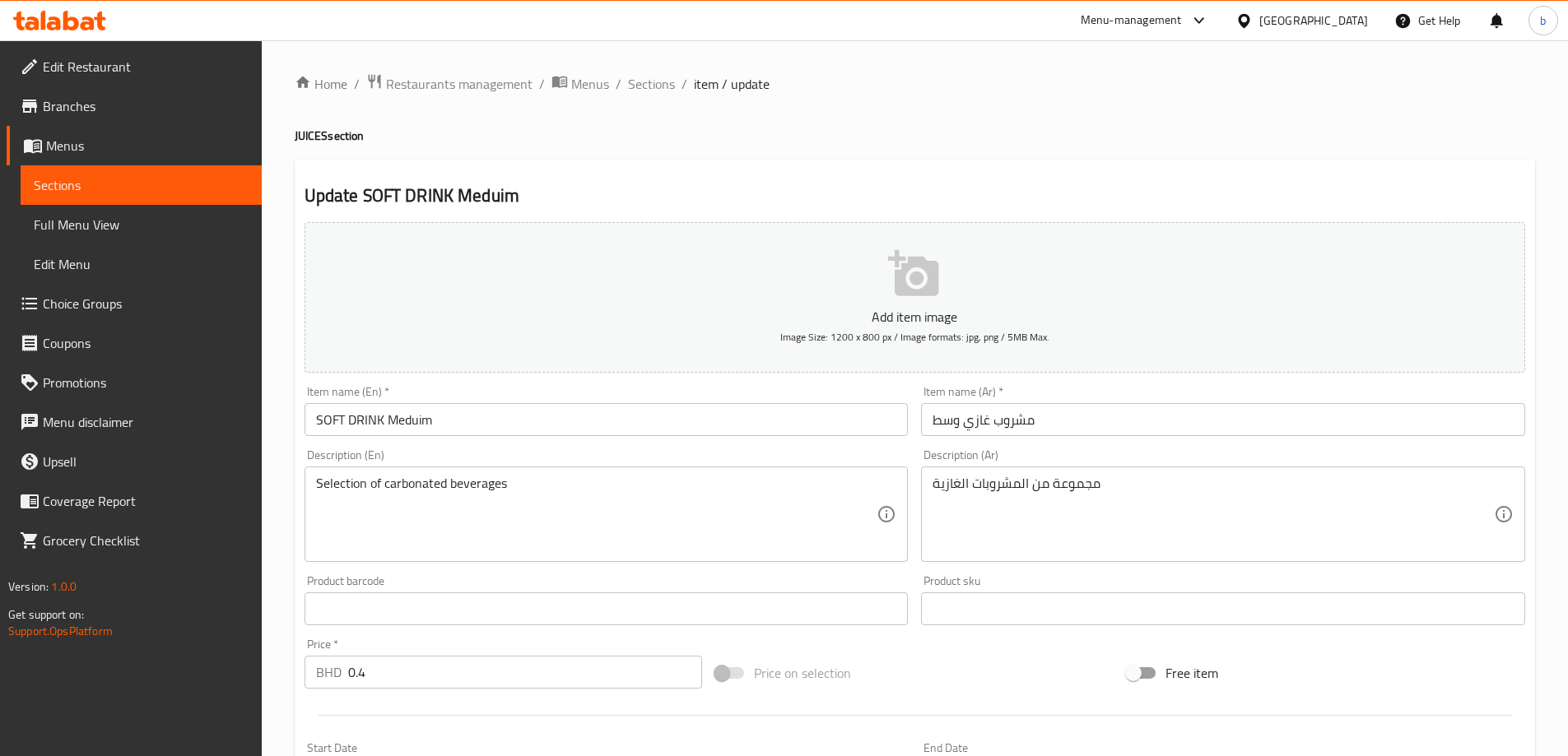
drag, startPoint x: 647, startPoint y: 79, endPoint x: 657, endPoint y: 115, distance: 37.4
click at [648, 79] on span "Sections" at bounding box center [651, 84] width 47 height 20
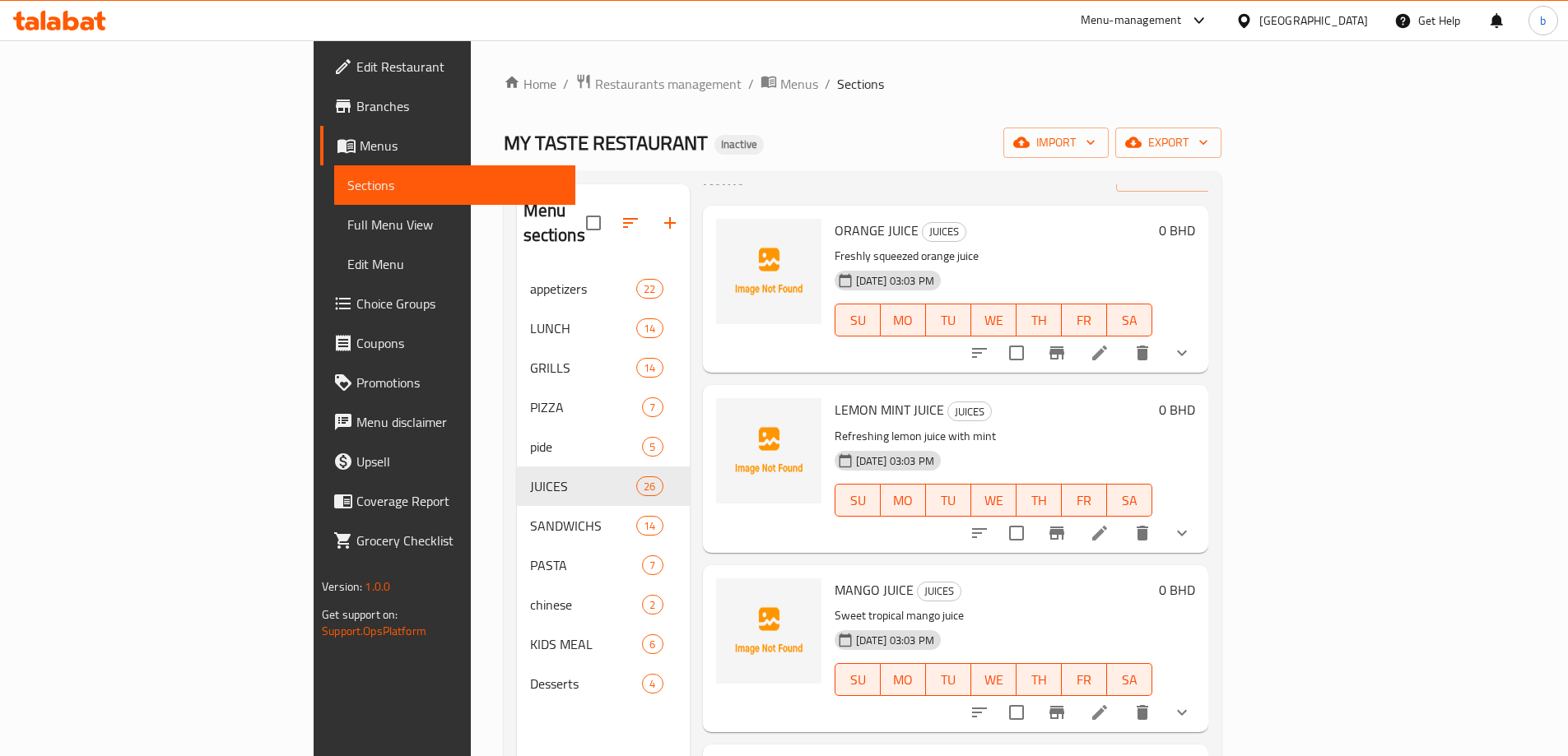
scroll to position [82, 0]
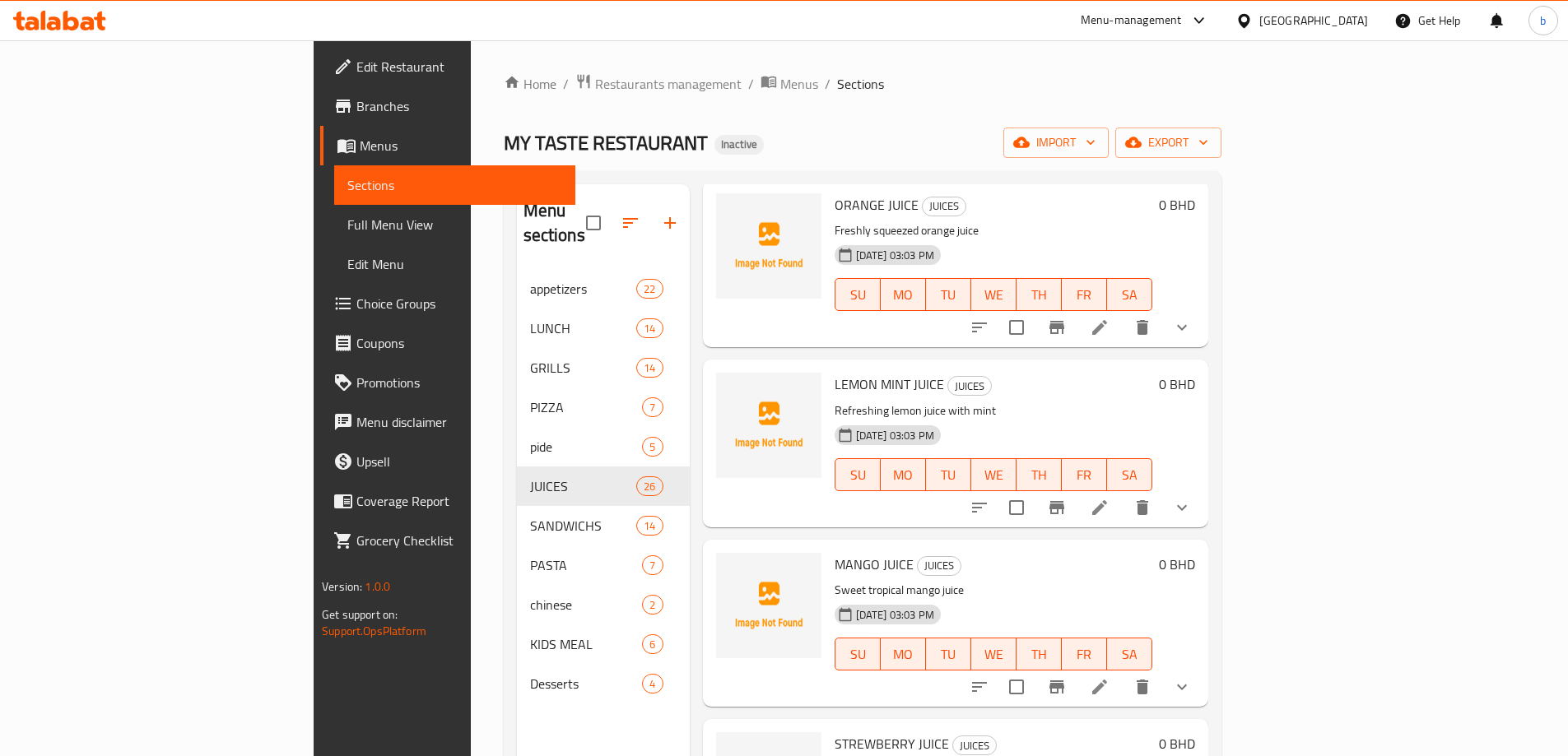
click at [990, 373] on h6 "LEMON MINT JUICE JUICES" at bounding box center [993, 384] width 317 height 23
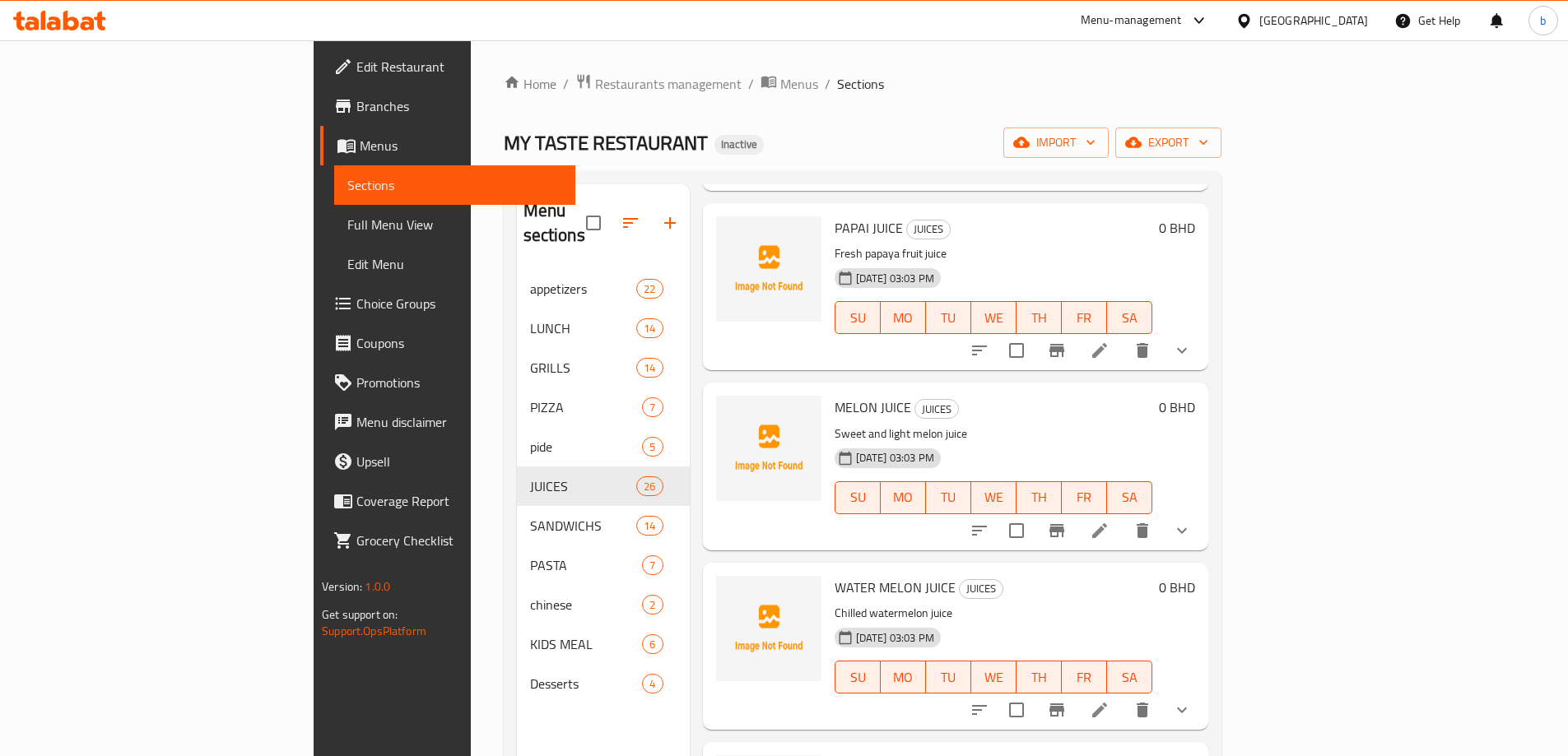
click at [1109, 700] on icon at bounding box center [1099, 710] width 20 height 20
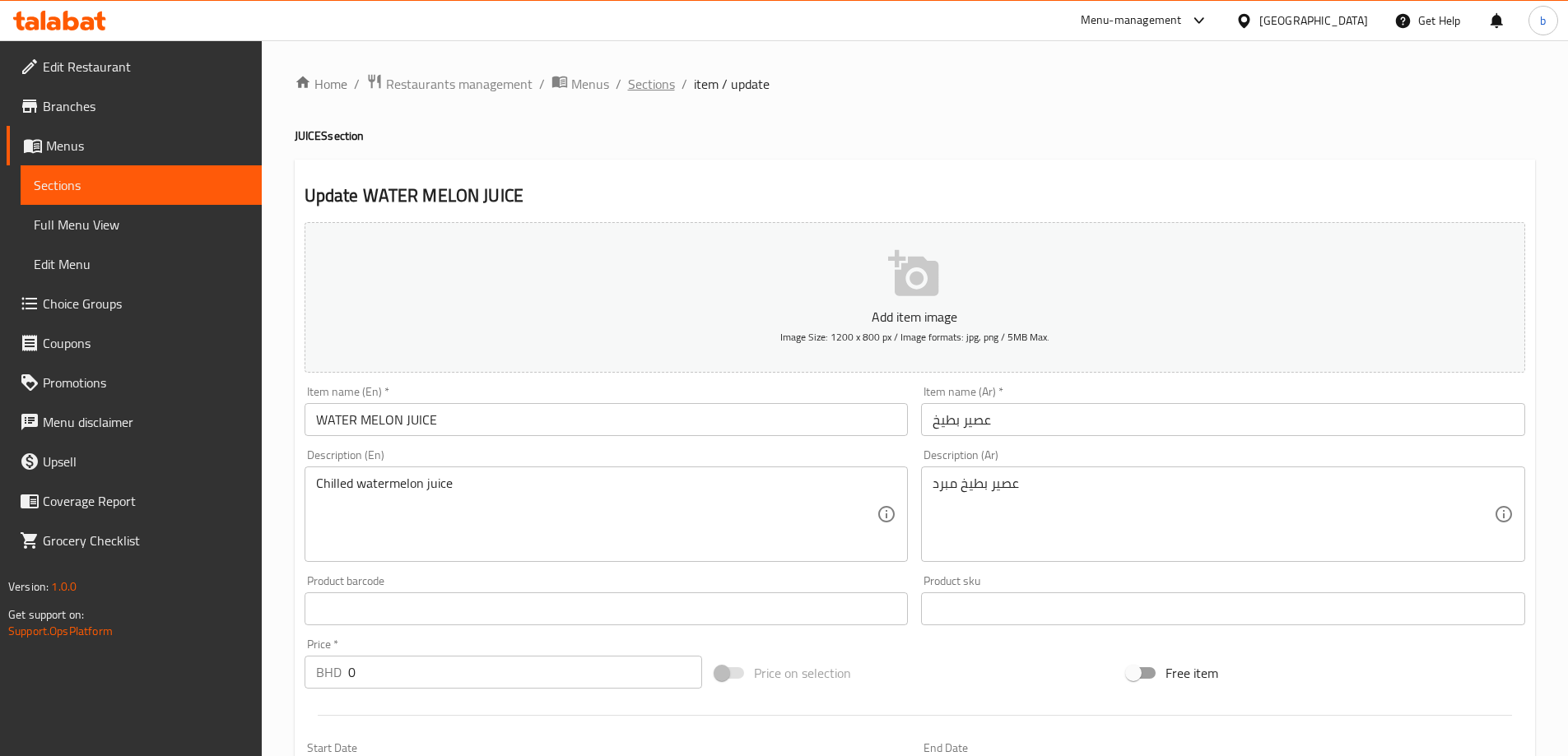
click at [655, 81] on span "Sections" at bounding box center [651, 84] width 47 height 20
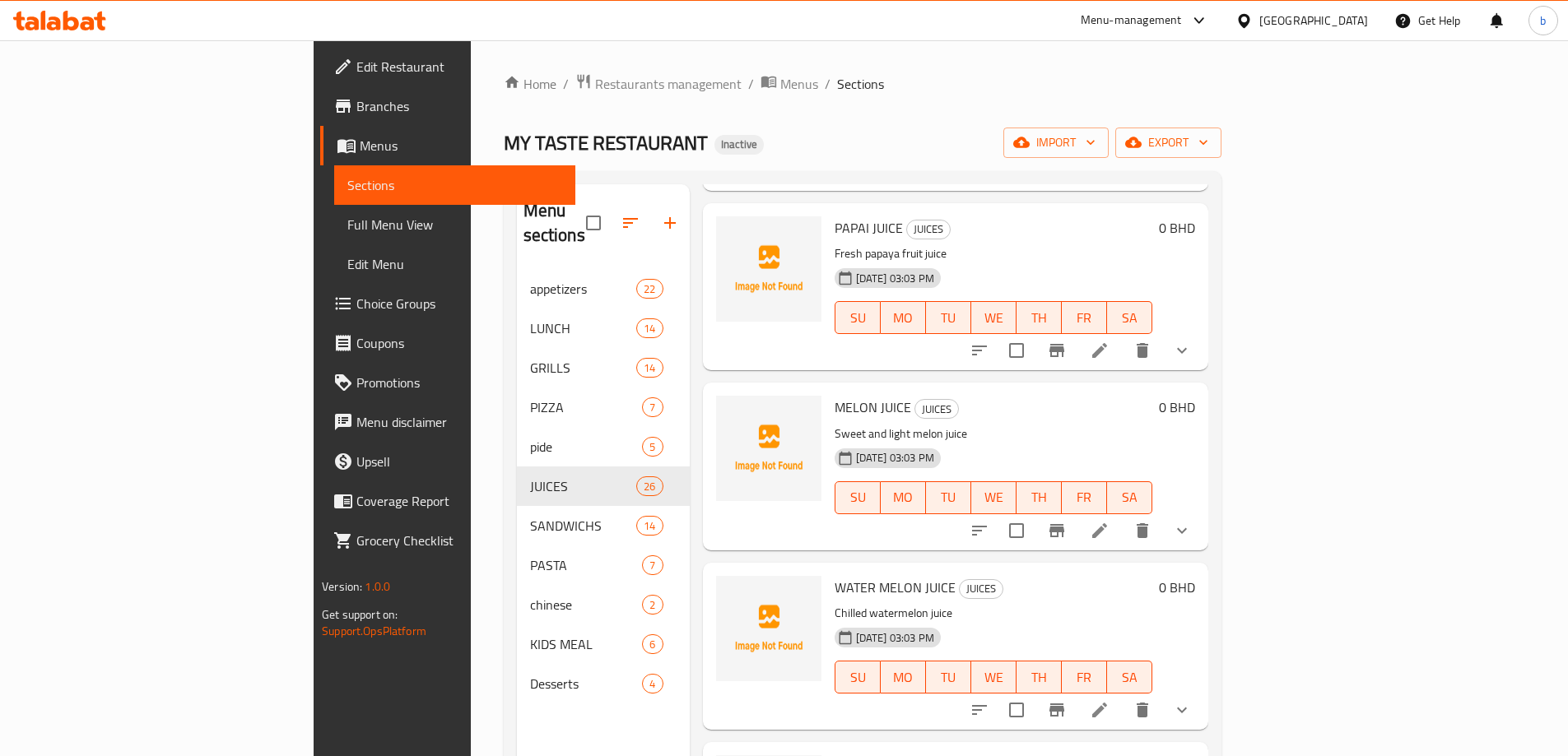
scroll to position [3655, 0]
click at [1053, 396] on h6 "SOFT DRINK Meduim JUICES" at bounding box center [989, 408] width 308 height 23
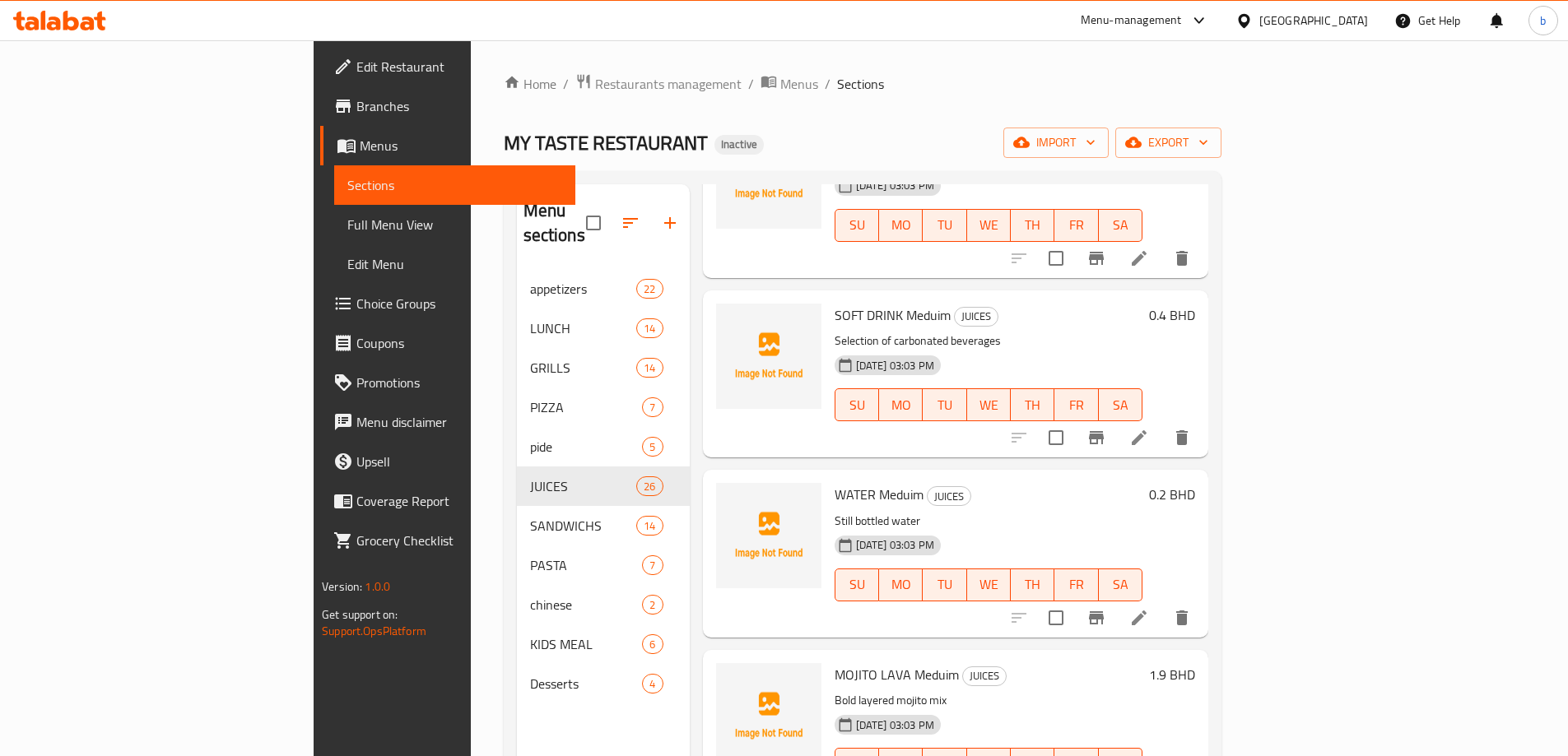
scroll to position [3820, 0]
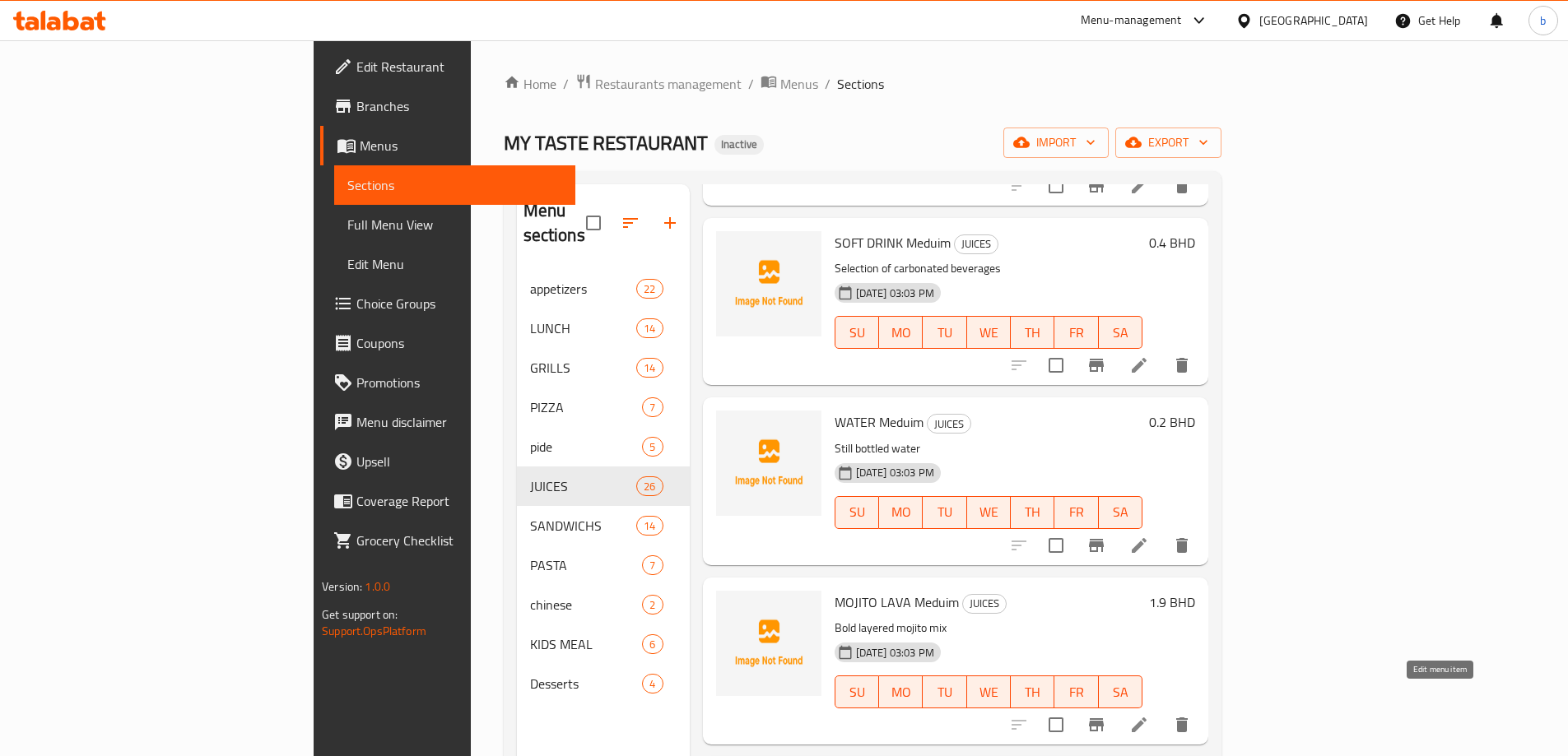
click at [1146, 717] on icon at bounding box center [1139, 725] width 15 height 15
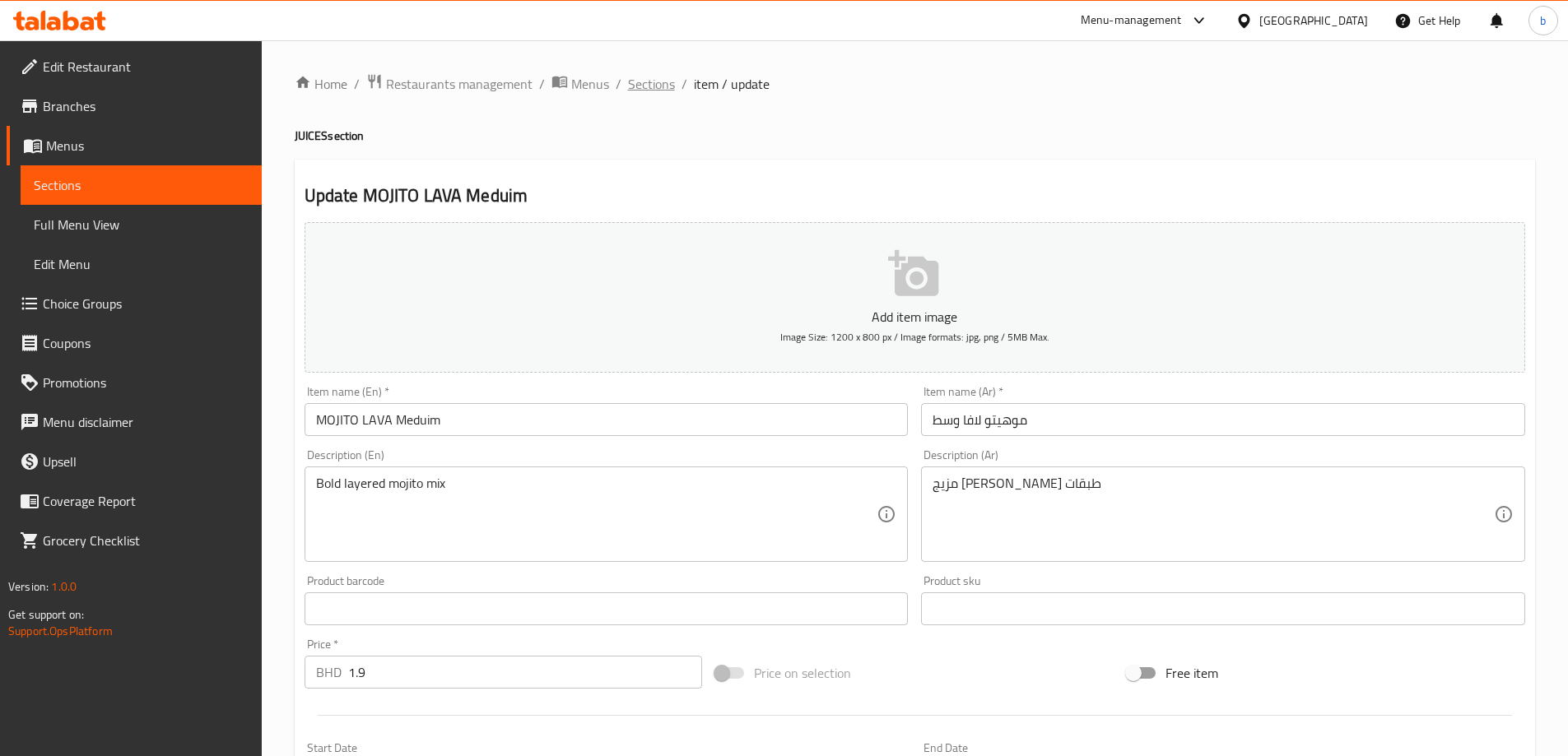
click at [652, 85] on span "Sections" at bounding box center [651, 84] width 47 height 20
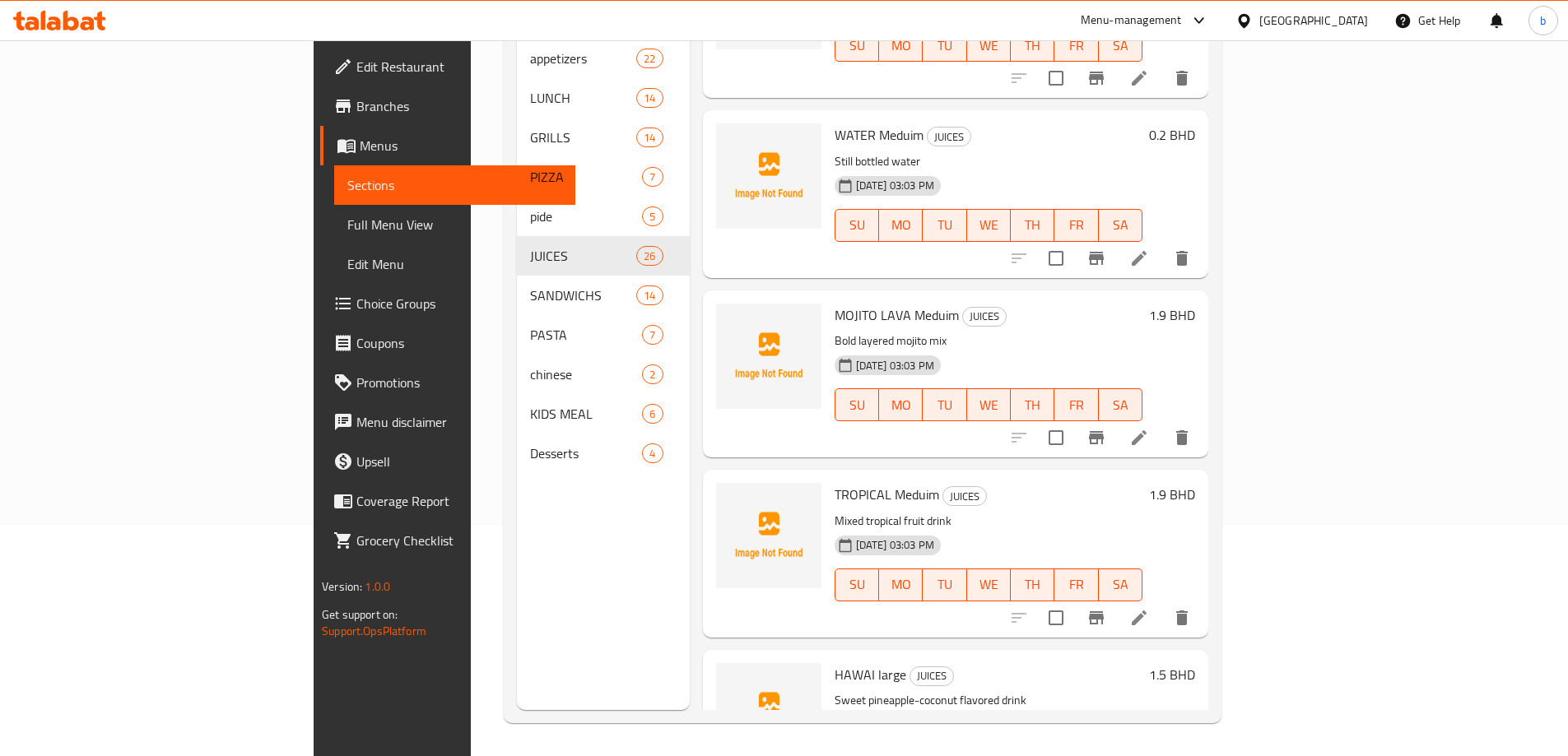
scroll to position [3794, 0]
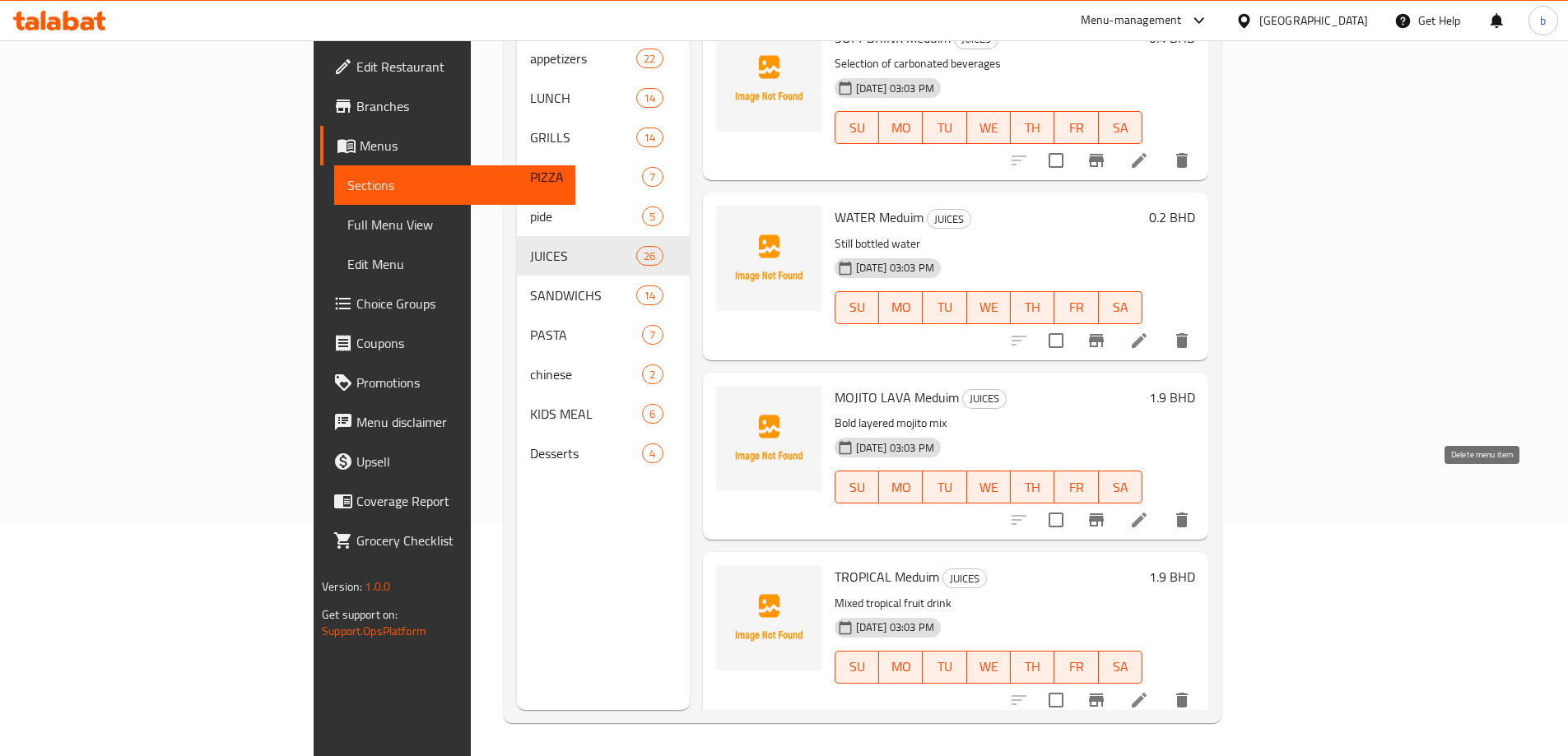
click at [1191, 510] on icon "delete" at bounding box center [1182, 520] width 20 height 20
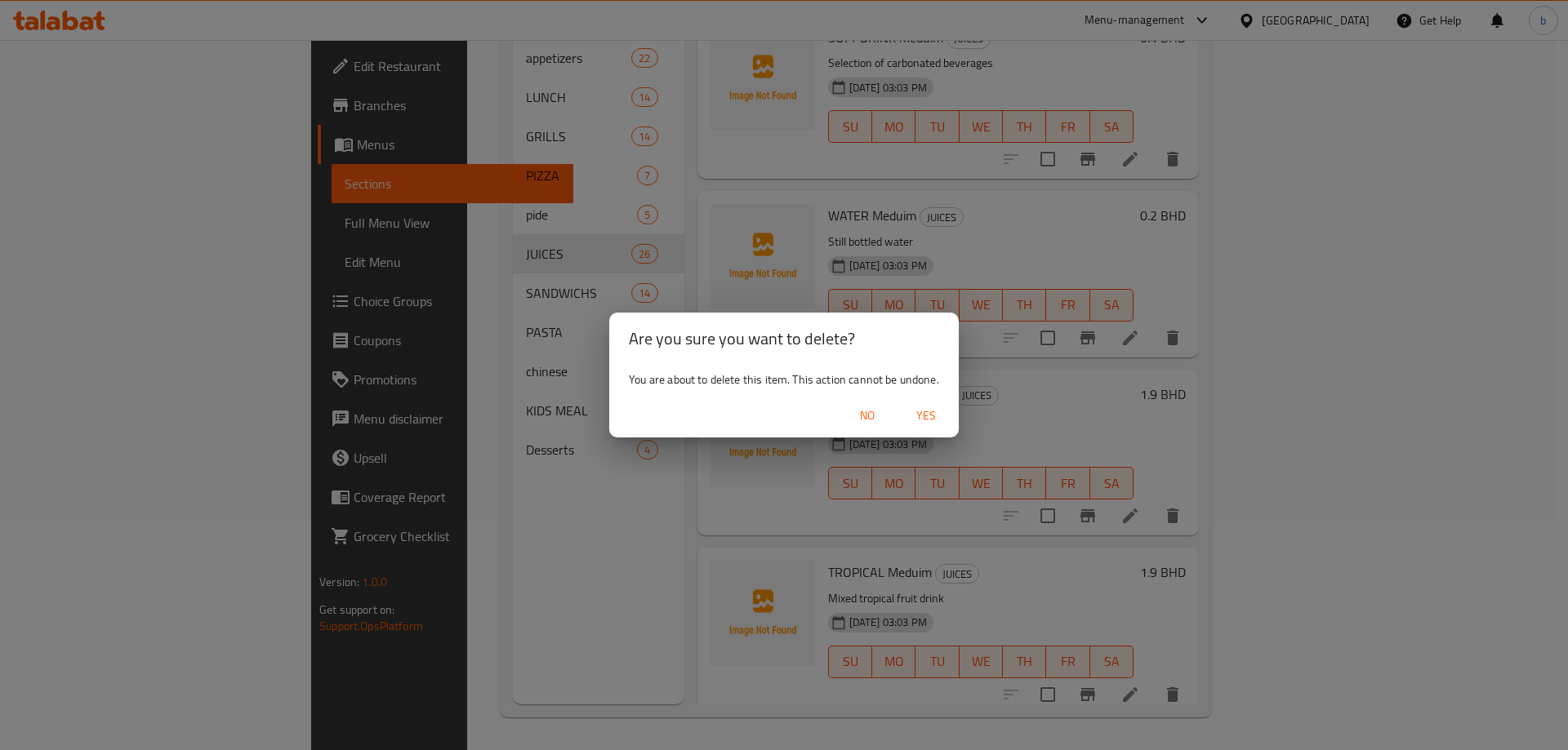
click at [924, 413] on span "Yes" at bounding box center [926, 416] width 39 height 21
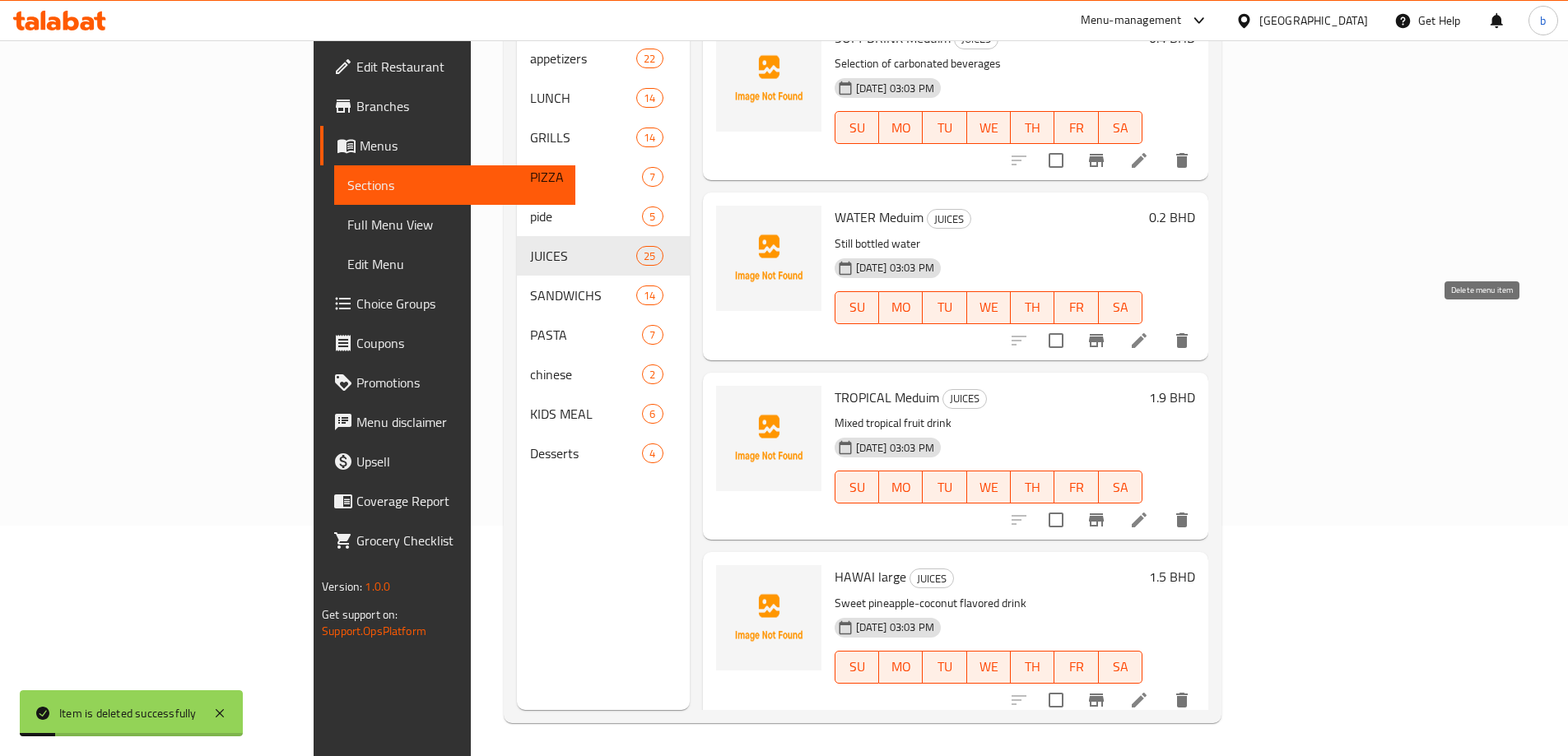
scroll to position [3780, 0]
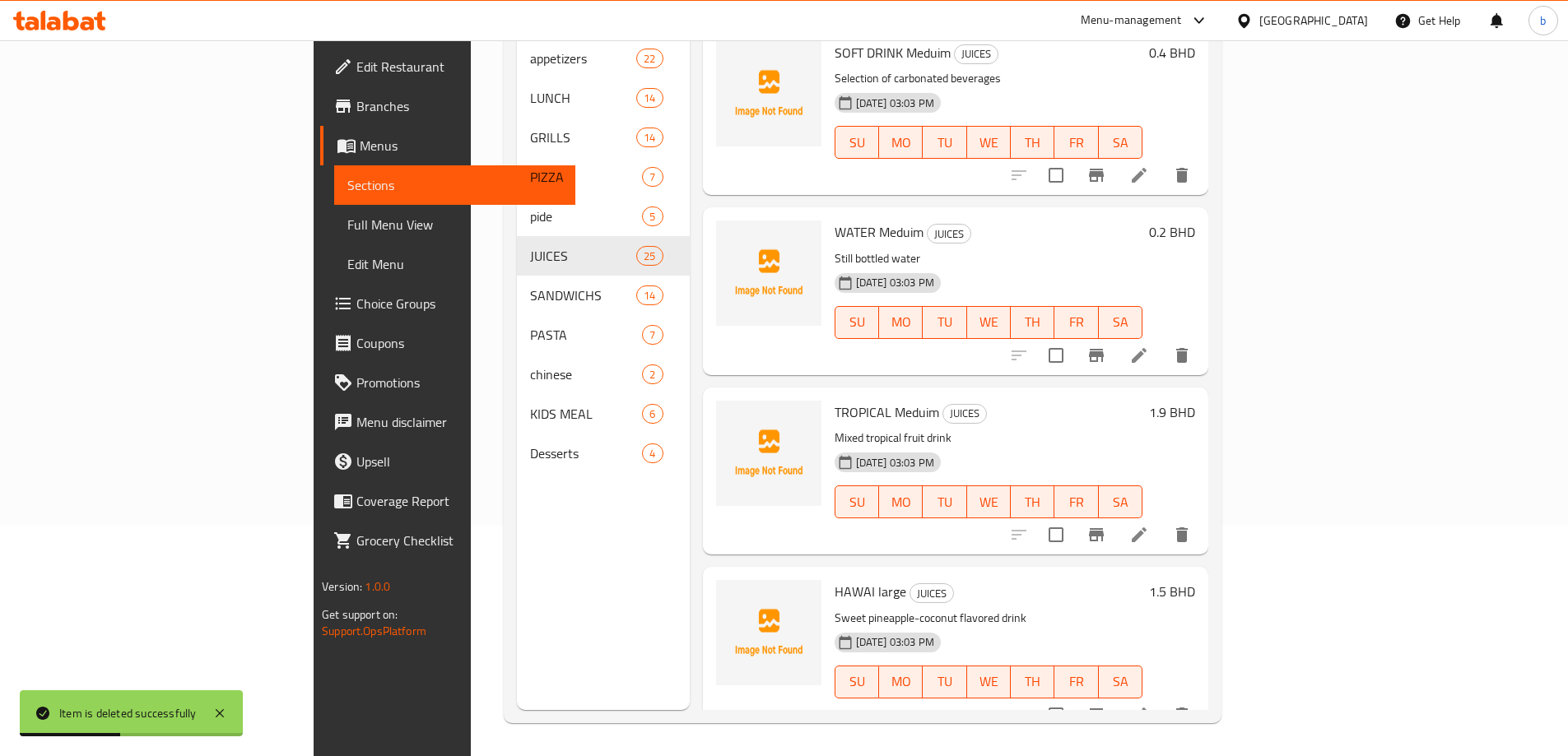
click at [1187, 348] on icon "delete" at bounding box center [1182, 356] width 12 height 15
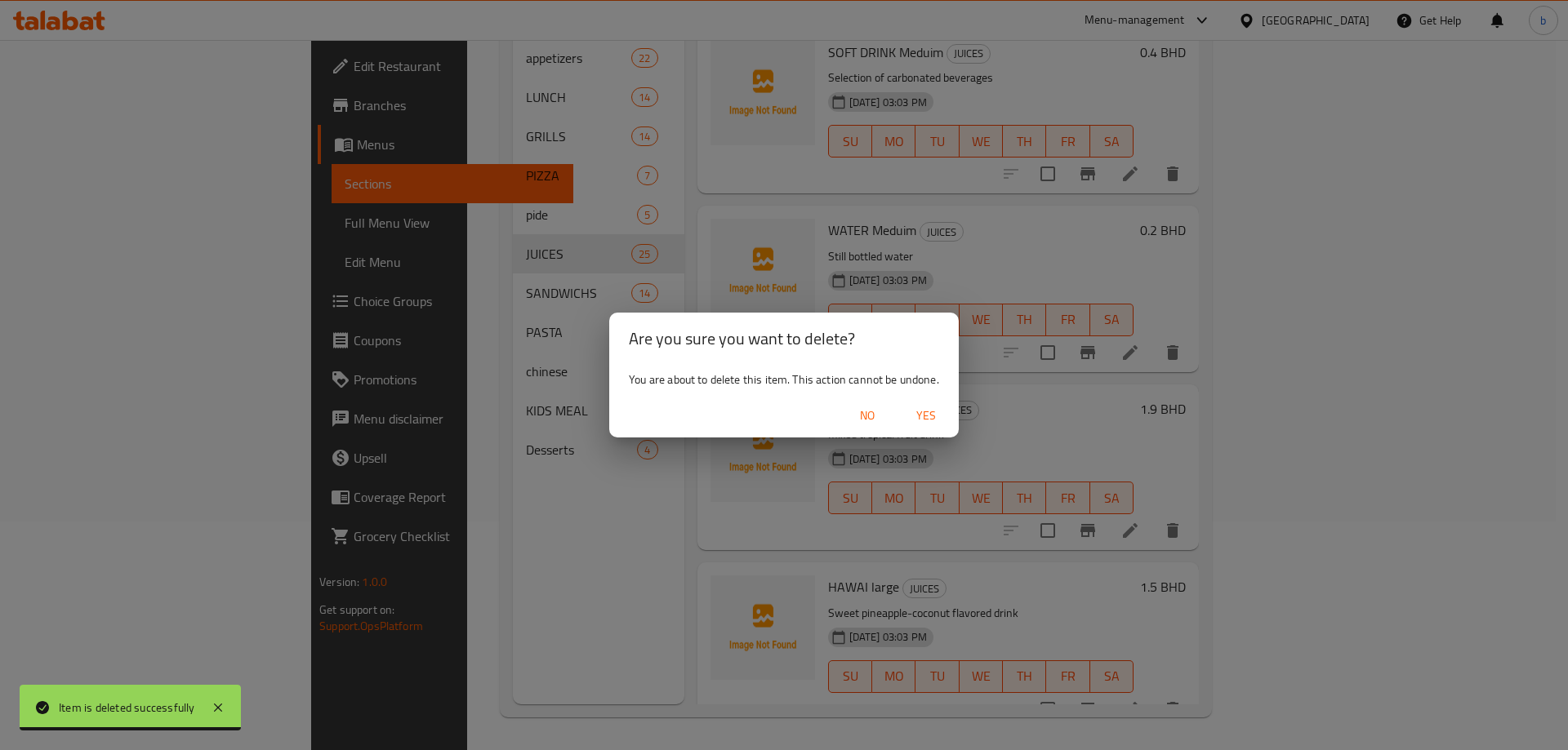
click at [930, 409] on span "Yes" at bounding box center [926, 416] width 39 height 21
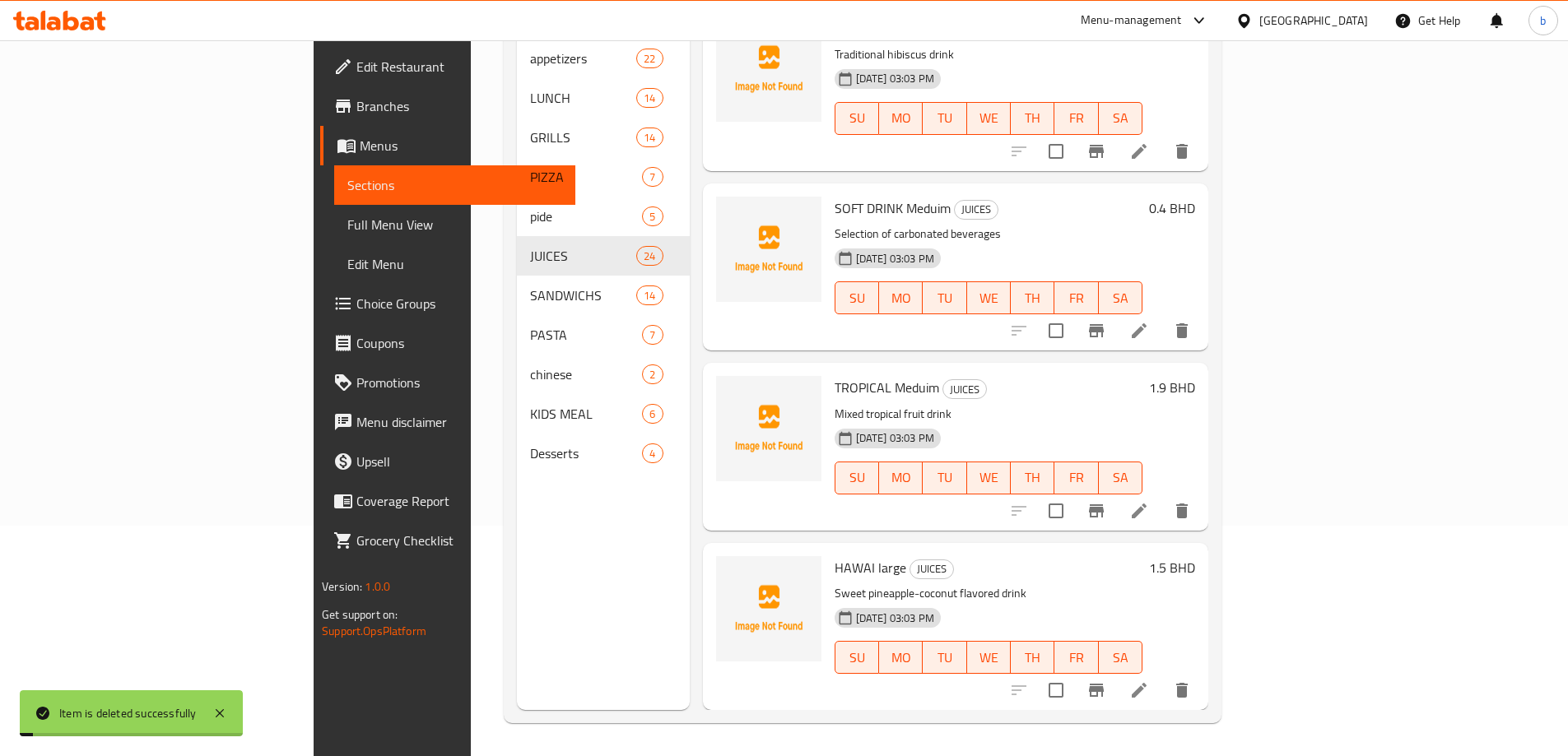
scroll to position [3599, 0]
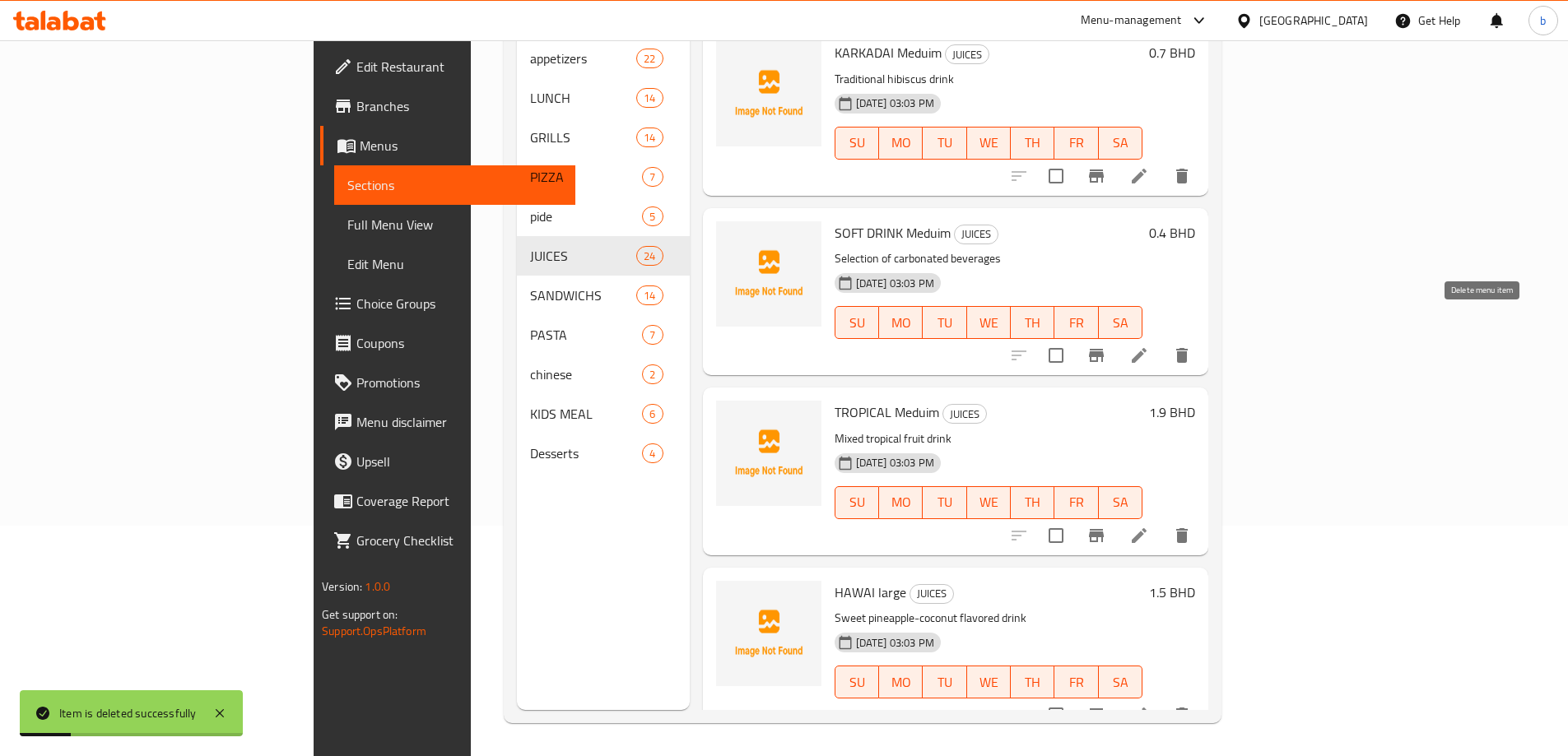
click at [1187, 348] on icon "delete" at bounding box center [1182, 356] width 12 height 15
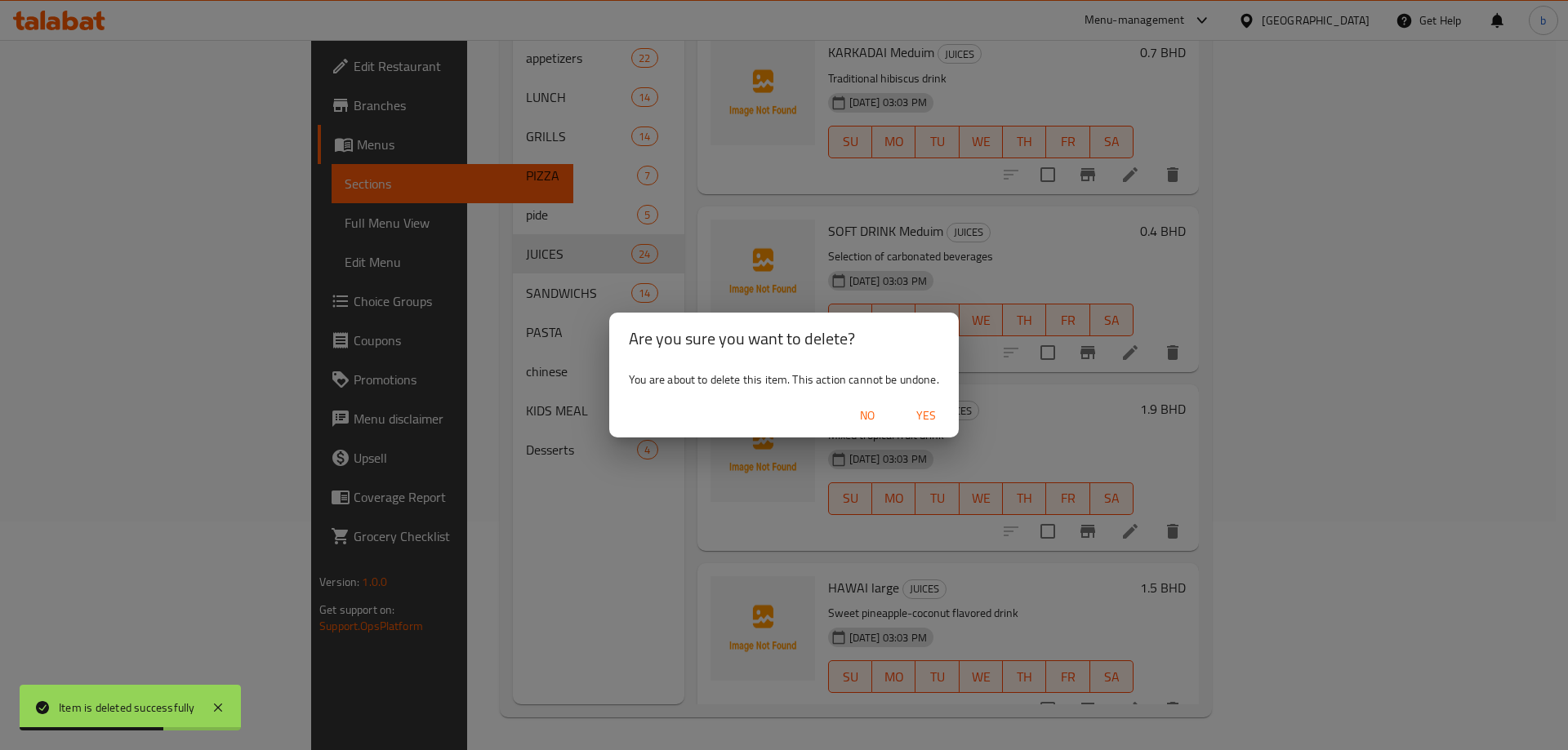
click at [917, 414] on span "Yes" at bounding box center [926, 416] width 39 height 21
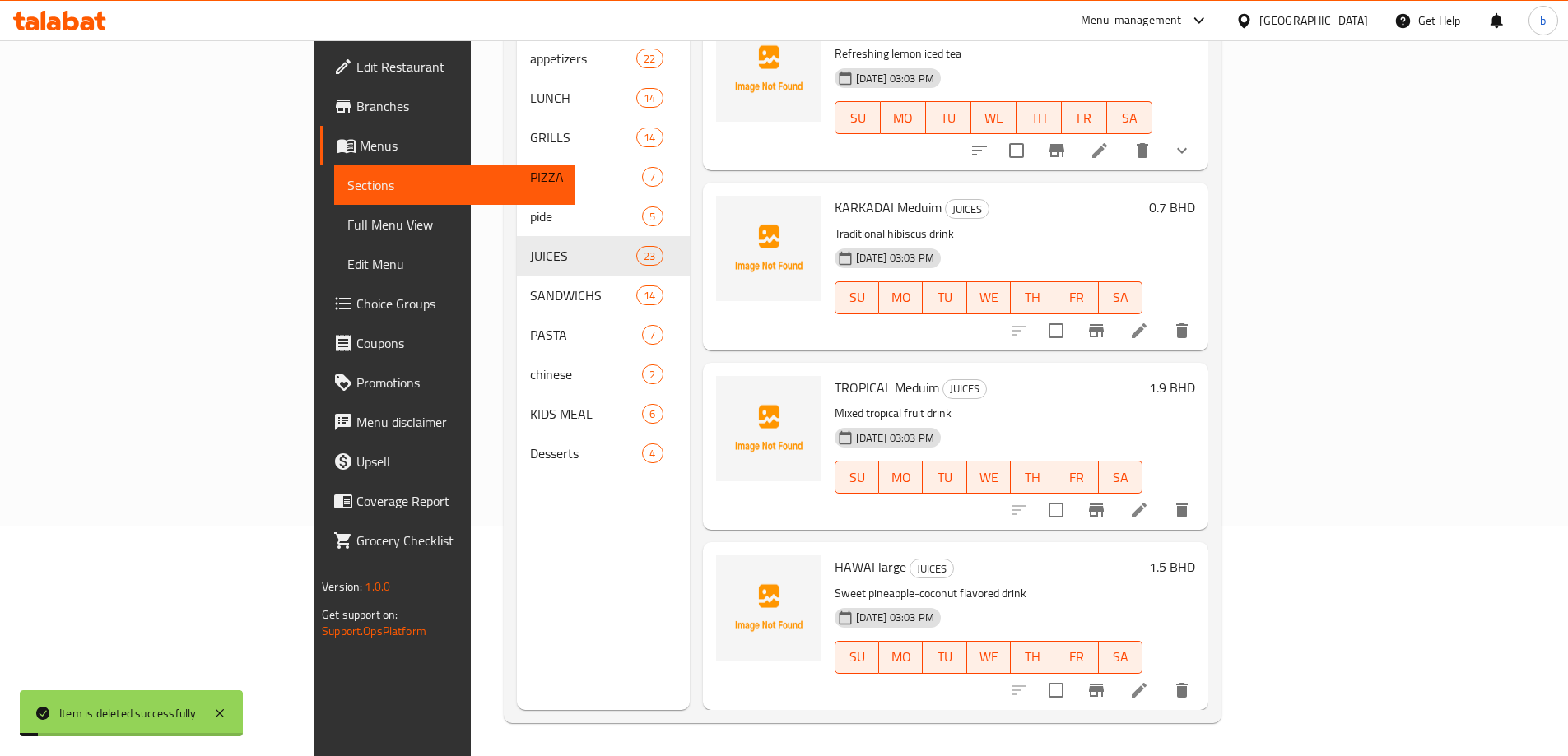
scroll to position [3420, 0]
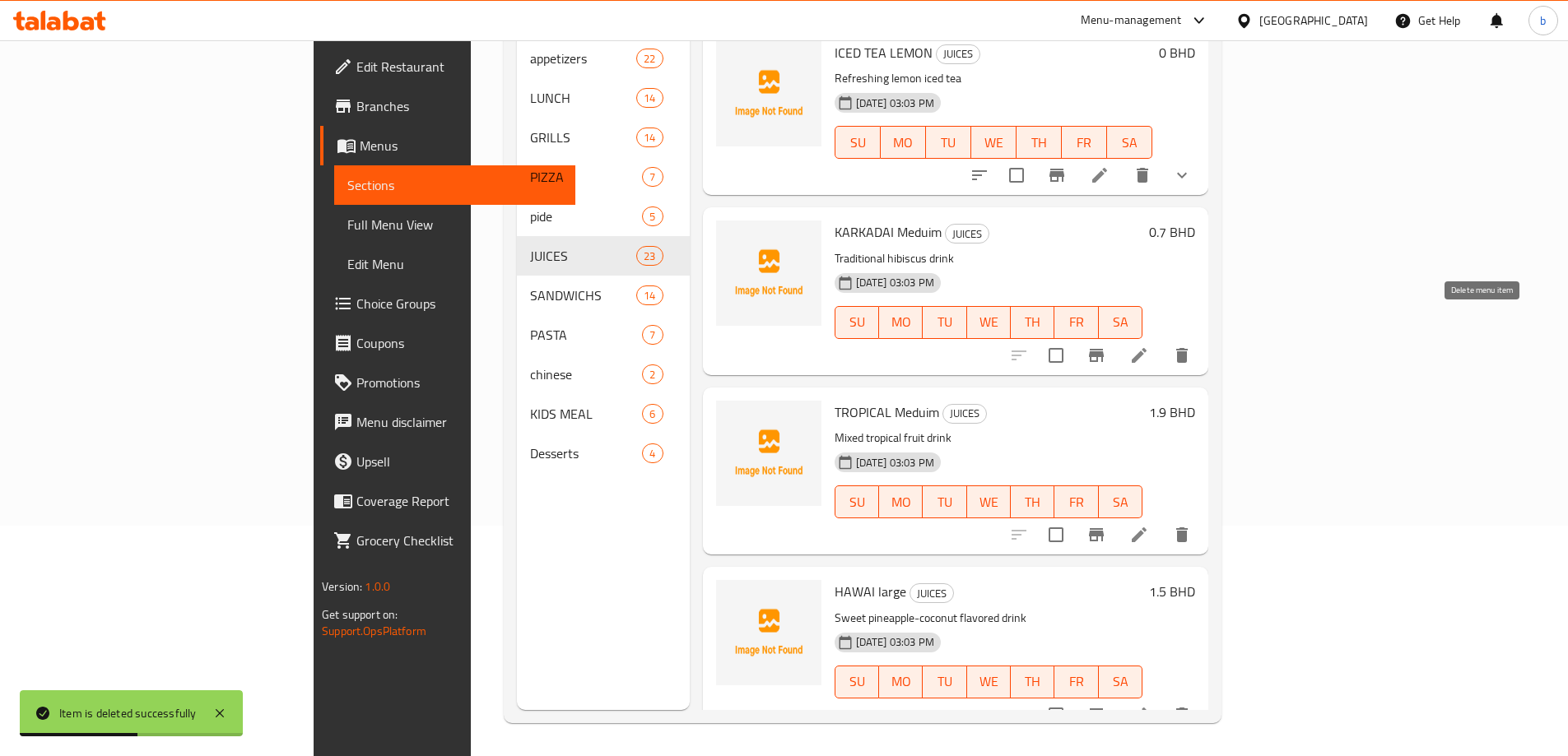
click at [1191, 346] on icon "delete" at bounding box center [1182, 356] width 20 height 20
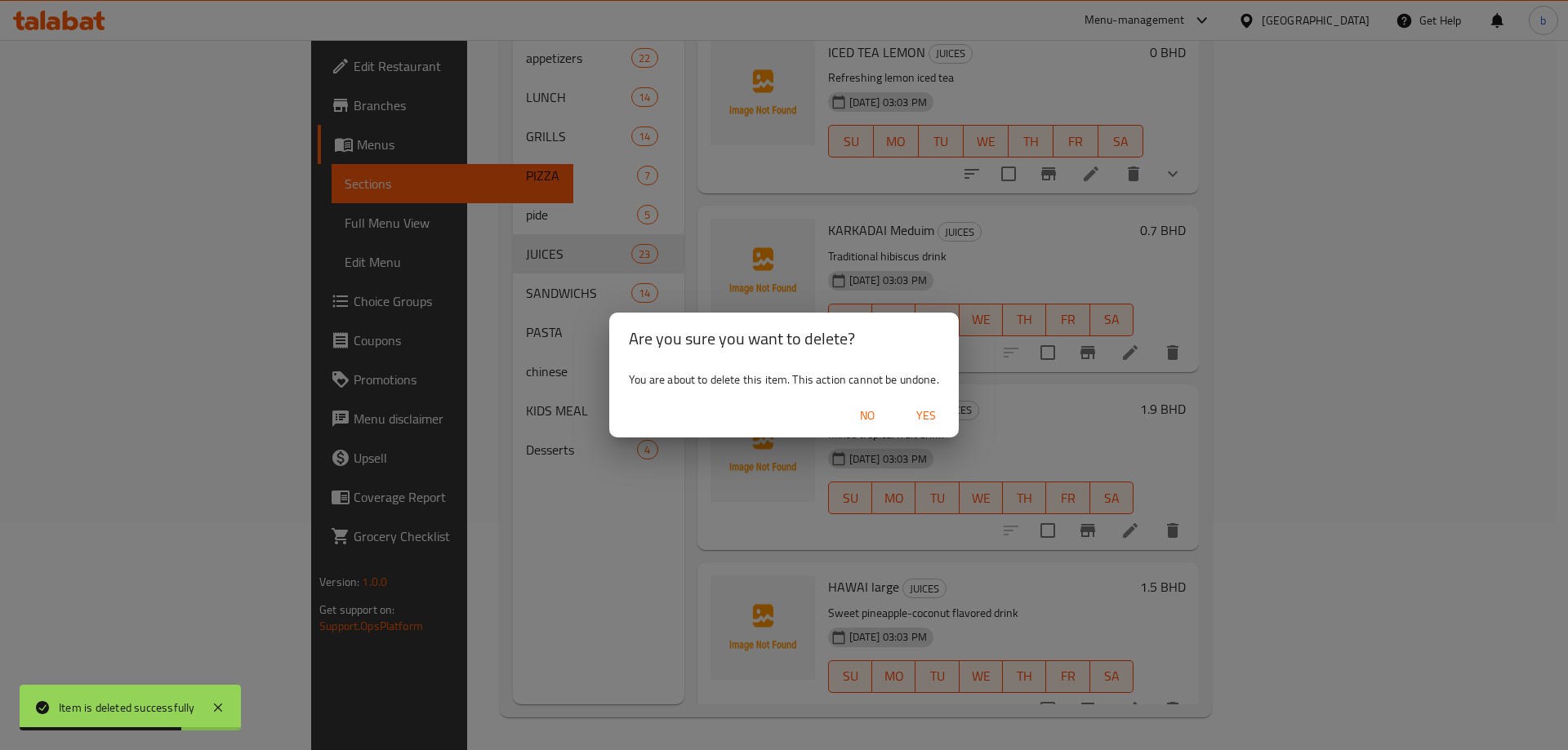
click at [927, 417] on span "Yes" at bounding box center [926, 416] width 39 height 21
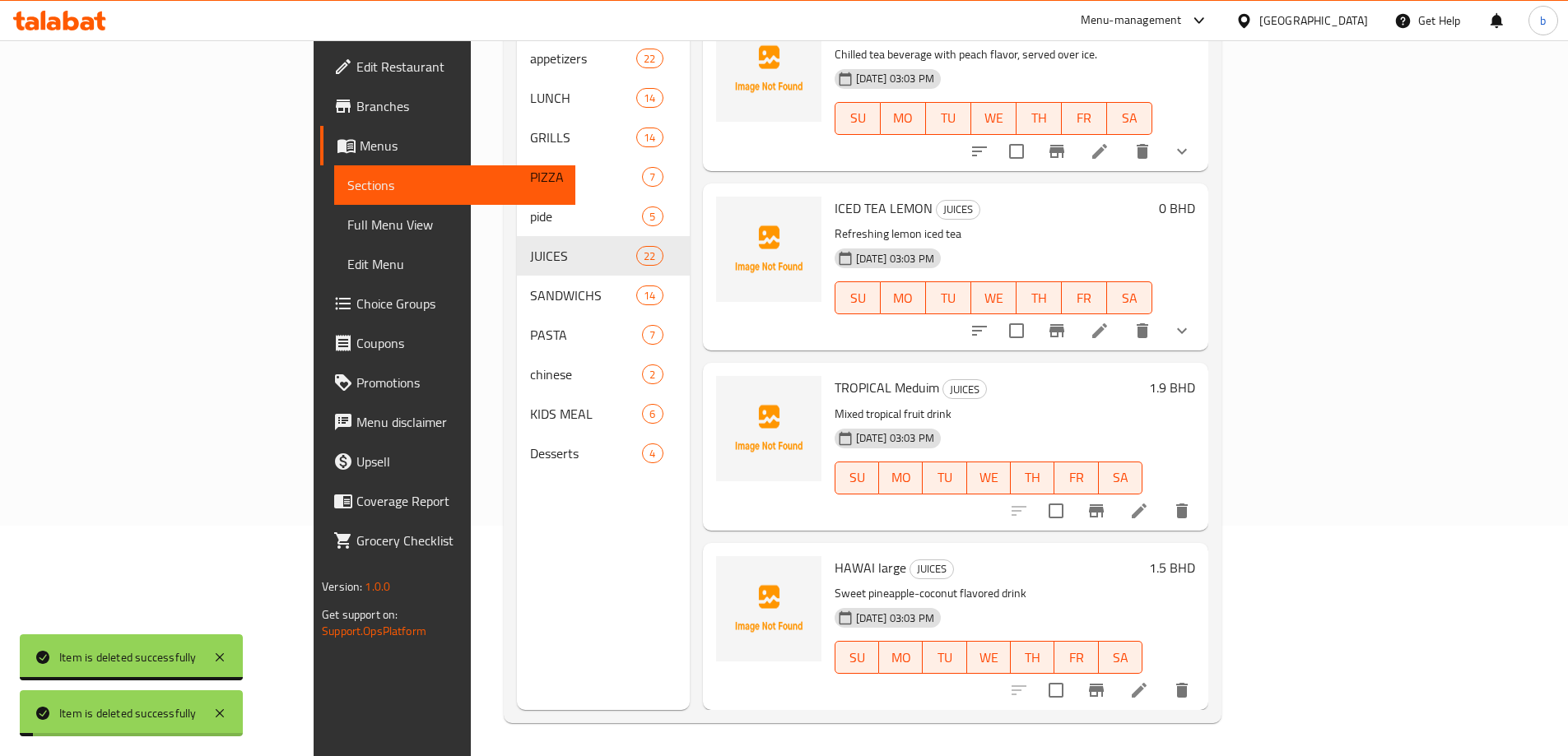
scroll to position [3240, 0]
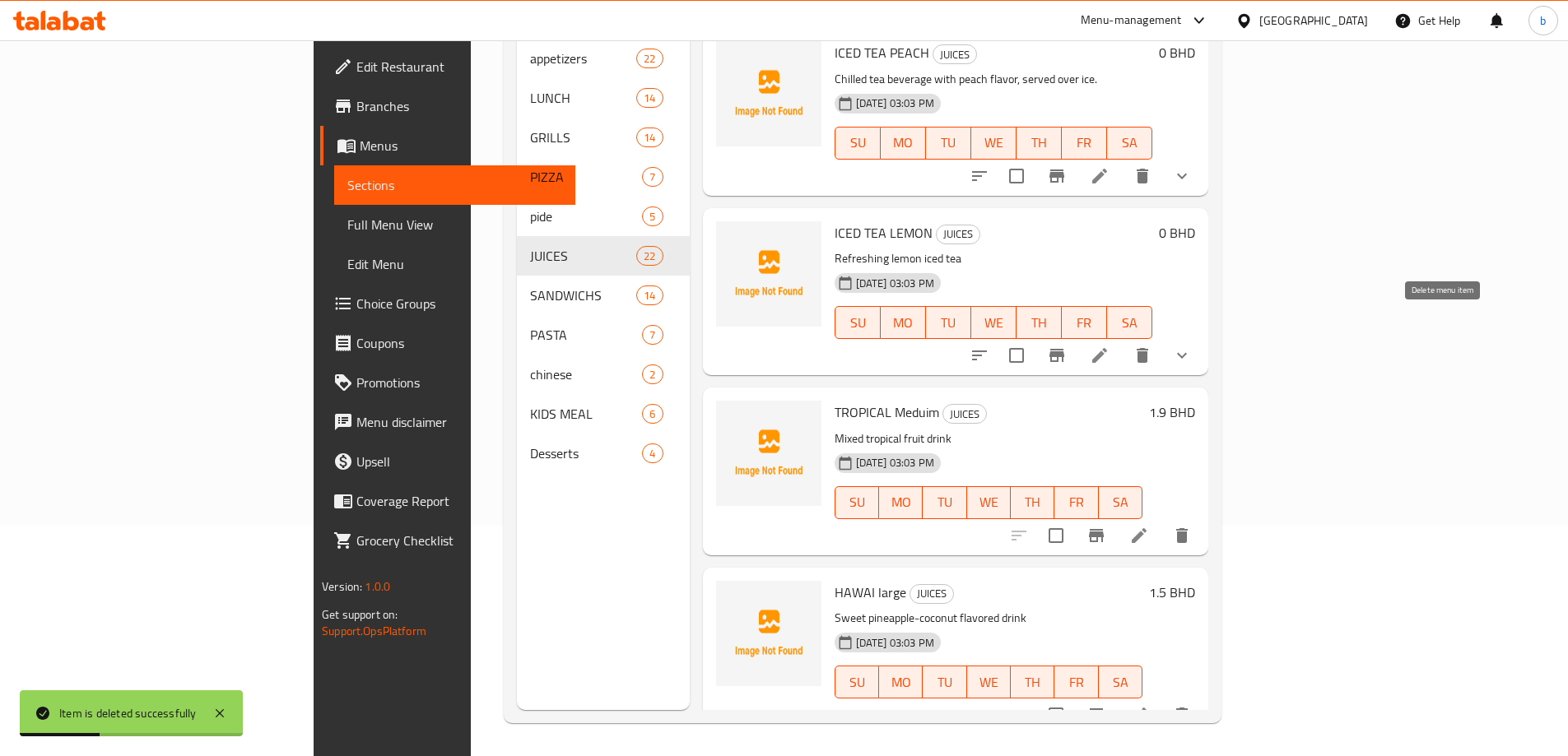
click at [1148, 348] on icon "delete" at bounding box center [1142, 356] width 12 height 15
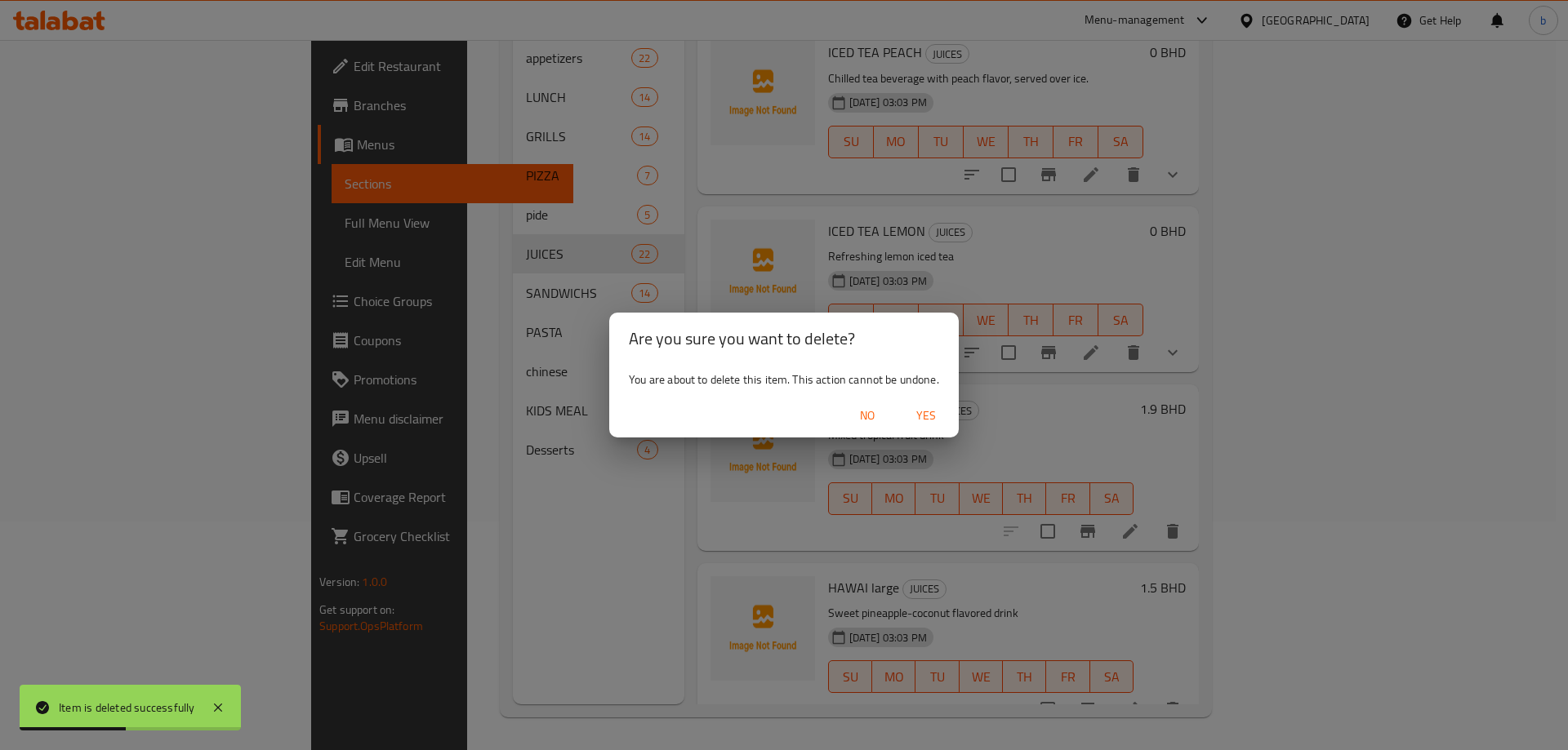
click at [932, 413] on span "Yes" at bounding box center [926, 416] width 39 height 21
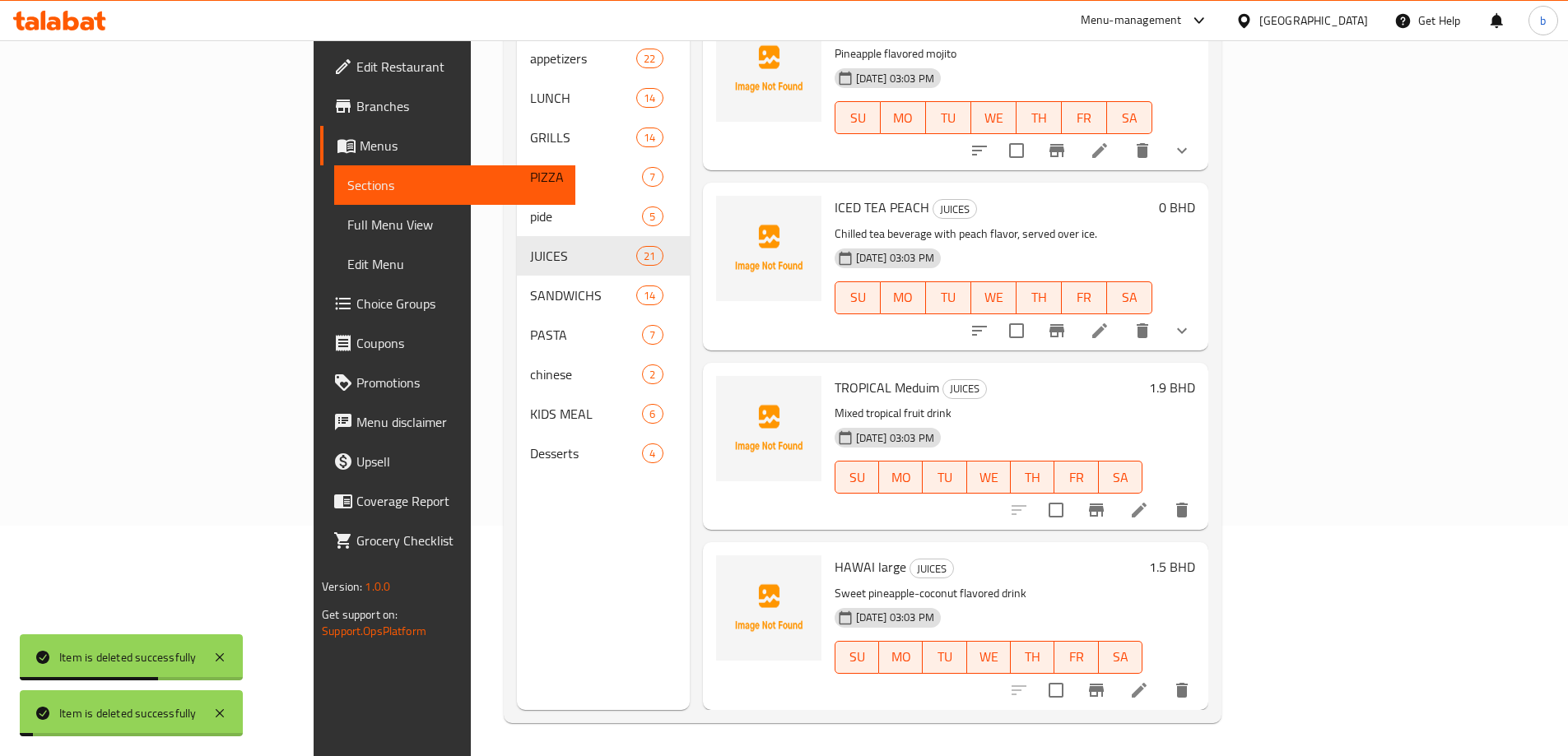
scroll to position [3061, 0]
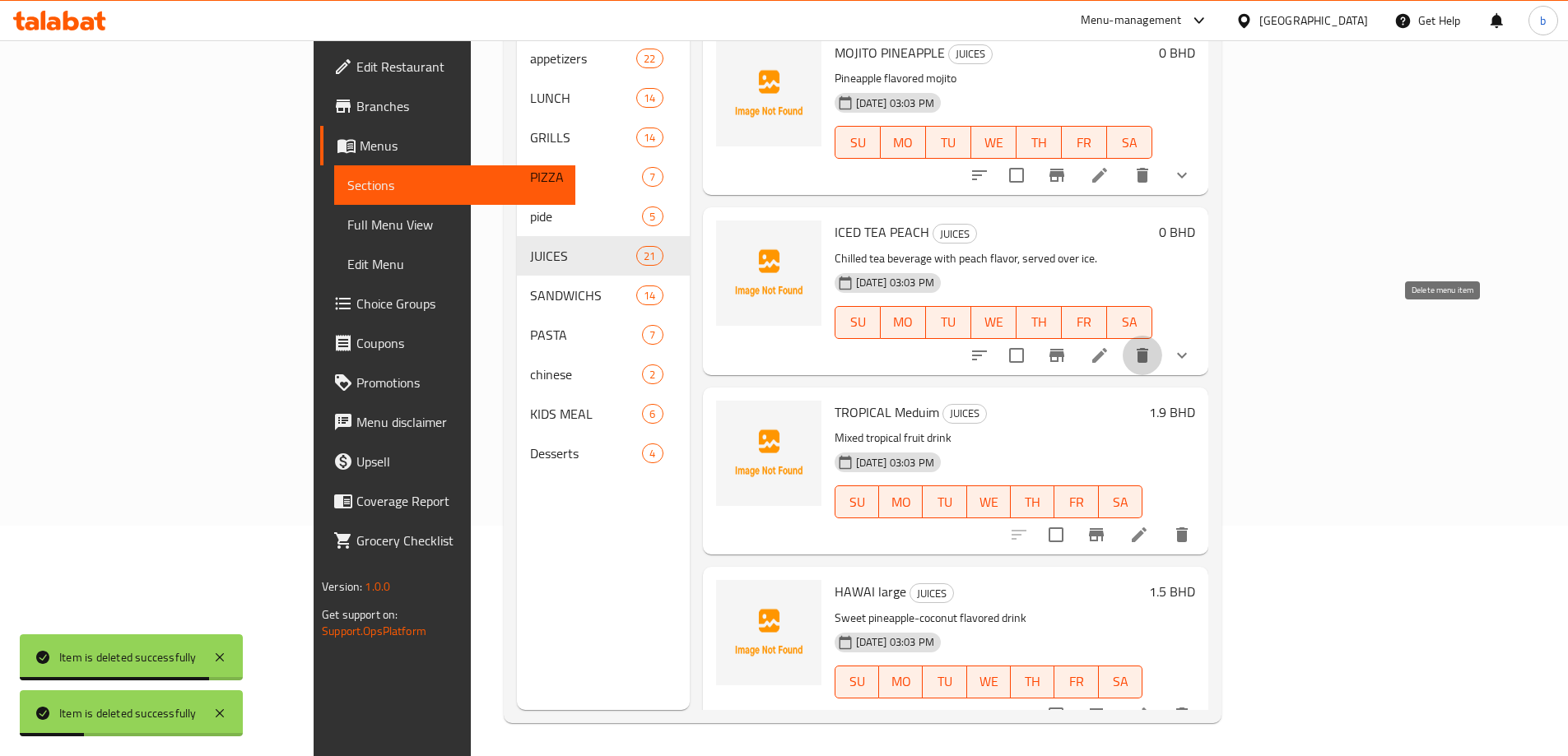
click at [1148, 348] on icon "delete" at bounding box center [1142, 356] width 12 height 15
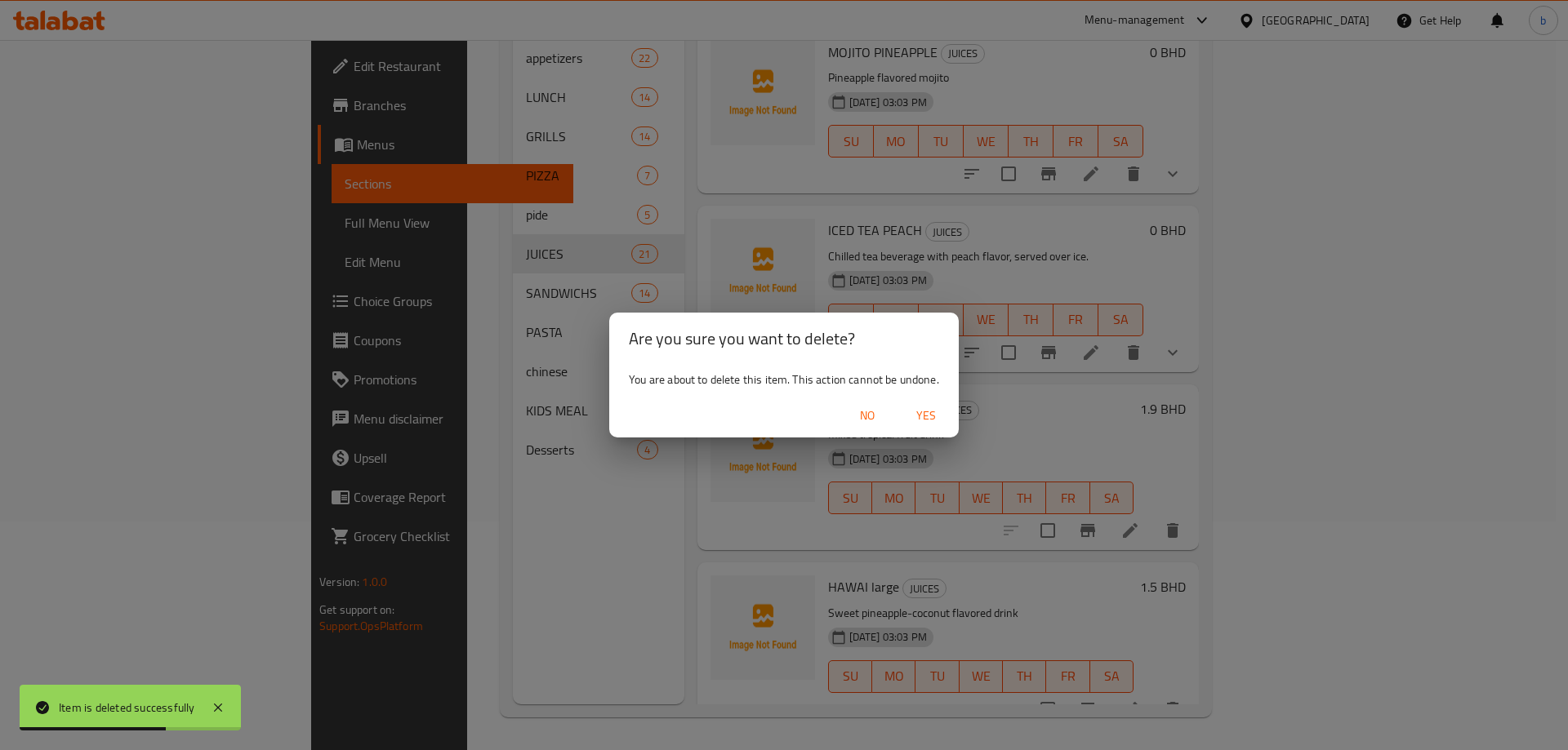
click at [935, 416] on span "Yes" at bounding box center [926, 416] width 39 height 21
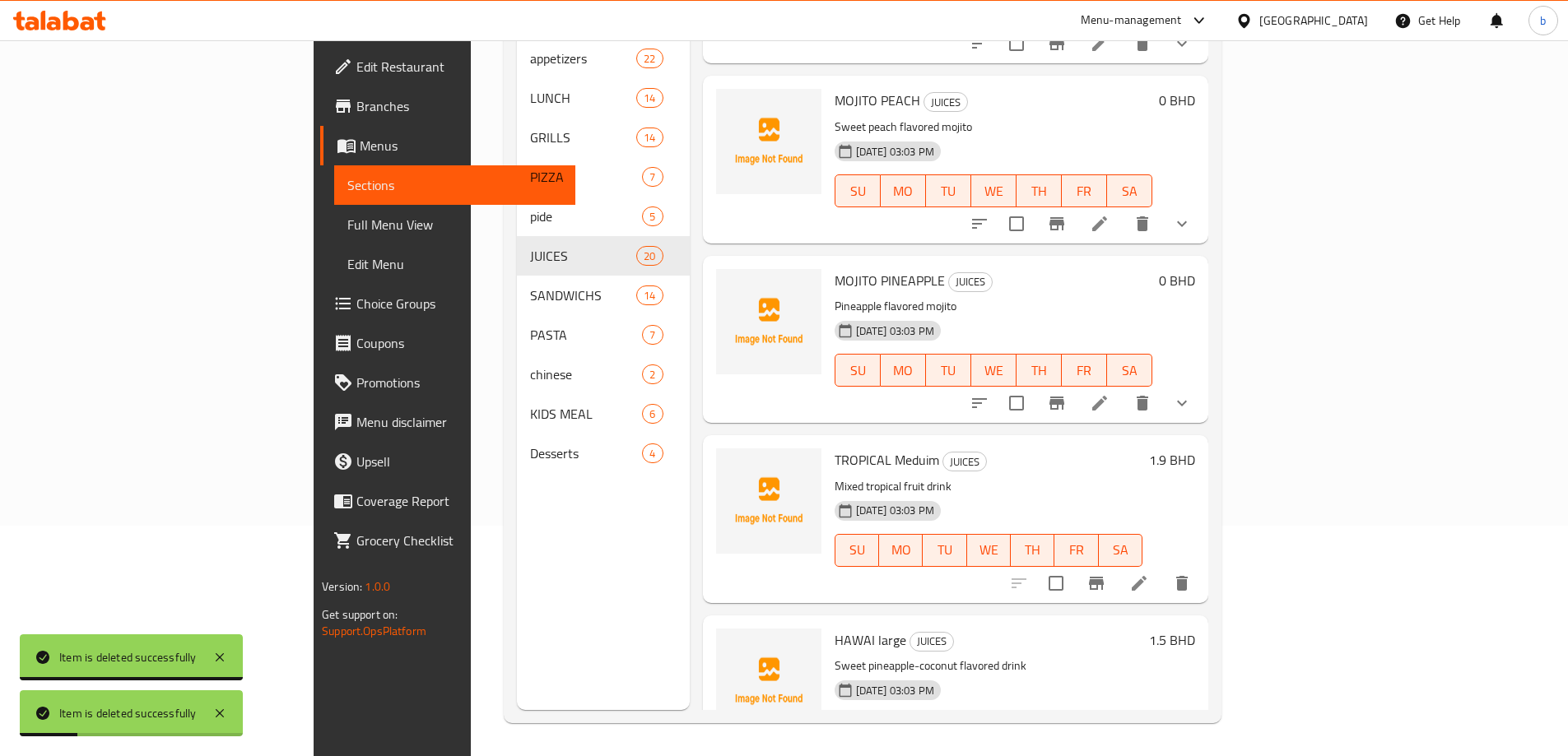
scroll to position [2880, 0]
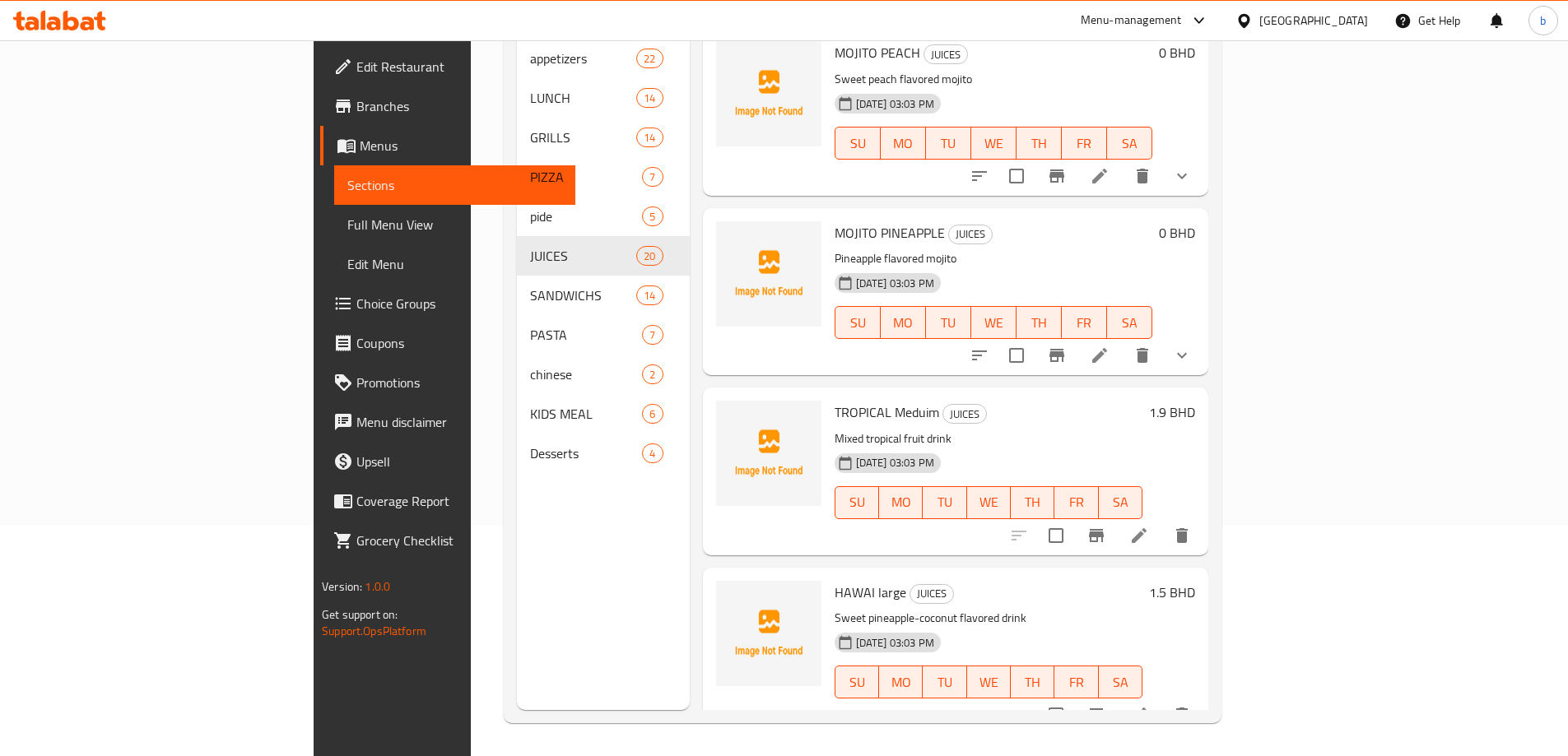
click at [690, 504] on div "Menu items Add Sort Manage items ORANGE JUICE JUICES Freshly squeezed orange ju…" at bounding box center [949, 332] width 518 height 756
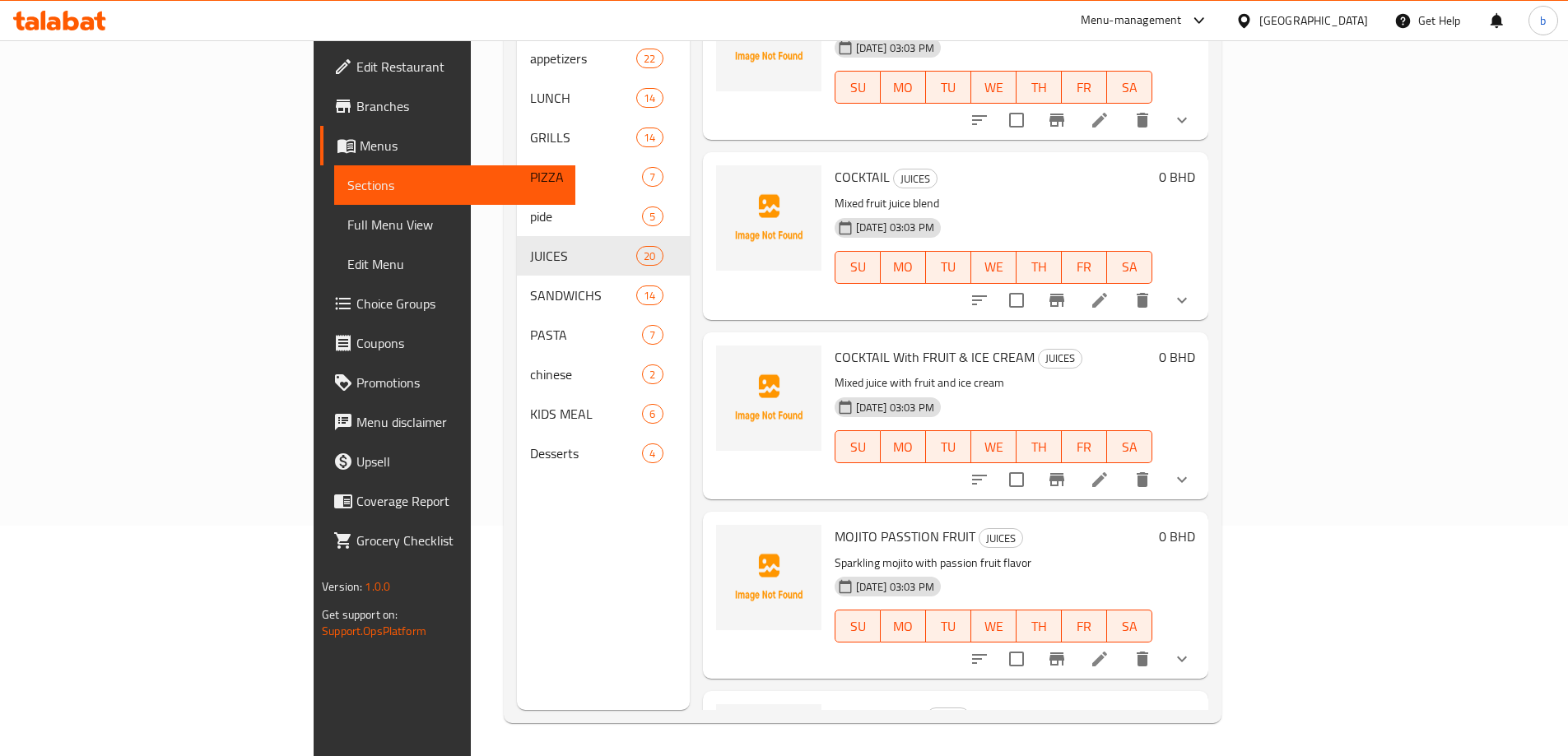
click at [1201, 470] on div at bounding box center [1080, 479] width 242 height 39
click at [1109, 470] on icon at bounding box center [1099, 480] width 20 height 20
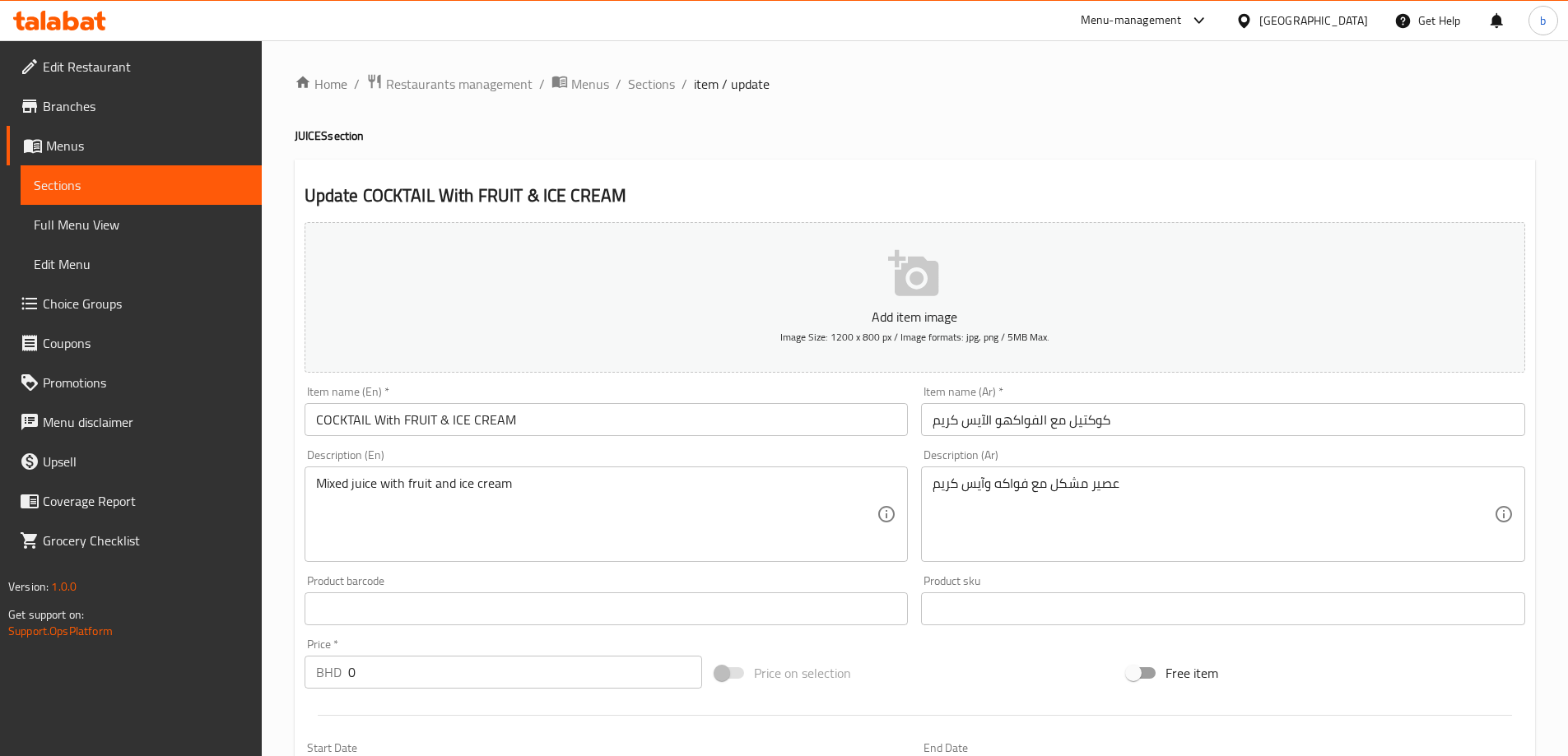
click at [1003, 424] on input "كوكتيل مع الفواكهو الآيس كريم" at bounding box center [1222, 419] width 604 height 33
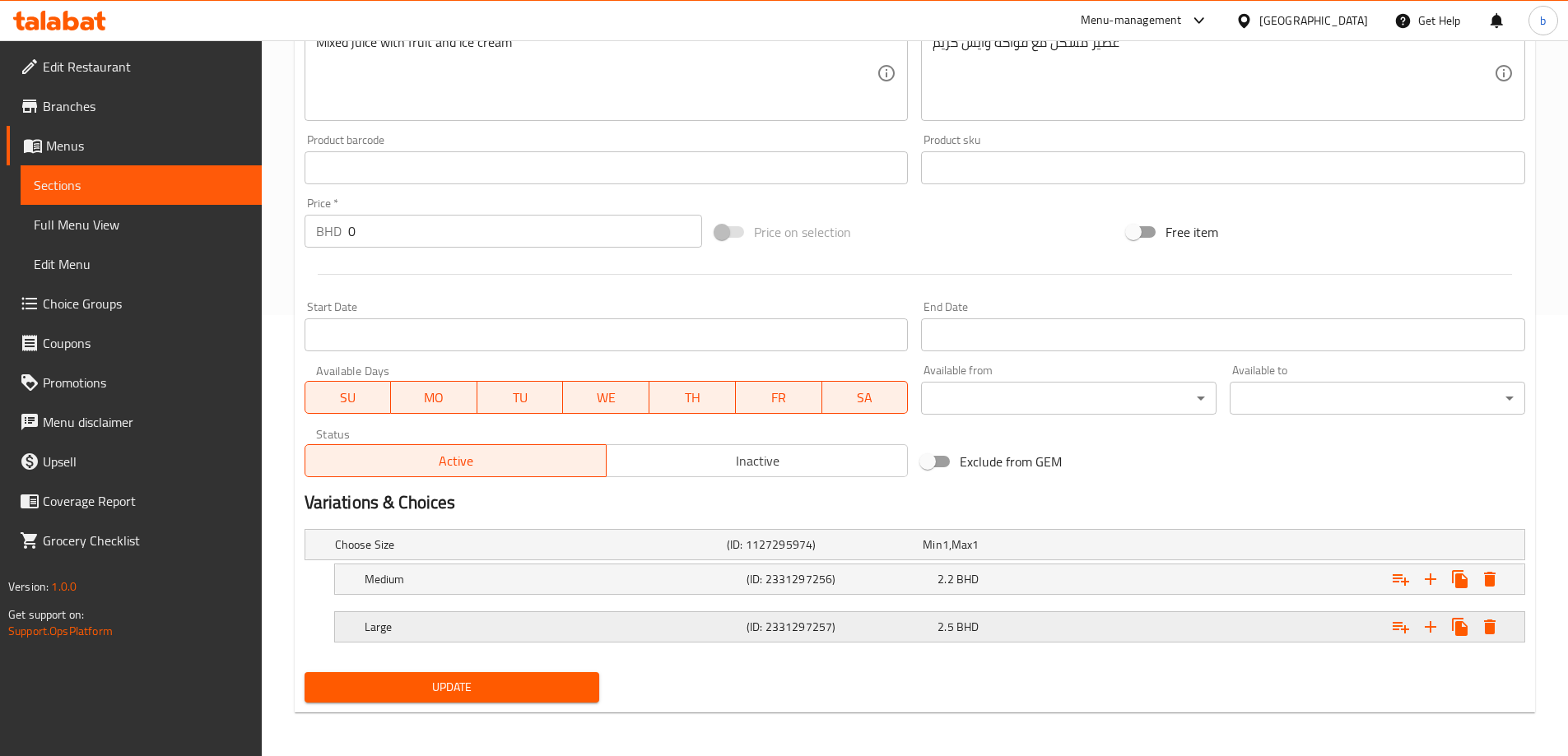
scroll to position [444, 0]
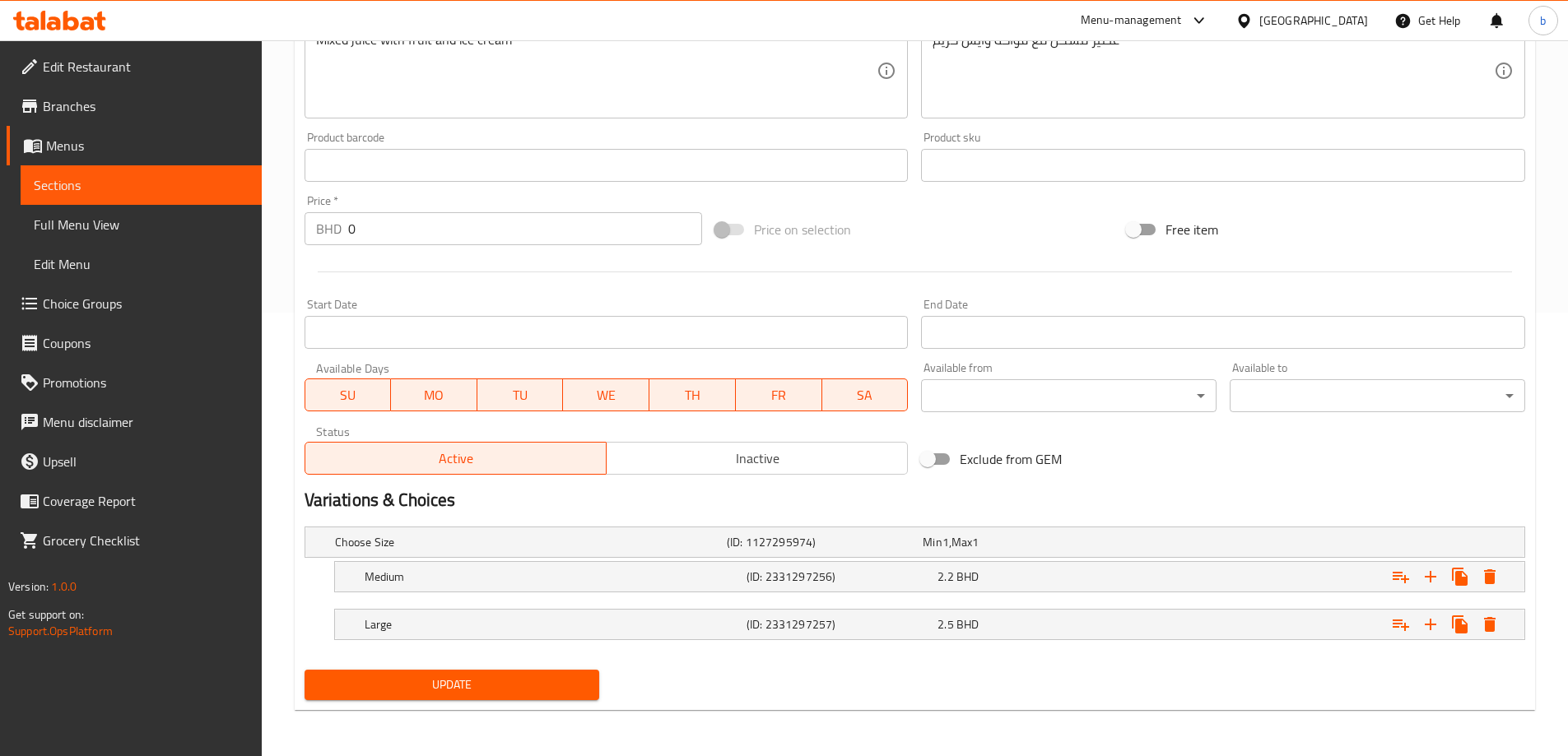
type input "كوكتيل مع الفواكه و الآيس كريم"
click at [460, 684] on span "Update" at bounding box center [451, 685] width 269 height 21
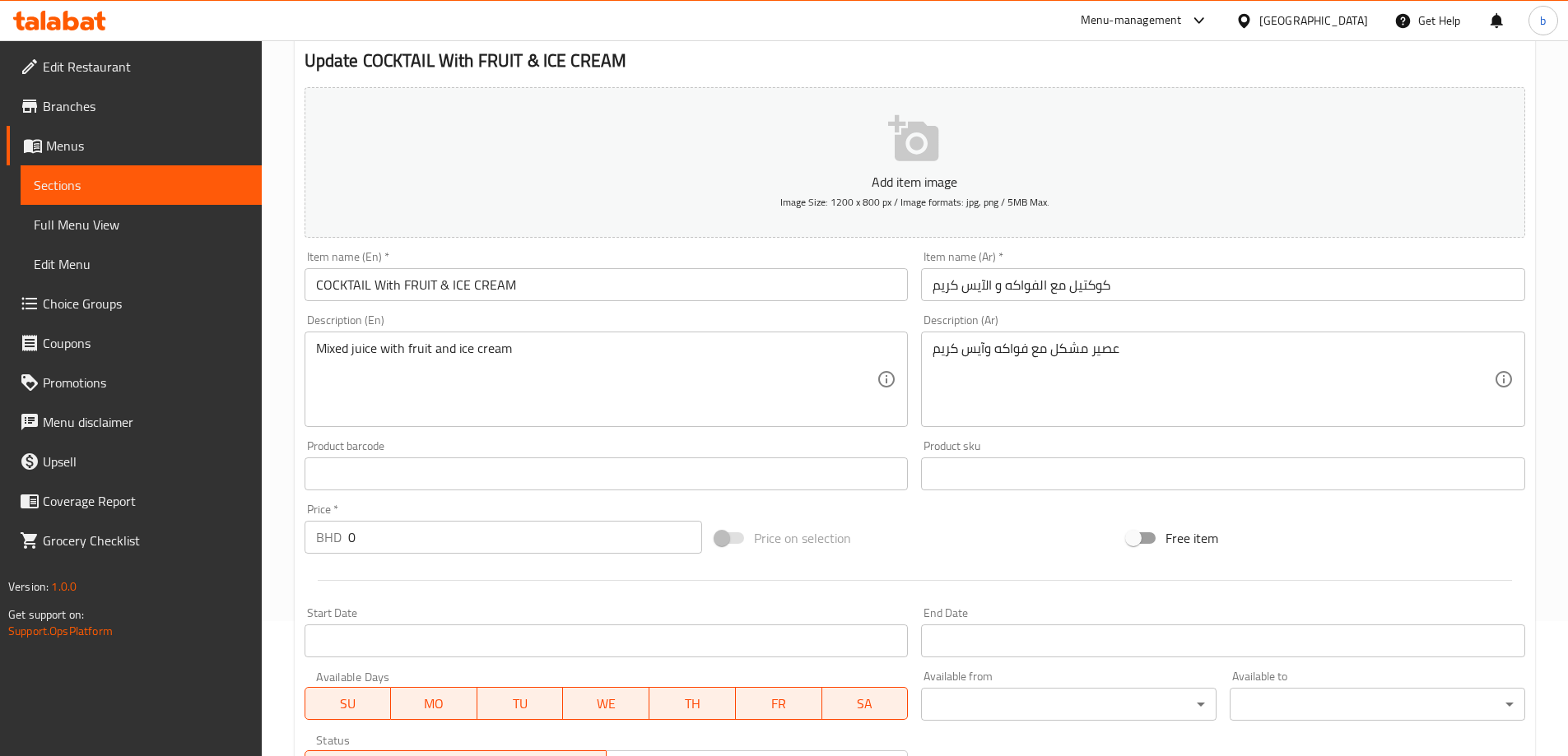
scroll to position [0, 0]
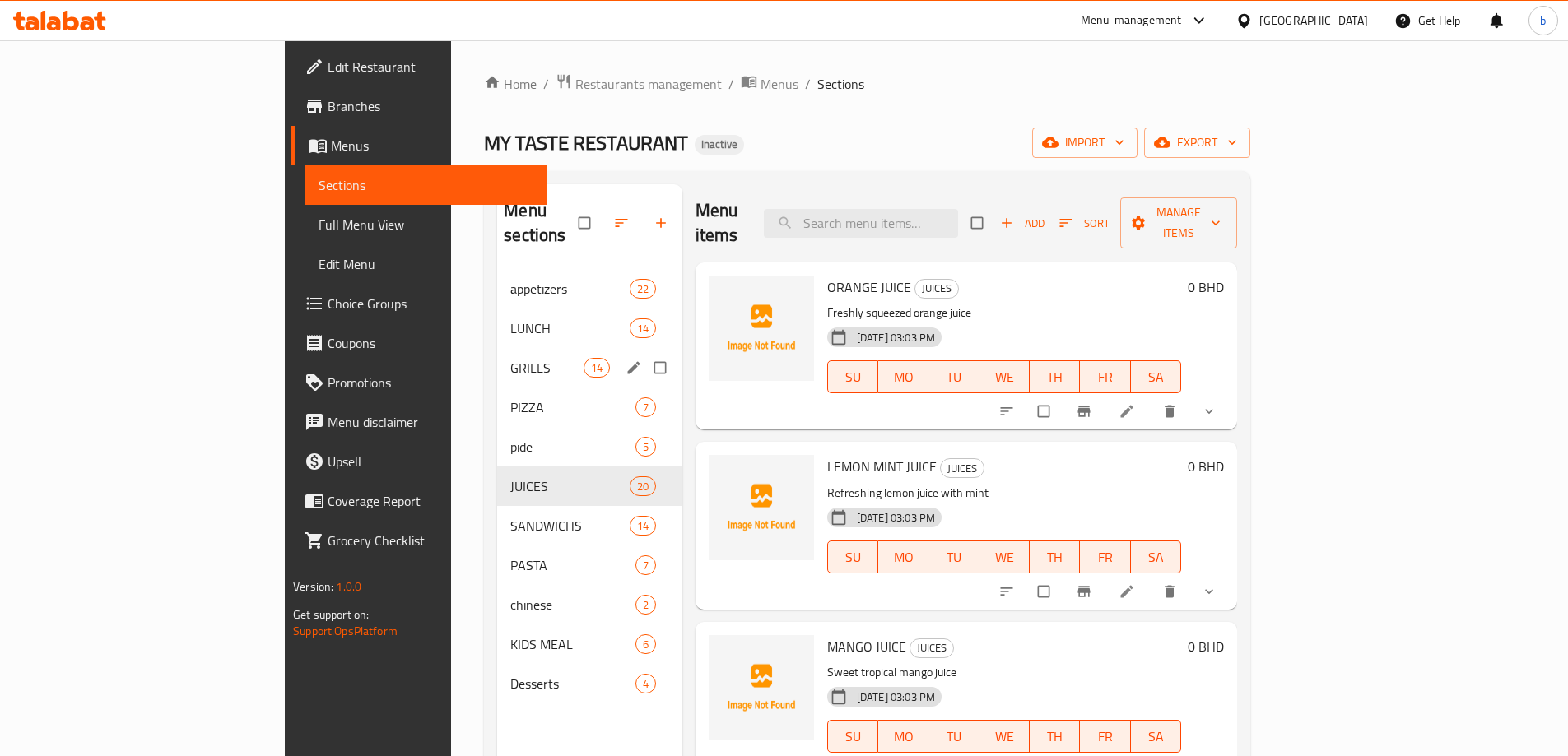
scroll to position [230, 0]
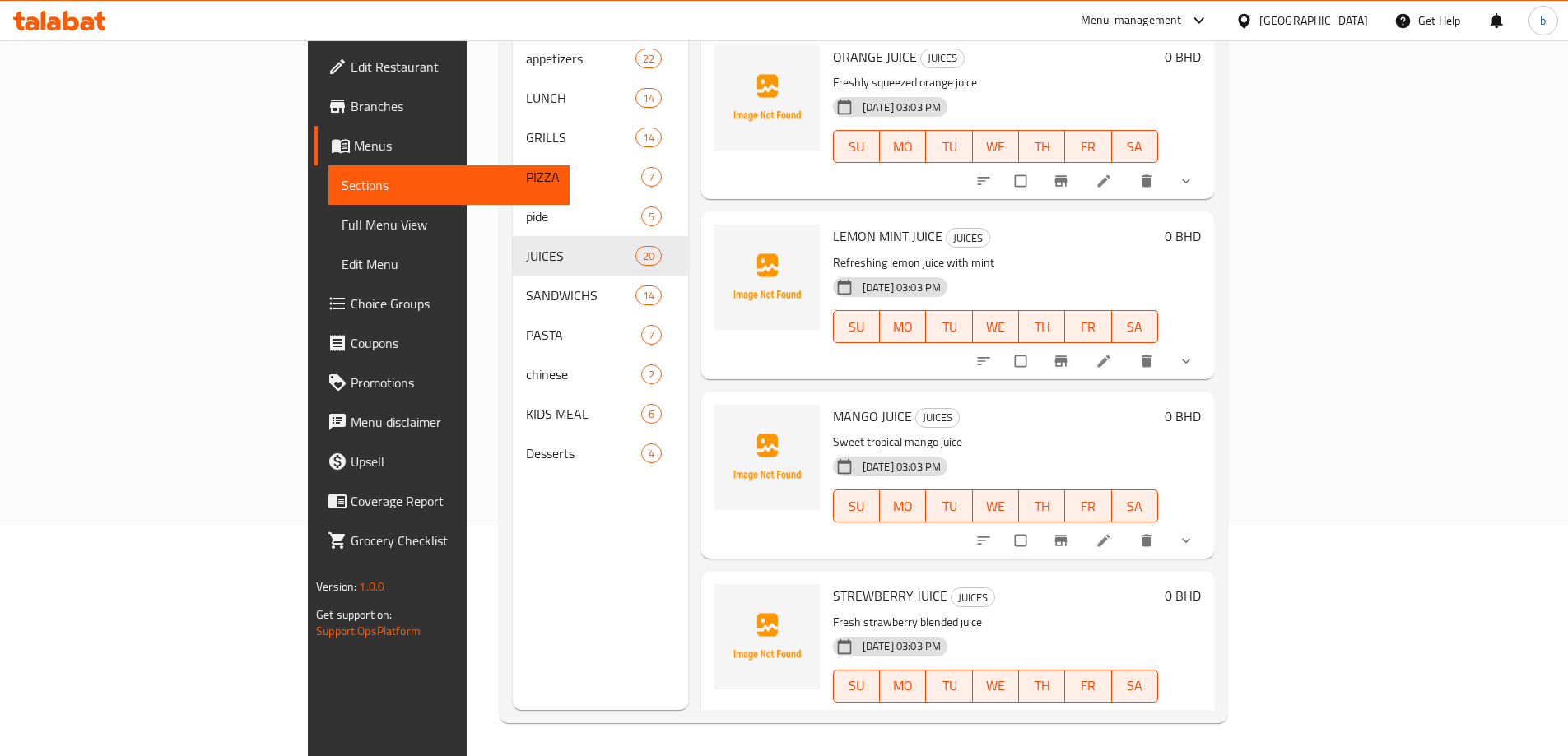
click at [342, 215] on span "Full Menu View" at bounding box center [449, 225] width 215 height 20
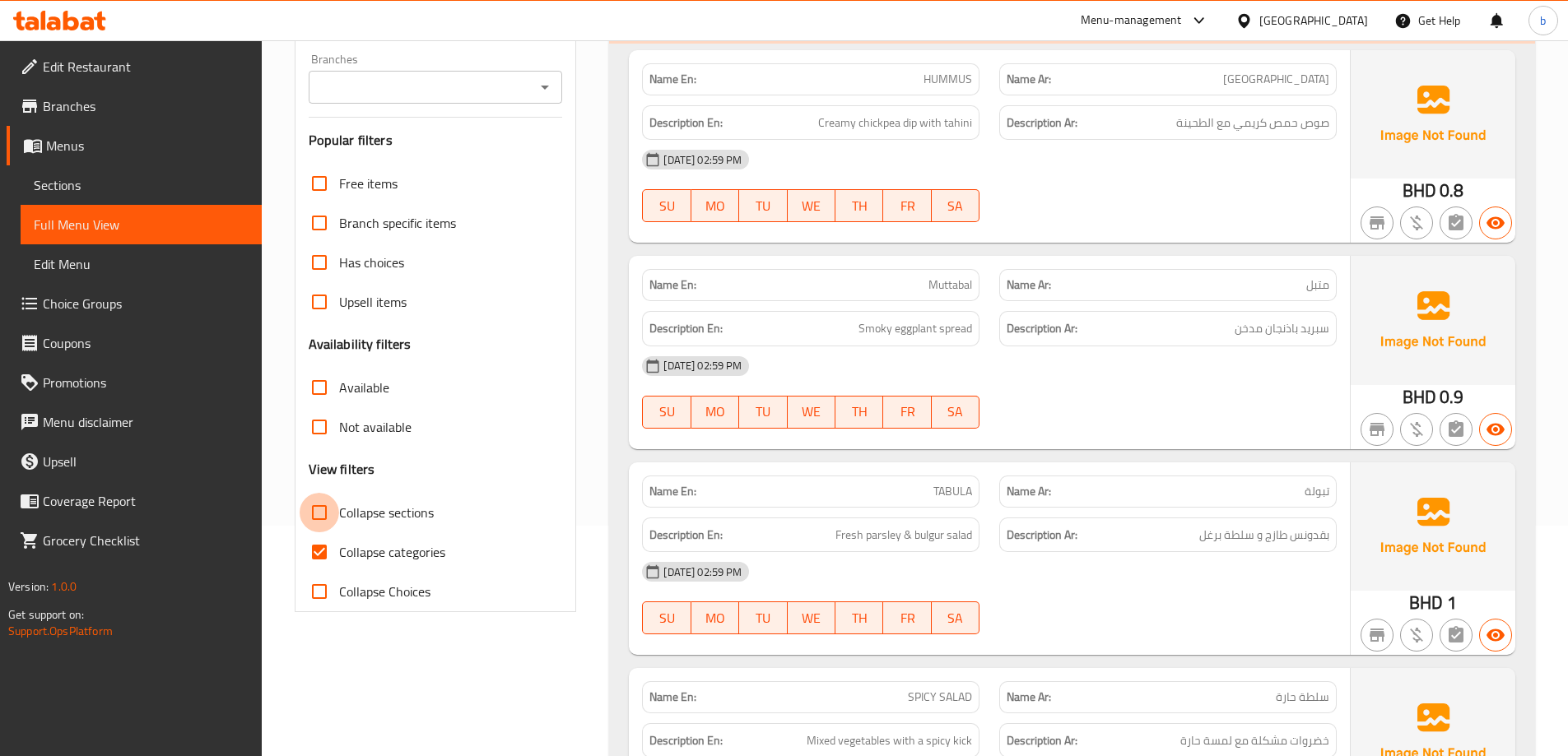
click at [311, 515] on input "Collapse sections" at bounding box center [319, 512] width 39 height 39
checkbox input "true"
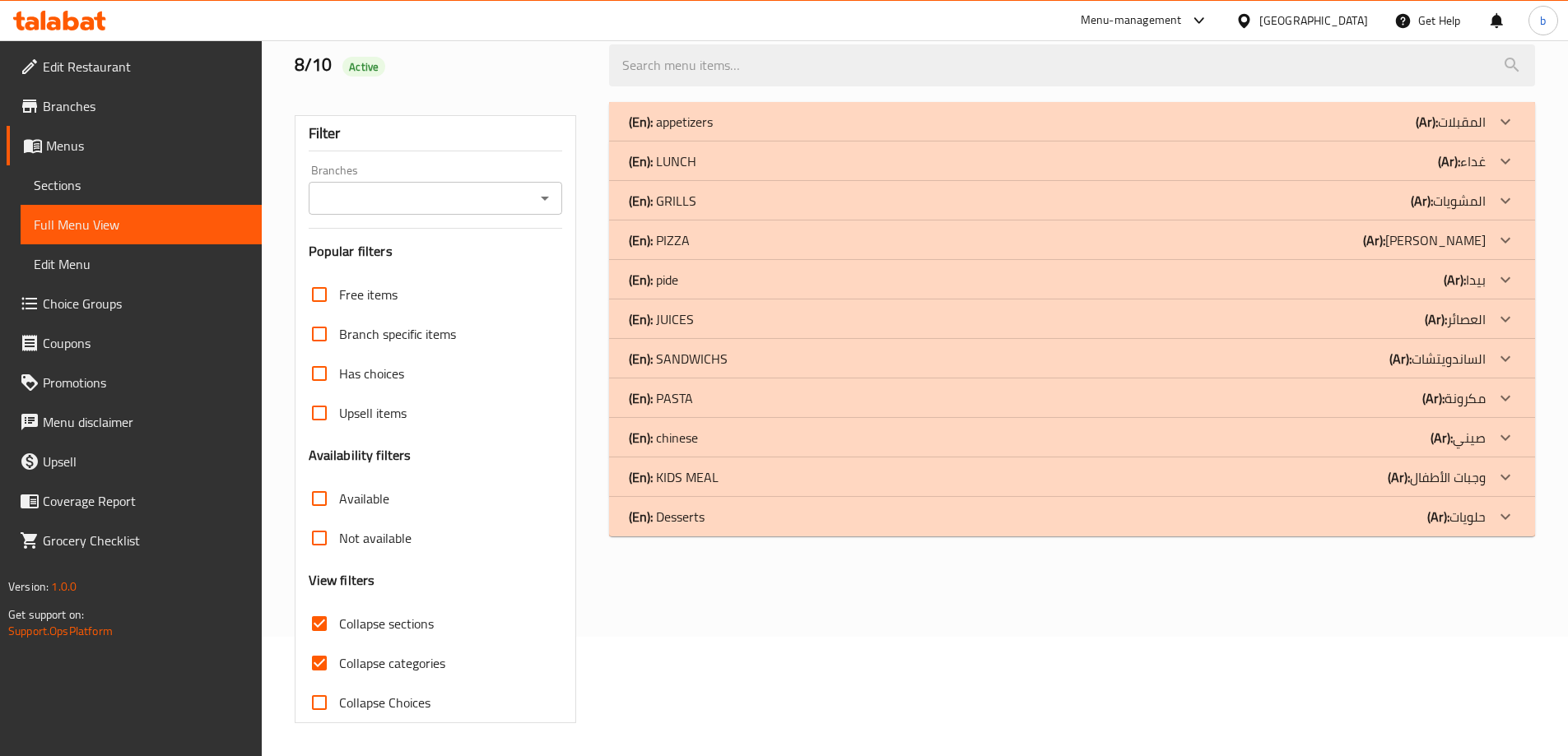
scroll to position [120, 0]
click at [1500, 329] on div at bounding box center [1504, 319] width 39 height 39
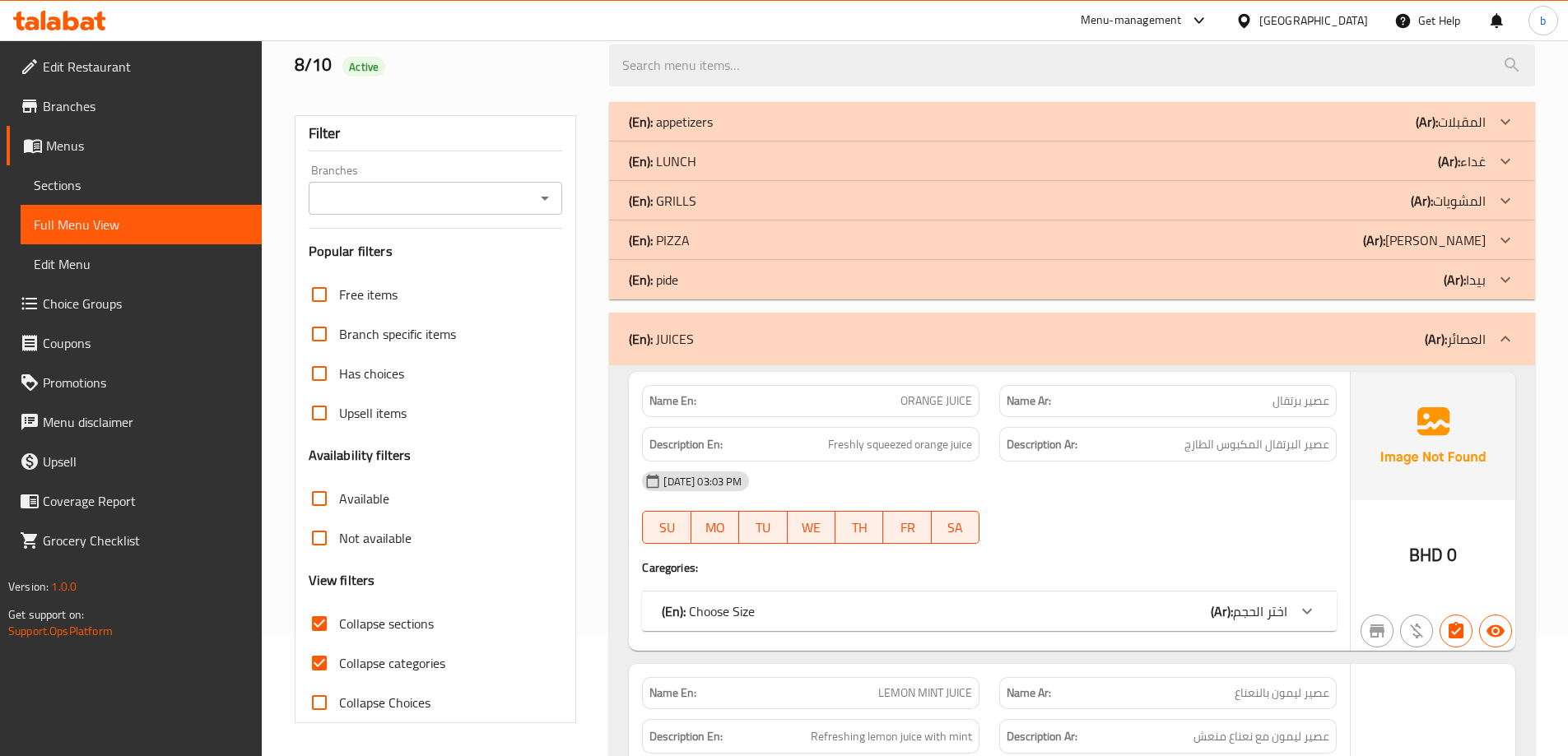
click at [321, 665] on input "Collapse categories" at bounding box center [319, 663] width 39 height 39
checkbox input "false"
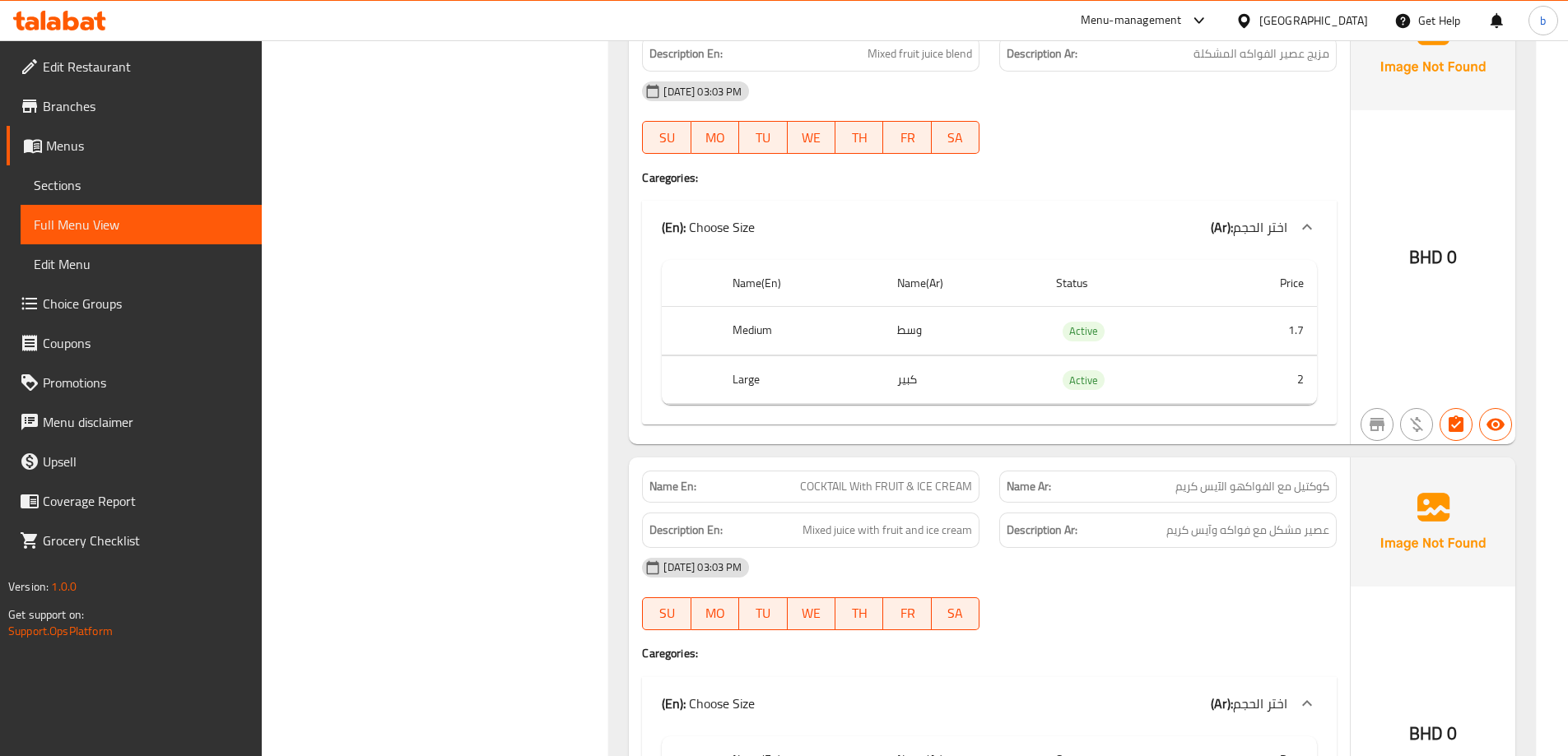
scroll to position [4893, 0]
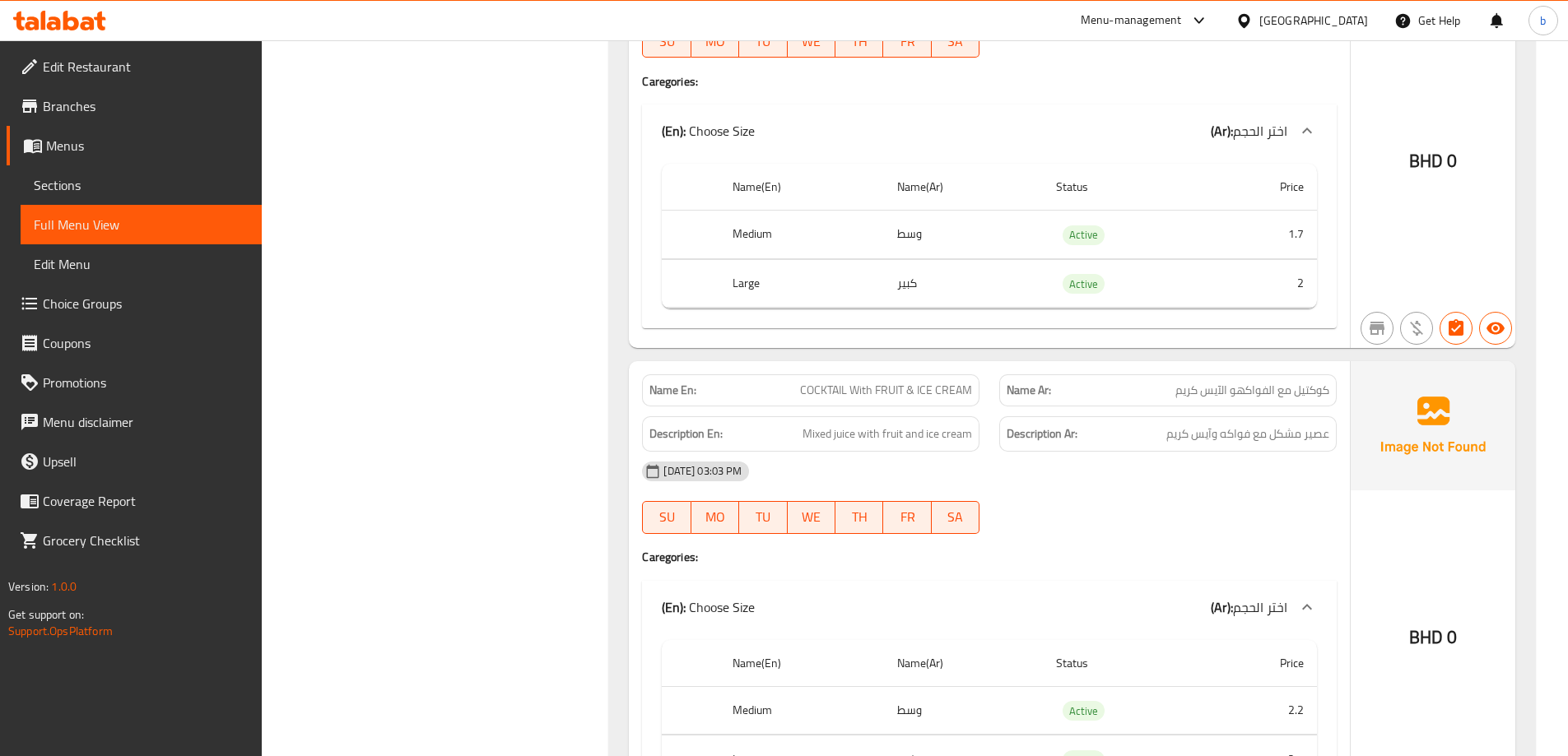
click at [883, 393] on span "COCKTAIL With FRUIT & ICE CREAM" at bounding box center [885, 390] width 172 height 18
copy span "COCKTAIL With FRUIT & ICE CREAM"
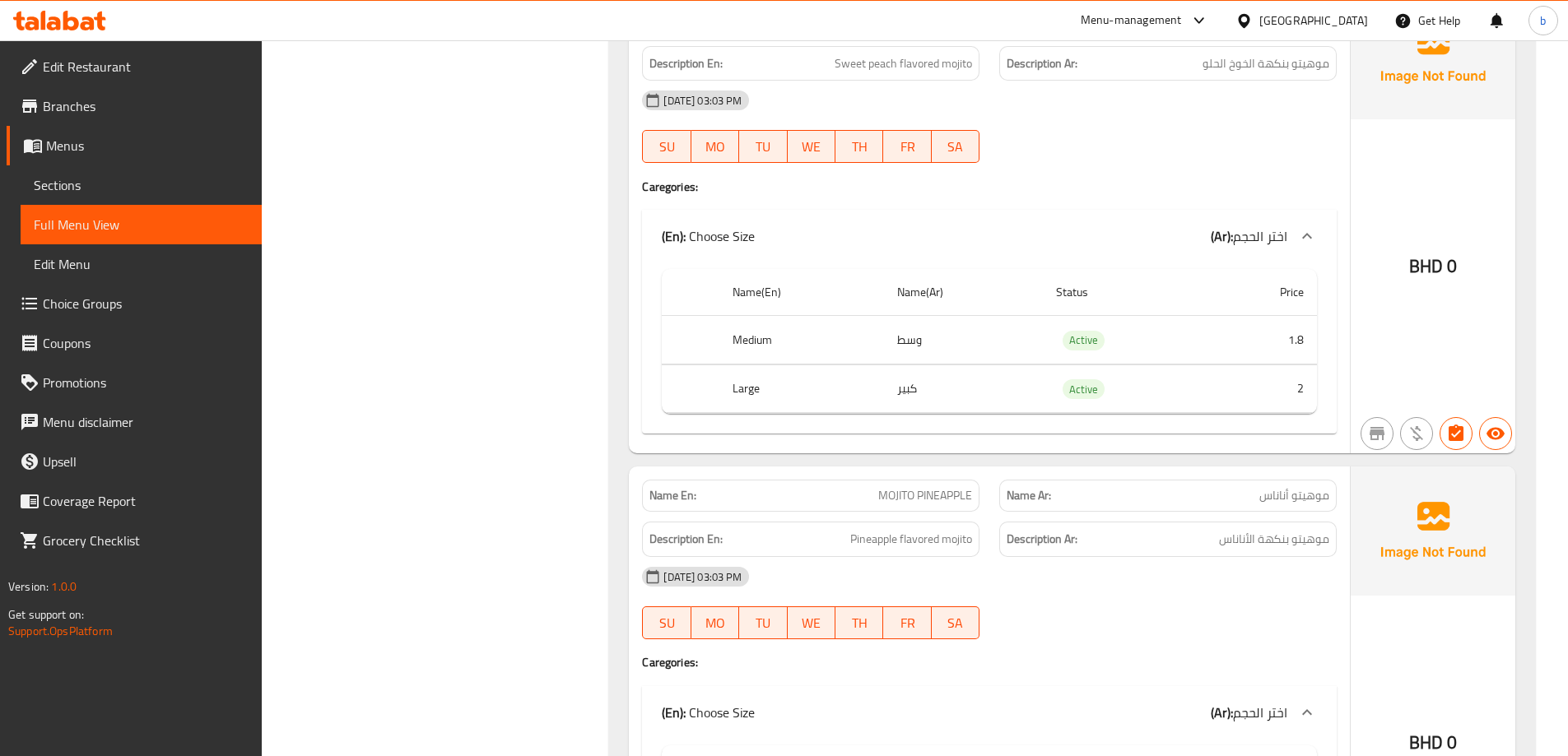
scroll to position [8983, 0]
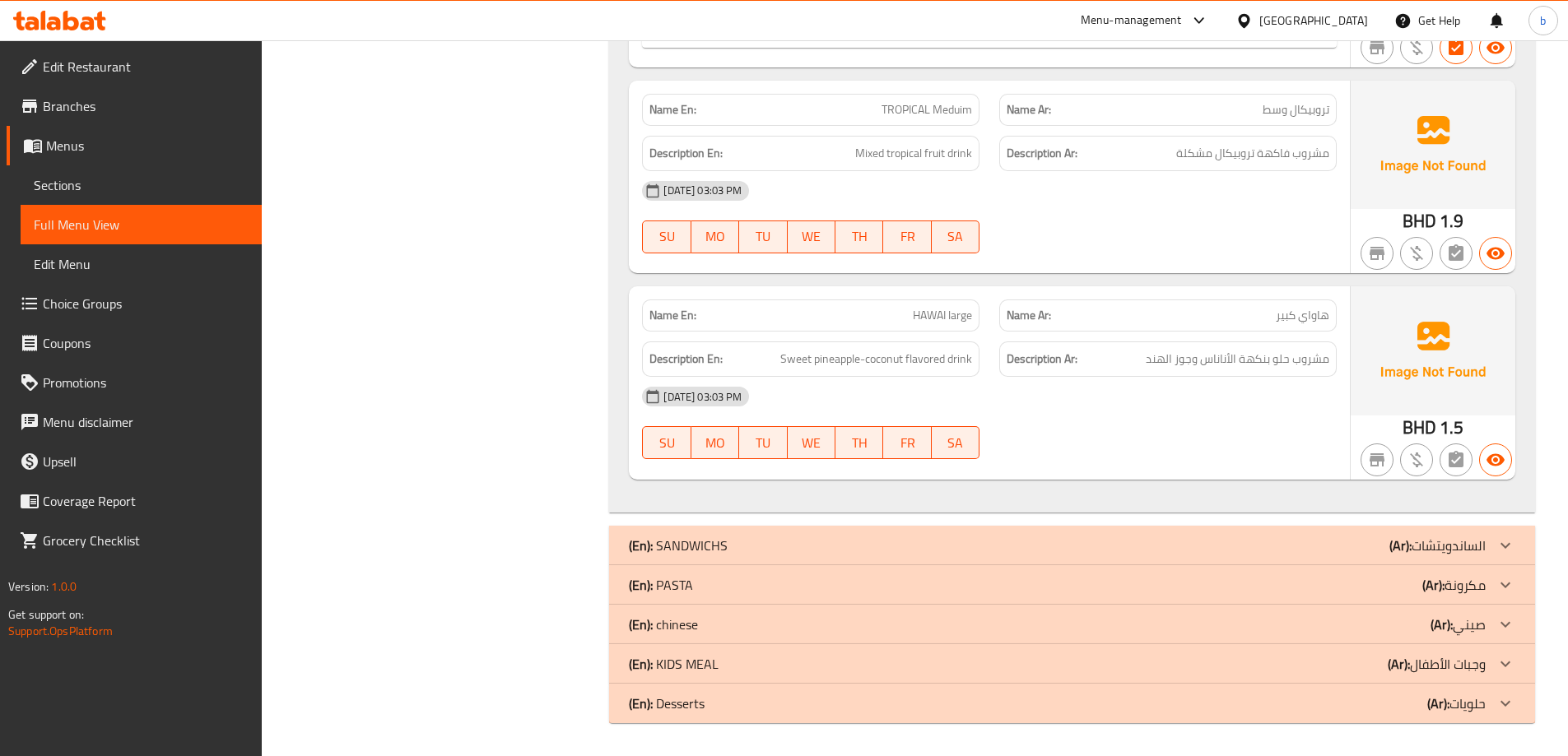
click at [1499, 710] on icon at bounding box center [1505, 704] width 20 height 20
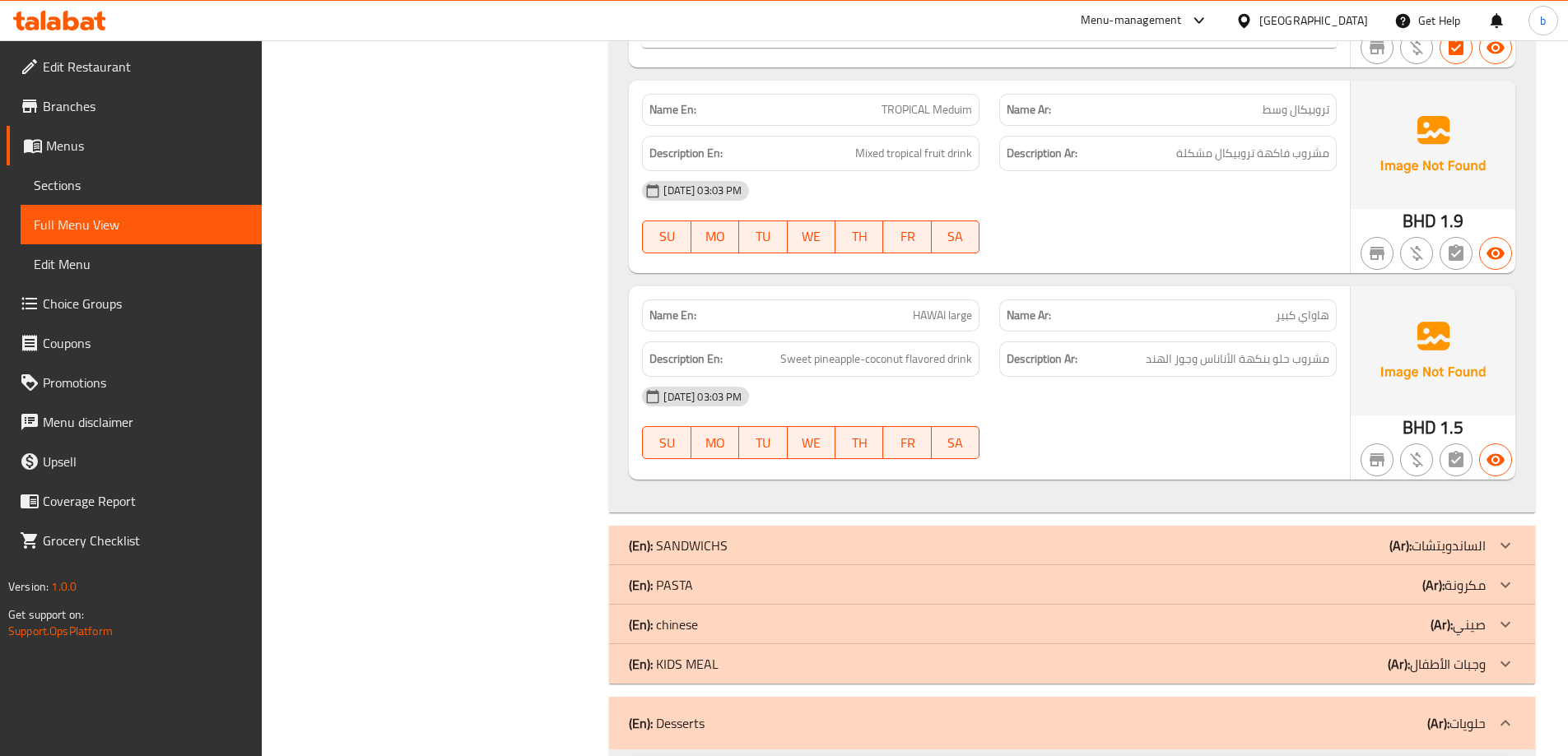
click at [1505, 627] on icon at bounding box center [1505, 624] width 10 height 6
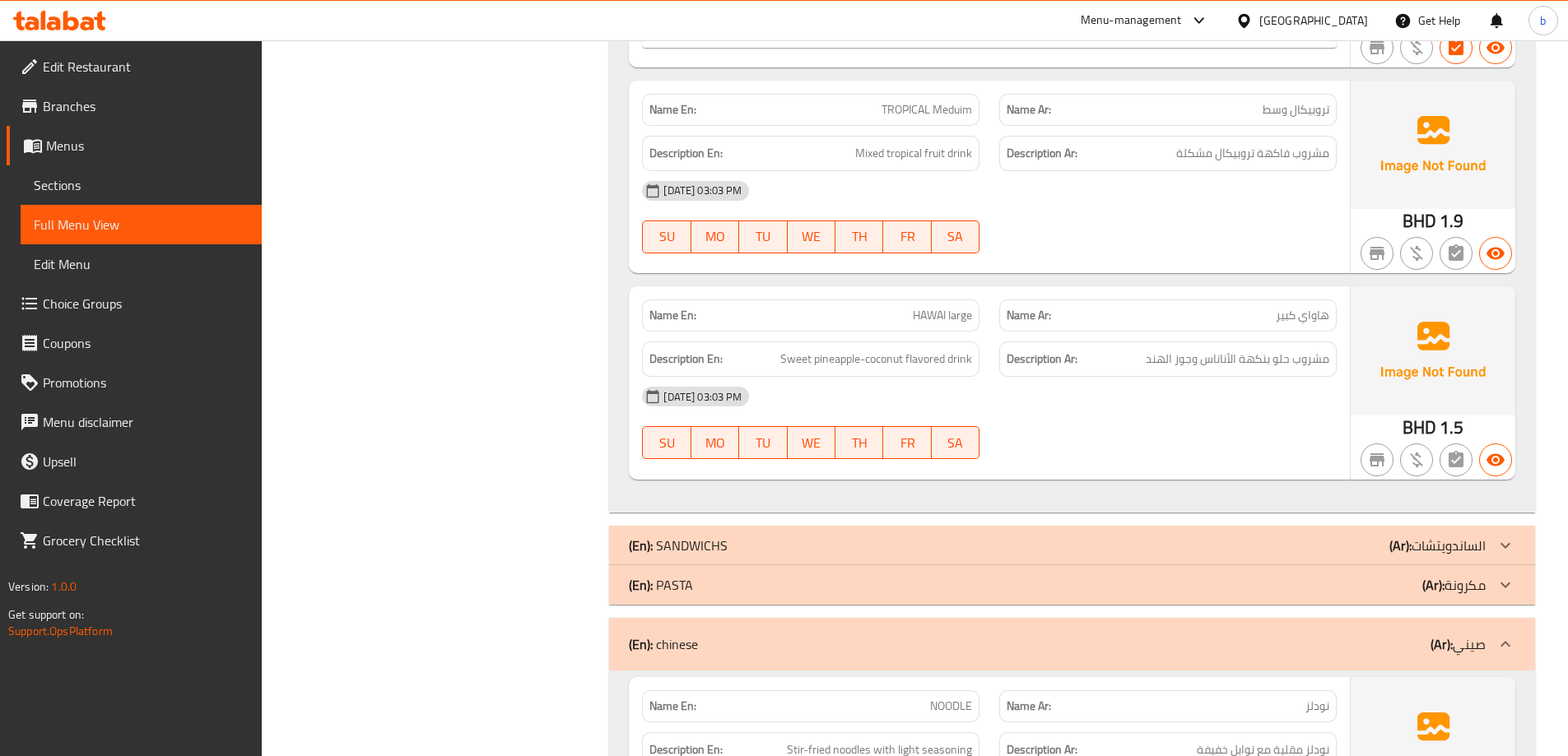
click at [1505, 587] on icon at bounding box center [1505, 584] width 10 height 6
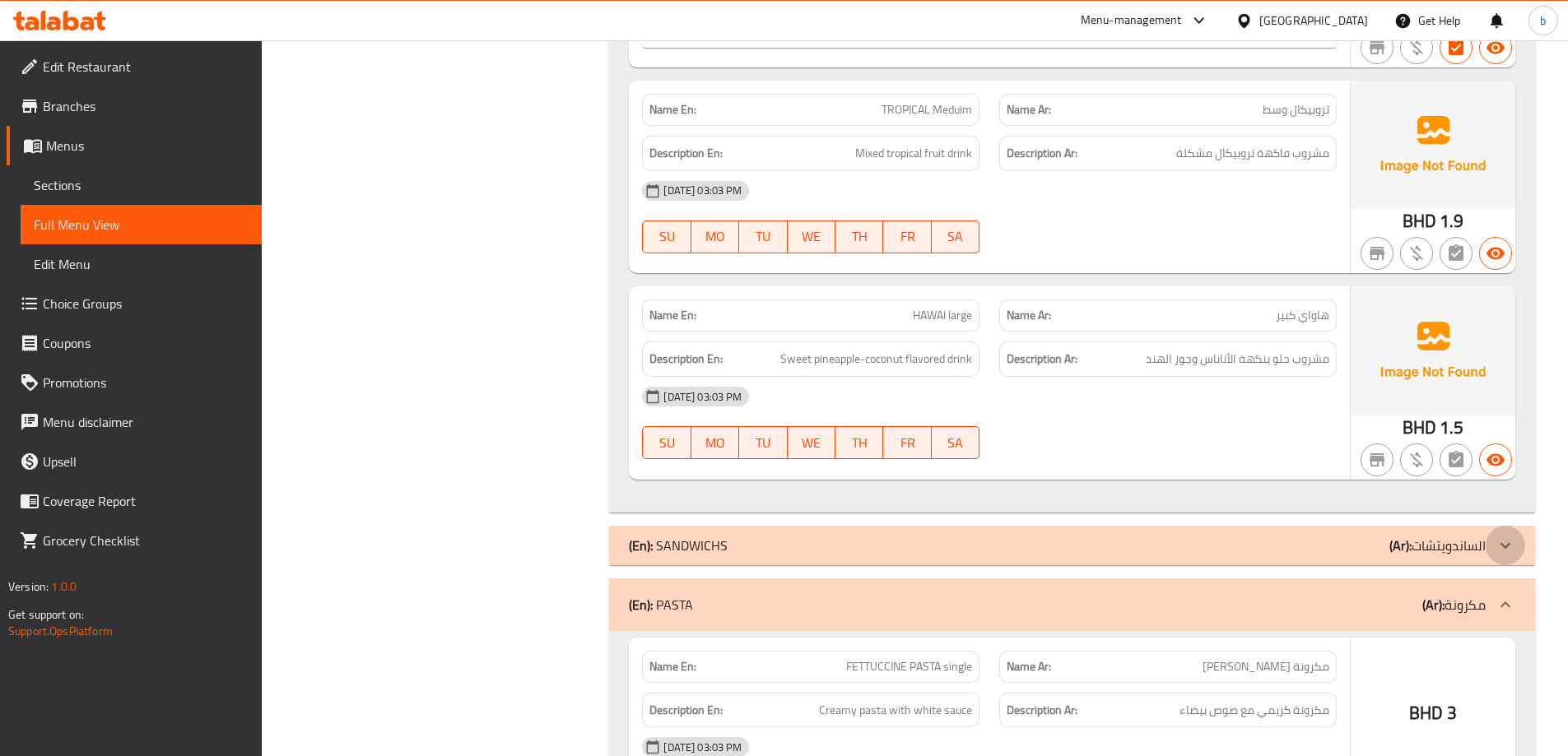
click at [1507, 546] on icon at bounding box center [1505, 545] width 10 height 6
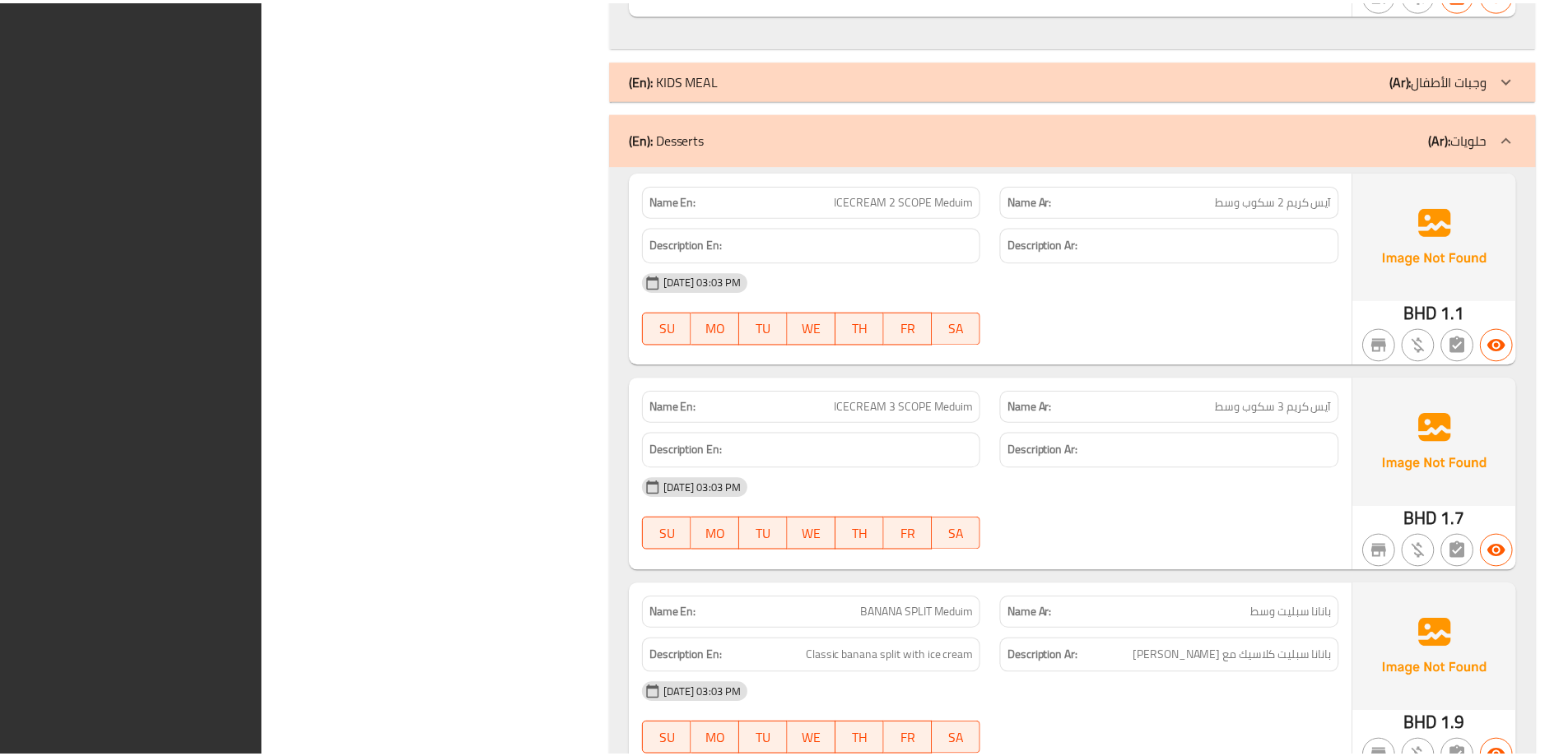
scroll to position [18269, 0]
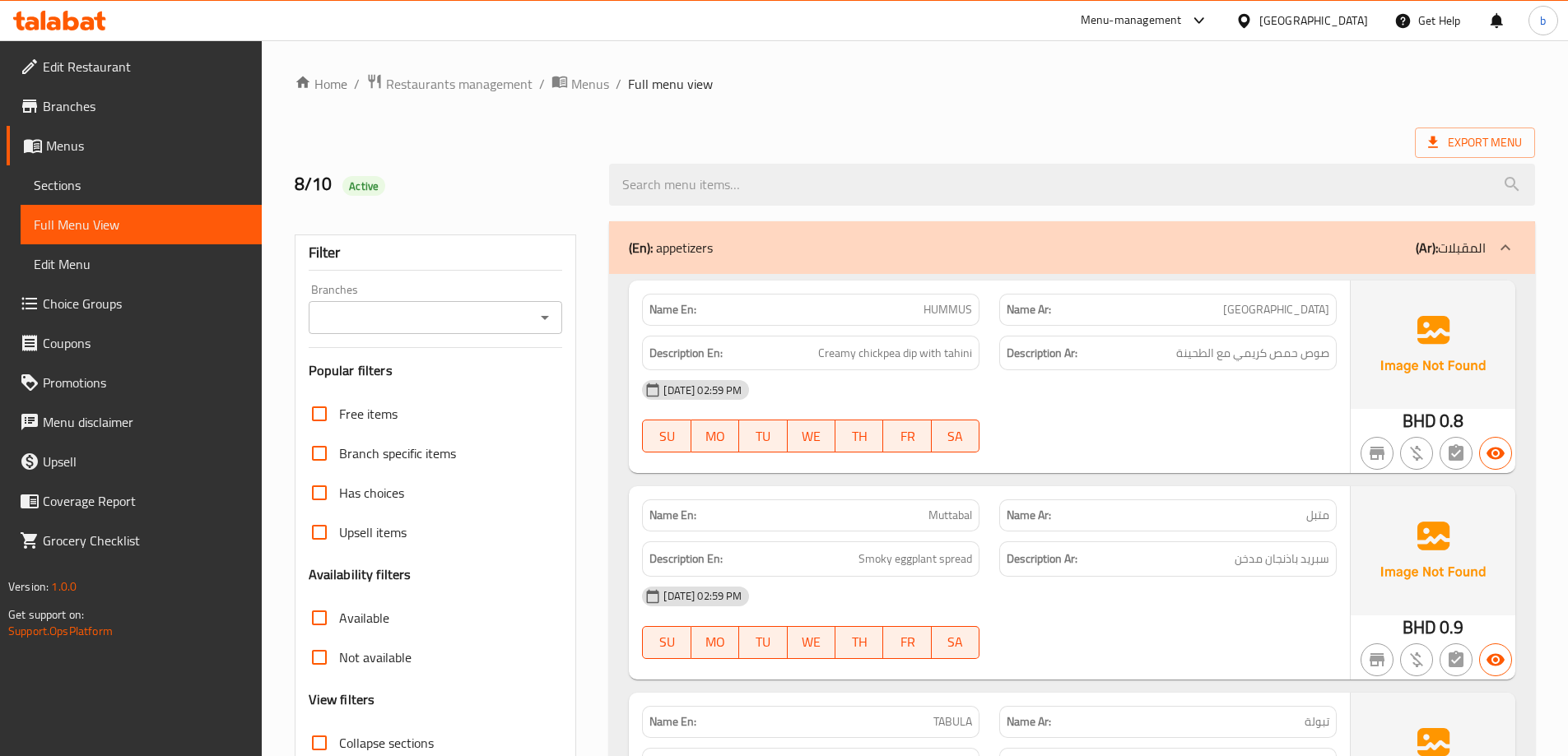
scroll to position [165, 0]
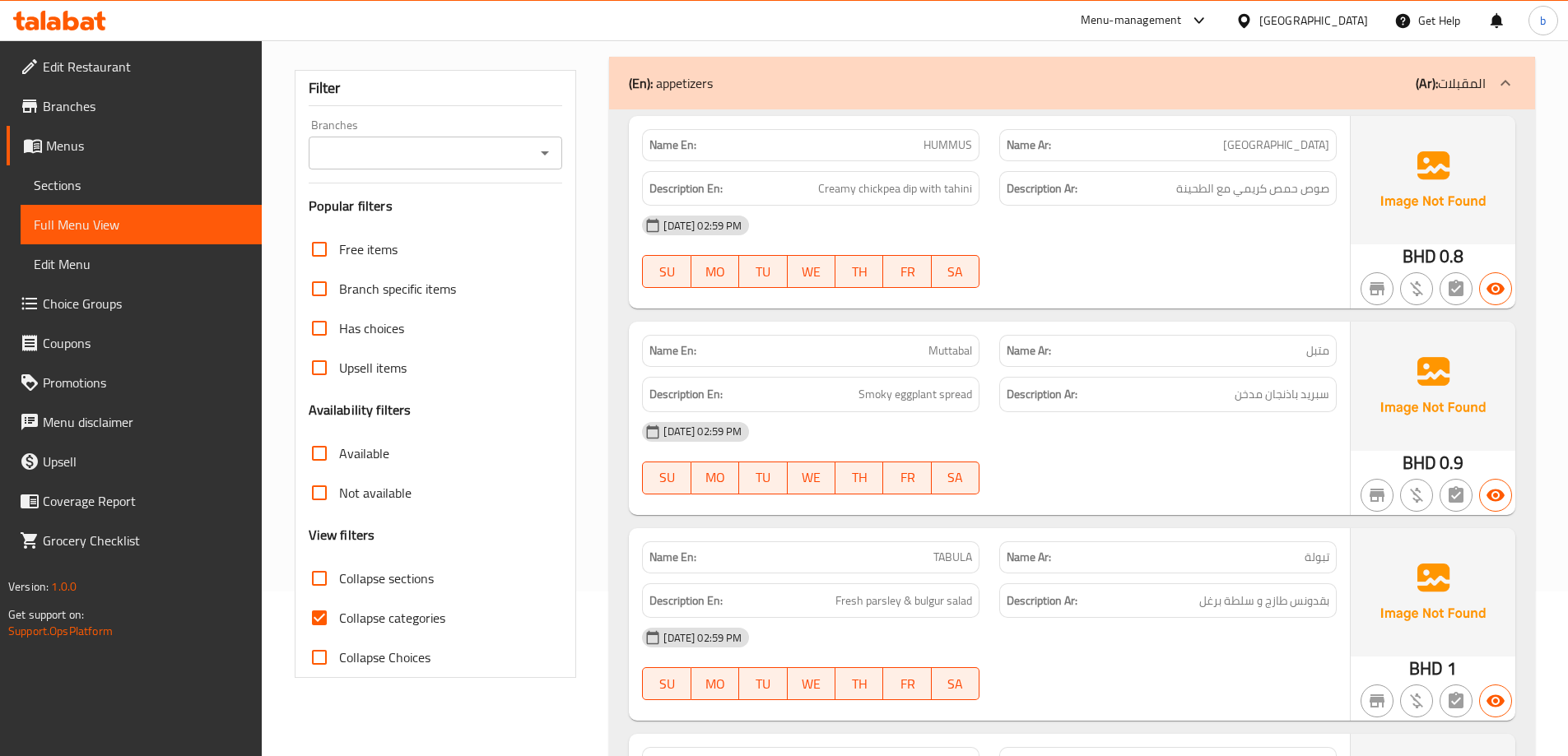
click at [324, 587] on input "Collapse sections" at bounding box center [319, 578] width 39 height 39
checkbox input "true"
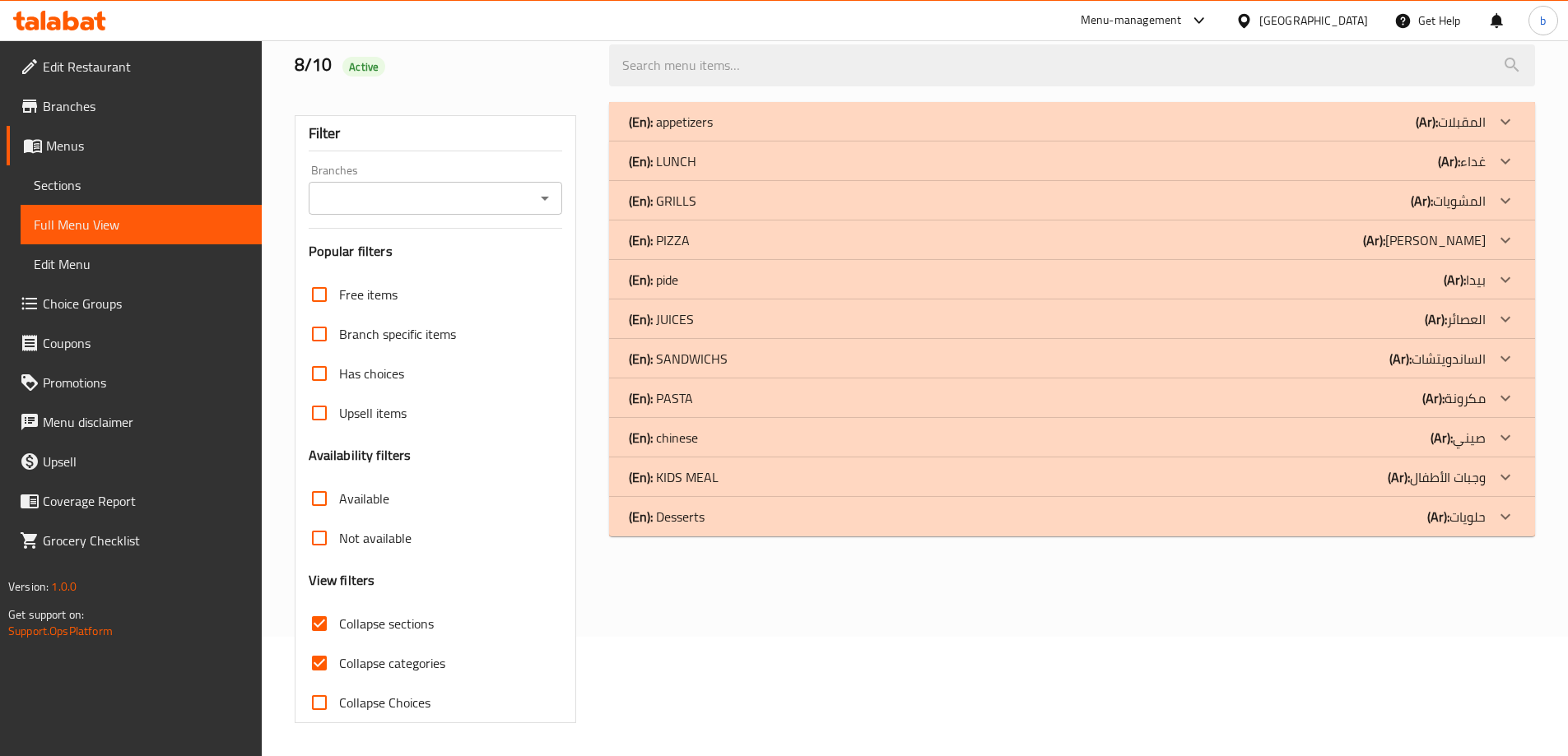
scroll to position [120, 0]
click at [1504, 526] on icon at bounding box center [1505, 517] width 20 height 20
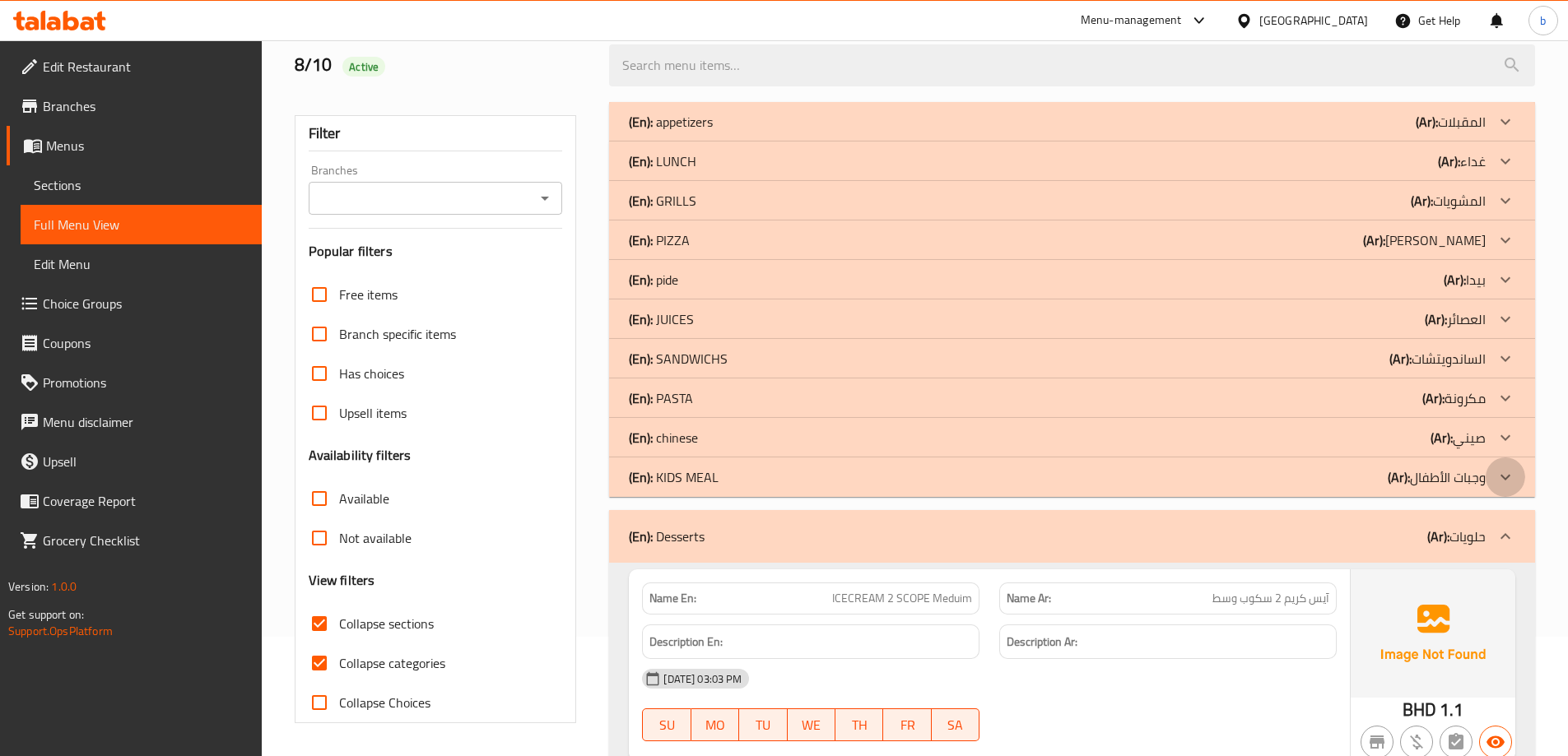
click at [1511, 484] on icon at bounding box center [1505, 477] width 20 height 20
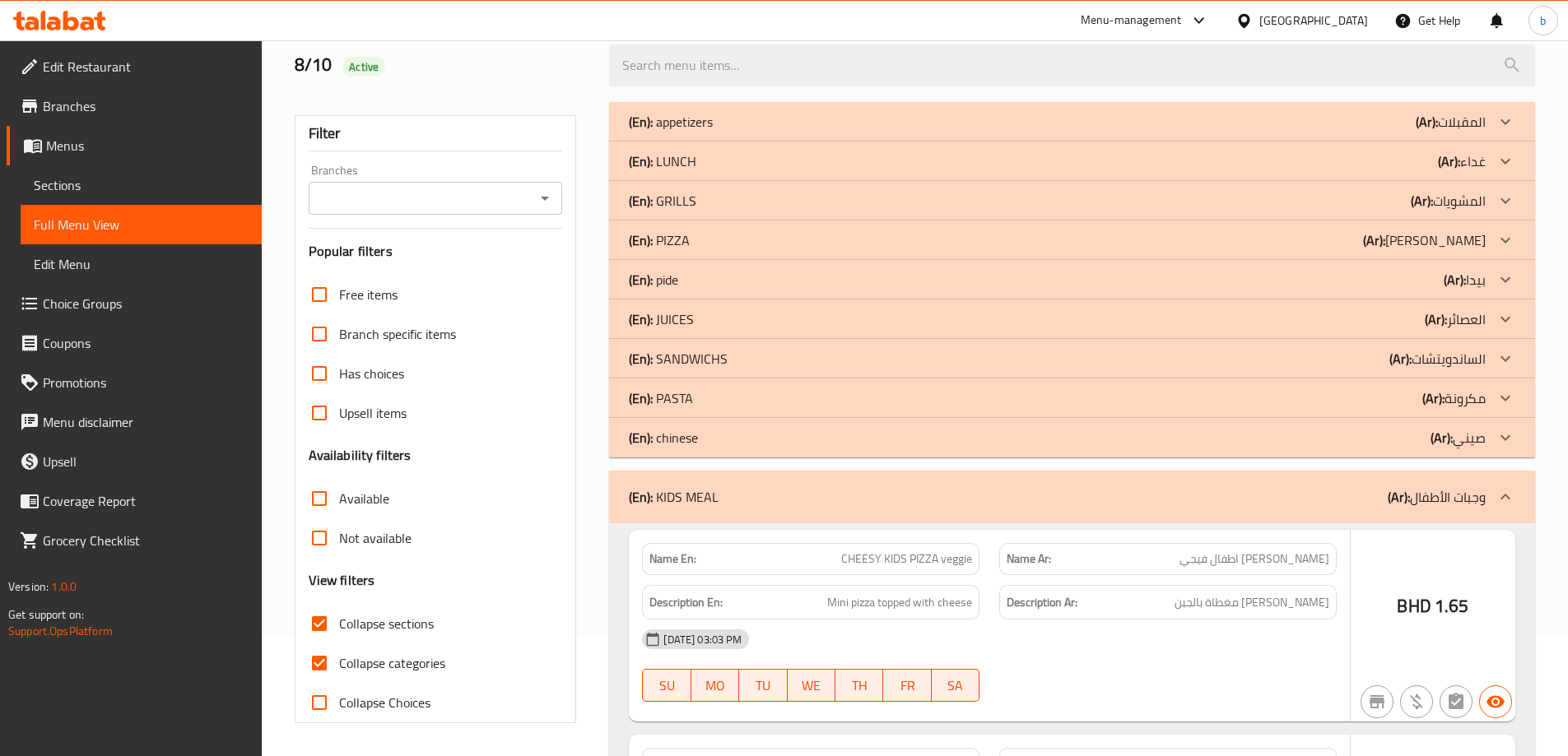
click at [1507, 435] on icon at bounding box center [1505, 438] width 20 height 20
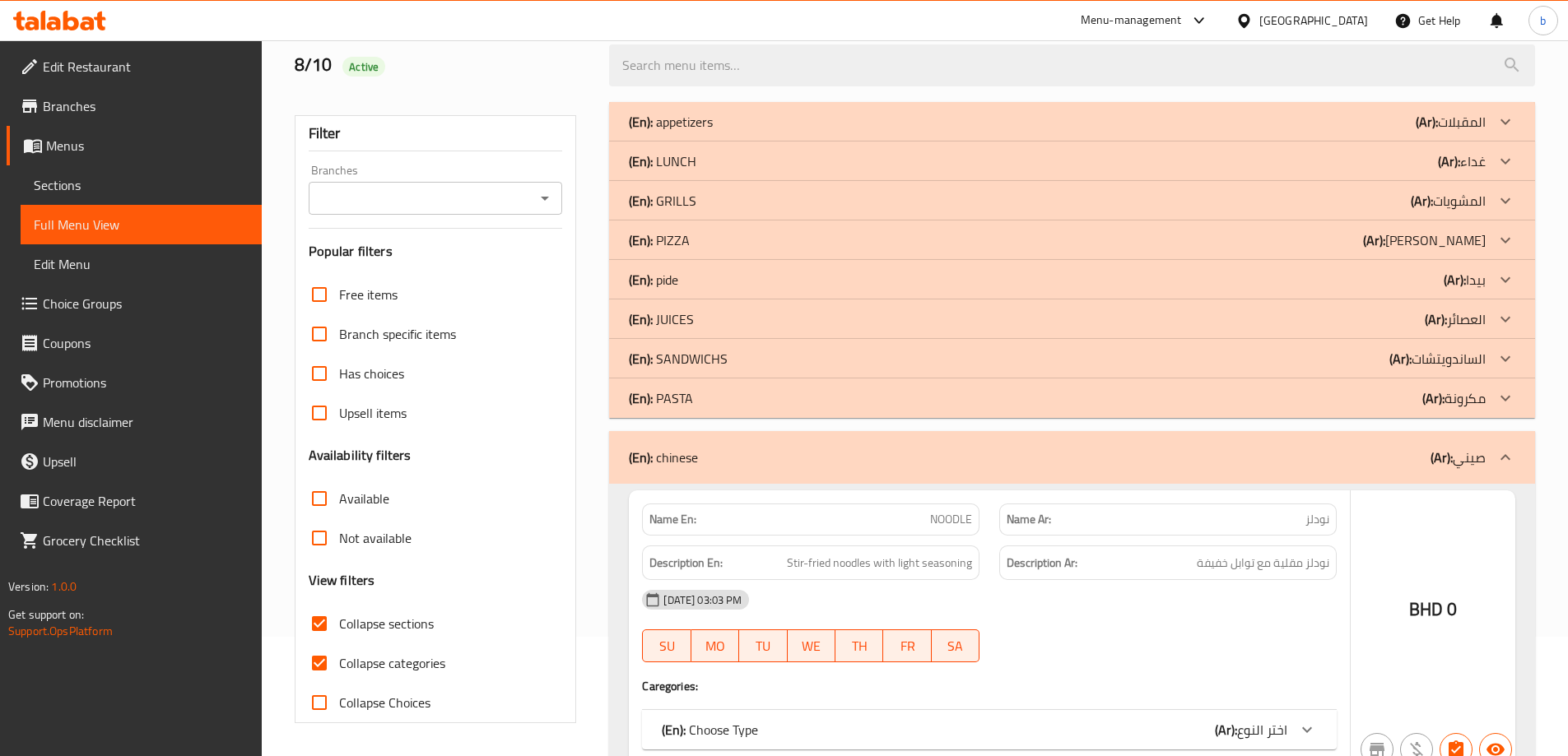
click at [1504, 404] on icon at bounding box center [1505, 399] width 20 height 20
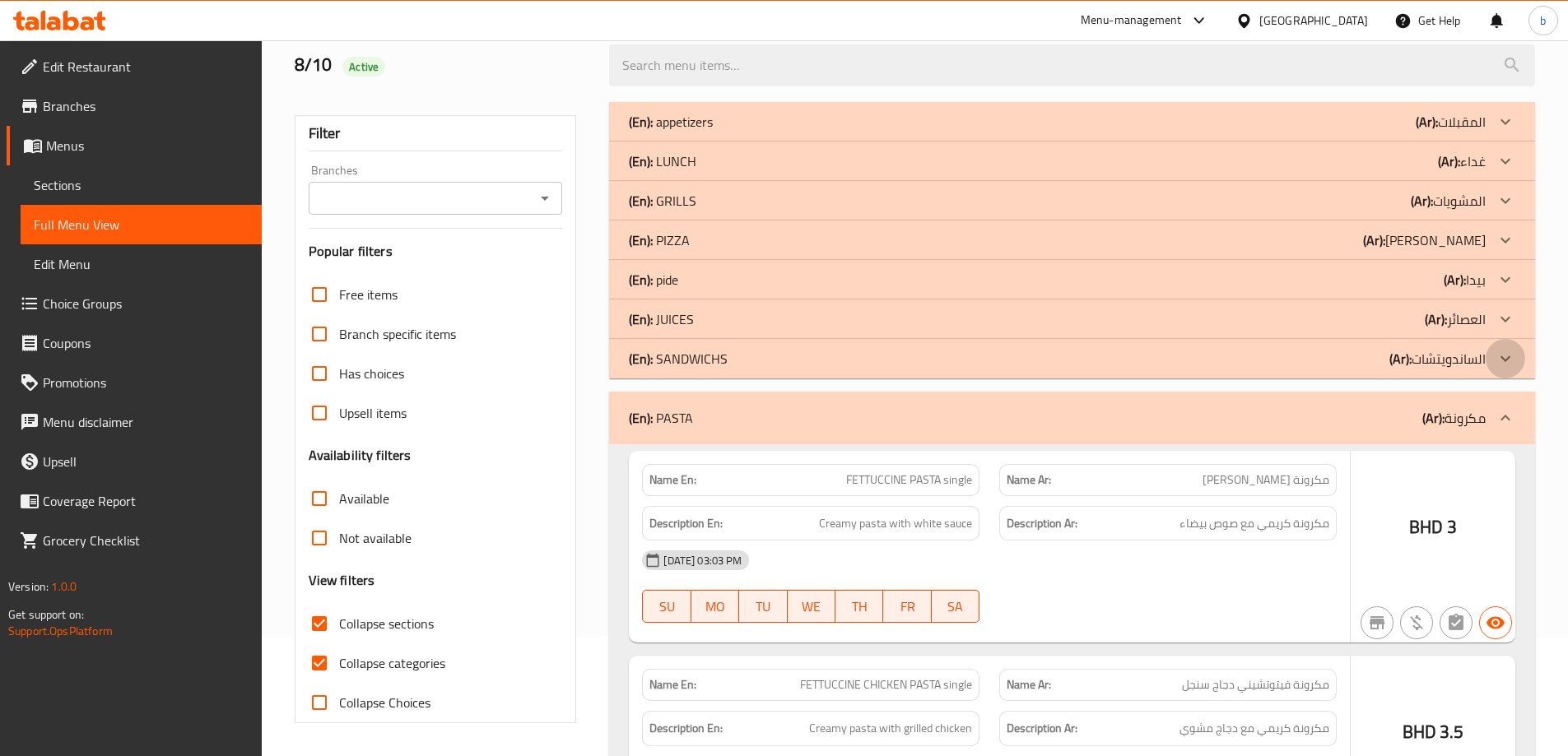
click at [1504, 357] on icon at bounding box center [1505, 359] width 20 height 20
click at [1509, 317] on icon at bounding box center [1505, 318] width 10 height 6
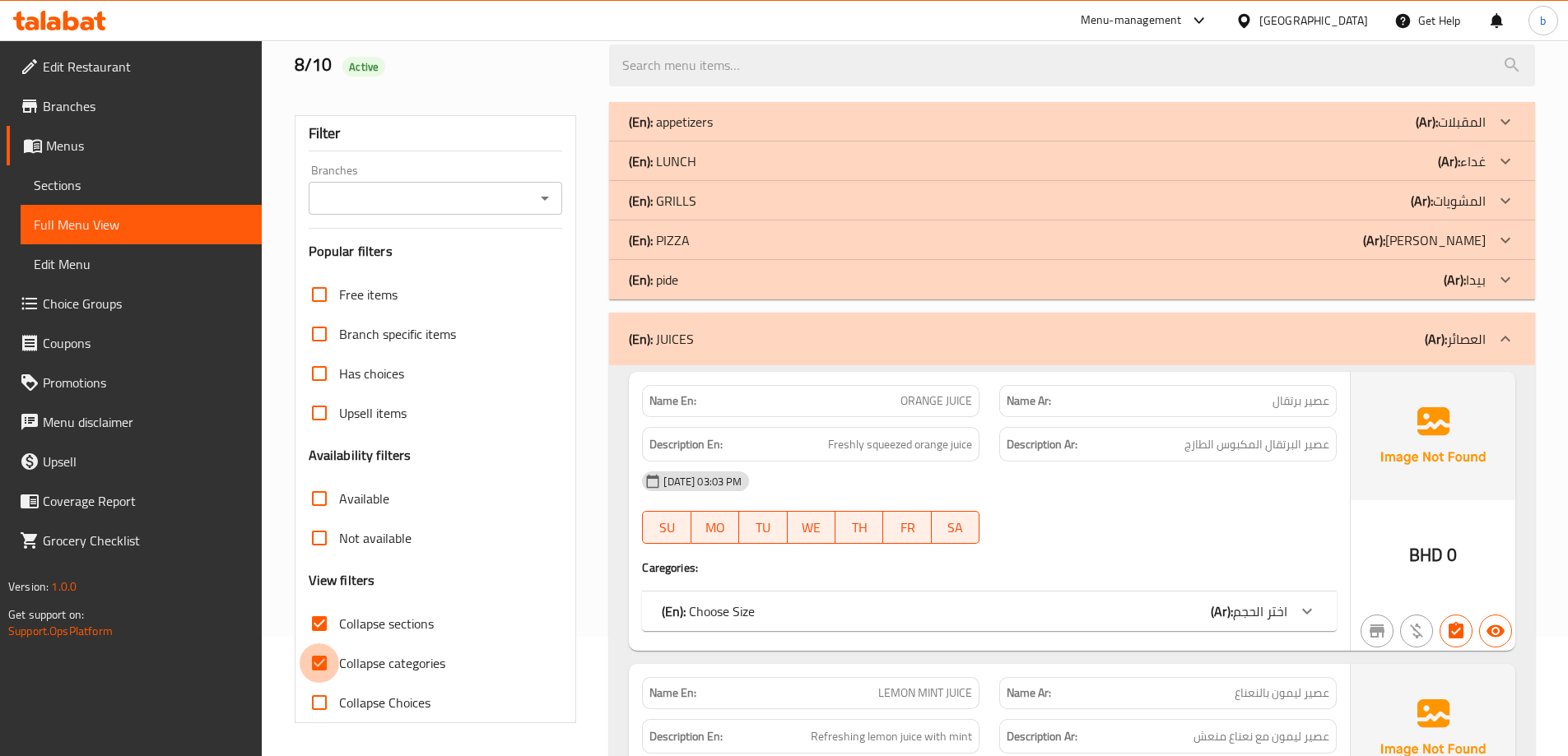
click at [320, 666] on input "Collapse categories" at bounding box center [319, 663] width 39 height 39
checkbox input "false"
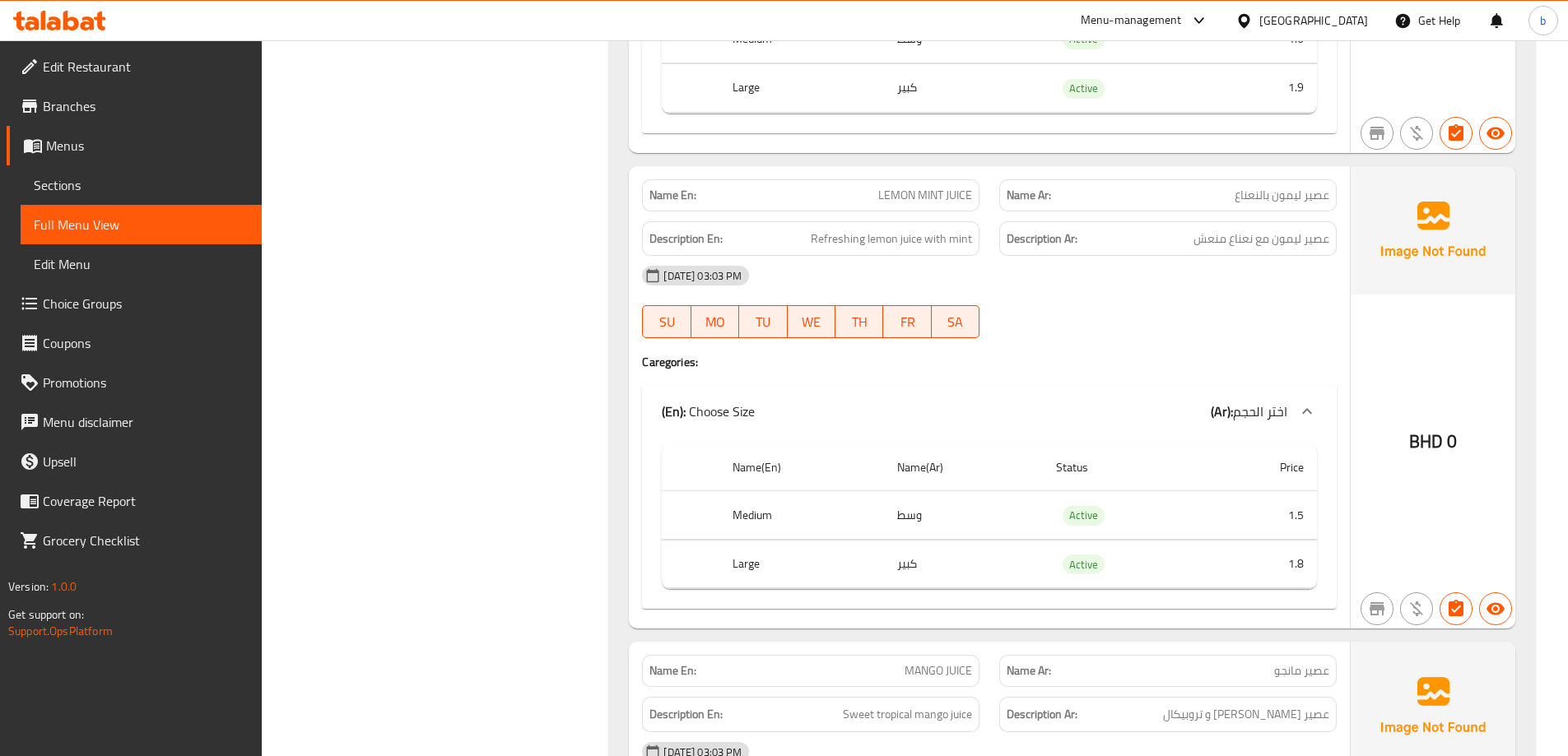
scroll to position [0, 0]
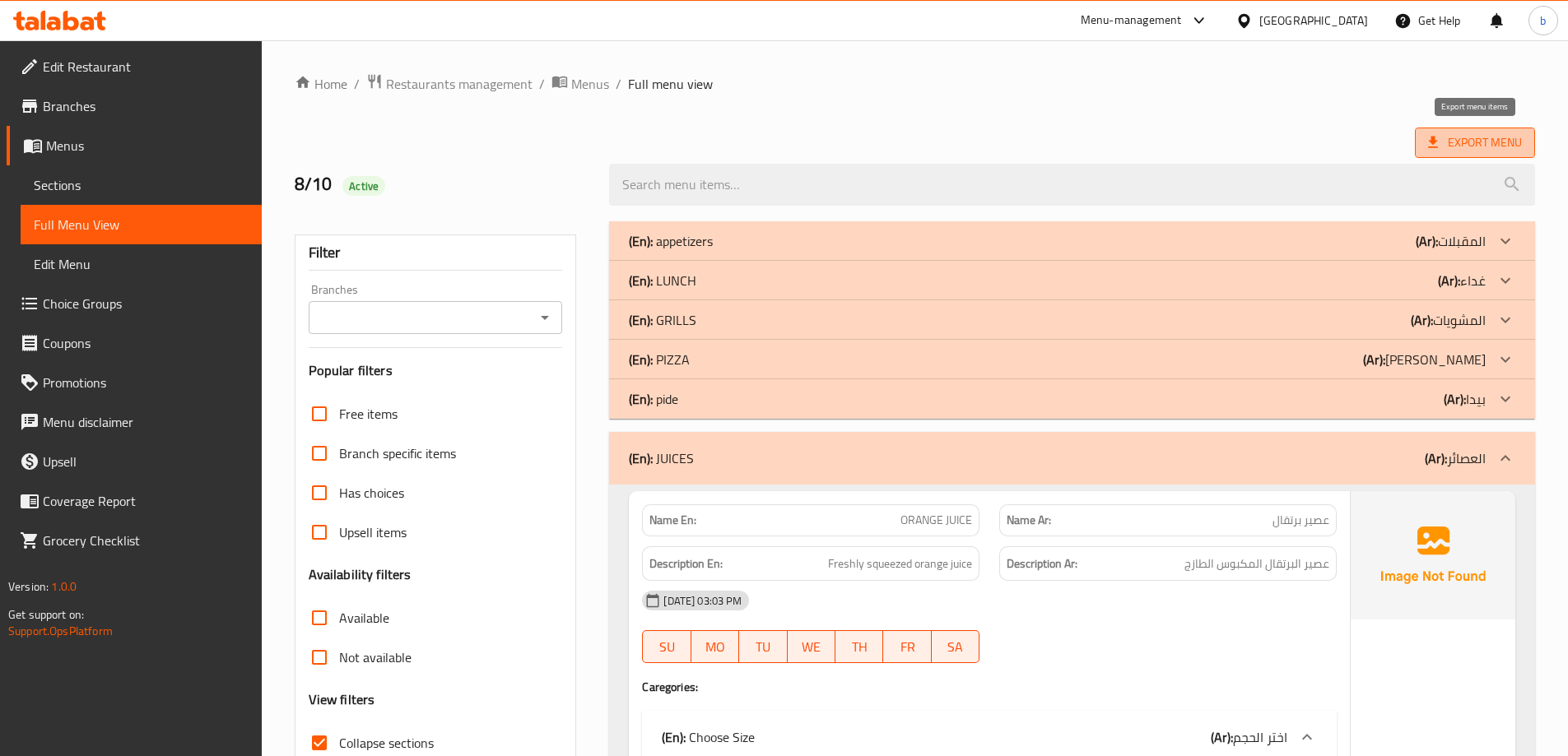
click at [1447, 146] on span "Export Menu" at bounding box center [1474, 142] width 94 height 21
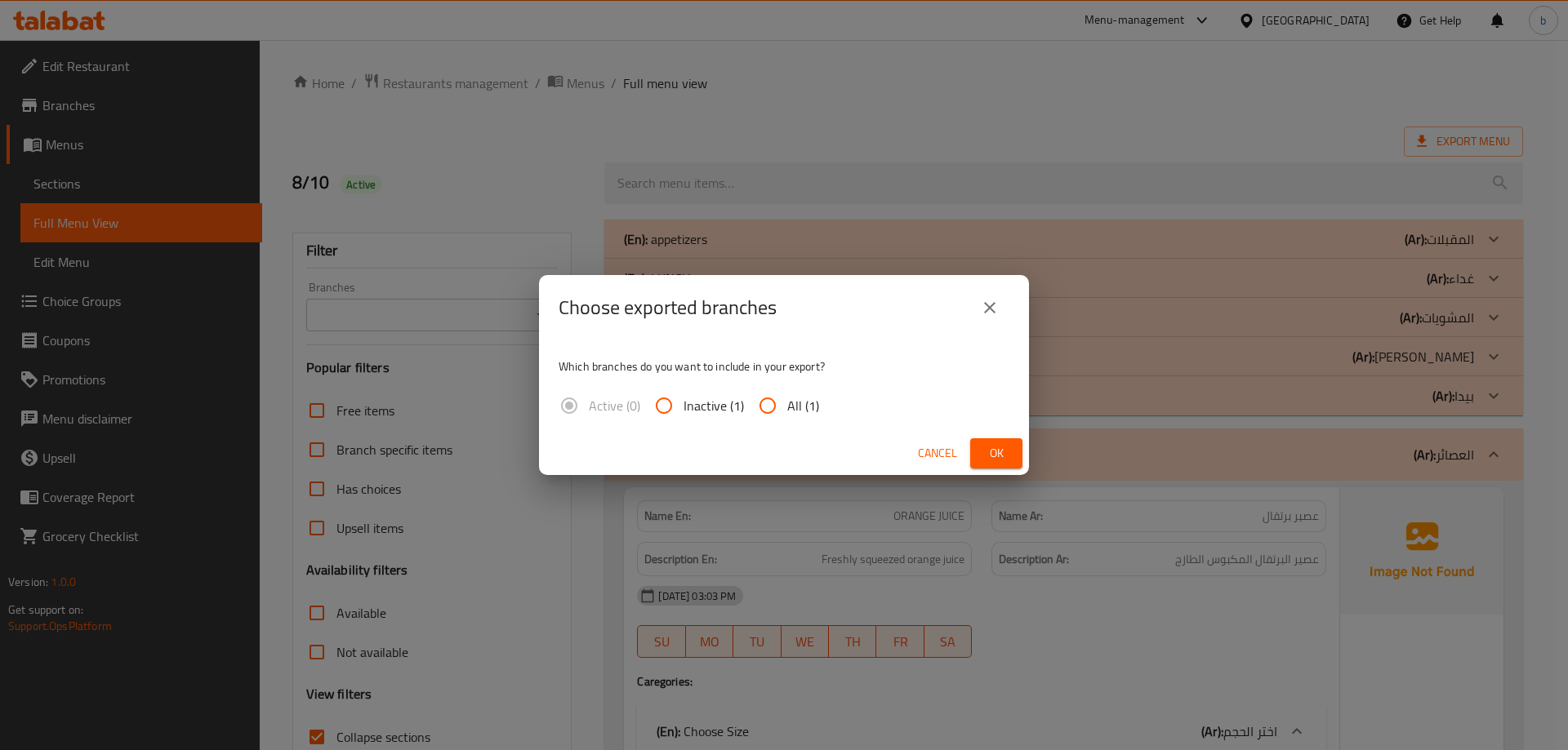
click at [764, 412] on input "All (1)" at bounding box center [767, 405] width 39 height 39
radio input "true"
click at [991, 451] on span "Ok" at bounding box center [995, 453] width 26 height 21
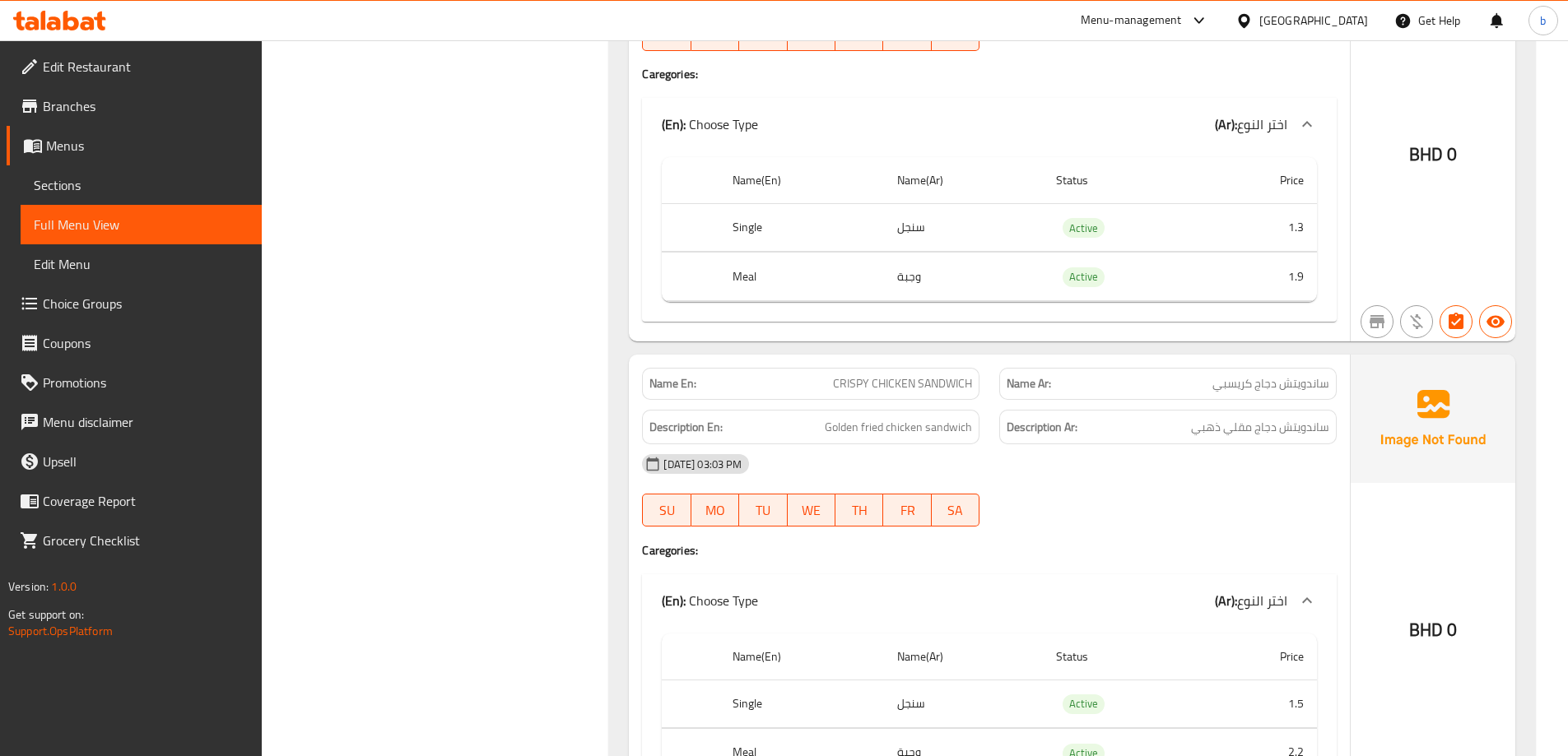
scroll to position [12097, 0]
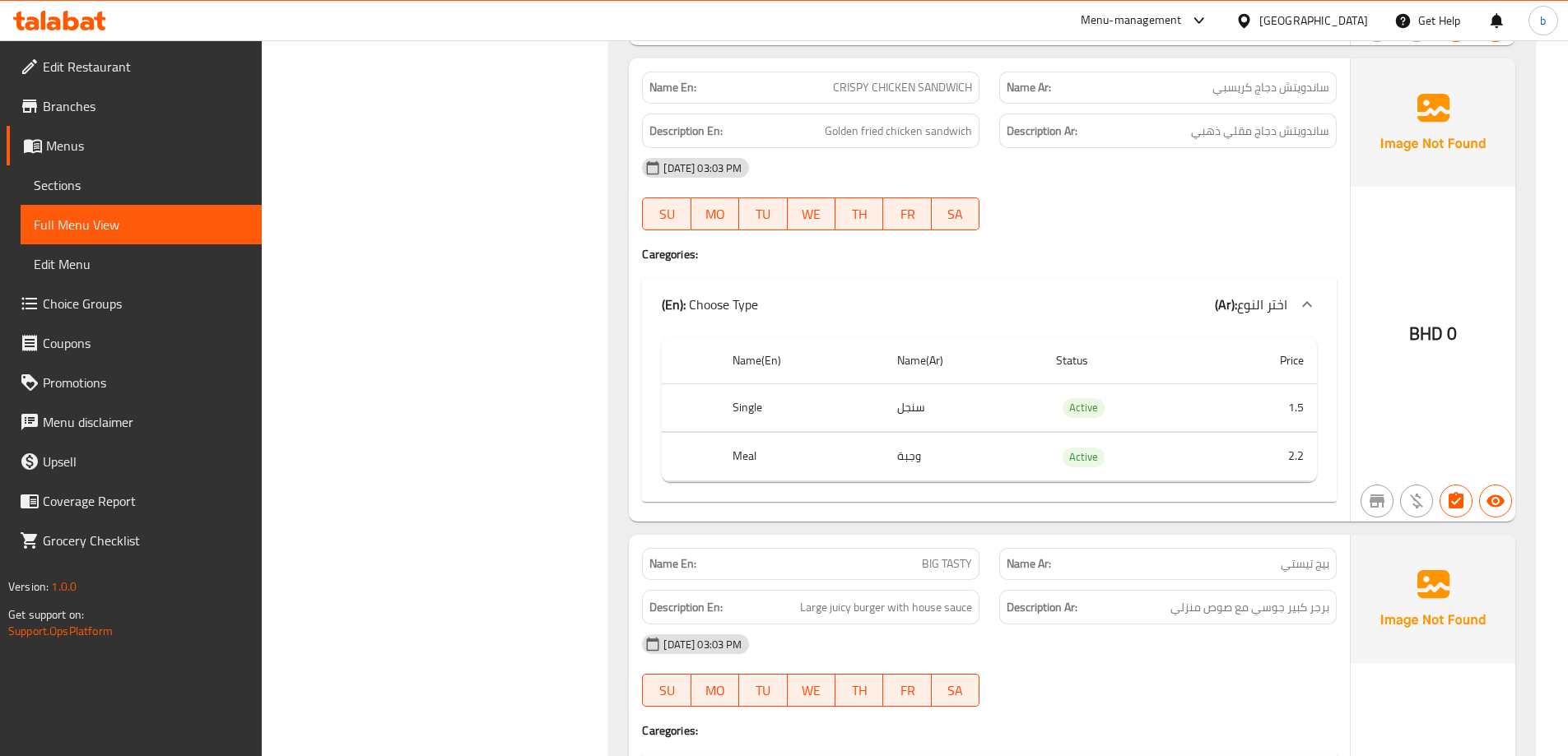
click at [894, 81] on span "CRISPY CHICKEN SANDWICH" at bounding box center [902, 87] width 139 height 18
click at [894, 80] on span "CRISPY CHICKEN SANDWICH" at bounding box center [902, 87] width 139 height 18
copy span "CRISPY CHICKEN SANDWICH"
